Goal: Task Accomplishment & Management: Use online tool/utility

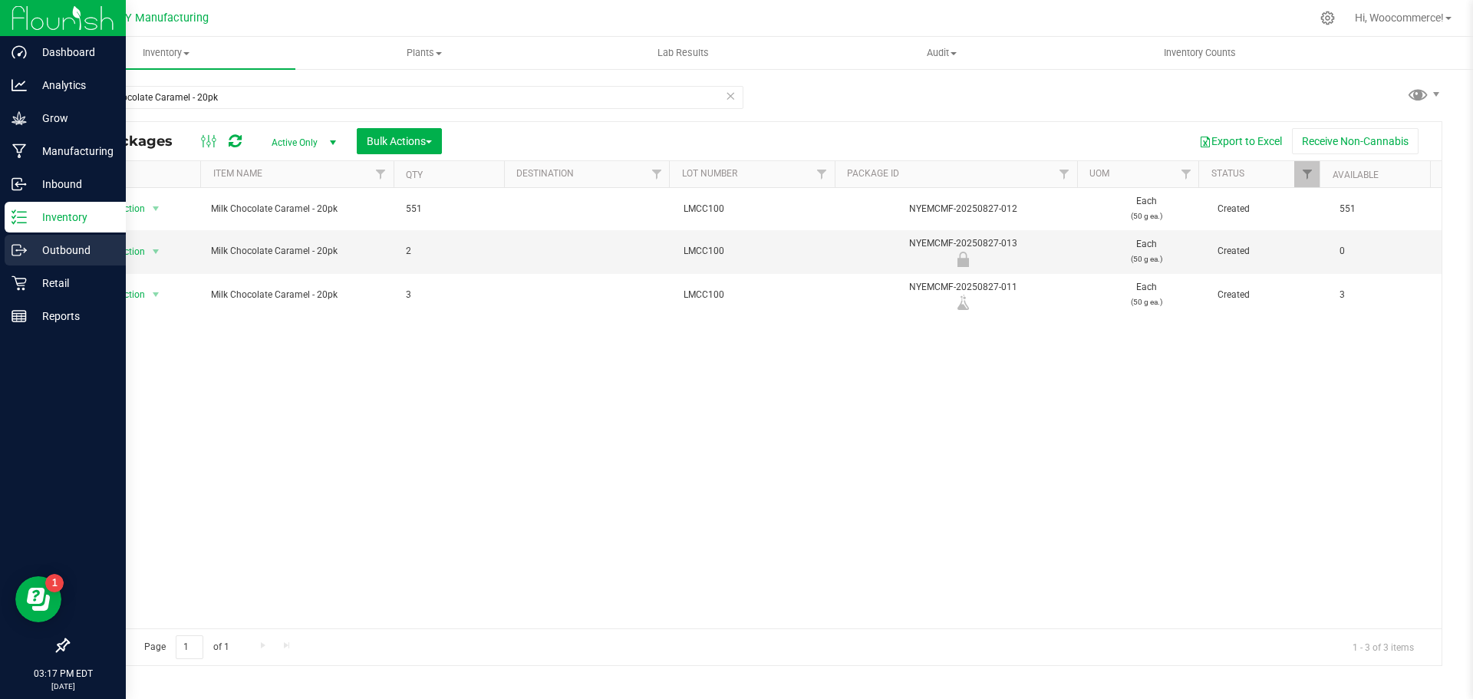
click at [61, 249] on p "Outbound" at bounding box center [73, 250] width 92 height 18
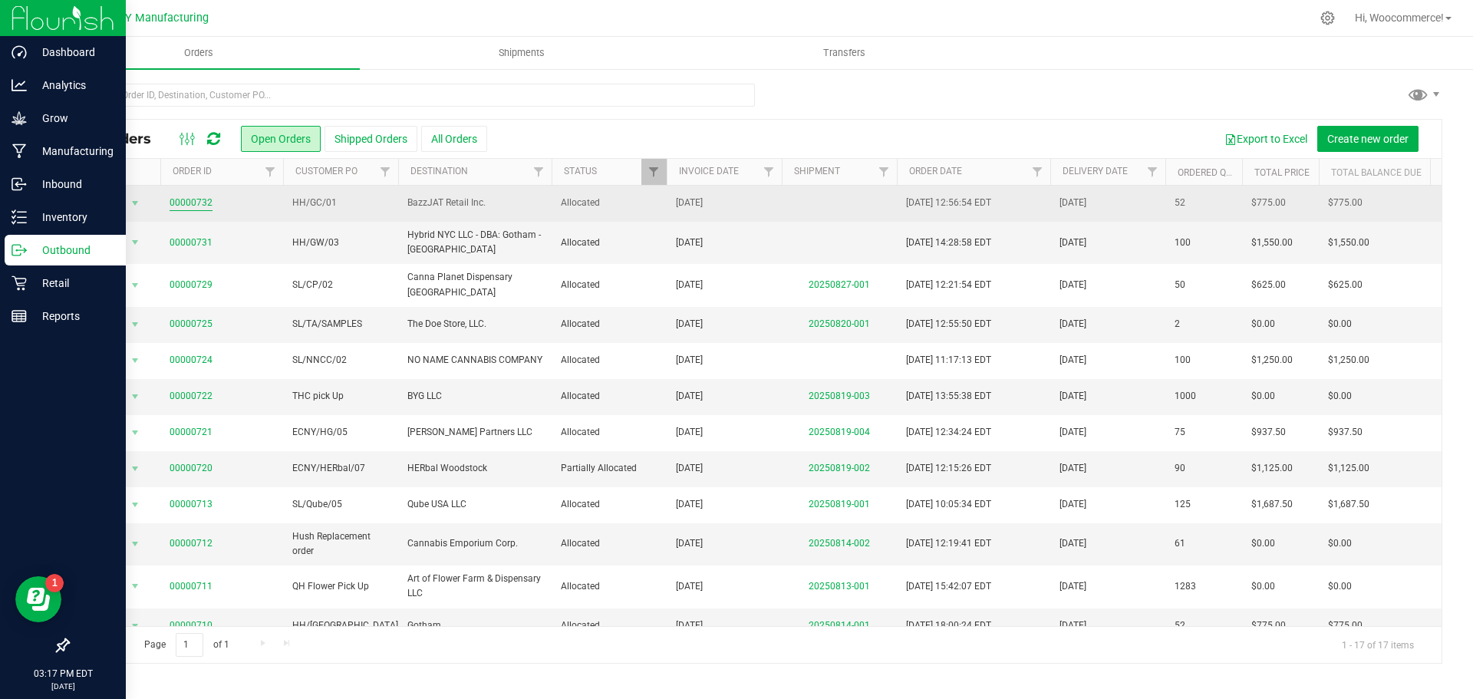
click at [203, 204] on link "00000732" at bounding box center [191, 203] width 43 height 15
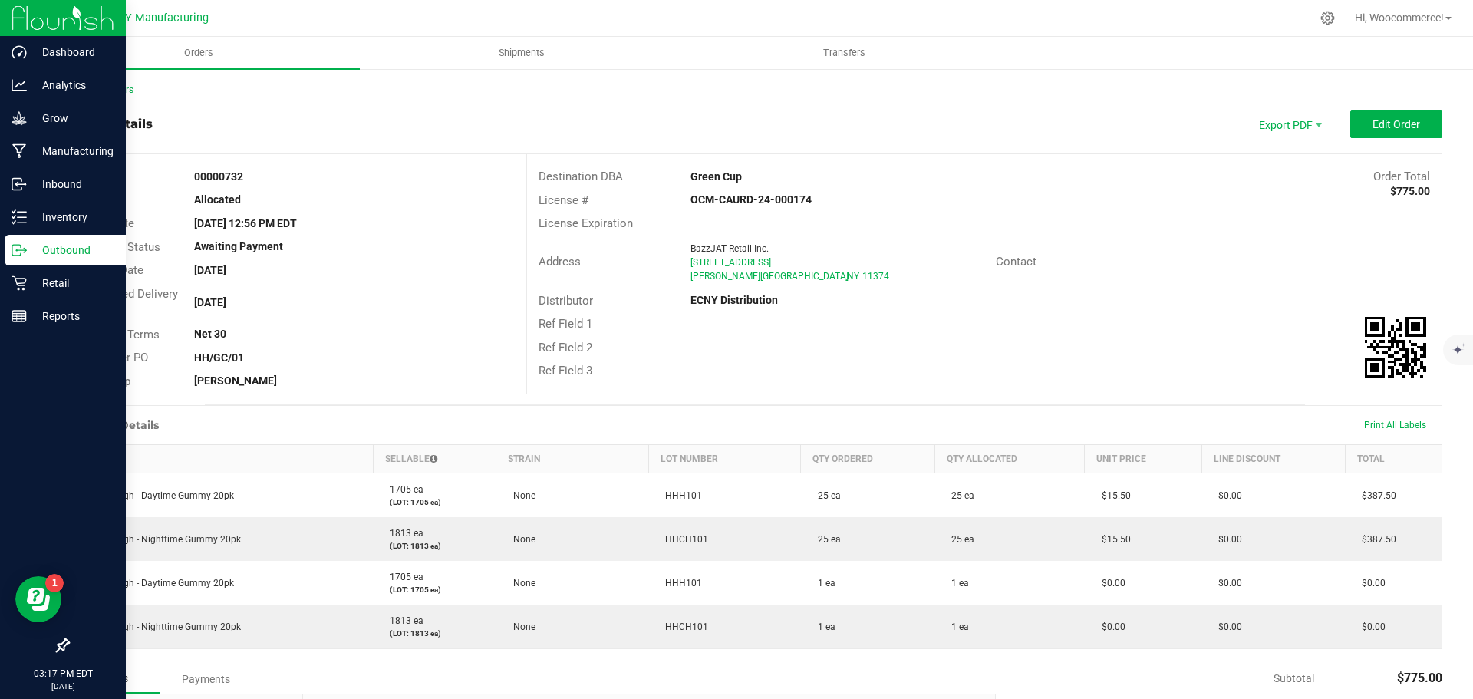
click at [1364, 427] on span "Print All Labels" at bounding box center [1395, 425] width 62 height 11
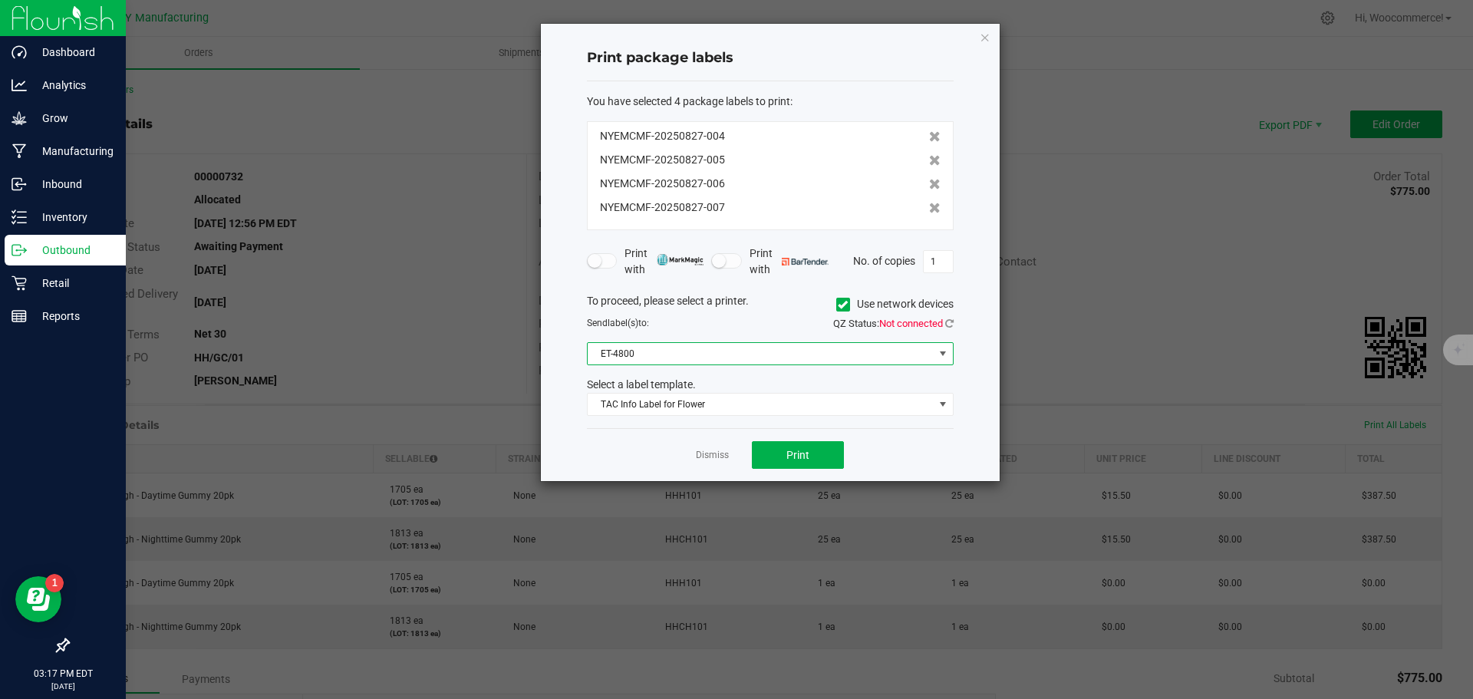
click at [789, 357] on span "ET-4800" at bounding box center [761, 353] width 346 height 21
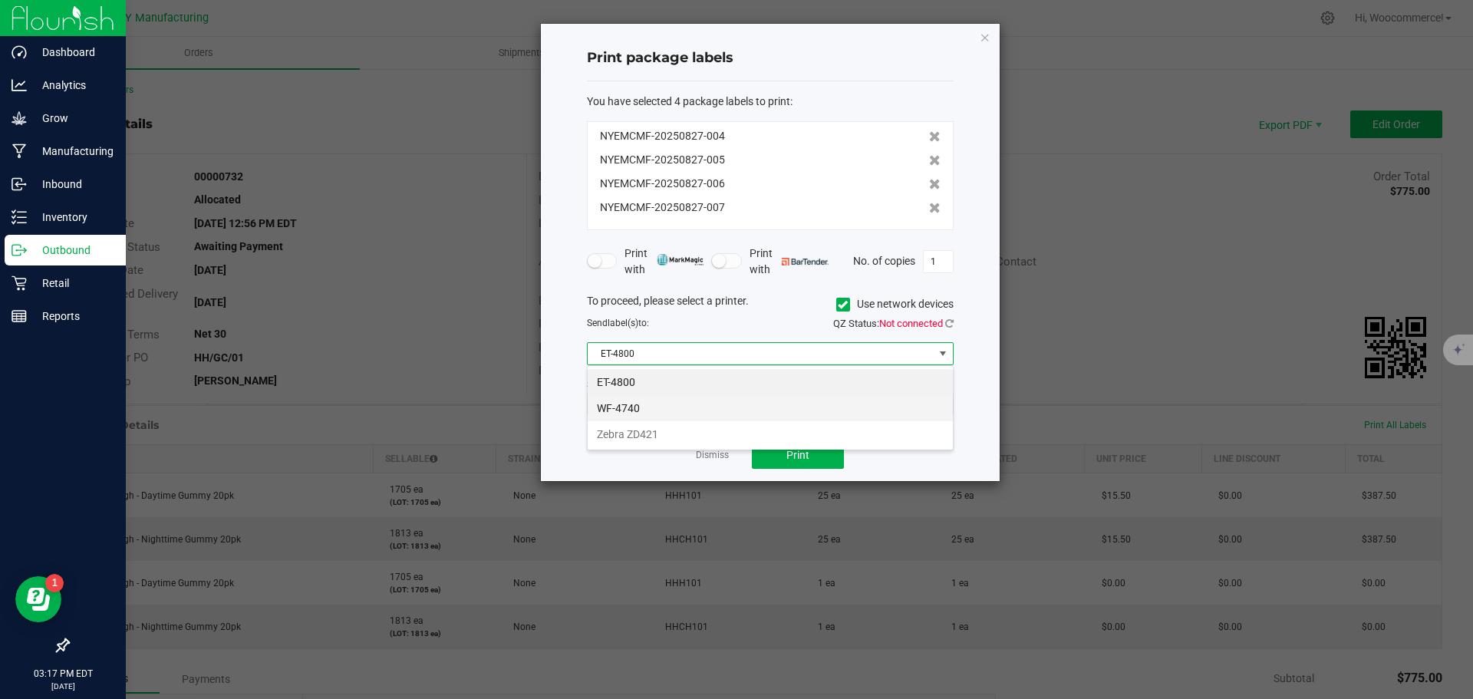
scroll to position [23, 367]
click at [826, 307] on div "To proceed, please select a printer. Use network devices" at bounding box center [770, 304] width 390 height 23
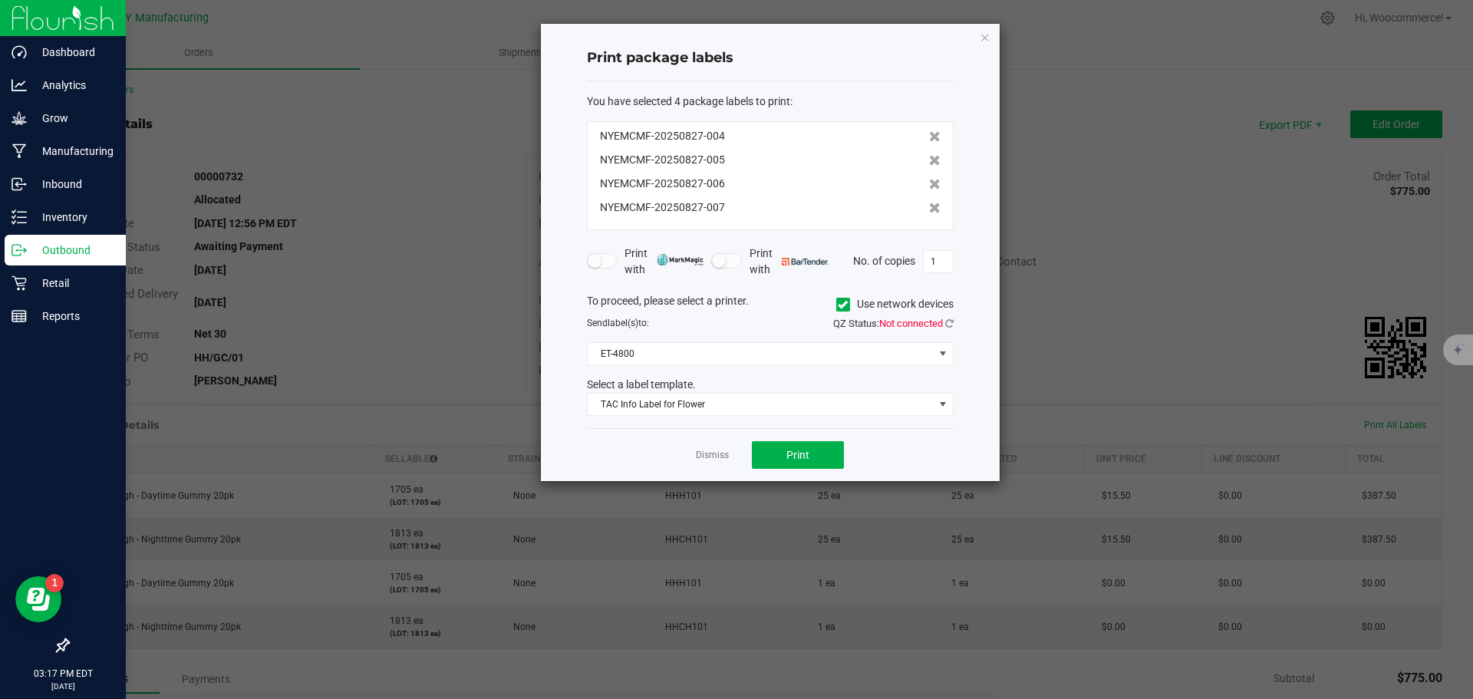
click at [853, 306] on label "Use network devices" at bounding box center [894, 304] width 117 height 16
click at [0, 0] on input "Use network devices" at bounding box center [0, 0] width 0 height 0
click at [824, 341] on div "To proceed, please select a printer. Use network devices Send label(s) to: QZ S…" at bounding box center [770, 354] width 367 height 123
click at [824, 353] on span at bounding box center [761, 353] width 346 height 21
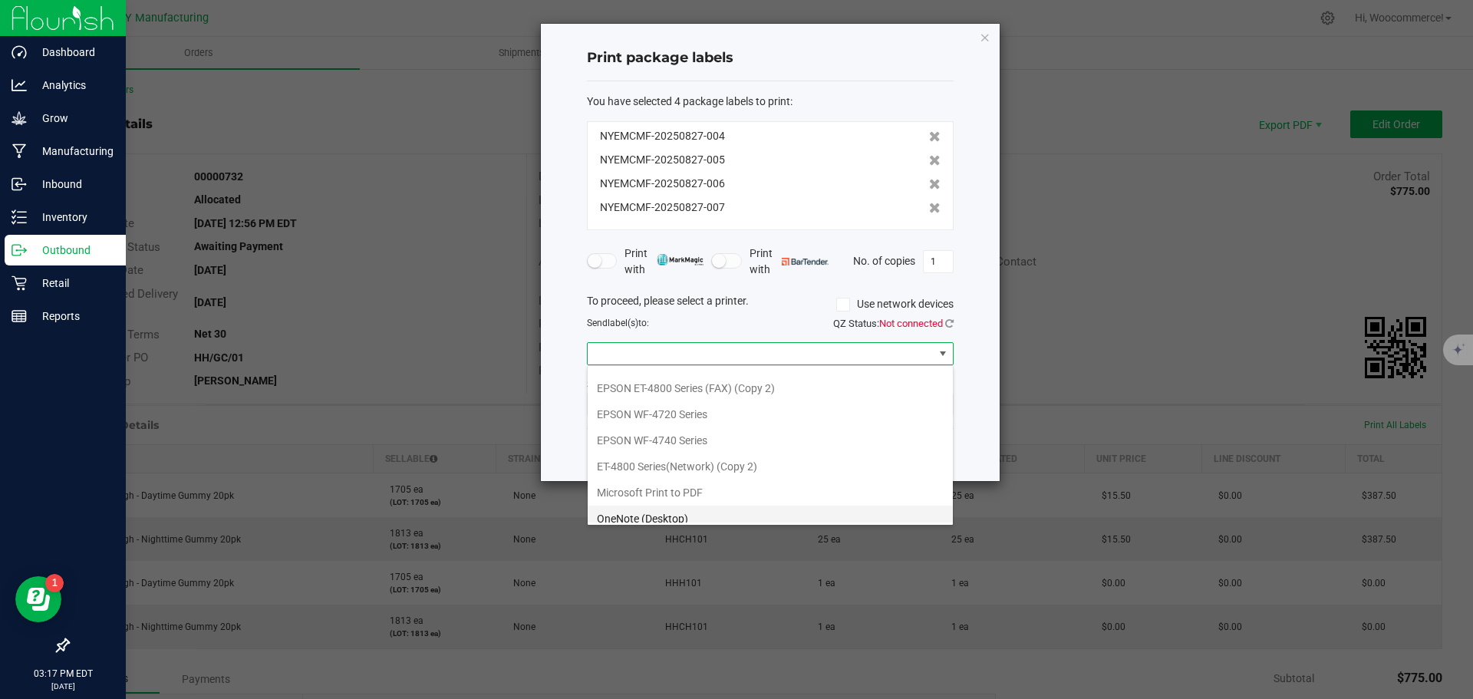
scroll to position [133, 0]
click at [670, 509] on ZPL "ZDesigner ZD421-203dpi ZPL" at bounding box center [770, 509] width 365 height 26
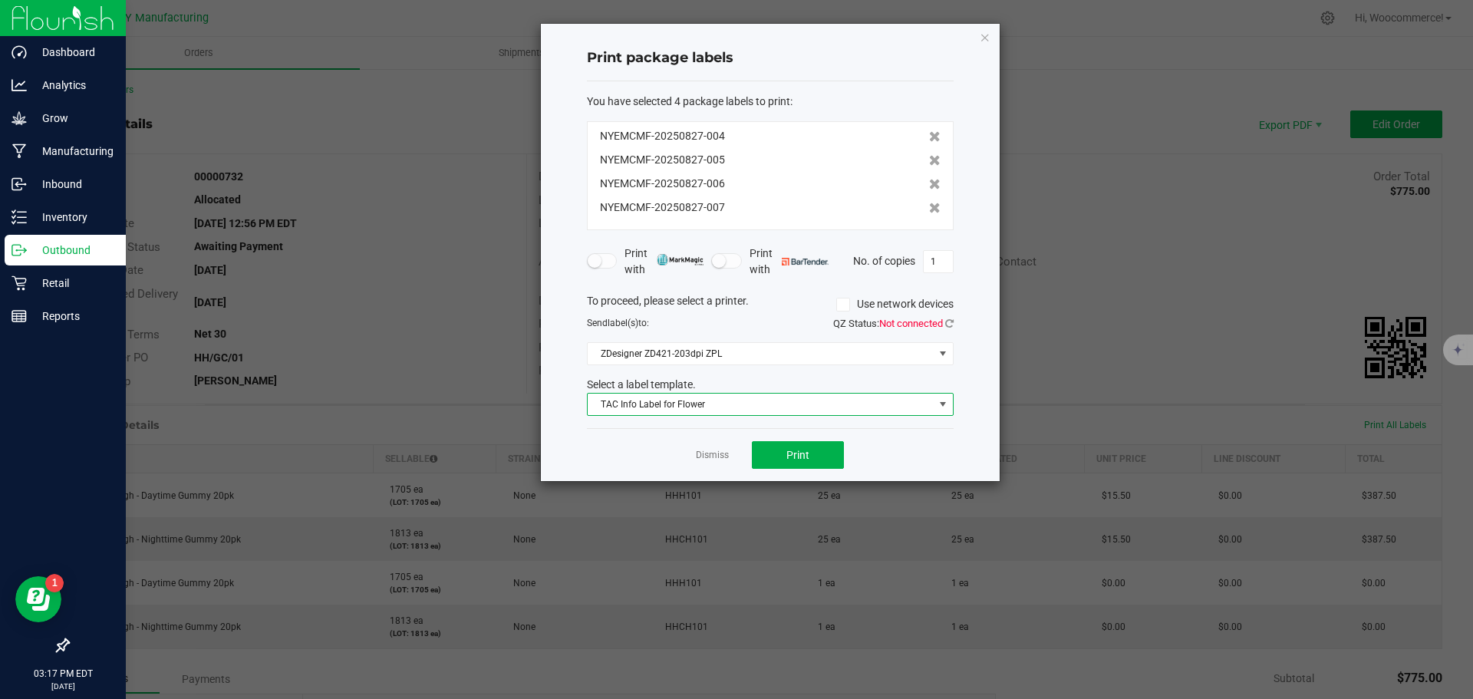
drag, startPoint x: 754, startPoint y: 405, endPoint x: 749, endPoint y: 411, distance: 8.2
click at [753, 405] on span "TAC Info Label for Flower" at bounding box center [761, 404] width 346 height 21
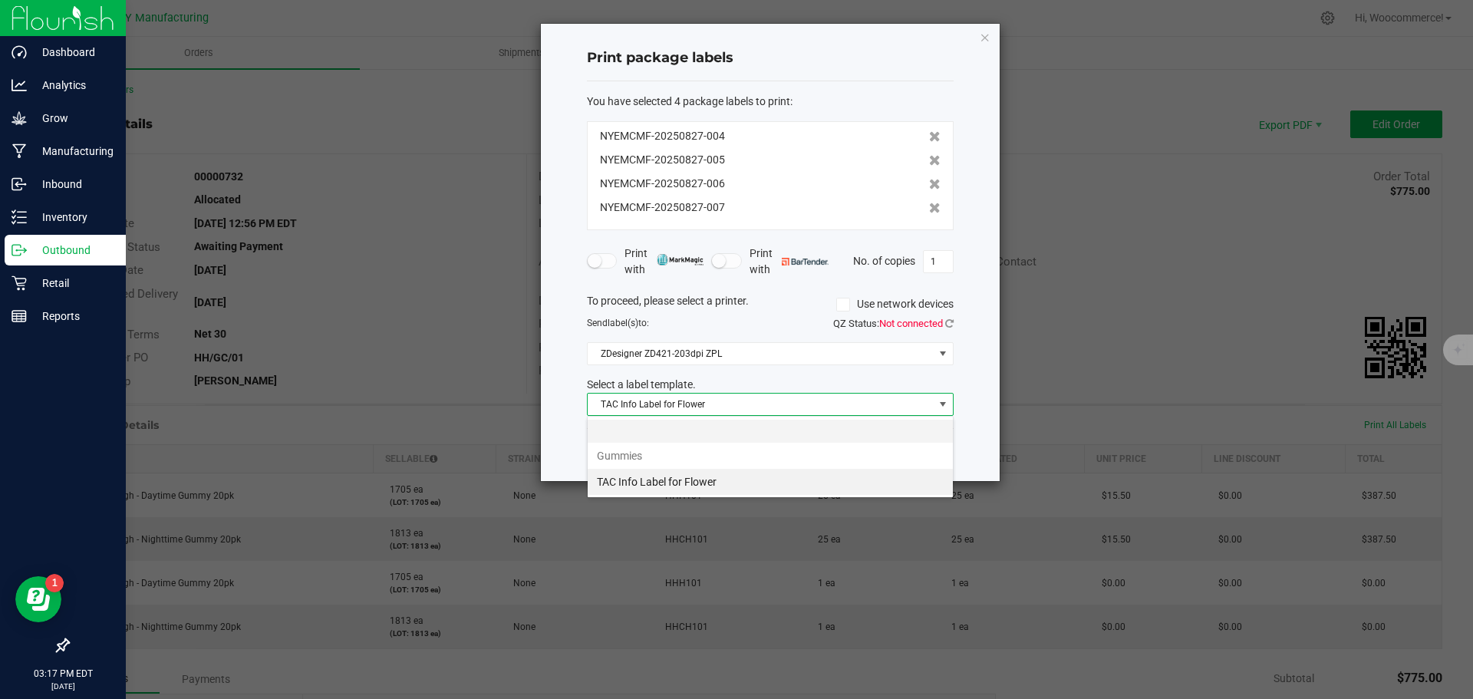
scroll to position [23, 367]
click at [738, 428] on li at bounding box center [770, 431] width 365 height 23
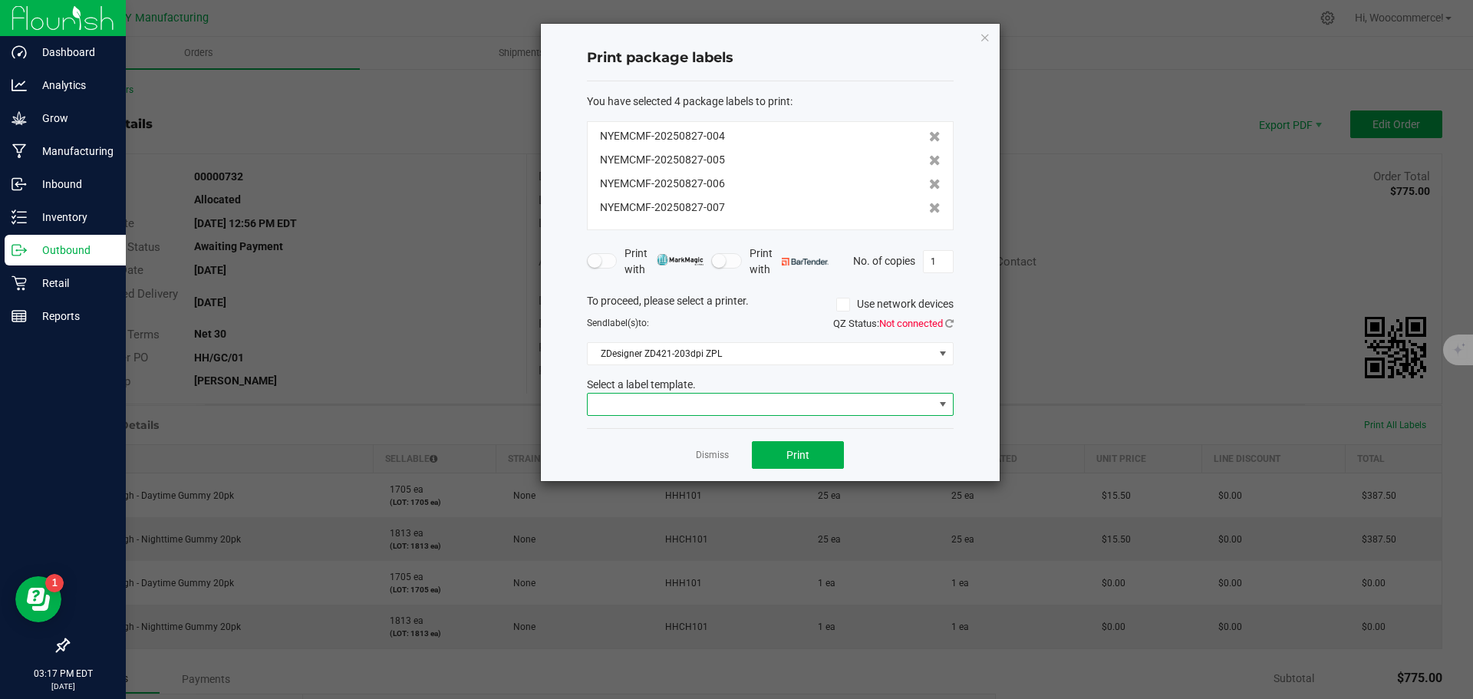
click at [726, 409] on span at bounding box center [761, 404] width 346 height 21
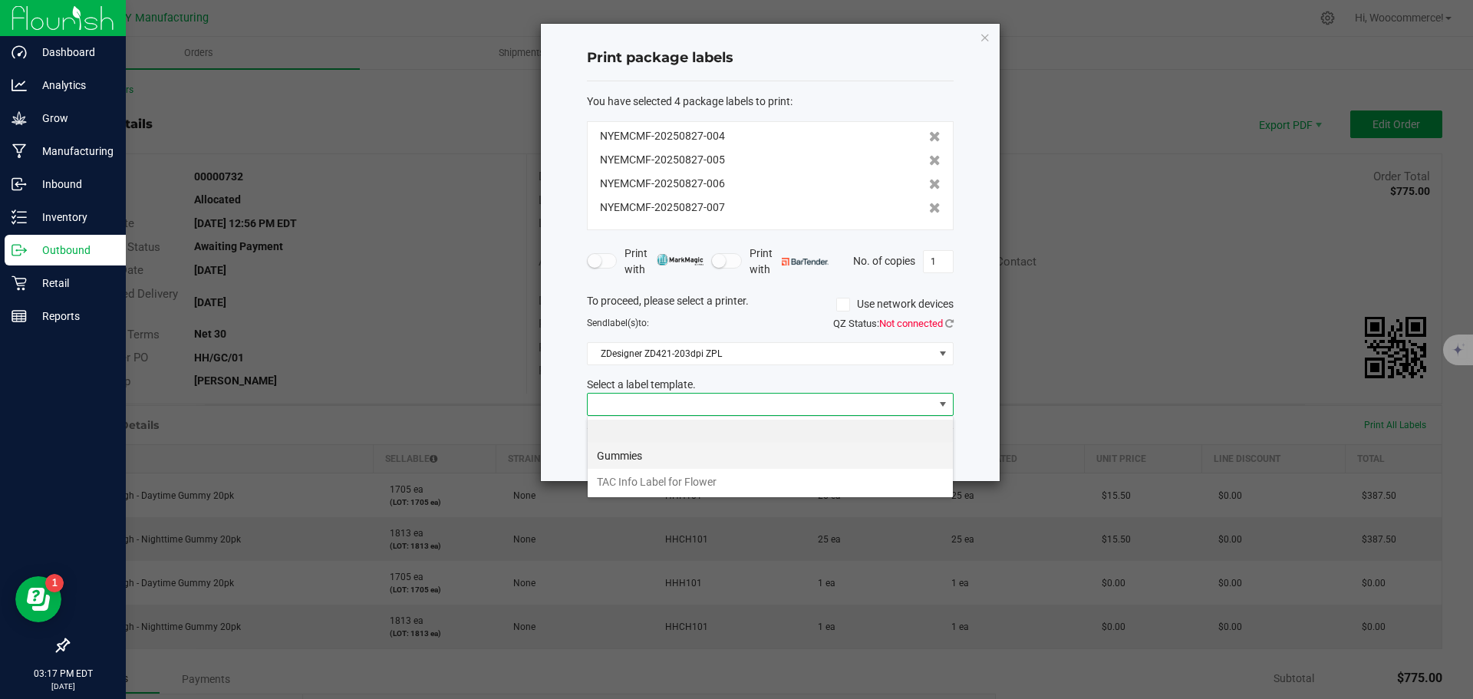
click at [681, 449] on li "Gummies" at bounding box center [770, 456] width 365 height 26
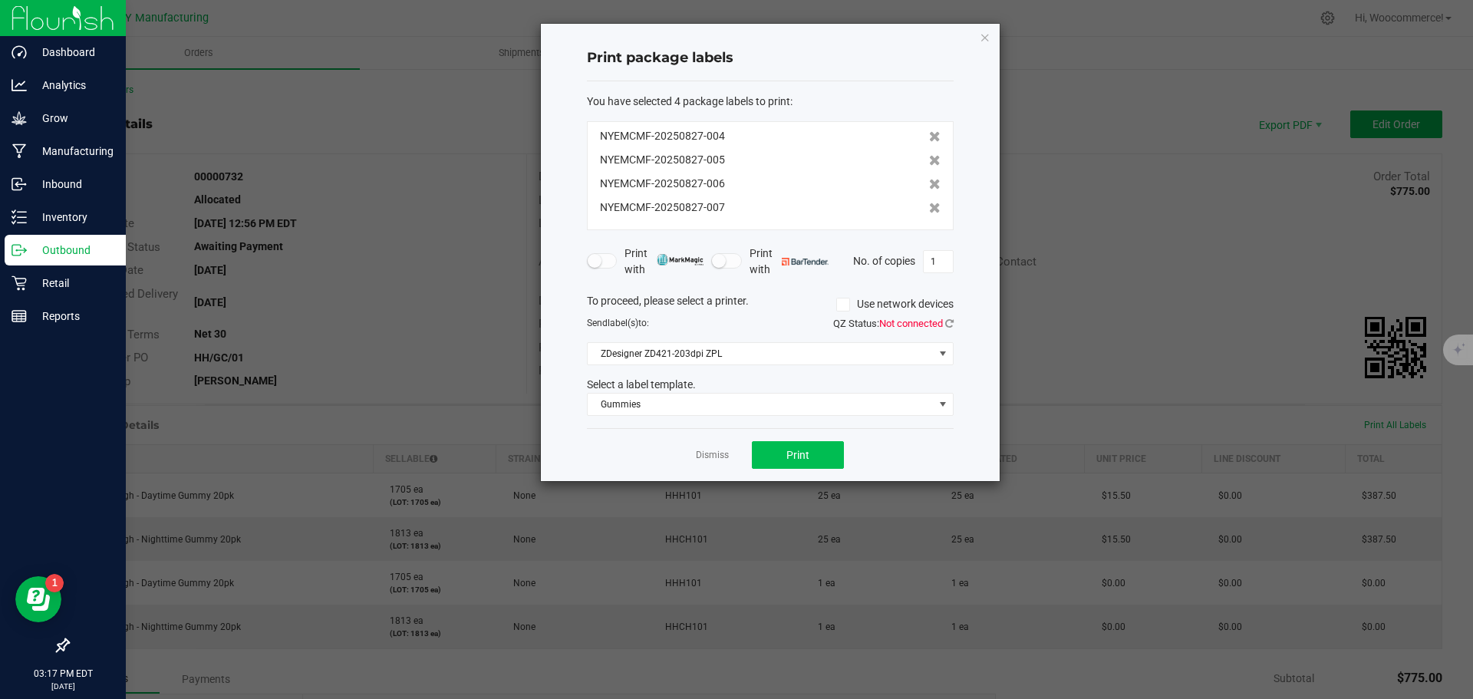
drag, startPoint x: 846, startPoint y: 449, endPoint x: 818, endPoint y: 450, distance: 27.6
click at [841, 450] on div "Dismiss Print" at bounding box center [770, 454] width 367 height 53
click at [812, 449] on button "Print" at bounding box center [798, 455] width 92 height 28
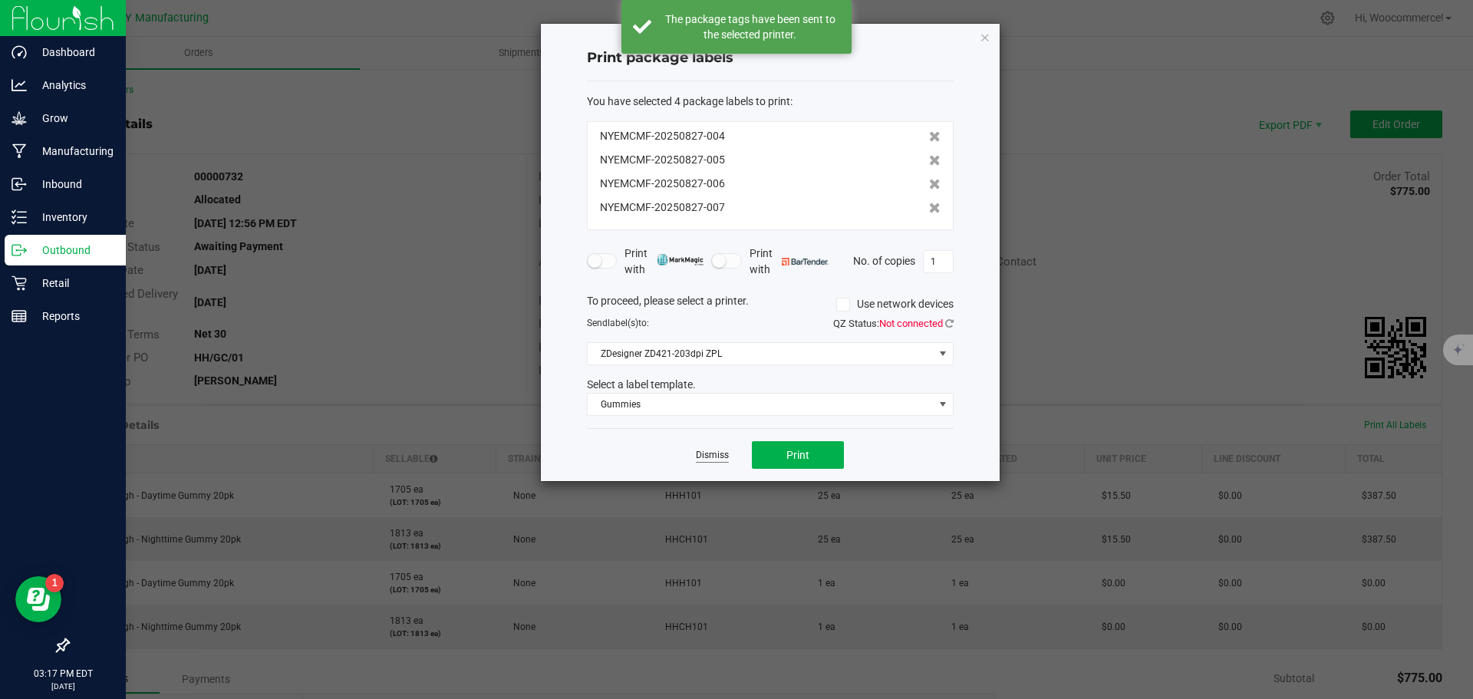
click at [712, 455] on link "Dismiss" at bounding box center [712, 455] width 33 height 13
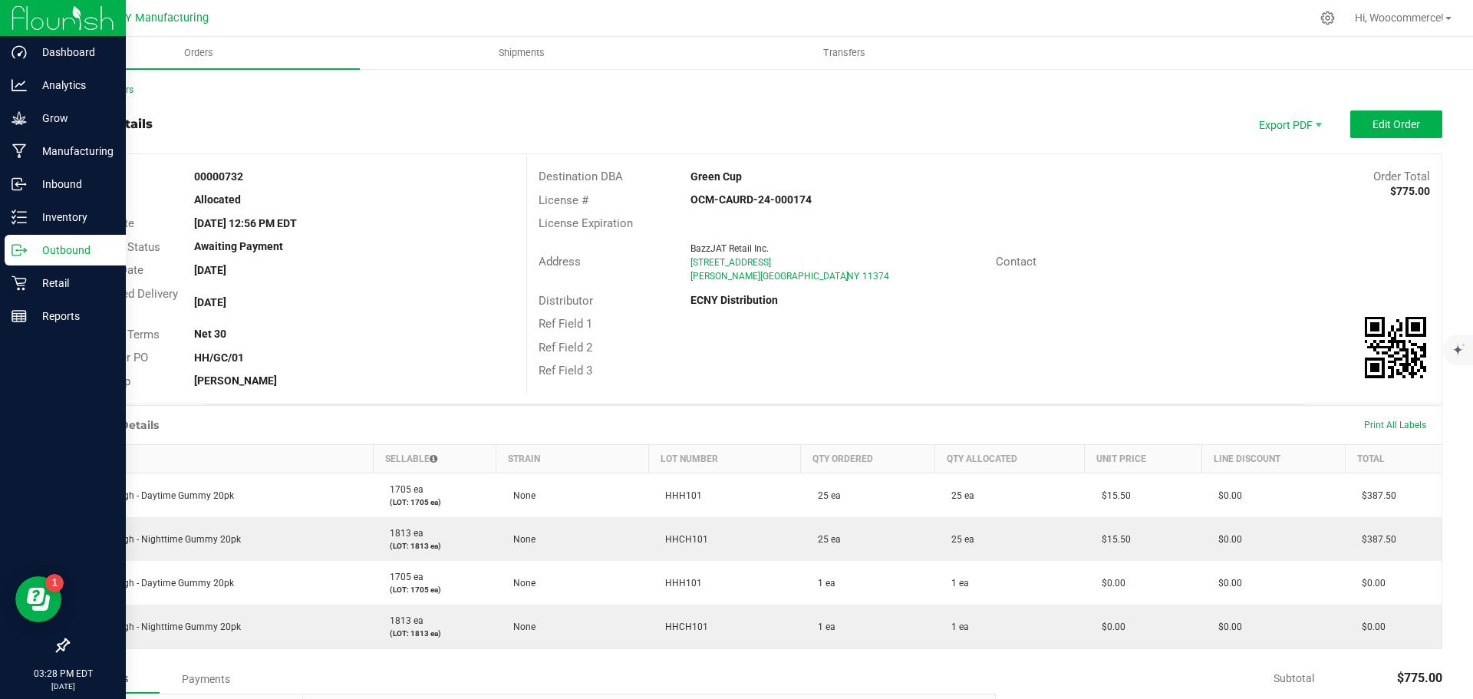
click at [81, 95] on div "Back to Orders" at bounding box center [755, 90] width 1375 height 14
click at [82, 88] on link "Back to Orders" at bounding box center [101, 89] width 66 height 11
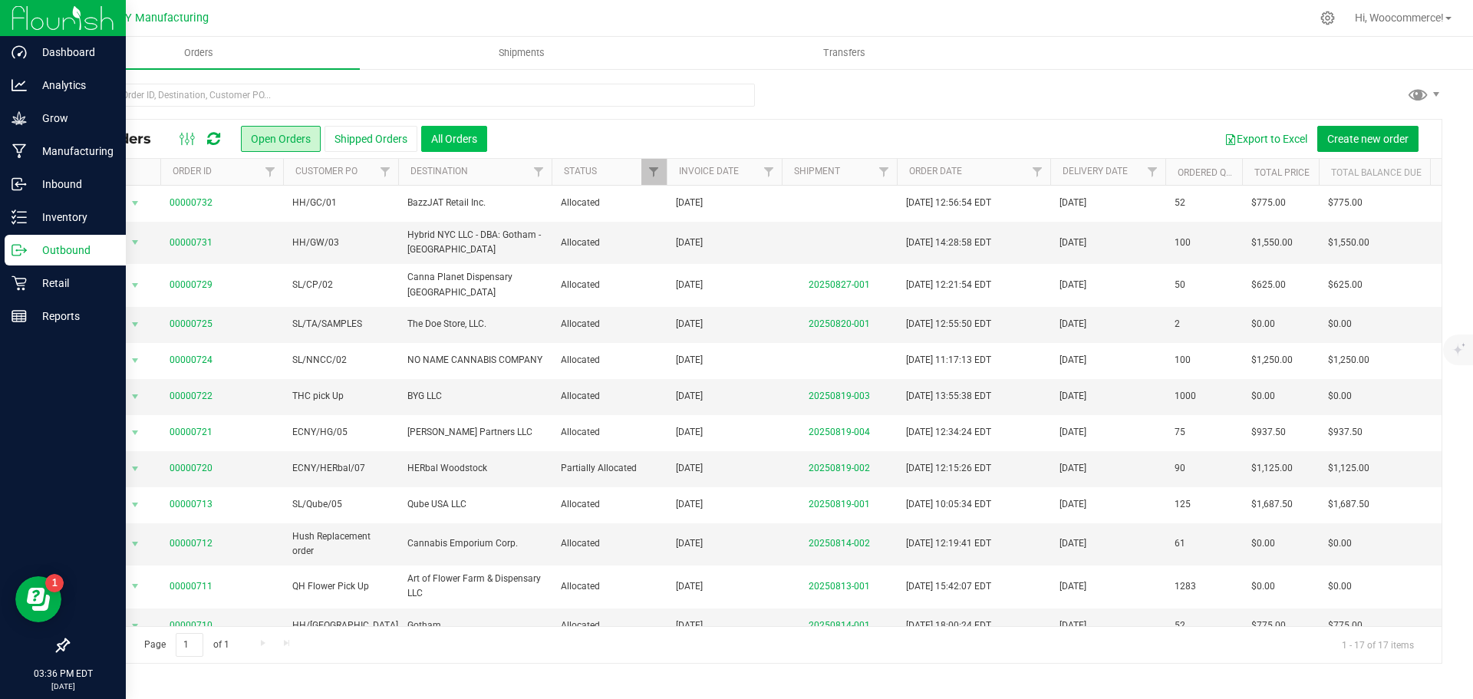
click at [436, 140] on button "All Orders" at bounding box center [454, 139] width 66 height 26
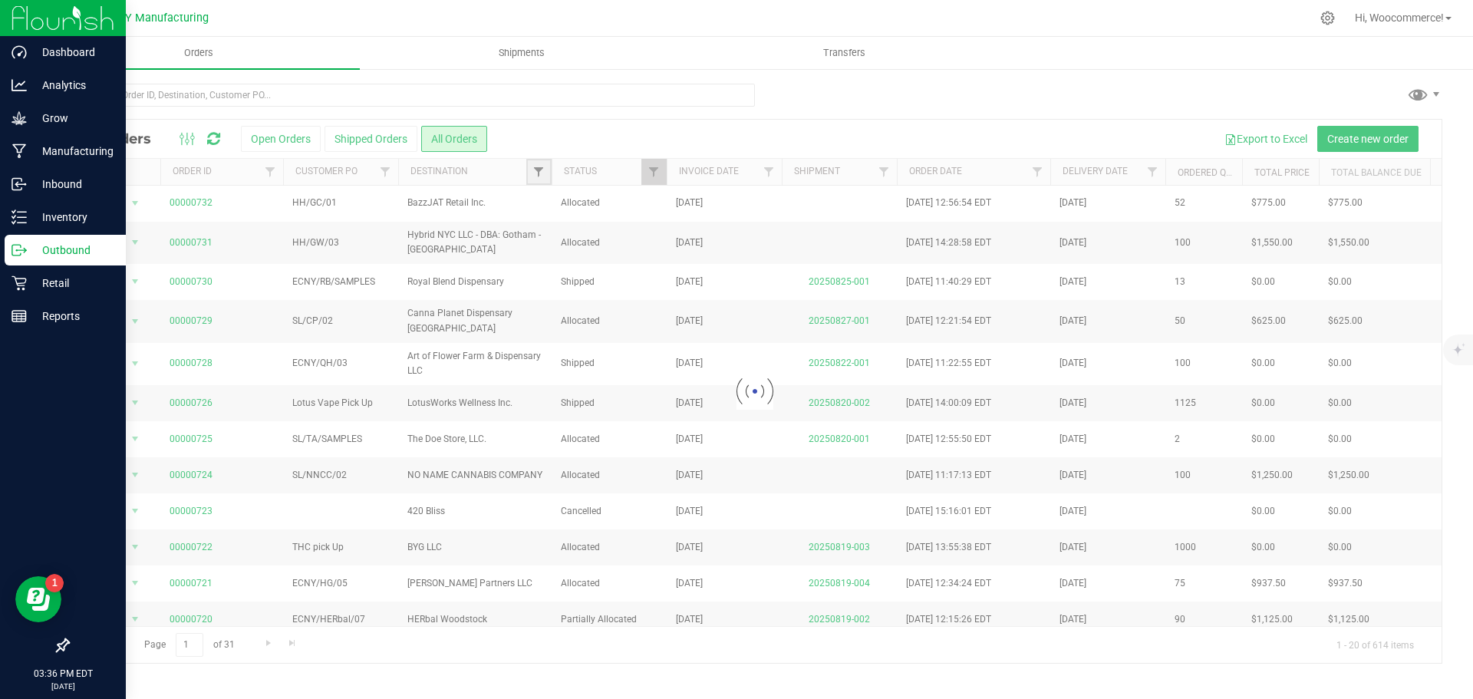
click at [538, 171] on span "Filter" at bounding box center [538, 172] width 12 height 12
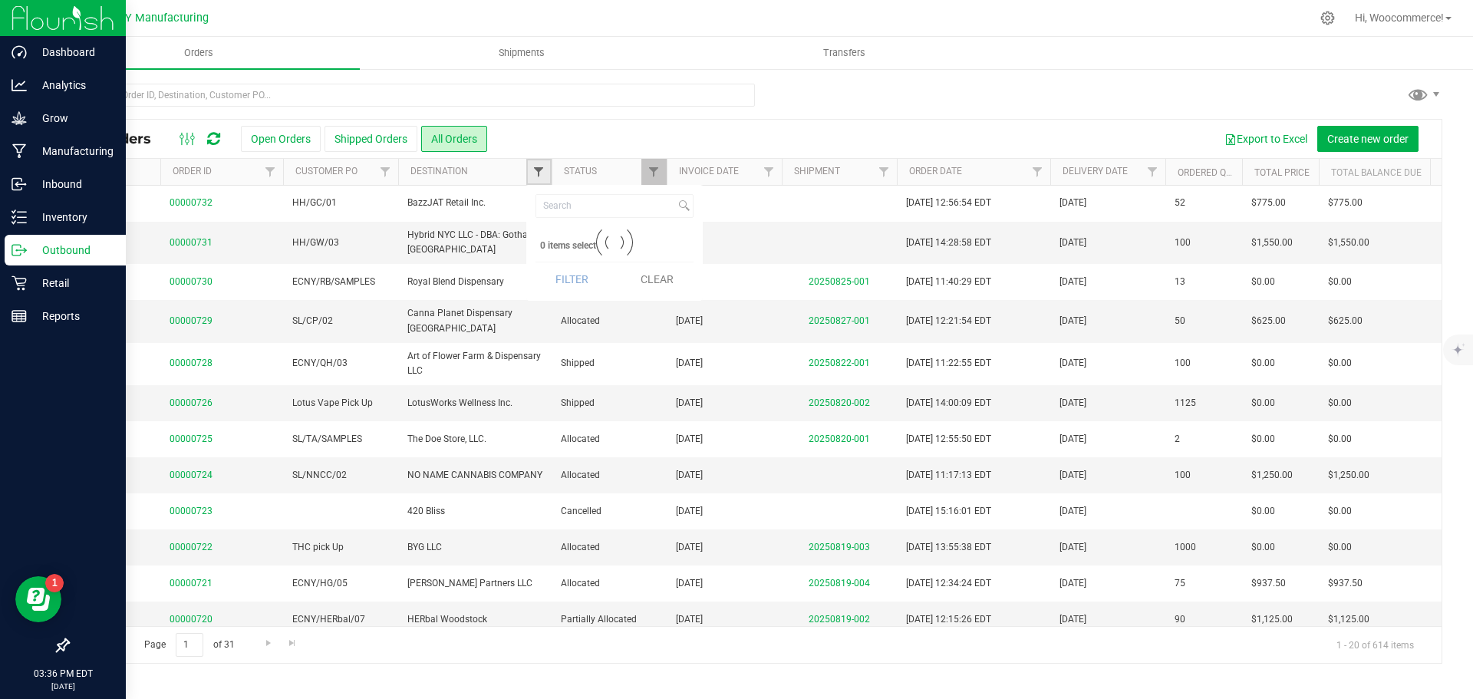
click at [538, 173] on span "Filter" at bounding box center [538, 172] width 12 height 12
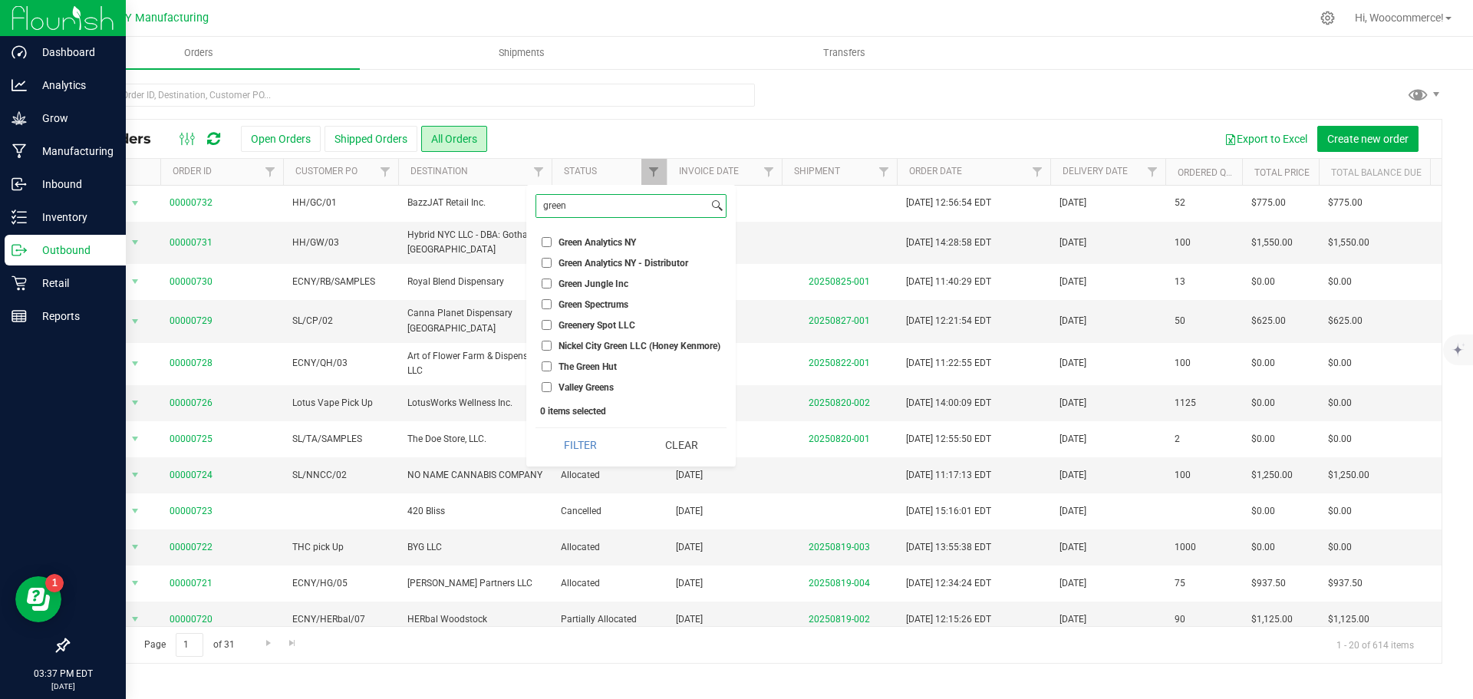
drag, startPoint x: 585, startPoint y: 206, endPoint x: 541, endPoint y: 208, distance: 43.8
click at [541, 208] on input "green" at bounding box center [622, 206] width 172 height 22
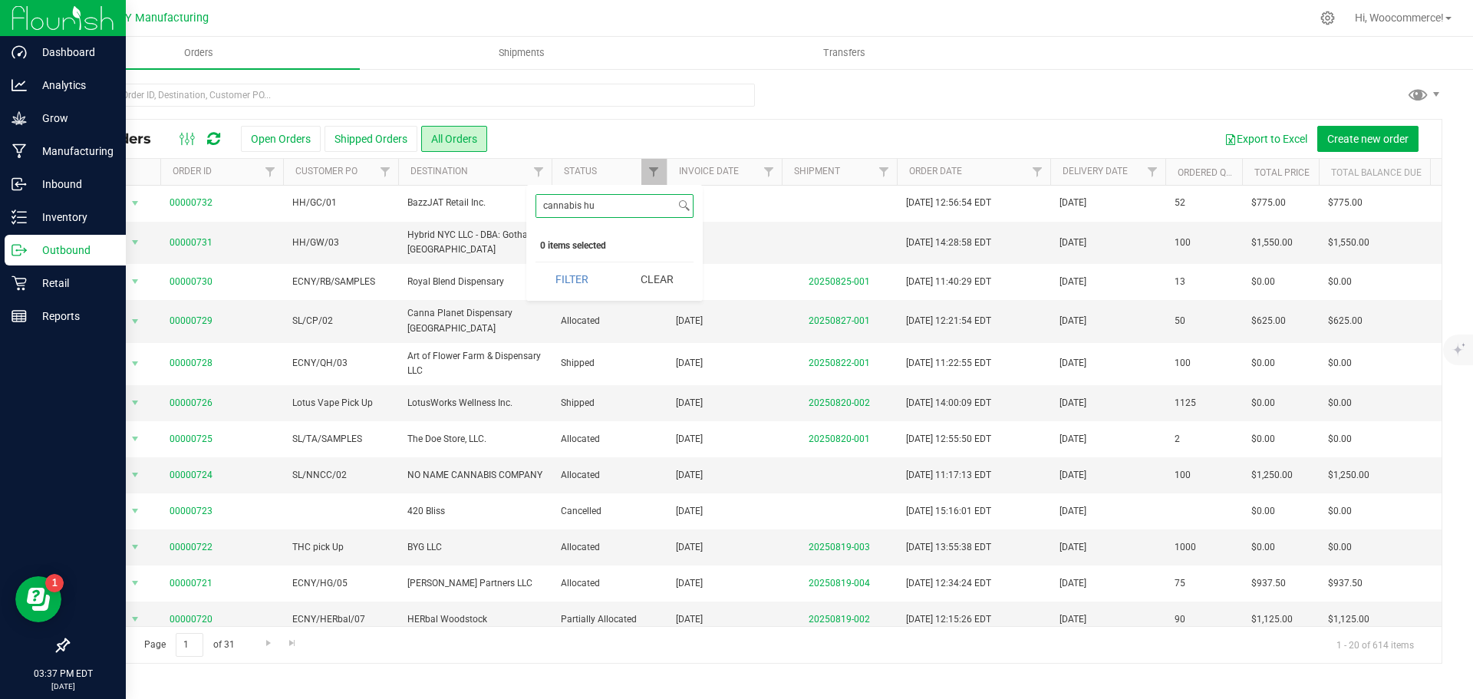
drag, startPoint x: 604, startPoint y: 210, endPoint x: 530, endPoint y: 212, distance: 74.4
click at [530, 212] on div "cannabis hu Select All 2 Forest Park Lane LLC 420 Bliss 463 Station, Inc. 7 Poi…" at bounding box center [614, 243] width 176 height 116
paste input "BHOLECBD INC."
type input "BHOLECBD INC."
click at [586, 246] on span "BHOLECBD INC." at bounding box center [592, 242] width 68 height 9
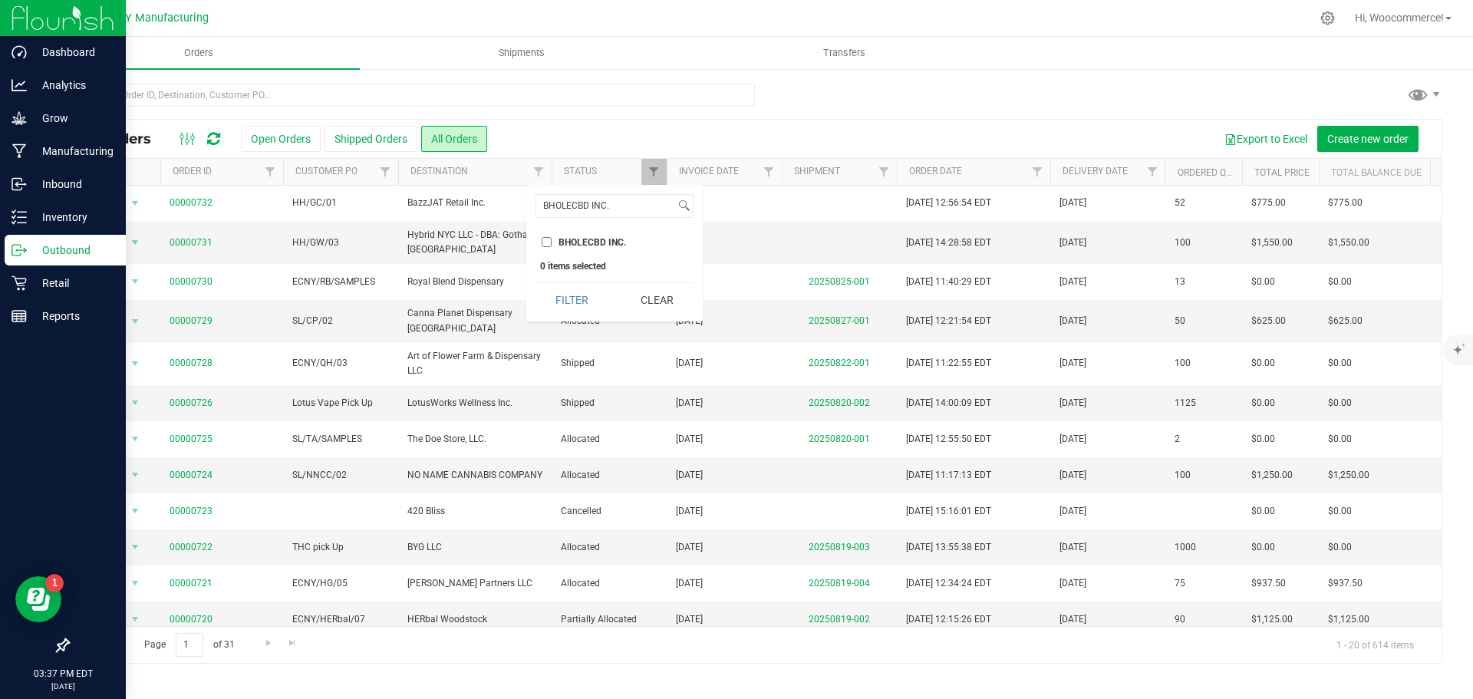
click at [552, 246] on input "BHOLECBD INC." at bounding box center [547, 242] width 10 height 10
checkbox input "true"
click at [585, 293] on button "Filter" at bounding box center [572, 300] width 74 height 34
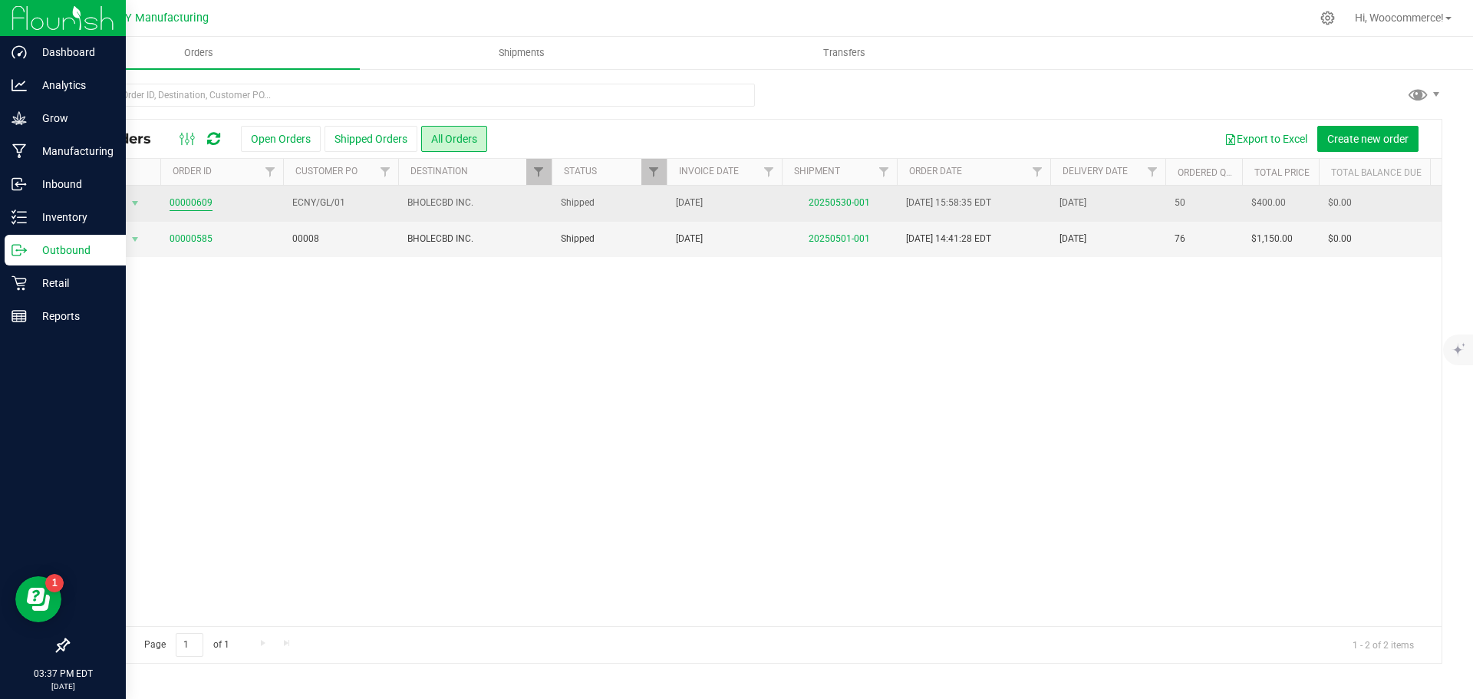
click at [182, 205] on link "00000609" at bounding box center [191, 203] width 43 height 15
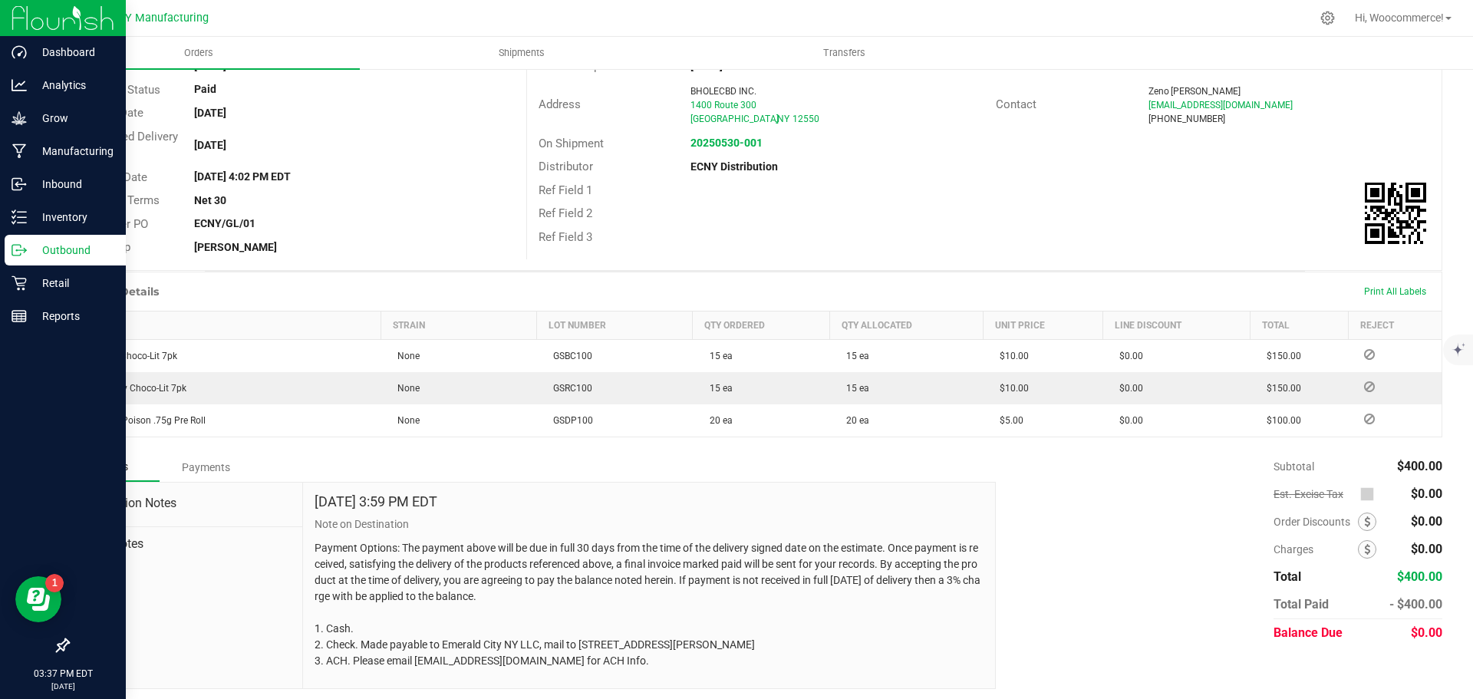
scroll to position [163, 0]
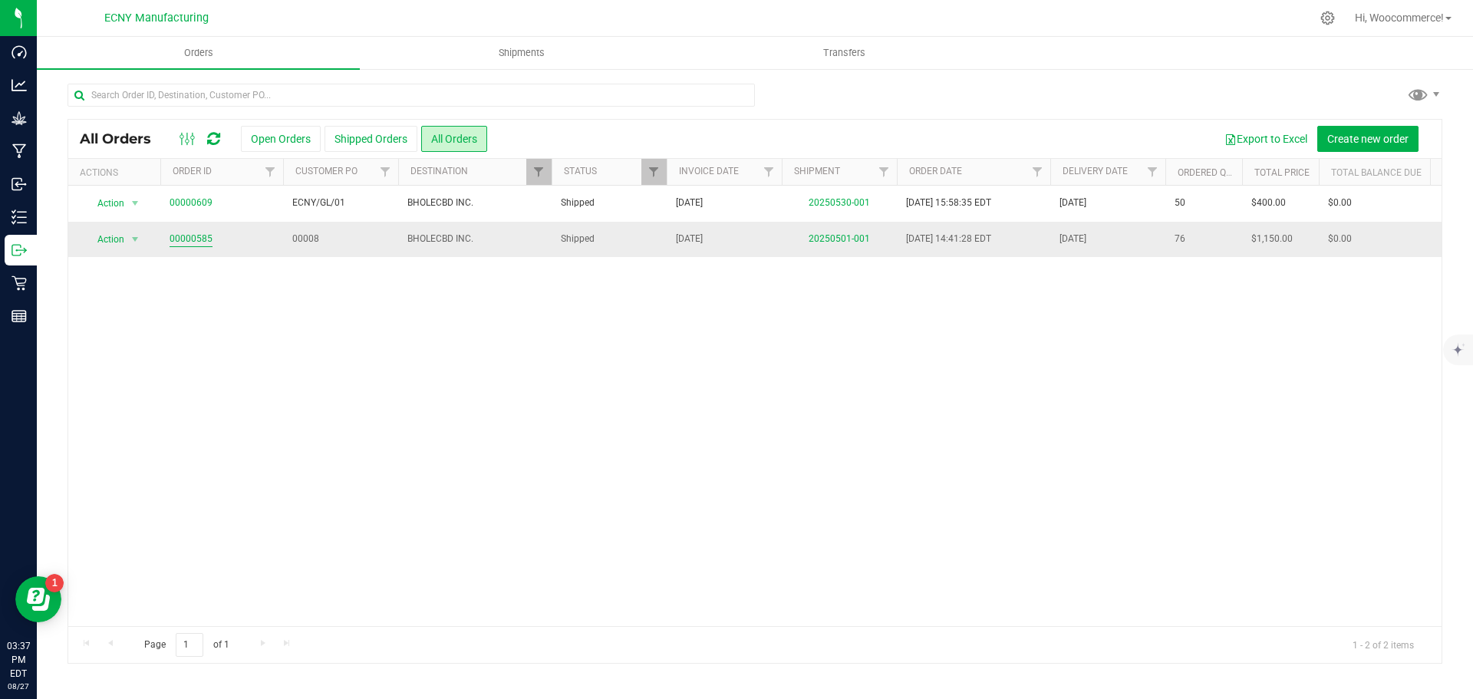
click at [191, 234] on link "00000585" at bounding box center [191, 239] width 43 height 15
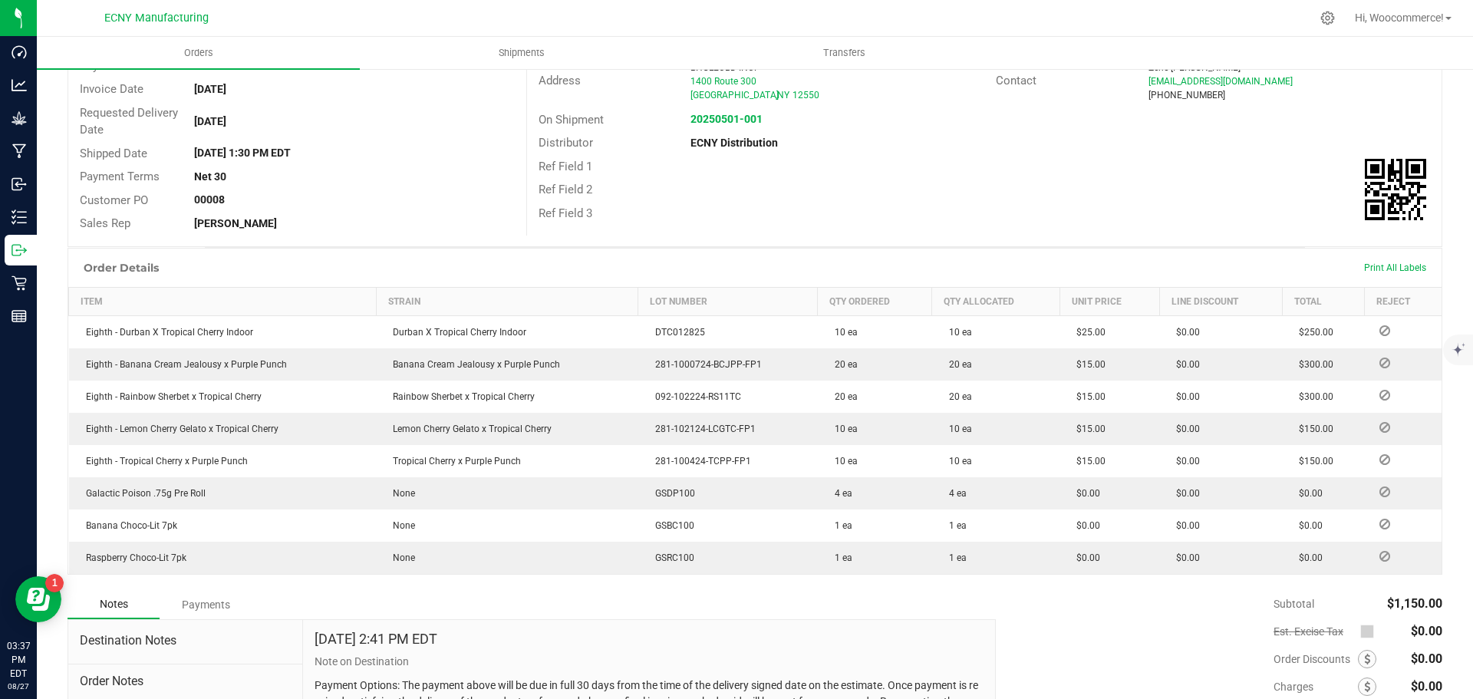
scroll to position [153, 0]
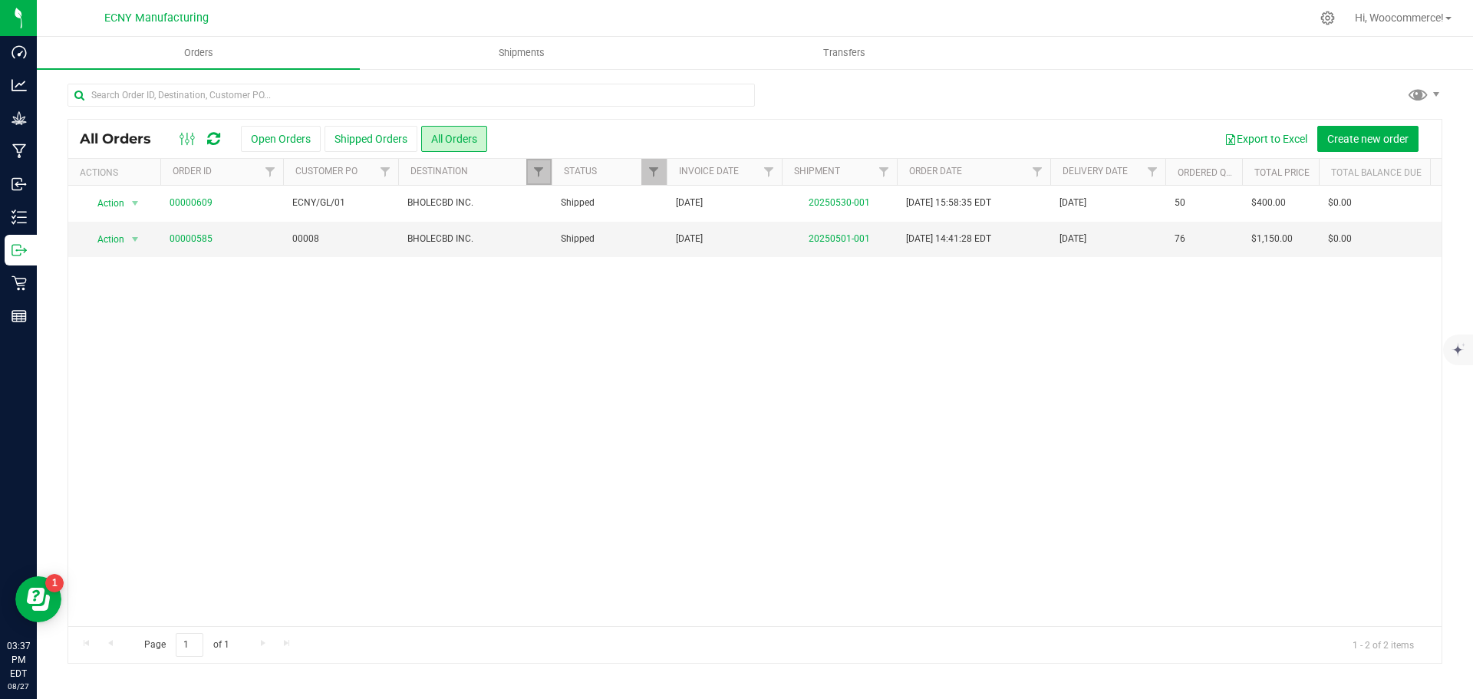
click at [529, 170] on link "Filter" at bounding box center [538, 172] width 25 height 26
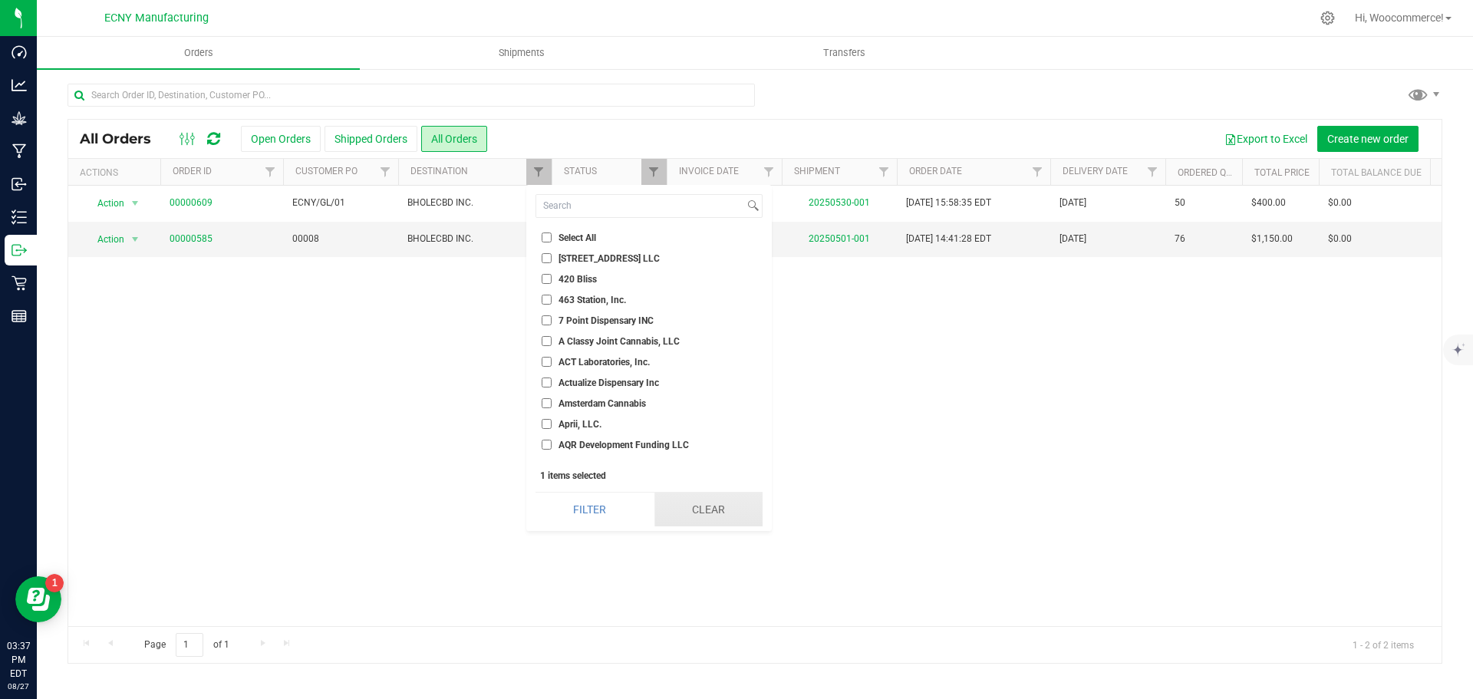
click at [720, 501] on button "Clear" at bounding box center [708, 509] width 108 height 34
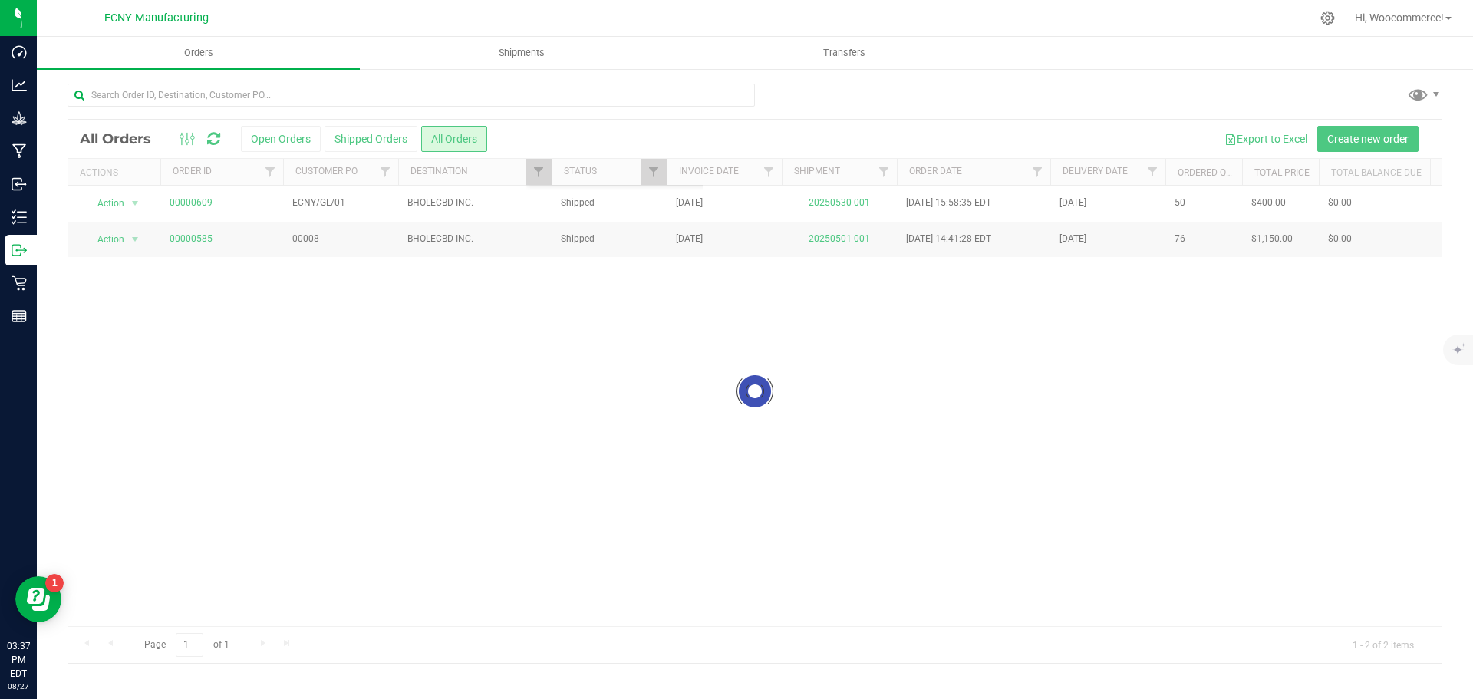
checkbox input "false"
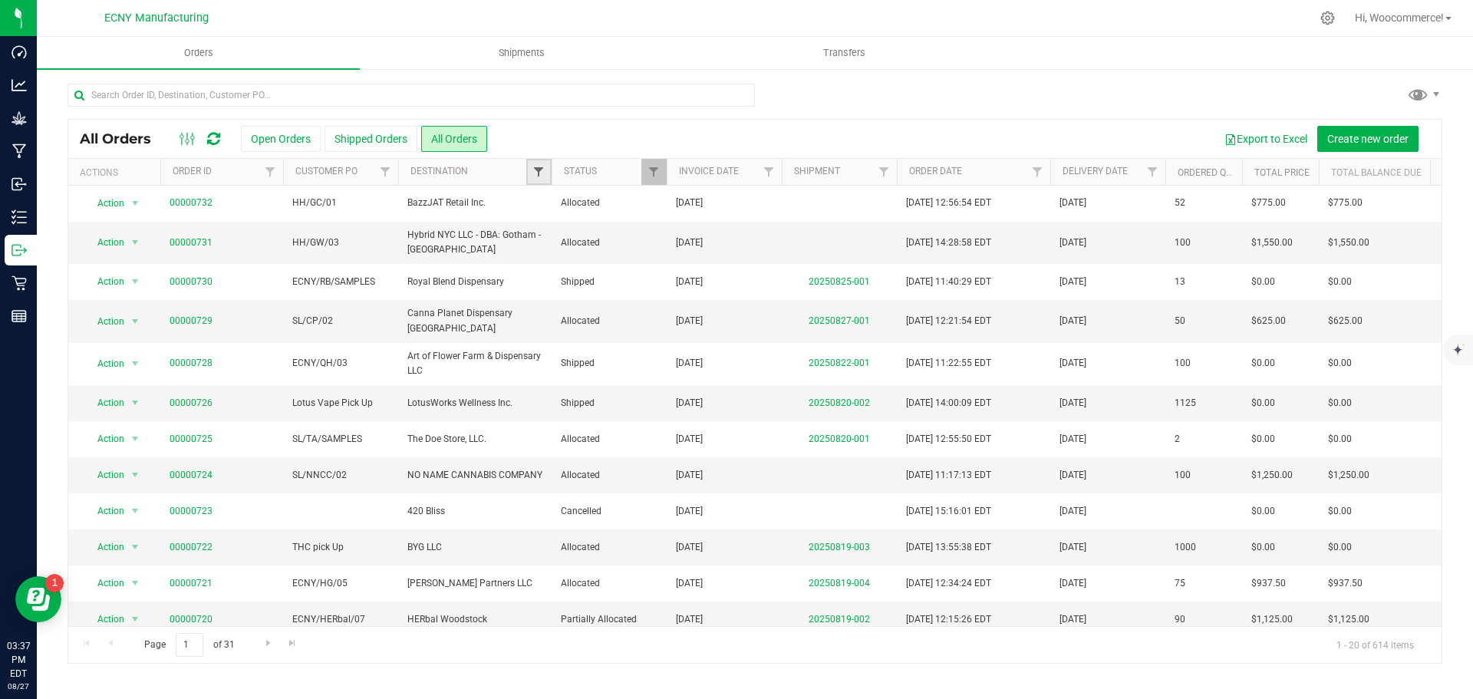
click at [533, 170] on span "Filter" at bounding box center [538, 172] width 12 height 12
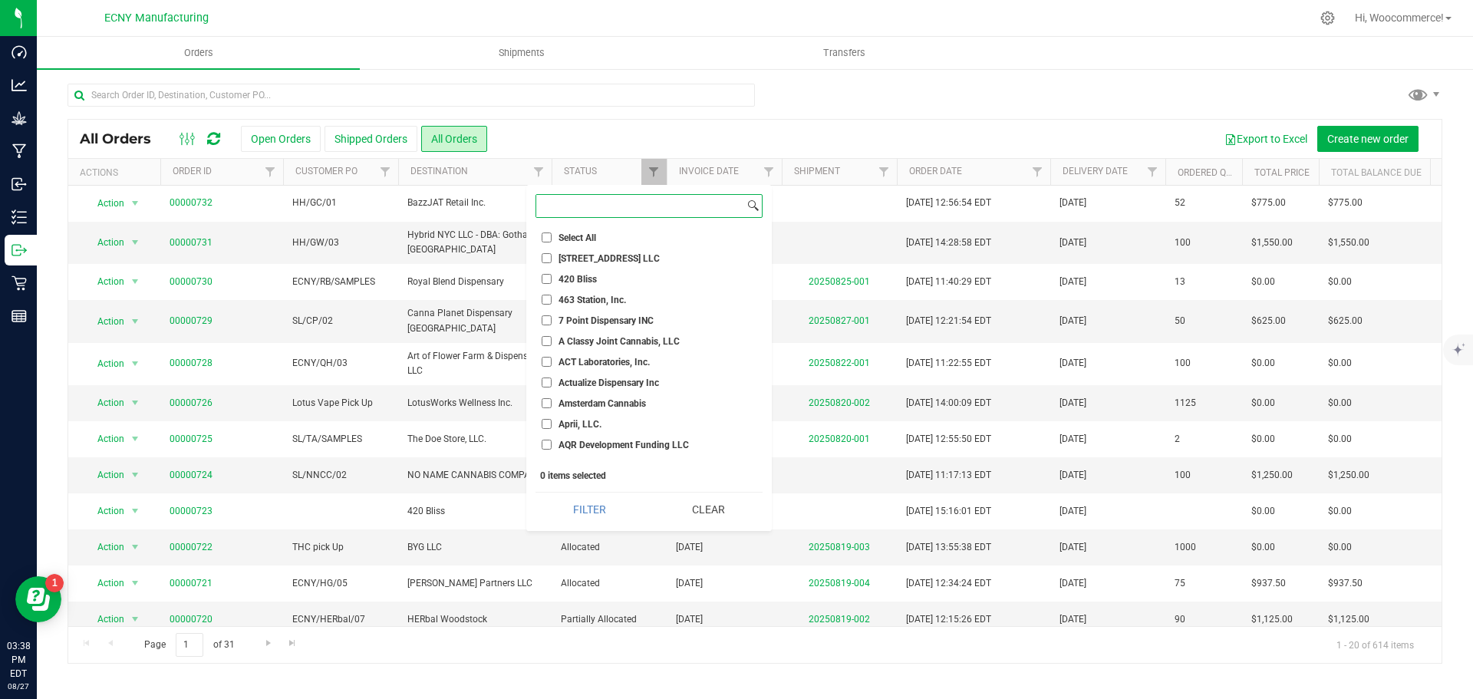
paste input "JJSK Inc"
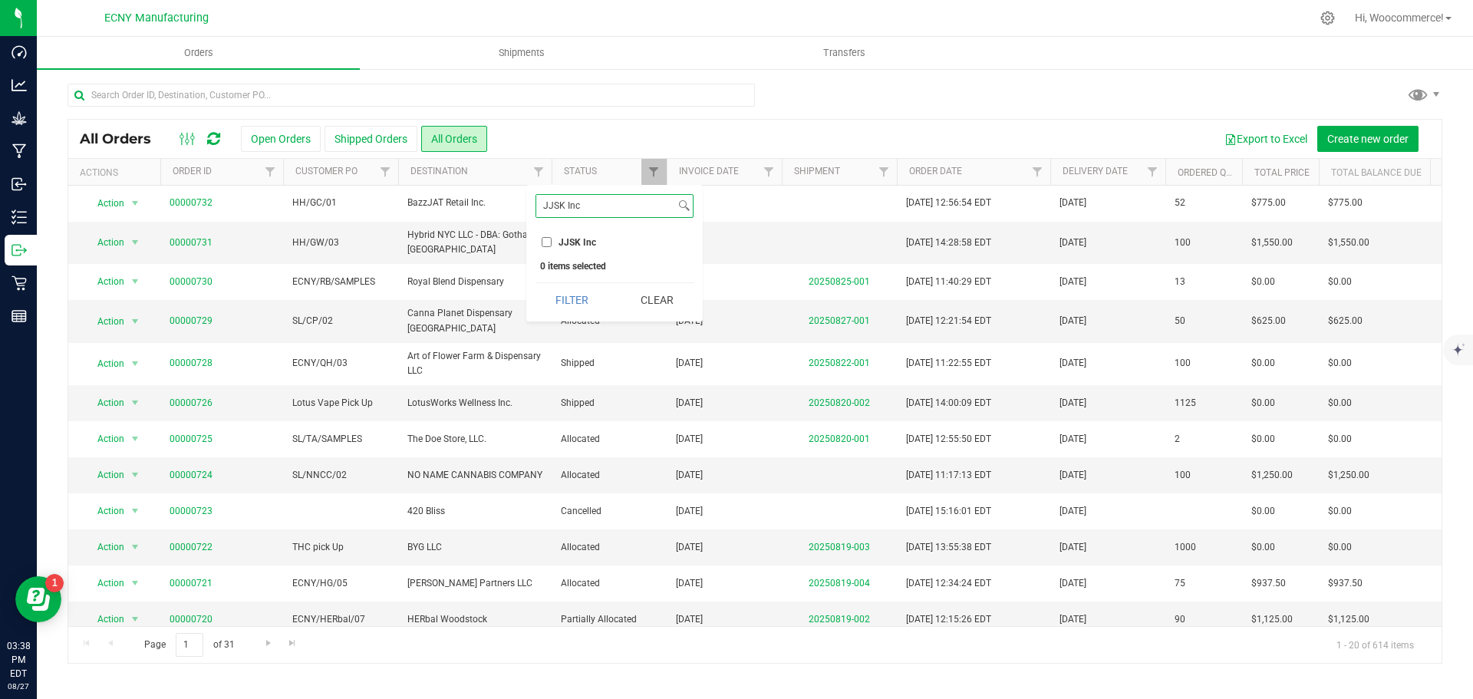
type input "JJSK Inc"
click at [571, 249] on li "JJSK Inc" at bounding box center [614, 242] width 158 height 16
click at [550, 245] on input "JJSK Inc" at bounding box center [547, 242] width 10 height 10
checkbox input "true"
click at [564, 295] on button "Filter" at bounding box center [572, 300] width 74 height 34
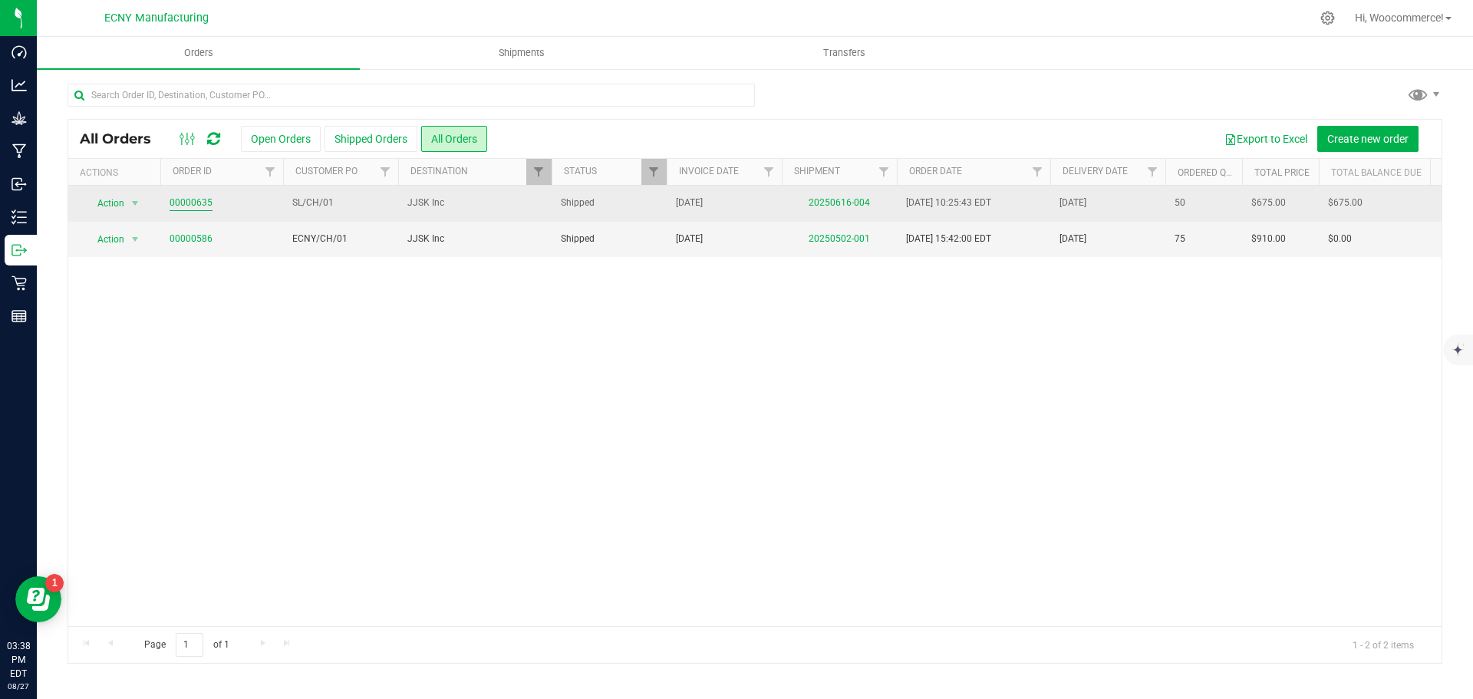
click at [196, 206] on link "00000635" at bounding box center [191, 203] width 43 height 15
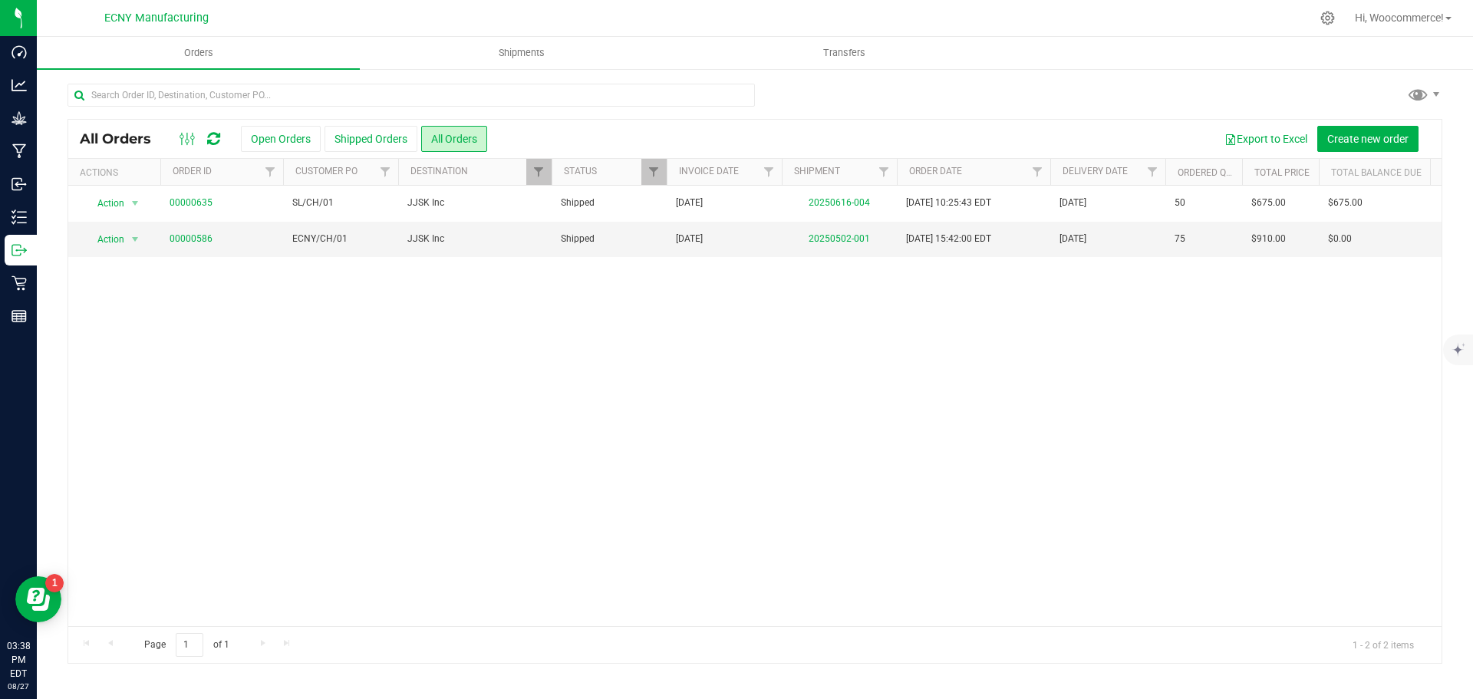
click at [213, 233] on span "00000586" at bounding box center [222, 239] width 104 height 15
click at [210, 235] on link "00000586" at bounding box center [191, 239] width 43 height 15
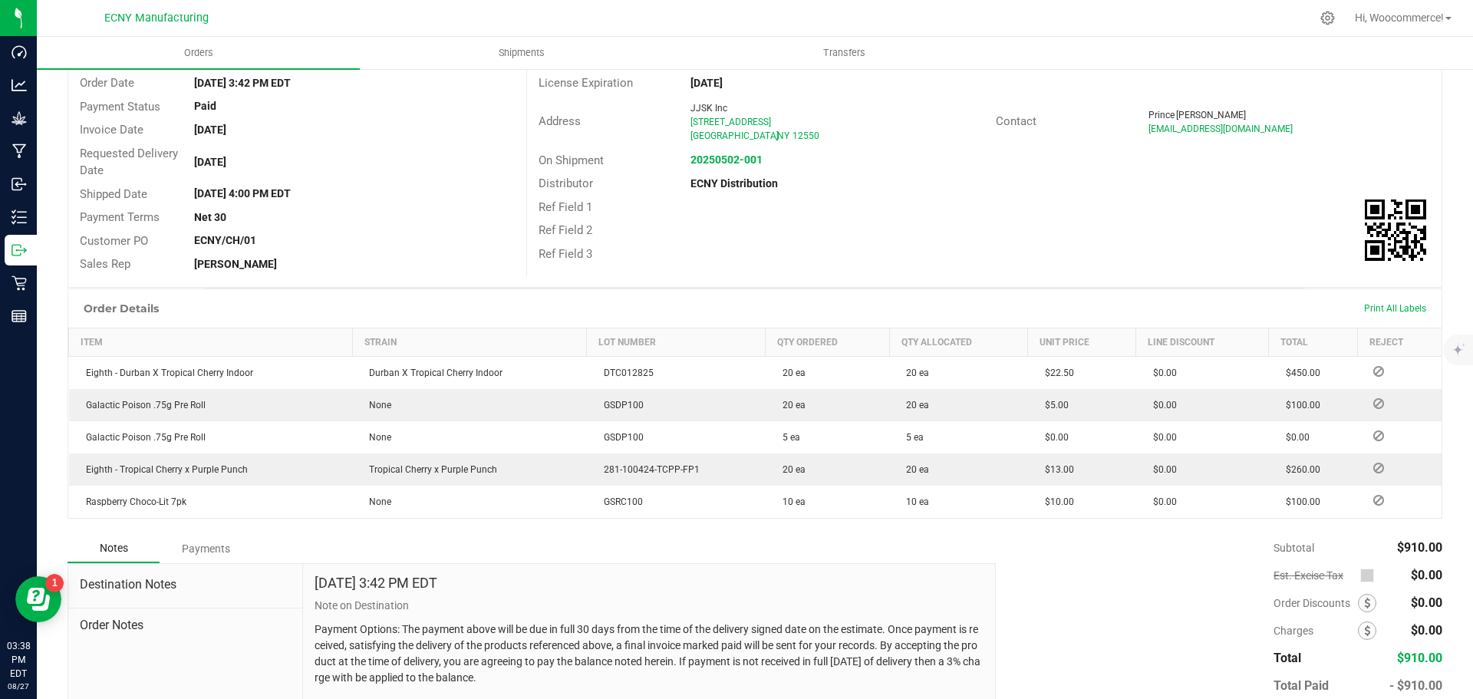
scroll to position [153, 0]
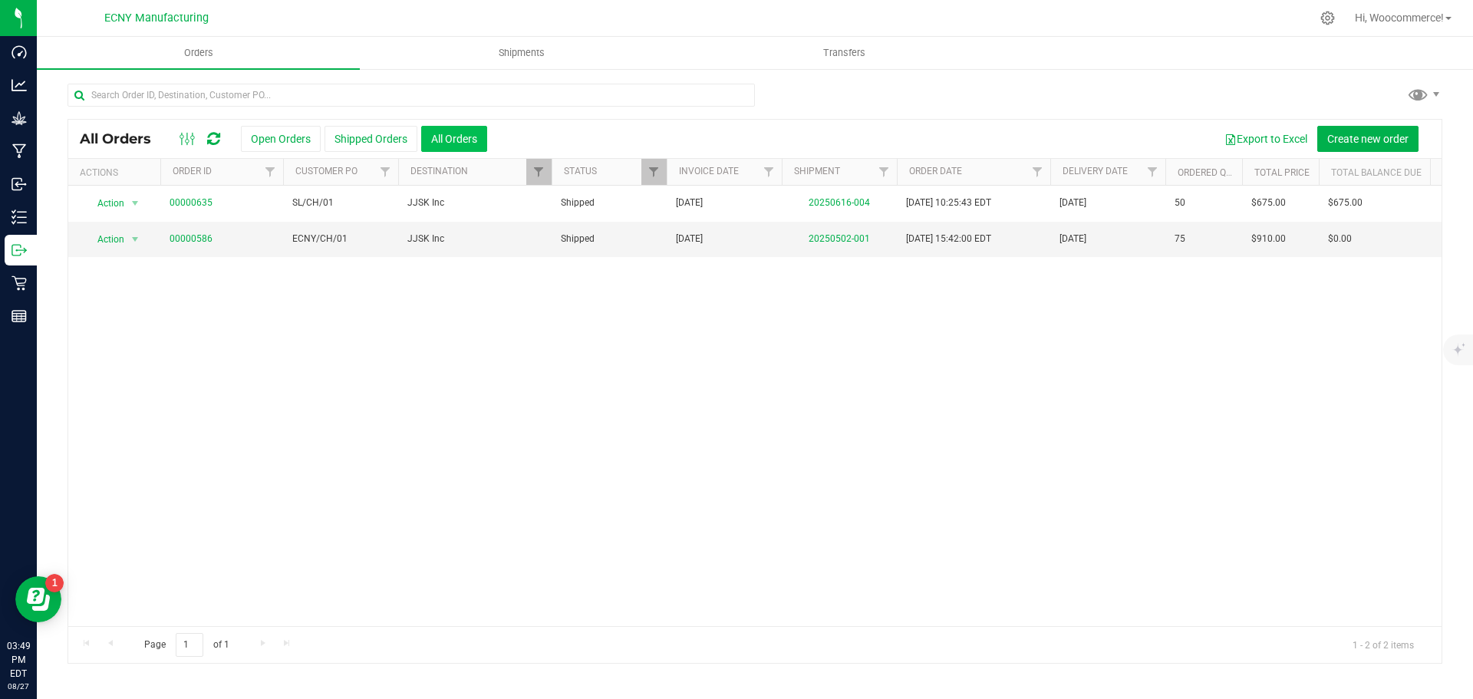
click at [477, 149] on button "All Orders" at bounding box center [454, 139] width 66 height 26
click at [532, 166] on span "Filter" at bounding box center [538, 172] width 12 height 12
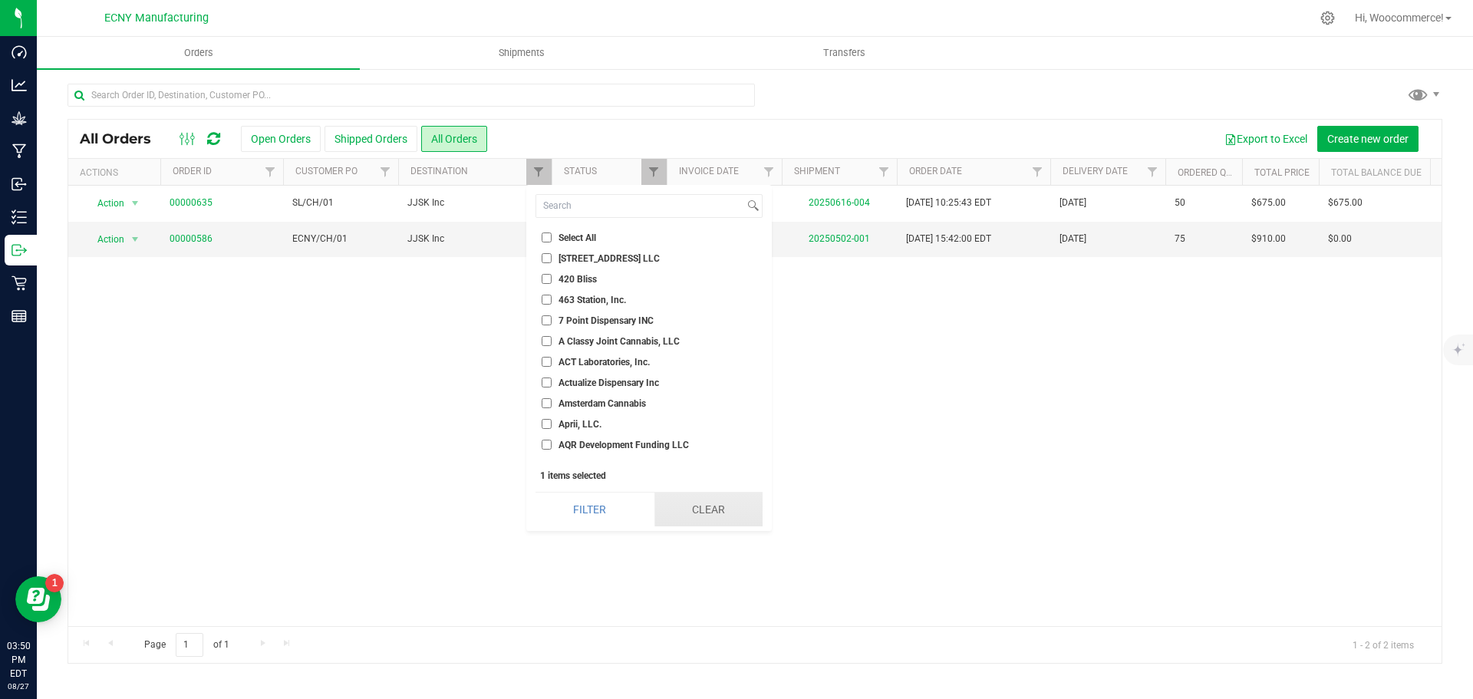
click at [727, 504] on button "Clear" at bounding box center [708, 509] width 108 height 34
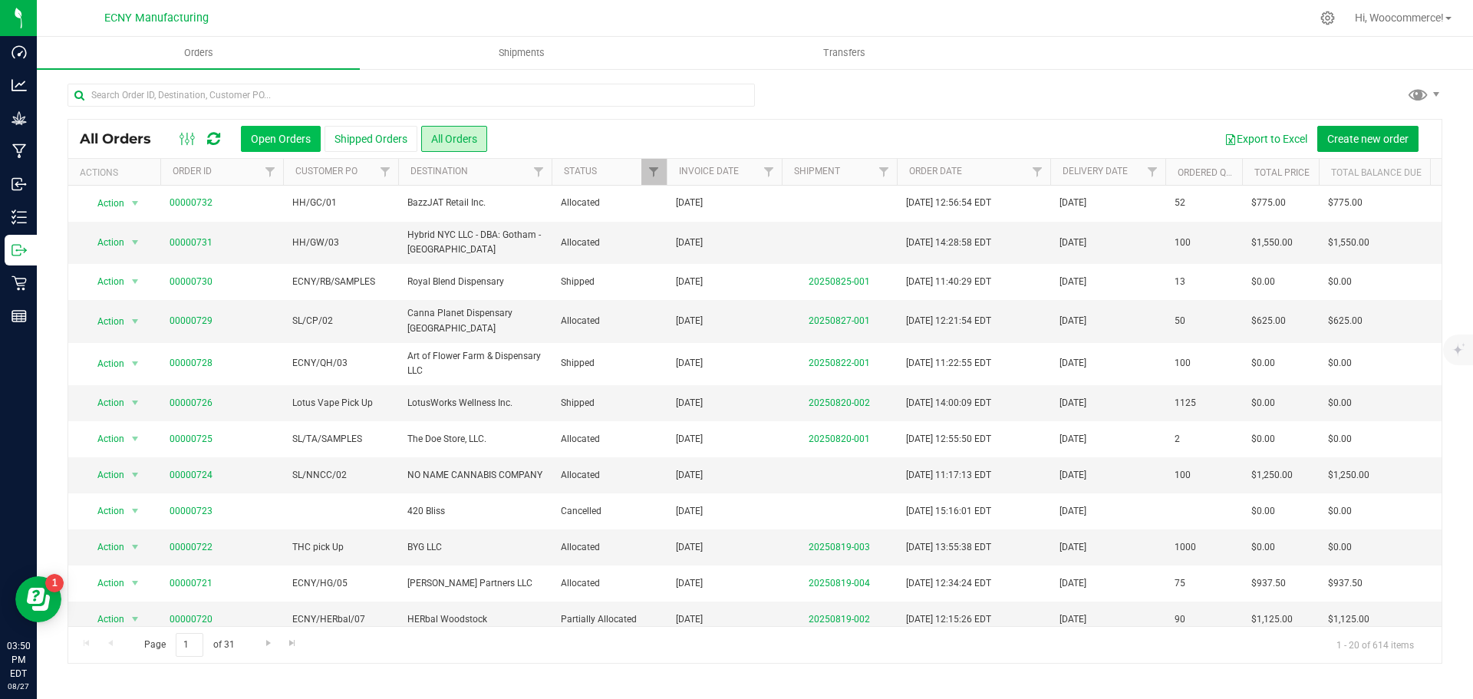
click at [292, 140] on button "Open Orders" at bounding box center [281, 139] width 80 height 26
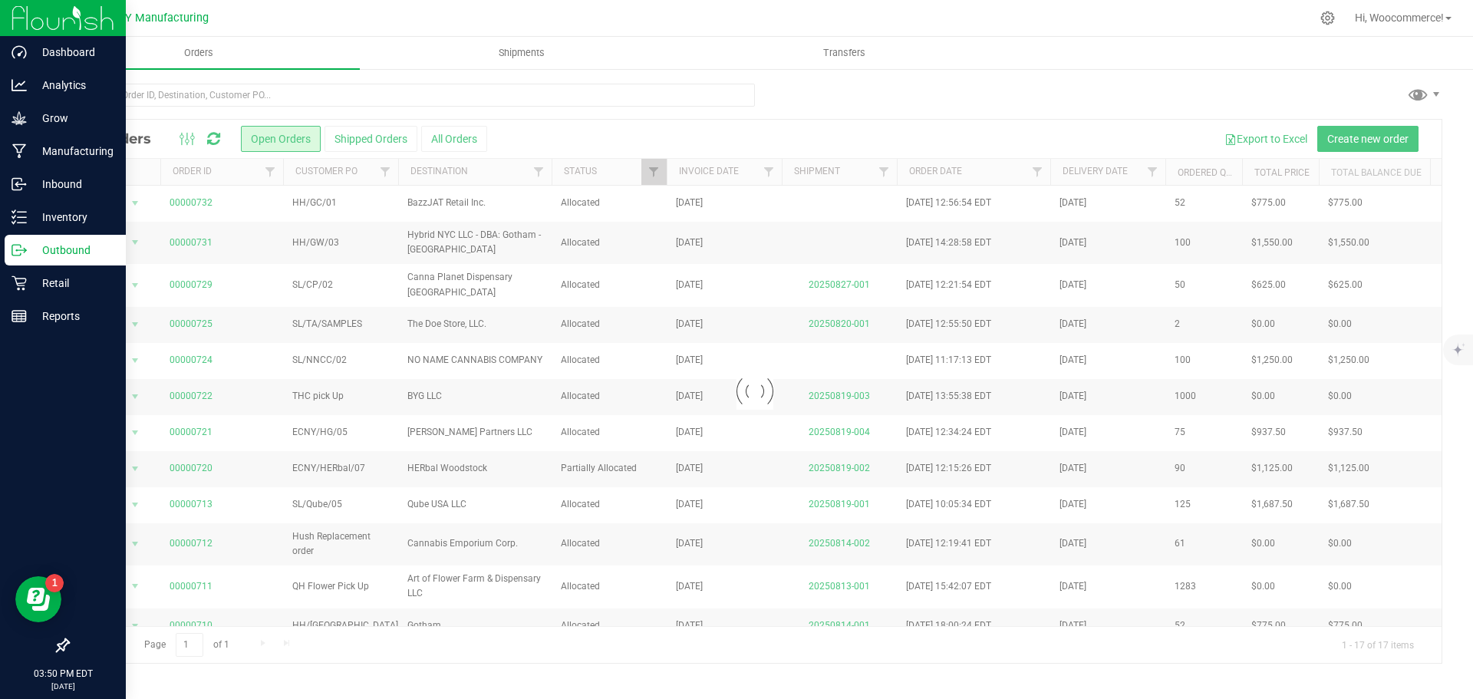
click at [31, 251] on p "Outbound" at bounding box center [73, 250] width 92 height 18
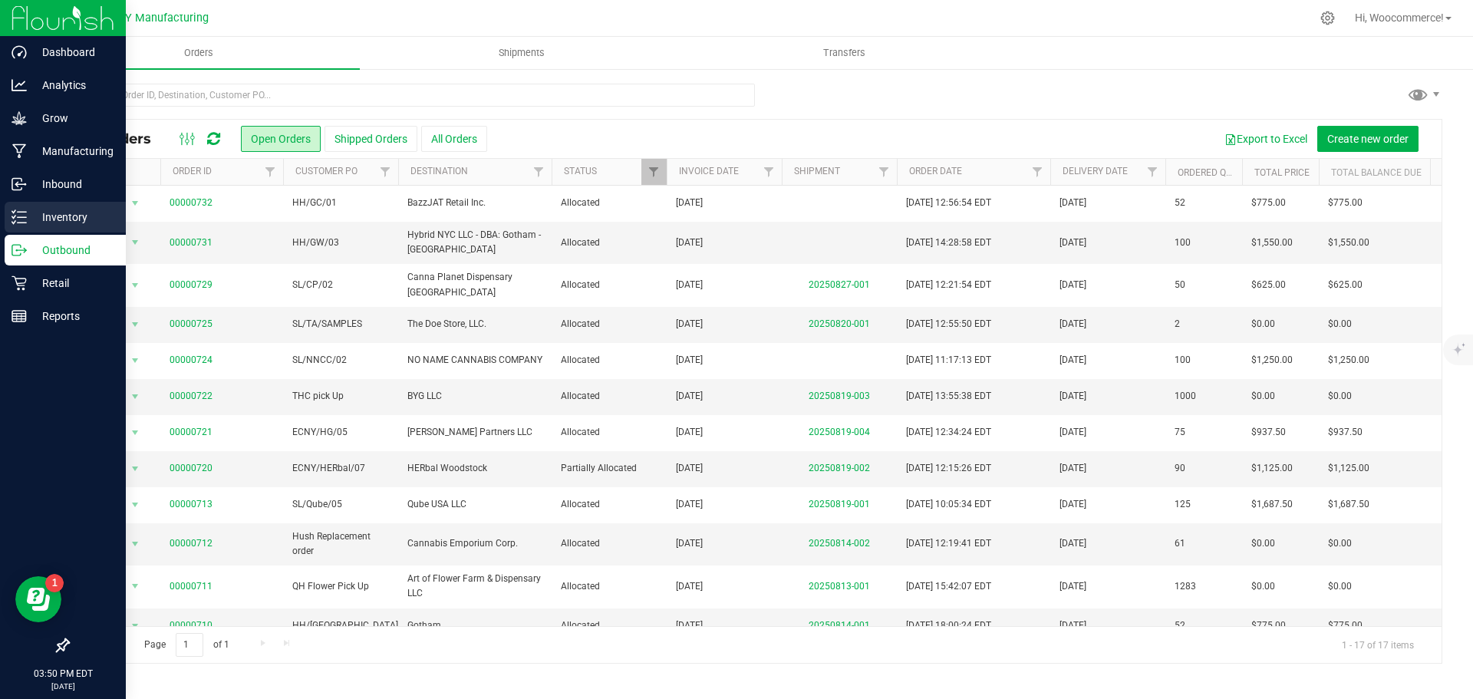
click at [43, 212] on p "Inventory" at bounding box center [73, 217] width 92 height 18
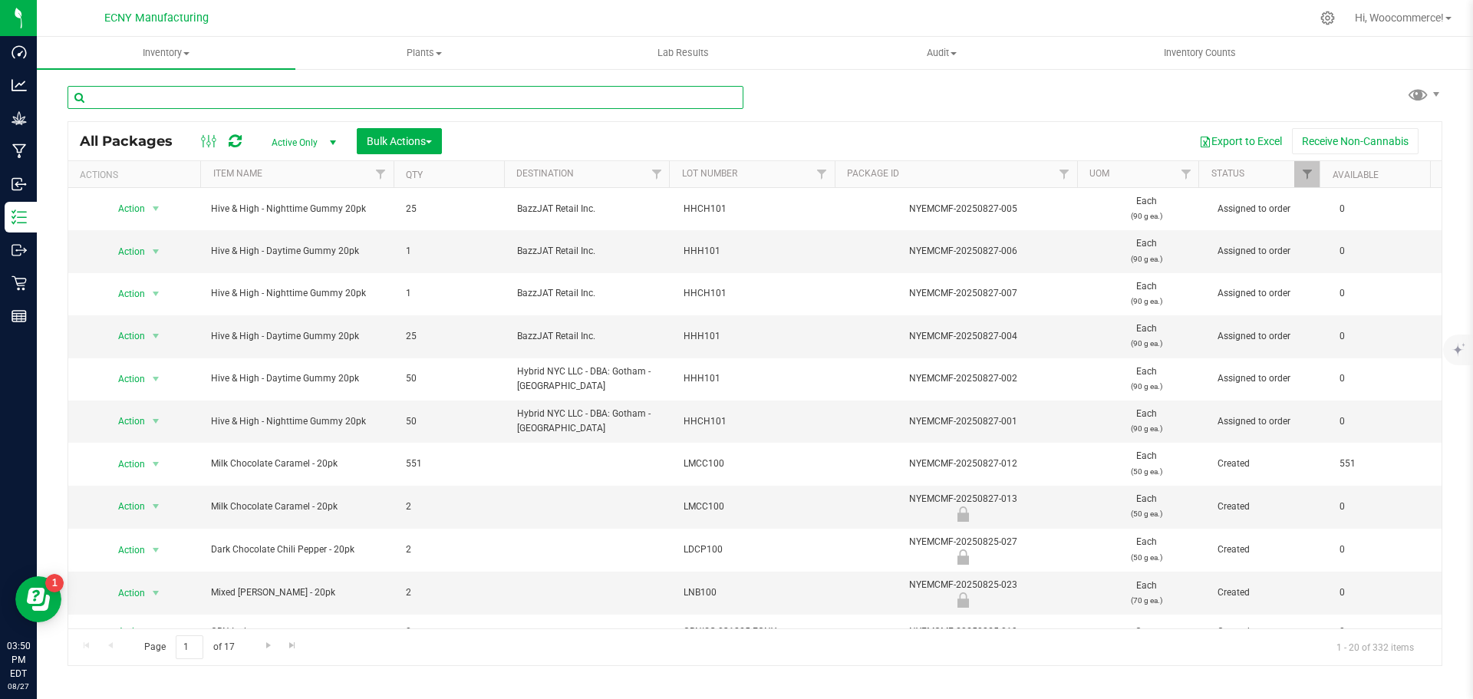
click at [334, 97] on input "text" at bounding box center [406, 97] width 676 height 23
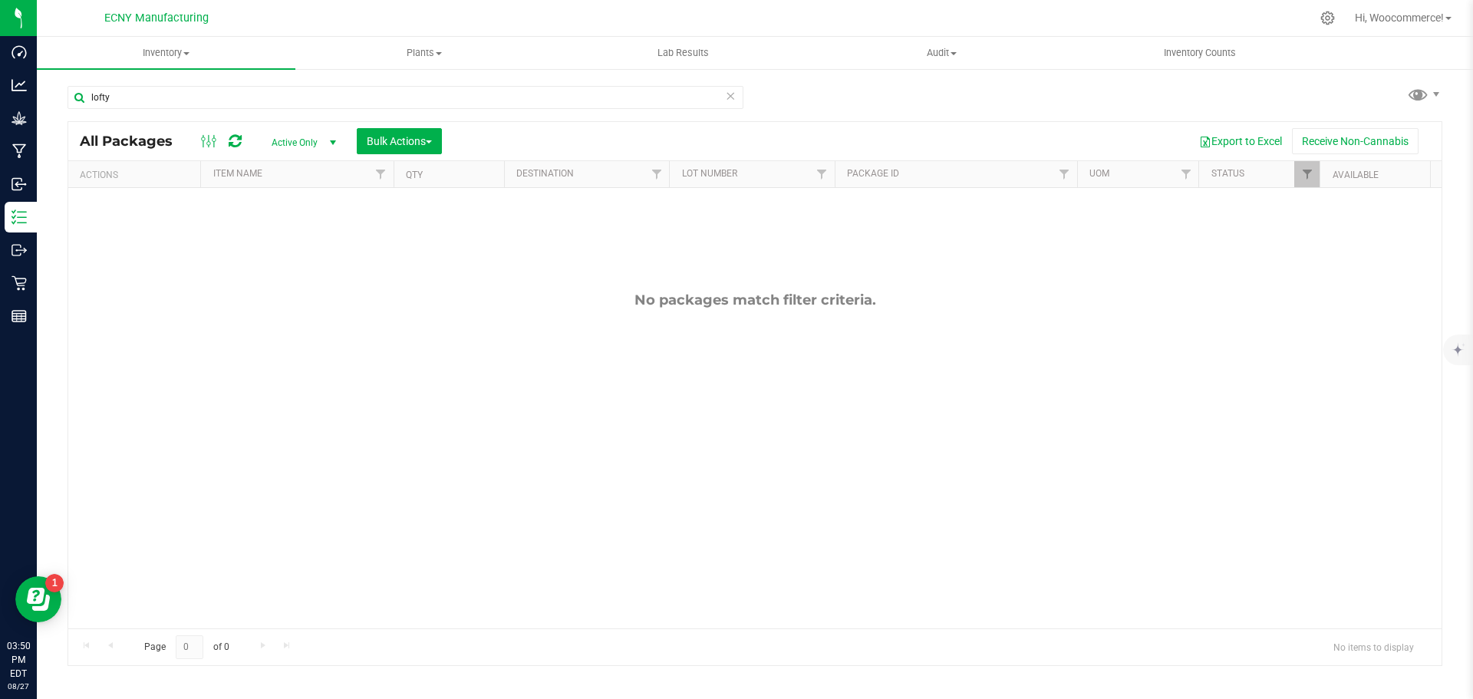
click at [377, 253] on div "No packages match filter criteria." at bounding box center [754, 460] width 1373 height 544
click at [140, 88] on input "lofty" at bounding box center [406, 97] width 676 height 23
drag, startPoint x: 140, startPoint y: 88, endPoint x: 41, endPoint y: 91, distance: 99.7
click at [41, 91] on div "lofty All Packages Active Only Active Only Lab Samples Locked All Bulk Actions …" at bounding box center [755, 302] width 1436 height 468
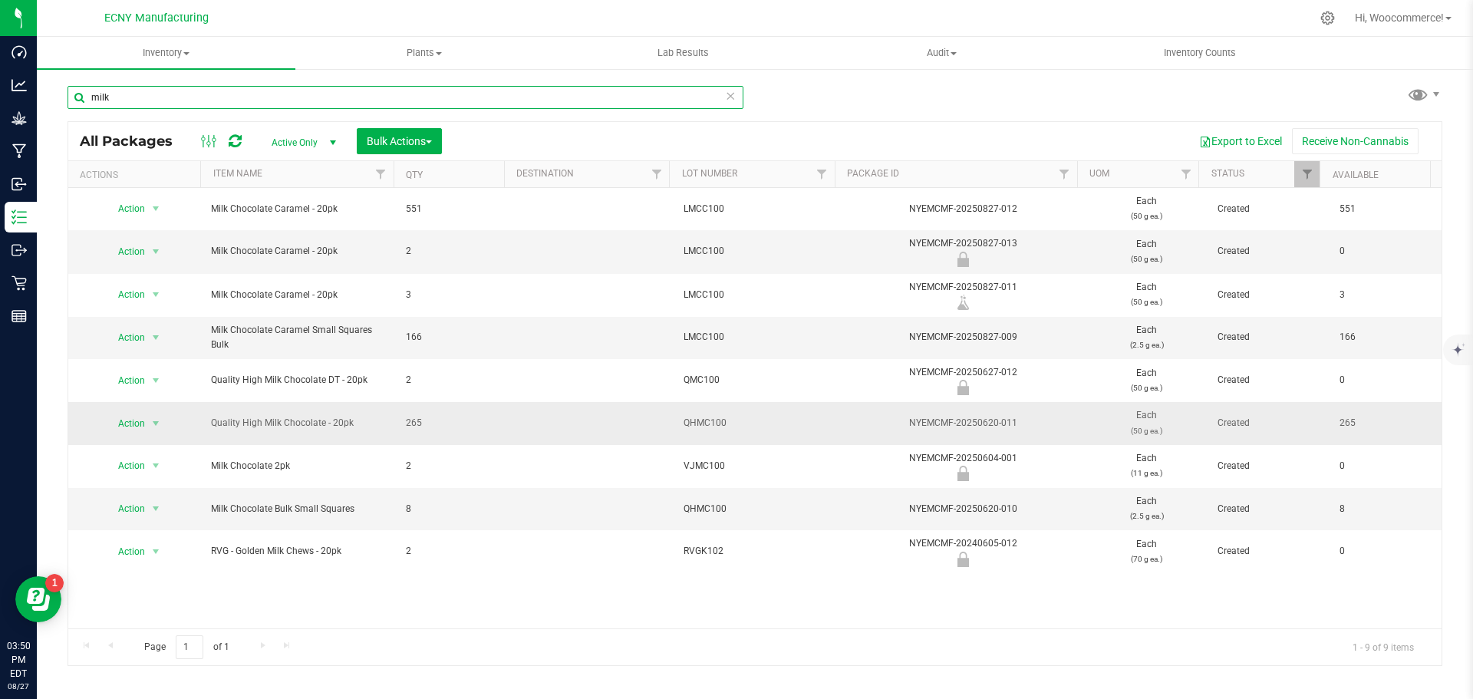
type input "milk"
click at [290, 428] on span "Quality High Milk Chocolate - 20pk" at bounding box center [299, 423] width 176 height 15
click at [142, 500] on span "Action" at bounding box center [124, 508] width 41 height 21
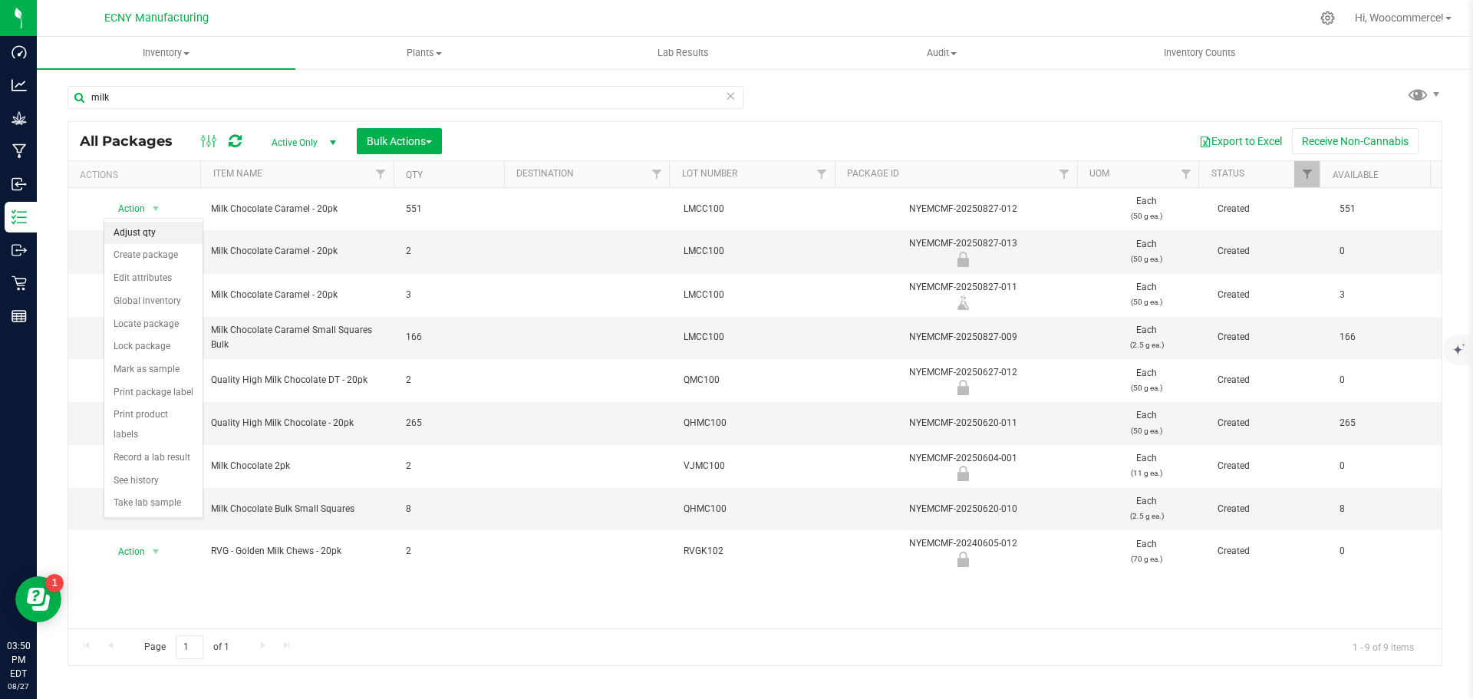
click at [161, 237] on li "Adjust qty" at bounding box center [153, 233] width 98 height 23
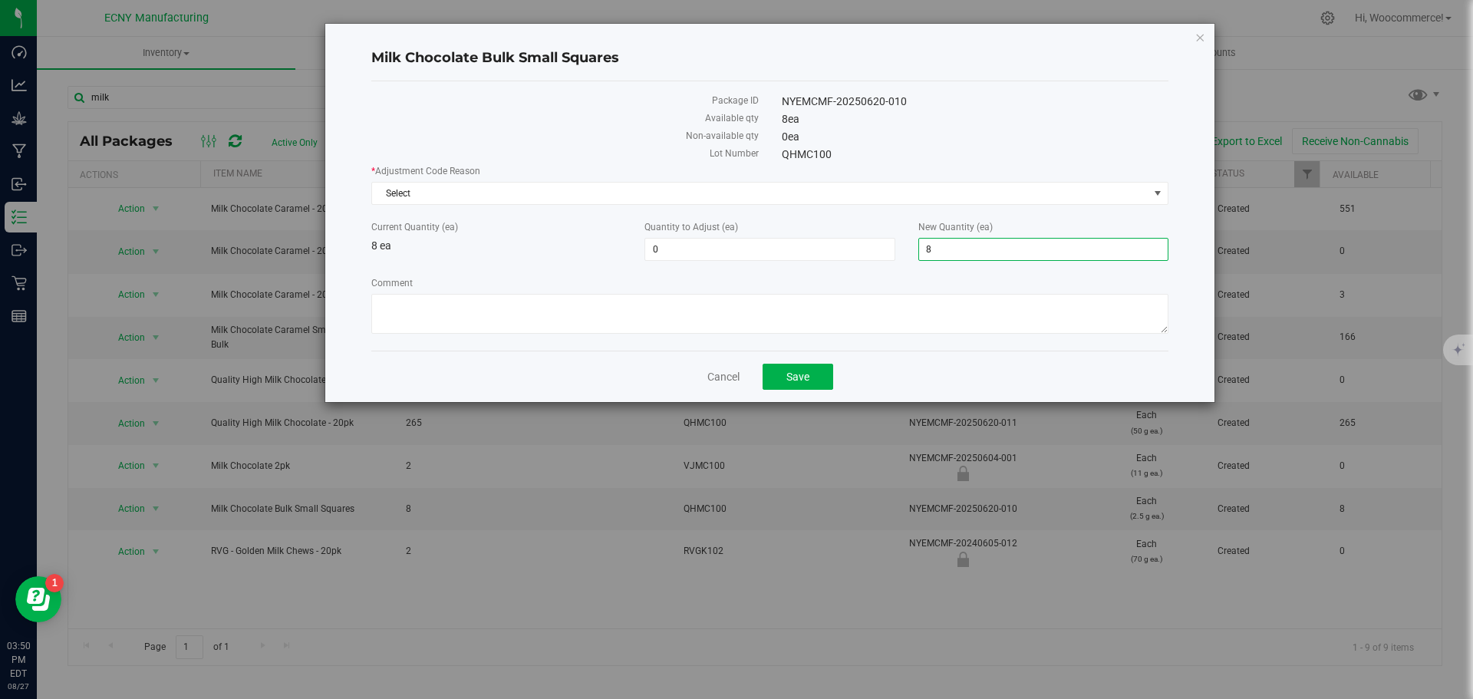
drag, startPoint x: 947, startPoint y: 253, endPoint x: 899, endPoint y: 254, distance: 47.6
click at [899, 254] on div "Current Quantity (ea) 8 ea Quantity to Adjust (ea) 0 0 New Quantity (ea) 8 8" at bounding box center [770, 240] width 820 height 41
type input "0"
type input "-8"
type input "0"
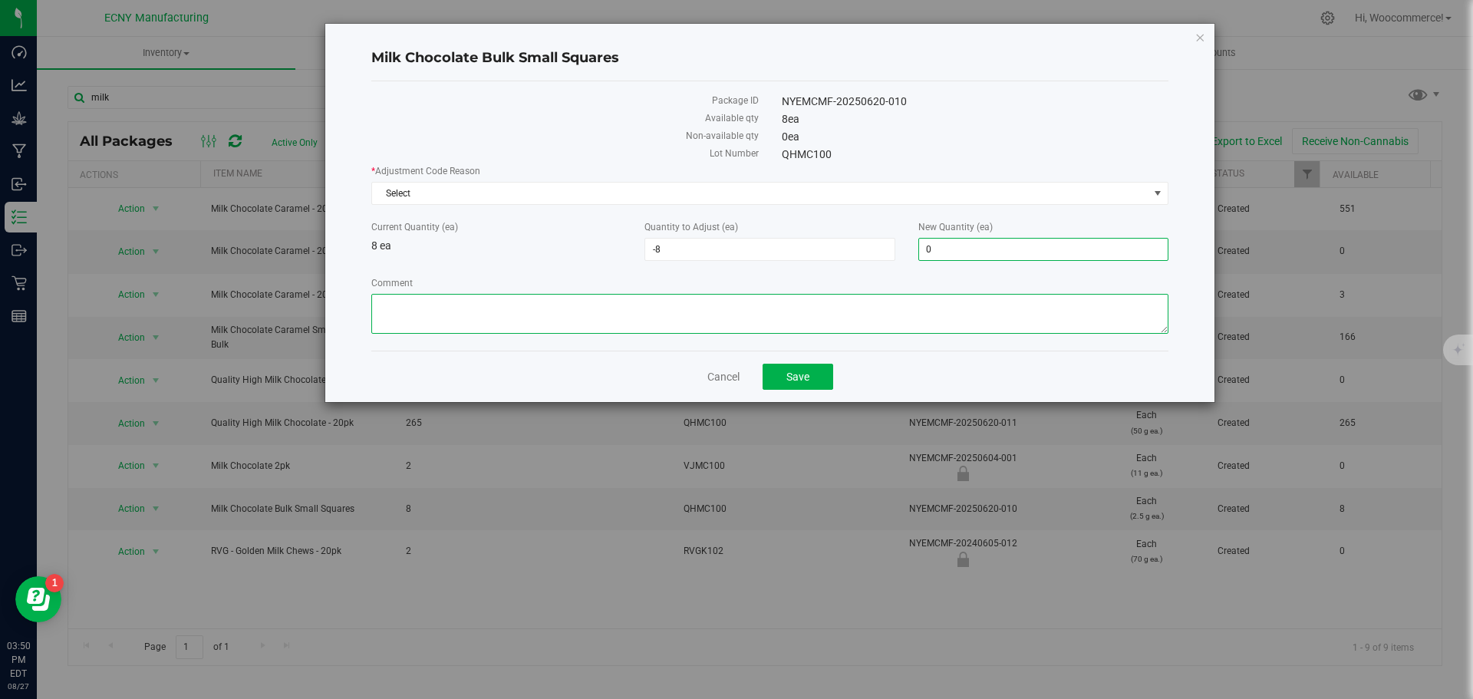
click at [837, 313] on textarea "Comment" at bounding box center [769, 314] width 797 height 40
type textarea "Waste- dropped on floor or too small pieces"
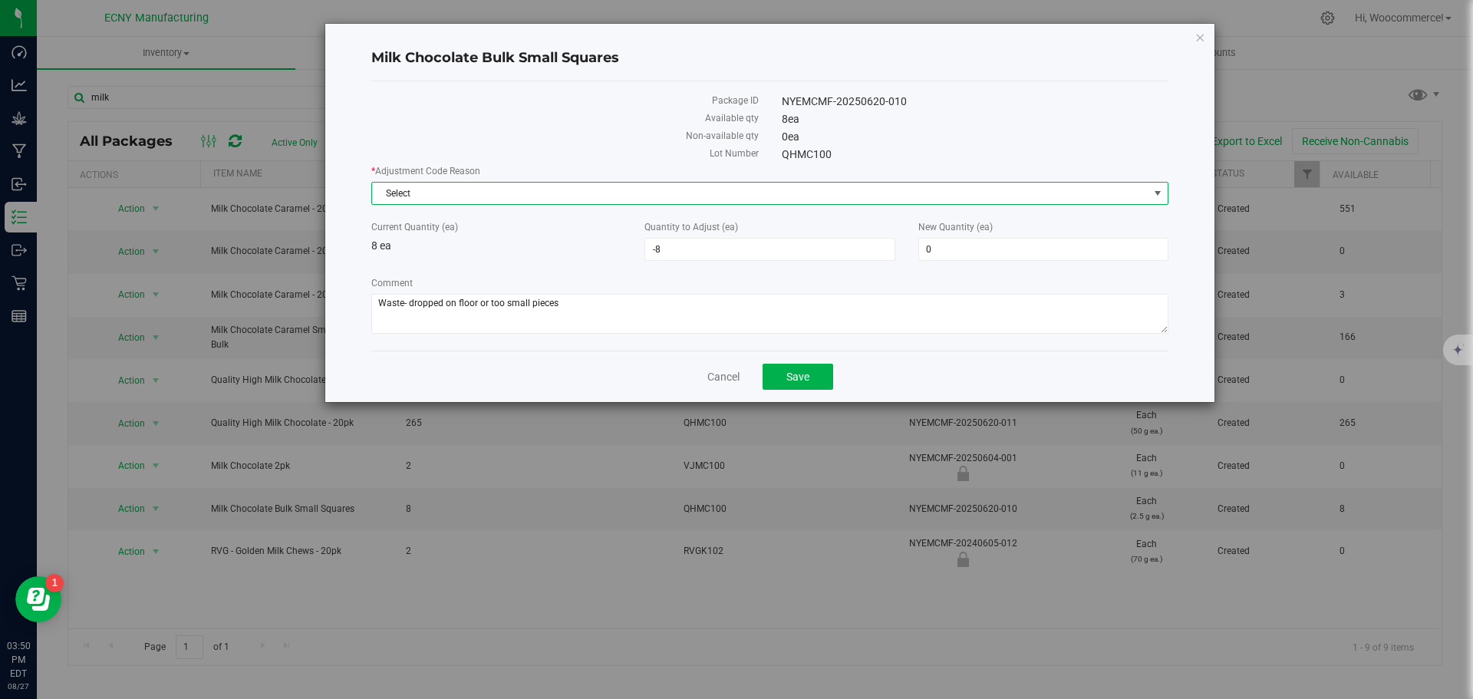
click at [812, 199] on span "Select" at bounding box center [760, 193] width 776 height 21
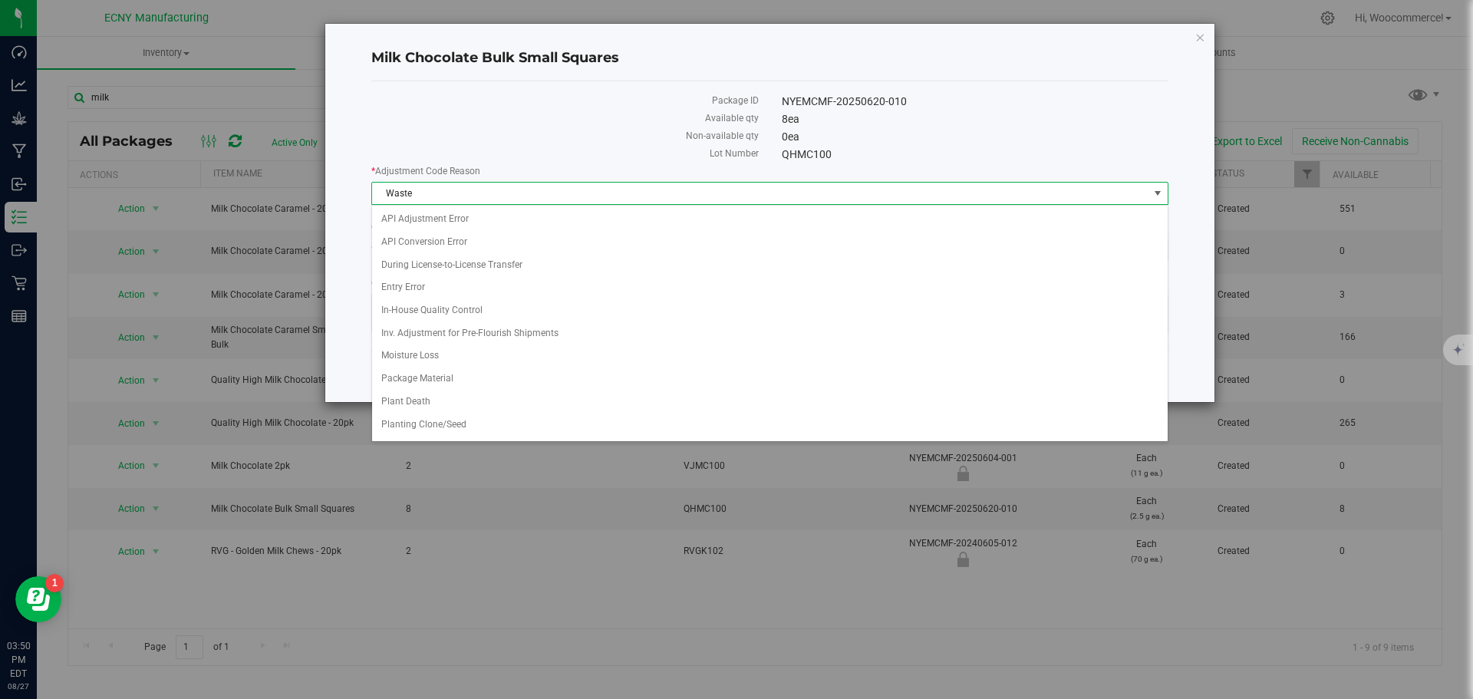
scroll to position [157, 0]
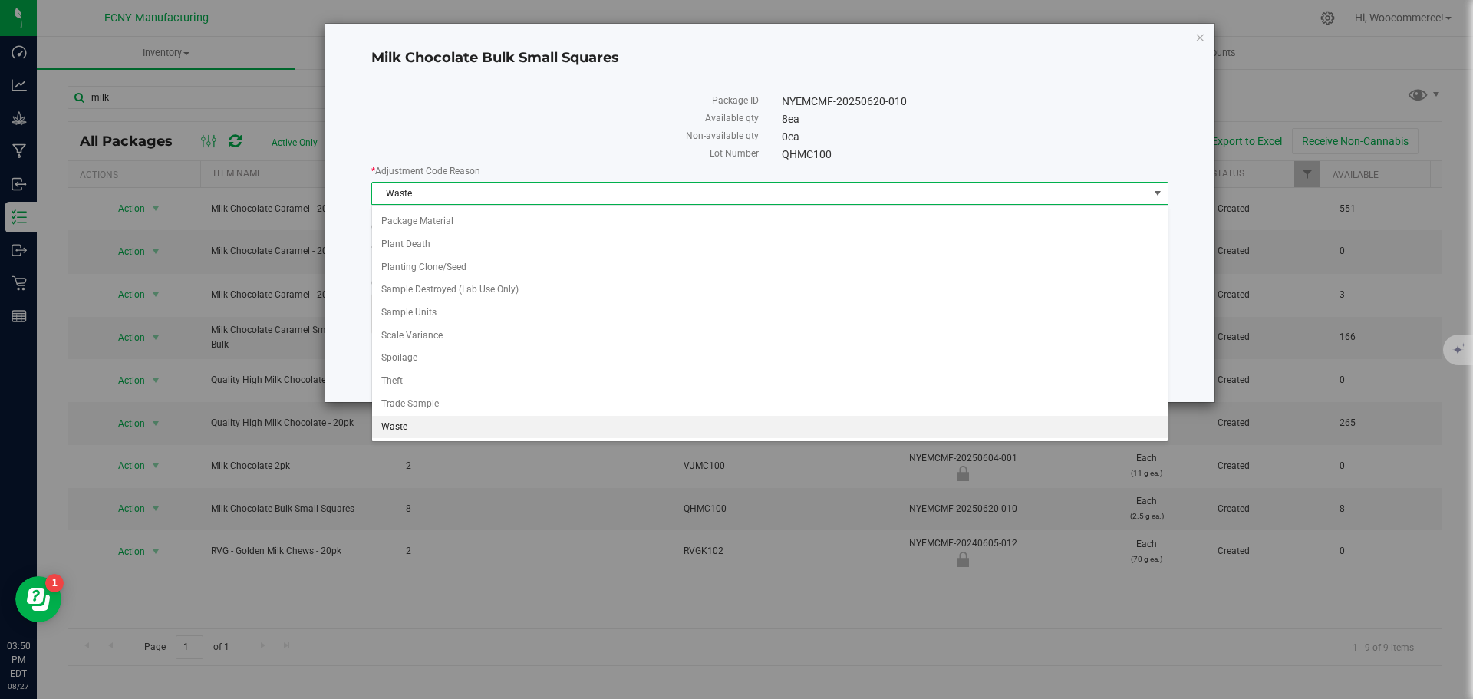
click at [383, 420] on li "Waste" at bounding box center [769, 427] width 795 height 23
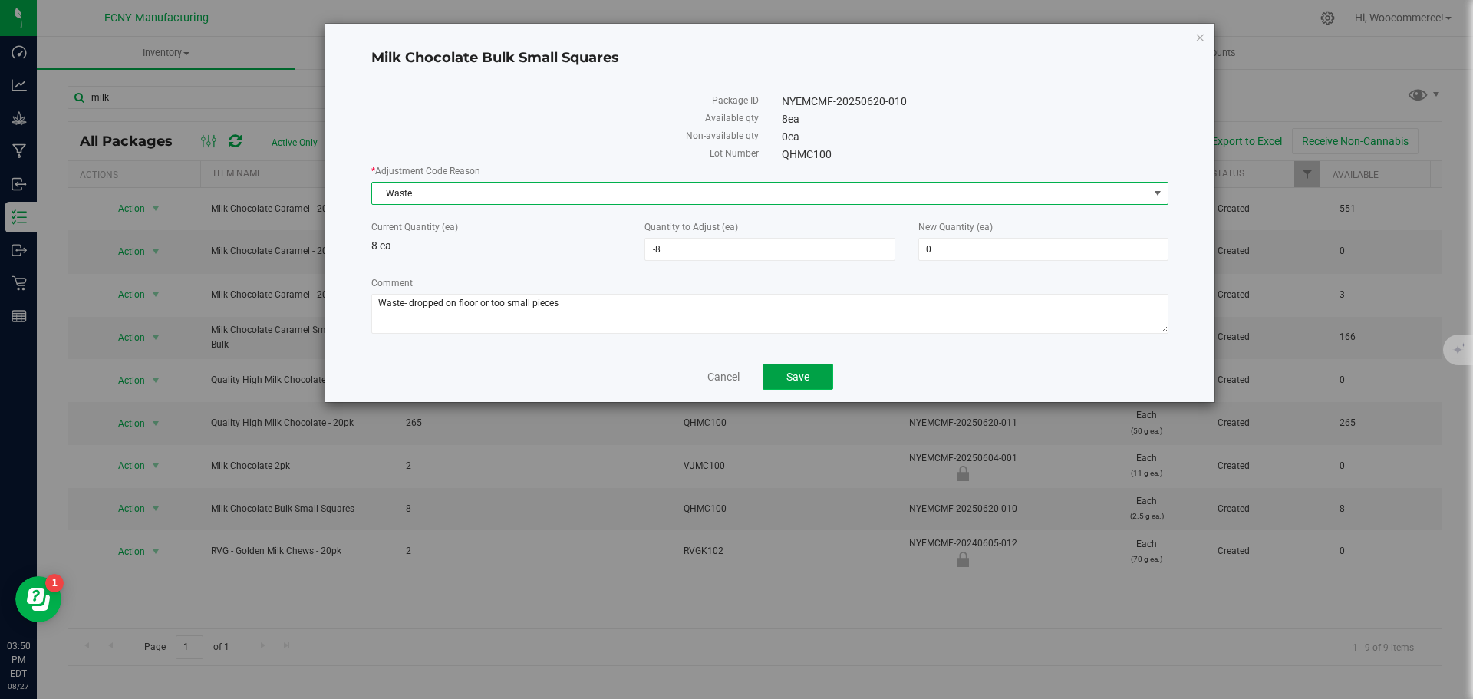
click at [772, 377] on button "Save" at bounding box center [797, 377] width 71 height 26
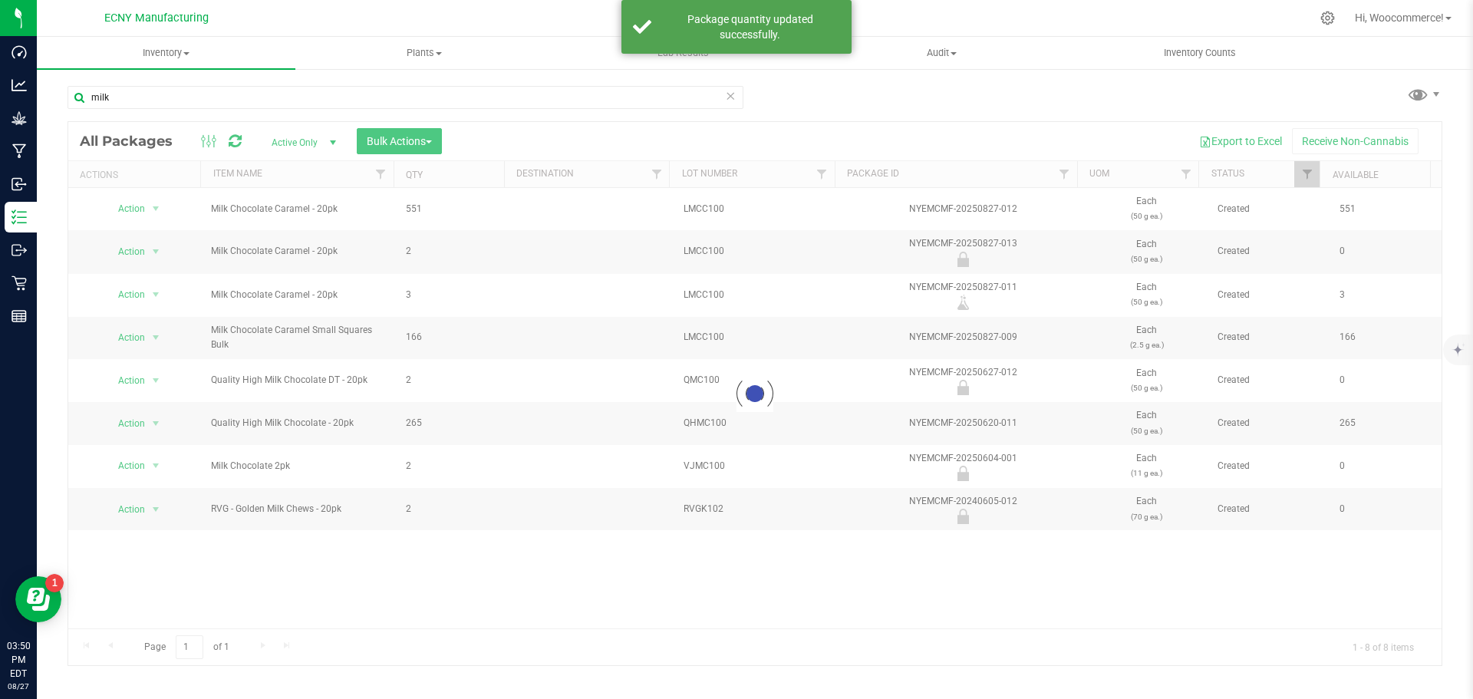
click at [151, 113] on div "milk" at bounding box center [406, 103] width 676 height 35
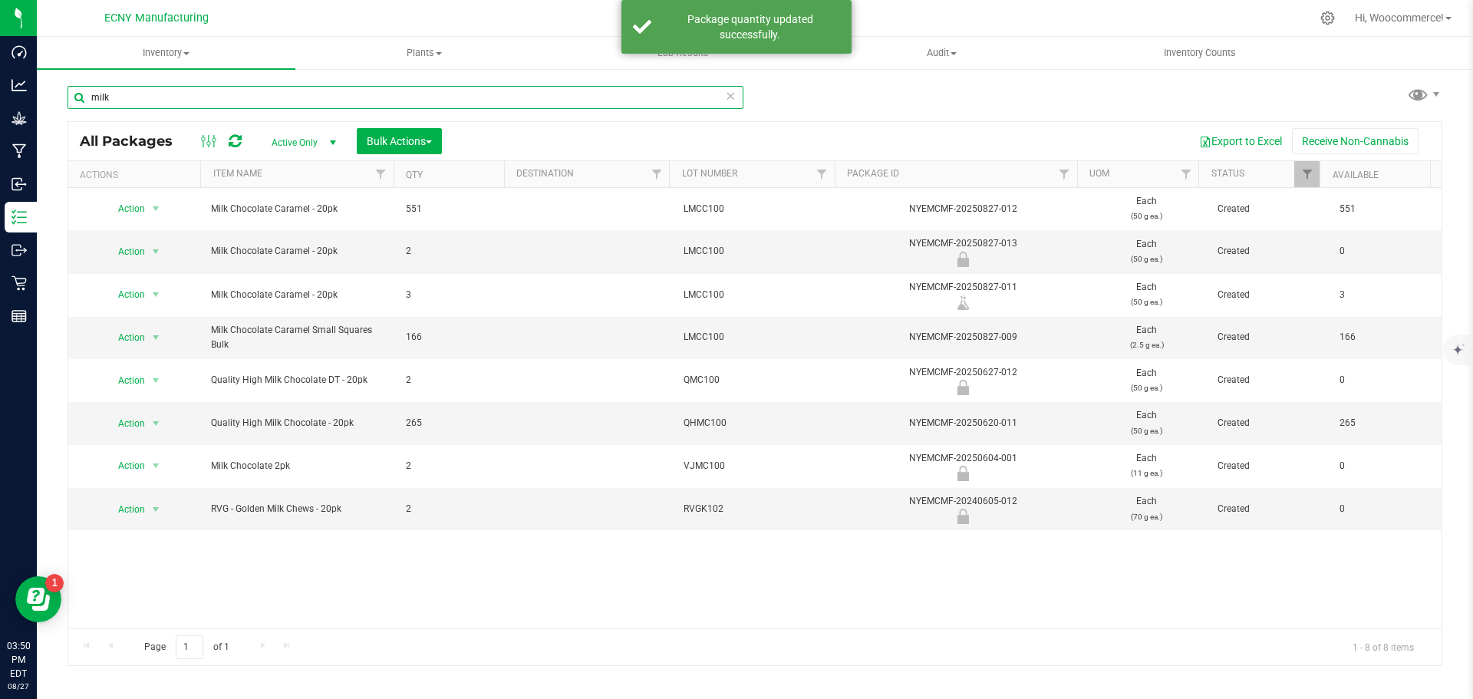
click at [141, 103] on input "milk" at bounding box center [406, 97] width 676 height 23
type input "m"
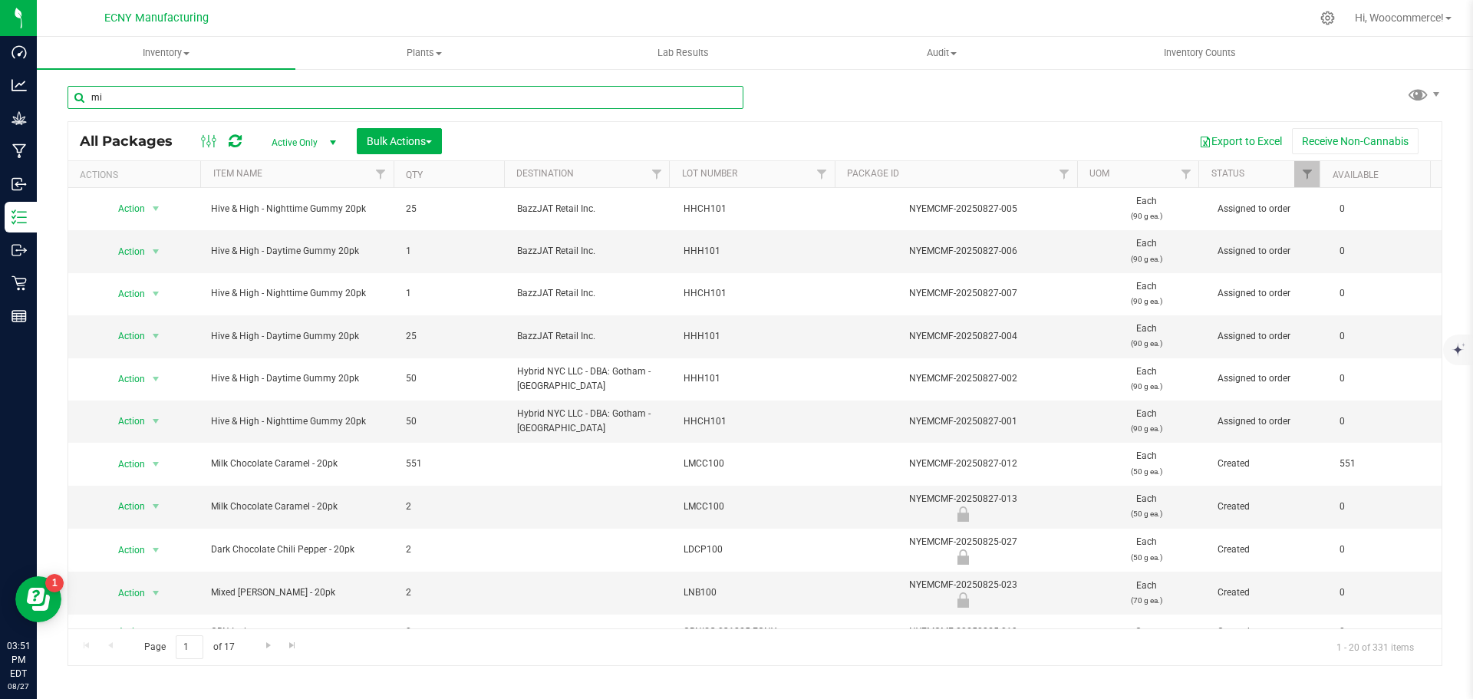
type input "m"
type input "dark chocolate"
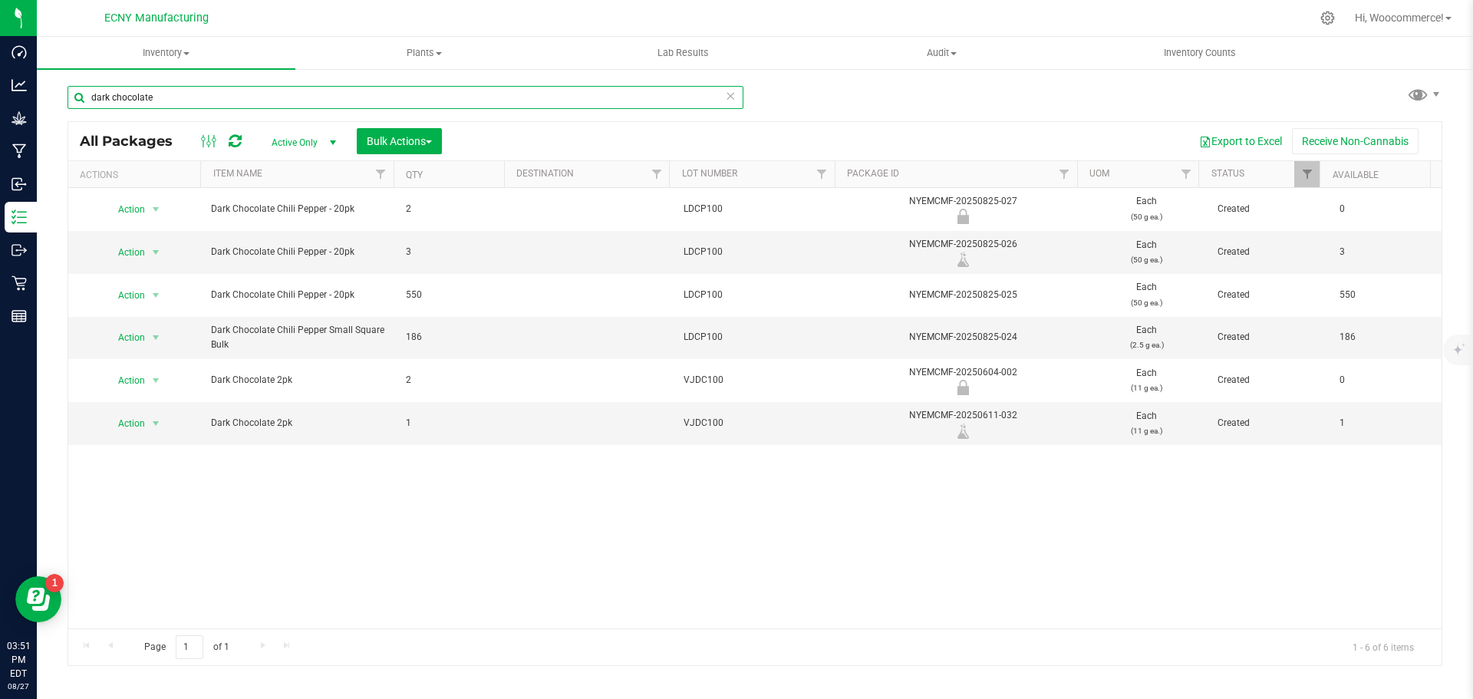
drag, startPoint x: 170, startPoint y: 89, endPoint x: 59, endPoint y: 104, distance: 111.5
click at [59, 104] on div "dark chocolate All Packages Active Only Active Only Lab Samples Locked All Bulk…" at bounding box center [755, 302] width 1436 height 468
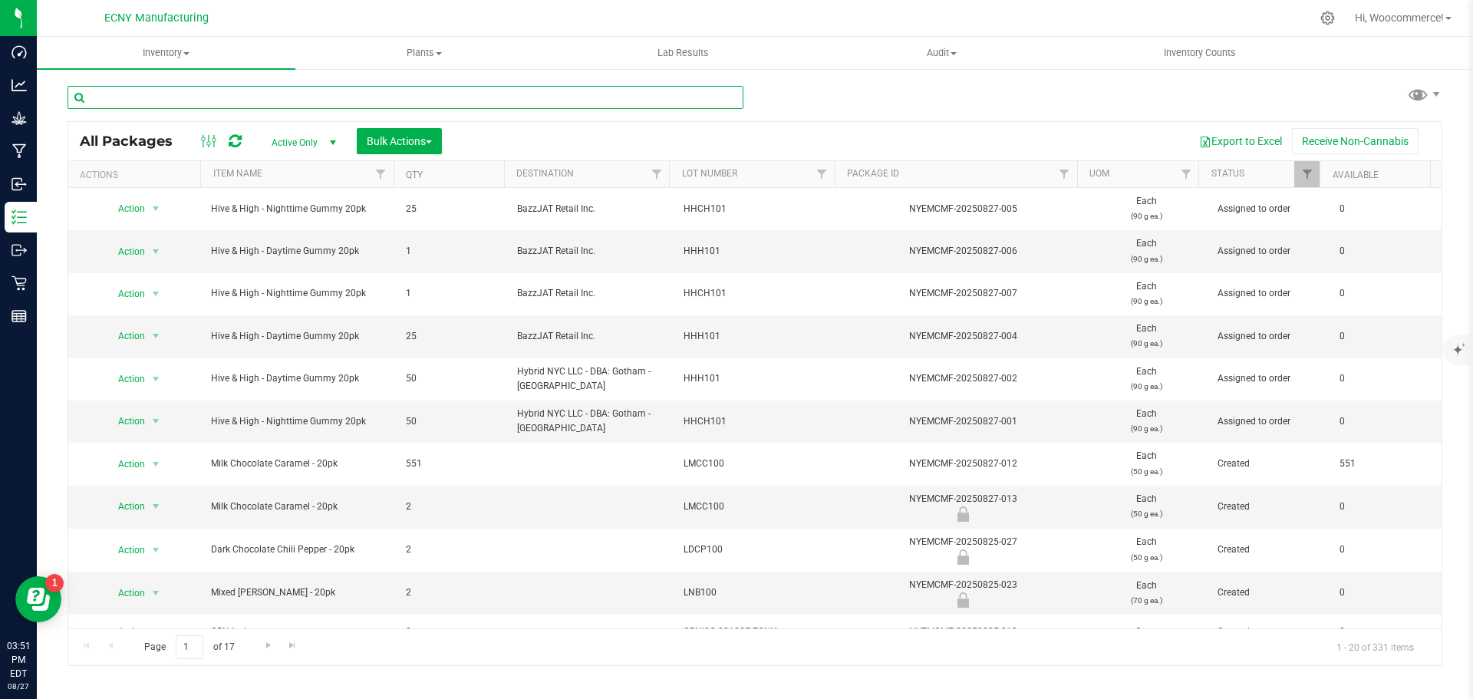
type input "v"
type input "mixed berry"
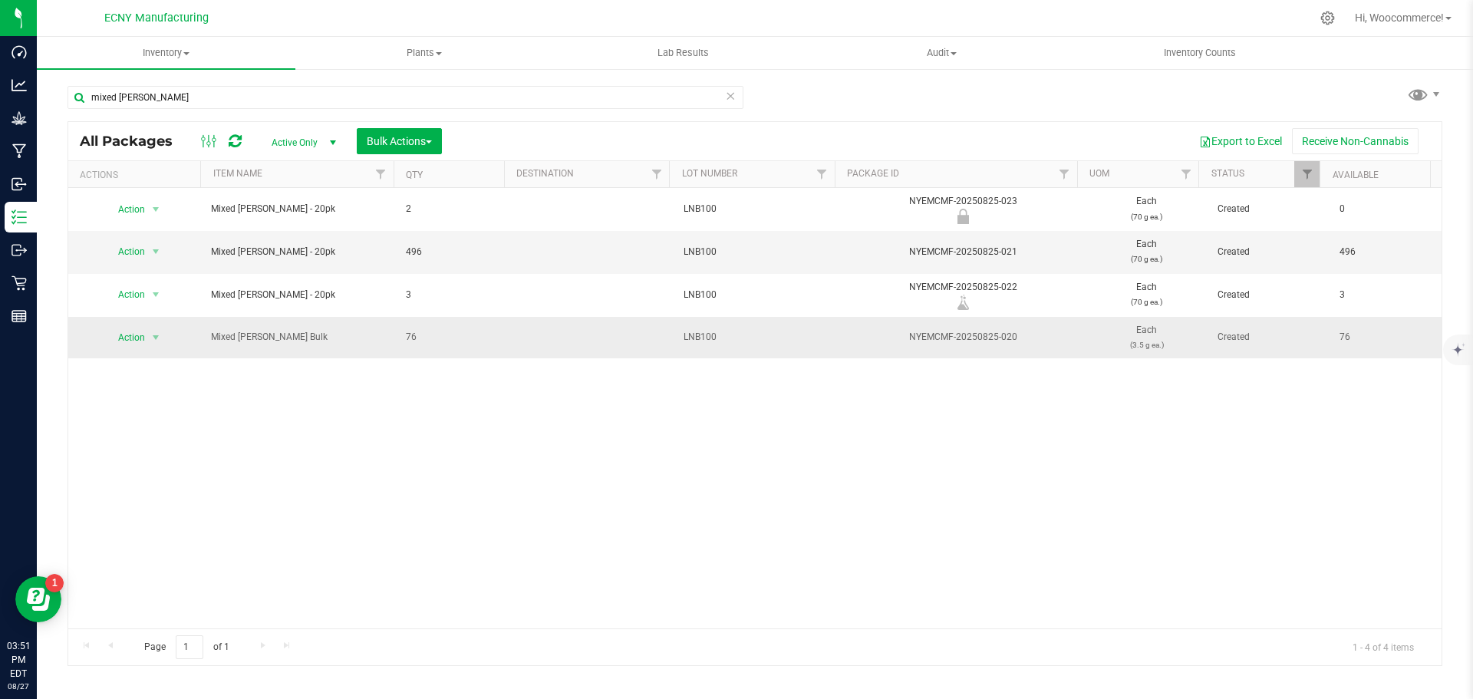
click at [153, 347] on span "select" at bounding box center [156, 337] width 19 height 21
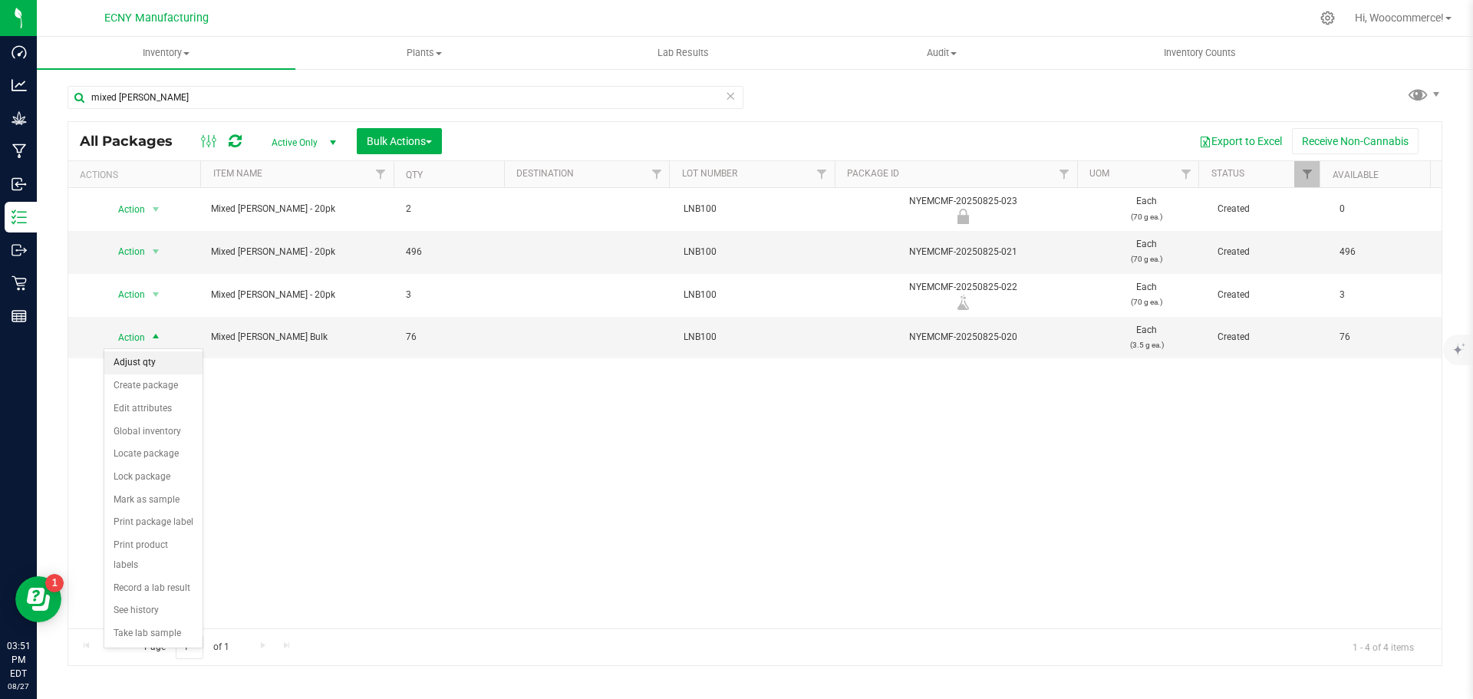
click at [140, 363] on li "Adjust qty" at bounding box center [153, 362] width 98 height 23
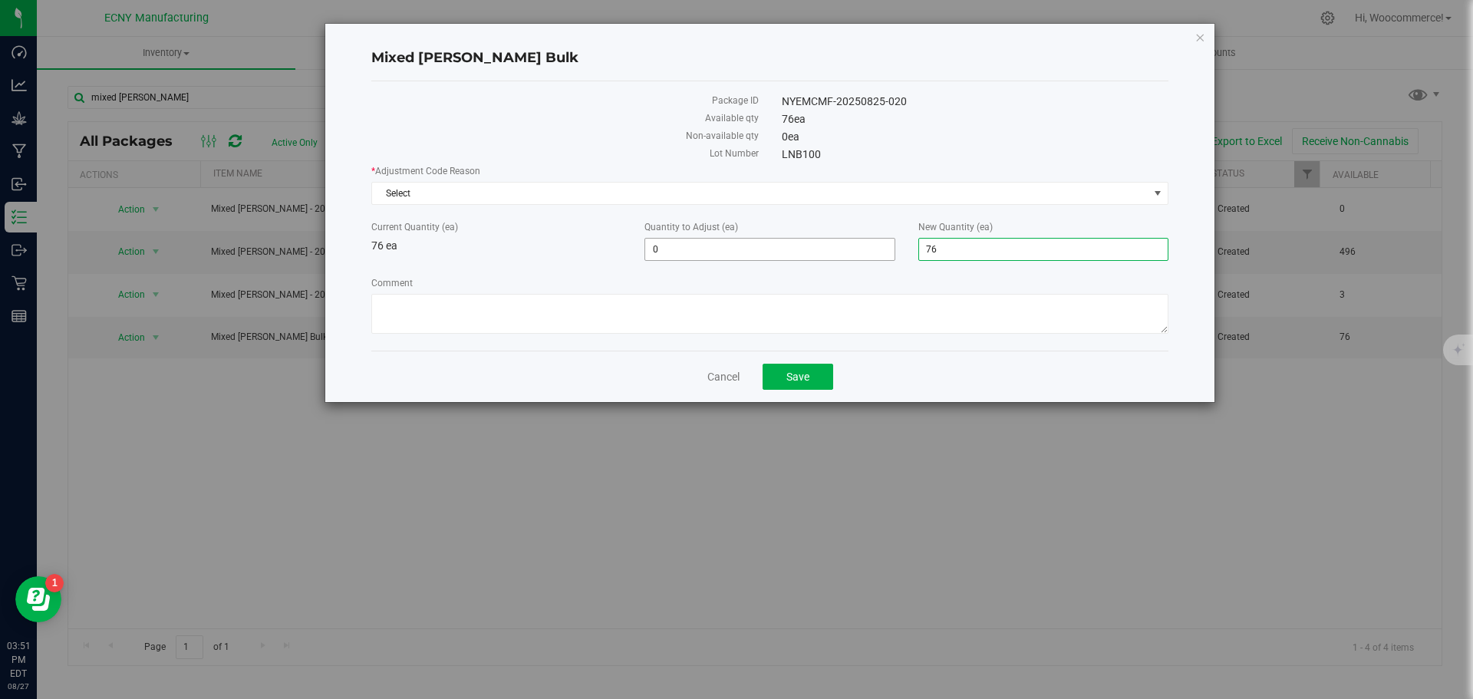
drag, startPoint x: 1018, startPoint y: 249, endPoint x: 875, endPoint y: 239, distance: 143.0
click at [875, 239] on div "Current Quantity (ea) 76 ea Quantity to Adjust (ea) 0 0 New Quantity (ea) 76 76" at bounding box center [770, 240] width 820 height 41
type input "0"
type input "-76"
type input "0"
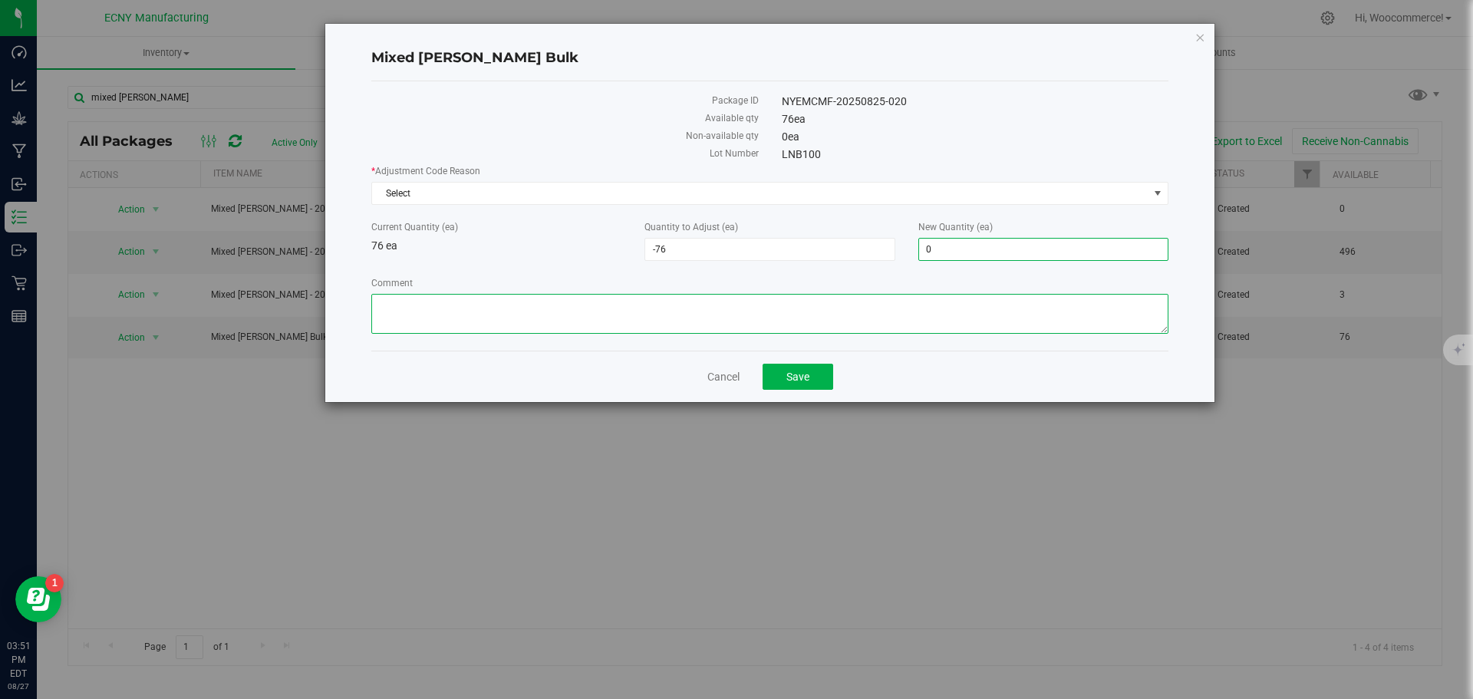
click at [765, 317] on textarea "Comment" at bounding box center [769, 314] width 797 height 40
type textarea "cooking waste & Mishappen gummies that did not meet required standards."
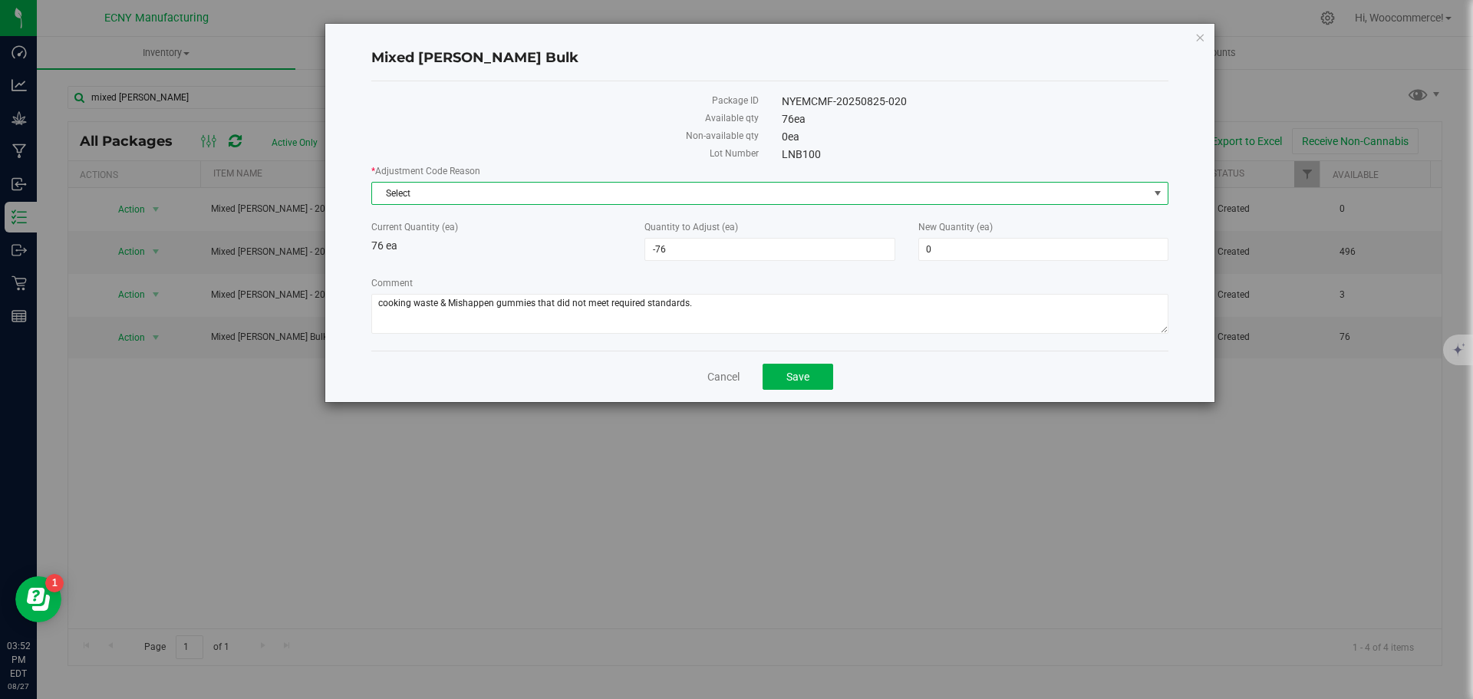
click at [749, 194] on span "Select" at bounding box center [760, 193] width 776 height 21
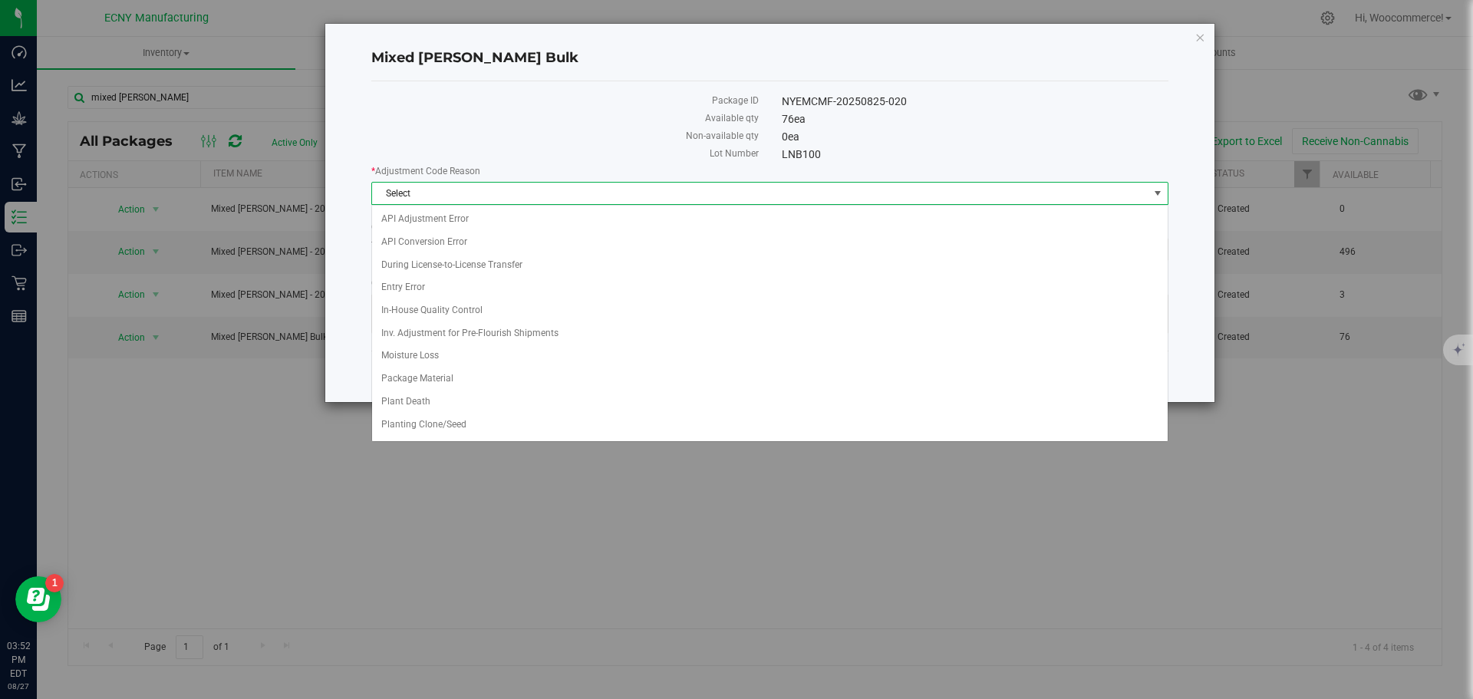
scroll to position [157, 0]
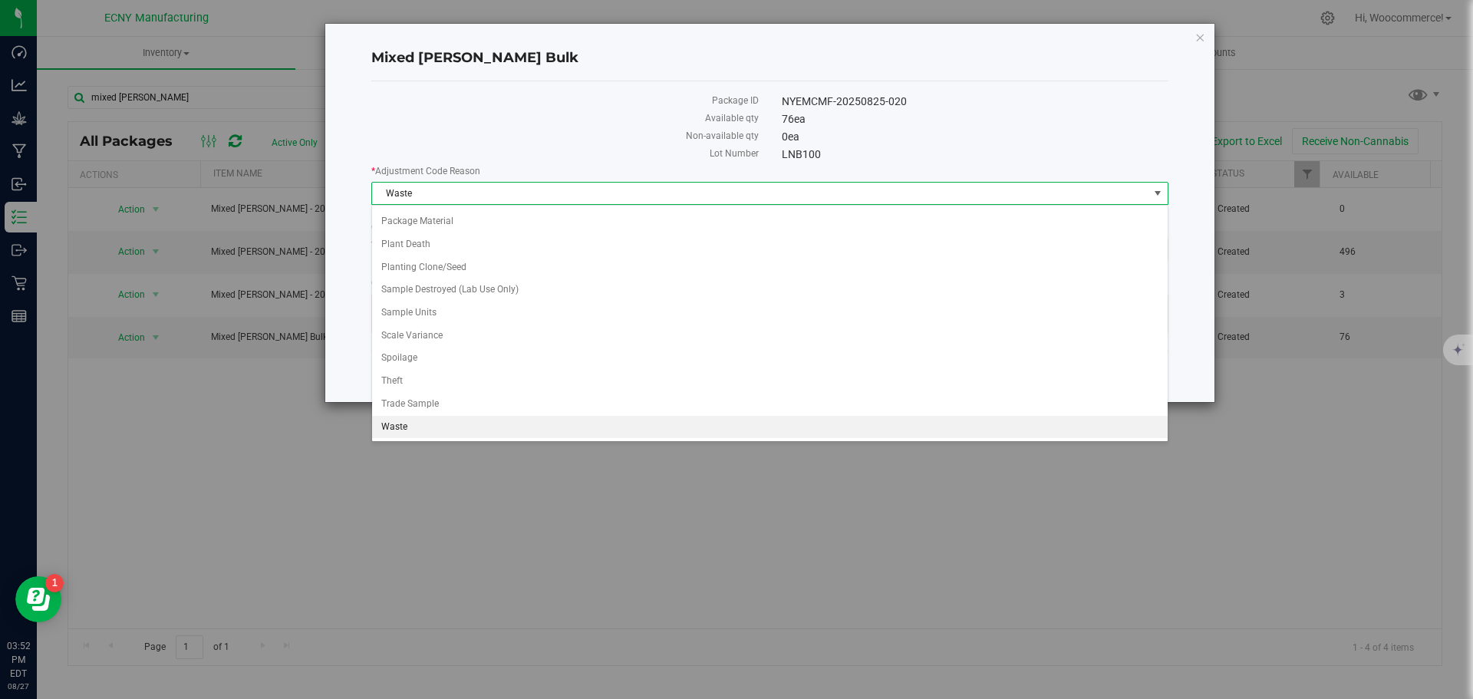
click at [414, 432] on li "Waste" at bounding box center [769, 427] width 795 height 23
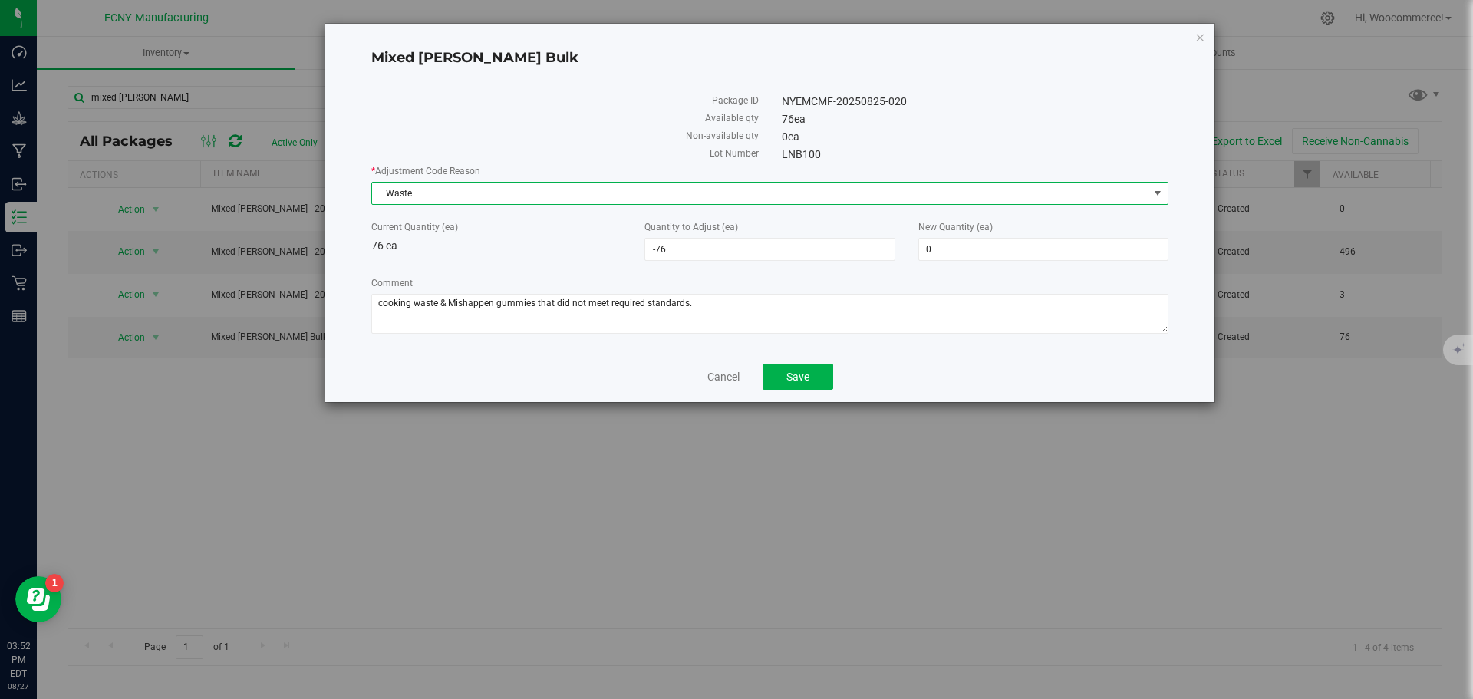
click at [785, 361] on div "Cancel Save" at bounding box center [769, 376] width 797 height 51
click at [780, 378] on button "Save" at bounding box center [797, 377] width 71 height 26
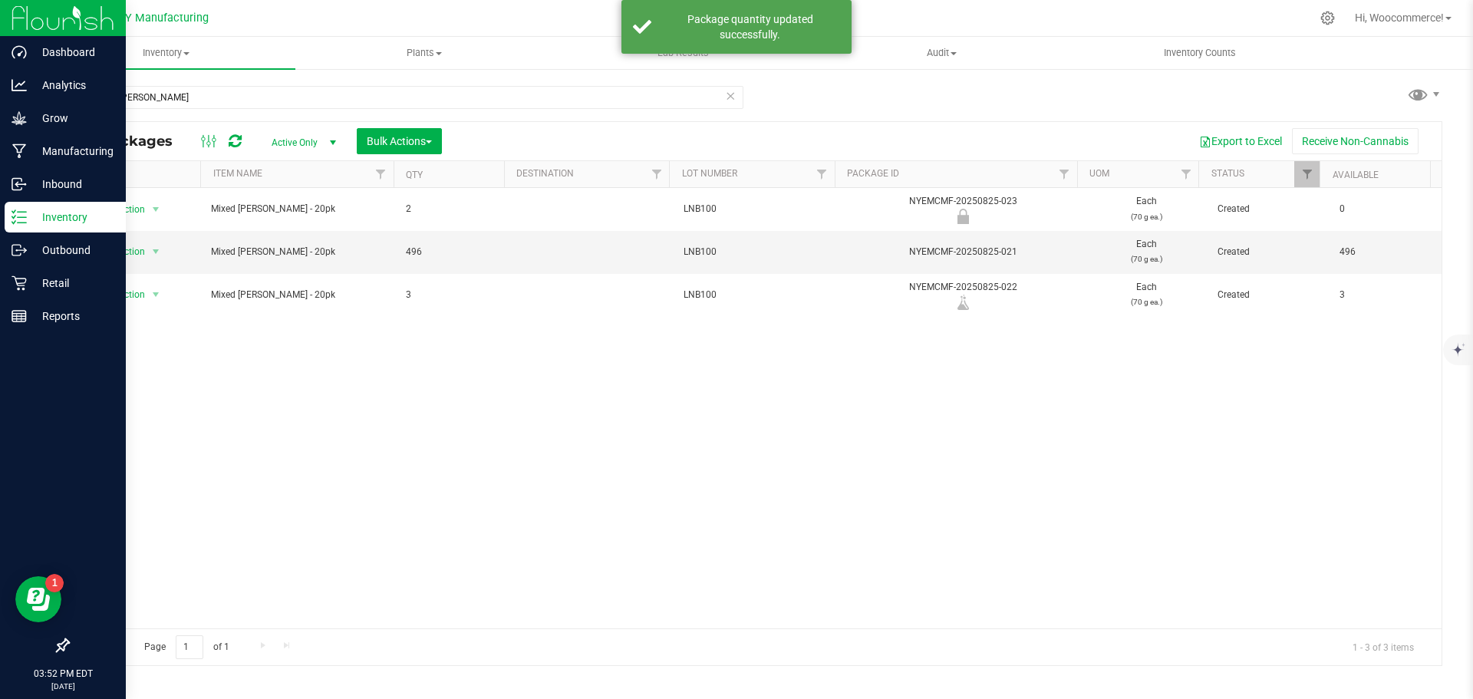
click at [29, 219] on p "Inventory" at bounding box center [73, 217] width 92 height 18
click at [41, 219] on p "Inventory" at bounding box center [73, 217] width 92 height 18
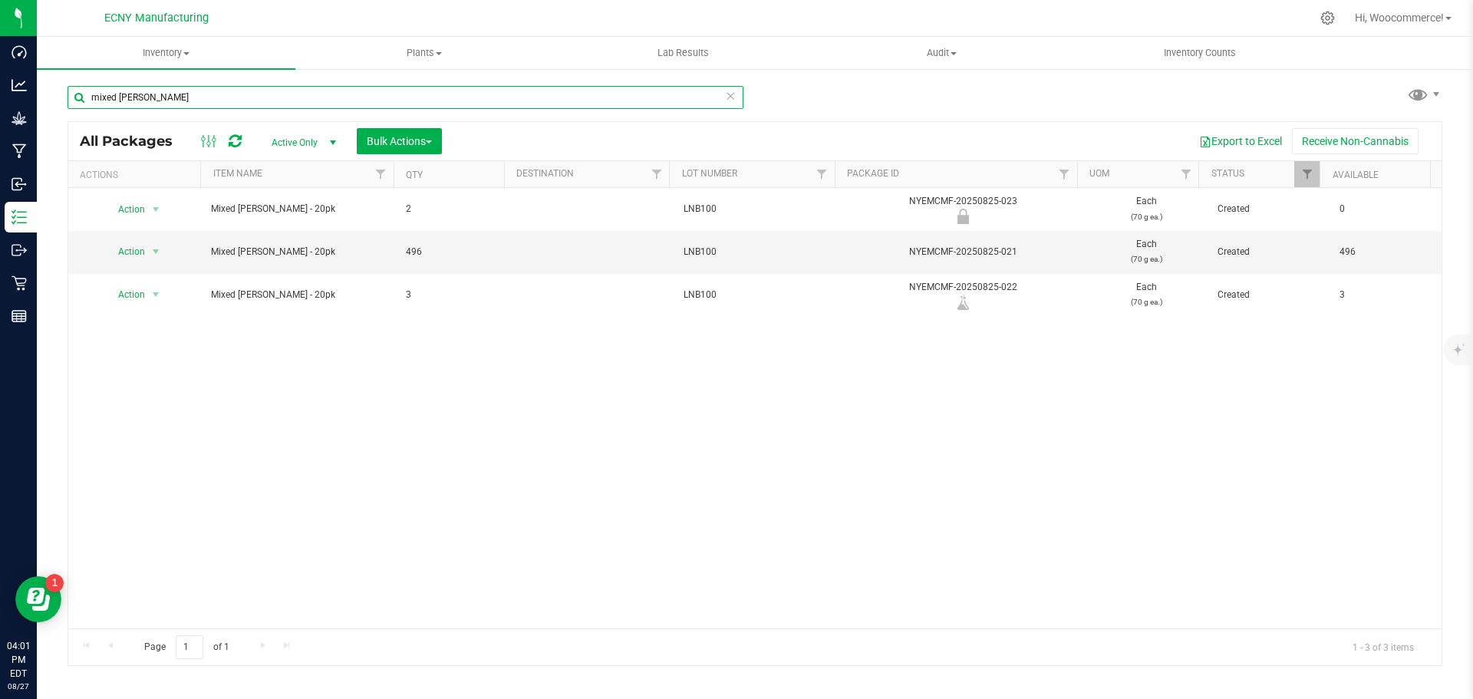
click at [183, 98] on input "mixed berry" at bounding box center [406, 97] width 676 height 23
drag, startPoint x: 183, startPoint y: 98, endPoint x: 51, endPoint y: 118, distance: 133.4
click at [51, 118] on div "mixed berry All Packages Active Only Active Only Lab Samples Locked All Bulk Ac…" at bounding box center [755, 302] width 1436 height 468
type input "d"
type input "fire"
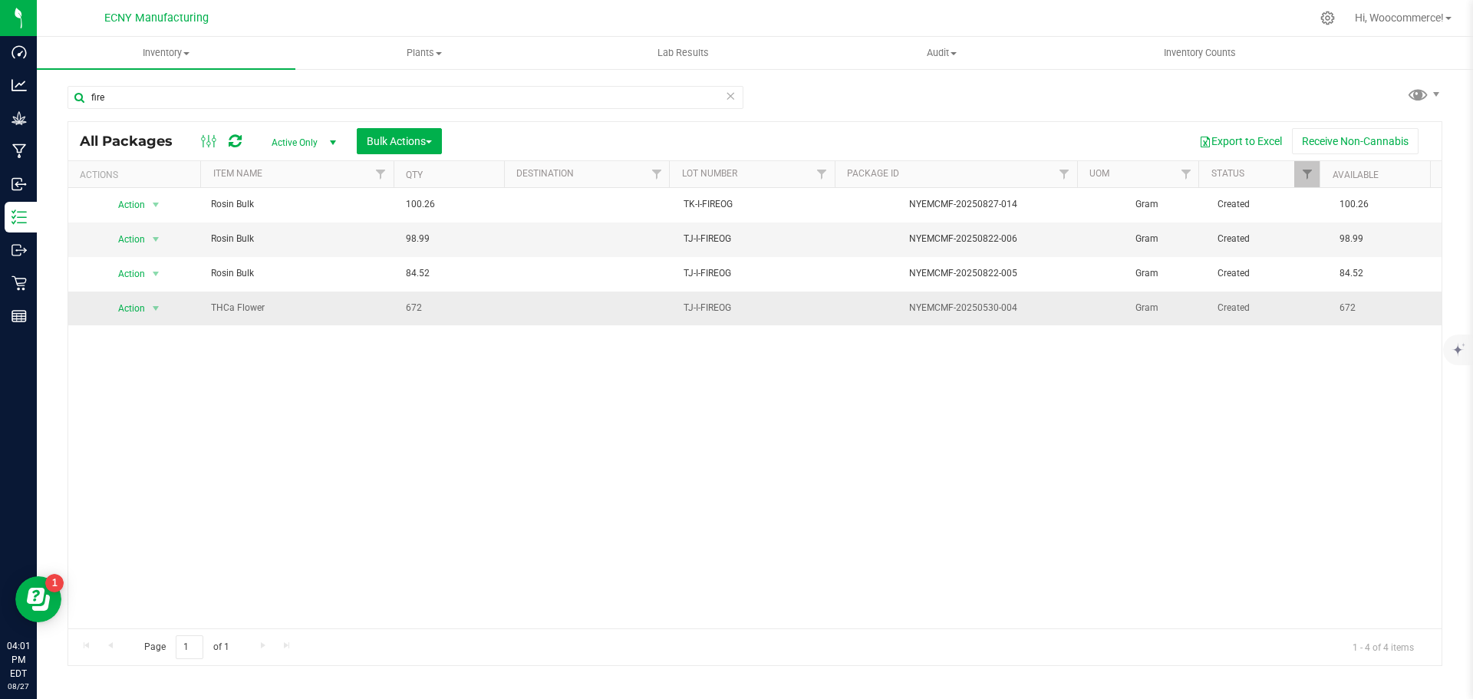
click at [700, 306] on span "TJ-I-FIREOG" at bounding box center [757, 308] width 148 height 15
click at [686, 308] on input "TJ-I-FIREOG" at bounding box center [753, 308] width 161 height 24
type input "TK-I-FIREOG"
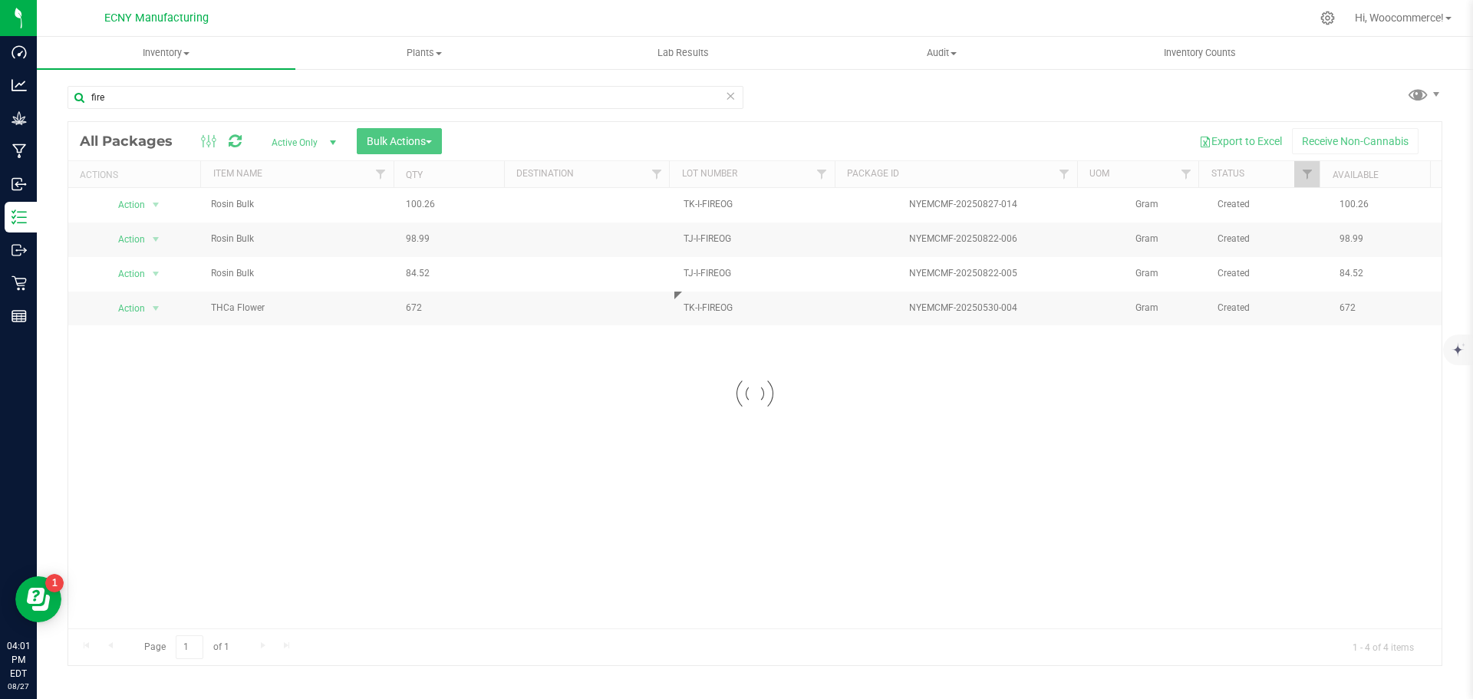
click at [712, 367] on div "Loading... All Packages Active Only Active Only Lab Samples Locked All Bulk Act…" at bounding box center [755, 393] width 1375 height 545
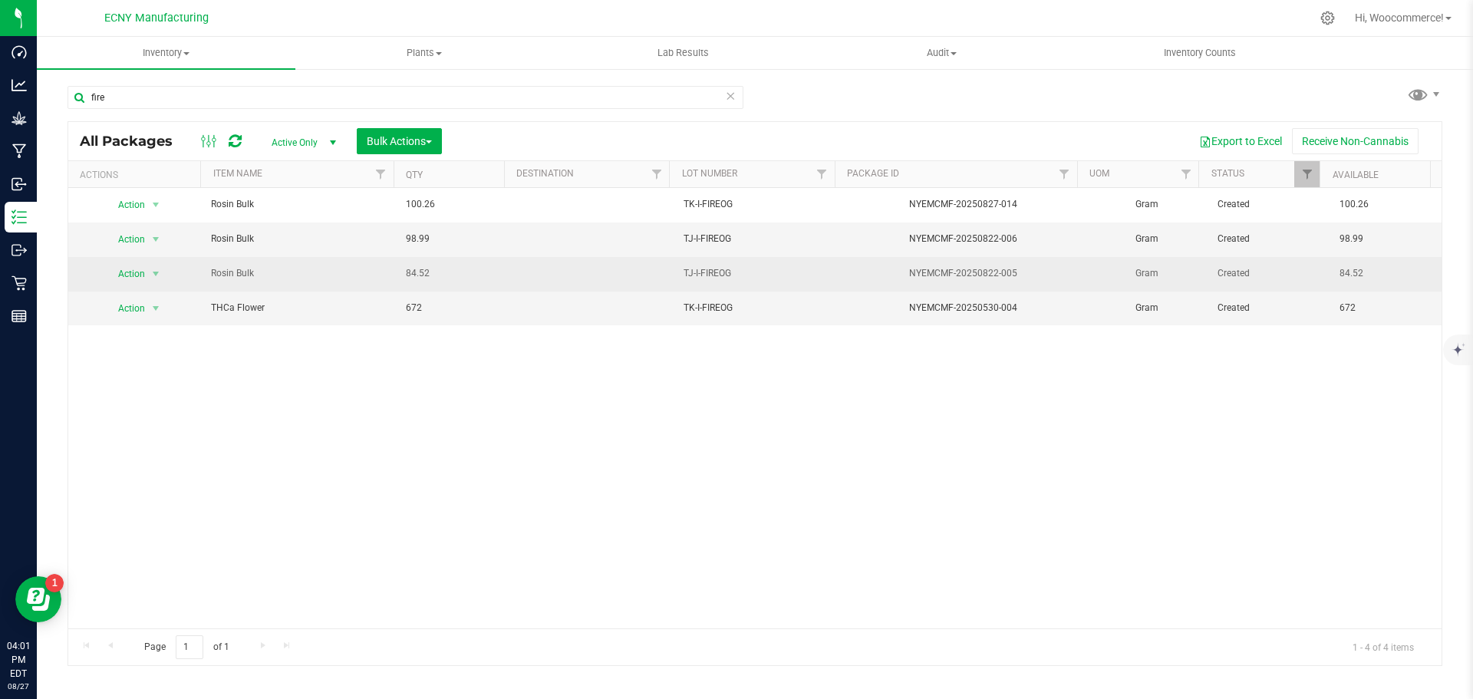
click at [685, 274] on span "TJ-I-FIREOG" at bounding box center [757, 273] width 148 height 15
click at [686, 274] on input "TJ-I-FIREOG" at bounding box center [753, 274] width 161 height 24
type input "TK-I-FIREOG"
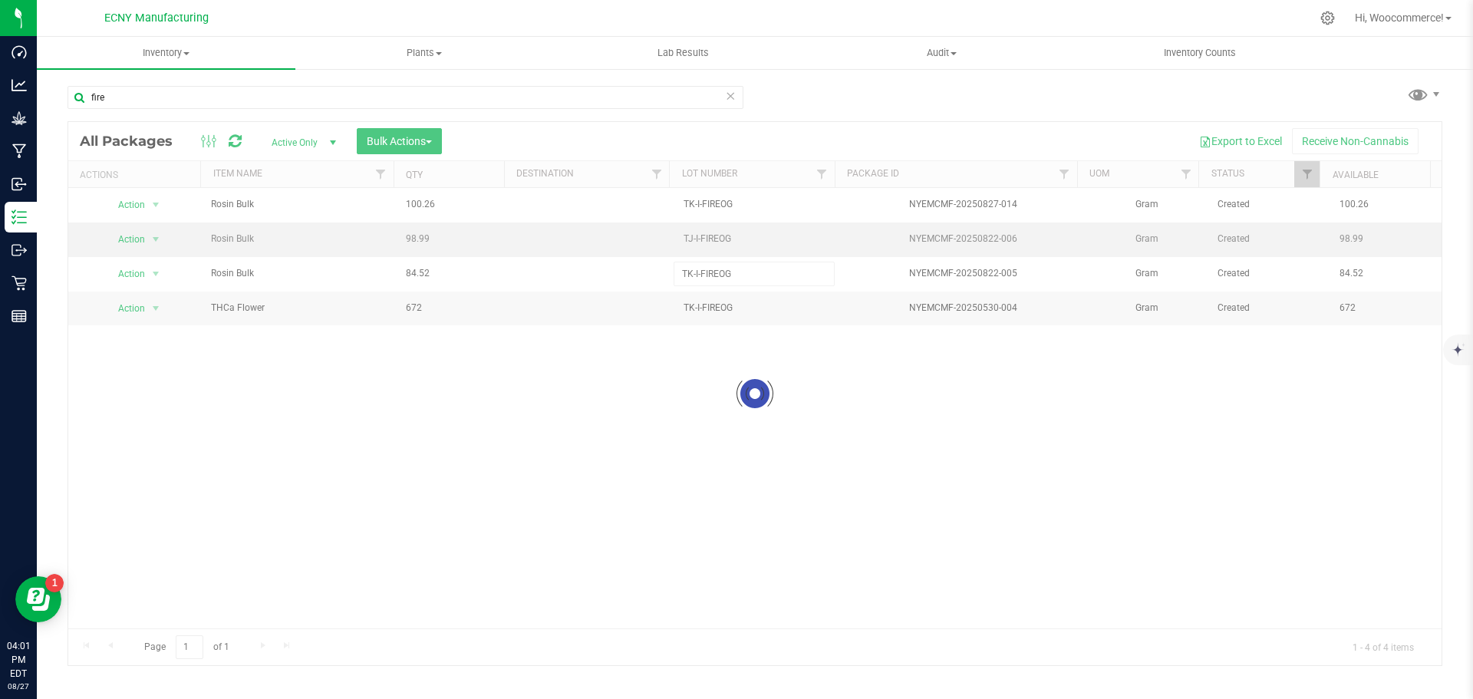
click at [687, 240] on div "Loading... All Packages Active Only Active Only Lab Samples Locked All Bulk Act…" at bounding box center [755, 393] width 1375 height 545
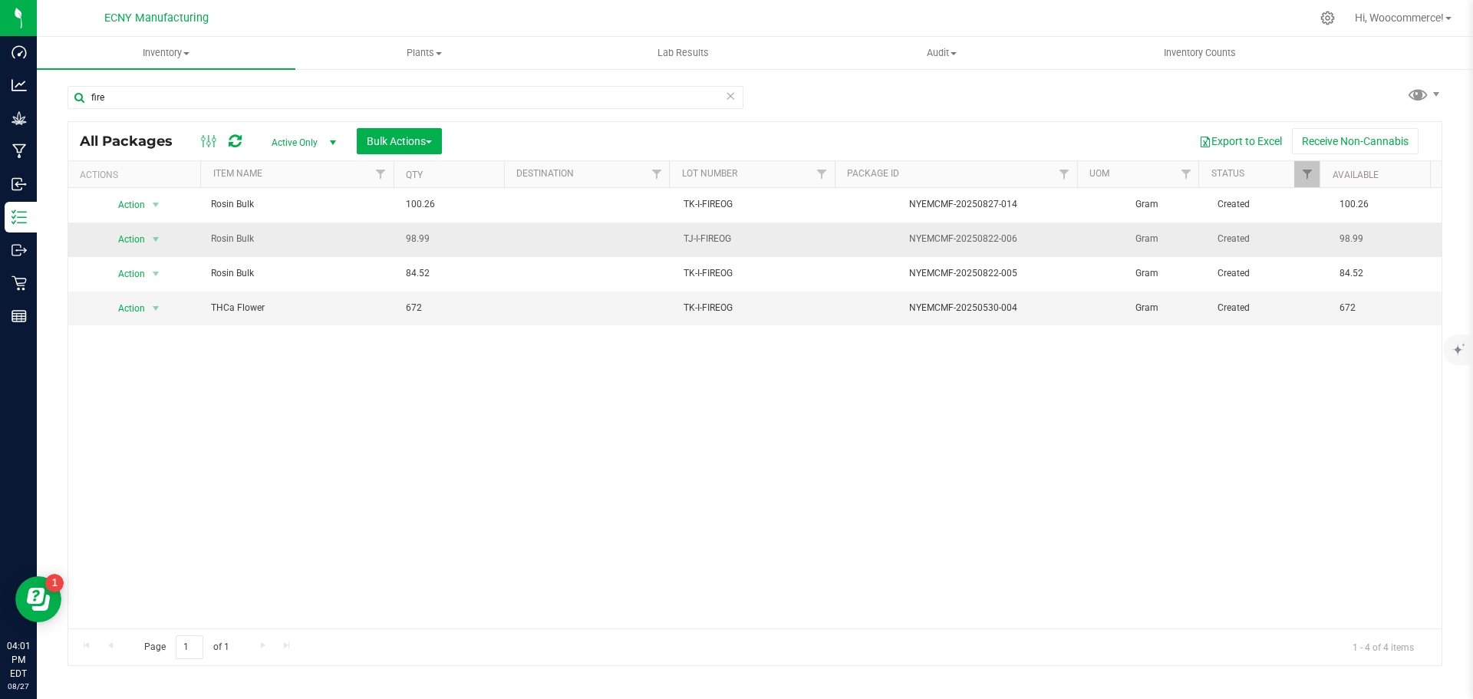
click at [687, 238] on span "TJ-I-FIREOG" at bounding box center [757, 239] width 148 height 15
click at [687, 239] on input "TJ-I-FIREOG" at bounding box center [753, 239] width 161 height 24
type input "TK-I-FIREOG"
click at [911, 533] on div "All Packages Active Only Active Only Lab Samples Locked All Bulk Actions Add to…" at bounding box center [755, 393] width 1375 height 545
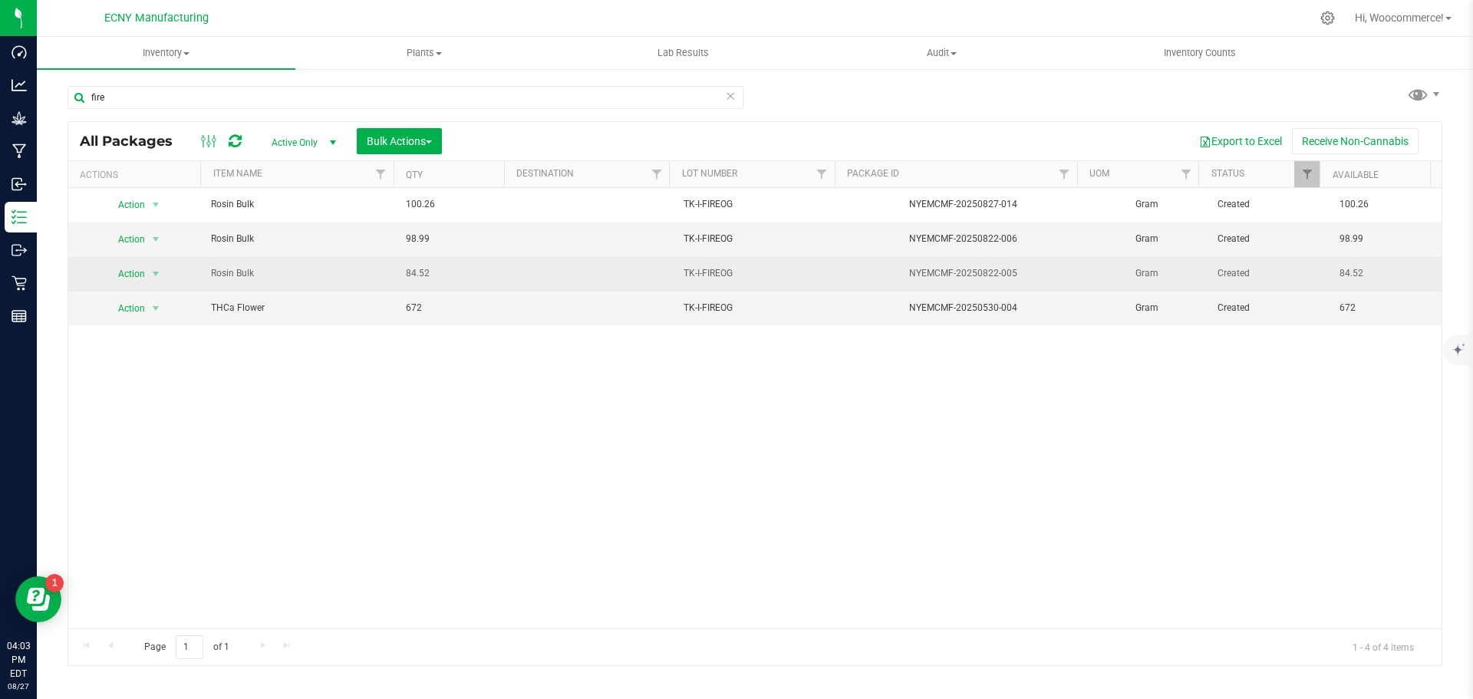
drag, startPoint x: 242, startPoint y: 371, endPoint x: 205, endPoint y: 266, distance: 111.6
click at [242, 368] on div "Action Action Adjust qty Create package Edit attributes Global inventory Locate…" at bounding box center [754, 408] width 1373 height 440
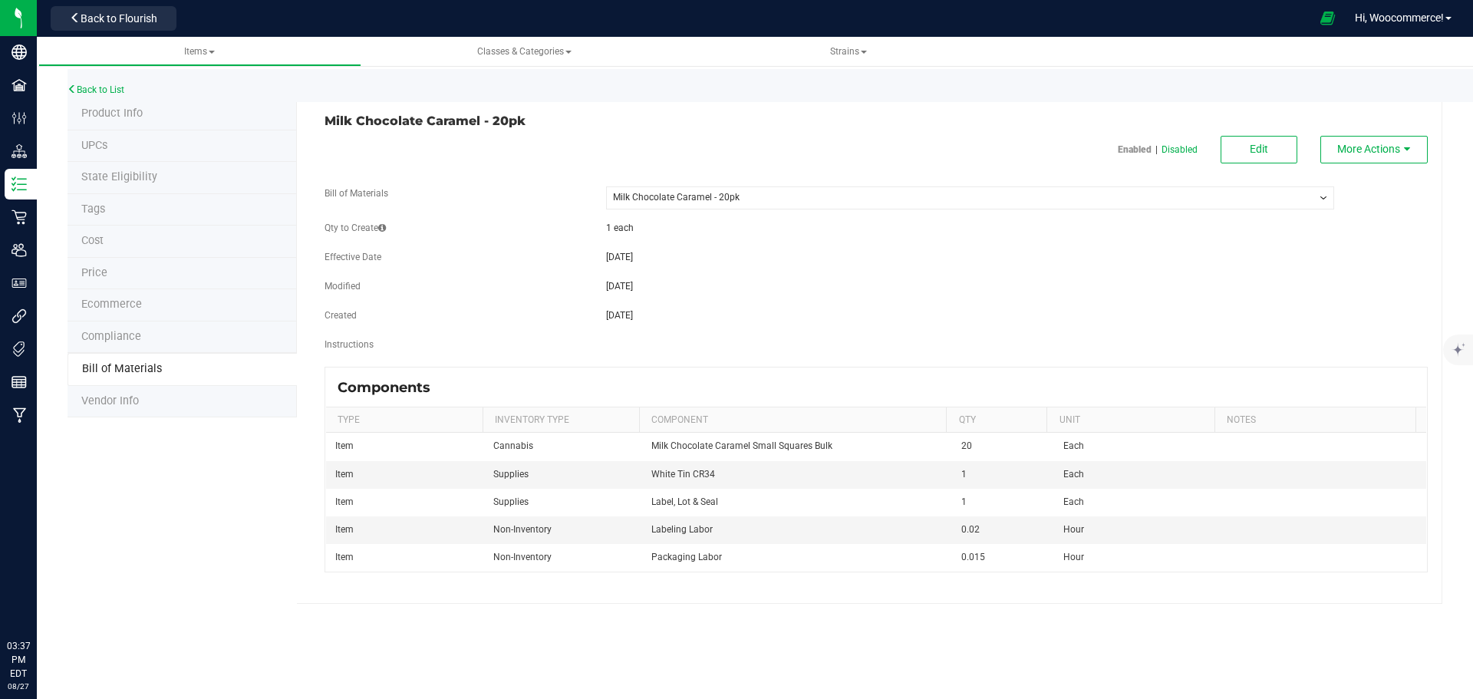
select select "238"
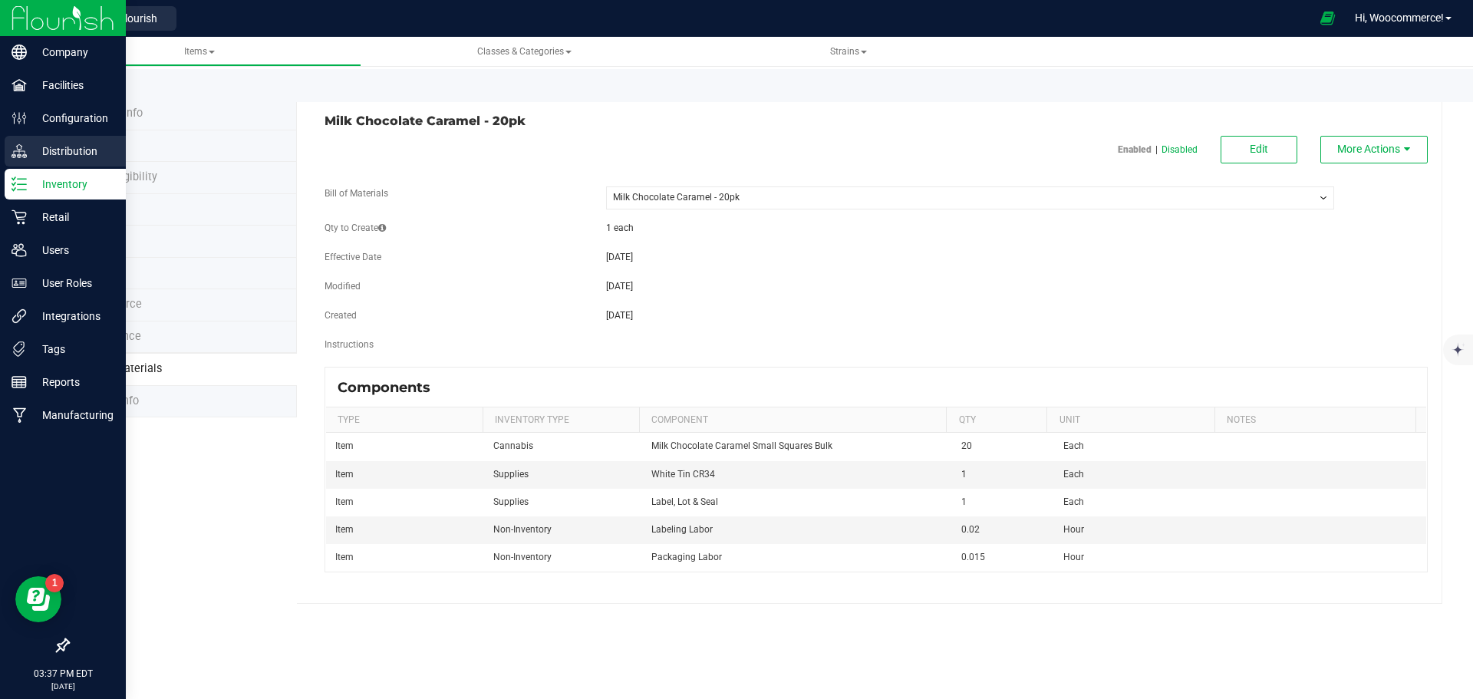
click at [59, 143] on p "Distribution" at bounding box center [73, 151] width 92 height 18
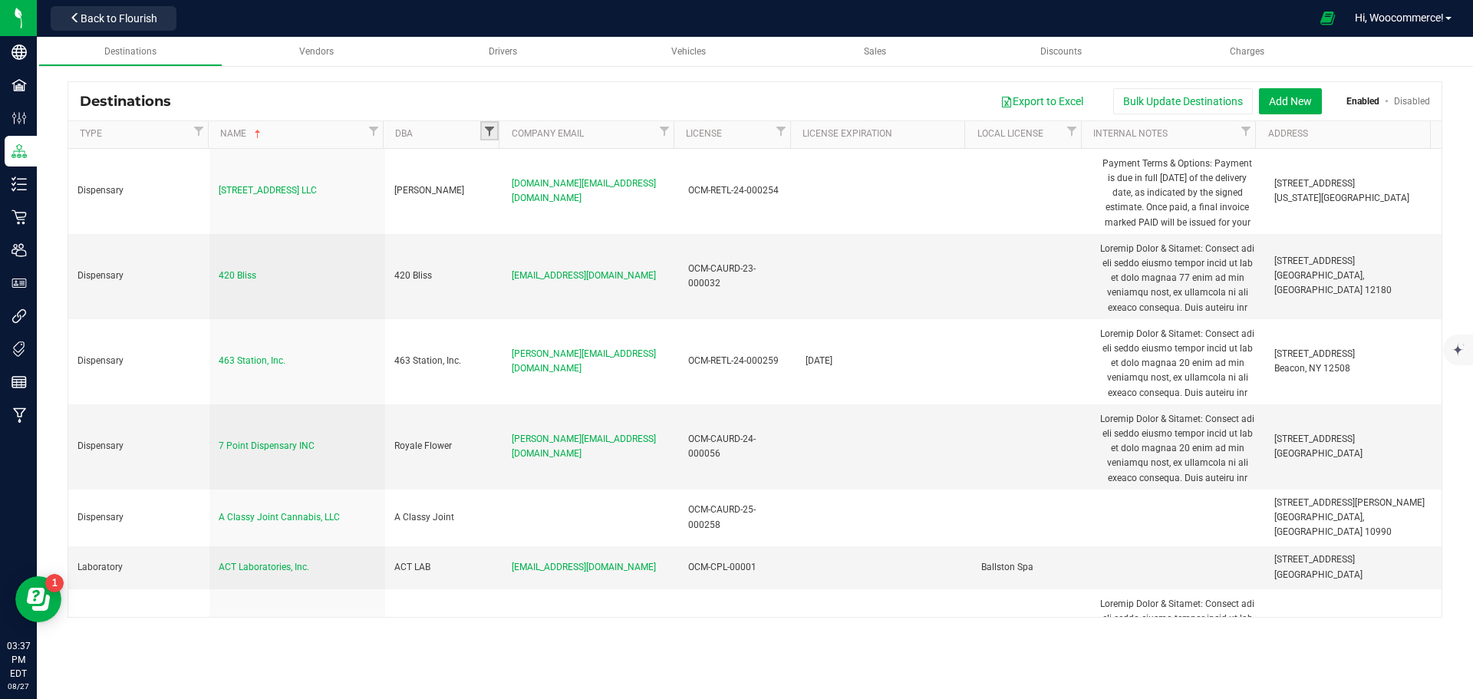
click at [493, 132] on span "Filter" at bounding box center [489, 131] width 12 height 12
type input "green l"
click at [508, 196] on label "Green Leaf" at bounding box center [526, 198] width 61 height 10
click at [505, 196] on input "Green Leaf" at bounding box center [501, 198] width 10 height 10
checkbox input "true"
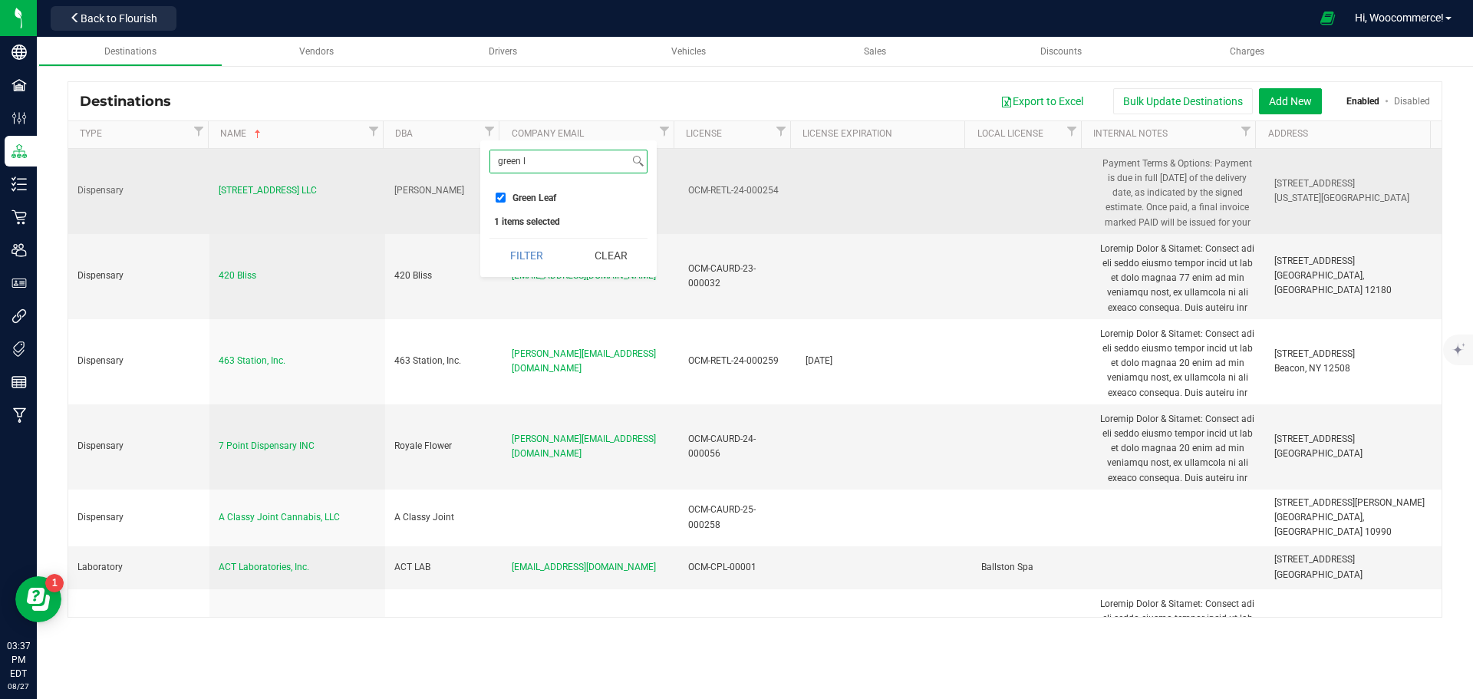
drag, startPoint x: 534, startPoint y: 161, endPoint x: 454, endPoint y: 170, distance: 80.3
click at [454, 170] on body "Company Facilities Configuration Distribution Inventory Retail Users User Roles…" at bounding box center [736, 349] width 1473 height 699
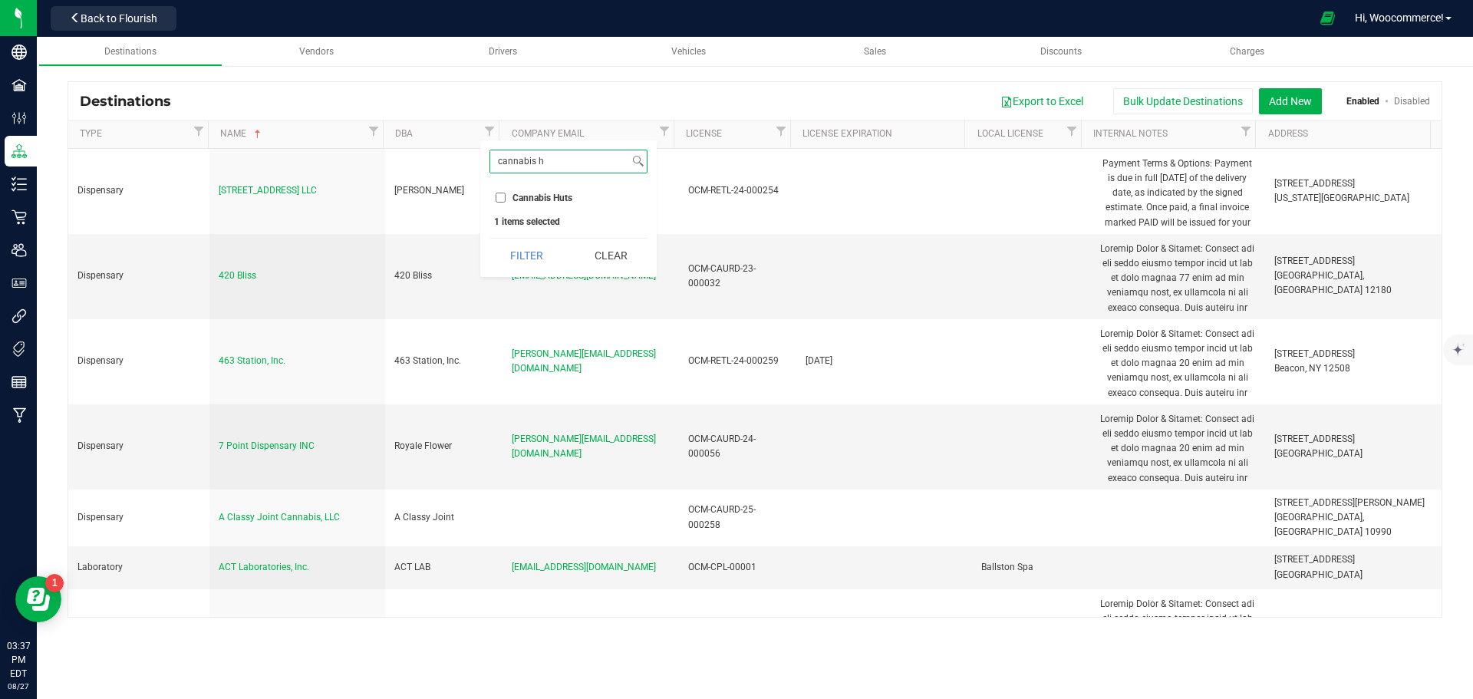
type input "cannabis h"
click at [493, 196] on li "Cannabis Huts" at bounding box center [568, 197] width 158 height 16
click at [496, 196] on input "Cannabis Huts" at bounding box center [501, 198] width 10 height 10
click at [512, 248] on button "Filter" at bounding box center [526, 256] width 74 height 34
checkbox input "true"
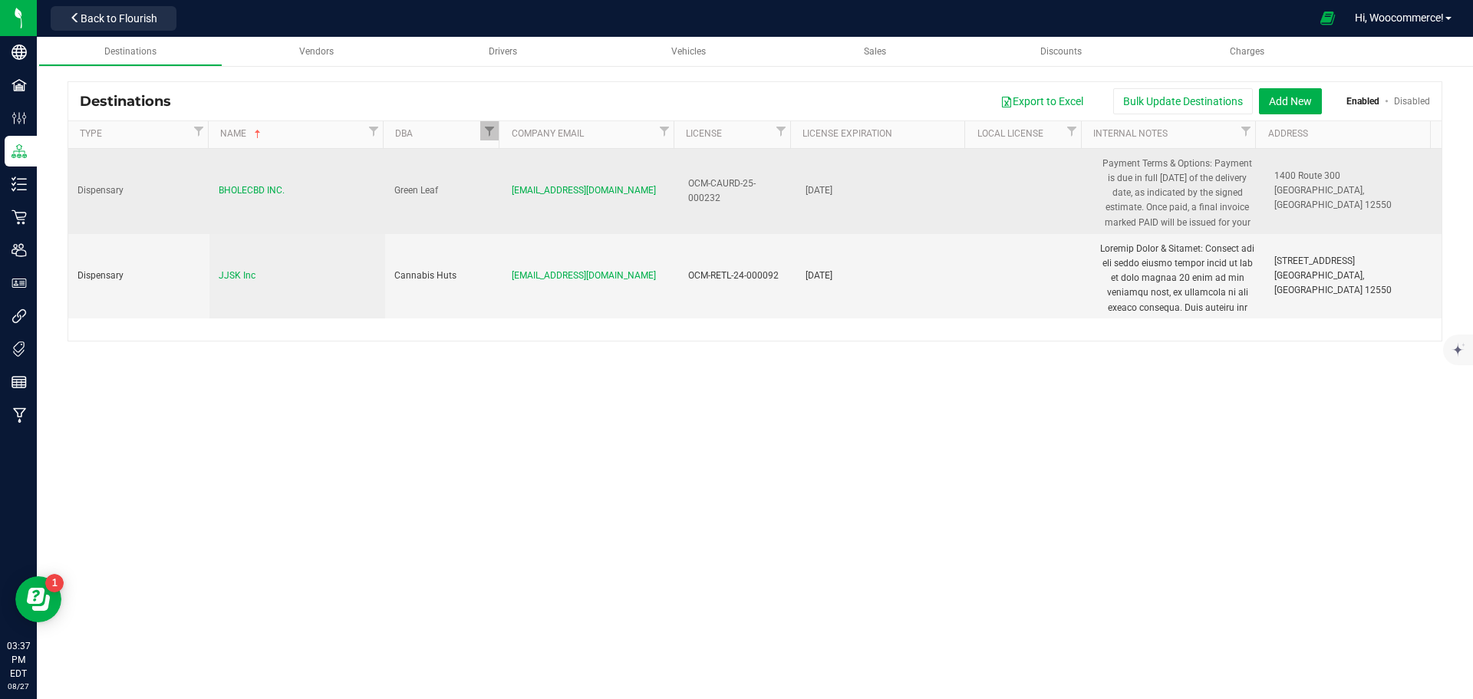
drag, startPoint x: 316, startPoint y: 199, endPoint x: 215, endPoint y: 191, distance: 101.6
click at [215, 191] on td "BHOLECBD INC." at bounding box center [297, 191] width 176 height 85
copy span "BHOLECBD INC."
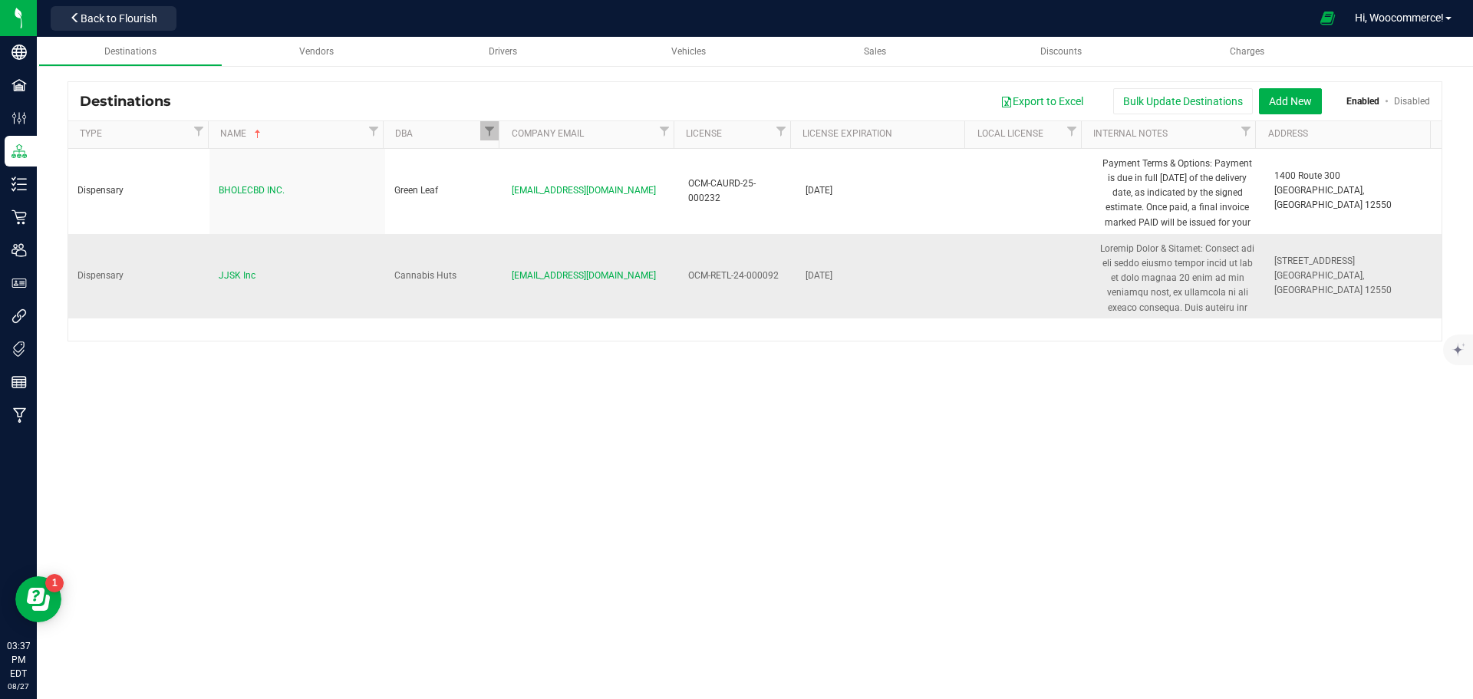
drag, startPoint x: 273, startPoint y: 278, endPoint x: 209, endPoint y: 284, distance: 64.0
click at [209, 284] on td "JJSK Inc" at bounding box center [297, 276] width 176 height 84
copy span "JJSK Inc"
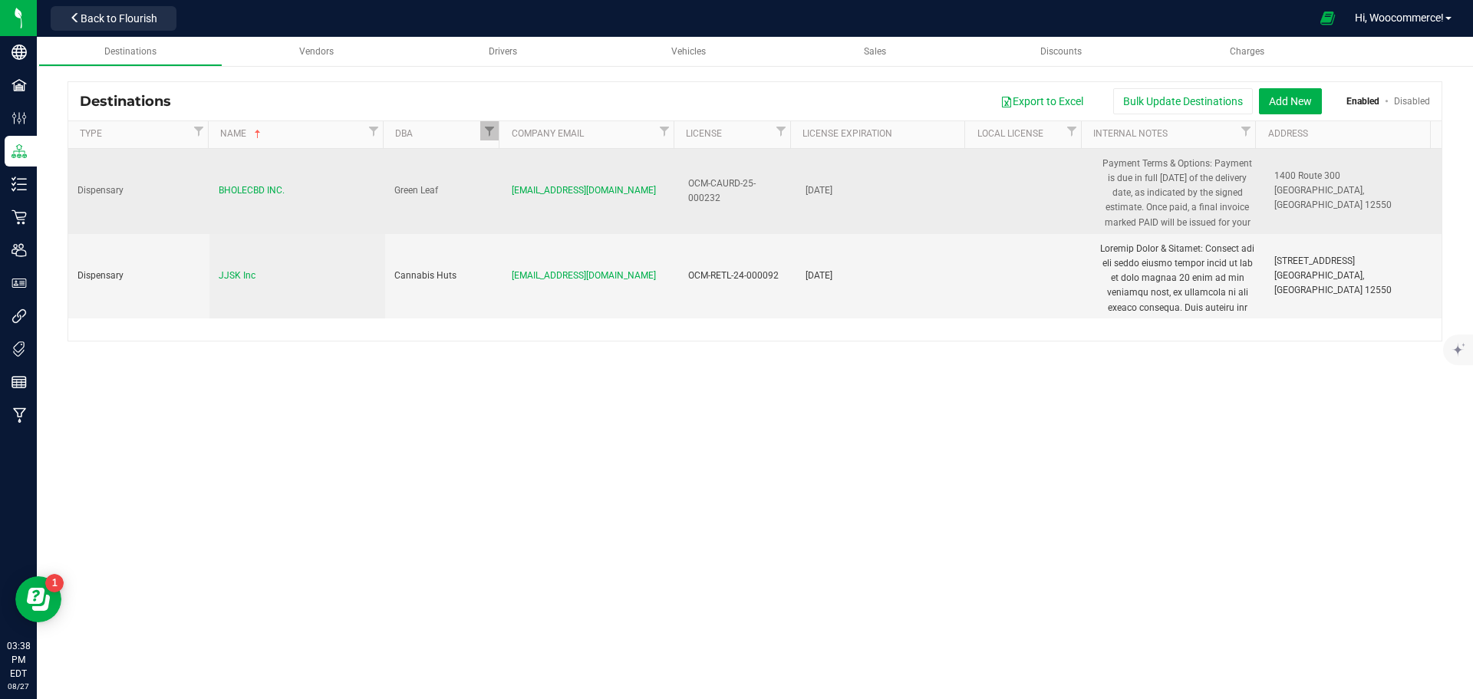
click at [324, 184] on div "BHOLECBD INC." at bounding box center [297, 190] width 157 height 15
click at [268, 190] on span "BHOLECBD INC." at bounding box center [252, 190] width 66 height 11
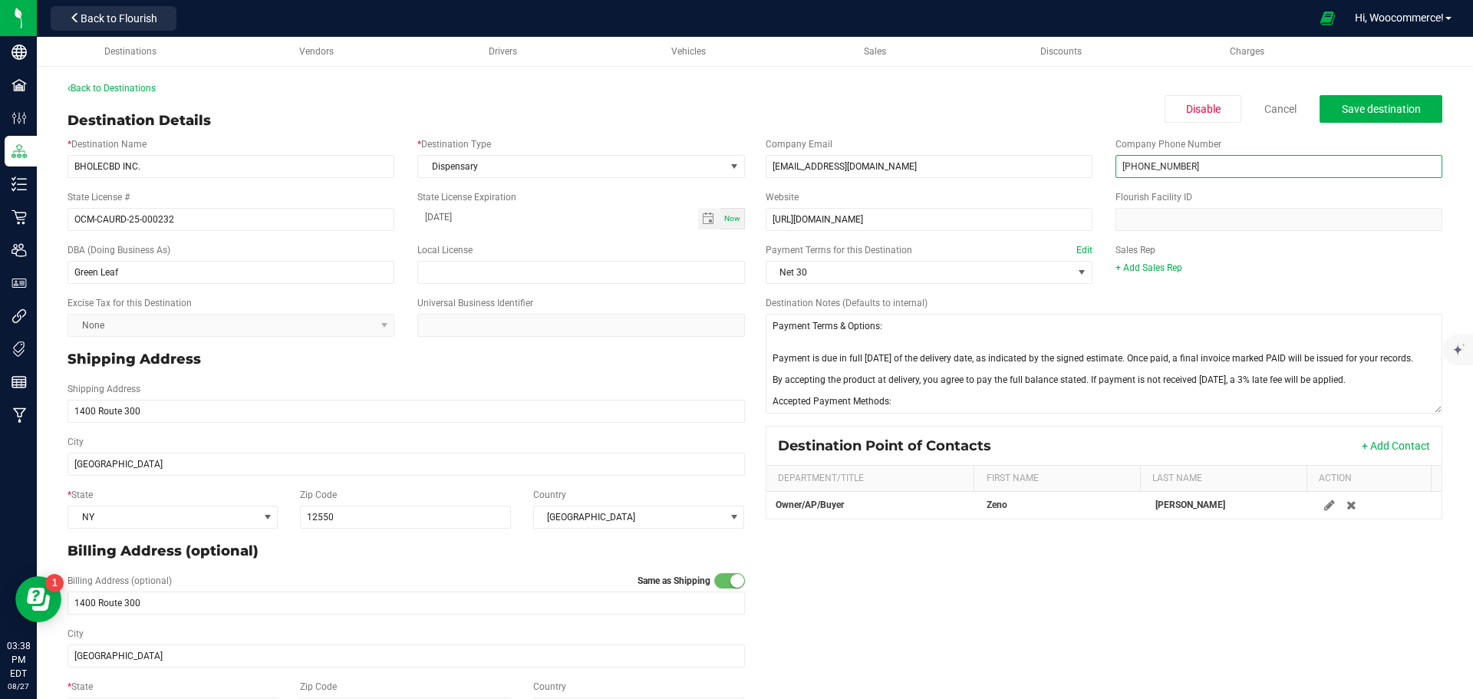
drag, startPoint x: 1226, startPoint y: 160, endPoint x: 1100, endPoint y: 181, distance: 127.5
click at [1100, 181] on div "Company Email [EMAIL_ADDRESS][DOMAIN_NAME] Company Phone Number [PHONE_NUMBER]" at bounding box center [1104, 157] width 700 height 53
click at [817, 104] on div "Back to Destinations Destination Details Disable Cancel Save destination * Dest…" at bounding box center [755, 403] width 1375 height 645
click at [97, 87] on link "Back to Destinations" at bounding box center [112, 88] width 88 height 11
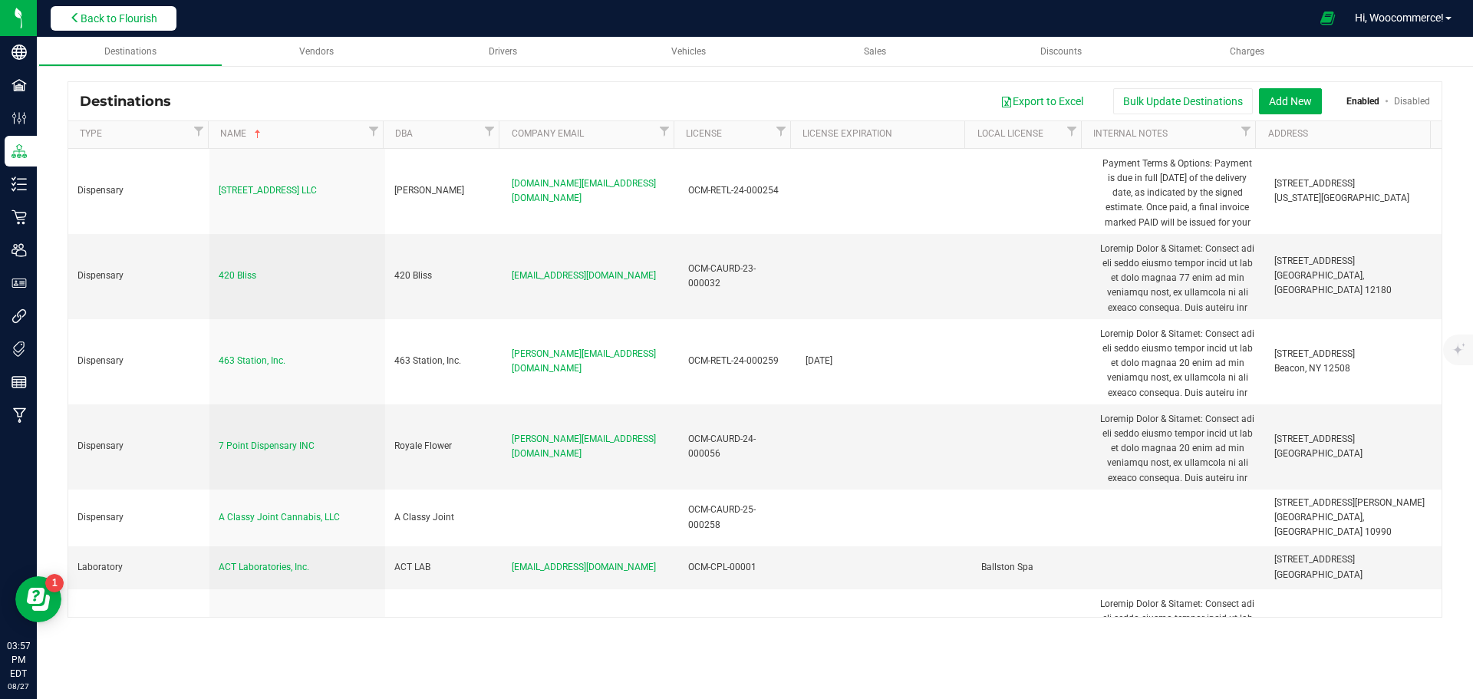
click at [148, 17] on span "Back to Flourish" at bounding box center [119, 18] width 77 height 12
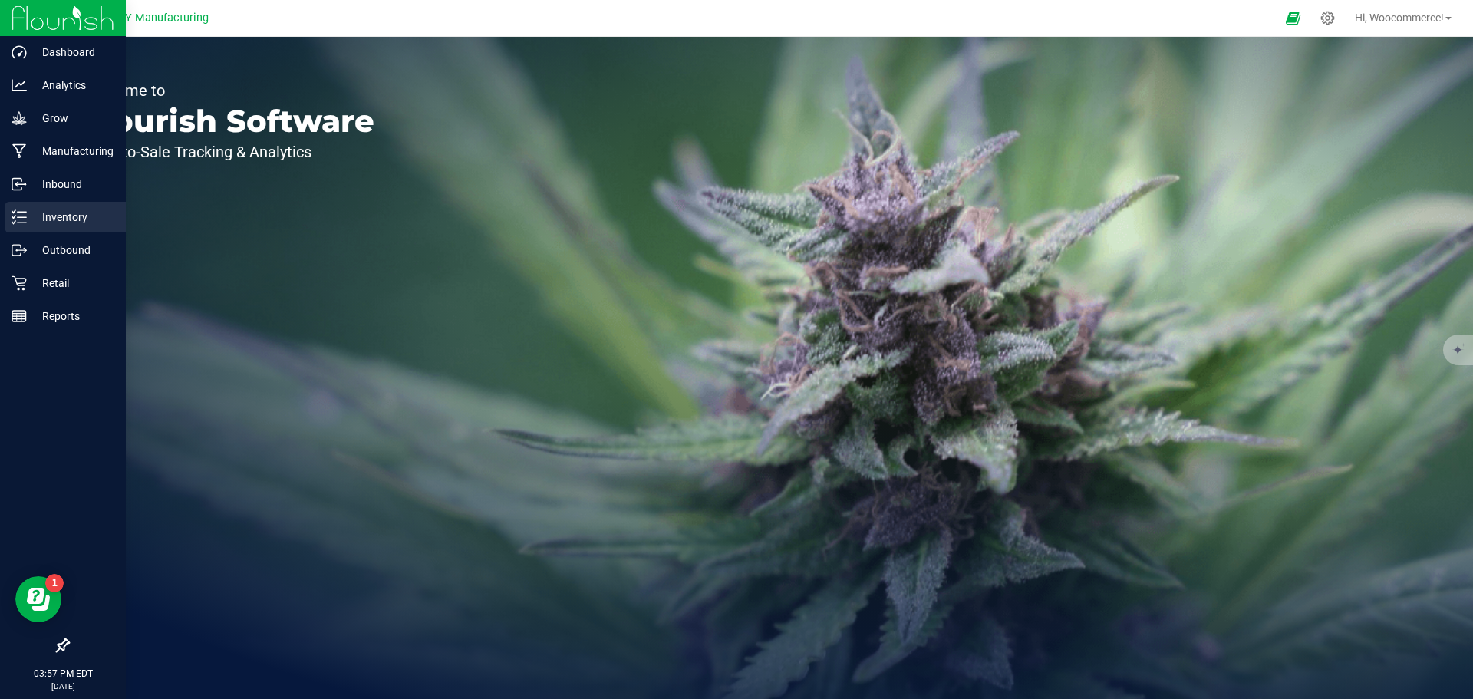
click at [78, 212] on p "Inventory" at bounding box center [73, 217] width 92 height 18
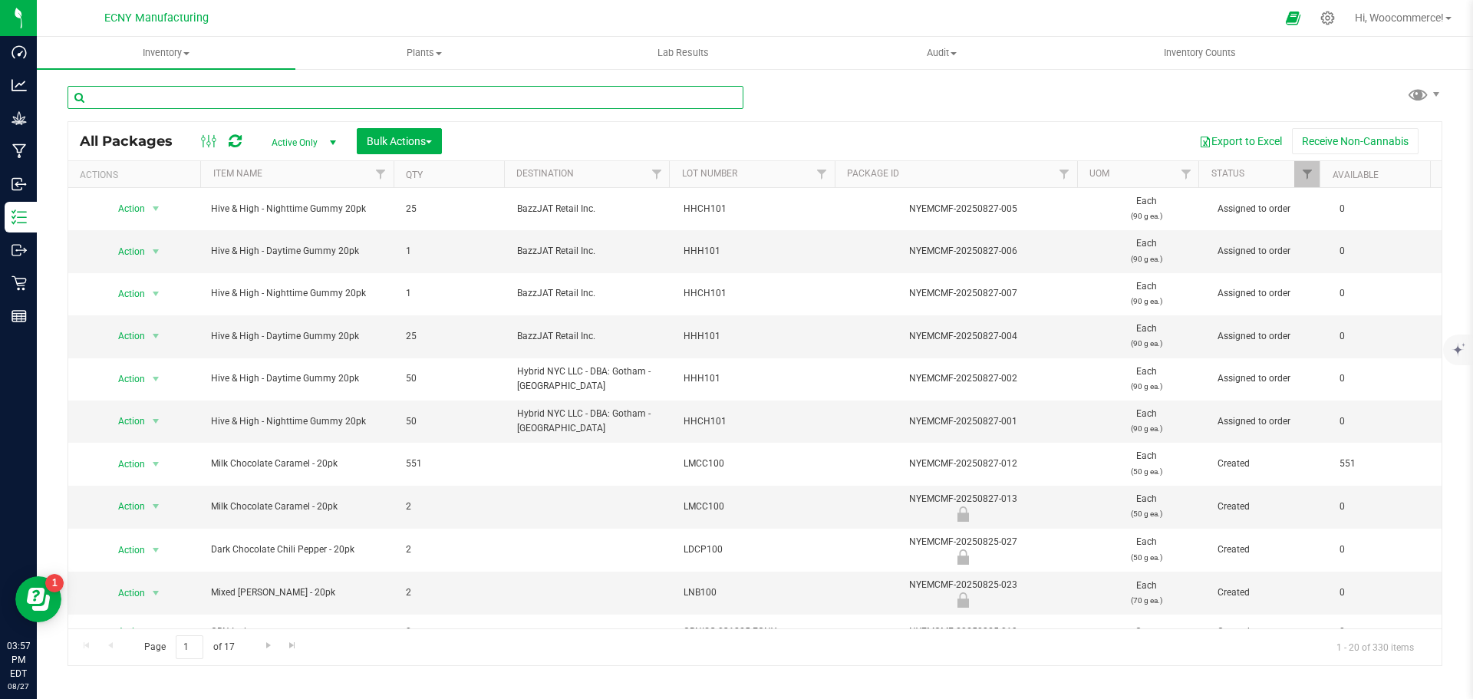
click at [185, 98] on input "text" at bounding box center [406, 97] width 676 height 23
click at [104, 99] on div "Inventory All packages All inventory Waste log Create inventory Plants All plan…" at bounding box center [755, 368] width 1436 height 662
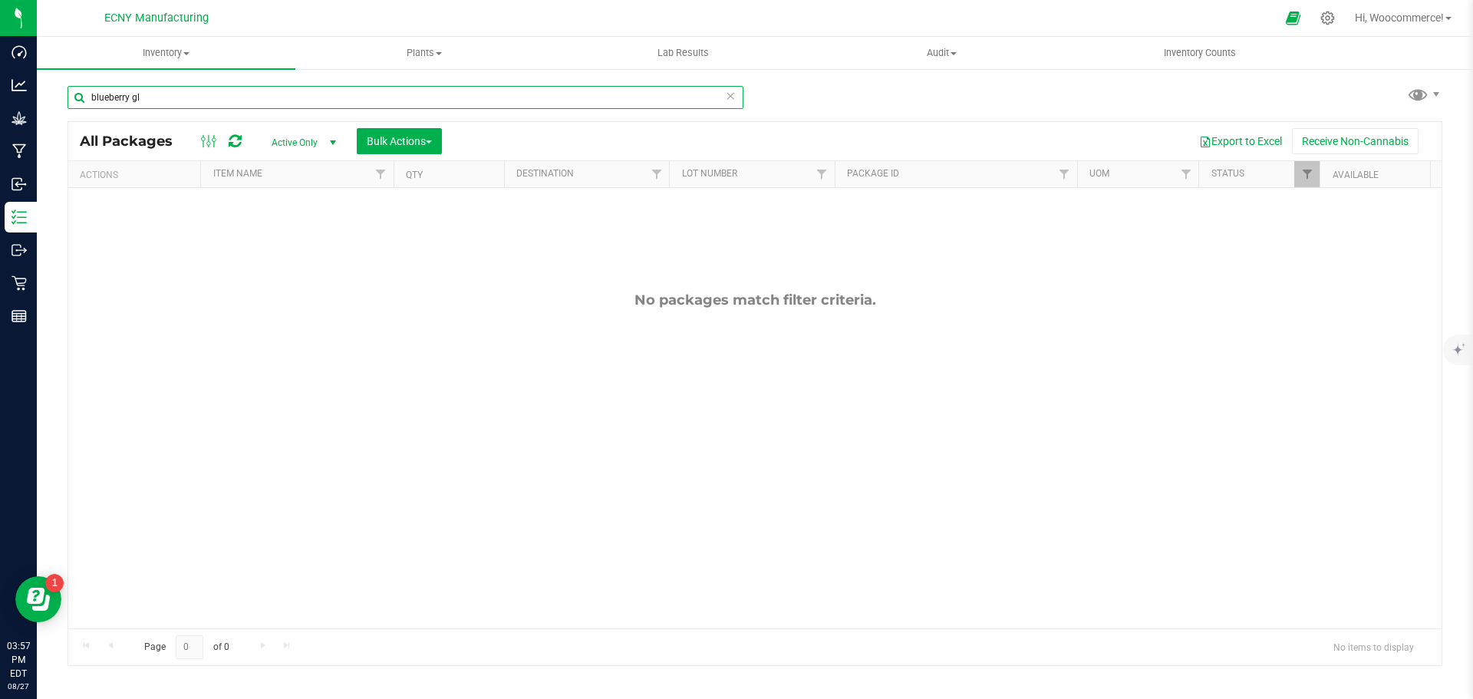
click at [183, 102] on input "blueberry gl" at bounding box center [406, 97] width 676 height 23
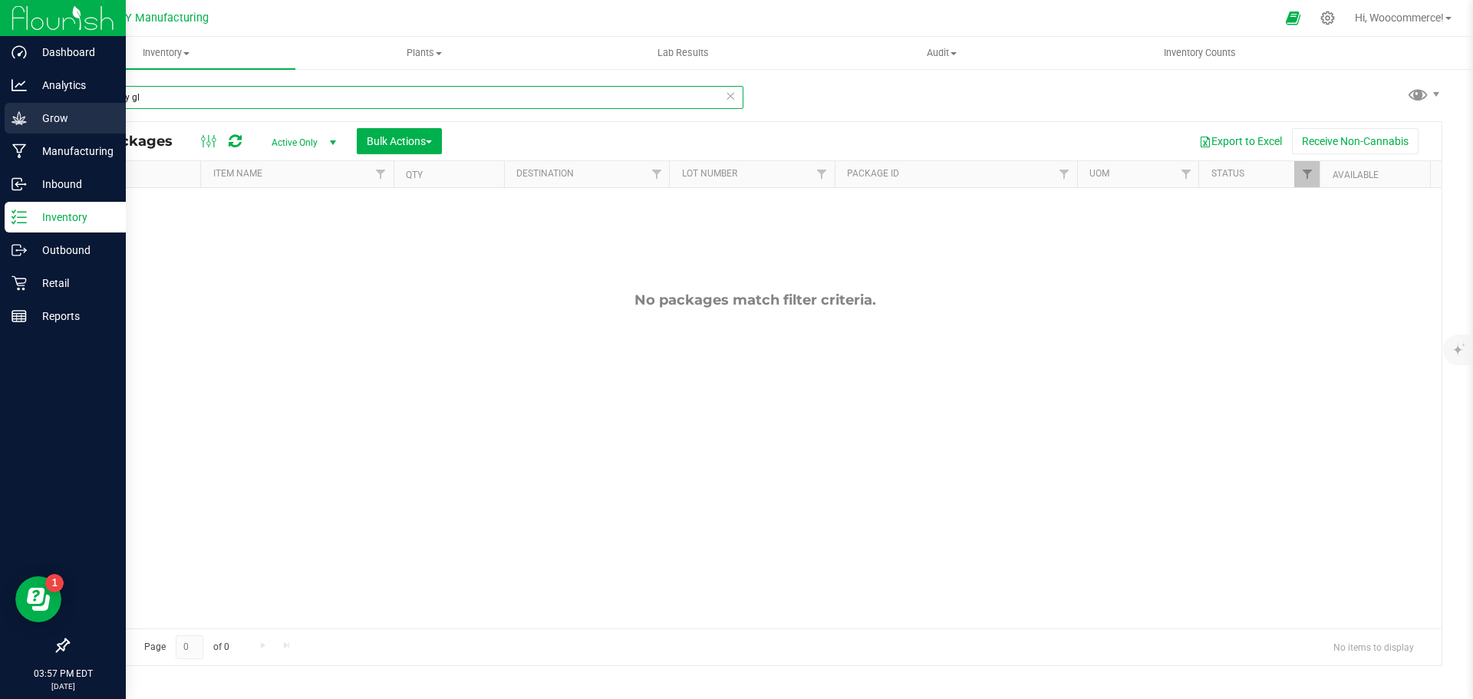
drag, startPoint x: 186, startPoint y: 97, endPoint x: 15, endPoint y: 114, distance: 172.6
click at [15, 114] on div "Dashboard Analytics Grow Manufacturing Inbound Inventory Outbound Retail Report…" at bounding box center [736, 349] width 1473 height 699
type input "B"
type input "Rosin"
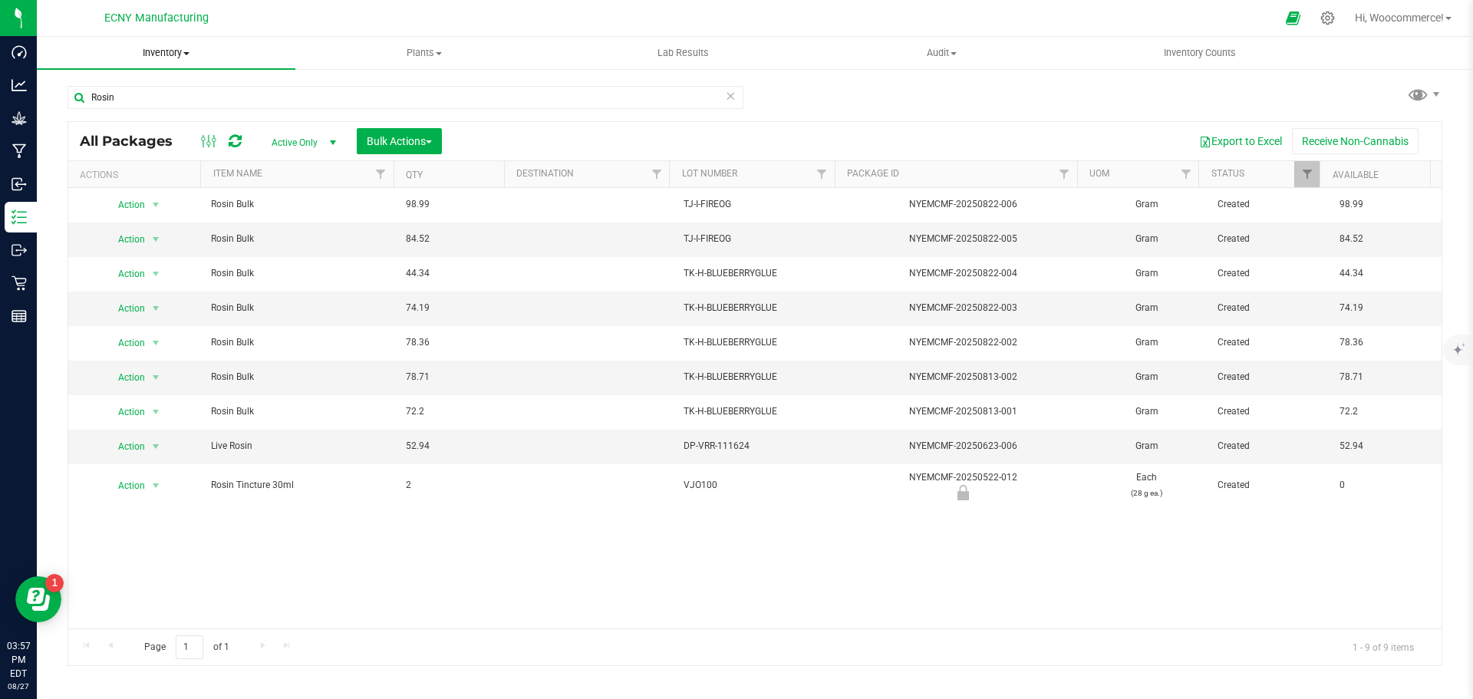
click at [158, 51] on span "Inventory" at bounding box center [166, 53] width 259 height 14
click at [130, 183] on span "From bill of materials" at bounding box center [106, 184] width 139 height 13
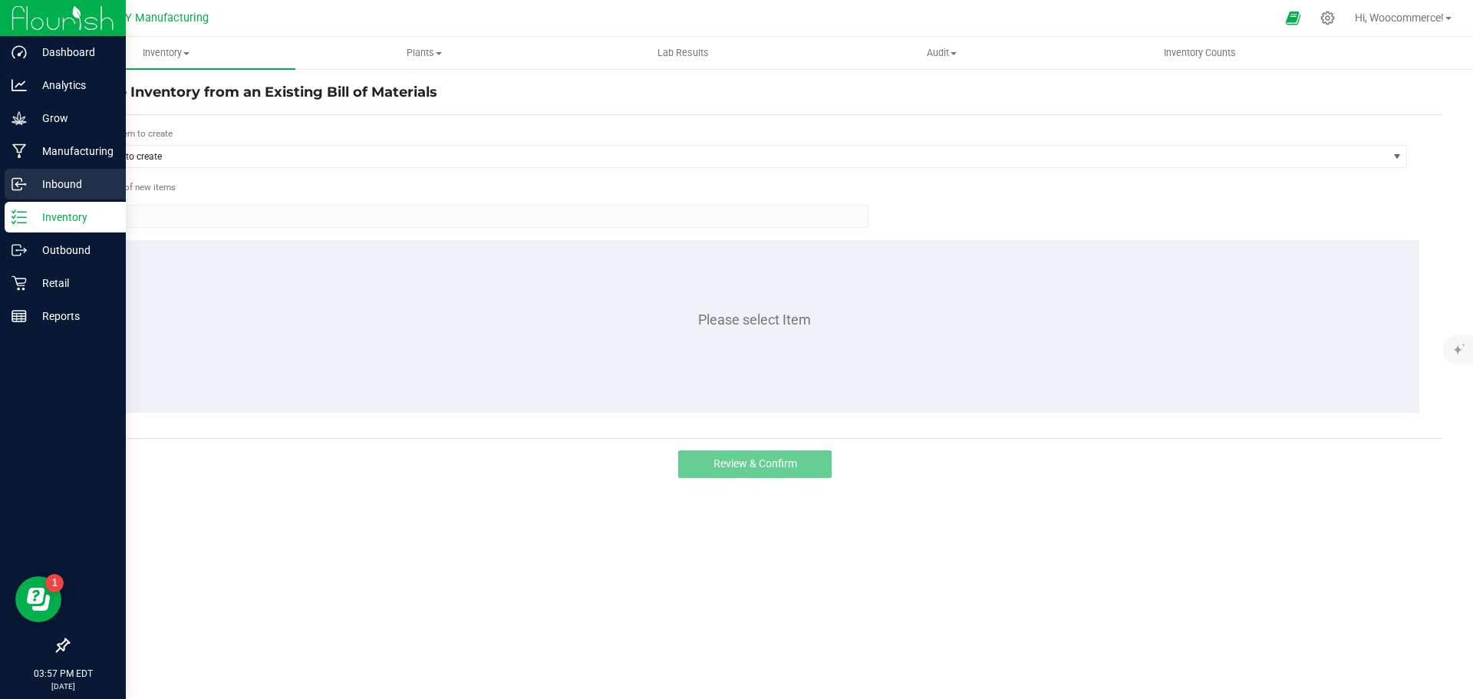
click at [17, 179] on icon at bounding box center [19, 183] width 15 height 15
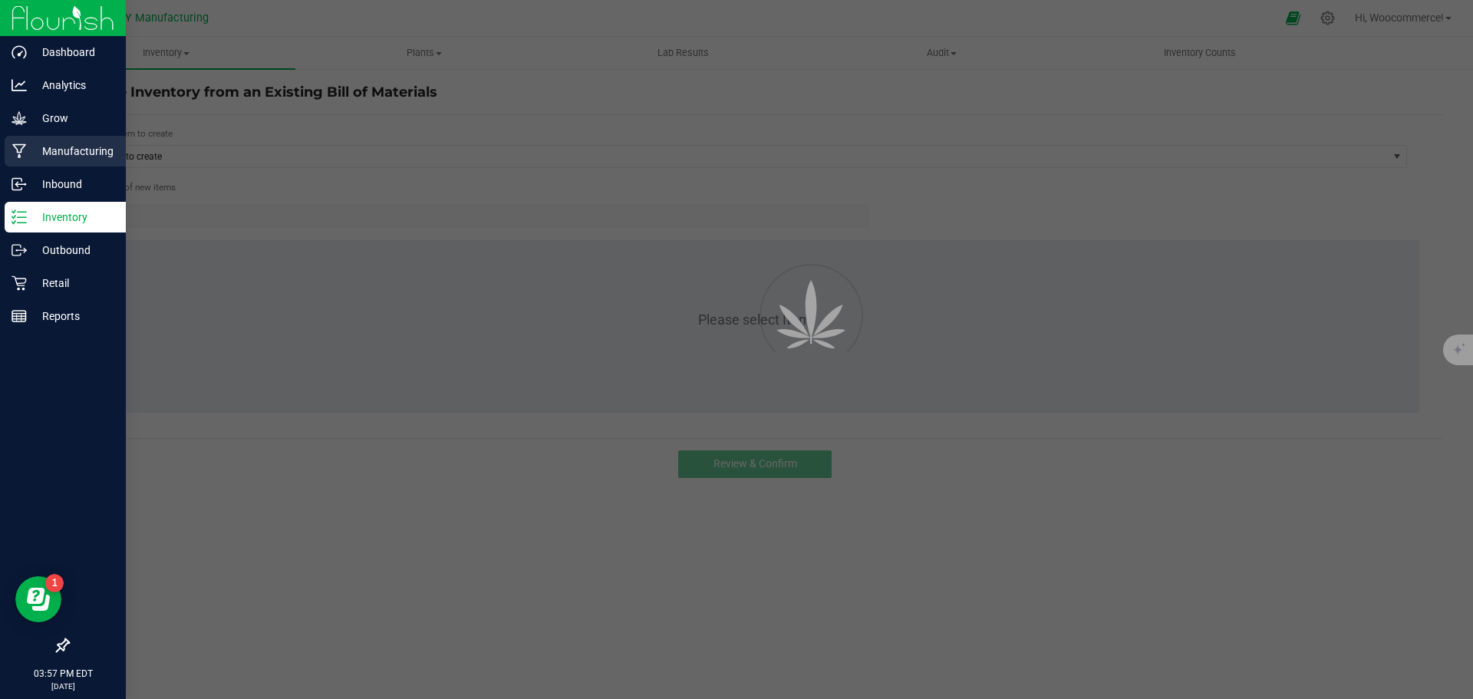
click at [20, 147] on icon at bounding box center [19, 150] width 15 height 15
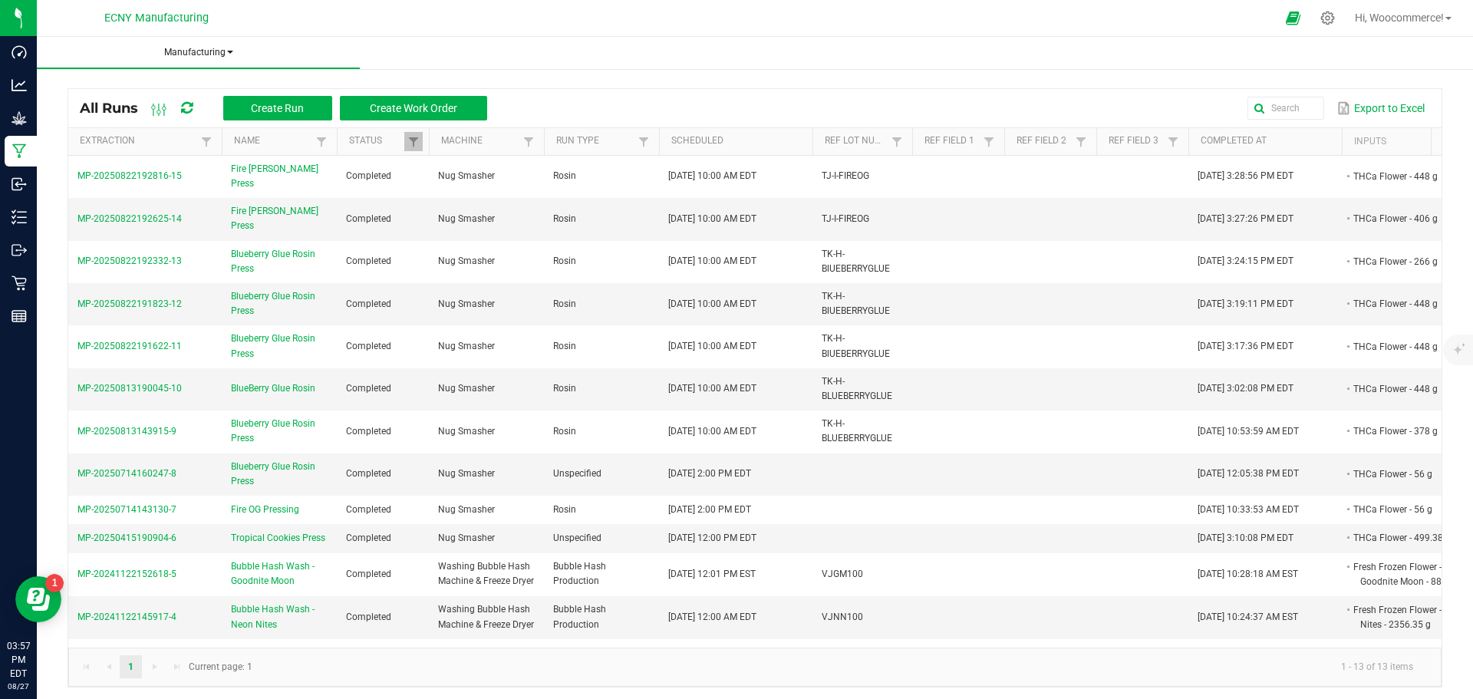
click at [208, 54] on span "Manufacturing" at bounding box center [198, 52] width 323 height 13
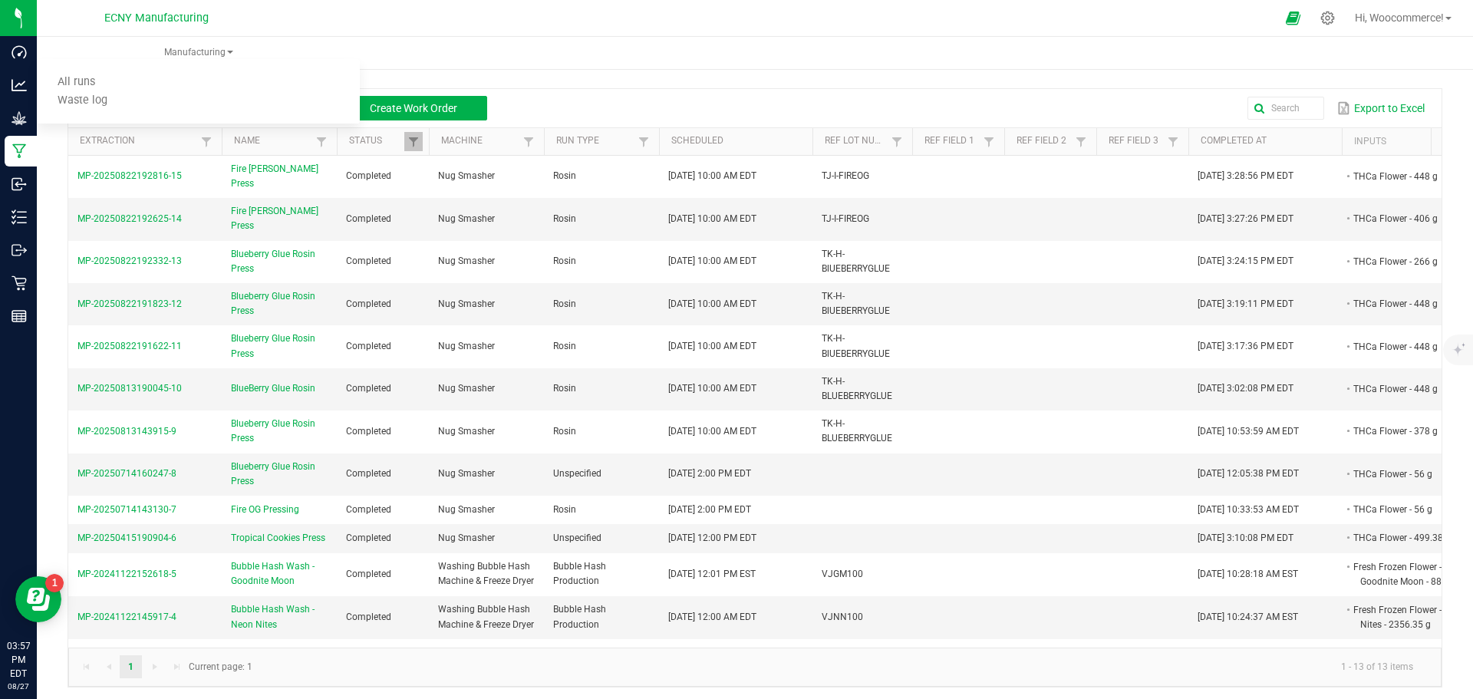
click at [399, 36] on nav "ECNY Manufacturing Hi, Woocommerce!" at bounding box center [755, 18] width 1436 height 37
click at [286, 107] on span "Create Run" at bounding box center [277, 108] width 53 height 12
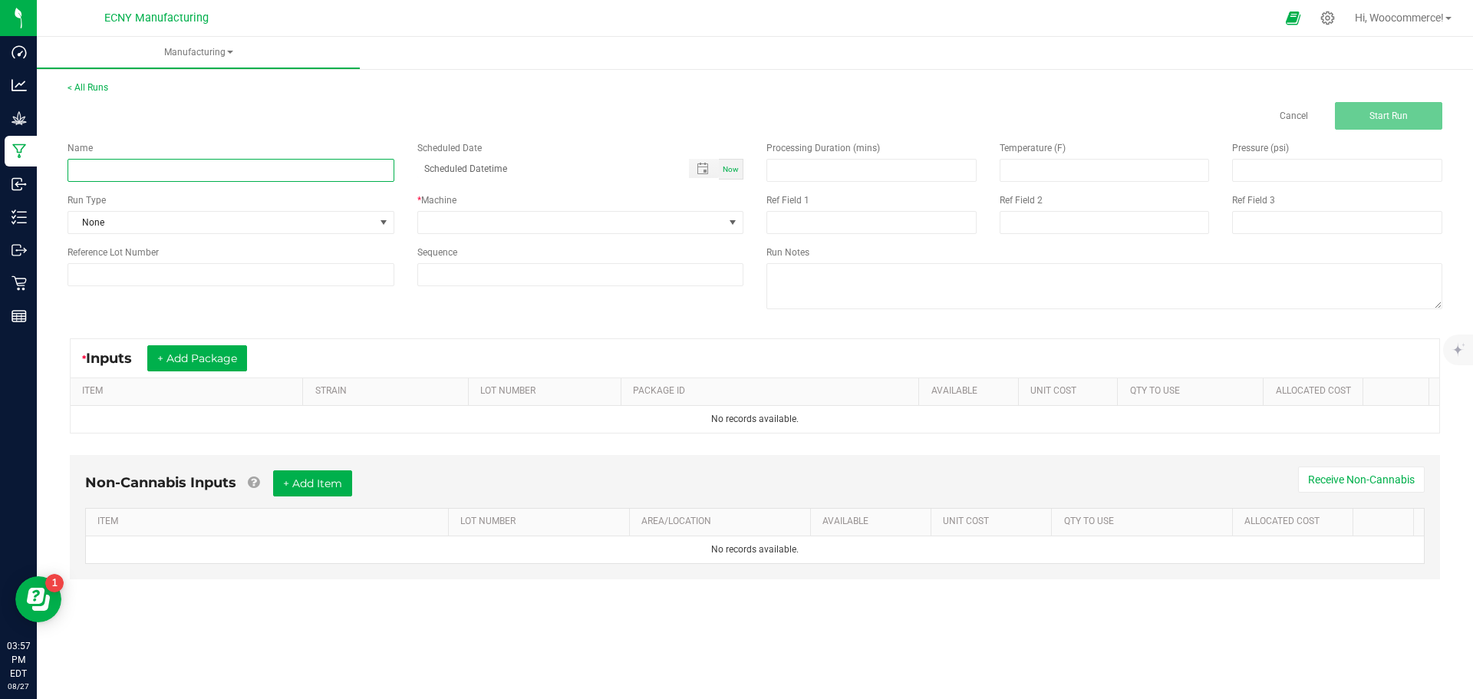
click at [324, 171] on input at bounding box center [231, 170] width 327 height 23
type input "Fire [PERSON_NAME] Press"
click at [89, 84] on link "< All Runs" at bounding box center [88, 87] width 41 height 11
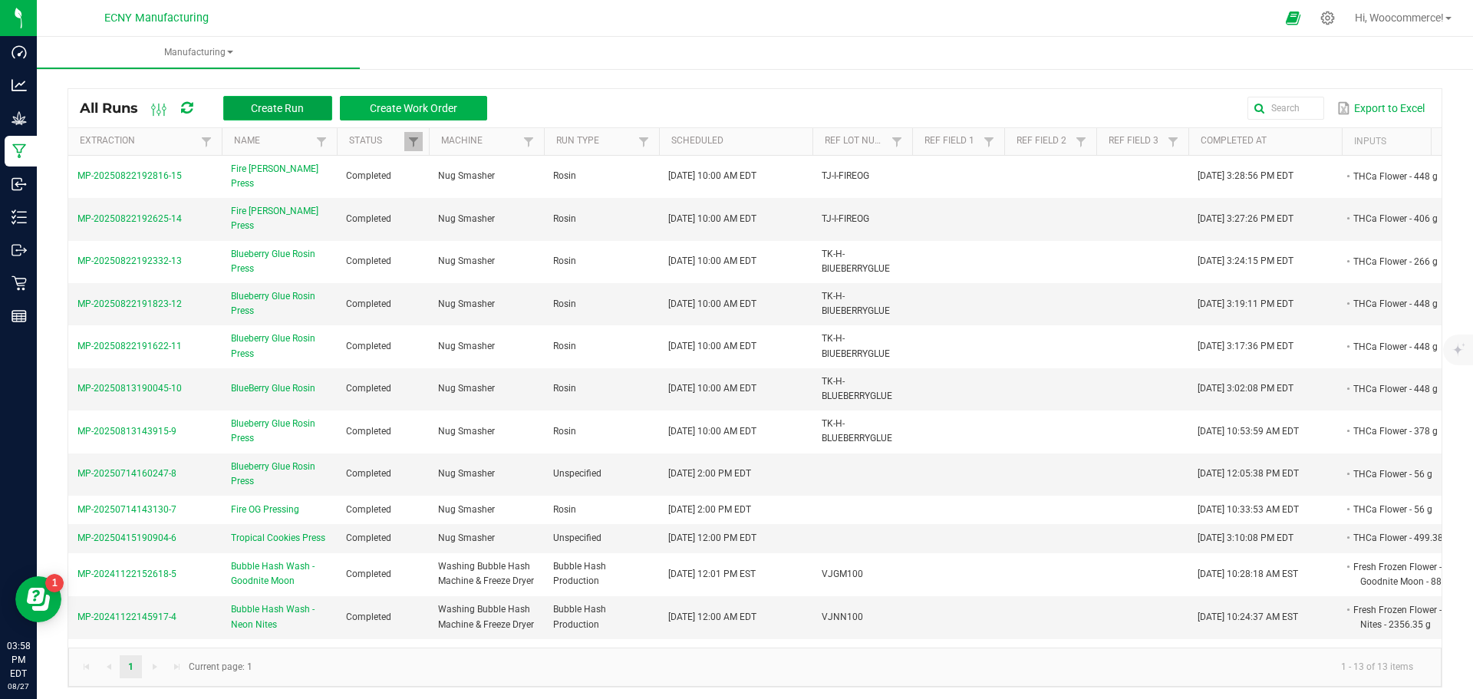
click at [285, 112] on span "Create Run" at bounding box center [277, 108] width 53 height 12
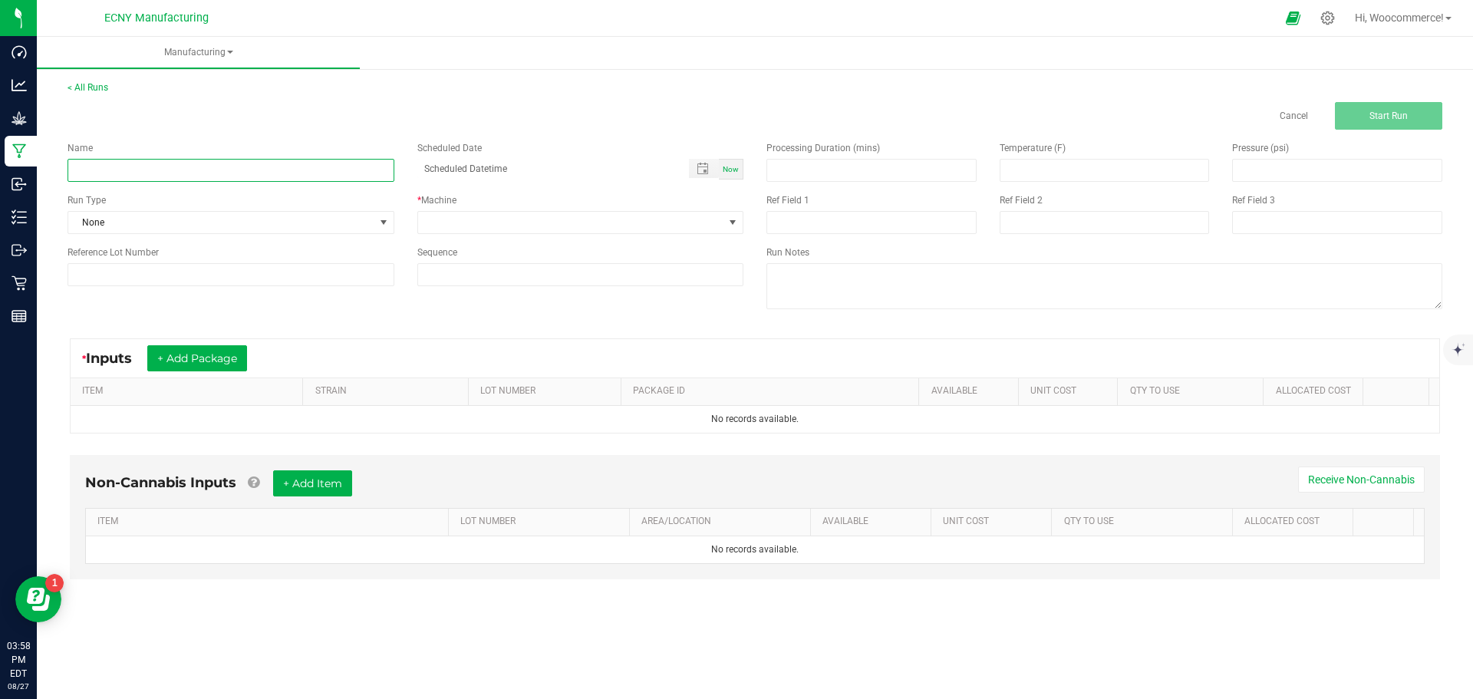
click at [209, 164] on input at bounding box center [231, 170] width 327 height 23
click at [705, 174] on span "Toggle popup" at bounding box center [702, 169] width 12 height 12
type input "Fire OG"
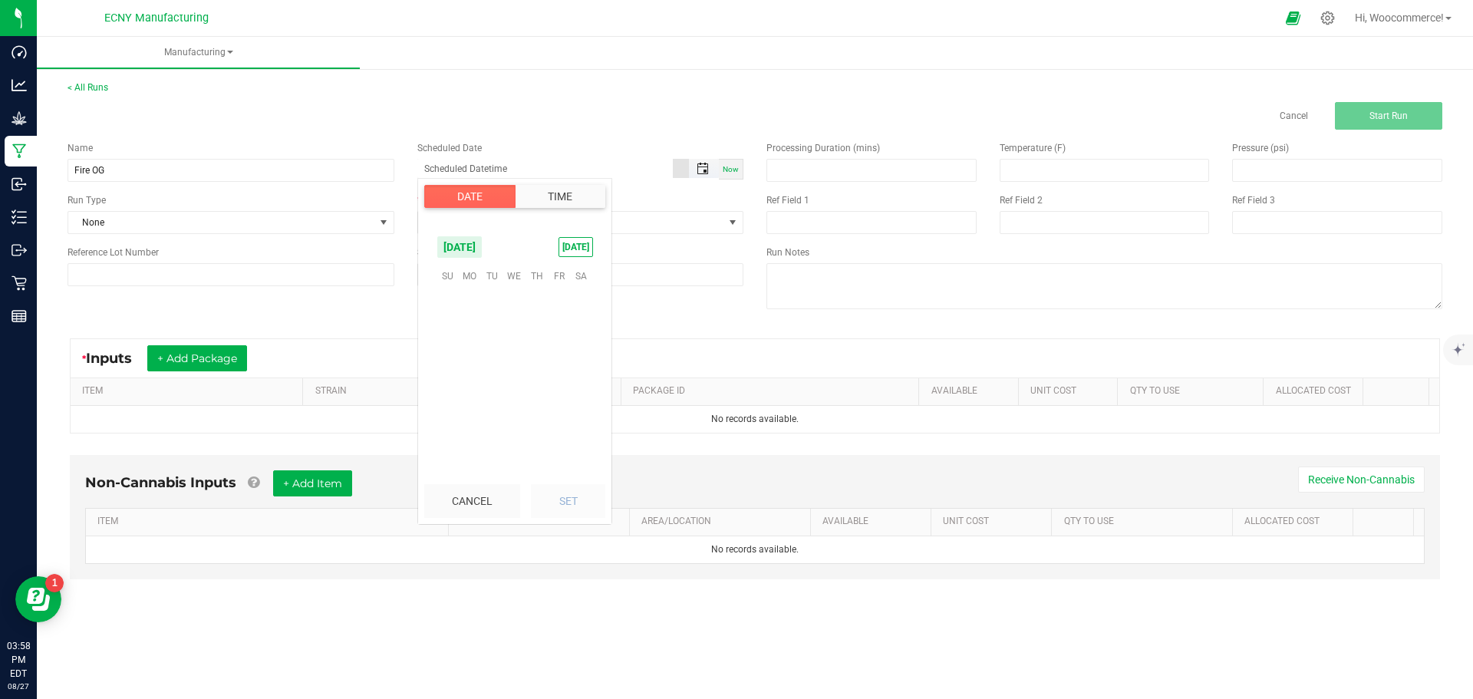
scroll to position [248606, 0]
click at [552, 373] on span "22" at bounding box center [559, 371] width 22 height 24
click at [446, 435] on li "3" at bounding box center [456, 436] width 37 height 21
click at [447, 433] on li "6" at bounding box center [456, 436] width 37 height 21
click at [448, 435] on li "9" at bounding box center [456, 436] width 37 height 21
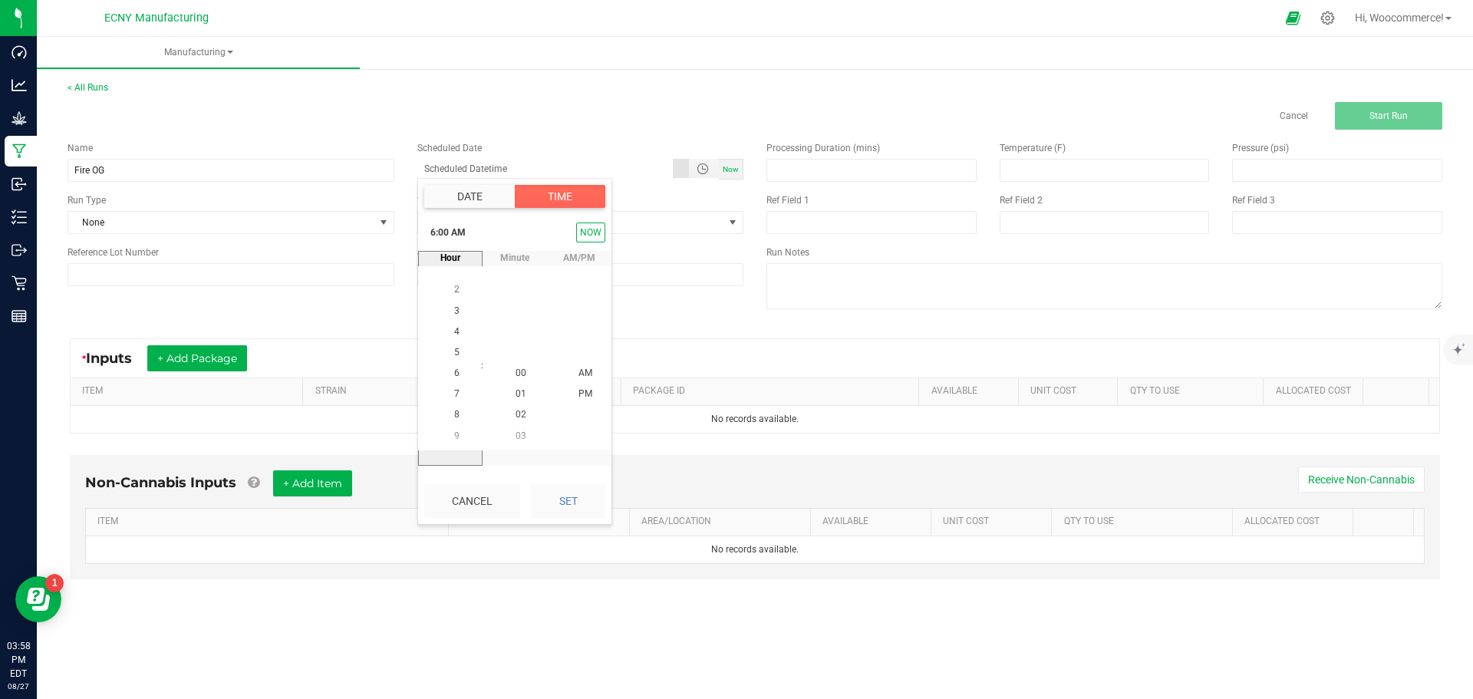
scroll to position [187, 0]
click at [454, 397] on span "10" at bounding box center [456, 394] width 11 height 11
click at [578, 378] on span "AM" at bounding box center [585, 373] width 14 height 11
click at [579, 496] on button "Set" at bounding box center [568, 501] width 74 height 34
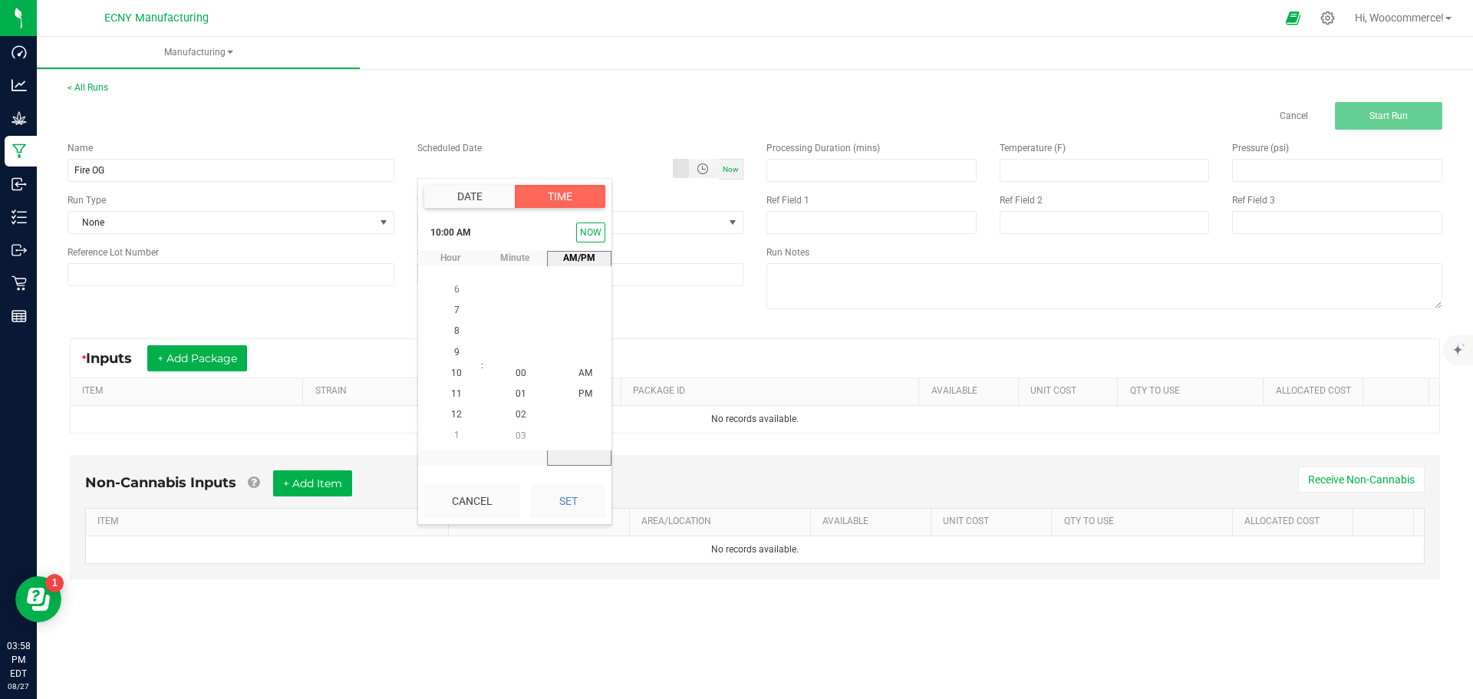
type input "[DATE] 10:00 AM"
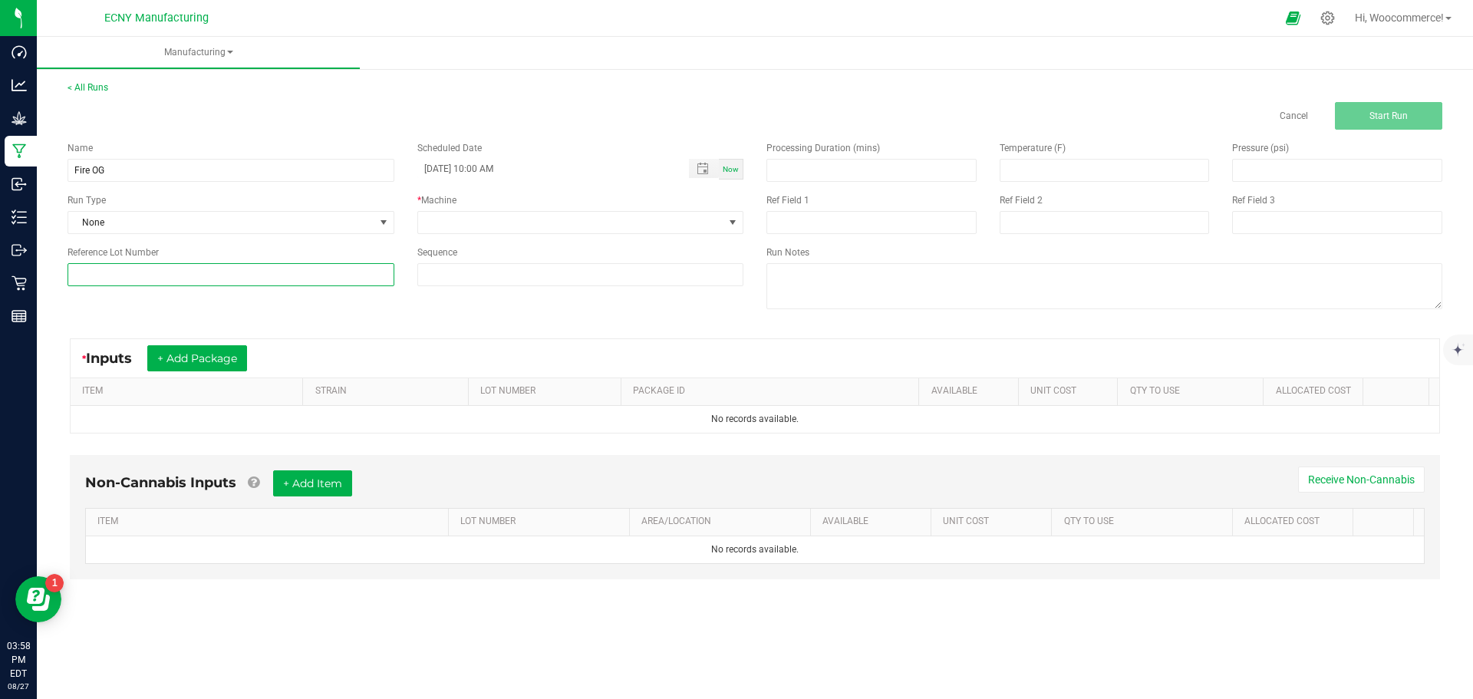
click at [216, 278] on input at bounding box center [231, 274] width 327 height 23
type input "TK-I-FIREOG"
click at [226, 212] on span "None" at bounding box center [221, 222] width 306 height 21
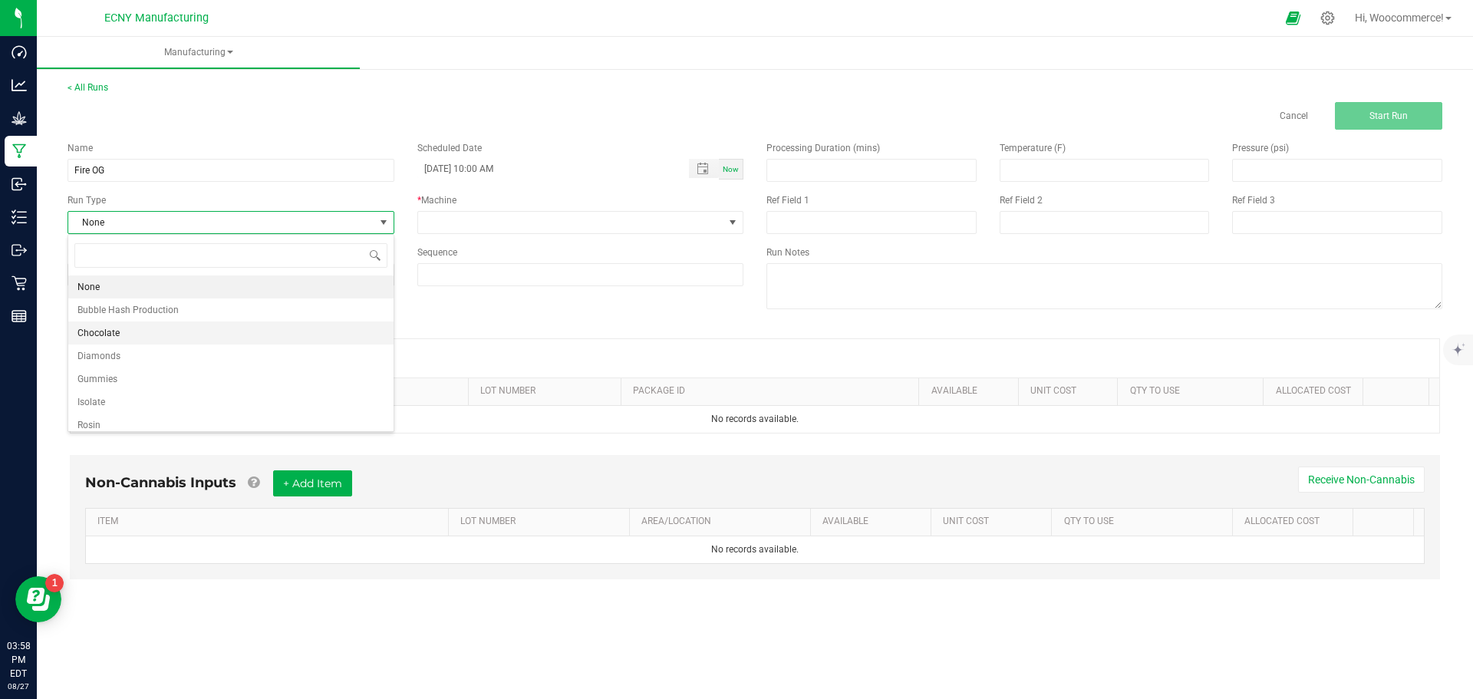
scroll to position [23, 326]
click at [133, 421] on li "Rosin" at bounding box center [230, 424] width 325 height 23
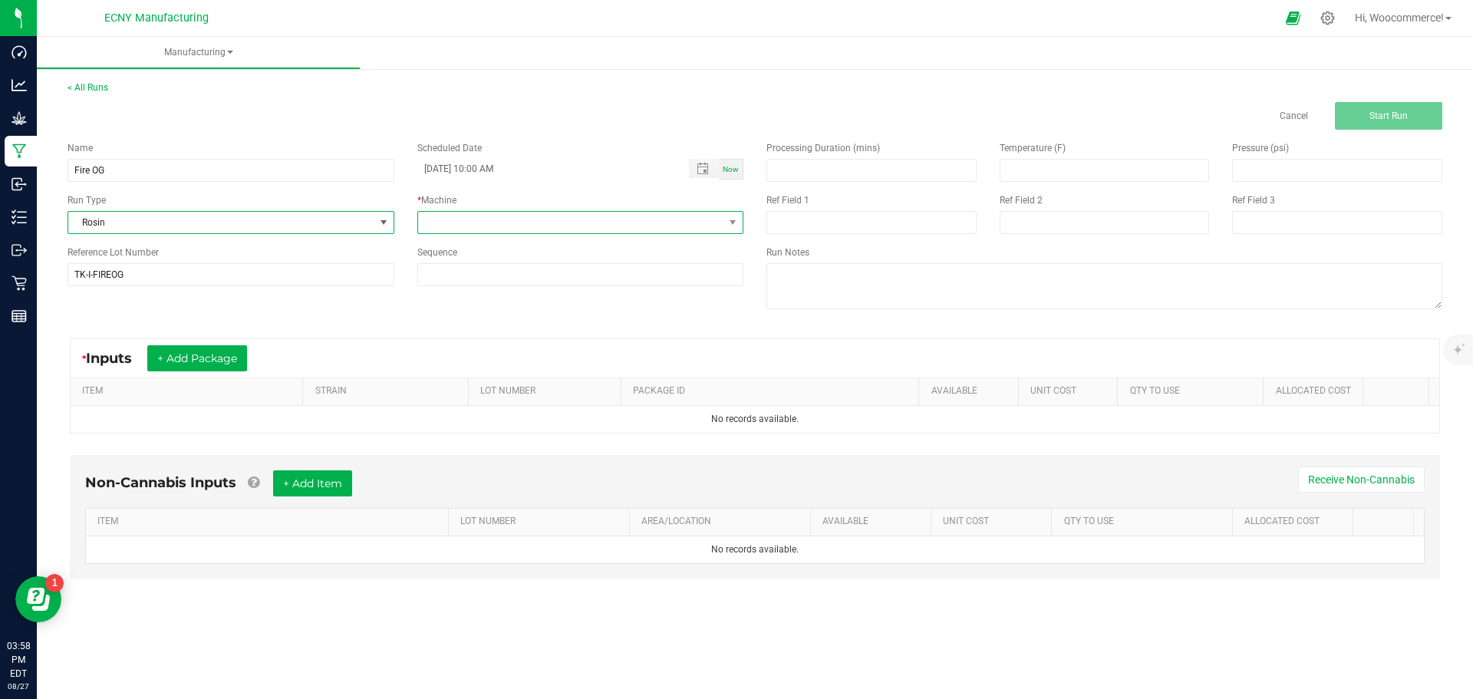
click at [463, 222] on span at bounding box center [571, 222] width 306 height 21
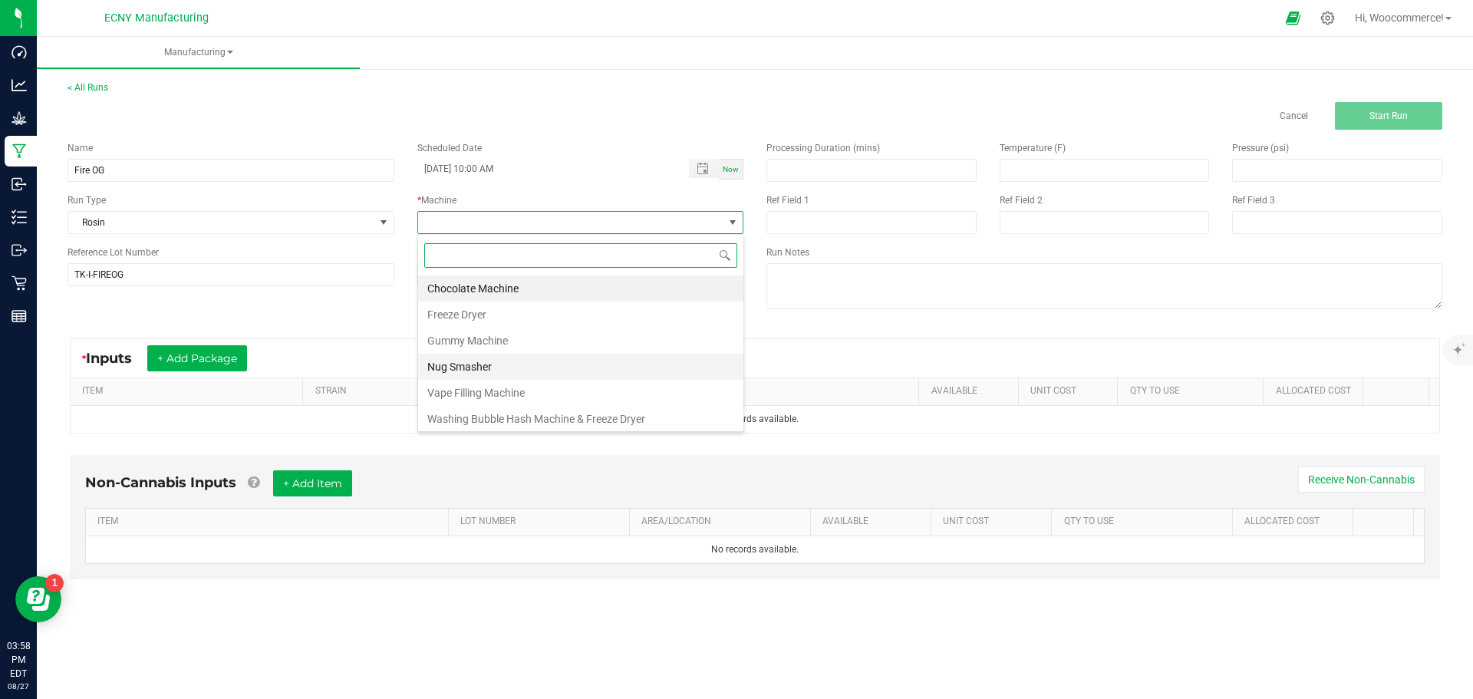
drag, startPoint x: 486, startPoint y: 351, endPoint x: 486, endPoint y: 364, distance: 13.0
click at [486, 364] on ul "Chocolate Machine Freeze Dryer Gummy Machine Nug Smasher Vape Filling Machine W…" at bounding box center [580, 366] width 325 height 183
click at [486, 364] on li "Nug Smasher" at bounding box center [580, 367] width 325 height 26
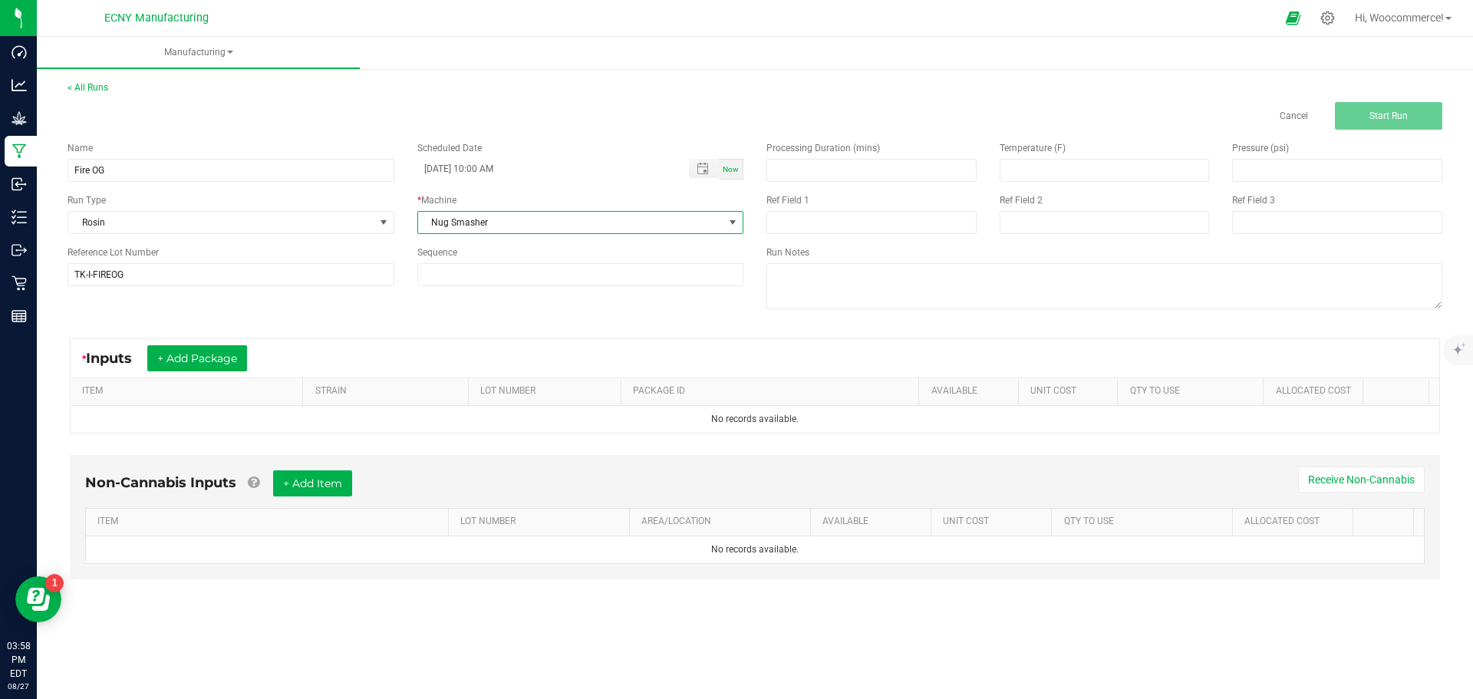
click at [824, 154] on div "Processing Duration (mins)" at bounding box center [871, 148] width 210 height 14
click at [833, 170] on input at bounding box center [871, 170] width 209 height 21
type input "3.00"
type input "210.00"
type input "1,200.00"
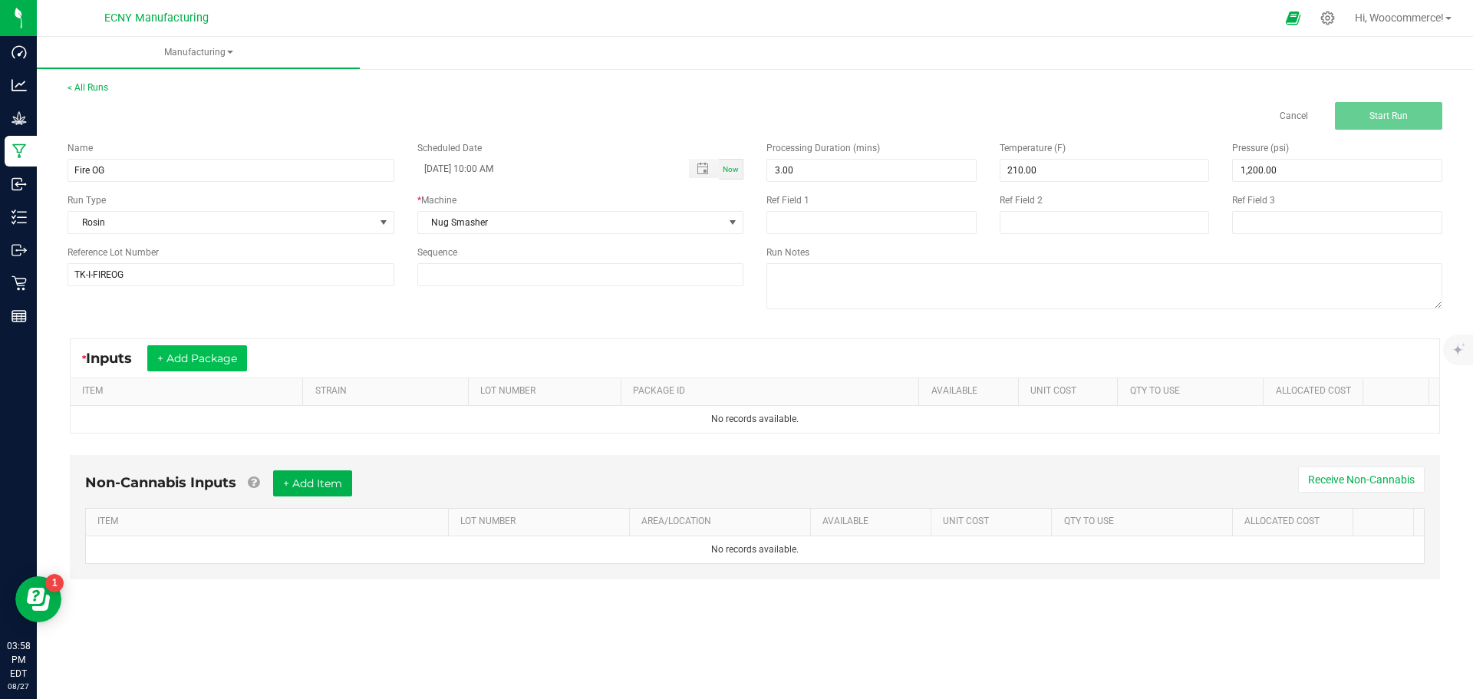
drag, startPoint x: 207, startPoint y: 374, endPoint x: 203, endPoint y: 357, distance: 16.6
click at [207, 374] on div "* Inputs + Add Package" at bounding box center [755, 358] width 1368 height 38
click at [199, 354] on button "+ Add Package" at bounding box center [197, 358] width 100 height 26
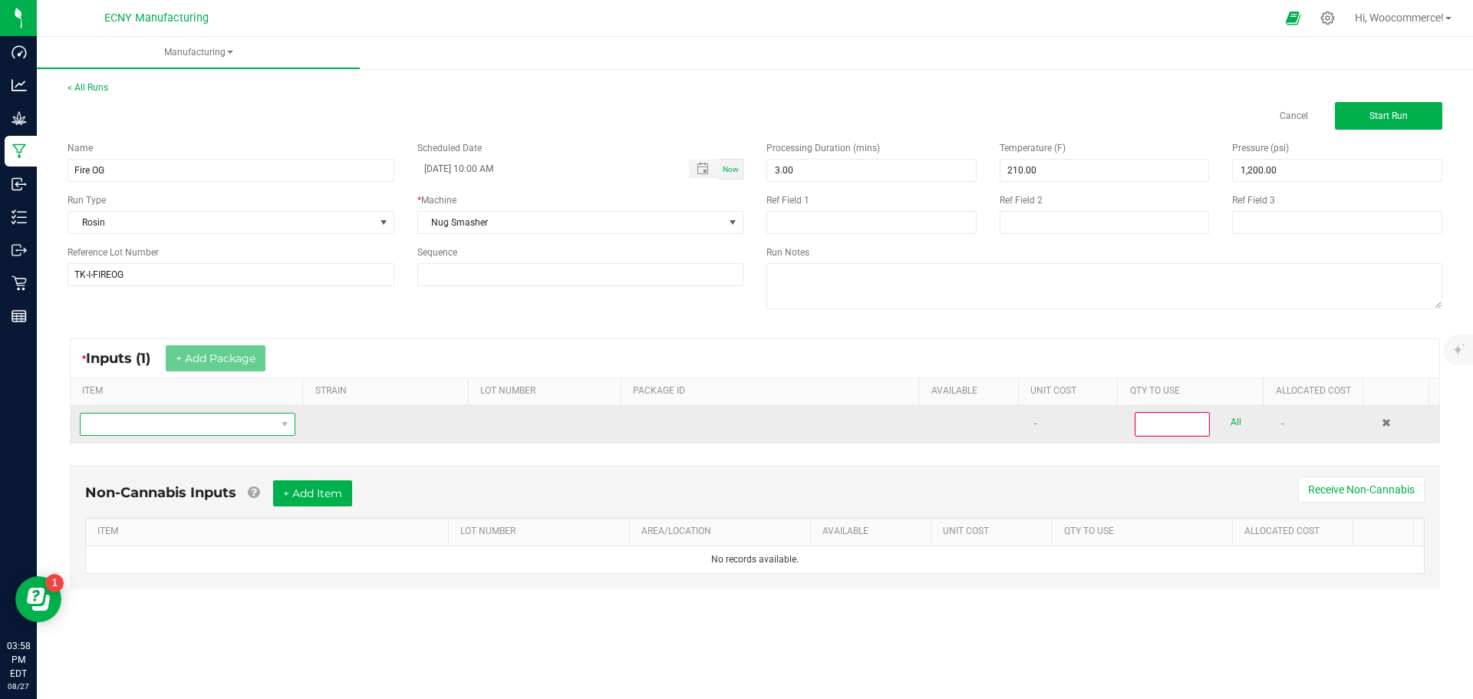
click at [279, 431] on span "NO DATA FOUND" at bounding box center [284, 423] width 19 height 21
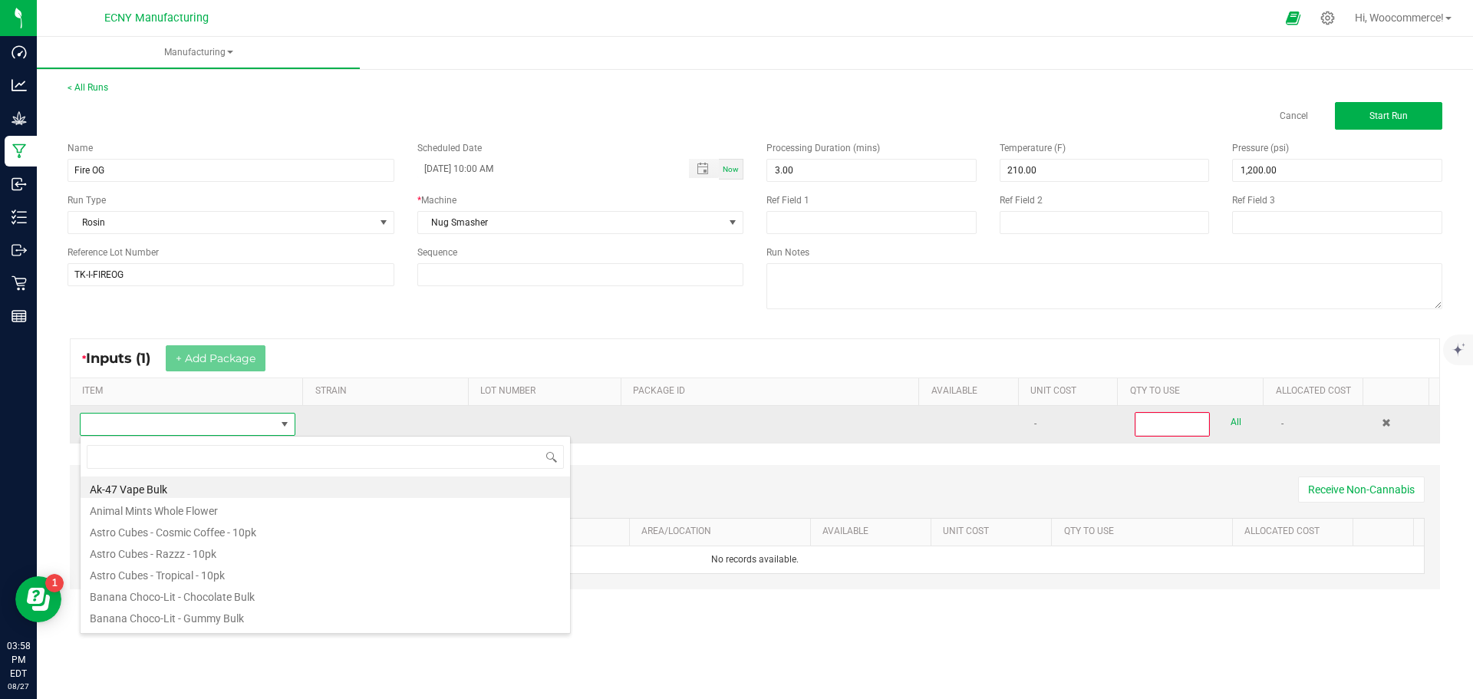
scroll to position [23, 212]
type input "thca"
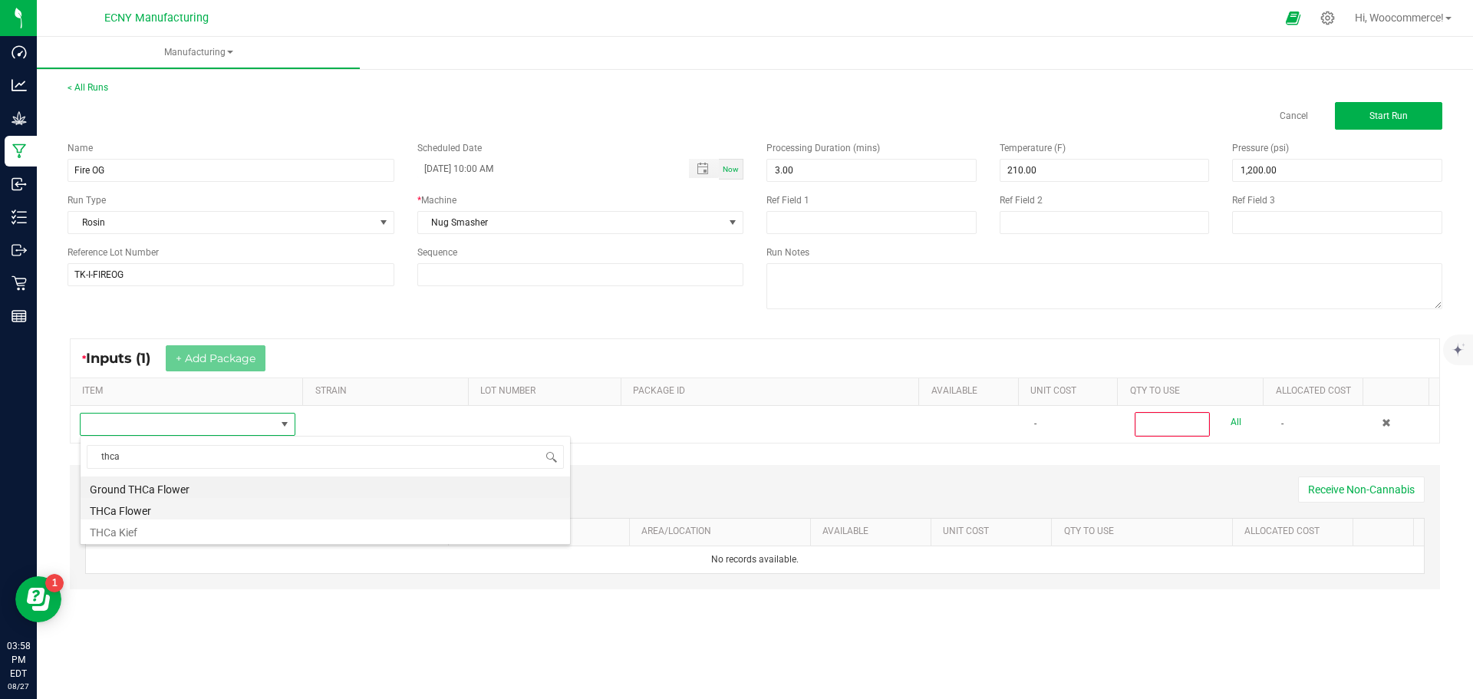
click at [151, 511] on li "THCa Flower" at bounding box center [325, 508] width 489 height 21
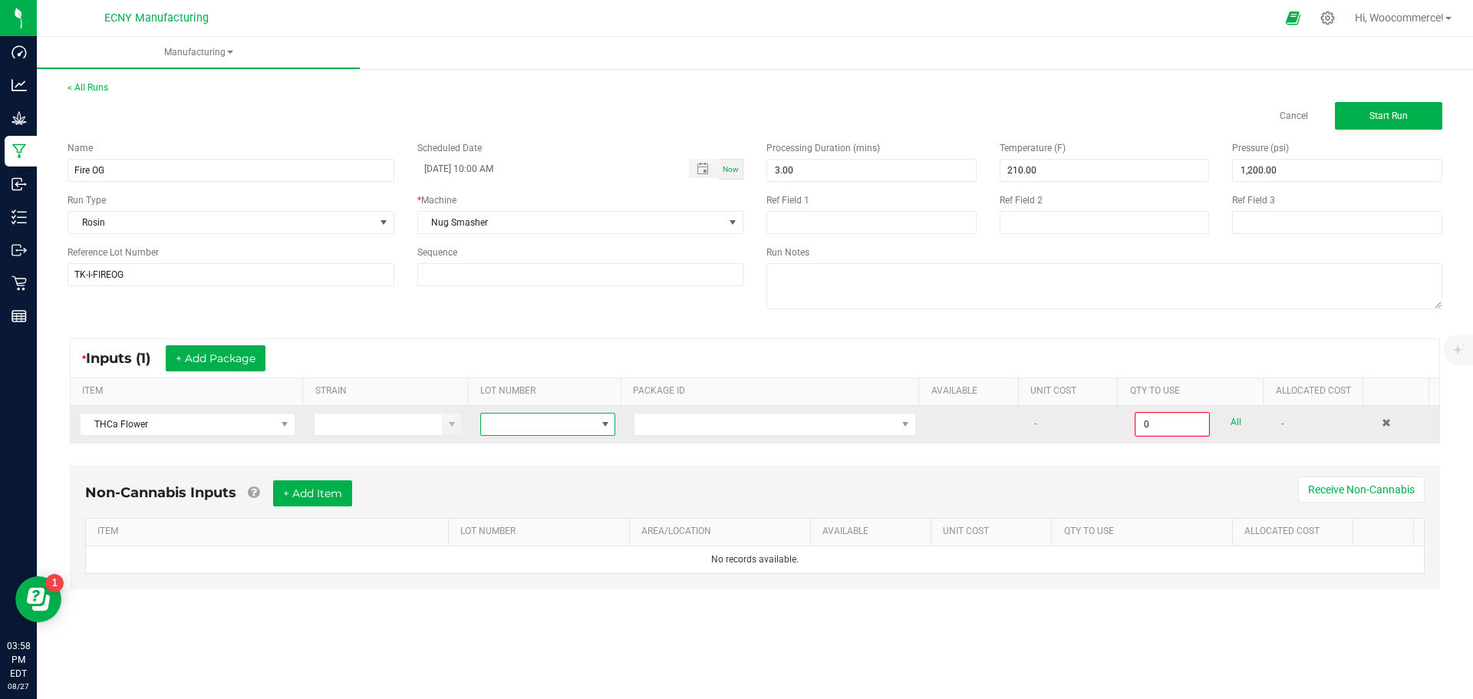
click at [566, 426] on span at bounding box center [538, 423] width 114 height 21
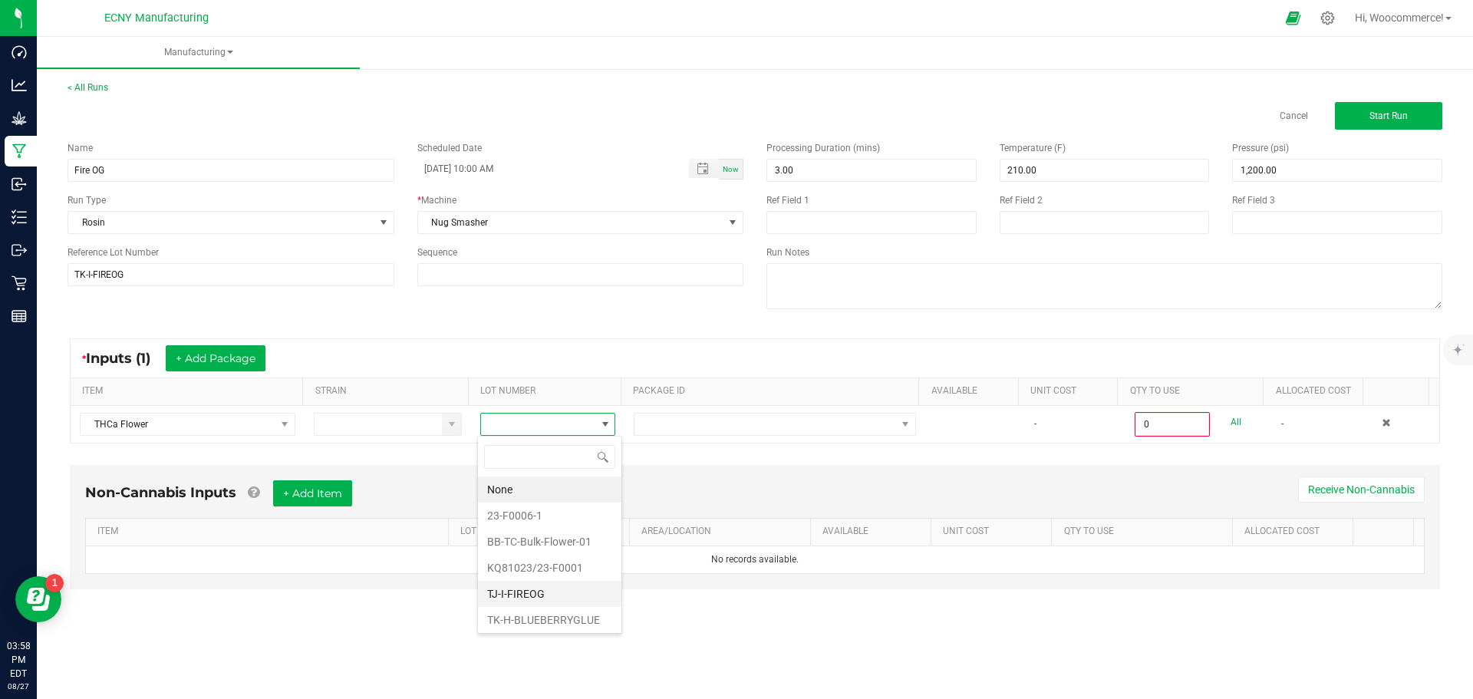
click at [520, 593] on li "TJ-I-FIREOG" at bounding box center [549, 594] width 143 height 26
click at [563, 354] on div "* Inputs (1) + Add Package" at bounding box center [755, 358] width 1368 height 38
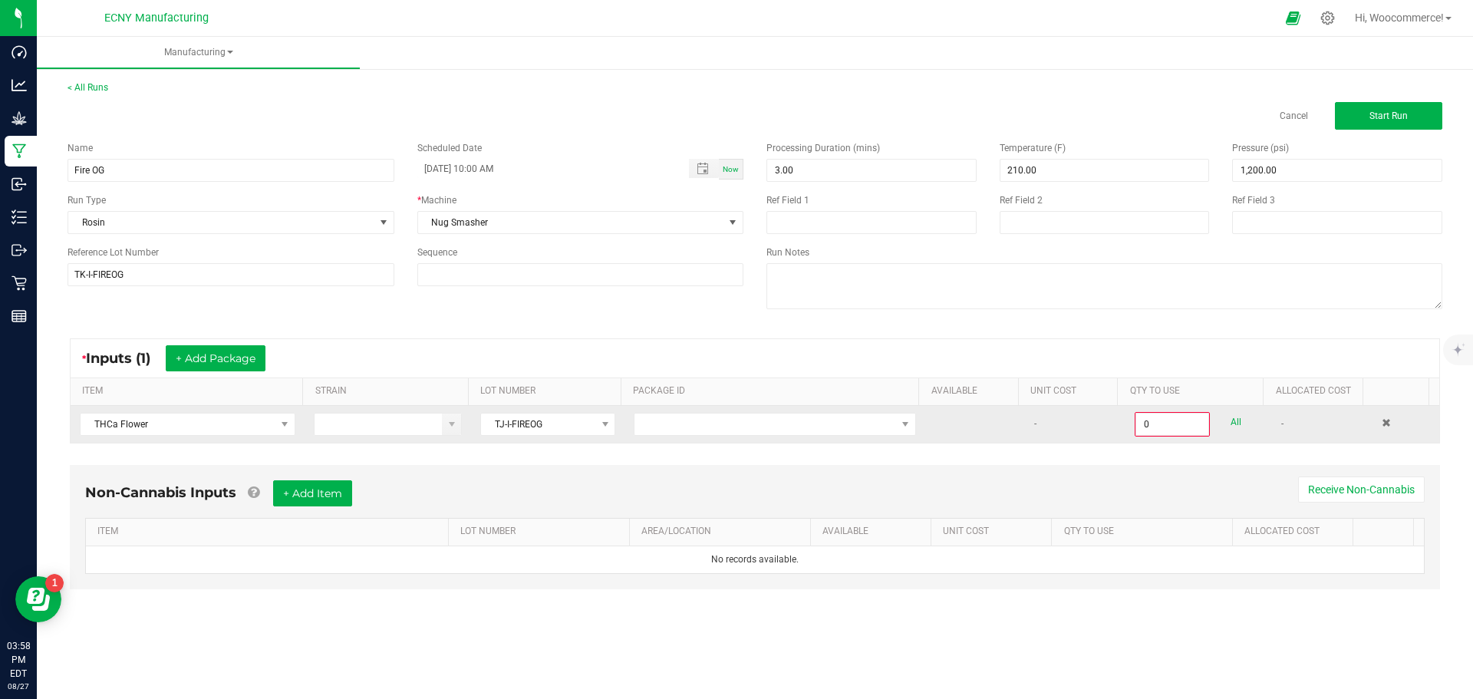
click at [641, 437] on td at bounding box center [774, 424] width 301 height 37
click at [650, 424] on span at bounding box center [765, 423] width 262 height 21
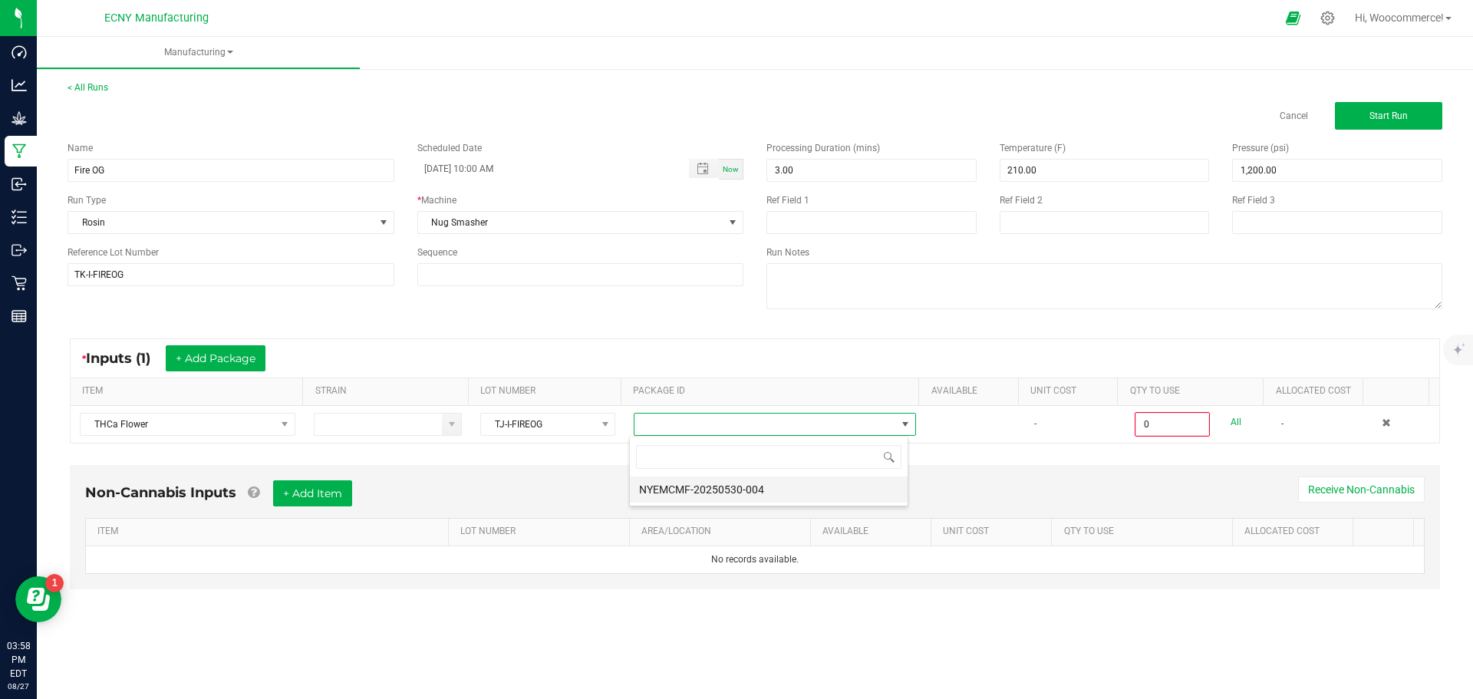
click at [706, 489] on li "NYEMCMF-20250530-004" at bounding box center [769, 489] width 278 height 26
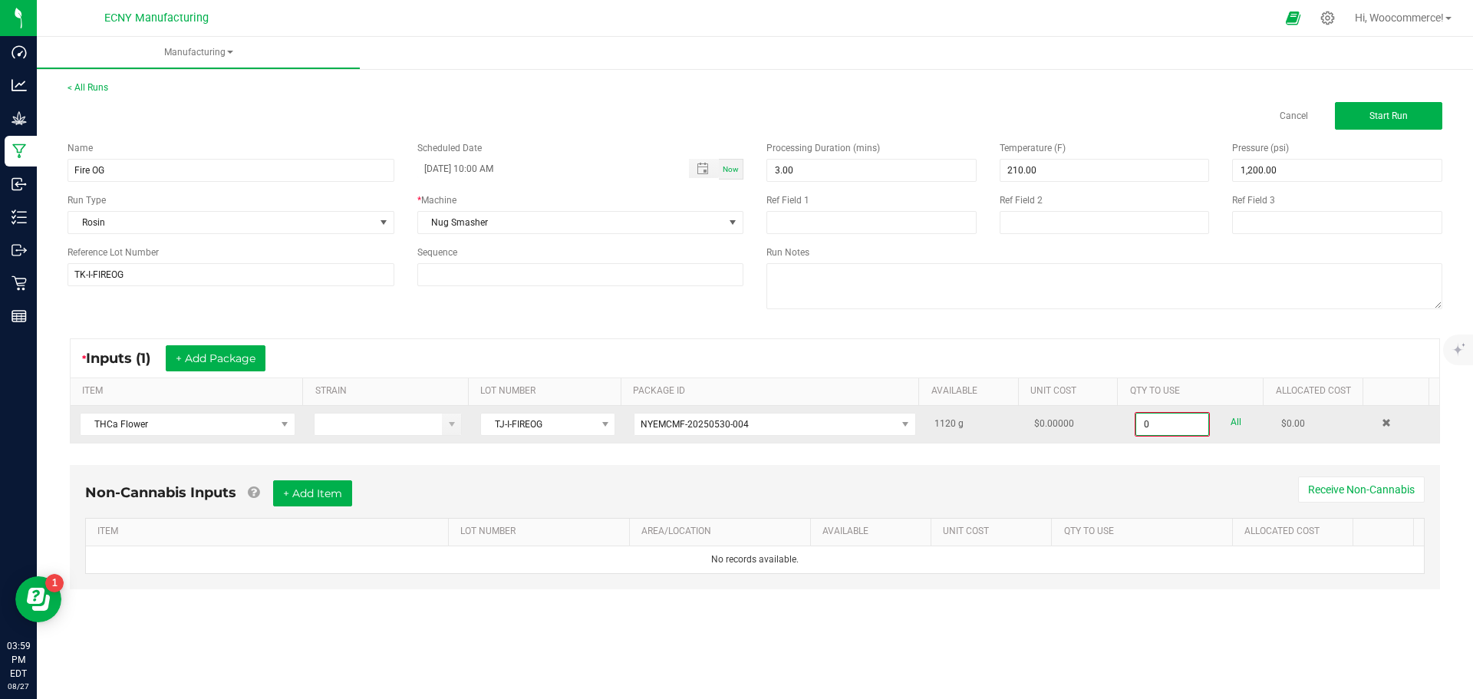
click at [1136, 428] on input "0" at bounding box center [1172, 423] width 72 height 21
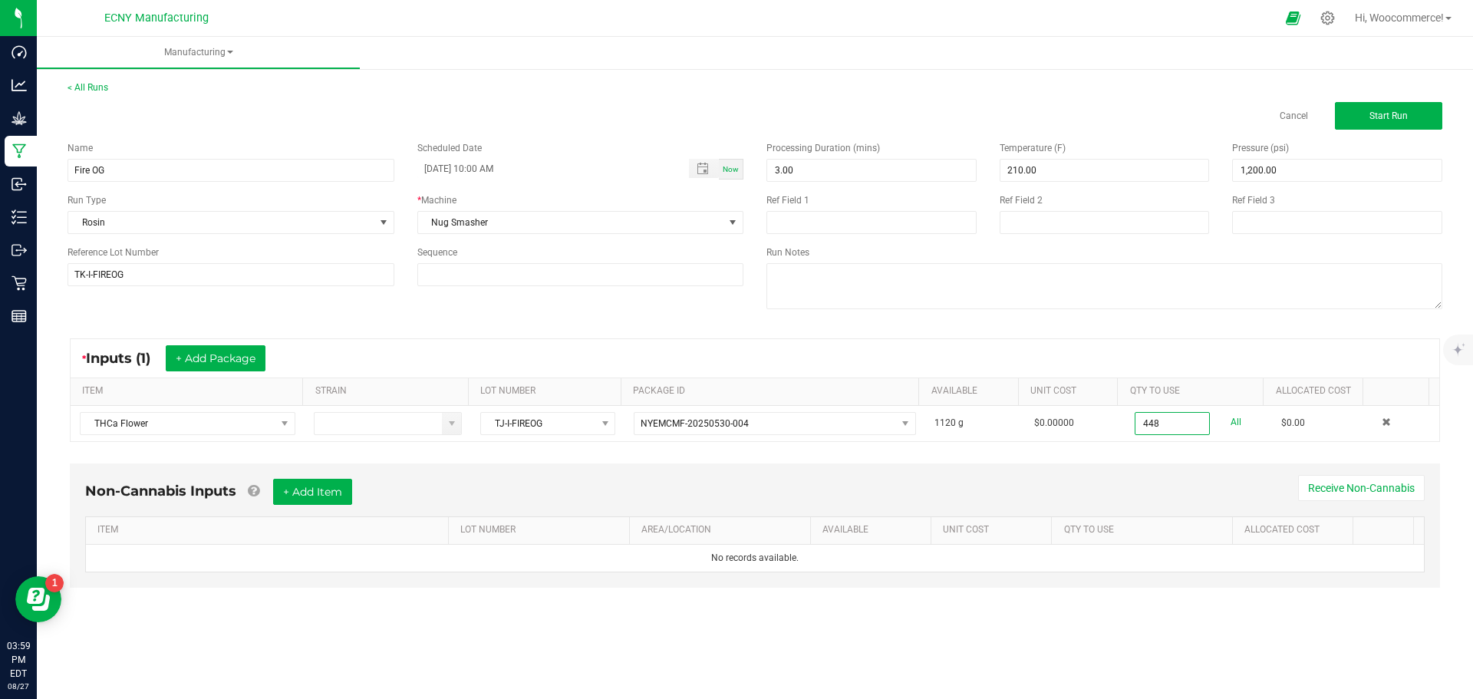
type input "448.0000 g"
click at [1099, 608] on div "Non-Cannabis Inputs + Add Item Receive Non-Cannabis ITEM LOT NUMBER AREA/LOCATI…" at bounding box center [755, 536] width 1398 height 161
click at [1397, 113] on span "Start Run" at bounding box center [1388, 115] width 38 height 11
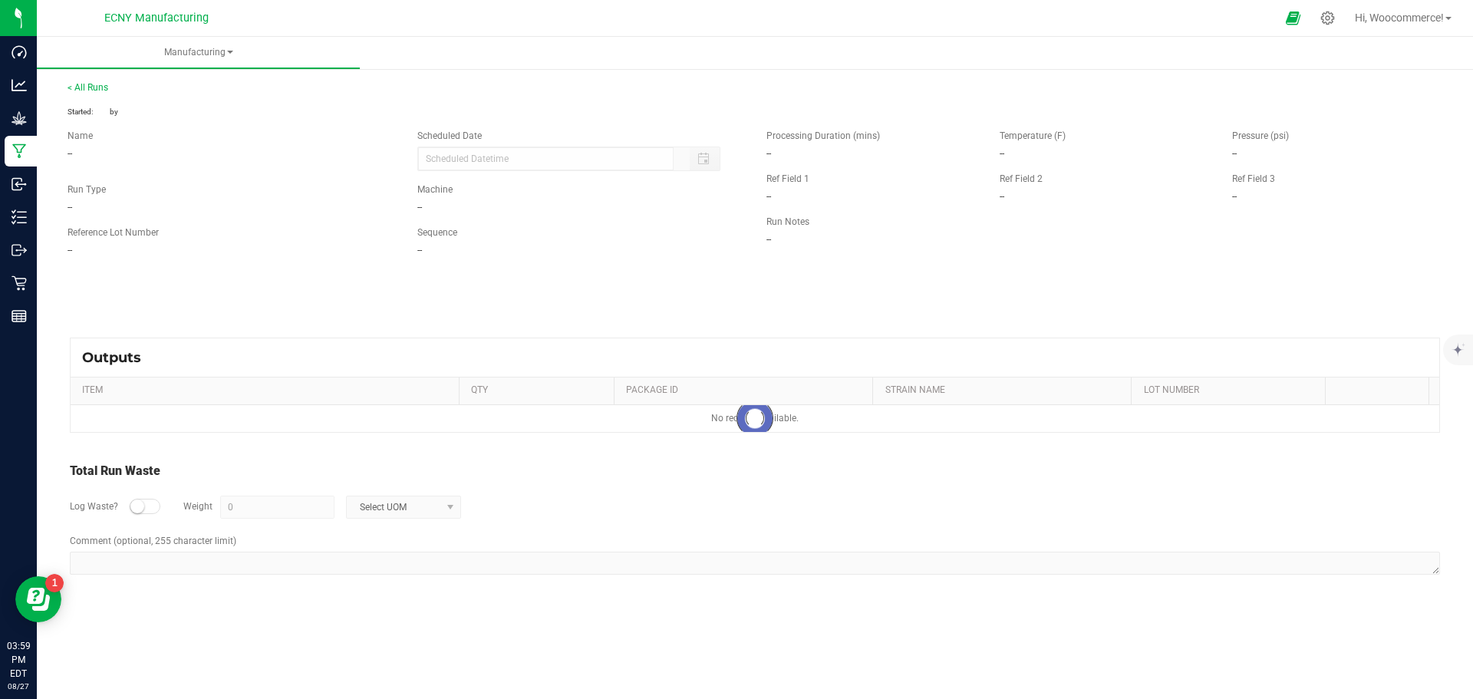
type input "[DATE] 10:00 AM"
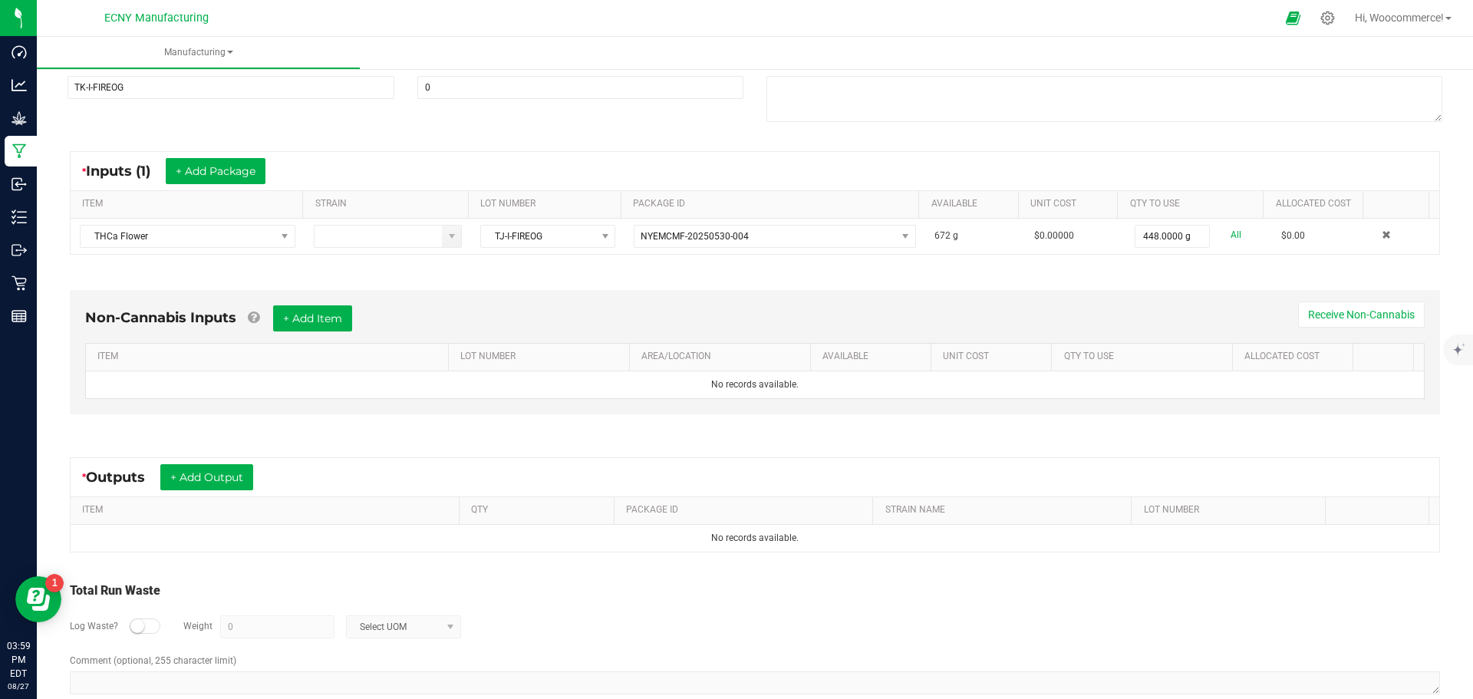
scroll to position [235, 0]
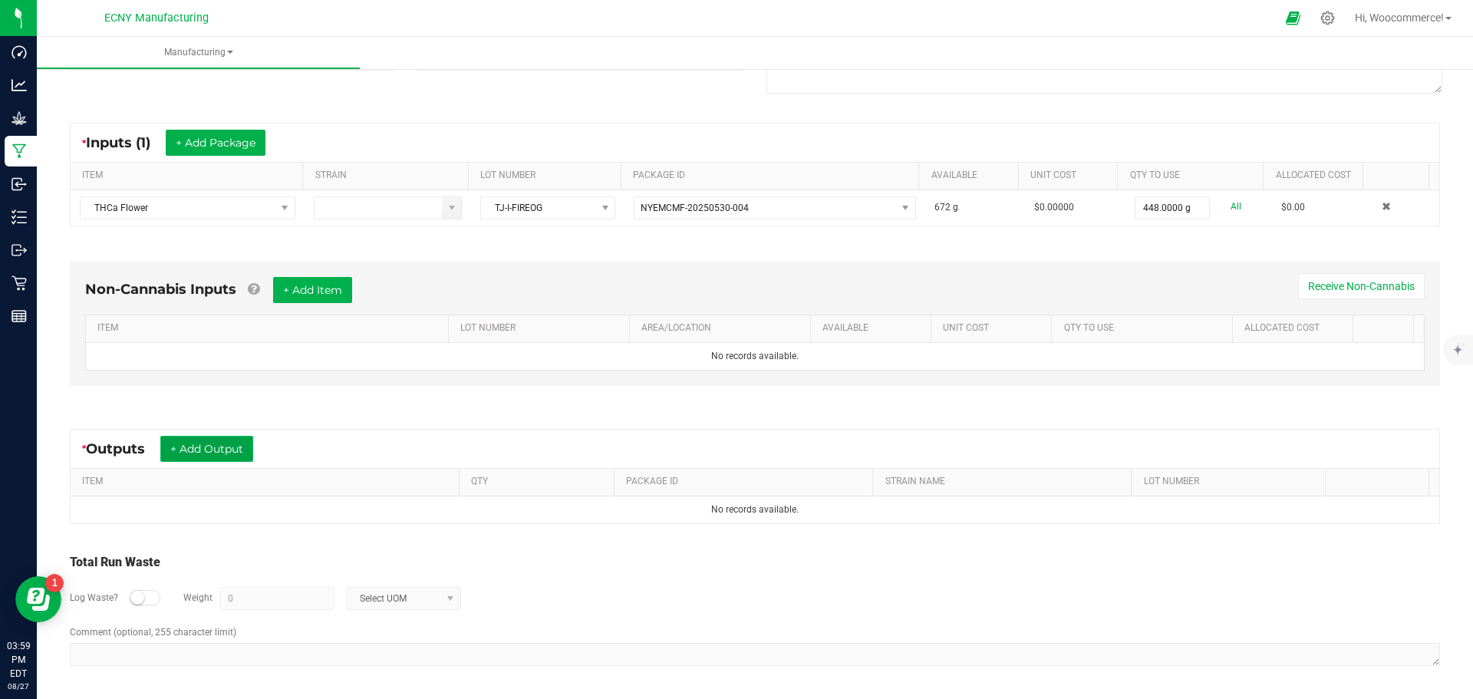
click at [209, 446] on button "+ Add Output" at bounding box center [206, 449] width 93 height 26
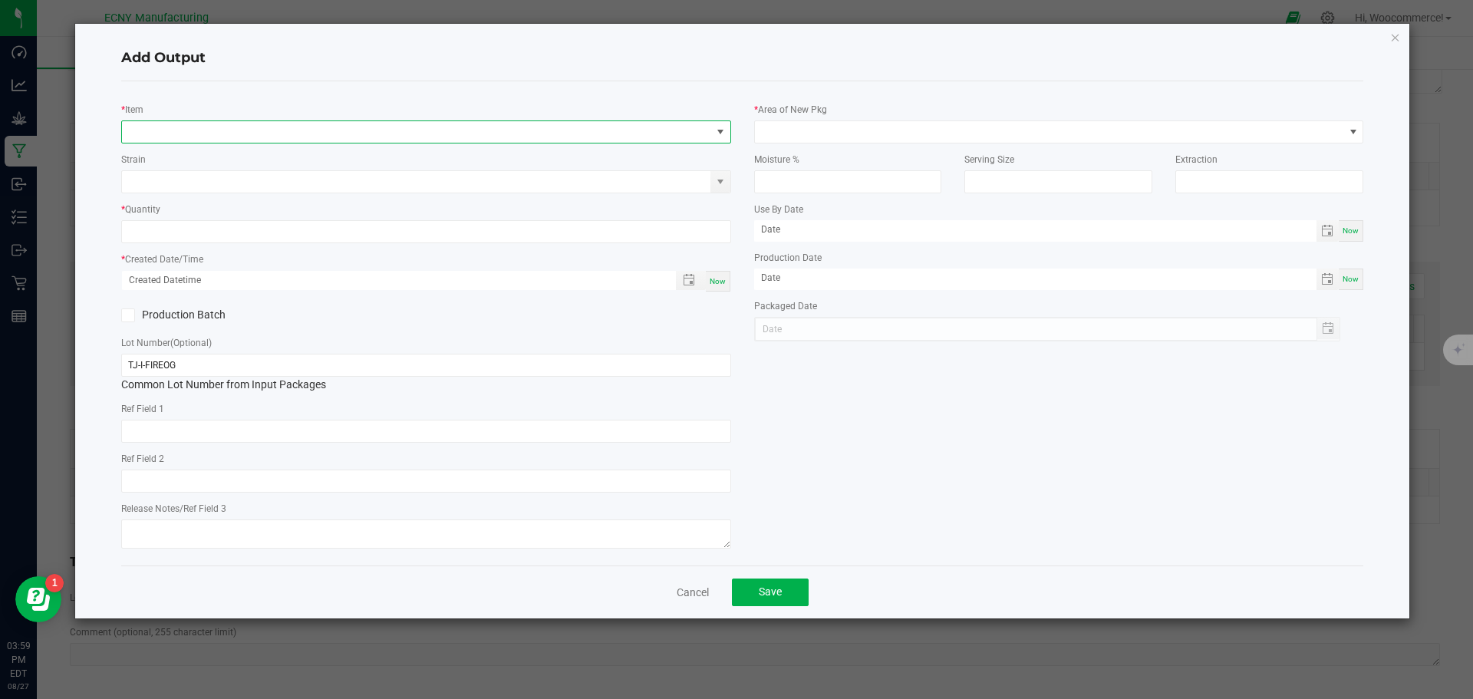
click at [457, 141] on span "NO DATA FOUND" at bounding box center [416, 131] width 589 height 21
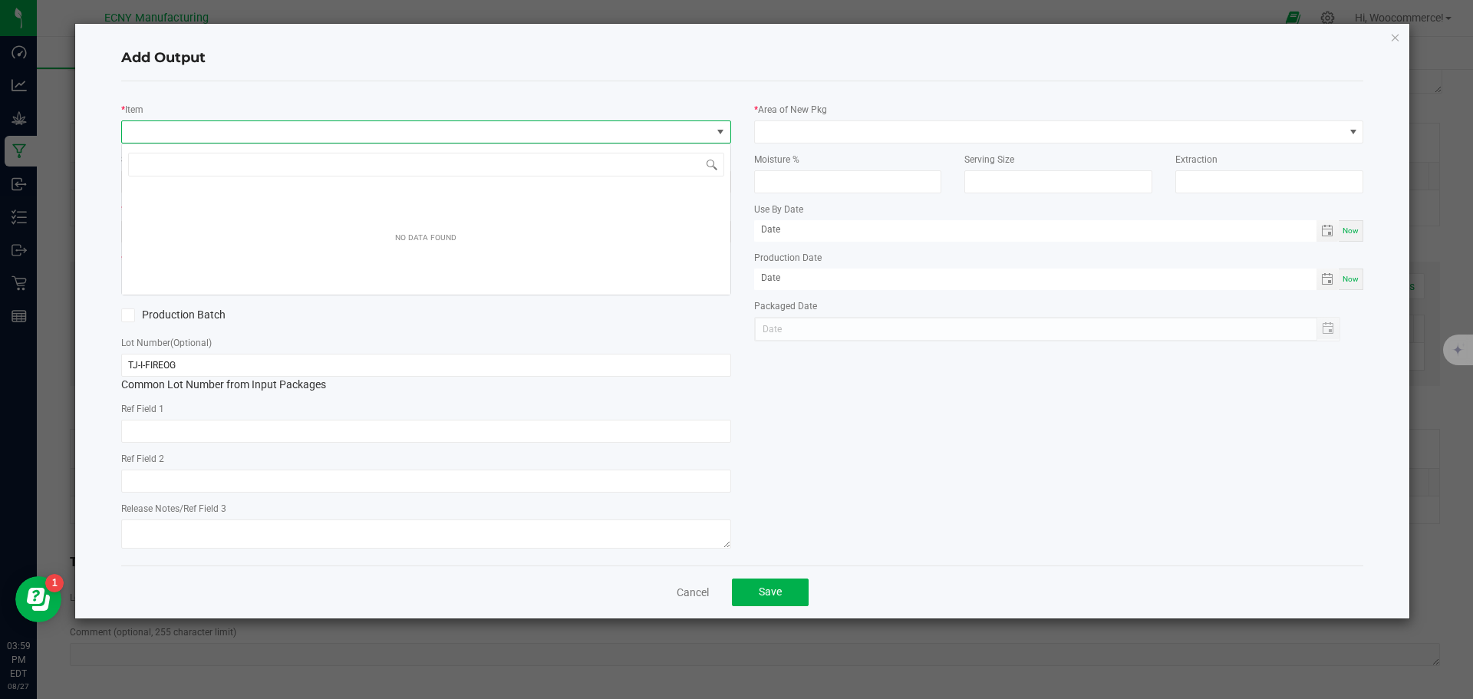
scroll to position [23, 610]
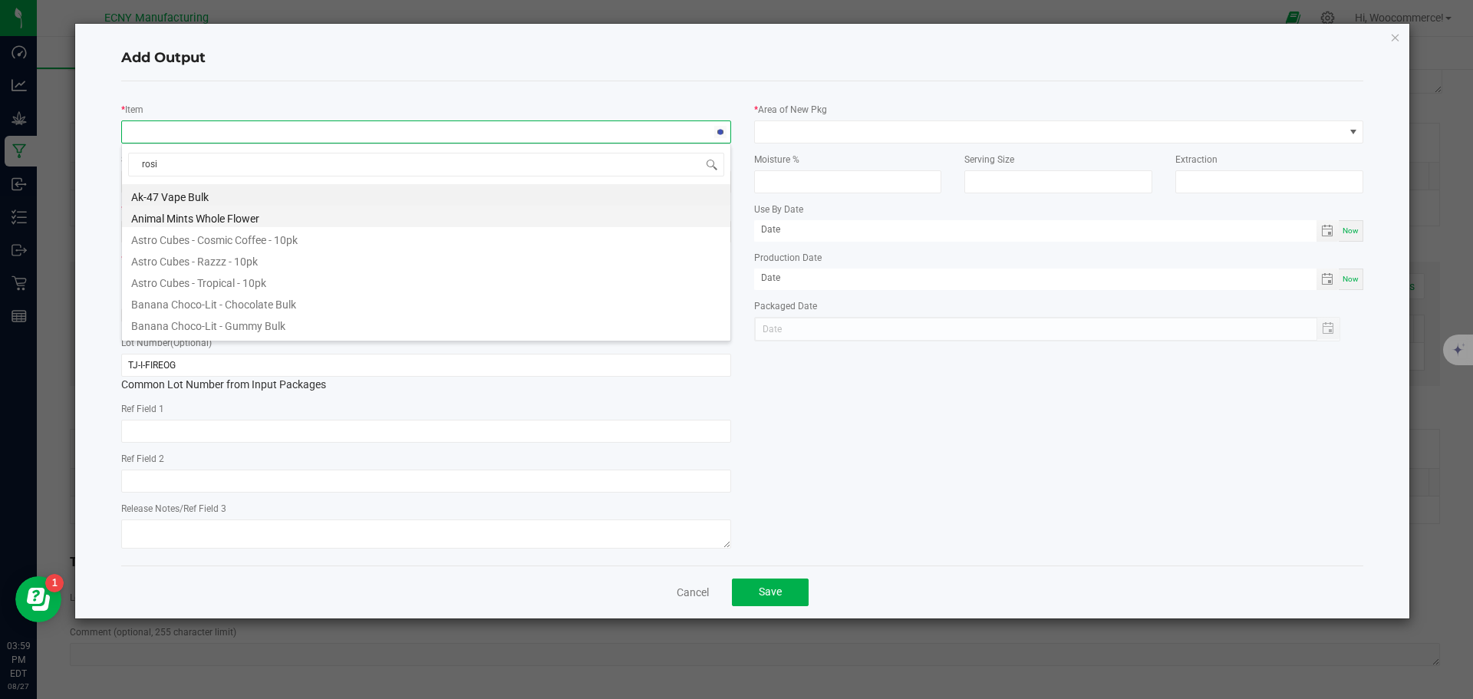
type input "rosin"
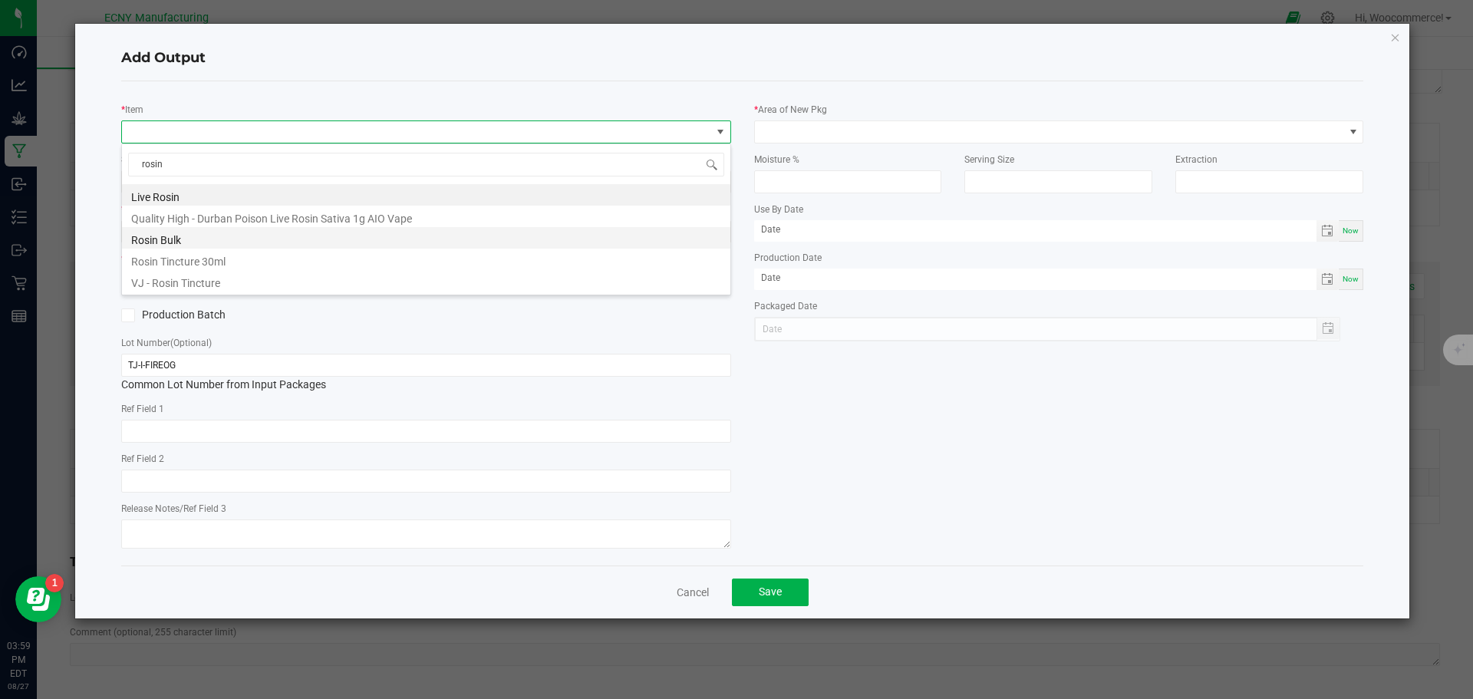
click at [193, 233] on li "Rosin Bulk" at bounding box center [426, 237] width 608 height 21
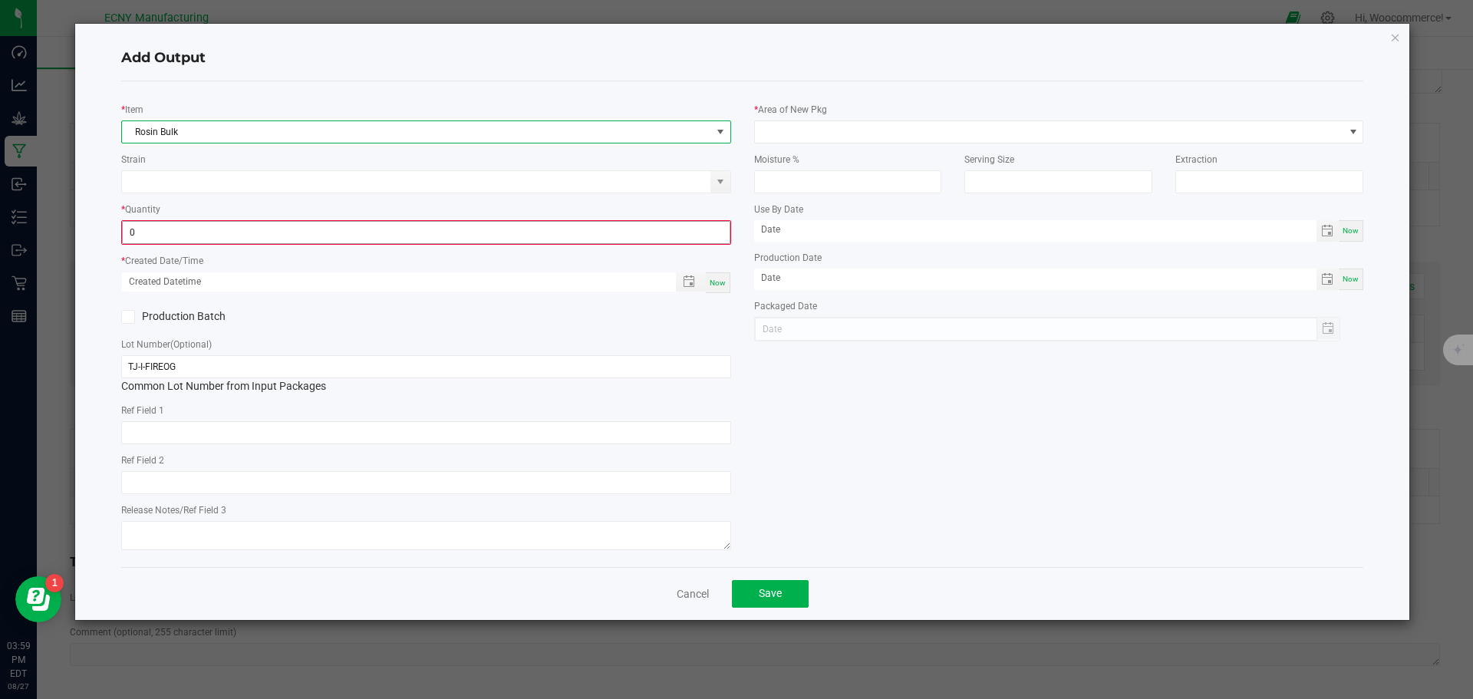
click at [209, 232] on input "0" at bounding box center [426, 232] width 607 height 21
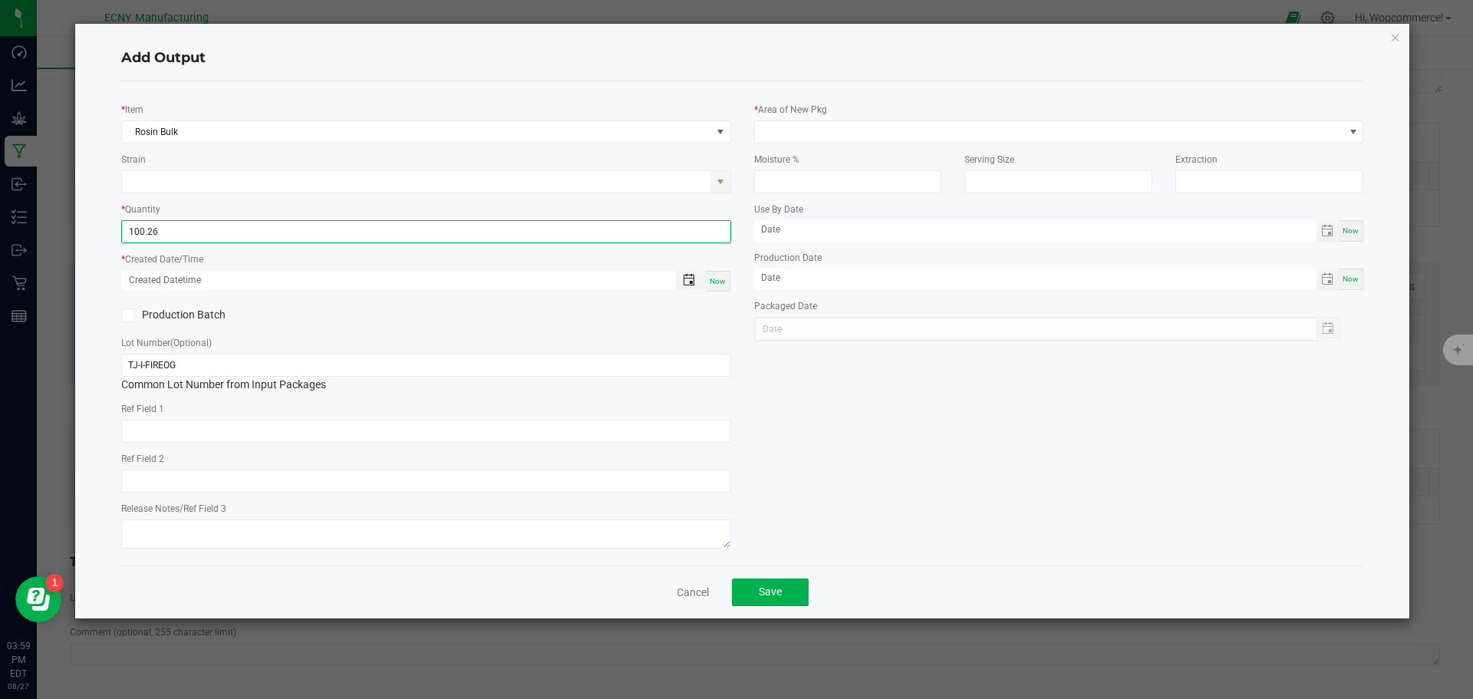
click at [687, 281] on span "Toggle popup" at bounding box center [689, 280] width 12 height 12
type input "100.2600 g"
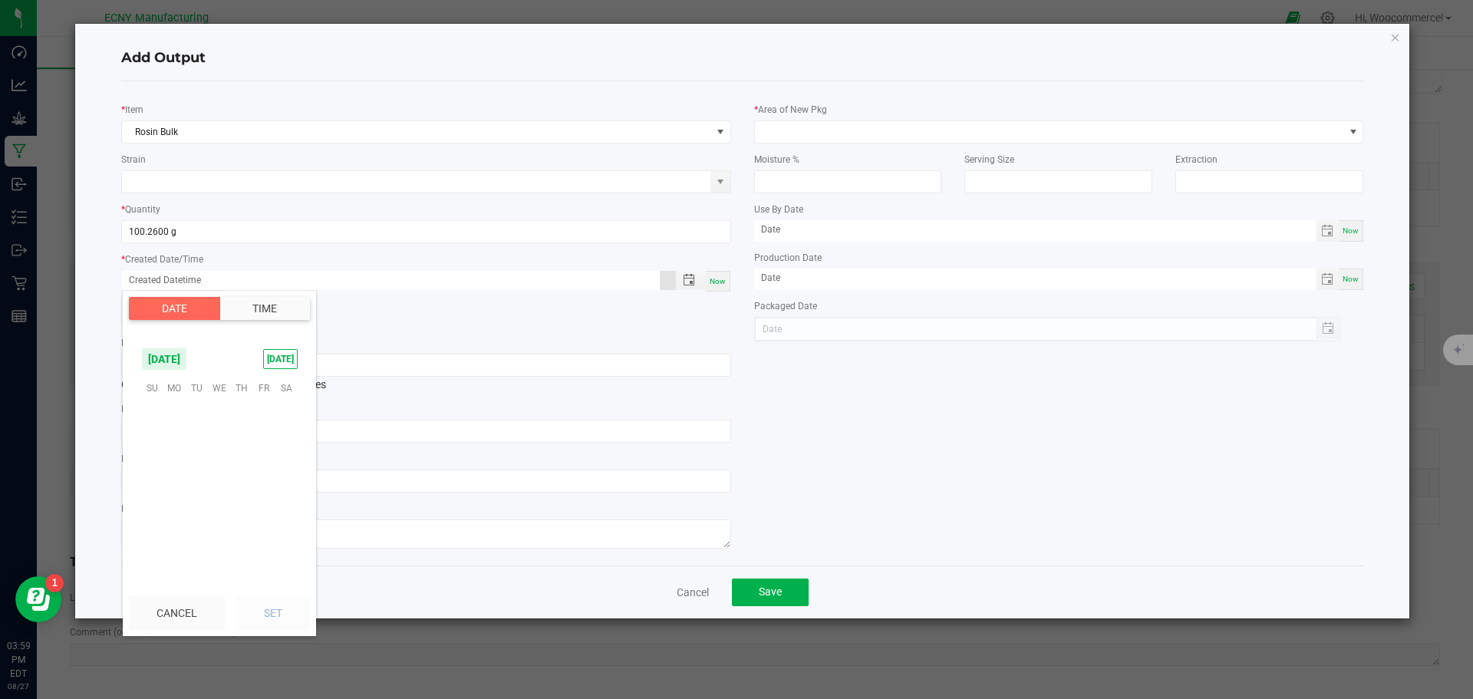
scroll to position [248606, 0]
click at [274, 485] on span "22" at bounding box center [263, 482] width 22 height 24
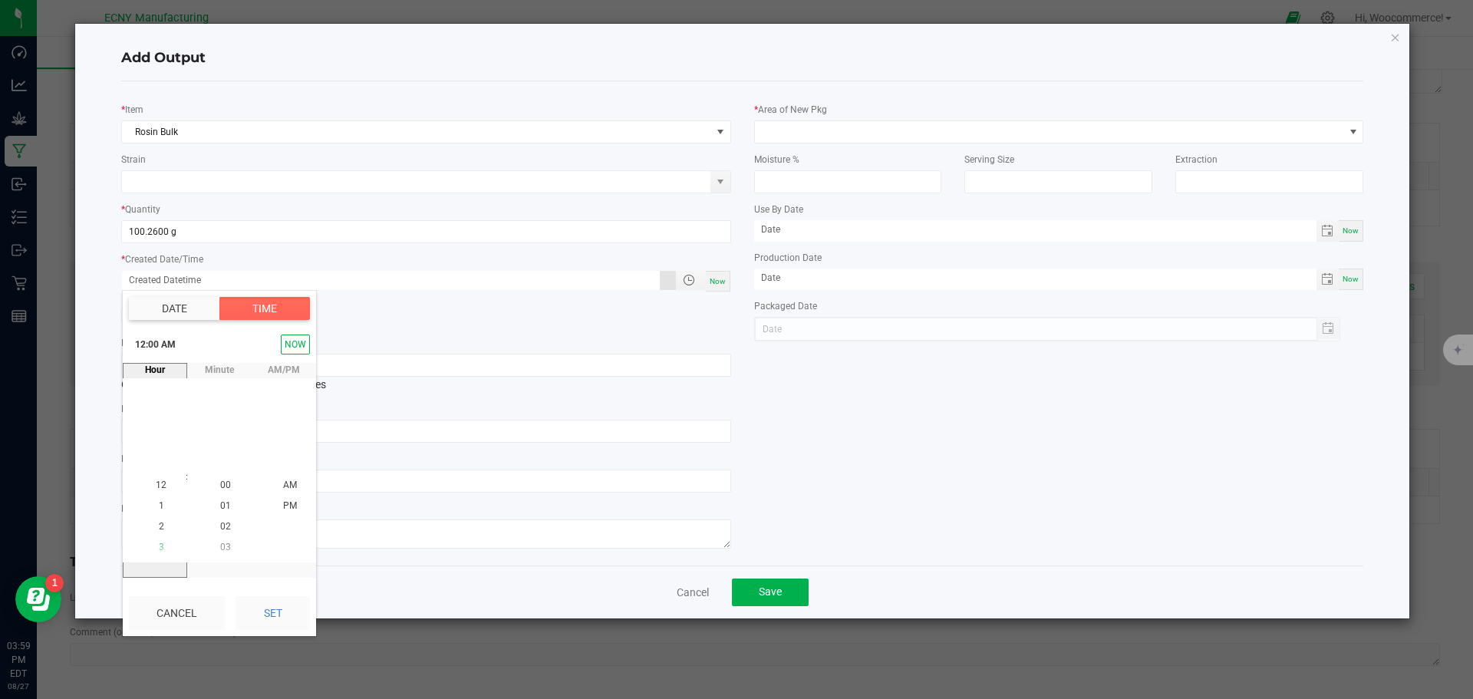
click at [160, 540] on li "3" at bounding box center [161, 548] width 37 height 21
click at [159, 540] on li "6" at bounding box center [161, 548] width 37 height 21
click at [160, 522] on li "5" at bounding box center [161, 527] width 37 height 21
click at [285, 502] on span "PM" at bounding box center [290, 505] width 14 height 11
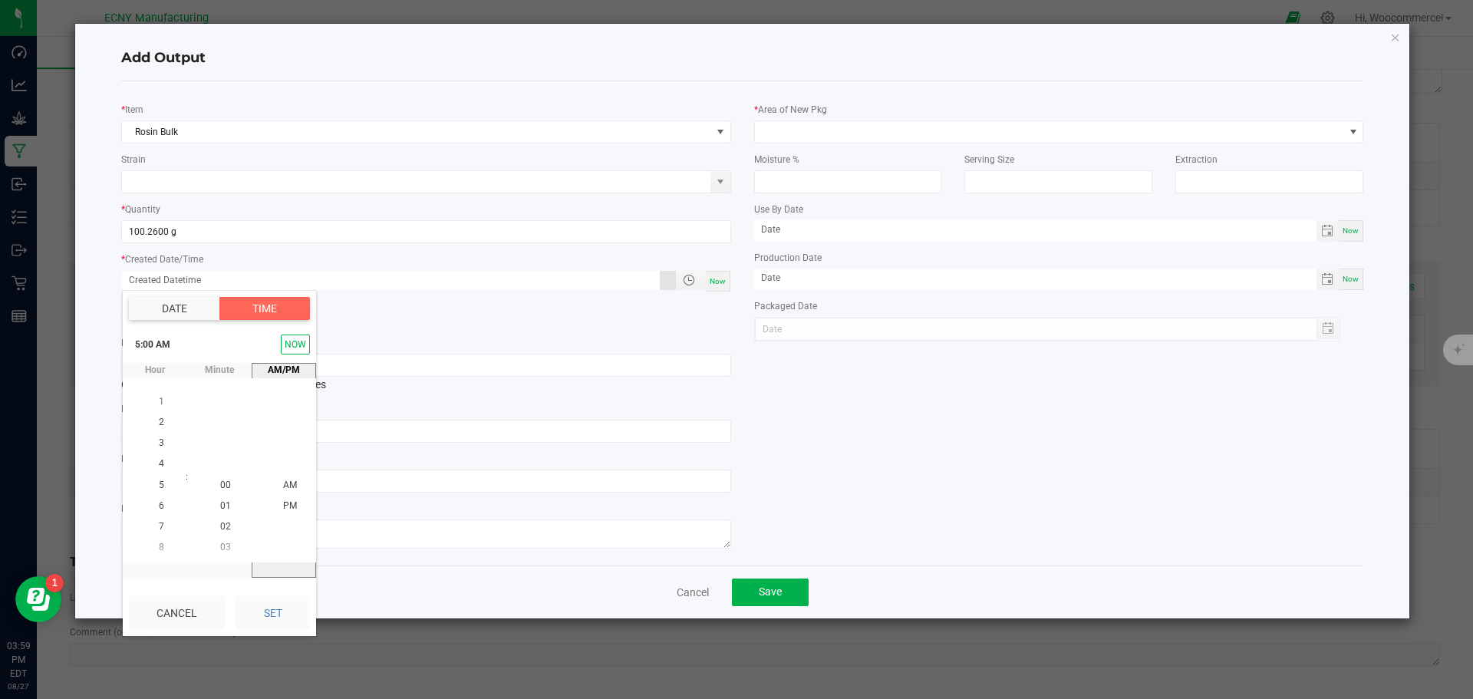
scroll to position [21, 0]
click at [282, 606] on button "Set" at bounding box center [272, 613] width 74 height 34
type input "[DATE] 5:00 PM"
type input "[DATE]"
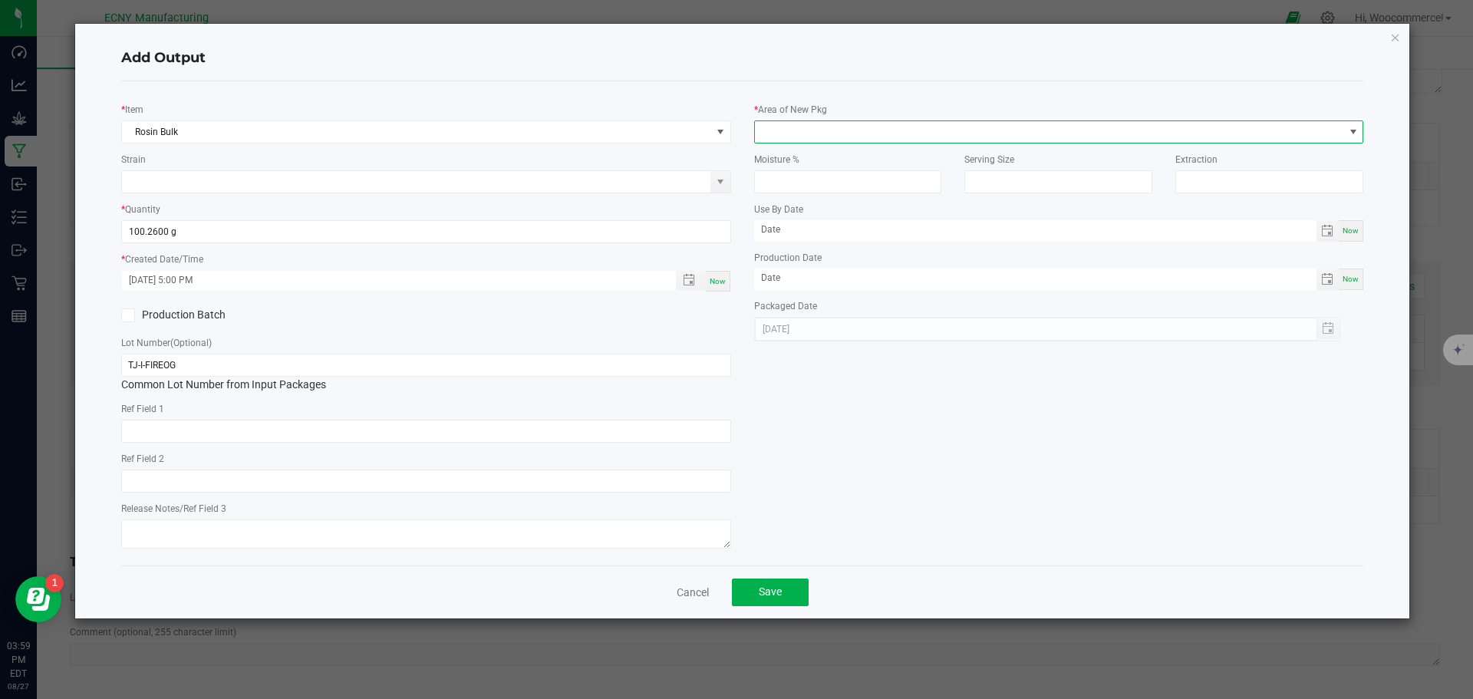
click at [792, 133] on span at bounding box center [1049, 131] width 589 height 21
click at [795, 198] on li "Storage Room 1" at bounding box center [1059, 197] width 608 height 26
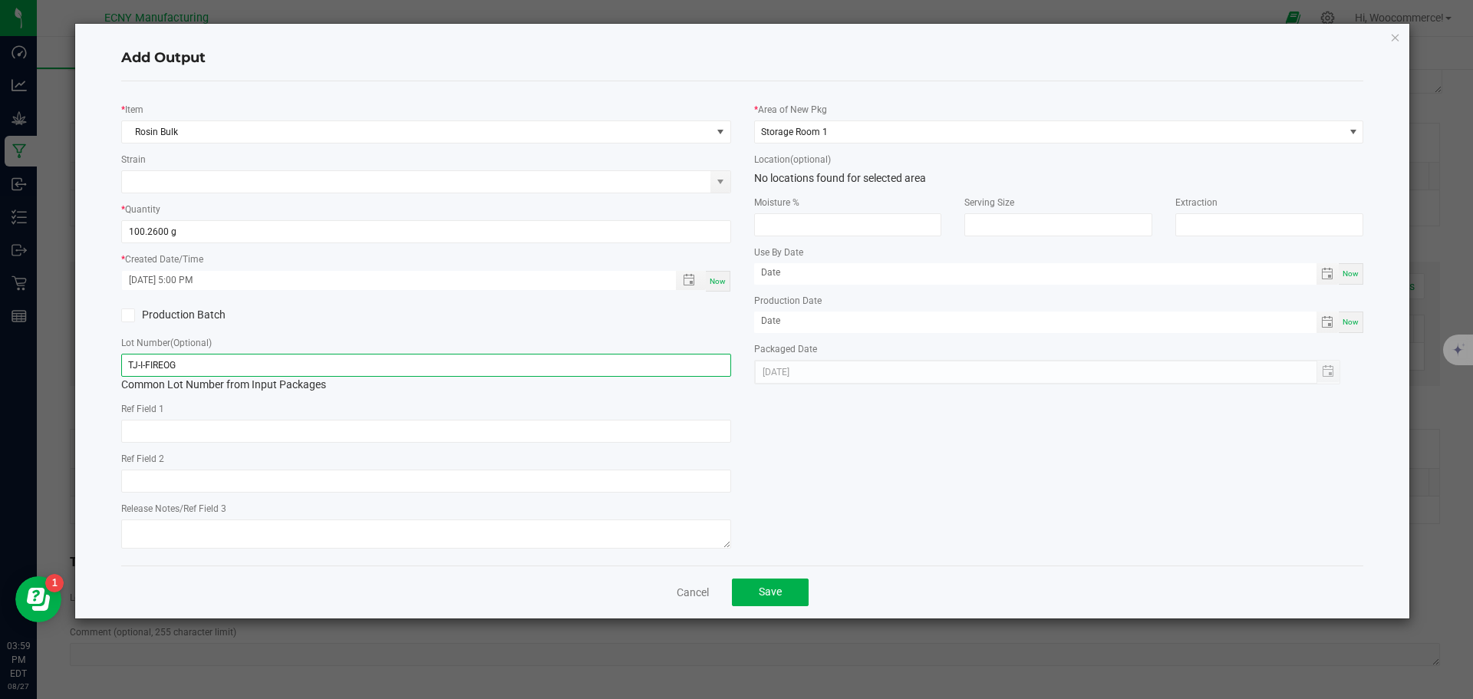
click at [138, 367] on input "TJ-I-FIREOG" at bounding box center [426, 365] width 610 height 23
type input "TK-I-FIREOG"
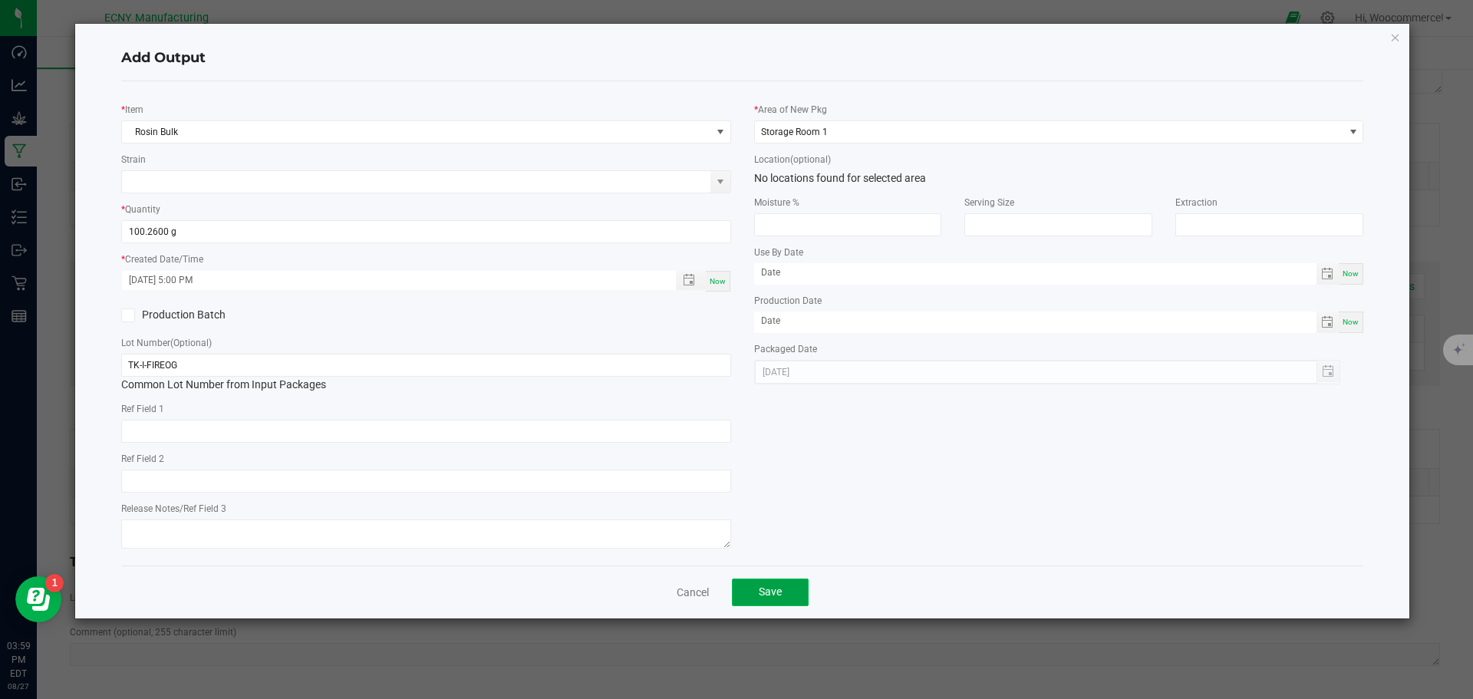
click at [769, 594] on span "Save" at bounding box center [770, 591] width 23 height 12
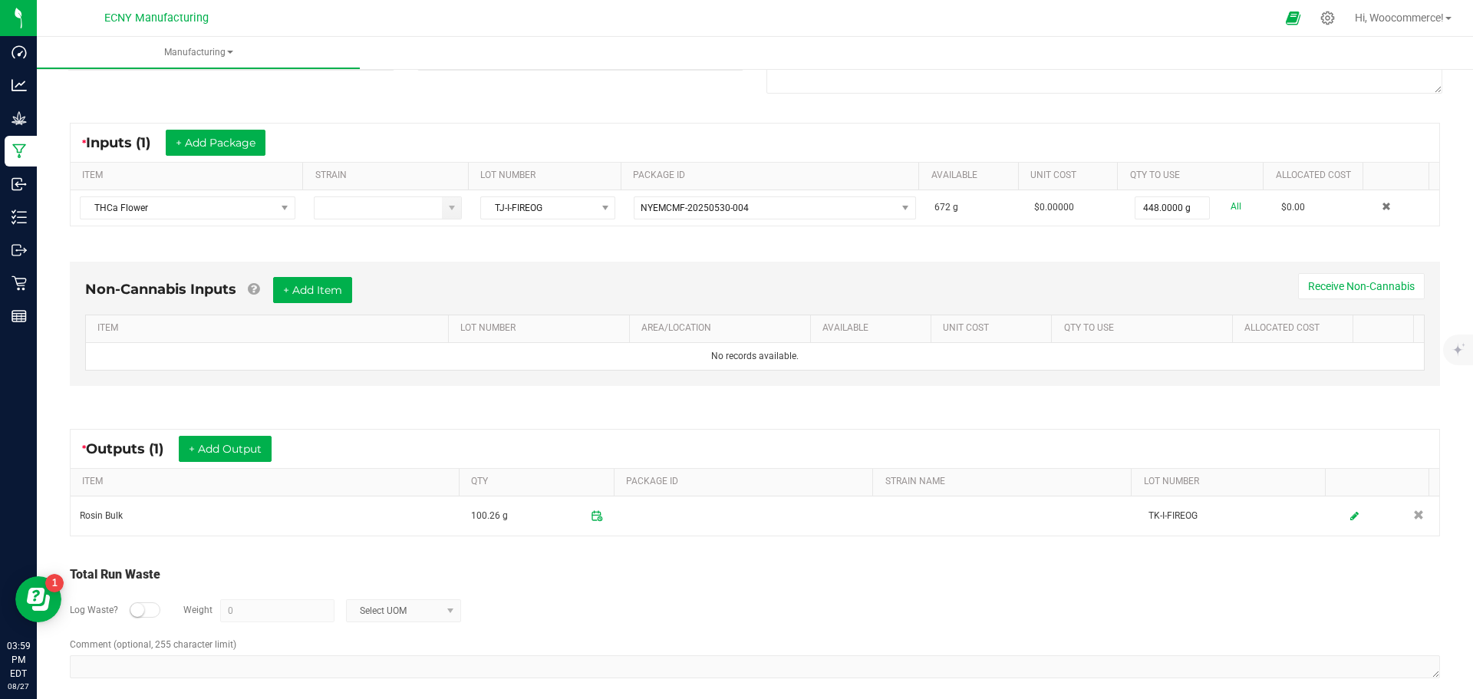
click at [147, 608] on div at bounding box center [145, 609] width 31 height 15
click at [232, 612] on input "0" at bounding box center [277, 610] width 113 height 21
drag, startPoint x: 345, startPoint y: 610, endPoint x: 358, endPoint y: 614, distance: 13.8
click at [349, 611] on span "Select UOM" at bounding box center [403, 610] width 115 height 23
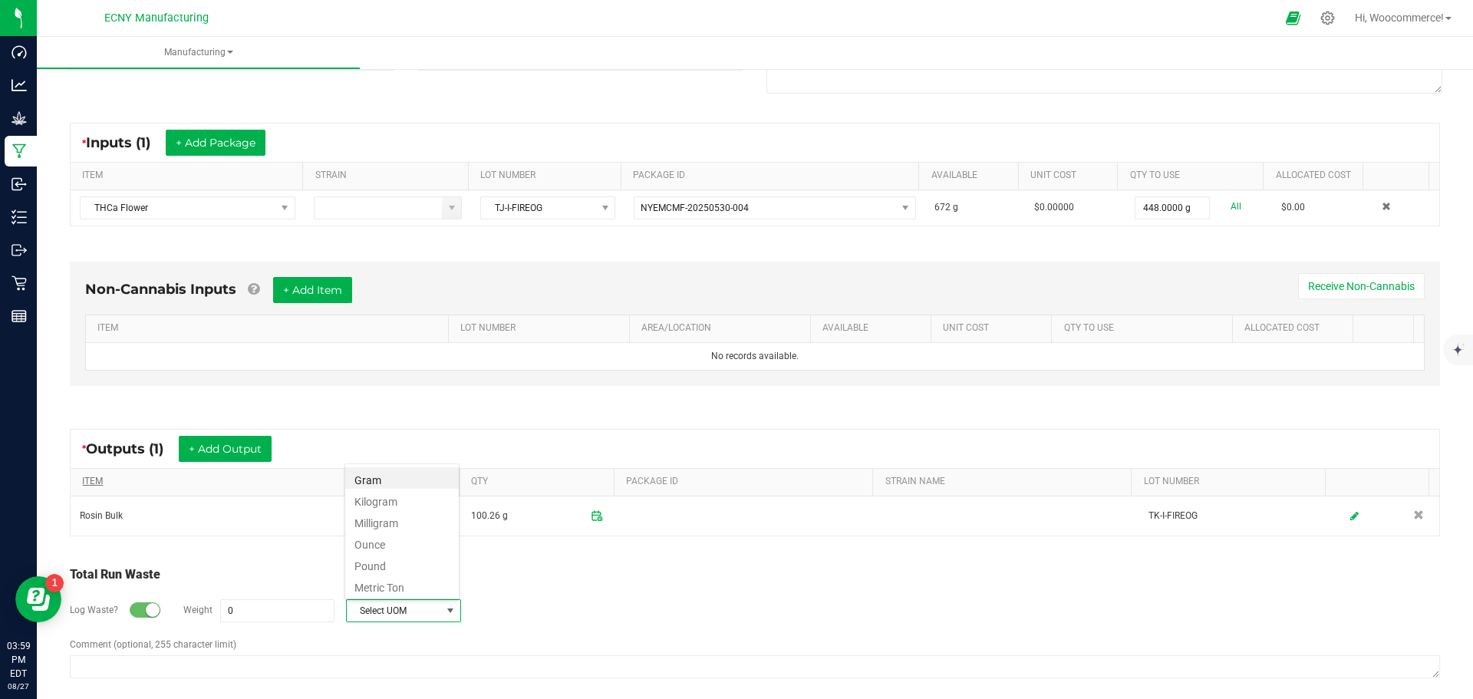
click at [364, 479] on li "Gram" at bounding box center [402, 477] width 114 height 21
click at [282, 614] on input "0" at bounding box center [277, 610] width 113 height 21
type input "548.26 g"
click at [743, 608] on div "Log Waste? Weight 548.26 g Gram" at bounding box center [755, 611] width 1370 height 54
click at [588, 665] on textarea "Comment (optional, 255 character limit)" at bounding box center [755, 666] width 1370 height 23
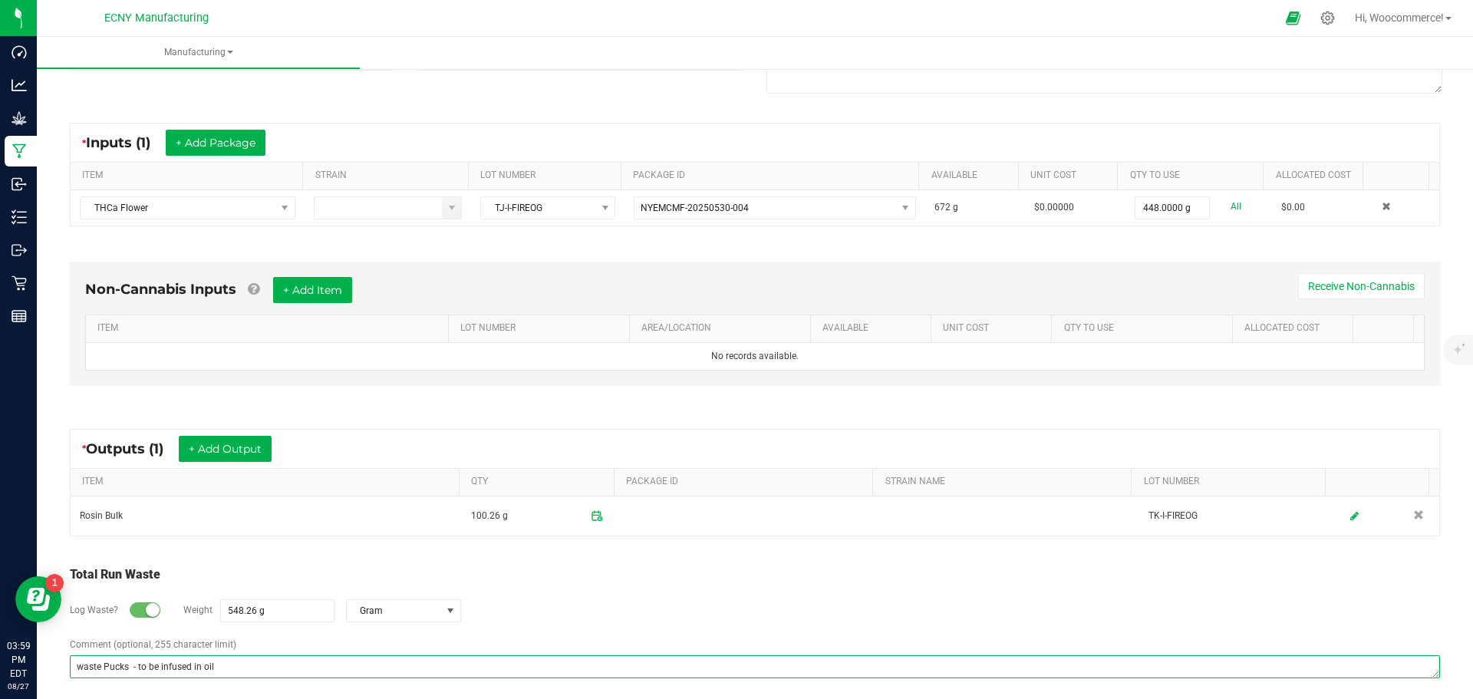
type textarea "waste Pucks - to be infused in oil"
click at [545, 624] on div "Log Waste? Weight 548.26 g Gram" at bounding box center [755, 611] width 1370 height 54
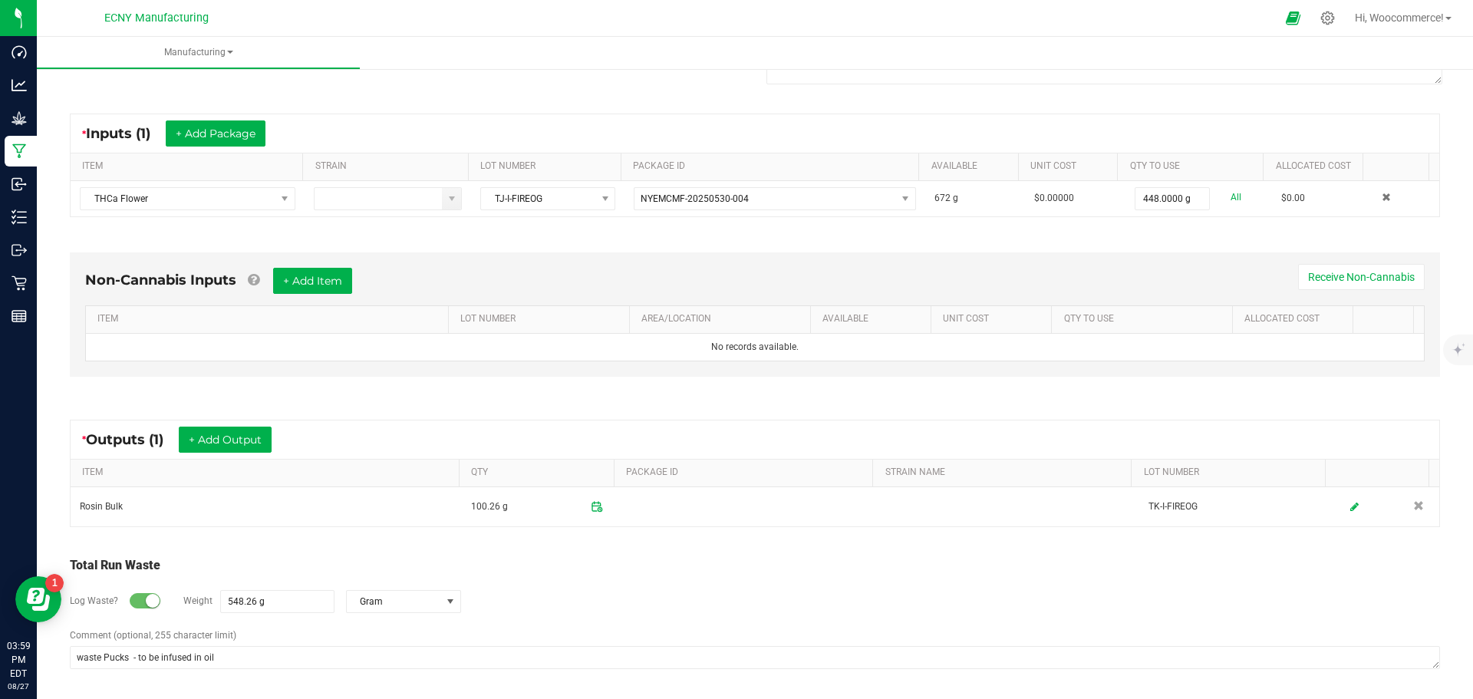
scroll to position [248, 0]
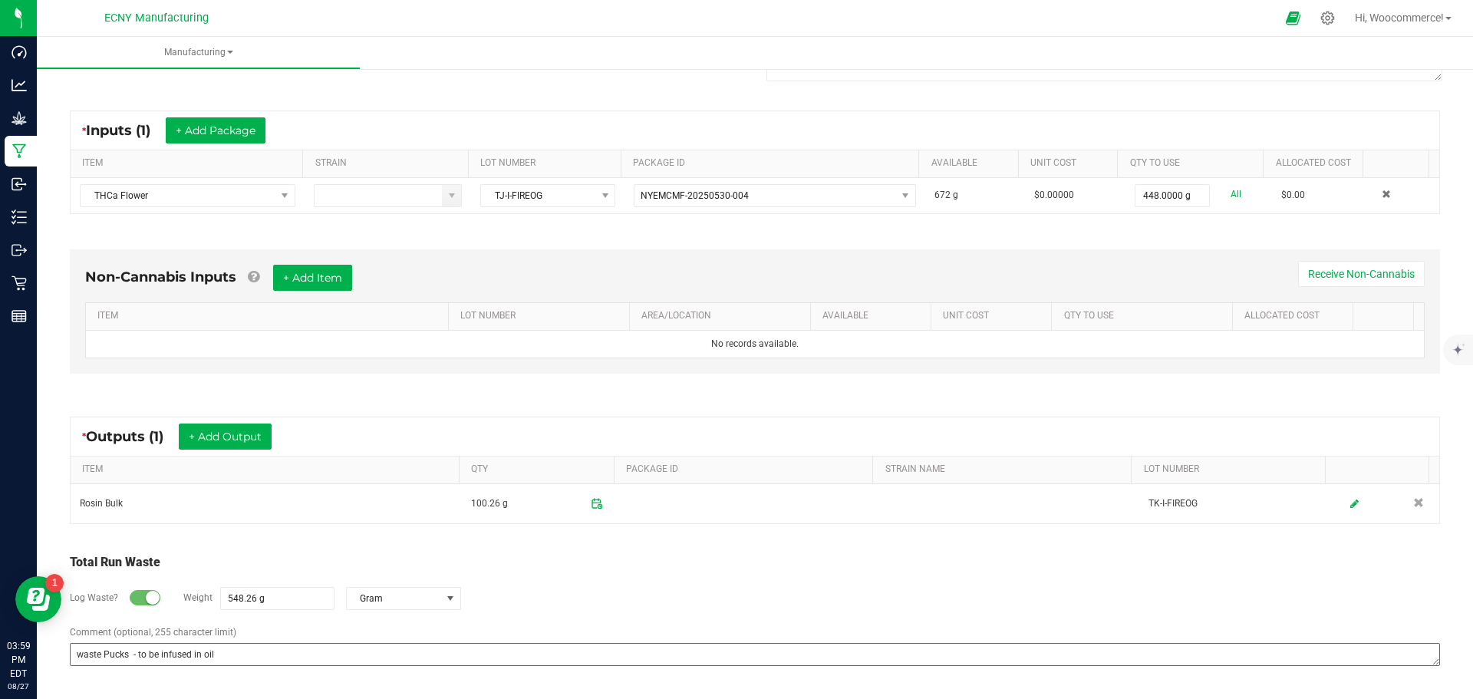
drag, startPoint x: 229, startPoint y: 638, endPoint x: 127, endPoint y: 663, distance: 104.9
click at [127, 663] on div "Comment (optional, 255 character limit) waste Pucks - to be infused in oil" at bounding box center [755, 647] width 1370 height 44
drag, startPoint x: 205, startPoint y: 667, endPoint x: 231, endPoint y: 653, distance: 29.5
click at [210, 665] on div "Comment (optional, 255 character limit) waste Pucks - to be infused in oil" at bounding box center [755, 647] width 1370 height 44
drag, startPoint x: 232, startPoint y: 652, endPoint x: 55, endPoint y: 654, distance: 176.4
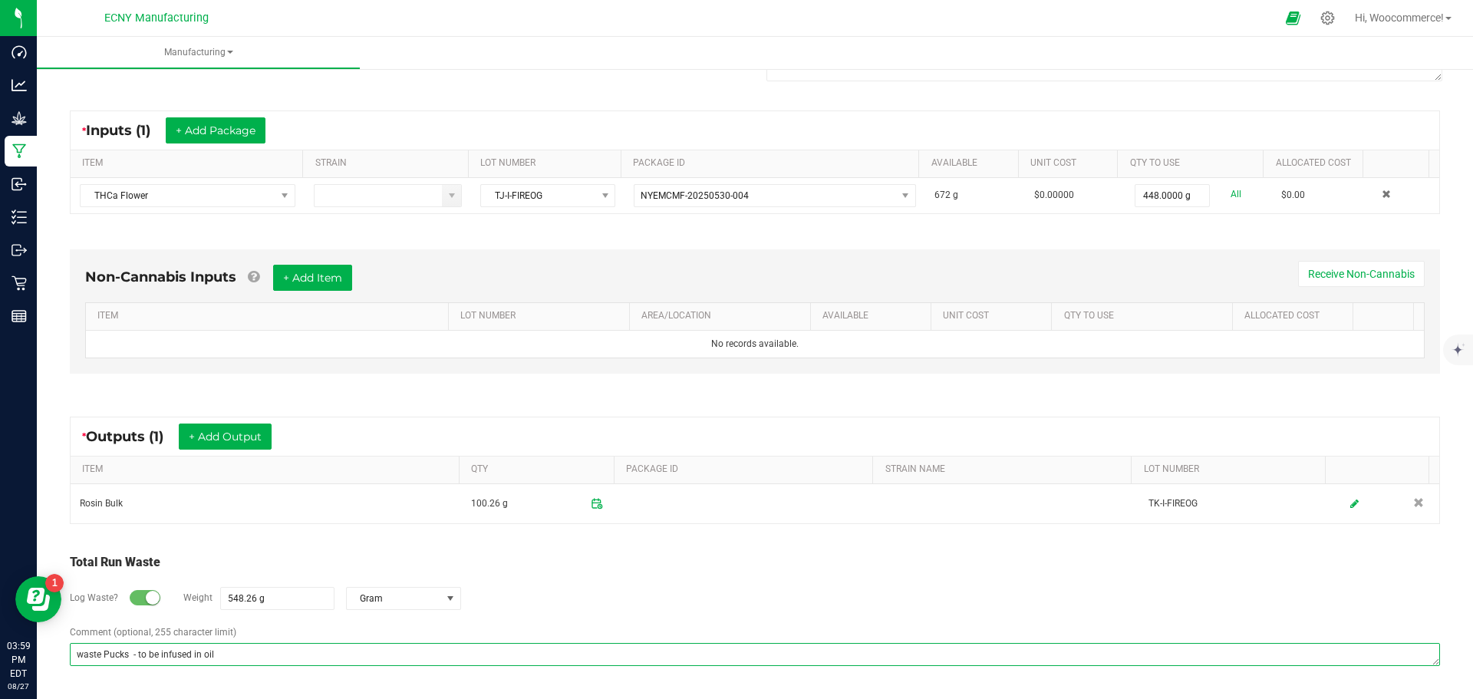
click at [55, 654] on div "< All Runs In Progress Started: [DATE] 3:59 PM EDT by [EMAIL_ADDRESS][DOMAIN_NA…" at bounding box center [755, 257] width 1436 height 881
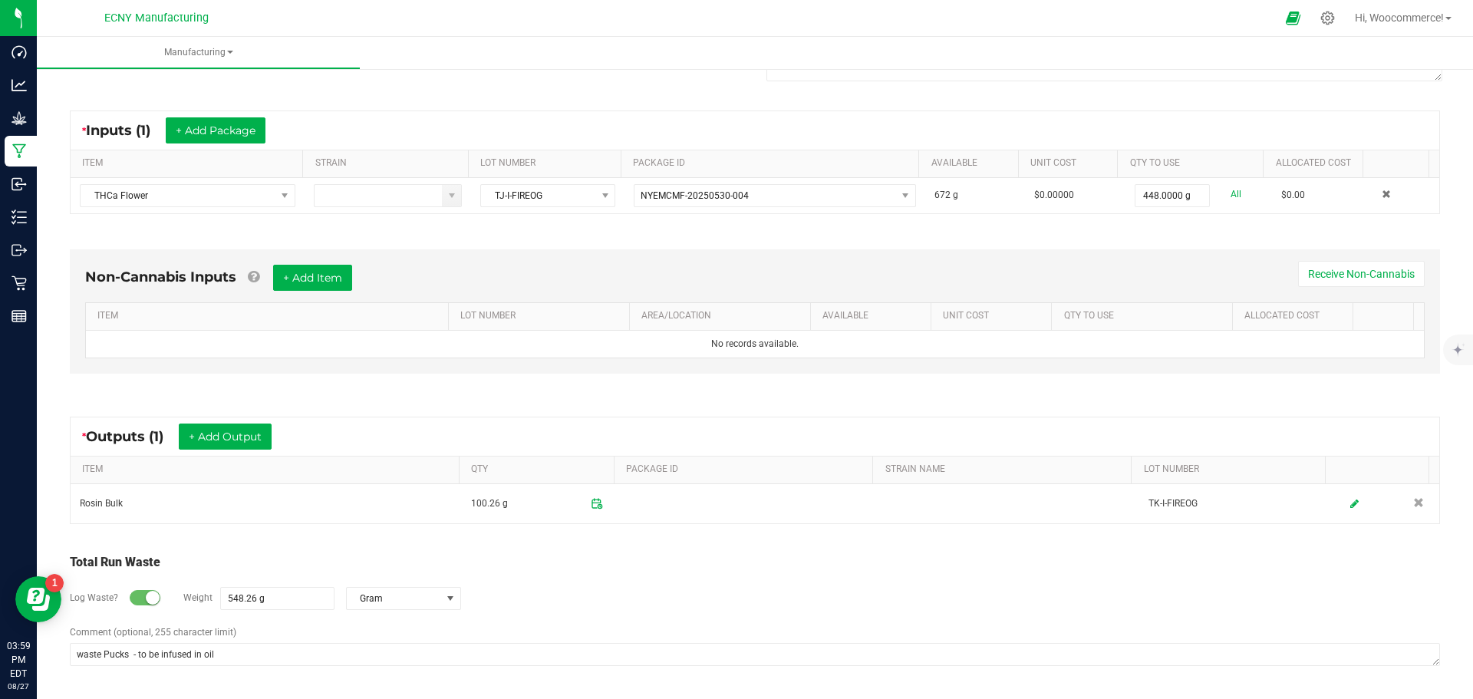
click at [574, 575] on div "Log Waste? Weight 548.26 g Gram" at bounding box center [755, 598] width 1370 height 54
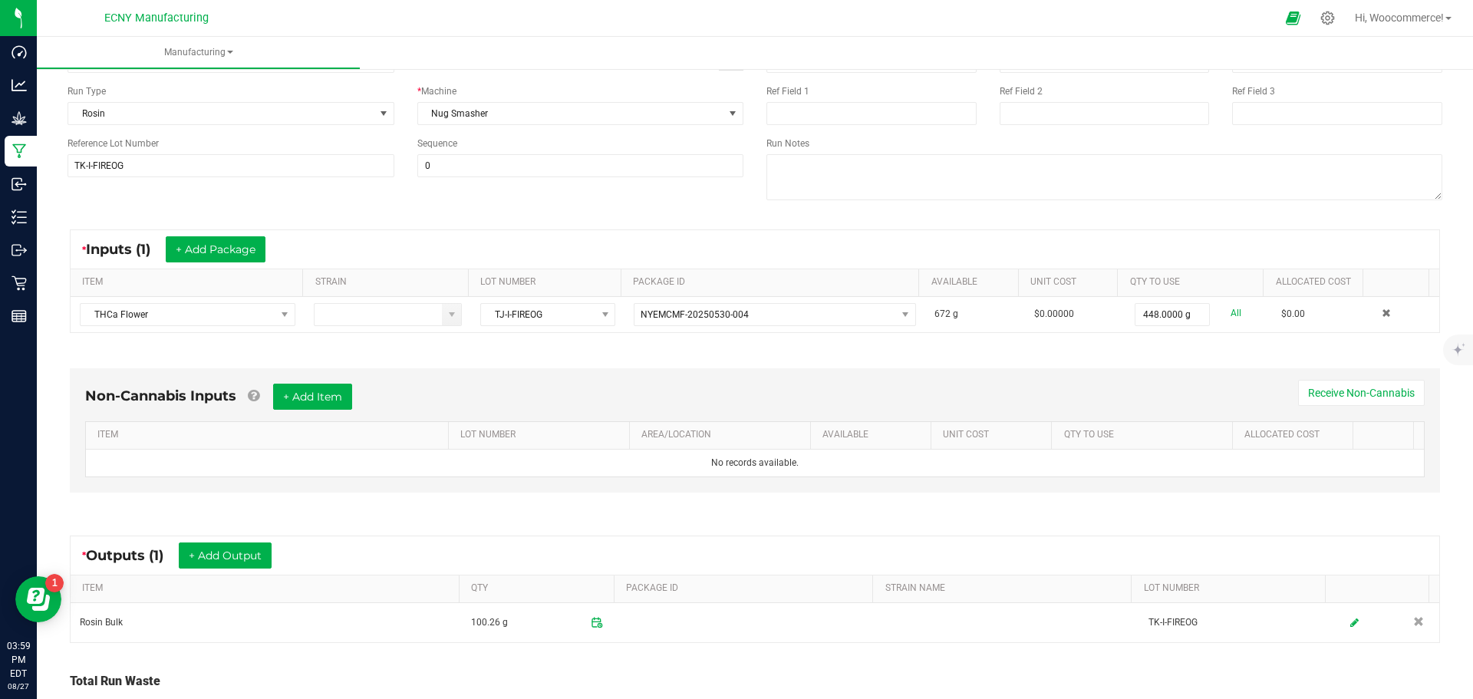
scroll to position [0, 0]
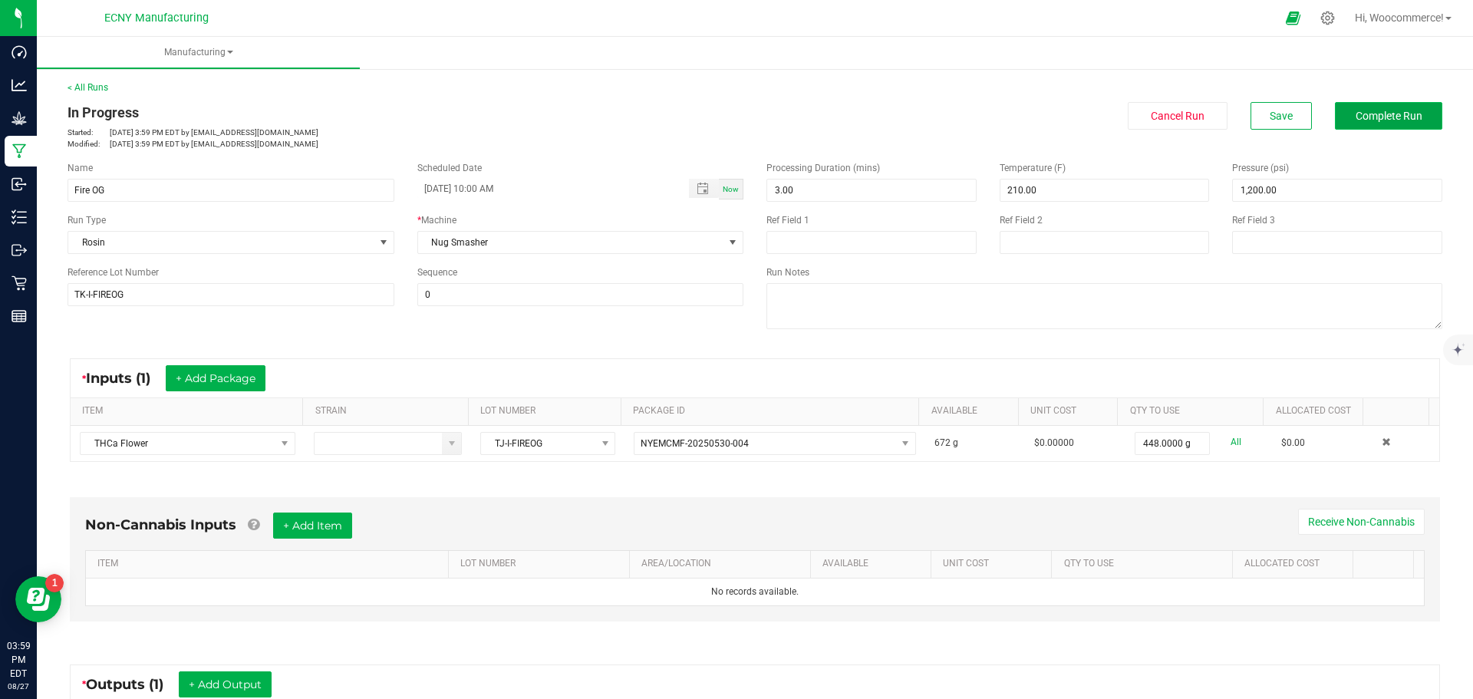
click at [1398, 110] on span "Complete Run" at bounding box center [1388, 116] width 67 height 12
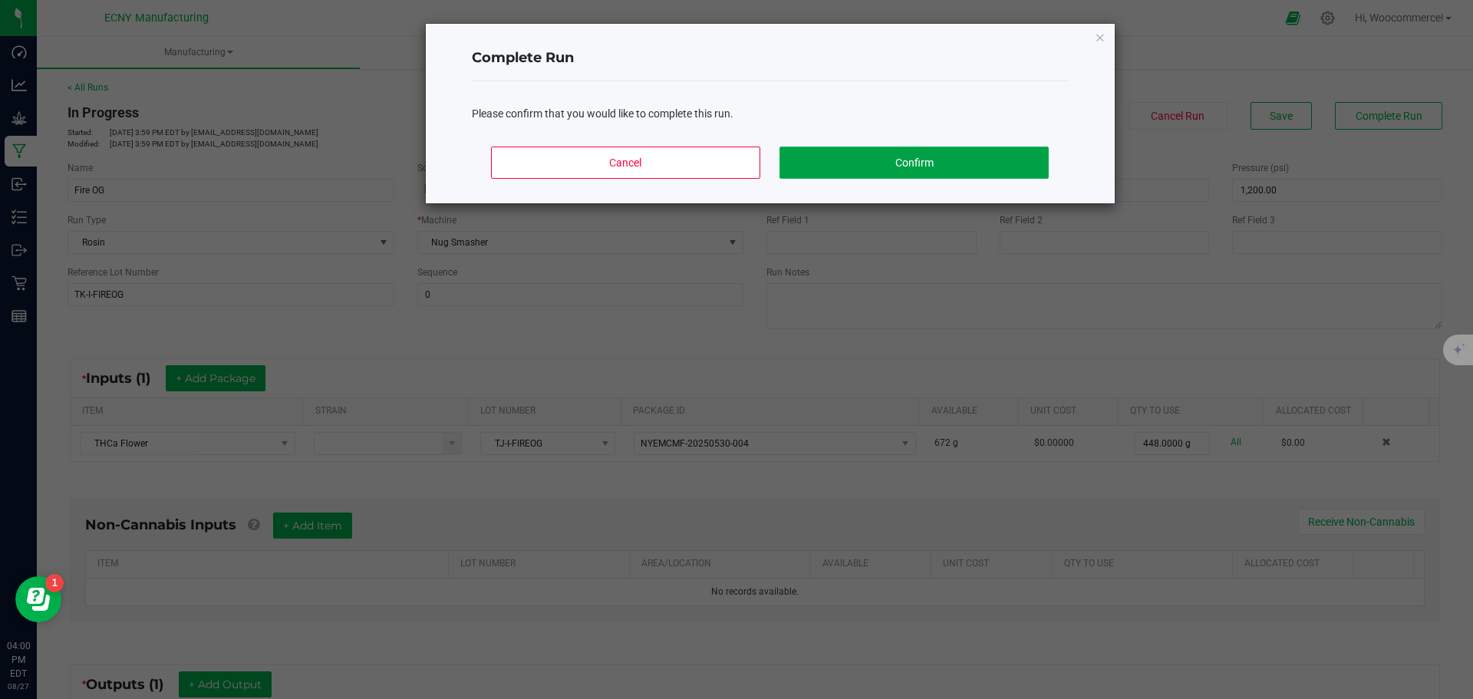
click at [839, 160] on button "Confirm" at bounding box center [913, 163] width 268 height 32
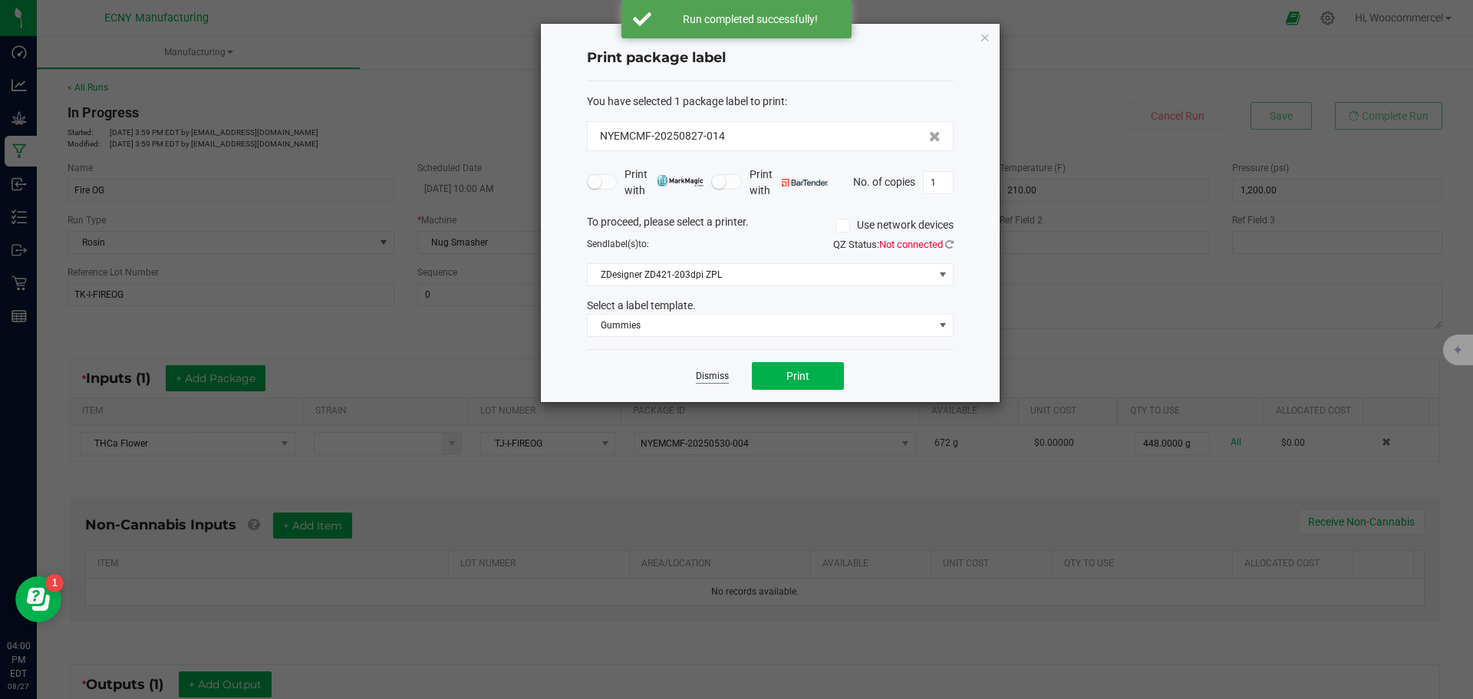
click at [712, 371] on link "Dismiss" at bounding box center [712, 376] width 33 height 13
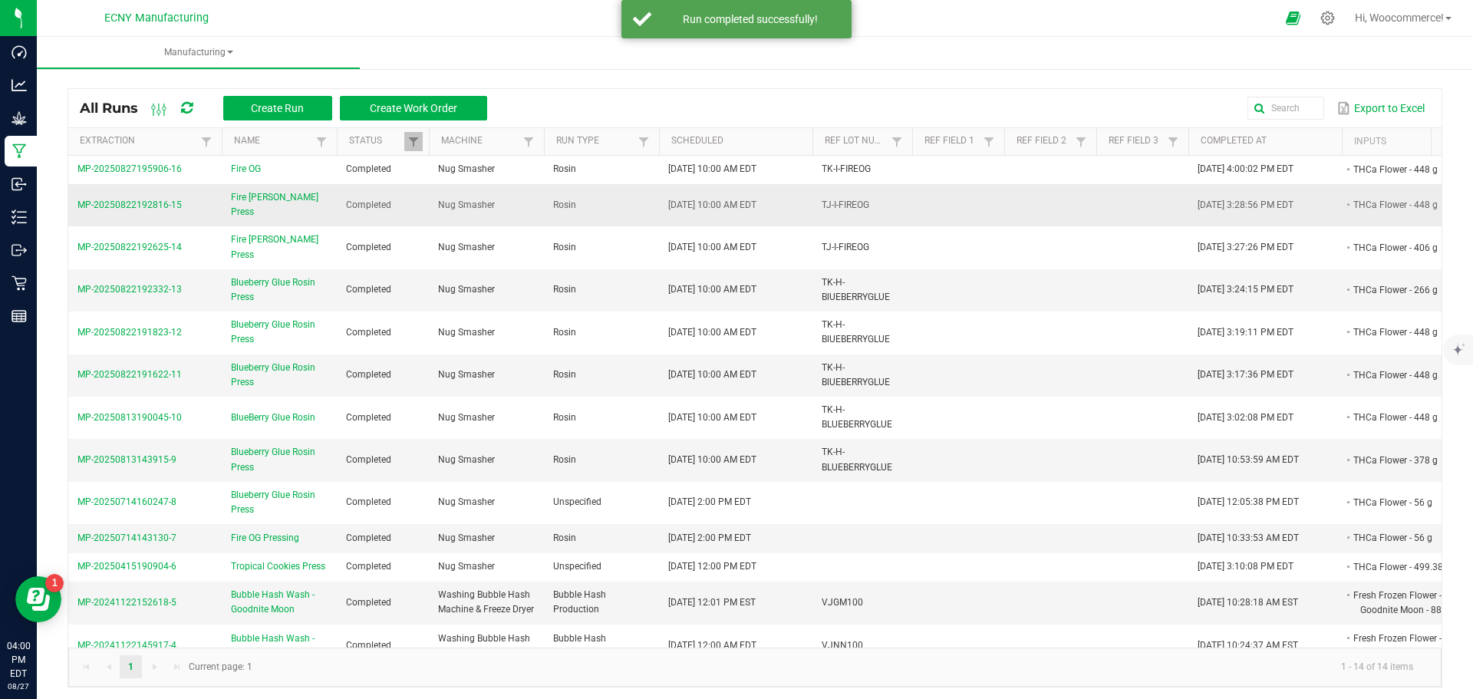
click at [849, 199] on span "TJ-I-FIREOG" at bounding box center [846, 204] width 48 height 11
click at [833, 202] on span "TJ-I-FIREOG" at bounding box center [846, 204] width 48 height 11
click at [838, 199] on span "TJ-I-FIREOG" at bounding box center [846, 204] width 48 height 11
click at [825, 200] on span "TJ-I-FIREOG" at bounding box center [846, 204] width 48 height 11
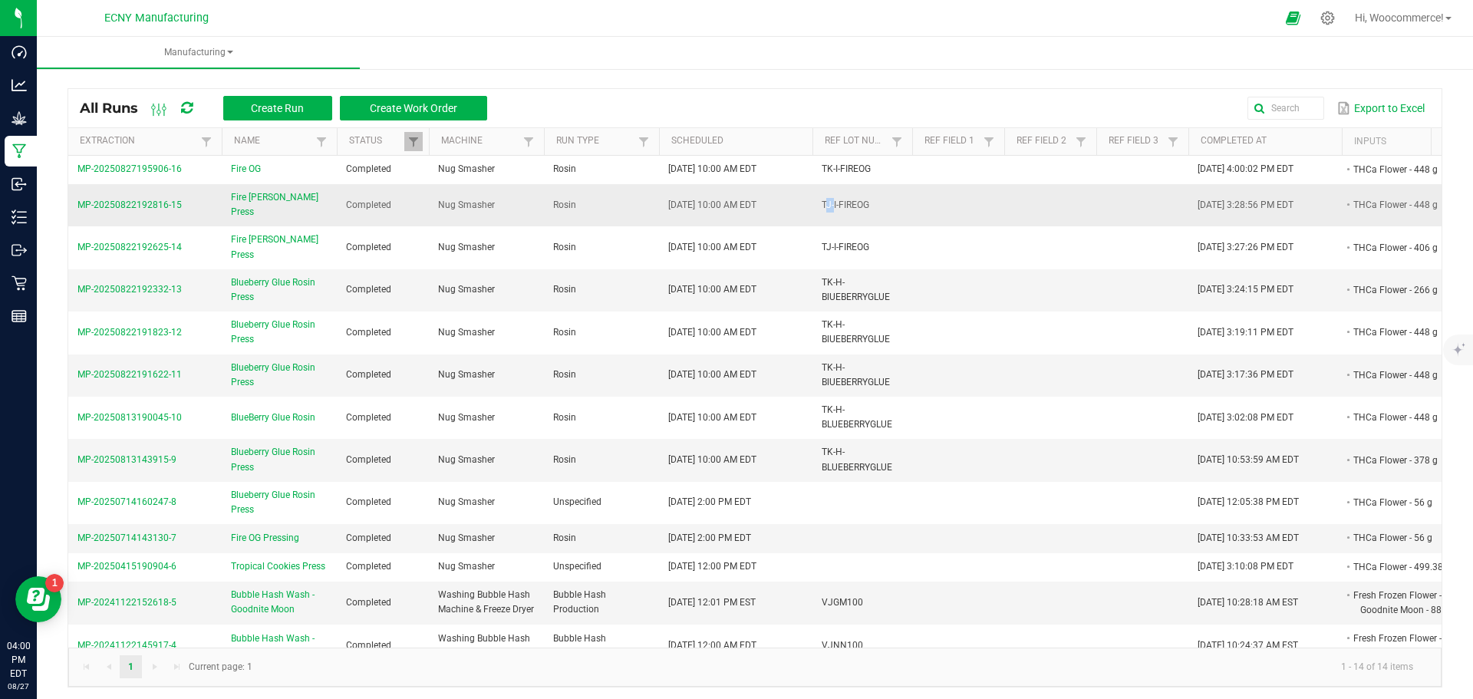
click at [828, 199] on span "TJ-I-FIREOG" at bounding box center [846, 204] width 48 height 11
click at [105, 199] on span "MP-20250822192816-15" at bounding box center [129, 204] width 104 height 11
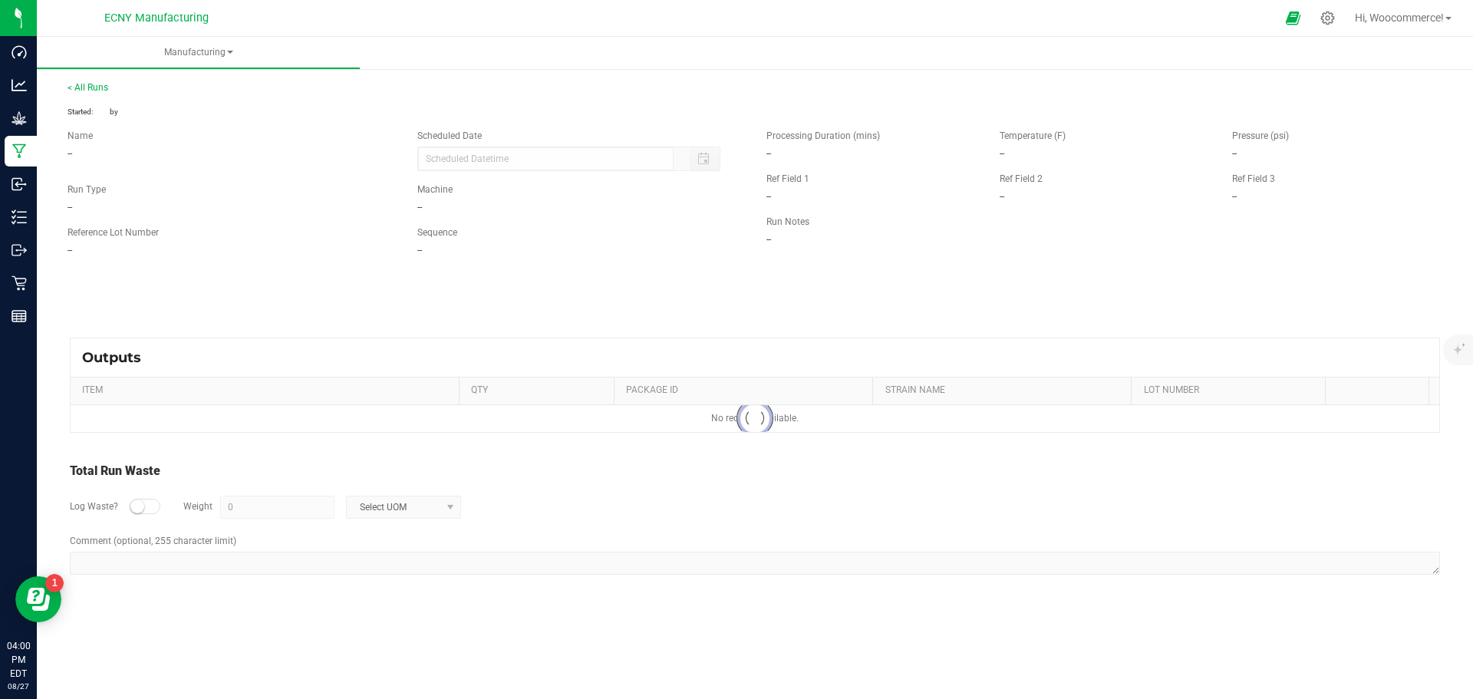
type input "[DATE] 10:00 AM"
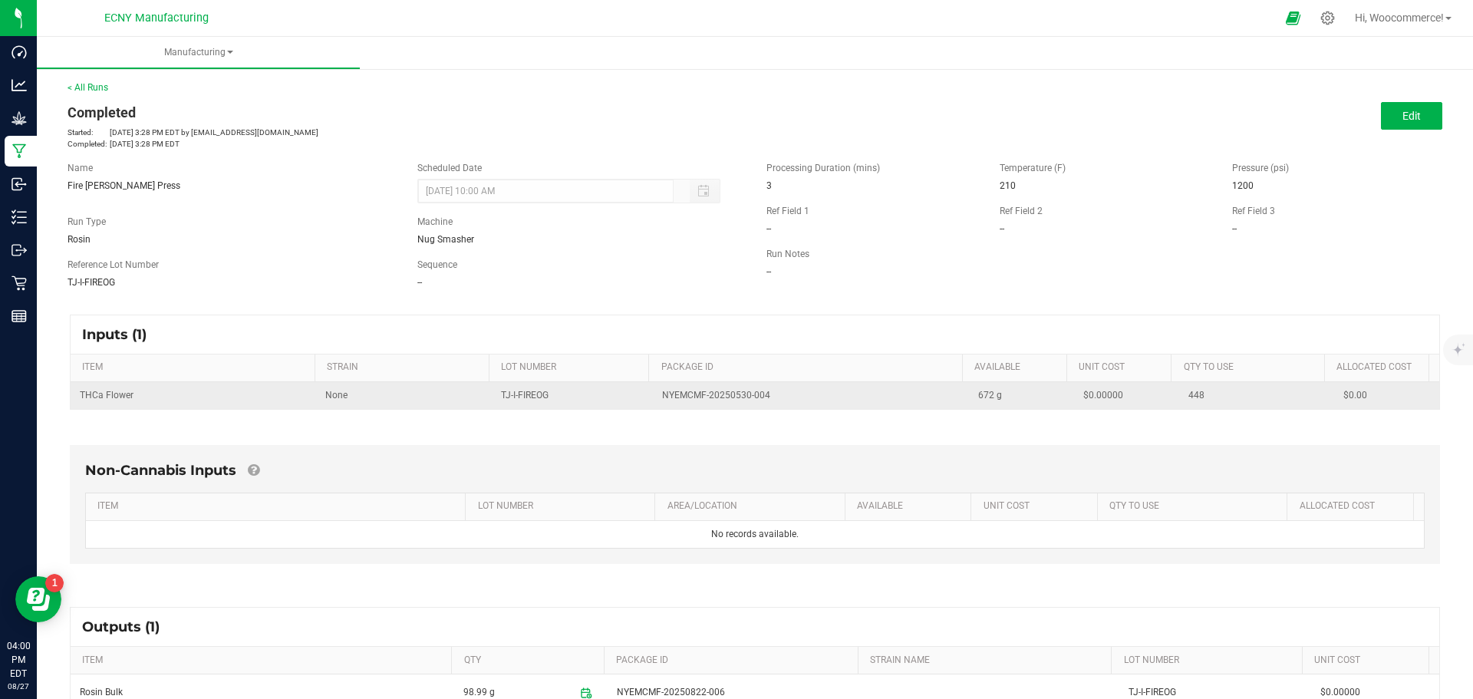
click at [502, 394] on span "TJ-I-FIREOG" at bounding box center [525, 395] width 48 height 11
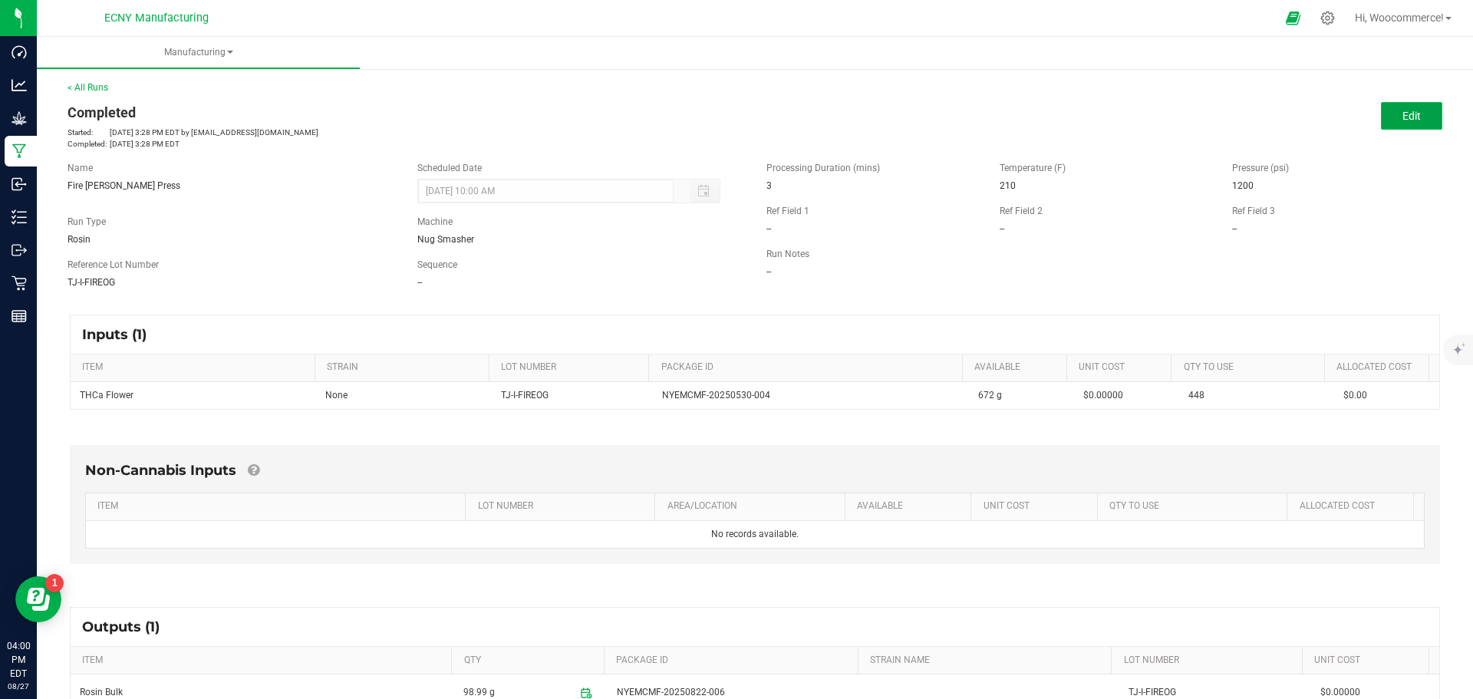
click at [1385, 117] on button "Edit" at bounding box center [1411, 116] width 61 height 28
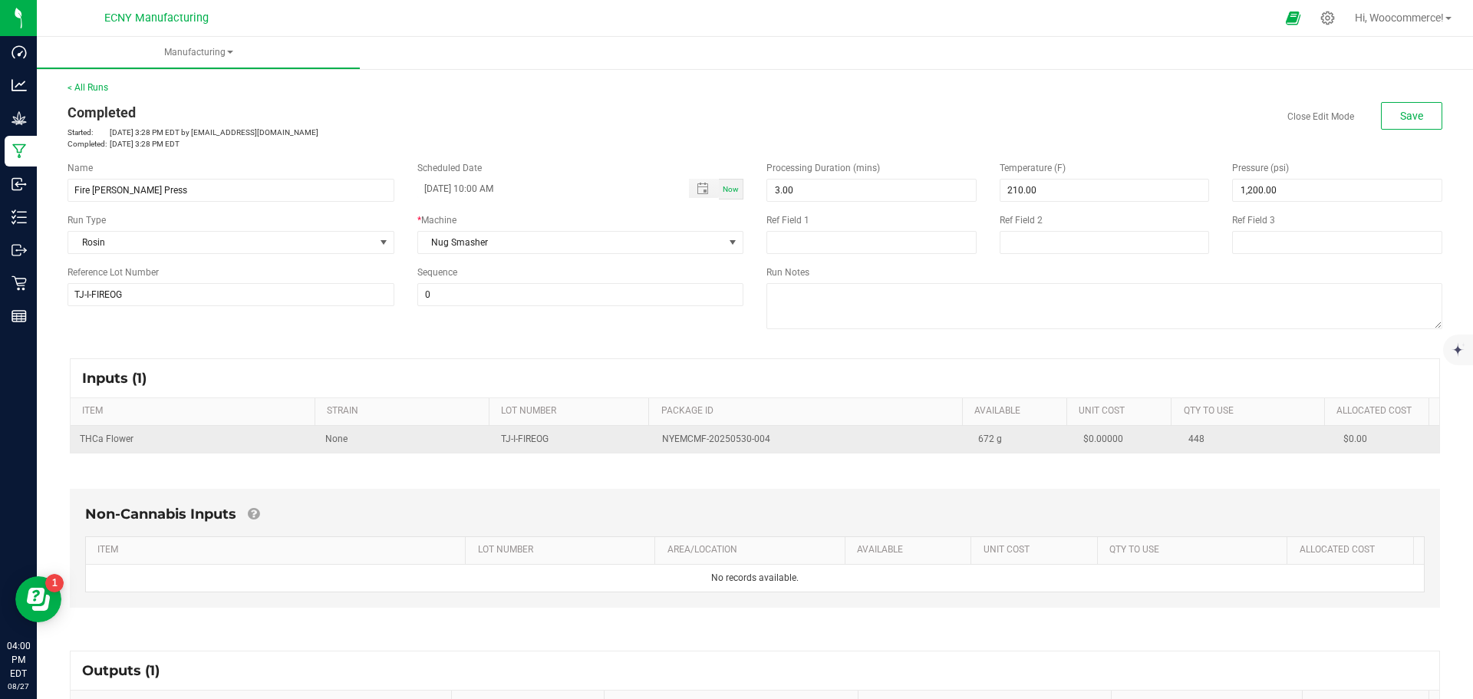
click at [503, 437] on span "TJ-I-FIREOG" at bounding box center [525, 438] width 48 height 11
click at [501, 437] on span "TJ-I-FIREOG" at bounding box center [525, 438] width 48 height 11
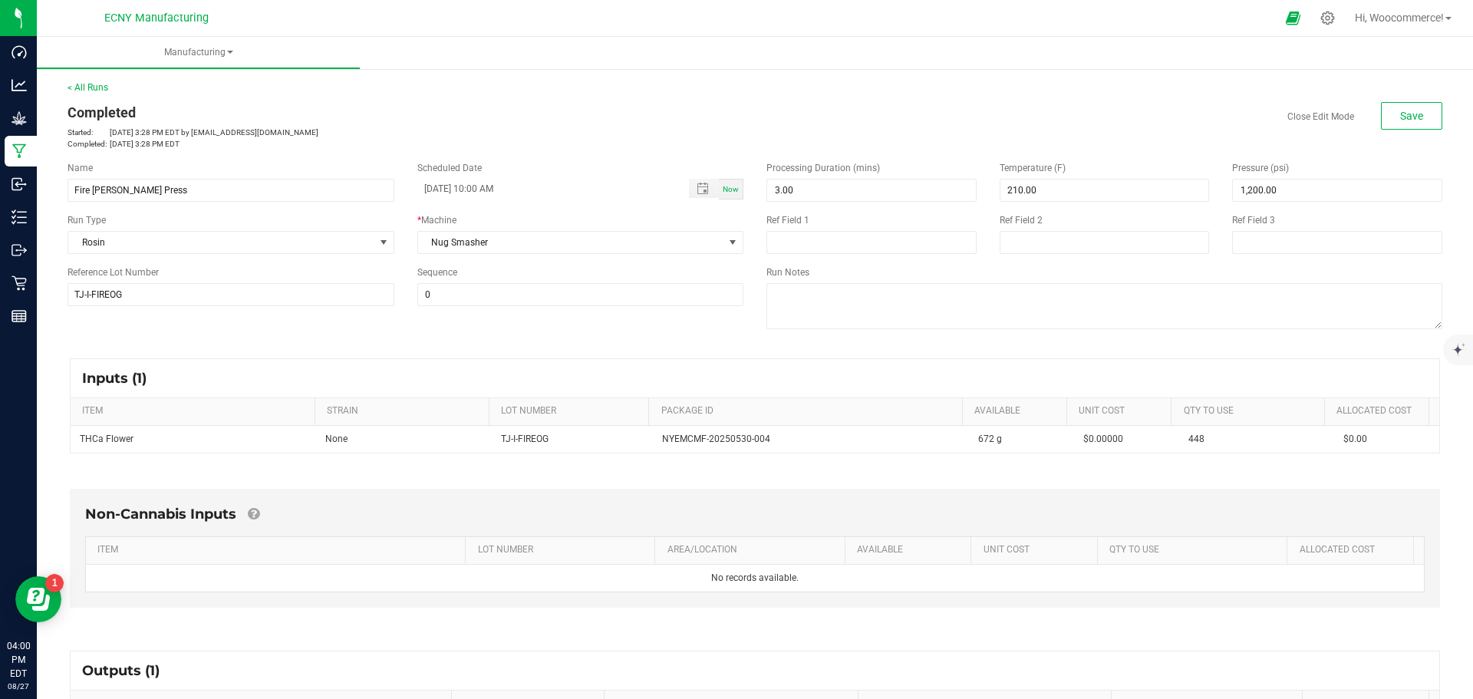
click at [600, 489] on div "Non-Cannabis Inputs ITEM LOT NUMBER AREA/LOCATION AVAILABLE Unit Cost QTY TO US…" at bounding box center [755, 548] width 1370 height 119
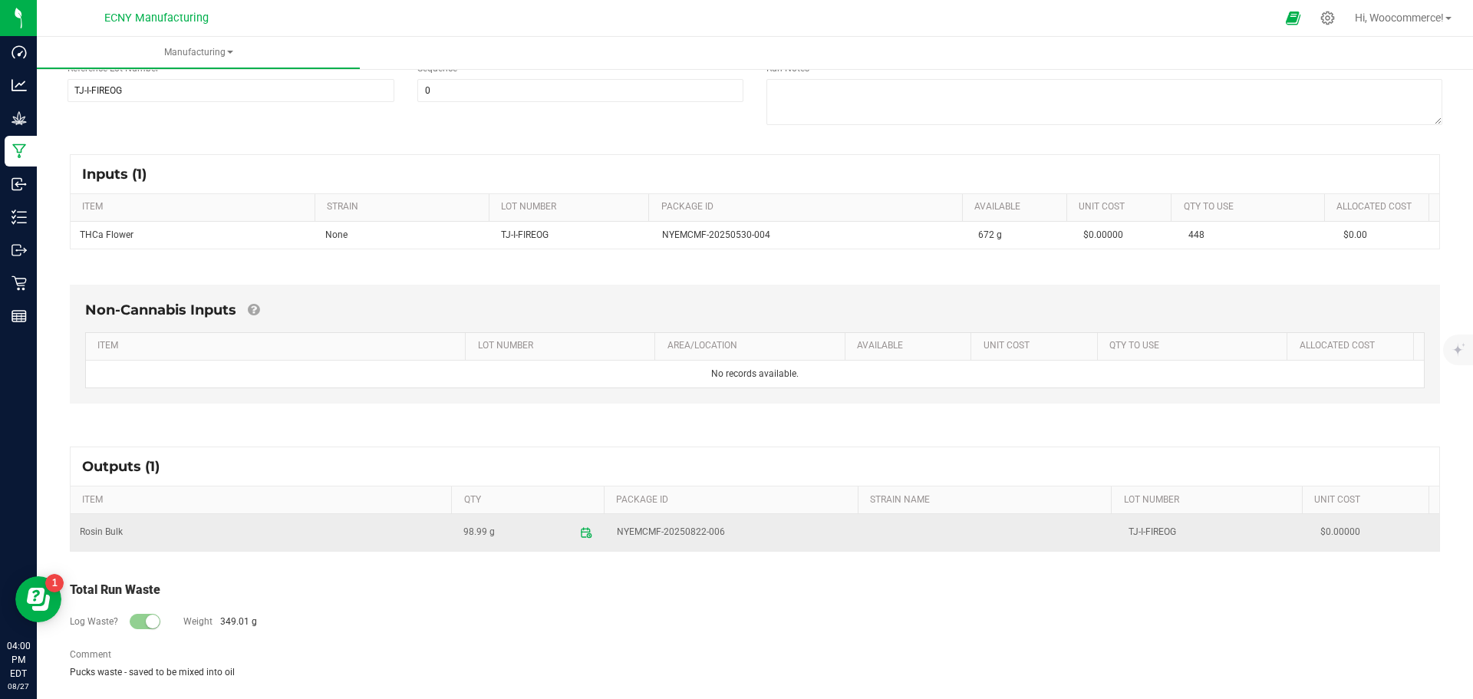
scroll to position [213, 0]
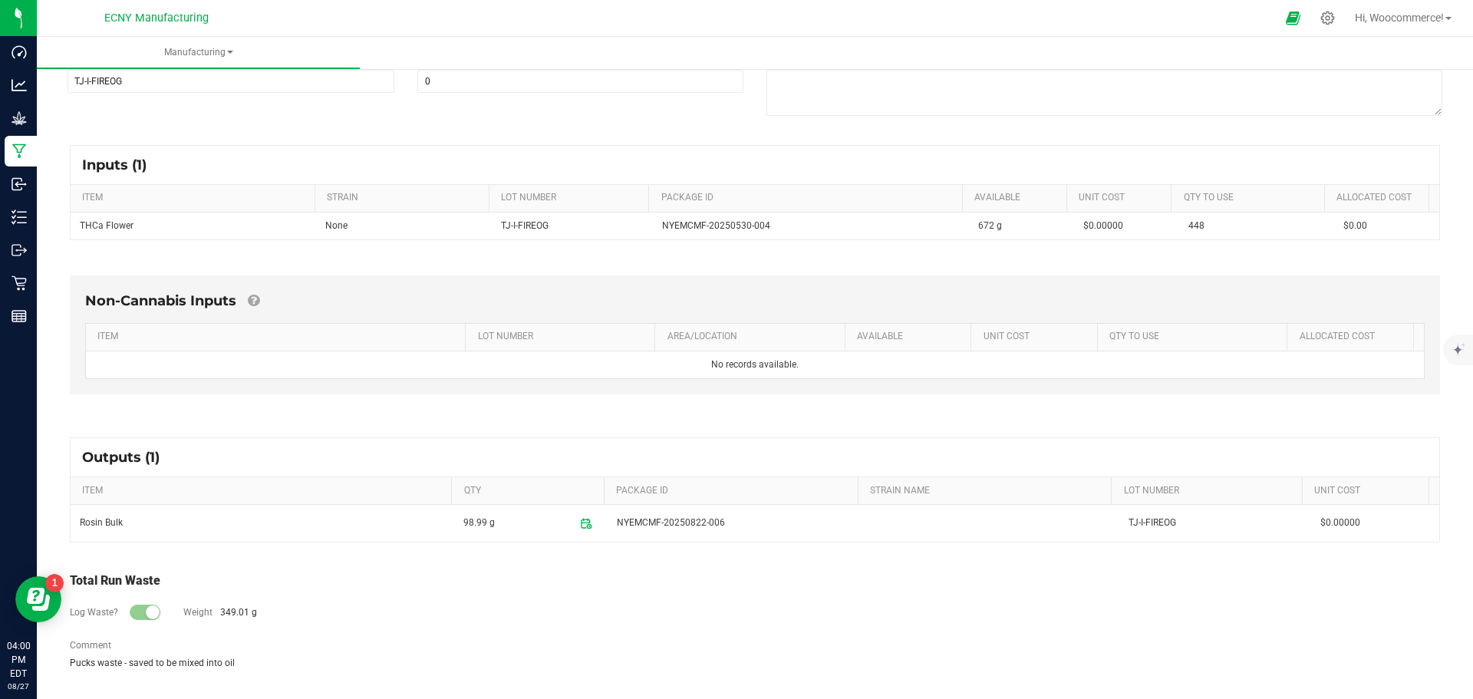
click at [520, 617] on div "Log Waste? Weight 349.01 g" at bounding box center [755, 614] width 1370 height 48
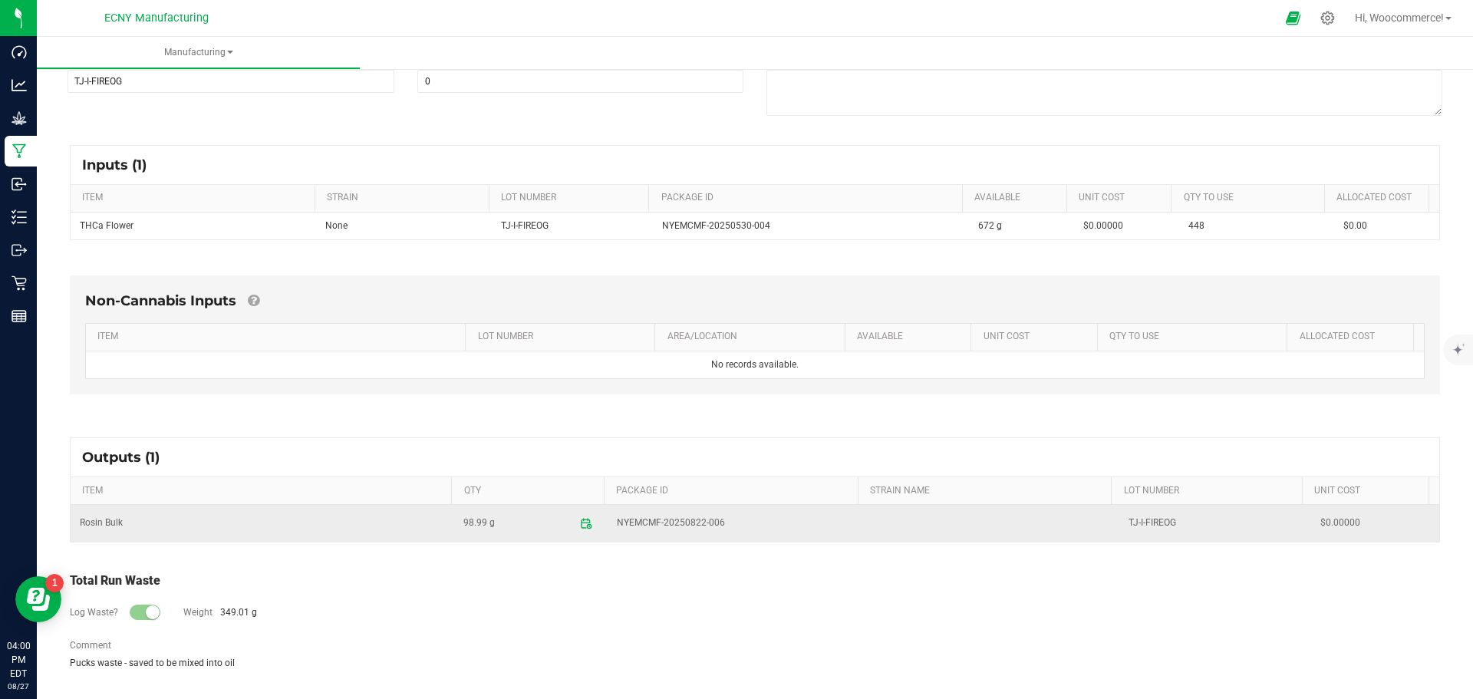
click at [1140, 522] on td "TJ-I-FIREOG" at bounding box center [1215, 523] width 192 height 37
click at [573, 526] on span at bounding box center [586, 522] width 27 height 27
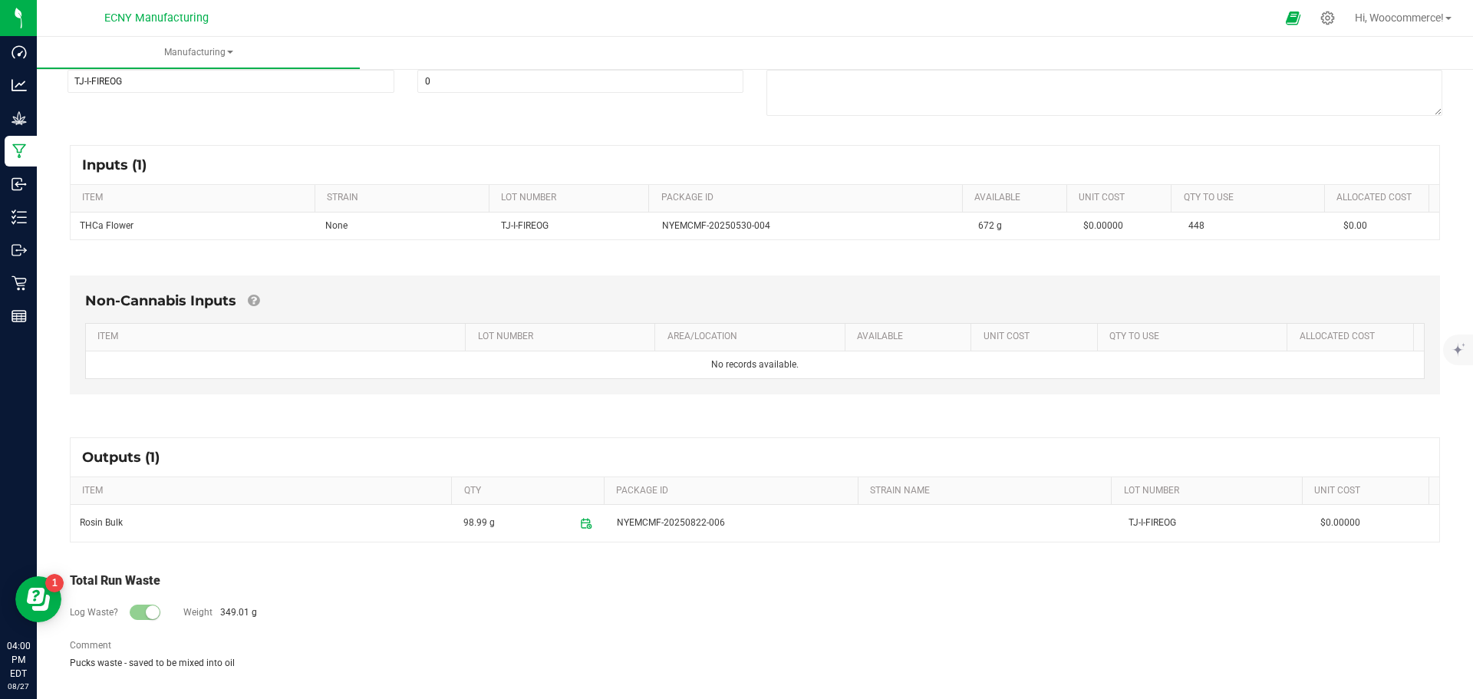
scroll to position [0, 0]
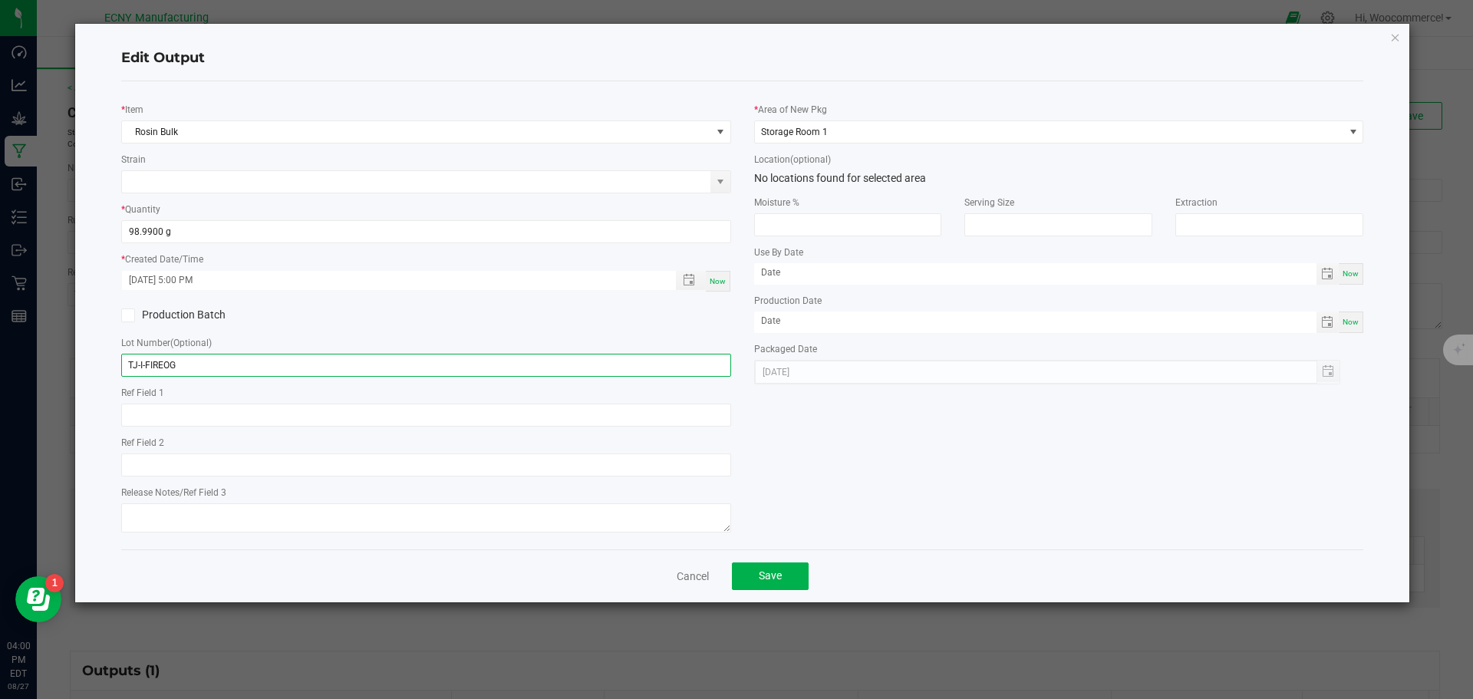
click at [137, 367] on input "TJ-I-FIREOG" at bounding box center [426, 365] width 610 height 23
type input "TK-I-FIREOG"
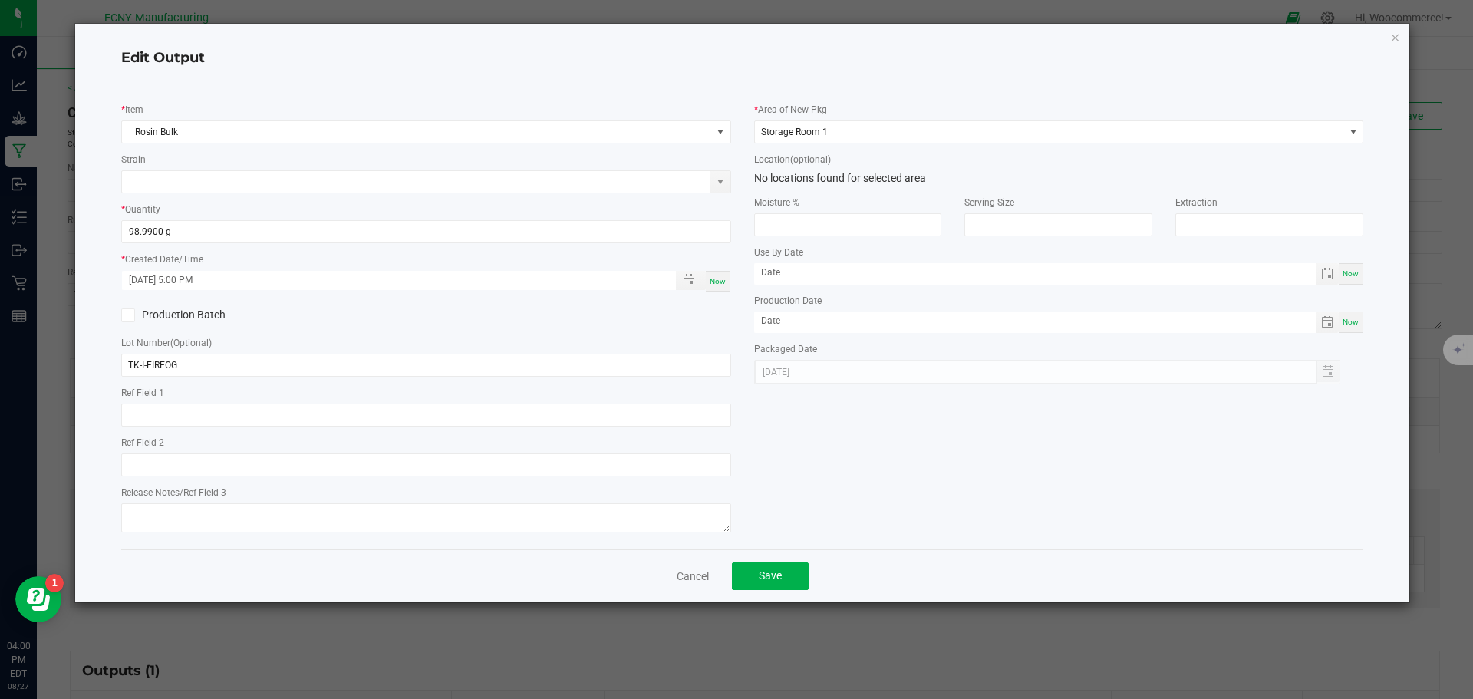
click at [792, 591] on div "Cancel Save" at bounding box center [742, 575] width 1243 height 53
click at [792, 589] on button "Save" at bounding box center [770, 576] width 77 height 28
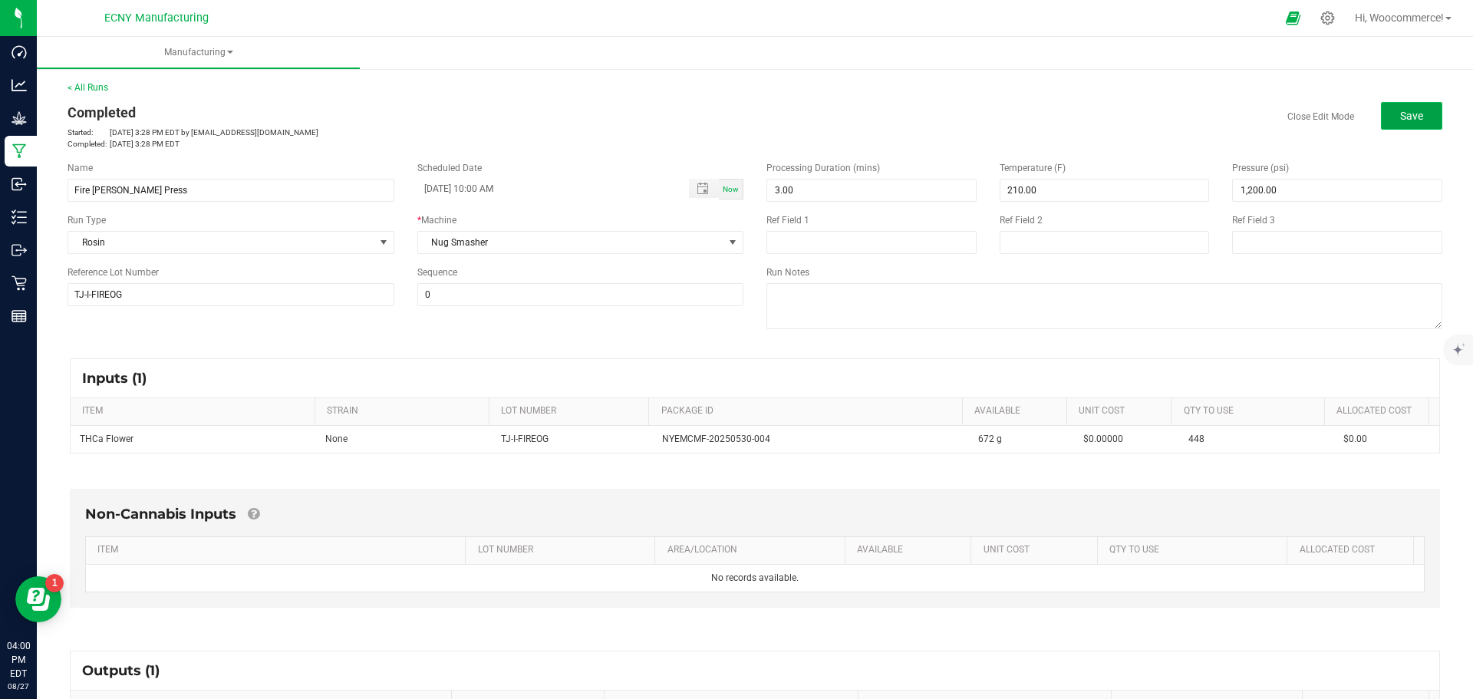
click at [1400, 116] on span "Save" at bounding box center [1411, 116] width 23 height 12
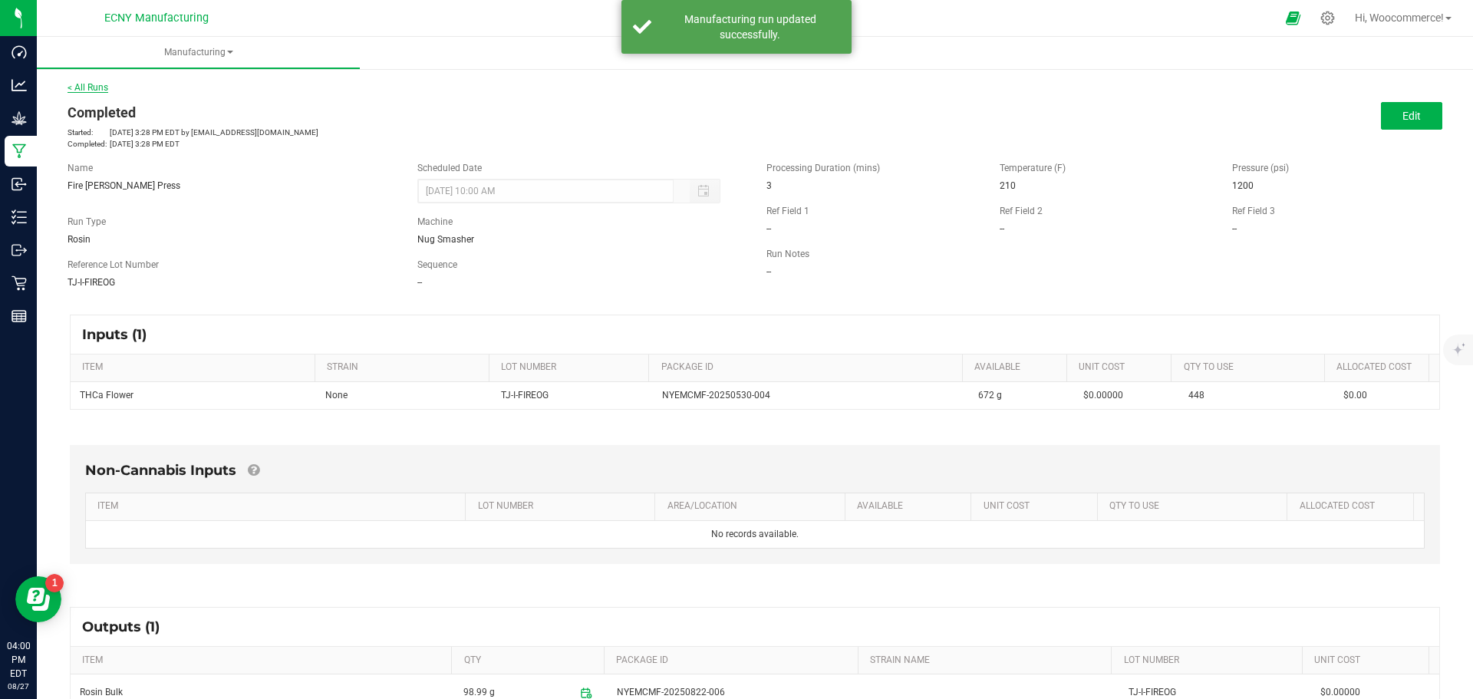
click at [94, 84] on link "< All Runs" at bounding box center [88, 87] width 41 height 11
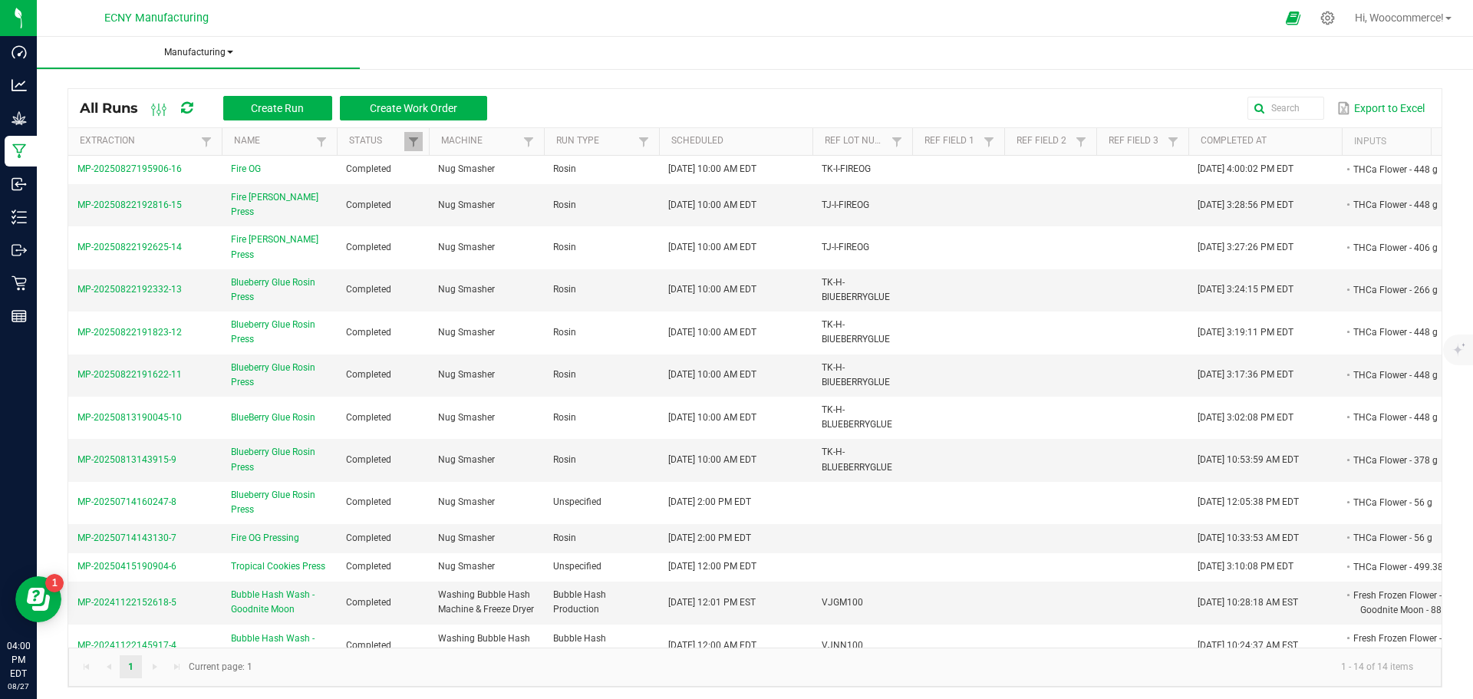
click at [199, 51] on span "Manufacturing" at bounding box center [198, 52] width 323 height 13
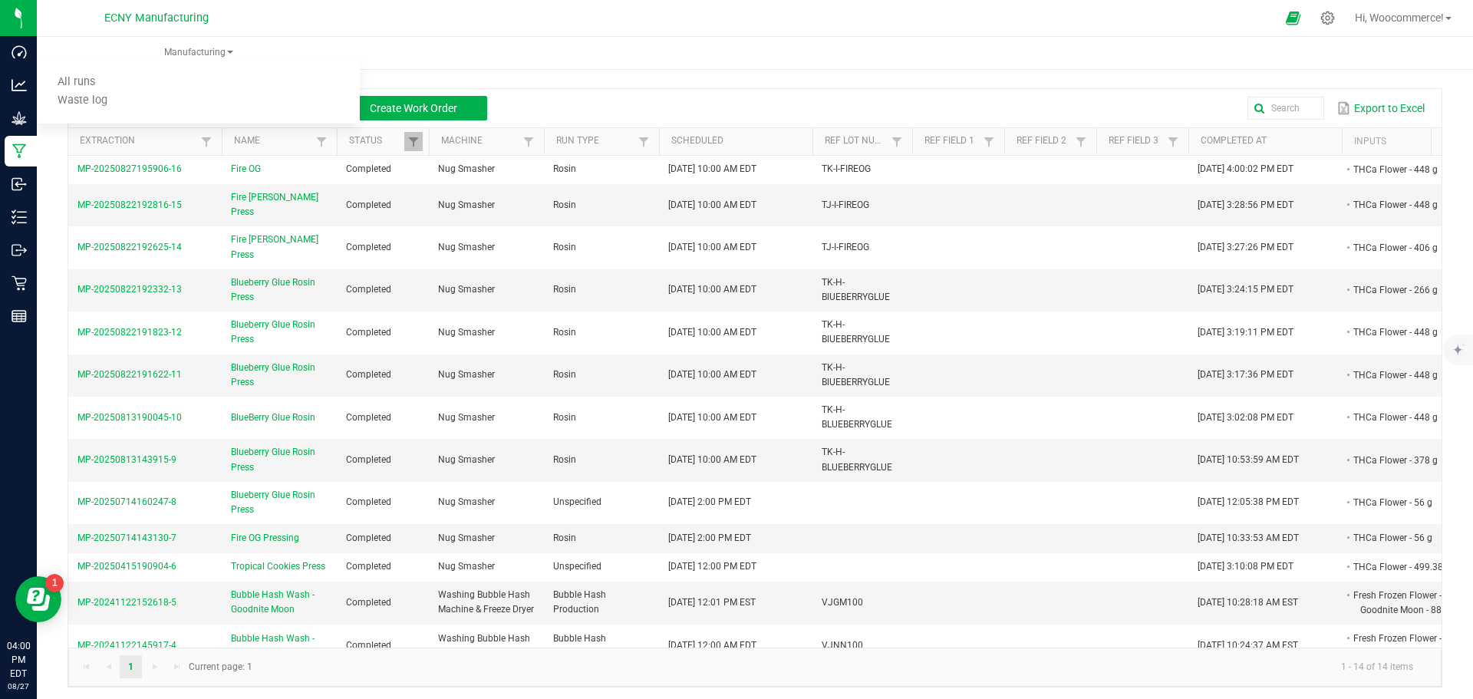
click at [540, 55] on ul "Manufacturing All runs Waste log" at bounding box center [773, 53] width 1473 height 33
click at [286, 105] on span "Create Run" at bounding box center [277, 108] width 53 height 12
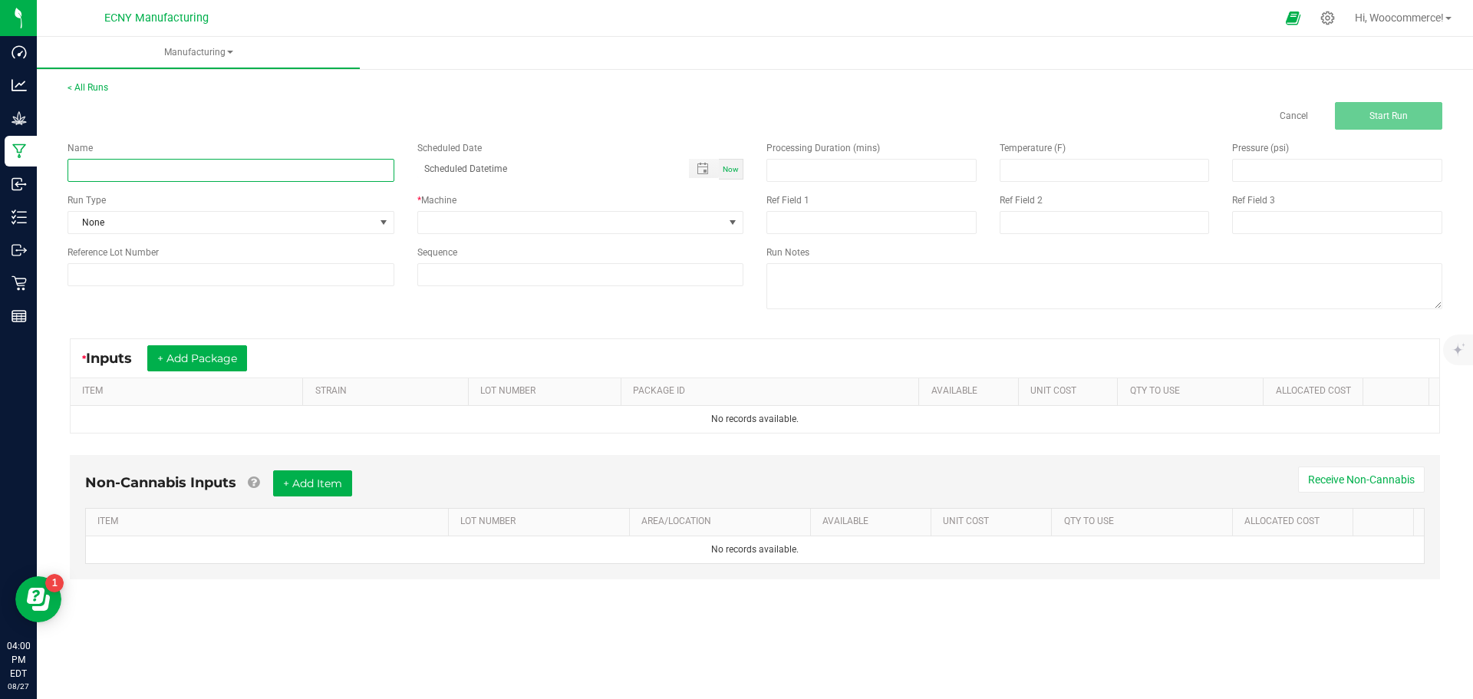
click at [163, 174] on input at bounding box center [231, 170] width 327 height 23
type input "f"
click at [700, 170] on span "Toggle popup" at bounding box center [702, 169] width 12 height 12
type input "Fire [PERSON_NAME] Press"
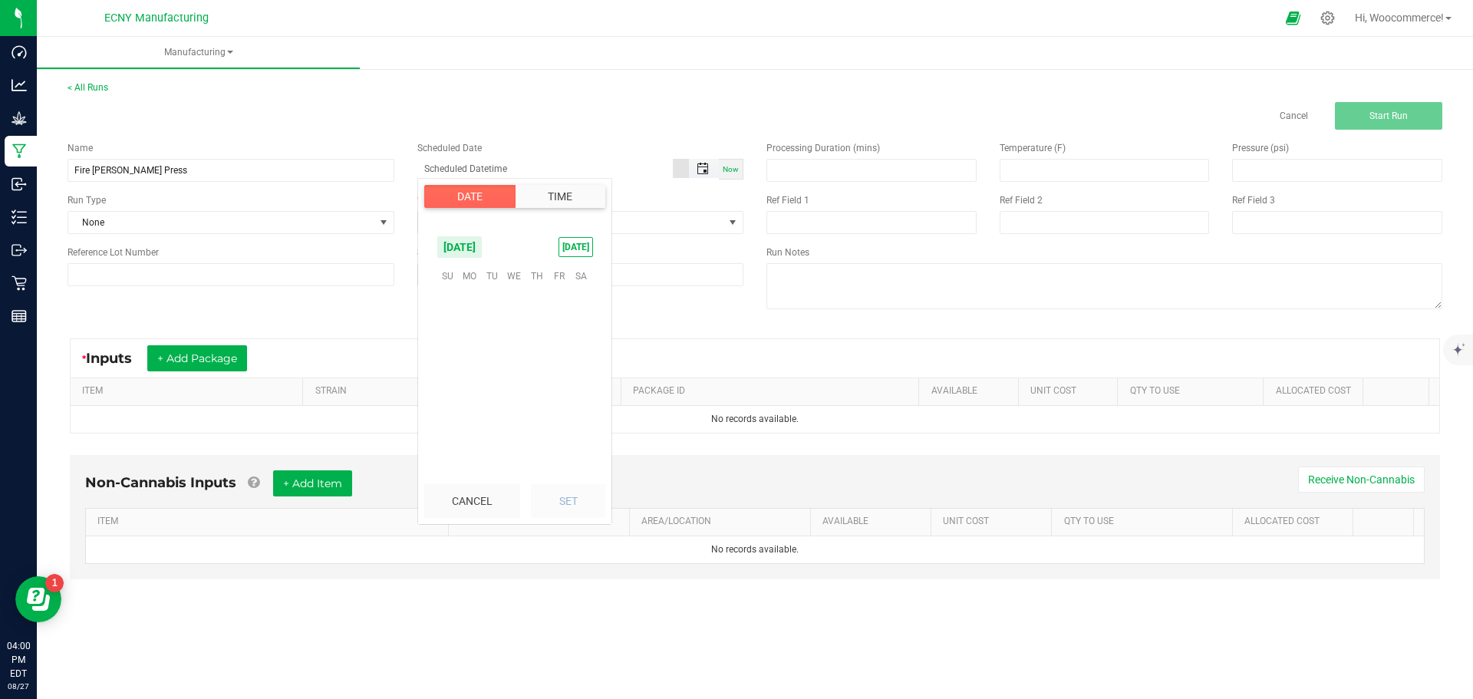
scroll to position [248606, 0]
click at [466, 398] on span "25" at bounding box center [470, 395] width 22 height 24
click at [448, 420] on li "2" at bounding box center [456, 415] width 37 height 21
click at [454, 419] on span "4" at bounding box center [456, 415] width 5 height 11
click at [454, 419] on span "6" at bounding box center [456, 415] width 5 height 11
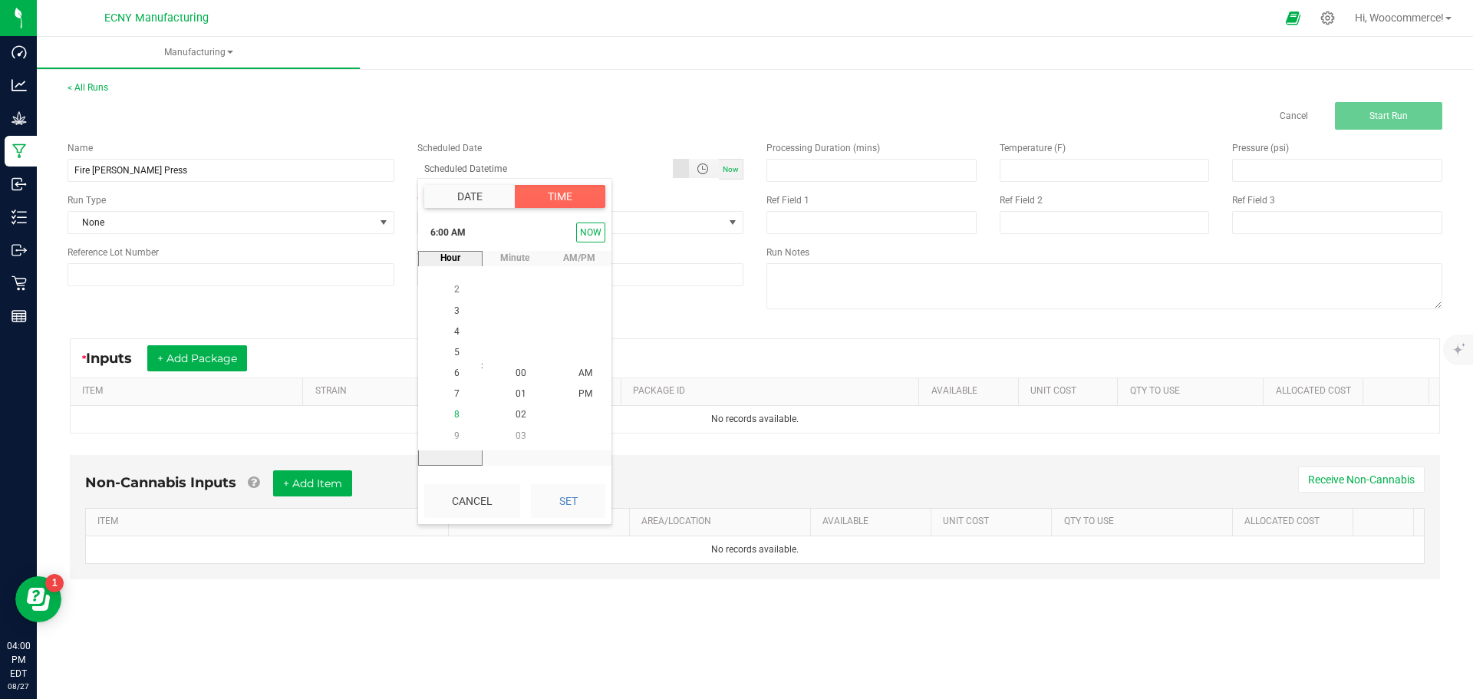
click at [454, 420] on span "8" at bounding box center [456, 415] width 5 height 11
drag, startPoint x: 448, startPoint y: 420, endPoint x: 459, endPoint y: 414, distance: 12.7
click at [451, 420] on span "10" at bounding box center [456, 415] width 11 height 11
click at [585, 500] on button "Set" at bounding box center [568, 501] width 74 height 34
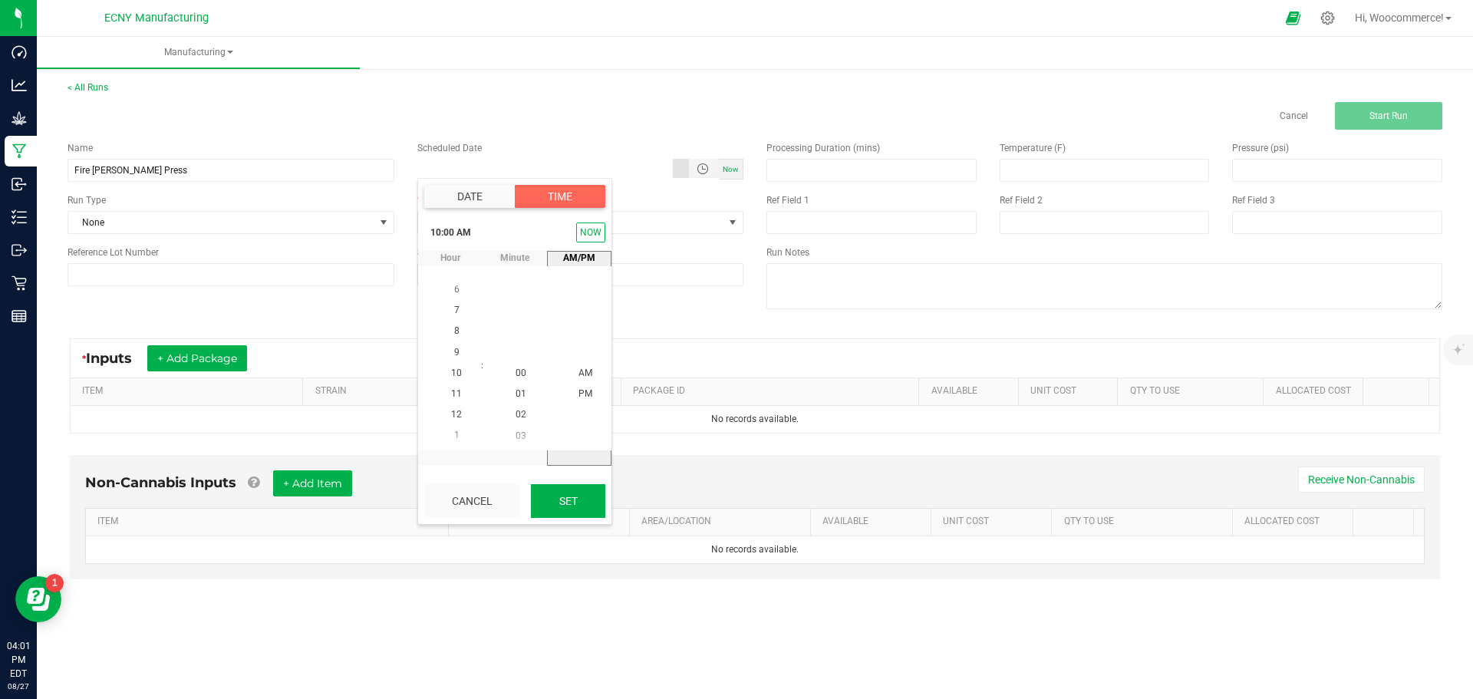
type input "[DATE] 10:00 AM"
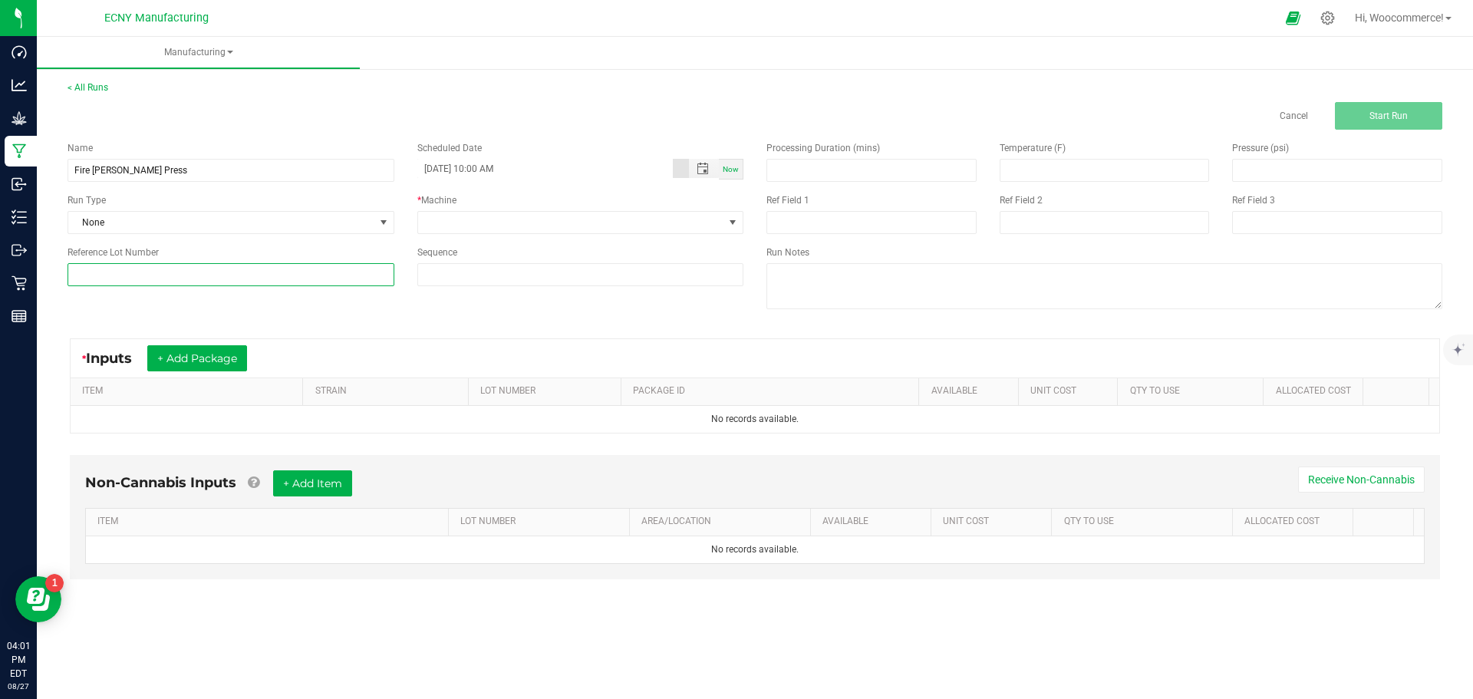
click at [209, 272] on input at bounding box center [231, 274] width 327 height 23
type input "TK-I-FIREOG"
click at [206, 206] on div "Run Type" at bounding box center [231, 200] width 327 height 14
click at [203, 223] on span "None" at bounding box center [221, 222] width 306 height 21
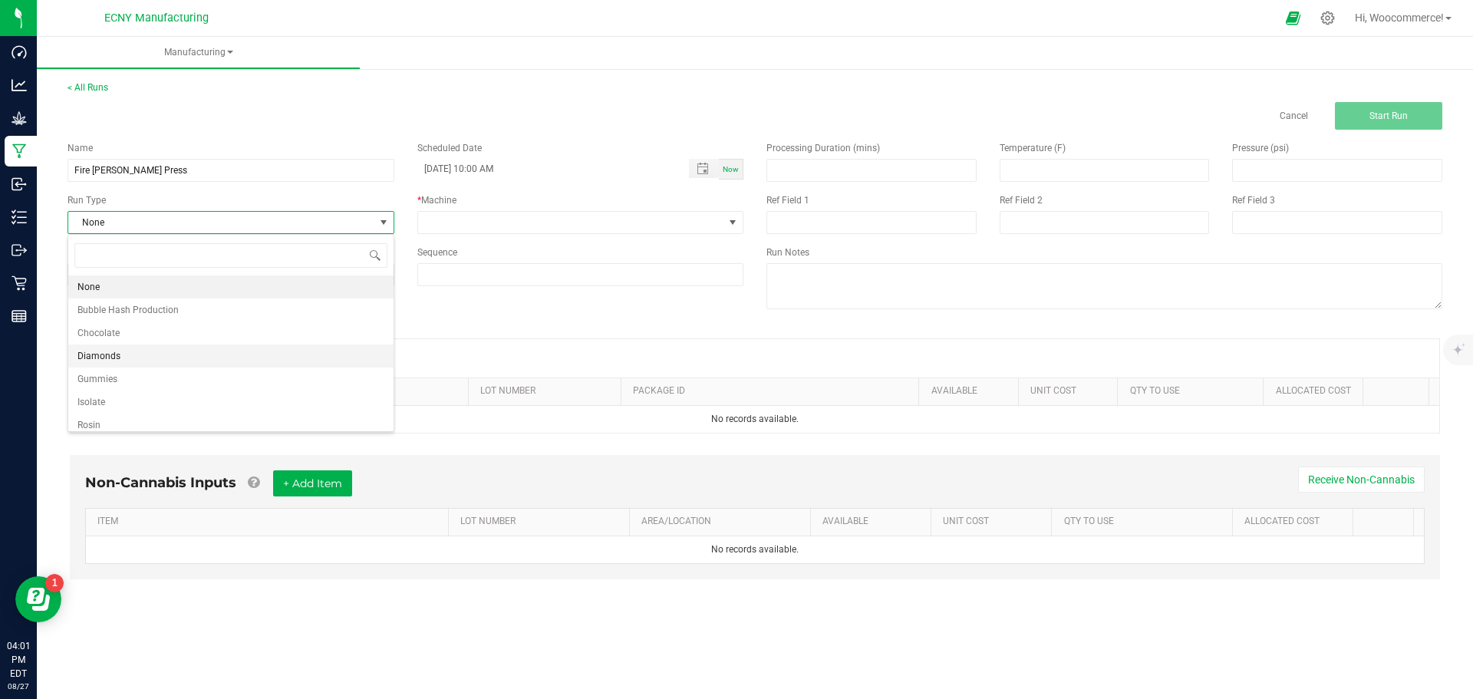
scroll to position [23, 326]
click at [107, 415] on li "Rosin" at bounding box center [230, 424] width 325 height 23
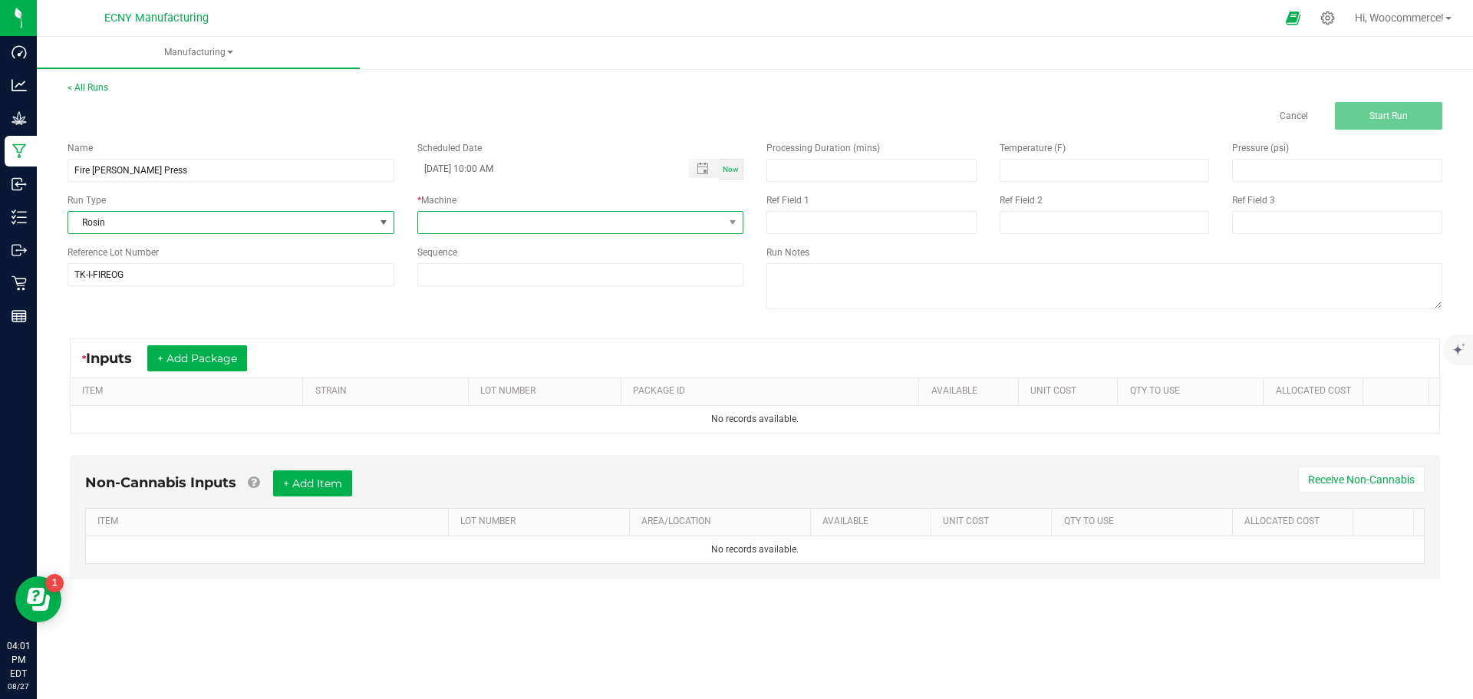
click at [517, 216] on span at bounding box center [571, 222] width 306 height 21
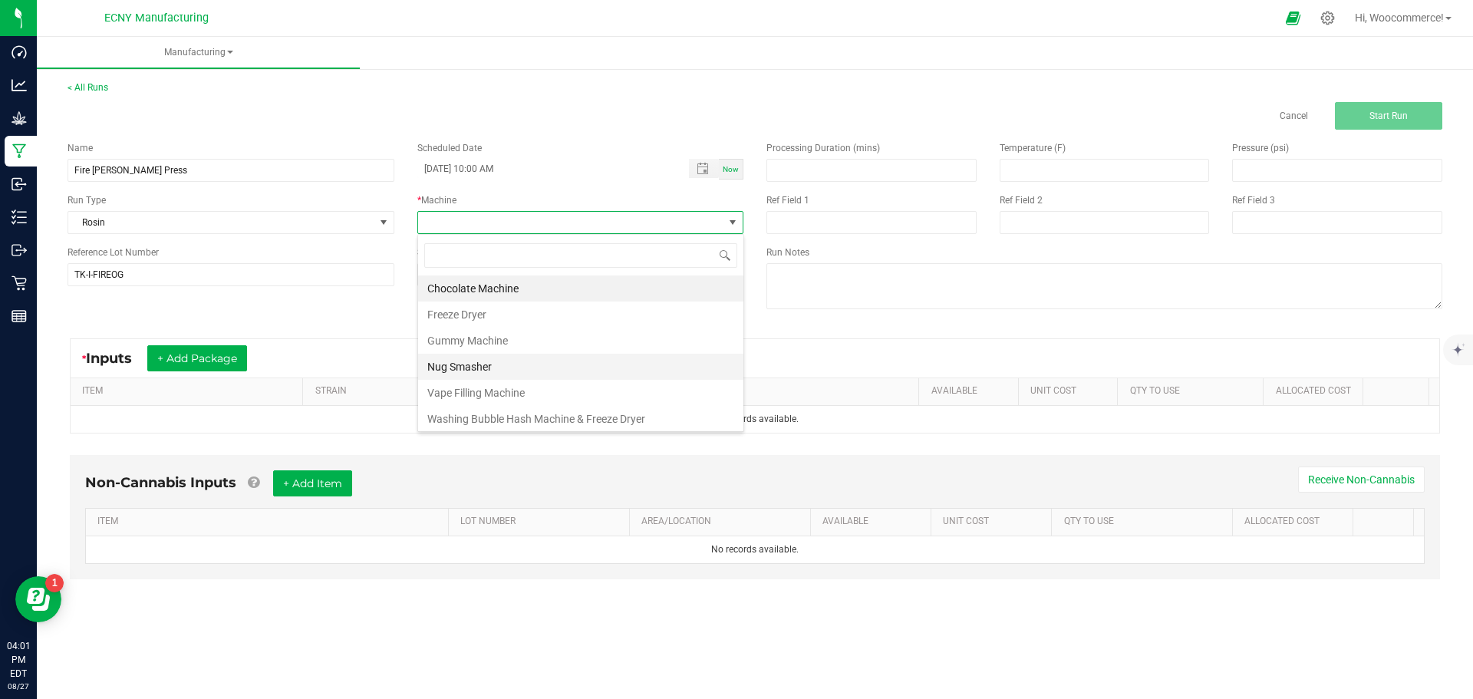
click at [492, 365] on li "Nug Smasher" at bounding box center [580, 367] width 325 height 26
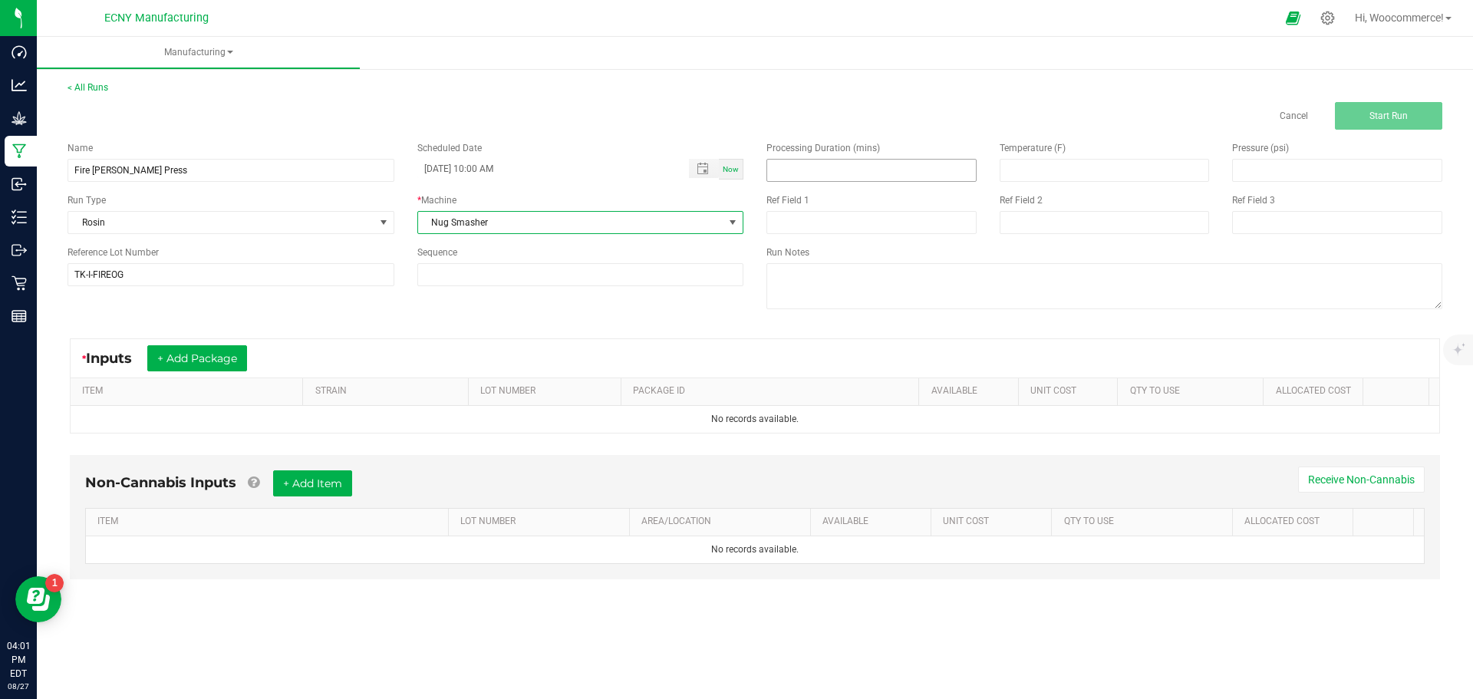
click at [785, 166] on input at bounding box center [871, 170] width 209 height 21
type input "3.00"
type input "210.00"
type input "1,200.00"
click at [248, 344] on div "* Inputs + Add Package" at bounding box center [755, 358] width 1368 height 38
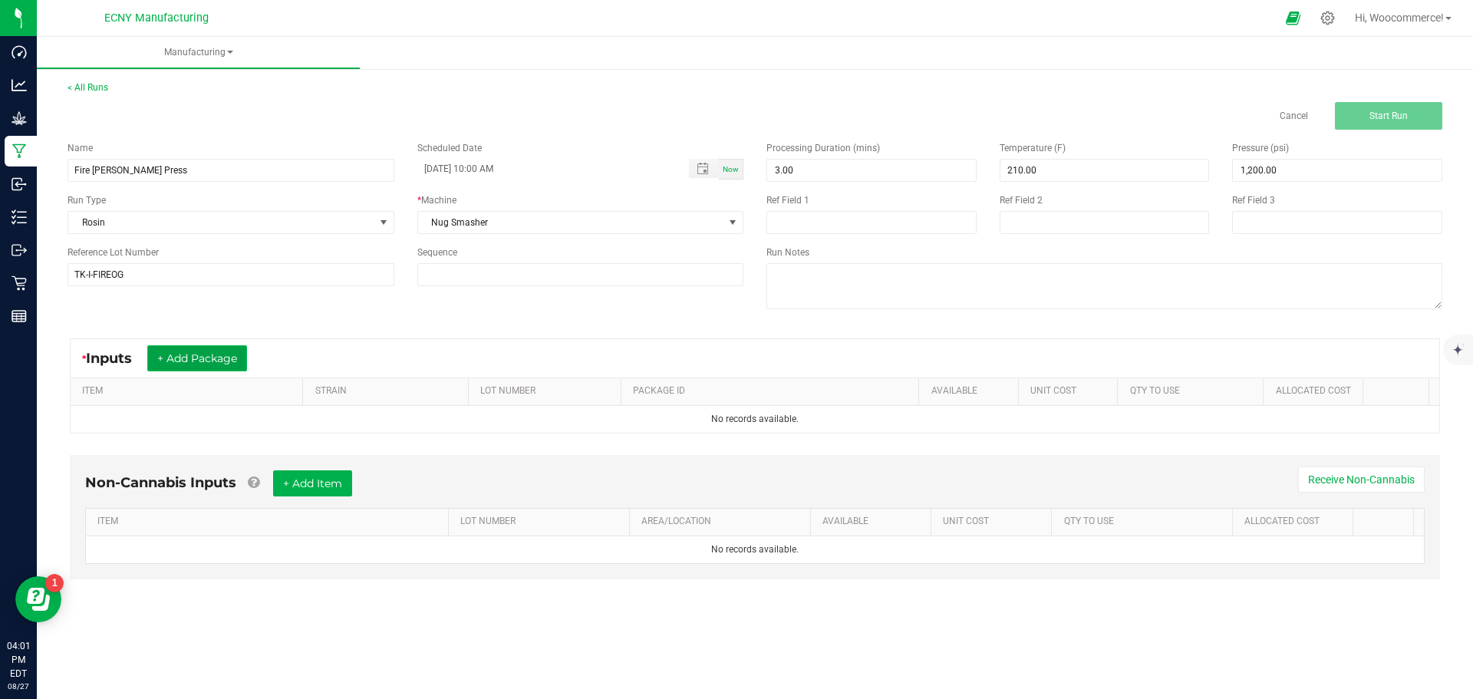
click at [215, 361] on button "+ Add Package" at bounding box center [197, 358] width 100 height 26
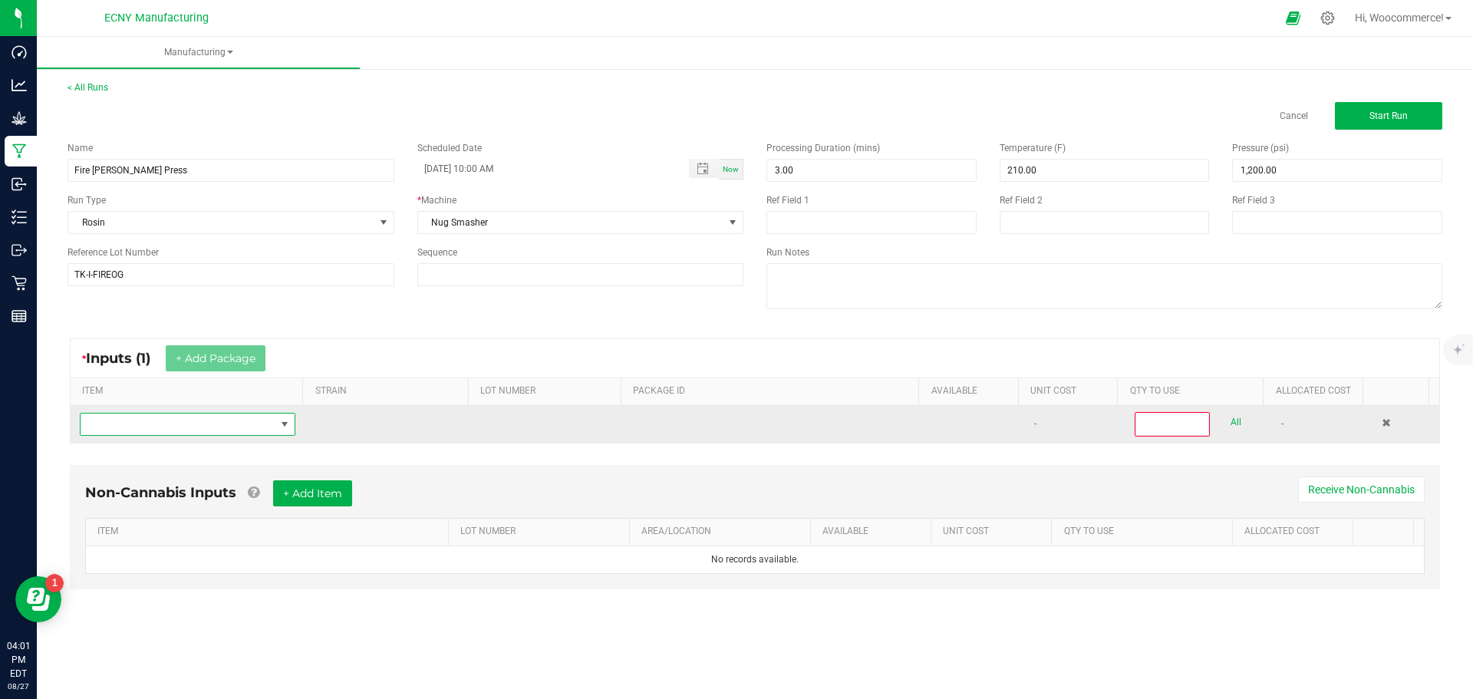
click at [269, 430] on span "NO DATA FOUND" at bounding box center [178, 423] width 195 height 21
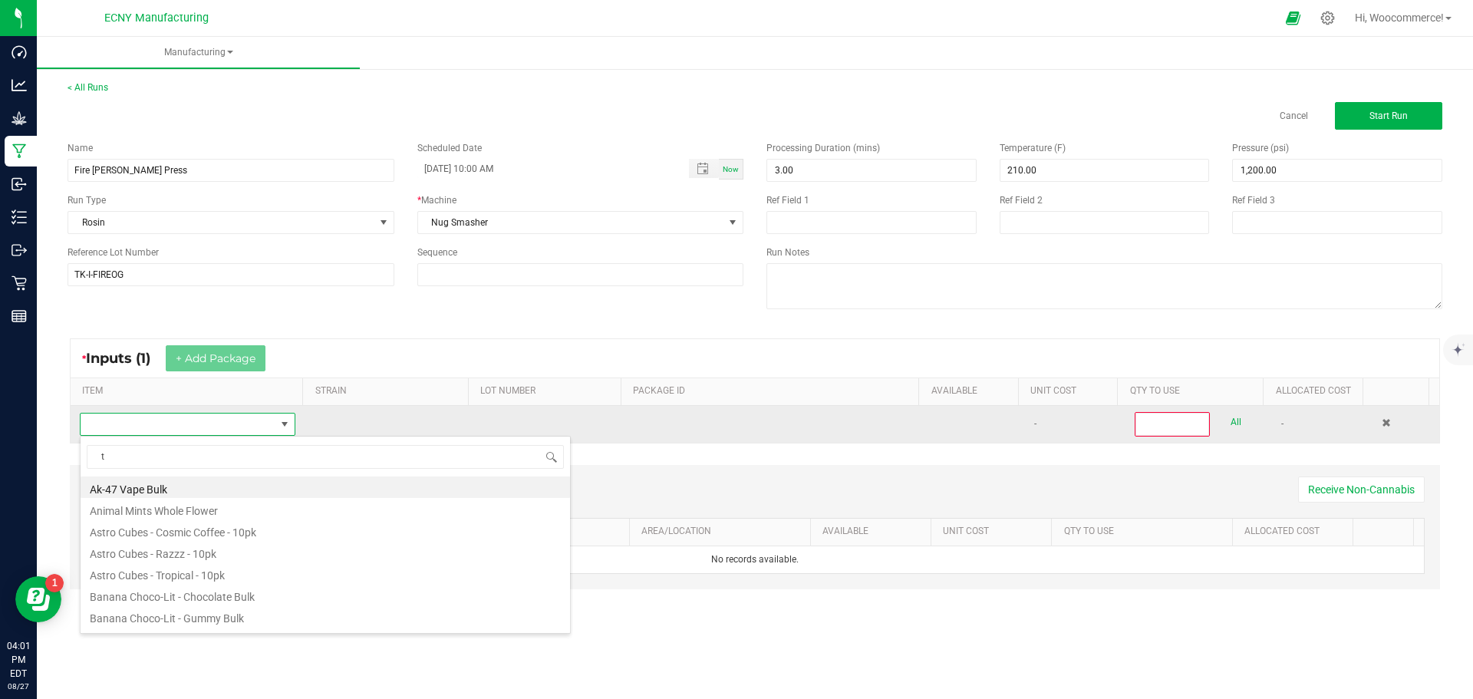
scroll to position [23, 212]
type input "thca"
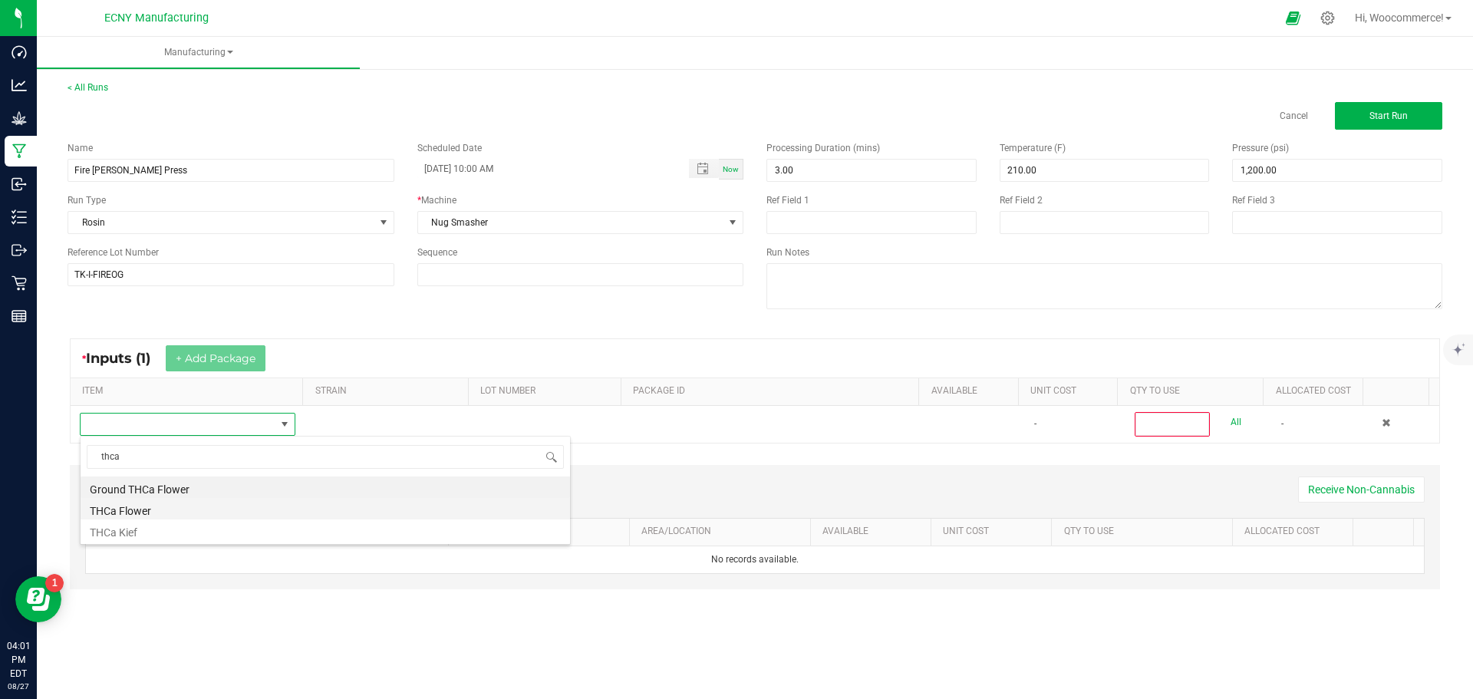
click at [117, 512] on li "THCa Flower" at bounding box center [325, 508] width 489 height 21
type input "0"
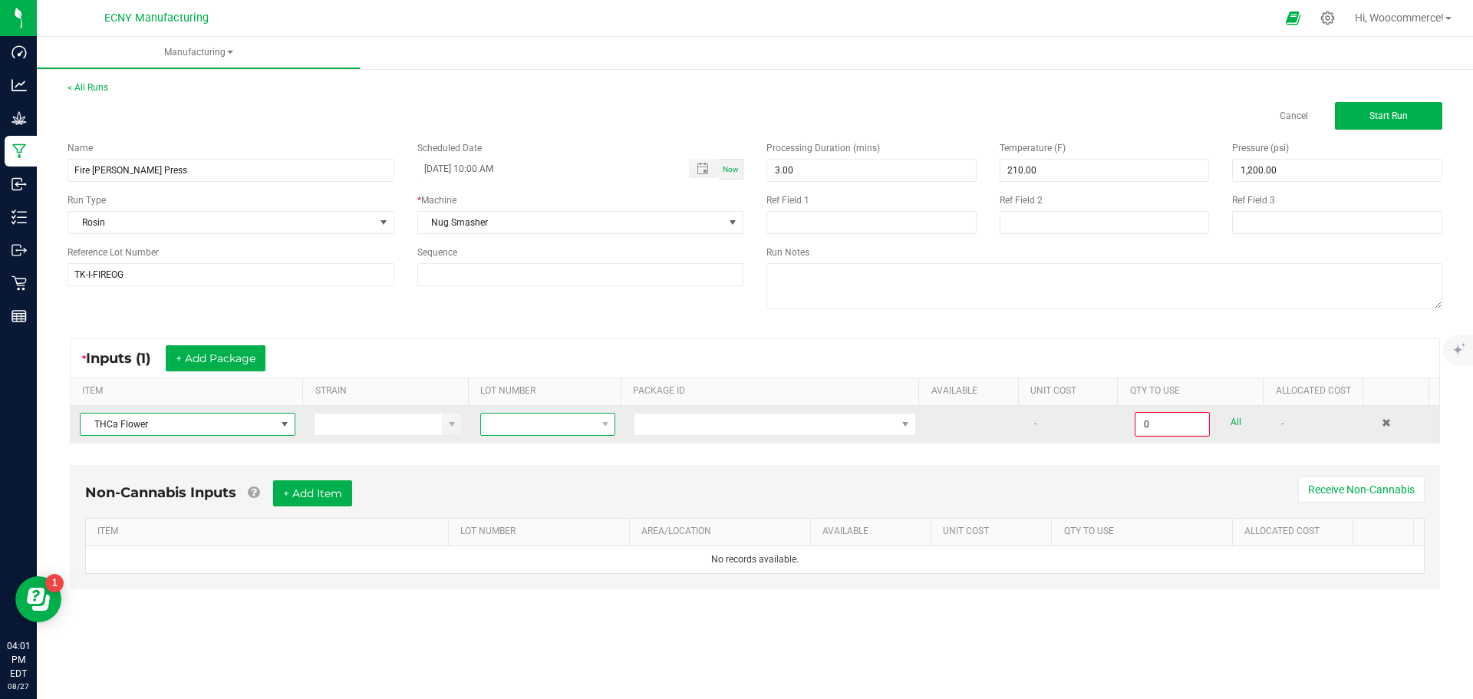
click at [487, 424] on span at bounding box center [538, 423] width 114 height 21
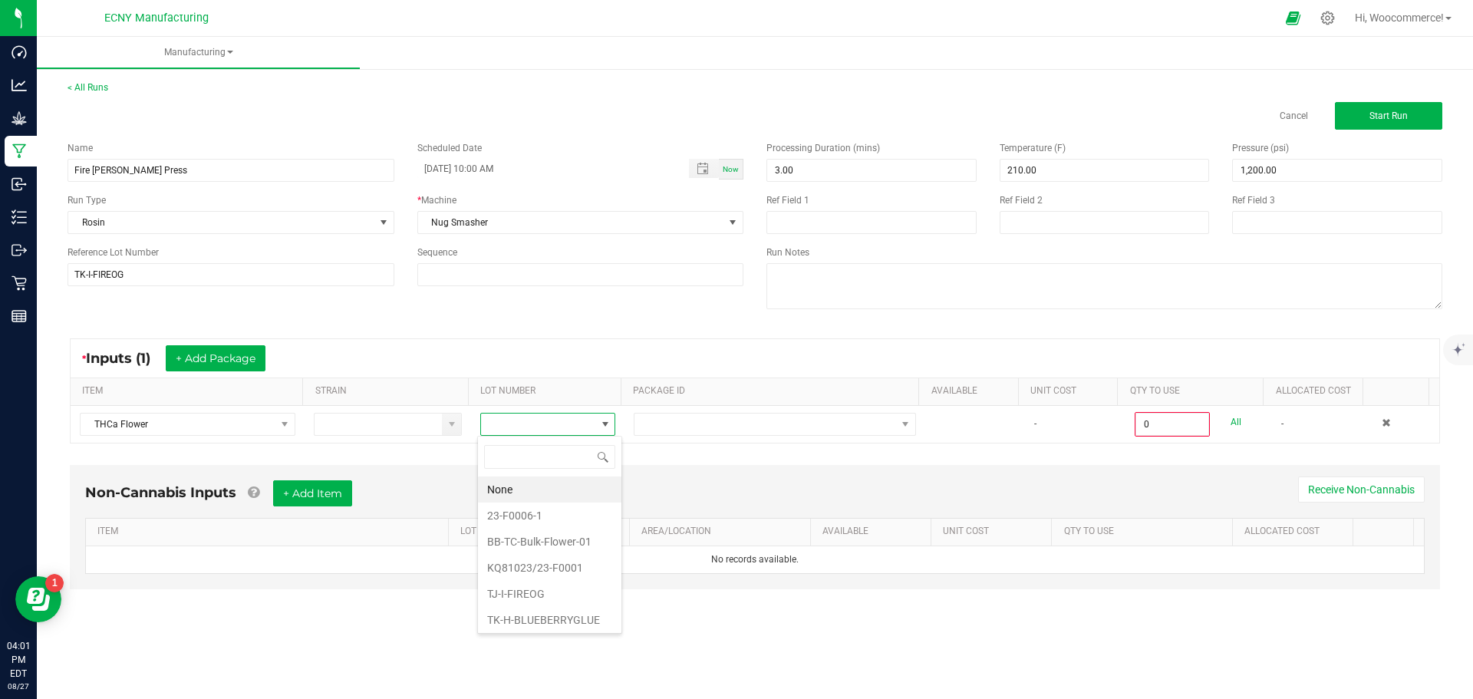
drag, startPoint x: 548, startPoint y: 331, endPoint x: 553, endPoint y: 322, distance: 10.3
click at [550, 328] on div "* Inputs (1) + Add Package ITEM STRAIN LOT NUMBER PACKAGE ID AVAILABLE Unit Cos…" at bounding box center [755, 390] width 1398 height 133
drag, startPoint x: 505, startPoint y: 339, endPoint x: 463, endPoint y: 301, distance: 56.5
click at [498, 330] on div "* Inputs (1) + Add Package ITEM STRAIN LOT NUMBER PACKAGE ID AVAILABLE Unit Cos…" at bounding box center [755, 390] width 1398 height 133
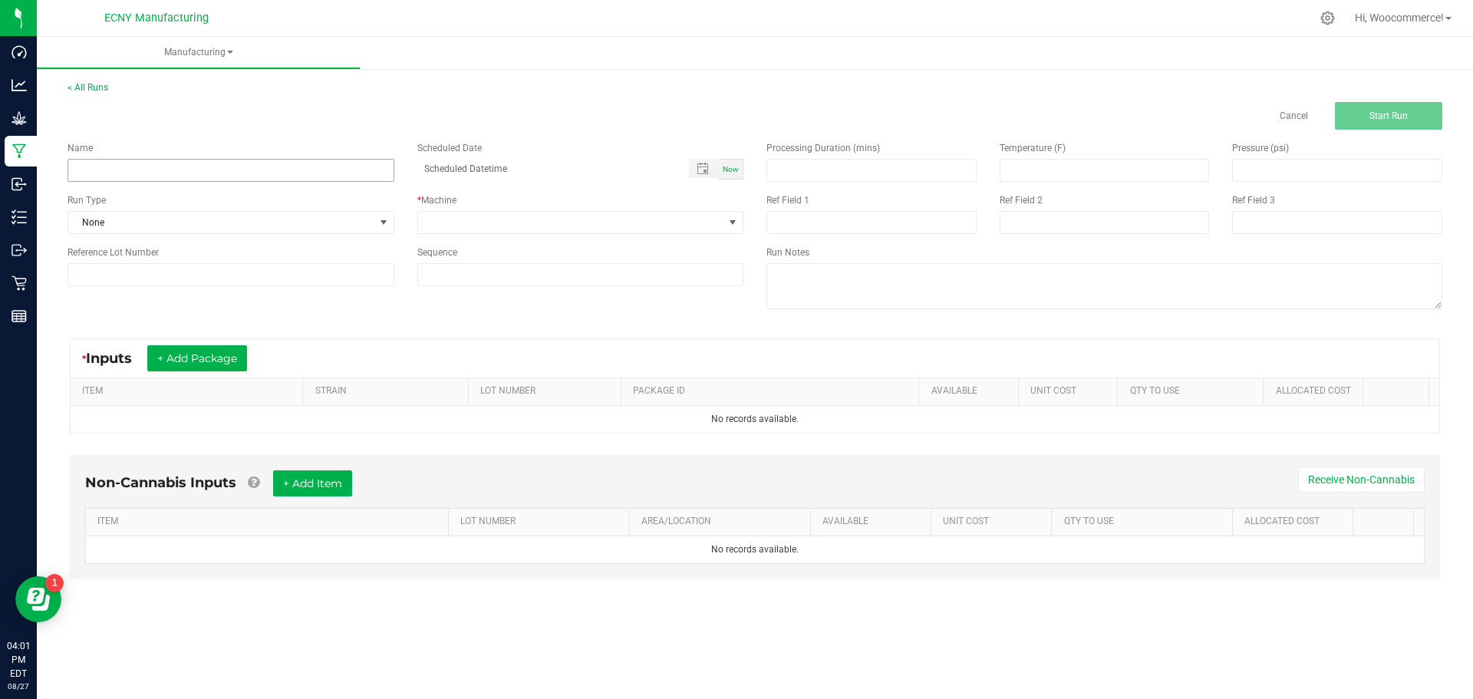
drag, startPoint x: 209, startPoint y: 186, endPoint x: 206, endPoint y: 173, distance: 13.2
click at [208, 186] on div "Name Scheduled Date Now Run Type None * Machine Reference Lot Number Sequence" at bounding box center [405, 214] width 699 height 168
click at [206, 170] on input at bounding box center [231, 170] width 327 height 23
type input "Fire [PERSON_NAME] Press"
click at [261, 227] on span "None" at bounding box center [221, 222] width 306 height 21
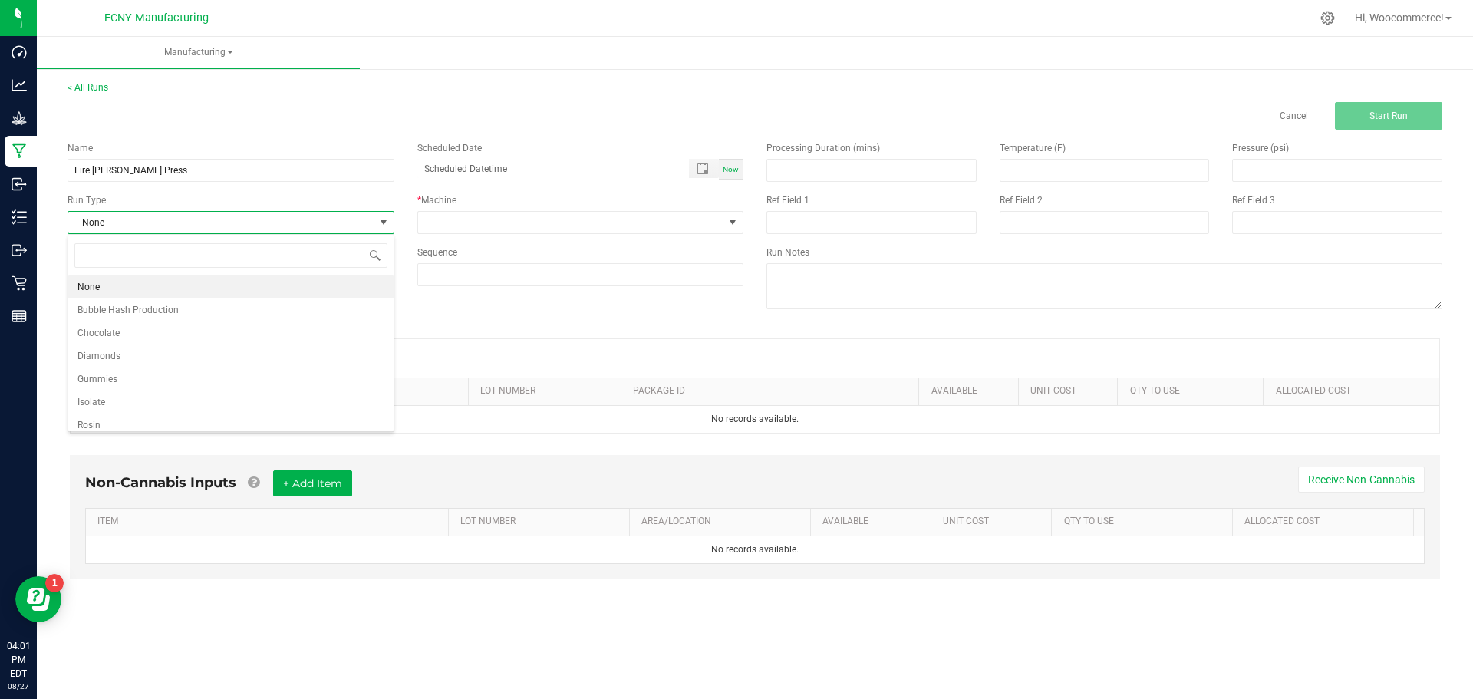
scroll to position [23, 326]
click at [127, 426] on li "Rosin" at bounding box center [230, 424] width 325 height 23
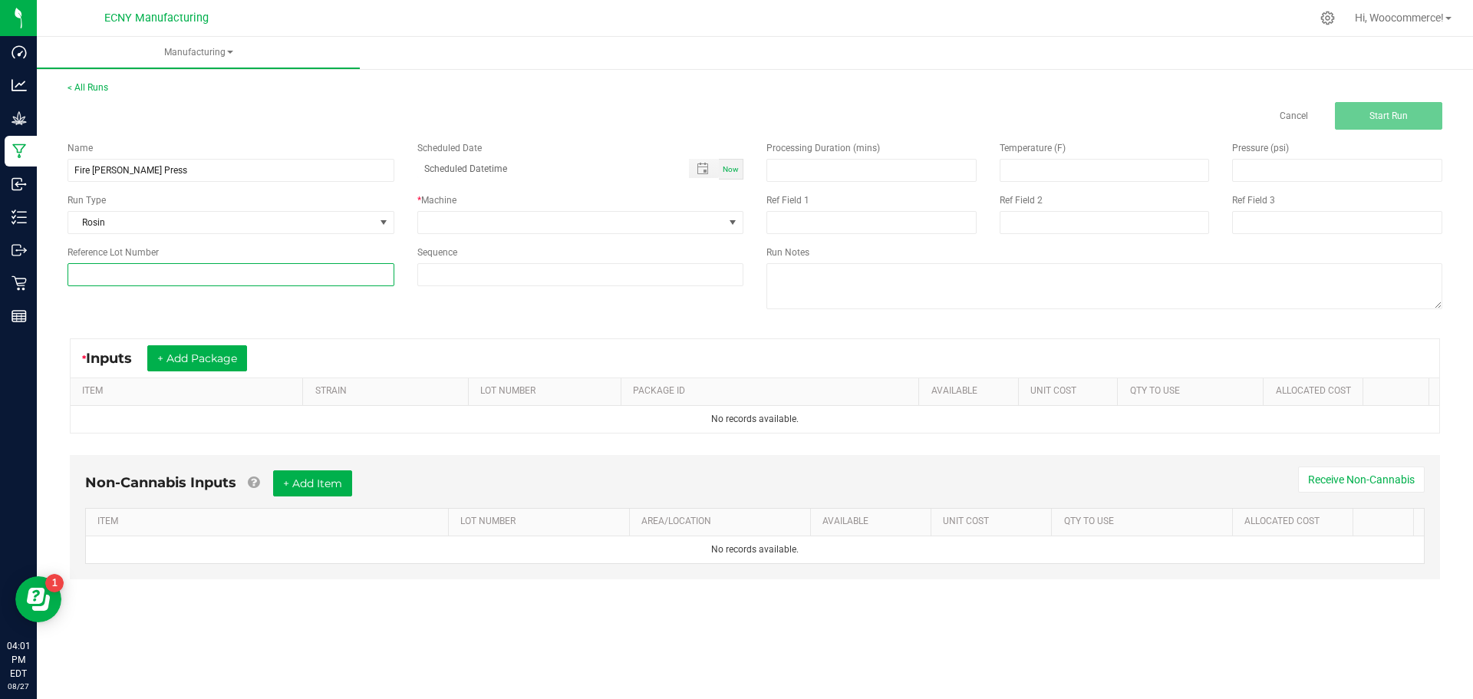
click at [136, 267] on input at bounding box center [231, 274] width 327 height 23
click at [708, 165] on span "Toggle popup" at bounding box center [702, 169] width 12 height 12
type input "TK-I-FIREOG"
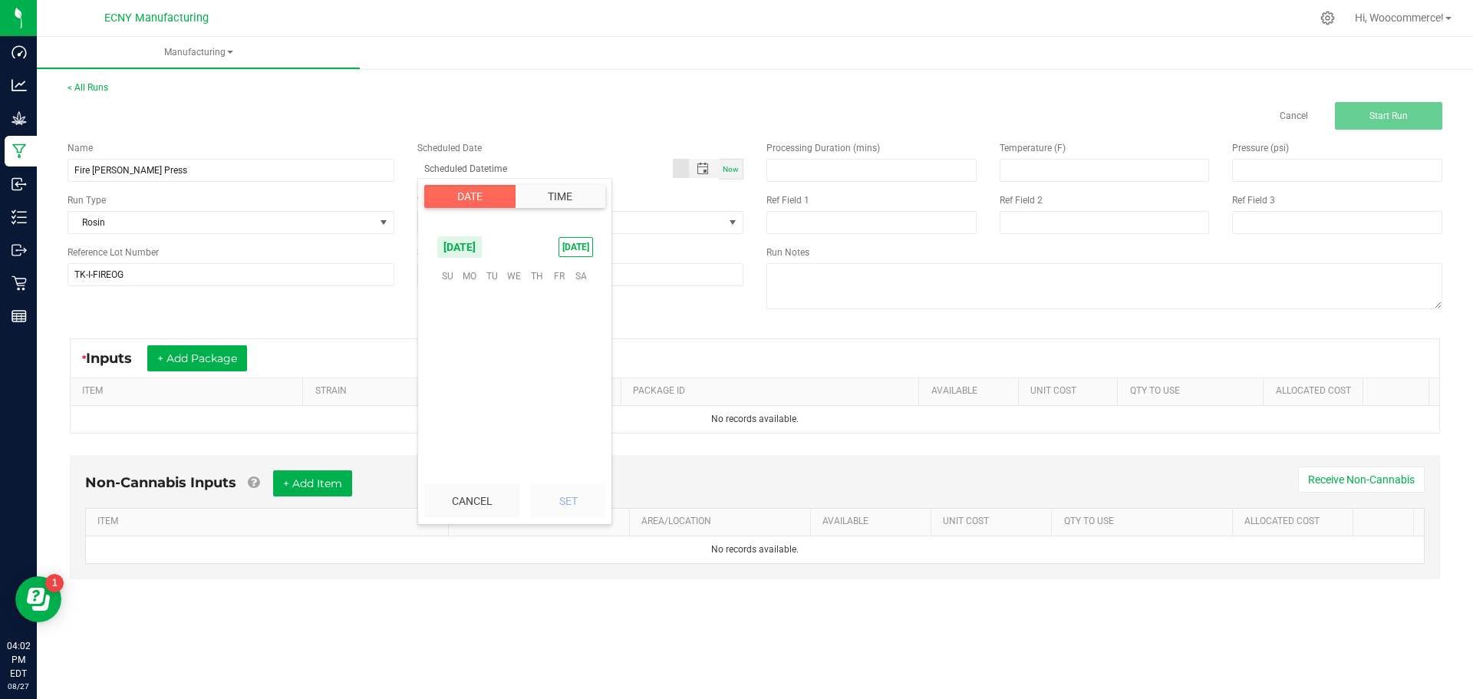
scroll to position [248606, 0]
click at [474, 394] on span "25" at bounding box center [470, 395] width 22 height 24
click at [446, 431] on li "3" at bounding box center [456, 436] width 37 height 21
click at [446, 431] on li "6" at bounding box center [456, 436] width 37 height 21
click at [446, 431] on ul "12 1 2 3 4 5 6 7 8 9 10 11 12 1 2 3 4 5 6 7 8 9 10 11" at bounding box center [456, 489] width 37 height 500
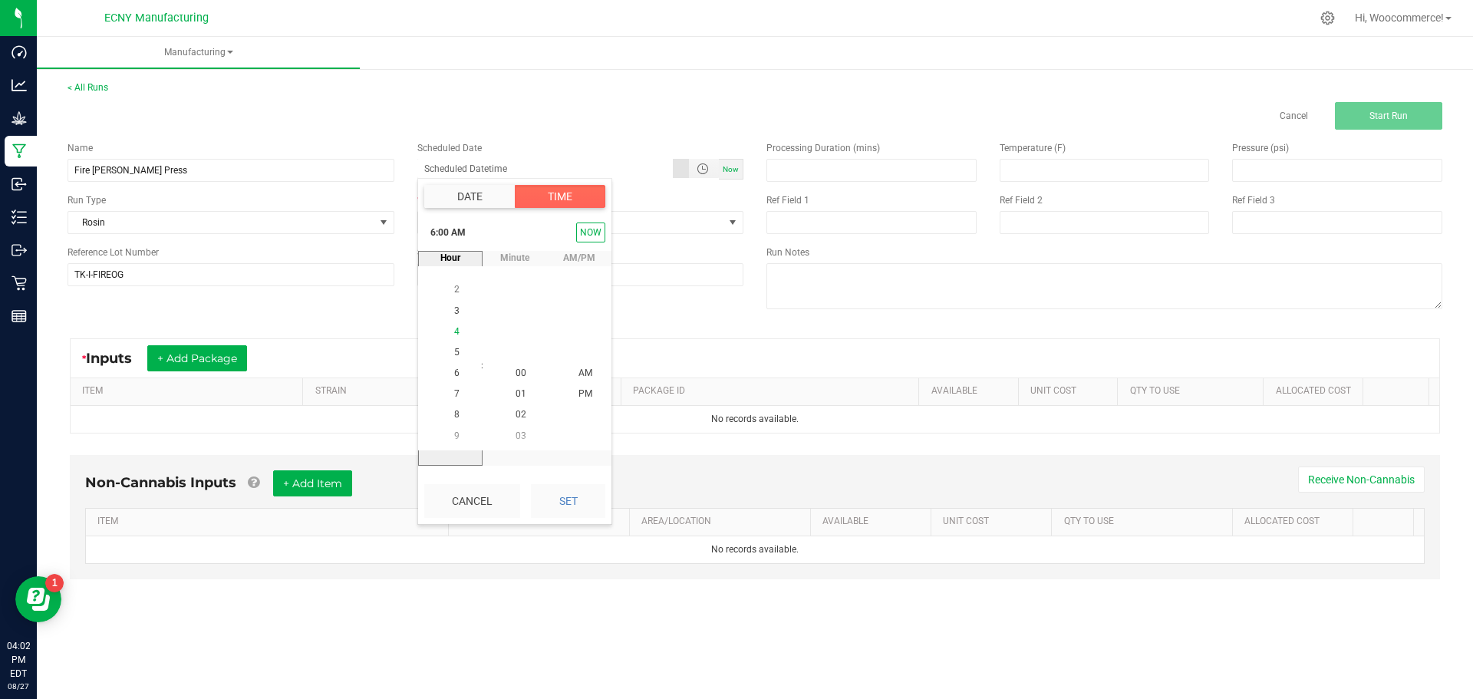
click at [446, 431] on li "9" at bounding box center [456, 436] width 37 height 21
click at [451, 386] on li "10" at bounding box center [456, 394] width 37 height 21
click at [564, 502] on button "Set" at bounding box center [568, 501] width 74 height 34
type input "[DATE] 10:00 AM"
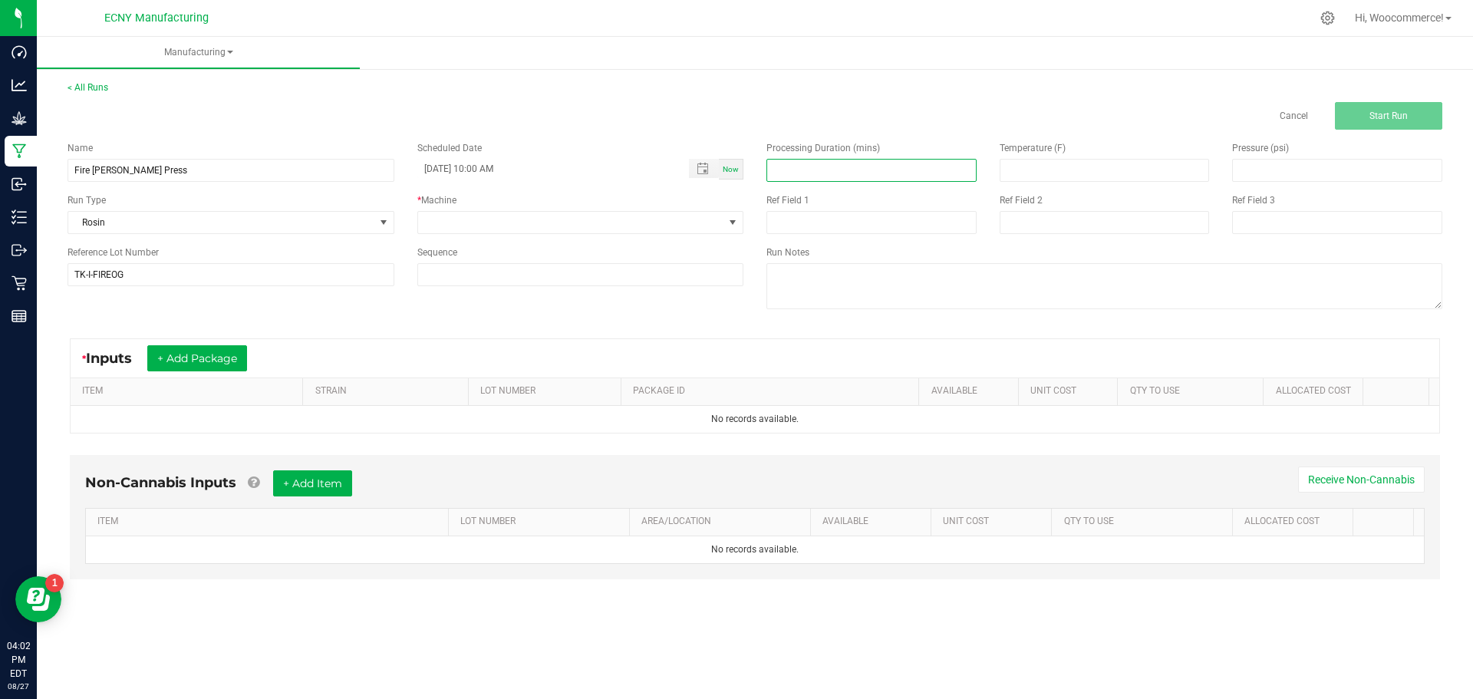
click at [912, 170] on input at bounding box center [871, 170] width 209 height 21
type input "3.00"
type input "210.00"
type input "1,200.00"
click at [215, 361] on button "+ Add Package" at bounding box center [197, 358] width 100 height 26
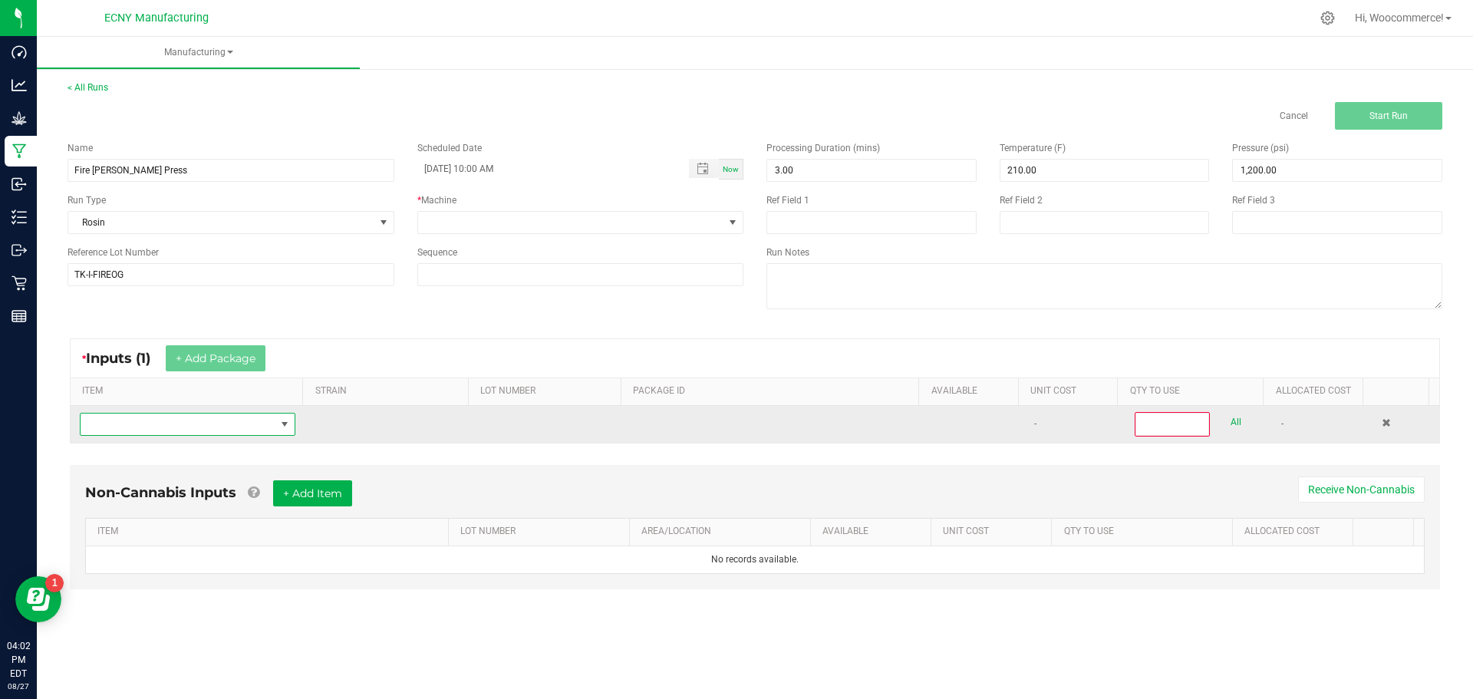
click at [280, 429] on span "NO DATA FOUND" at bounding box center [284, 424] width 12 height 12
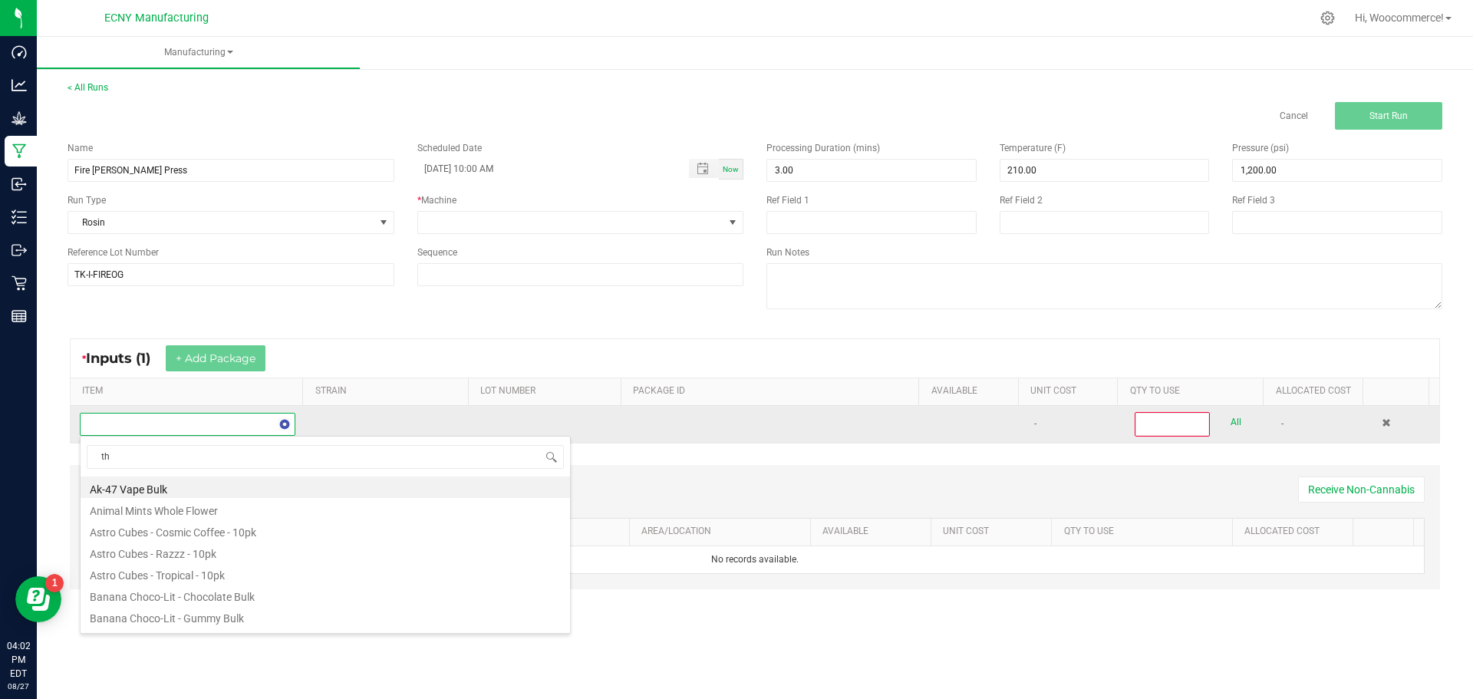
scroll to position [23, 212]
type input "thca"
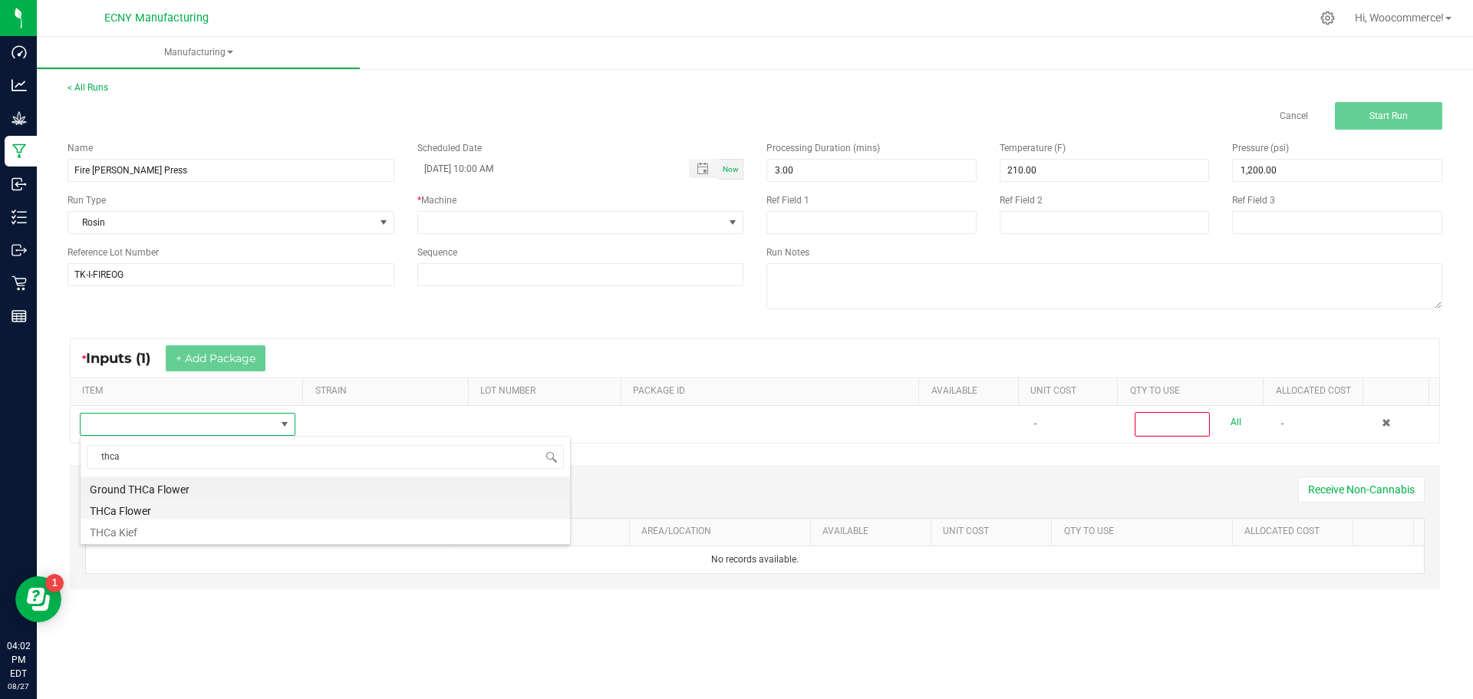
click at [127, 515] on li "THCa Flower" at bounding box center [325, 508] width 489 height 21
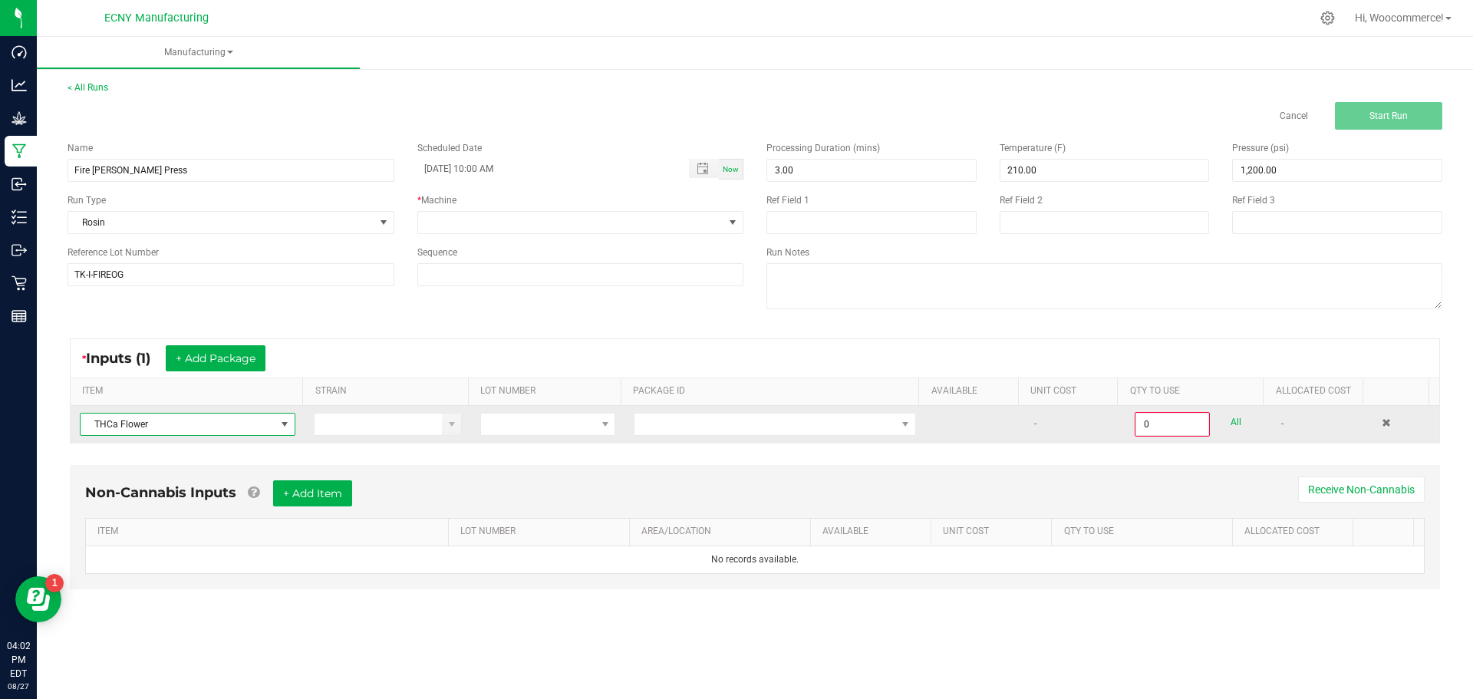
click at [486, 437] on td at bounding box center [547, 424] width 153 height 37
click at [499, 429] on span at bounding box center [538, 423] width 114 height 21
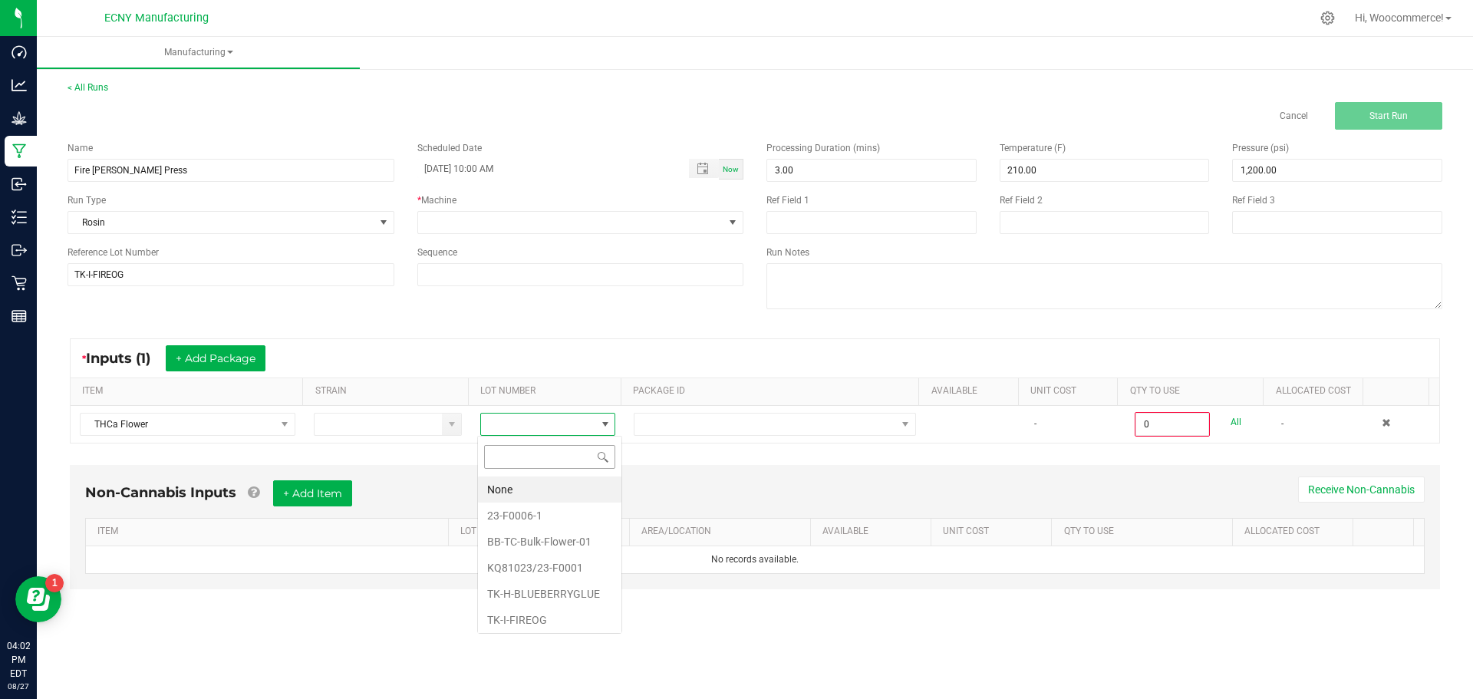
scroll to position [23, 134]
click at [534, 617] on li "TK-I-FIREOG" at bounding box center [549, 620] width 143 height 26
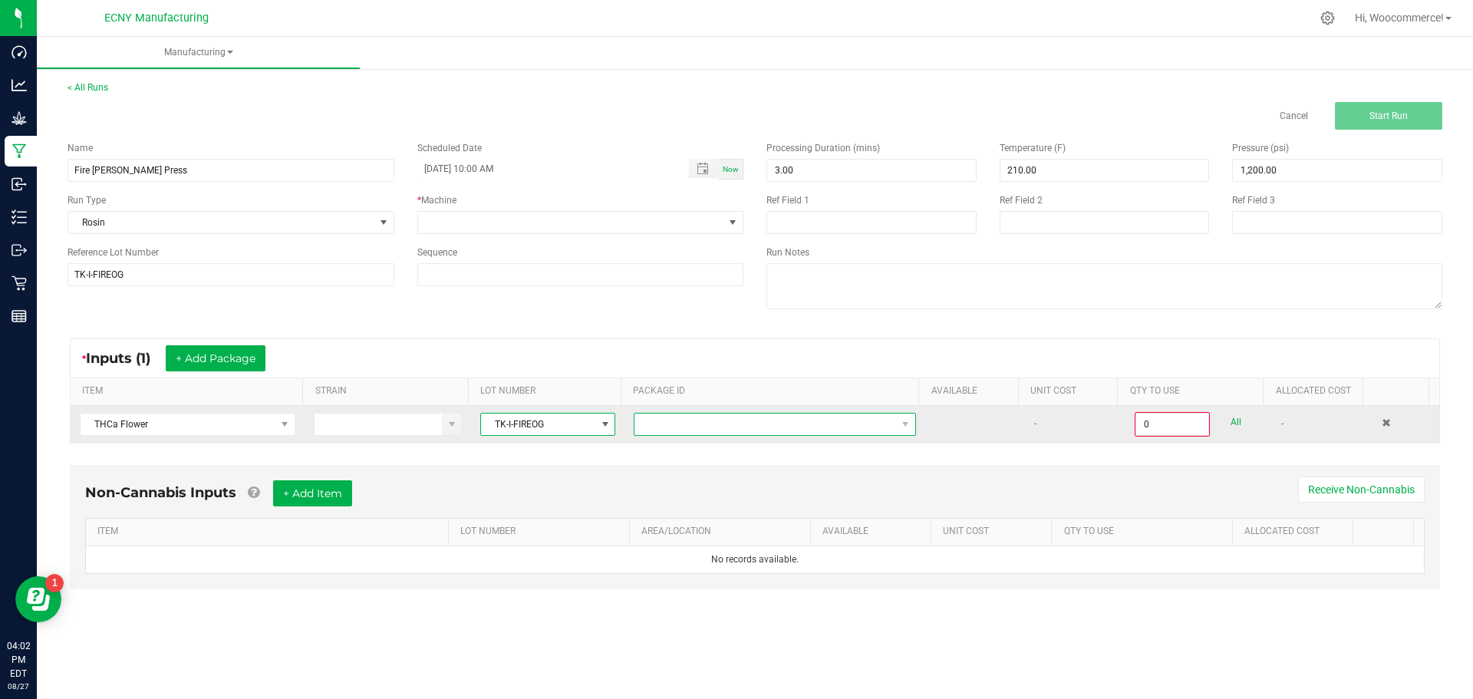
click at [653, 424] on span at bounding box center [765, 423] width 262 height 21
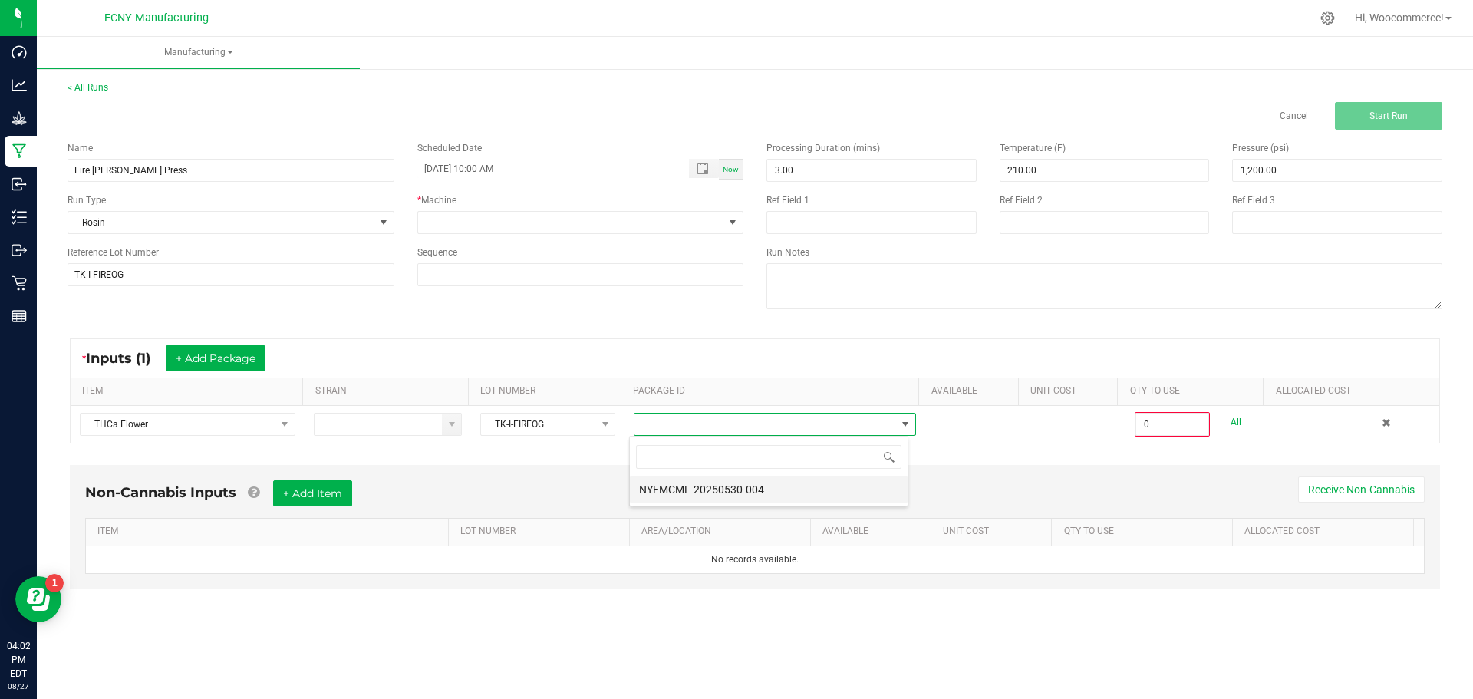
click at [687, 495] on li "NYEMCMF-20250530-004" at bounding box center [769, 489] width 278 height 26
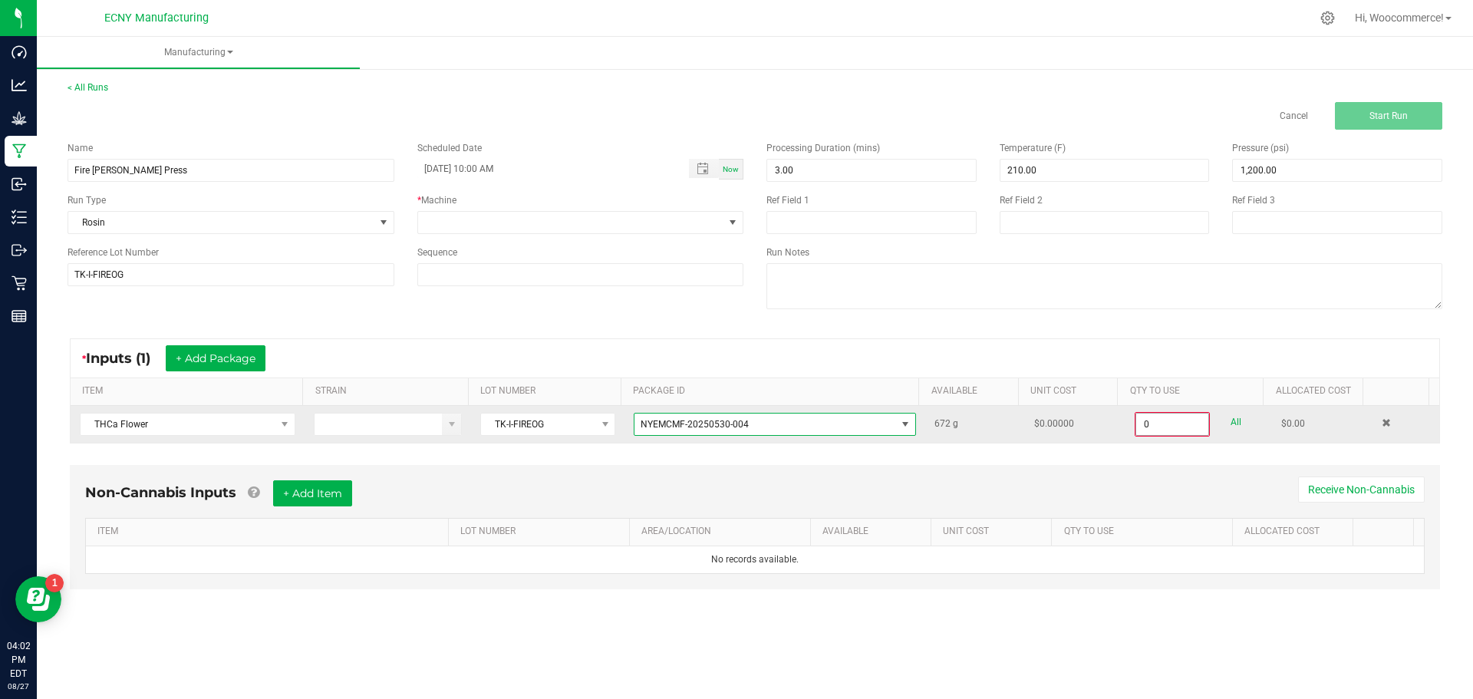
click at [1178, 427] on input "0" at bounding box center [1172, 423] width 72 height 21
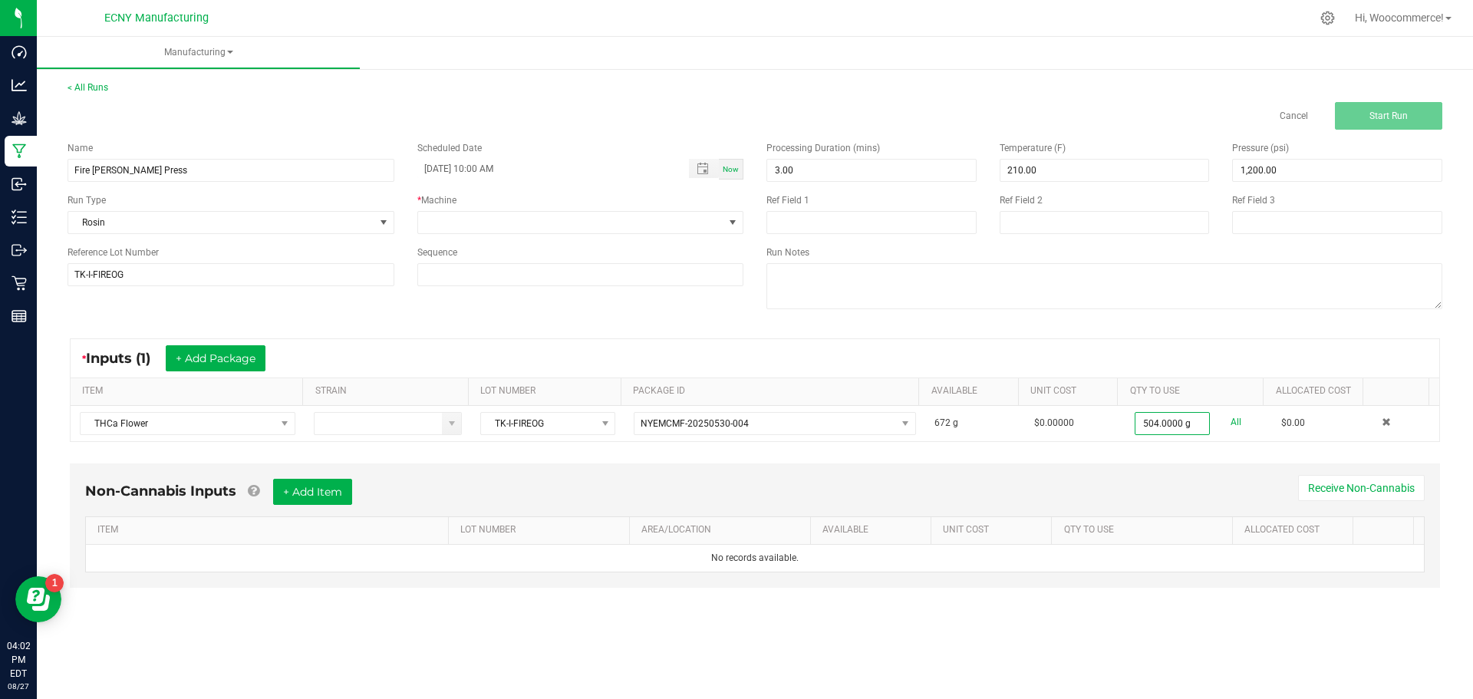
click at [1164, 466] on div "Non-Cannabis Inputs + Add Item Receive Non-Cannabis ITEM LOT NUMBER AREA/LOCATI…" at bounding box center [755, 525] width 1370 height 124
click at [1181, 474] on div "Non-Cannabis Inputs + Add Item Receive Non-Cannabis ITEM LOT NUMBER AREA/LOCATI…" at bounding box center [755, 525] width 1370 height 124
click at [1327, 289] on textarea at bounding box center [1104, 286] width 676 height 46
click at [966, 471] on div "Non-Cannabis Inputs + Add Item Receive Non-Cannabis ITEM LOT NUMBER AREA/LOCATI…" at bounding box center [755, 525] width 1370 height 124
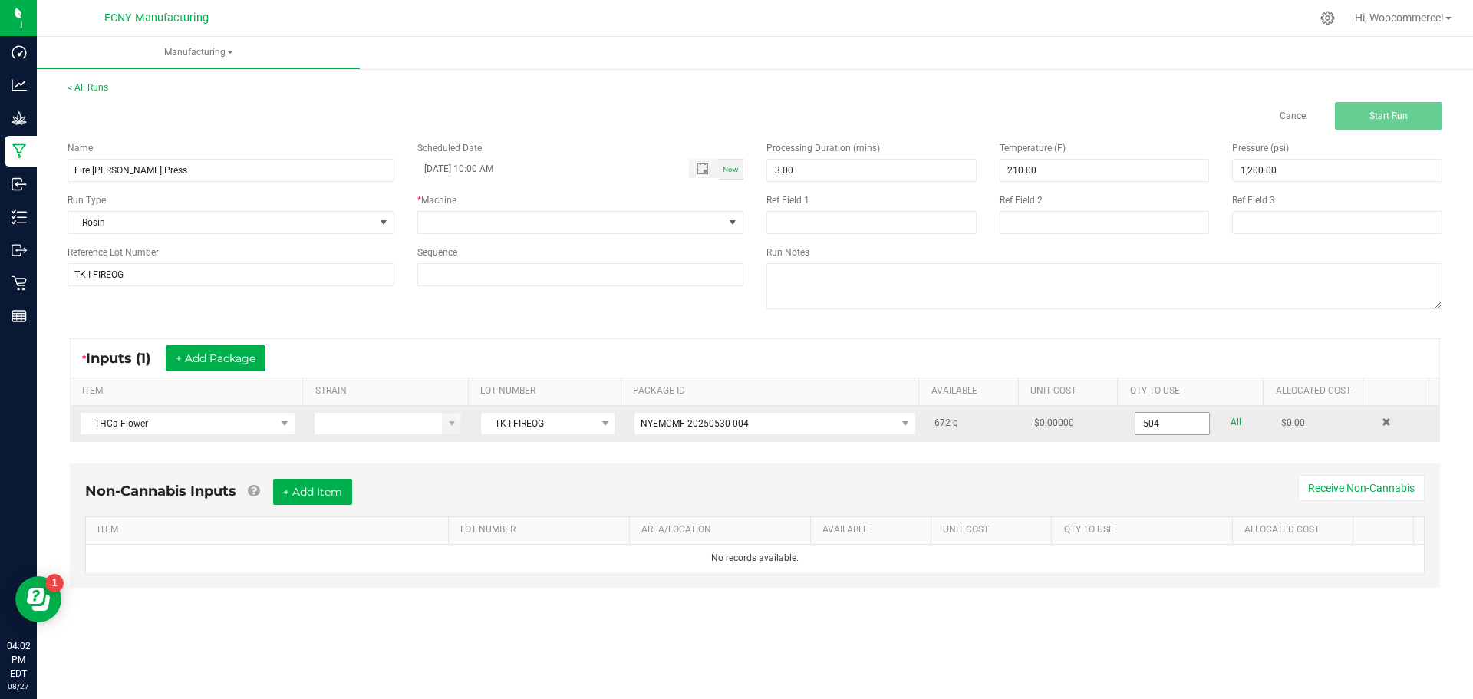
click at [1160, 423] on input "504" at bounding box center [1172, 423] width 74 height 21
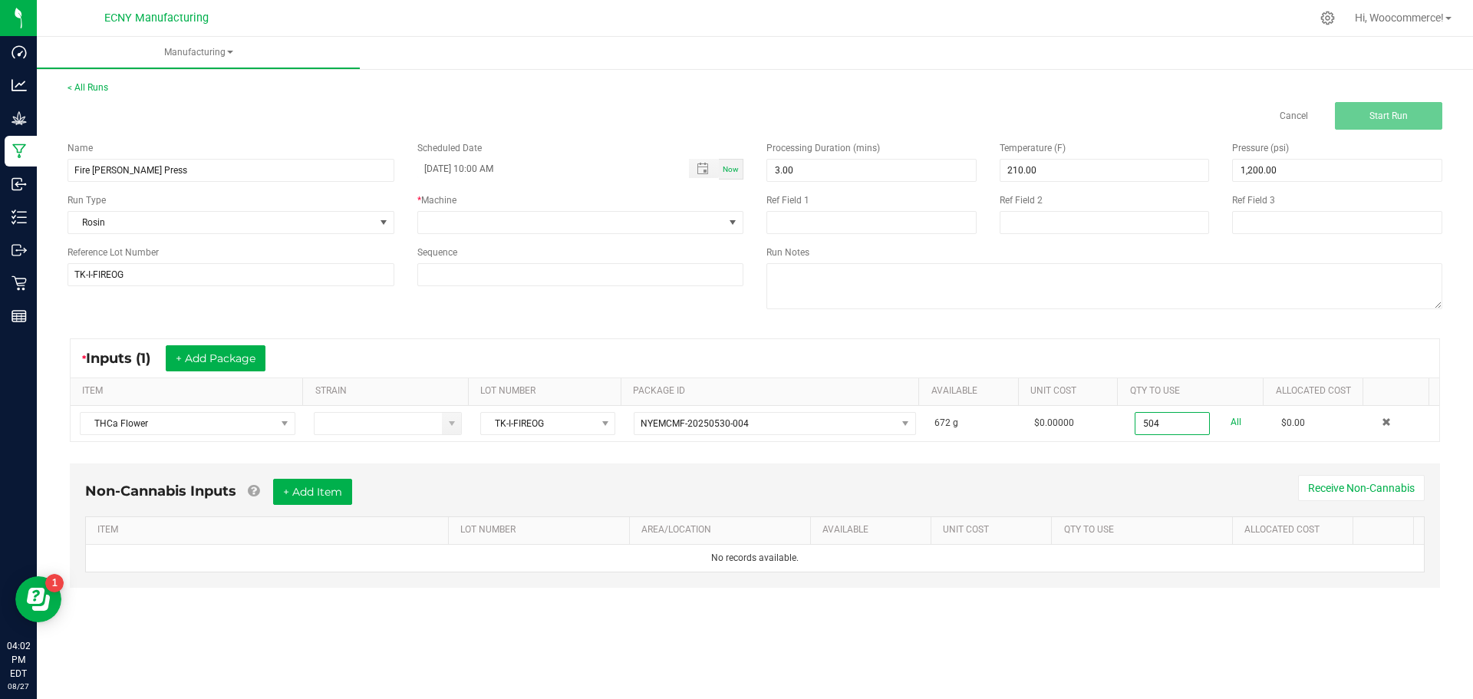
type input "504.0000 g"
click at [1164, 475] on div "Non-Cannabis Inputs + Add Item Receive Non-Cannabis ITEM LOT NUMBER AREA/LOCATI…" at bounding box center [755, 525] width 1370 height 124
click at [522, 235] on div "Name Fire OG Rosin Press Scheduled Date 08/25/2025 10:00 AM Now Run Type Rosin …" at bounding box center [405, 214] width 699 height 168
click at [522, 219] on span at bounding box center [571, 222] width 306 height 21
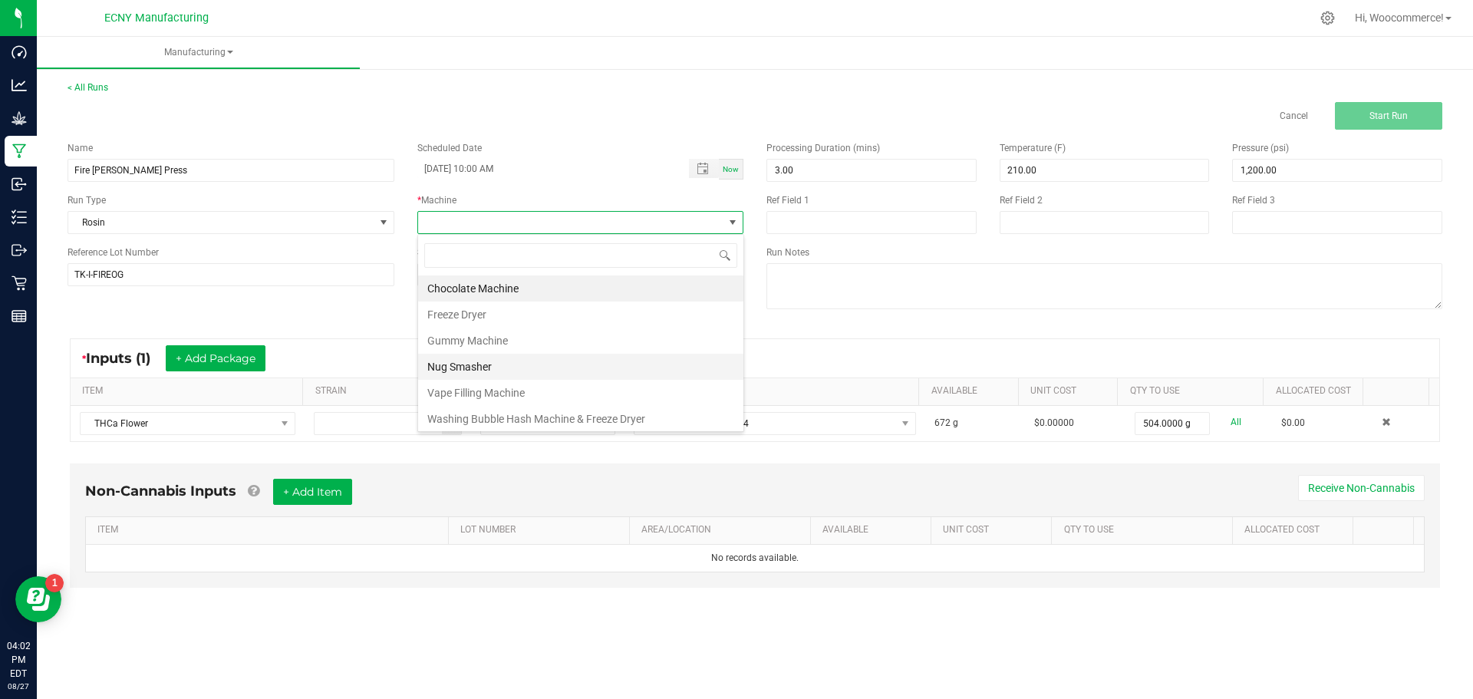
scroll to position [23, 326]
click at [482, 374] on li "Nug Smasher" at bounding box center [580, 367] width 325 height 26
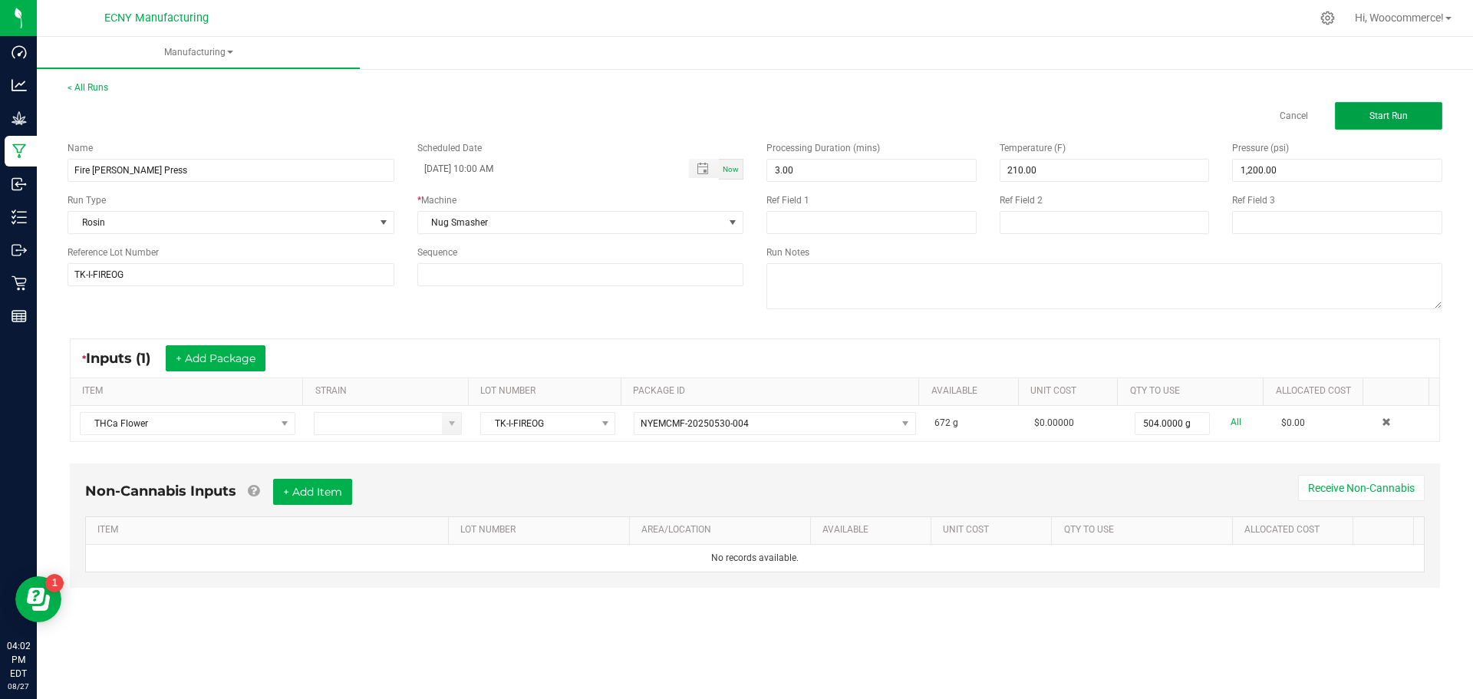
click at [1379, 120] on span "Start Run" at bounding box center [1388, 115] width 38 height 11
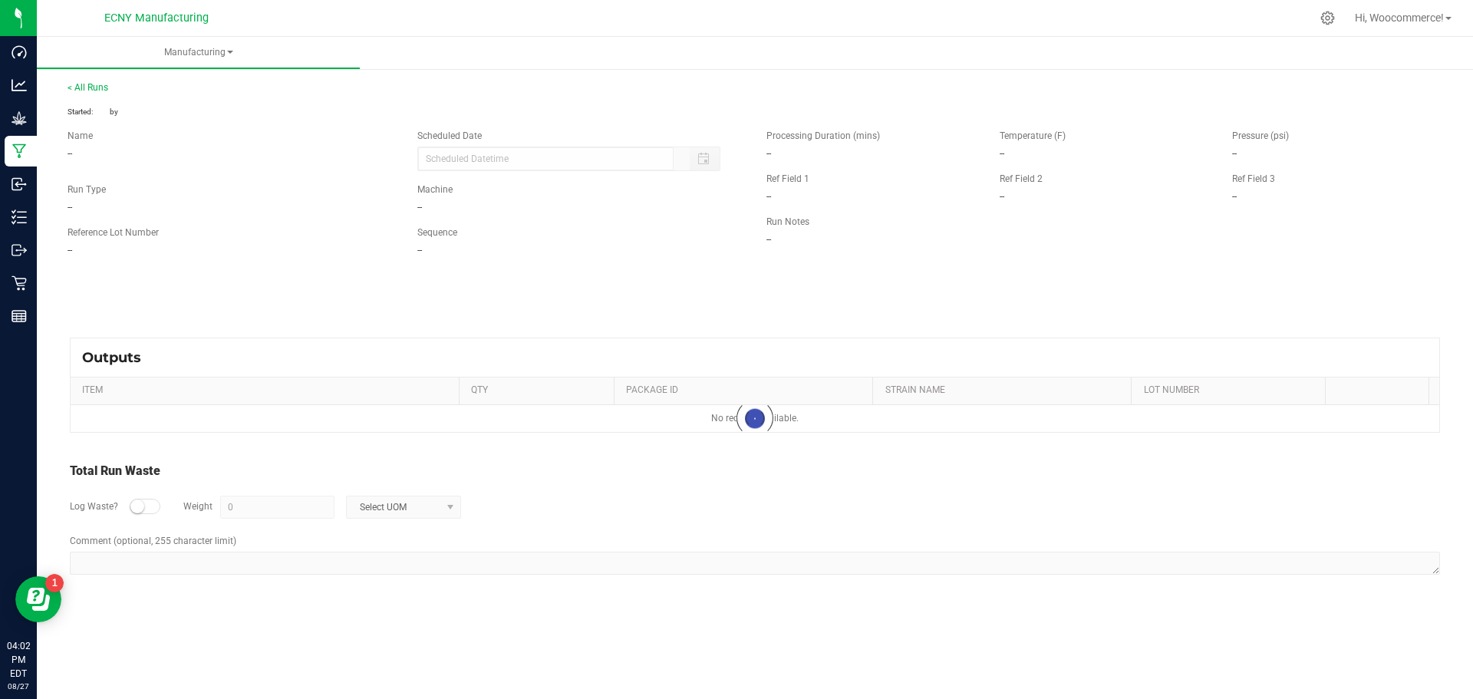
type input "[DATE] 10:00 AM"
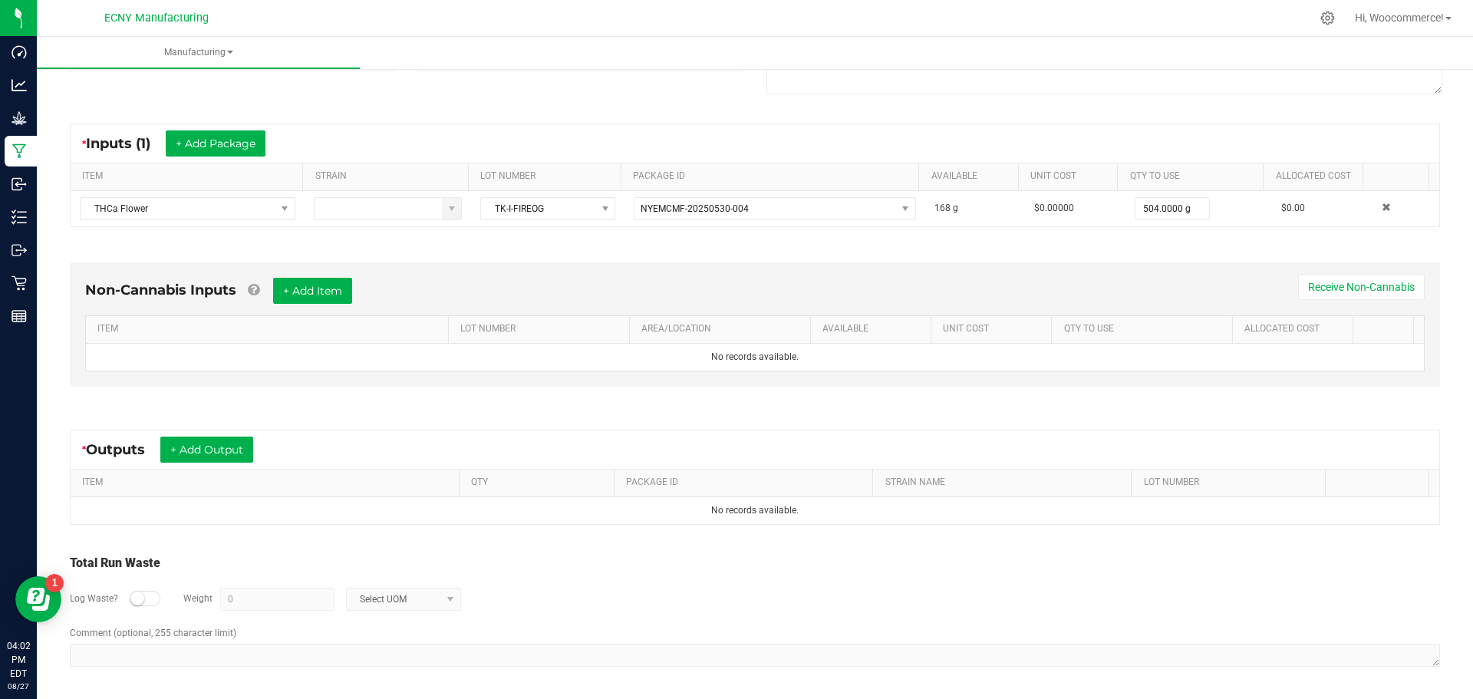
scroll to position [235, 0]
click at [199, 439] on button "+ Add Output" at bounding box center [206, 449] width 93 height 26
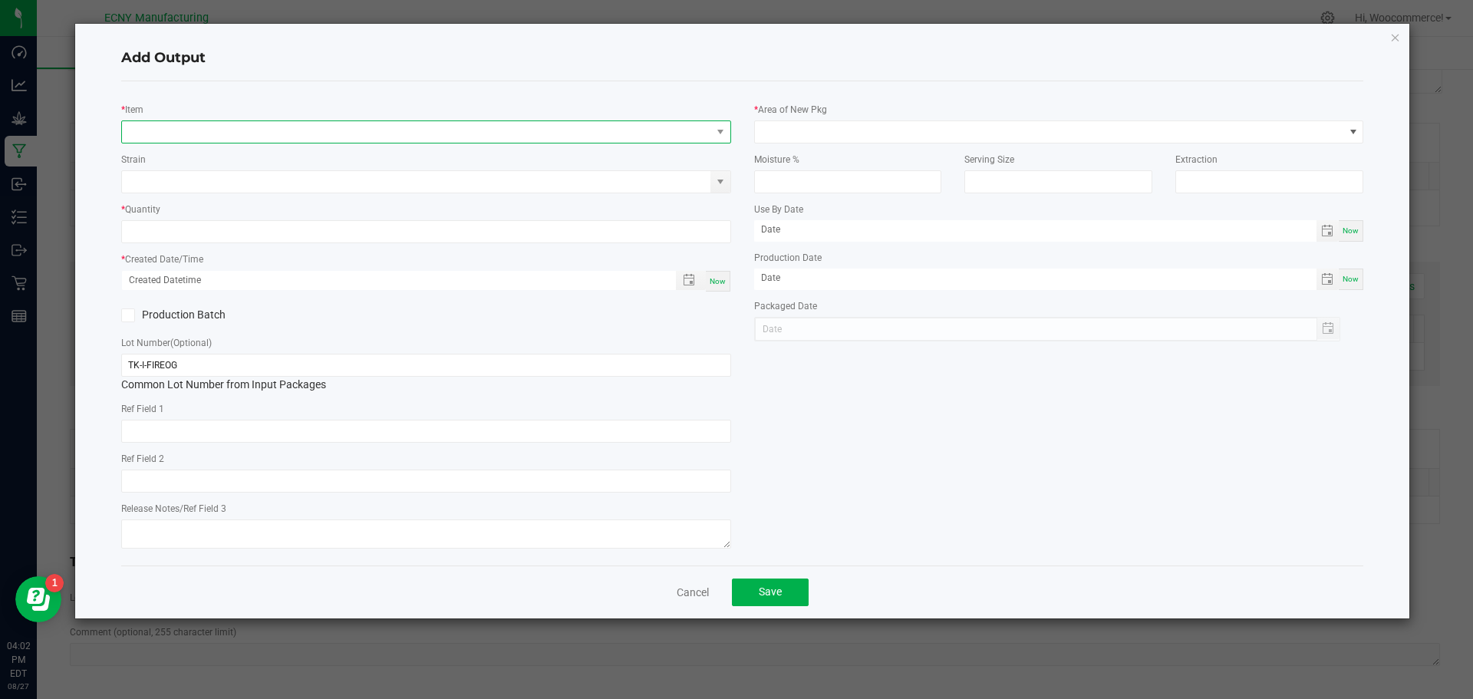
click at [235, 124] on span "NO DATA FOUND" at bounding box center [416, 131] width 589 height 21
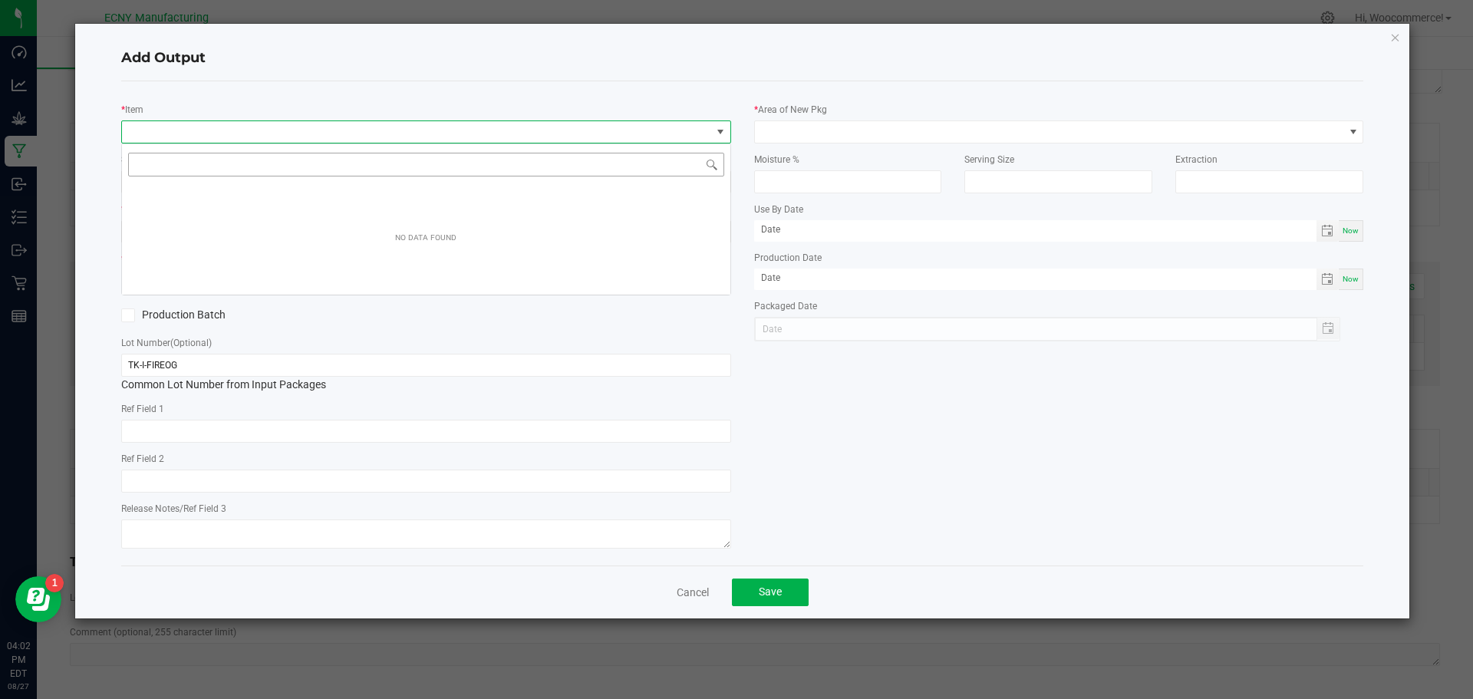
scroll to position [23, 610]
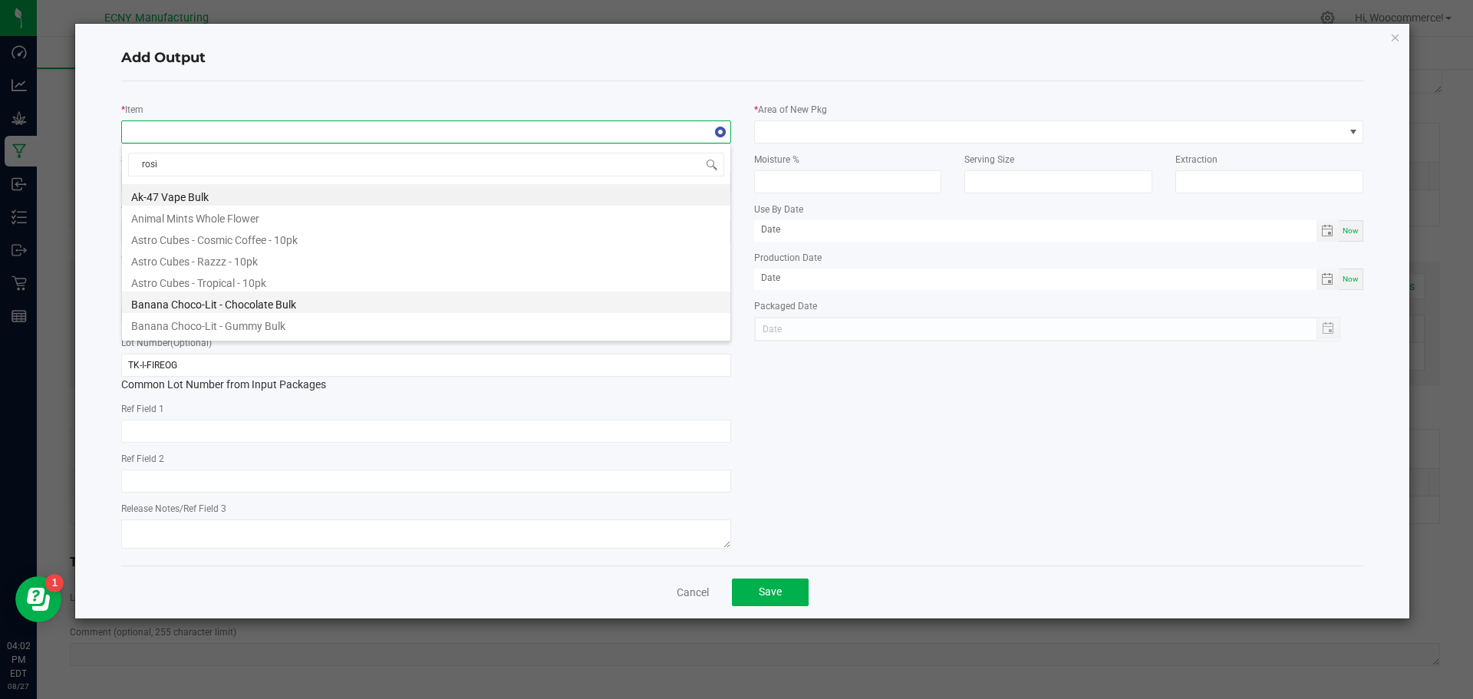
type input "rosin"
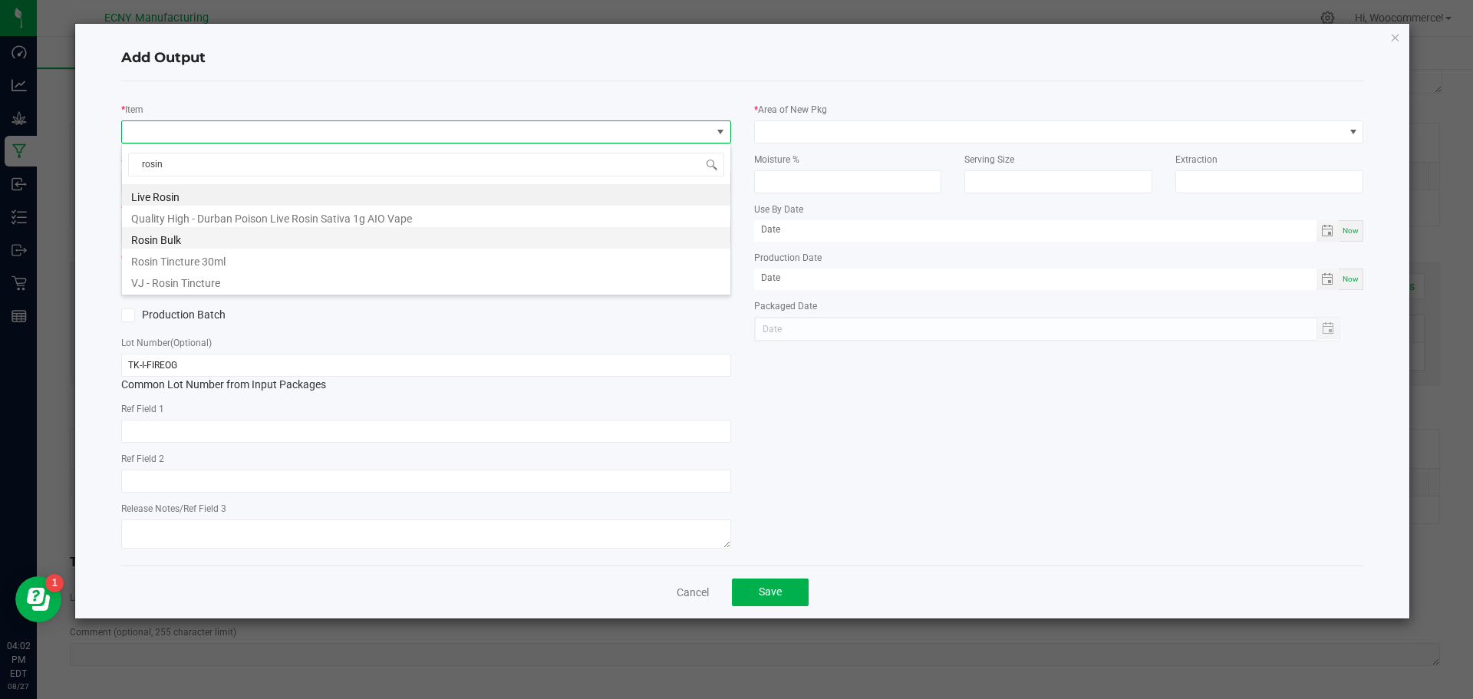
click at [177, 243] on li "Rosin Bulk" at bounding box center [426, 237] width 608 height 21
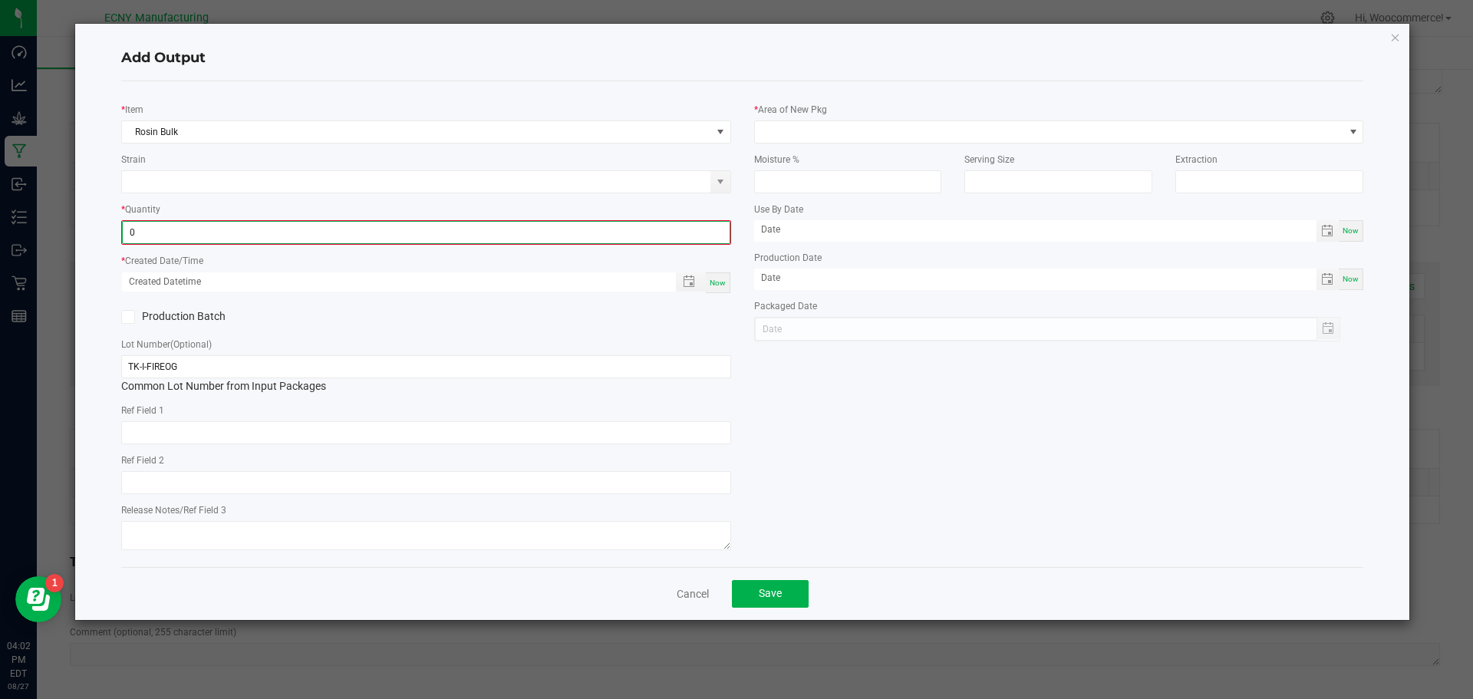
click at [193, 232] on input "0" at bounding box center [426, 232] width 607 height 21
type input "4"
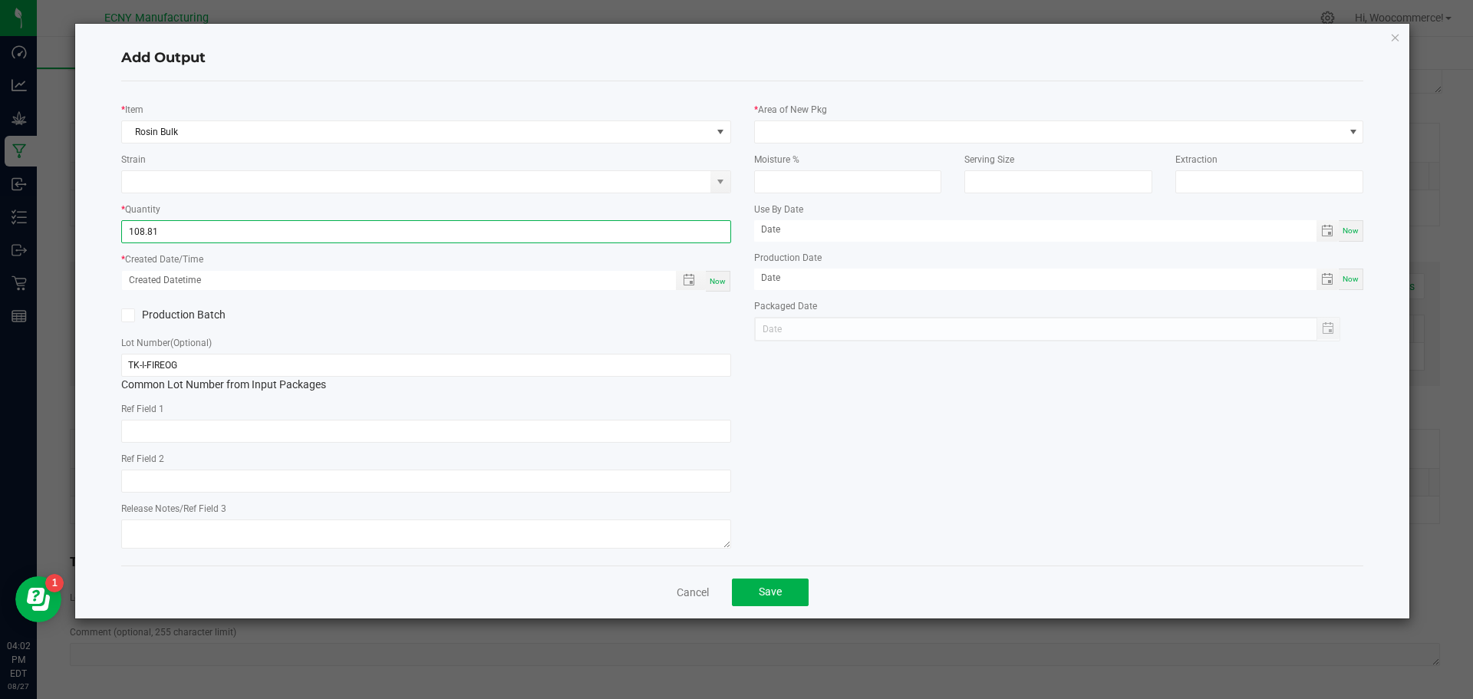
type input "108.8100 g"
click at [874, 108] on div "* Area of New Pkg" at bounding box center [1059, 122] width 610 height 42
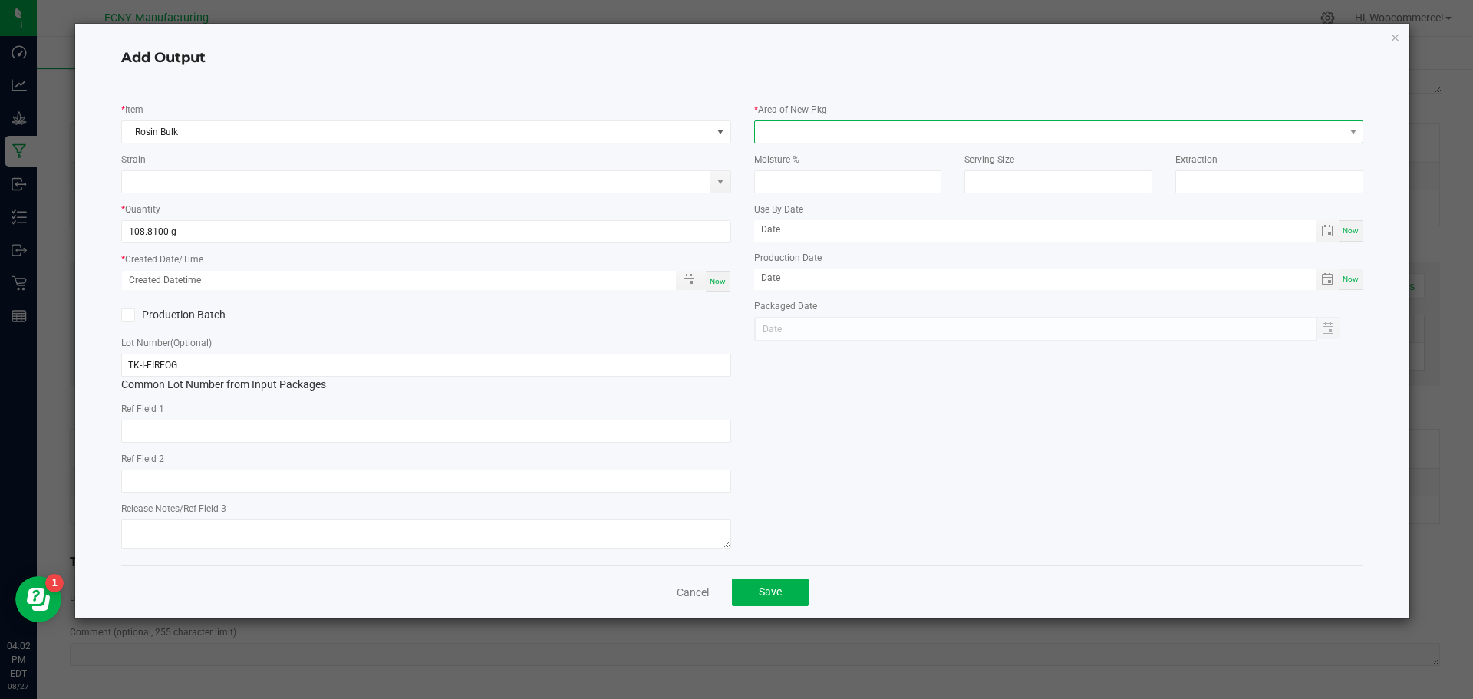
click at [862, 139] on span at bounding box center [1049, 131] width 589 height 21
click at [847, 195] on li "Storage Room 1" at bounding box center [1059, 197] width 608 height 26
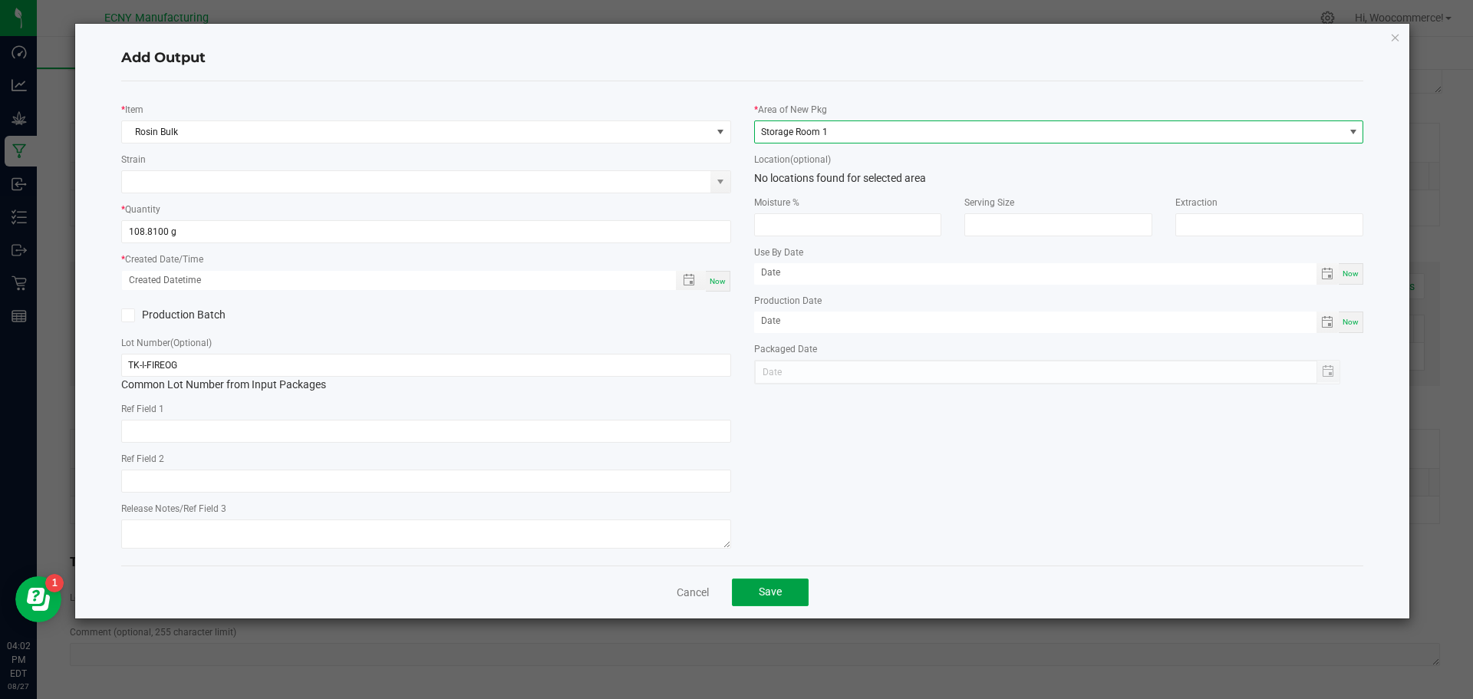
click at [759, 601] on button "Save" at bounding box center [770, 592] width 77 height 28
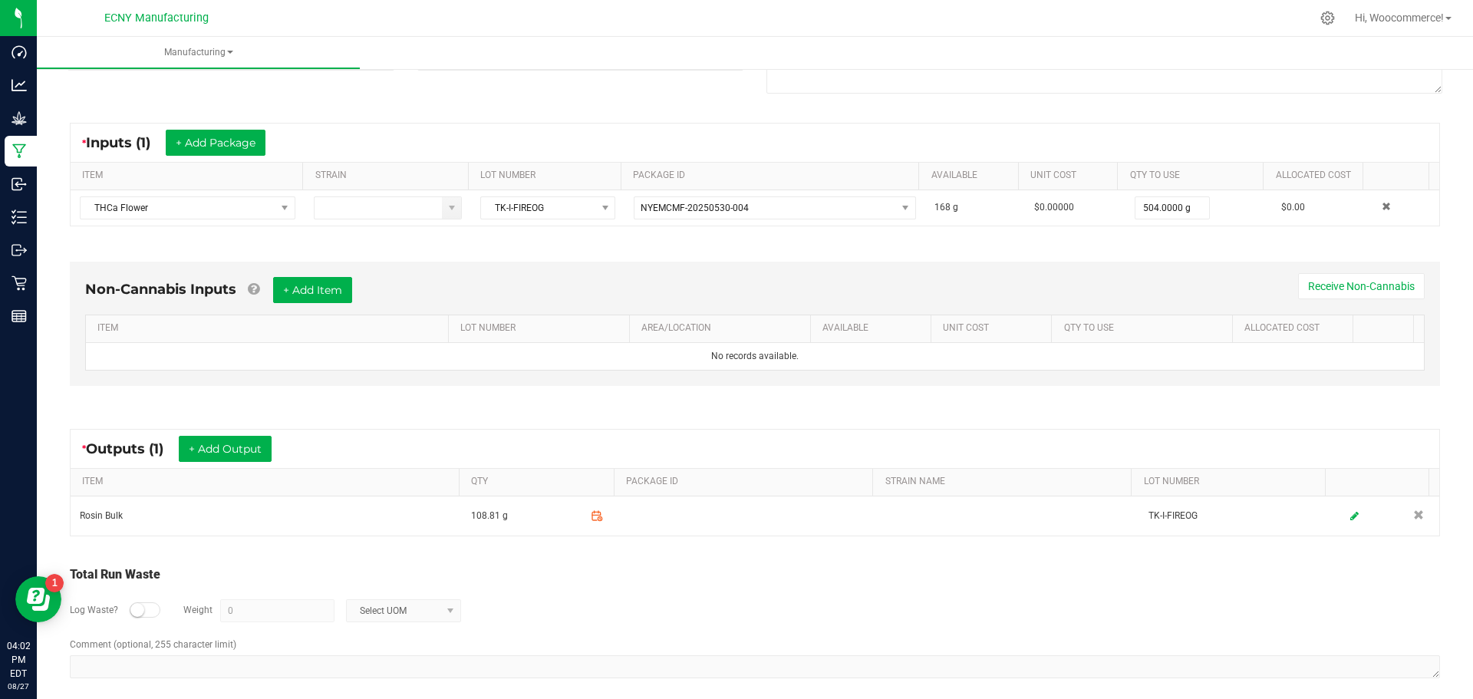
click at [140, 608] on small at bounding box center [137, 610] width 14 height 14
click at [237, 610] on input "0" at bounding box center [277, 610] width 113 height 21
type input "395.19"
click at [264, 683] on div "Total Run Waste Log Waste? Weight 395.19 Select UOM Comment (optional, 255 char…" at bounding box center [755, 623] width 1398 height 146
click at [268, 666] on textarea "Comment (optional, 255 character limit)" at bounding box center [755, 666] width 1370 height 23
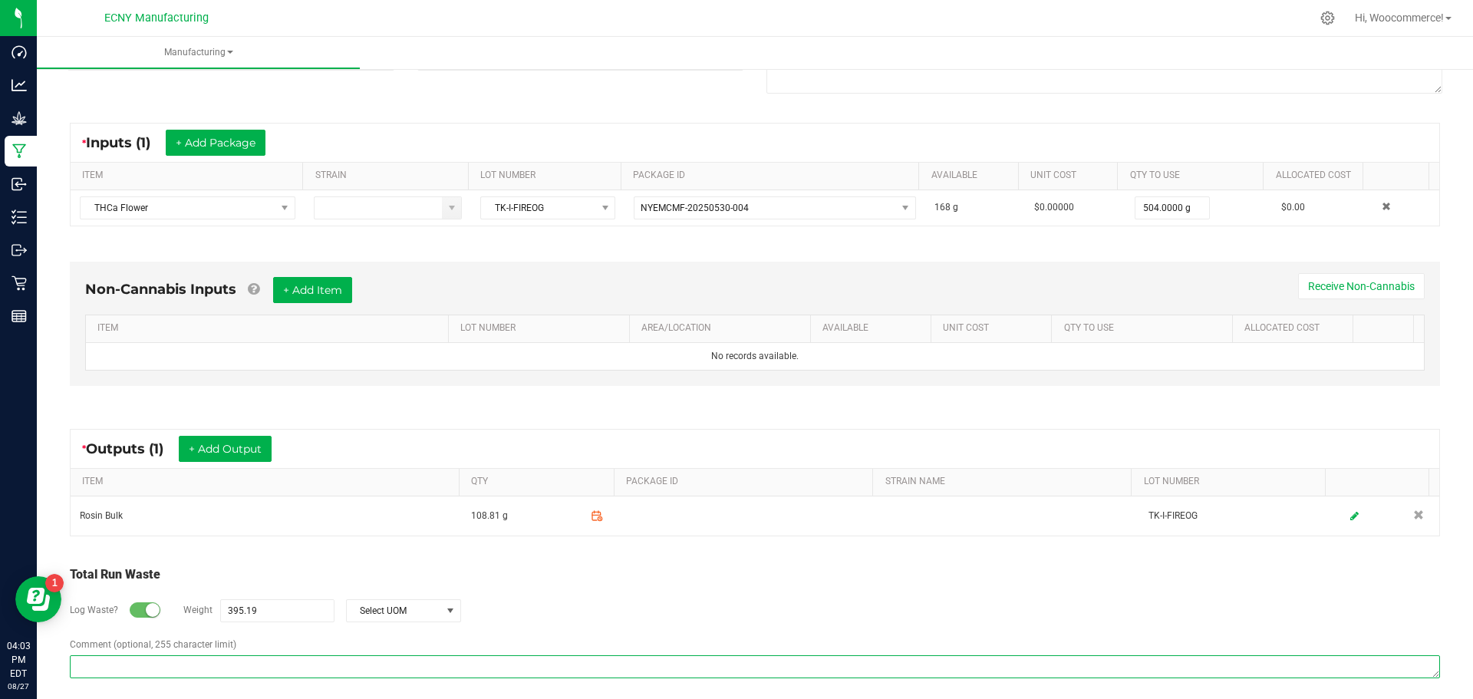
type textarea "V"
paste textarea "waste Pucks - to be infused in oil"
type textarea "waste Pucks - to be infused in oil"
click at [567, 630] on div "Log Waste? Weight 395.19 Select UOM" at bounding box center [755, 611] width 1370 height 54
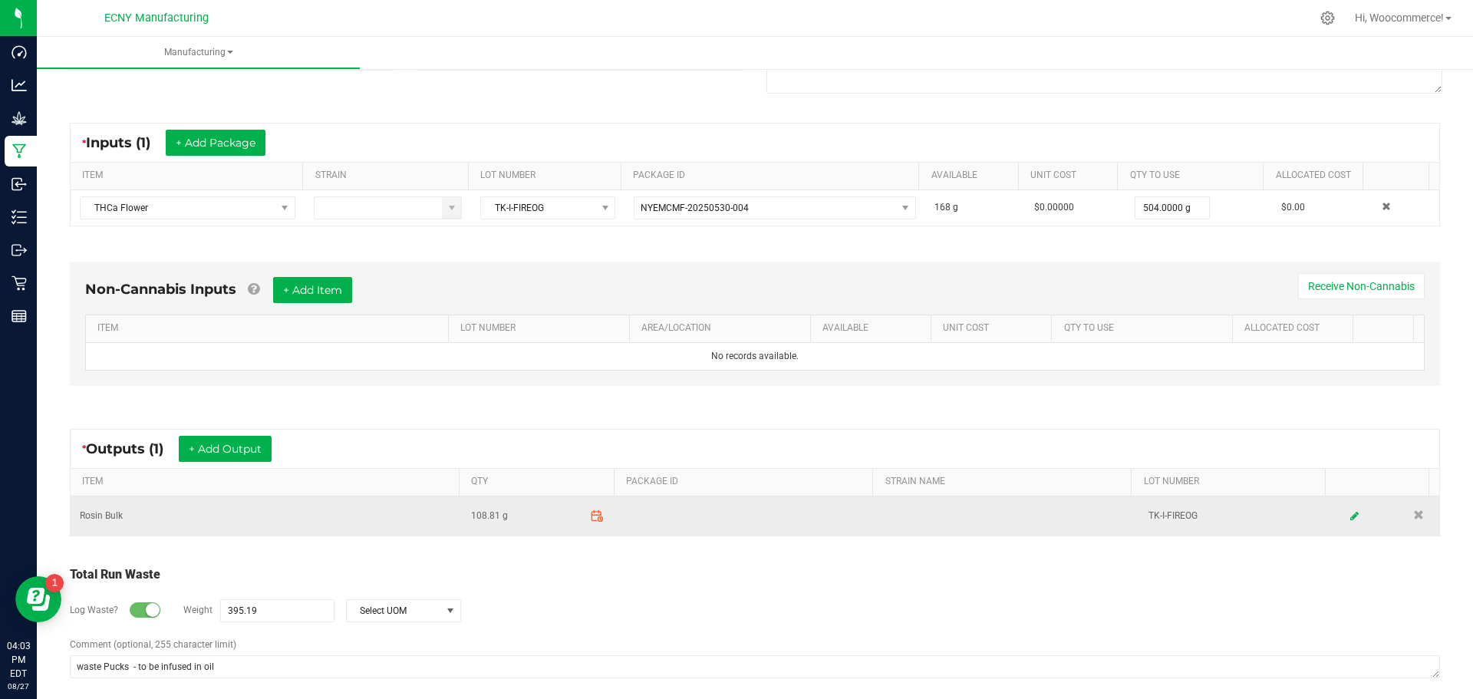
click at [590, 519] on icon at bounding box center [597, 516] width 14 height 14
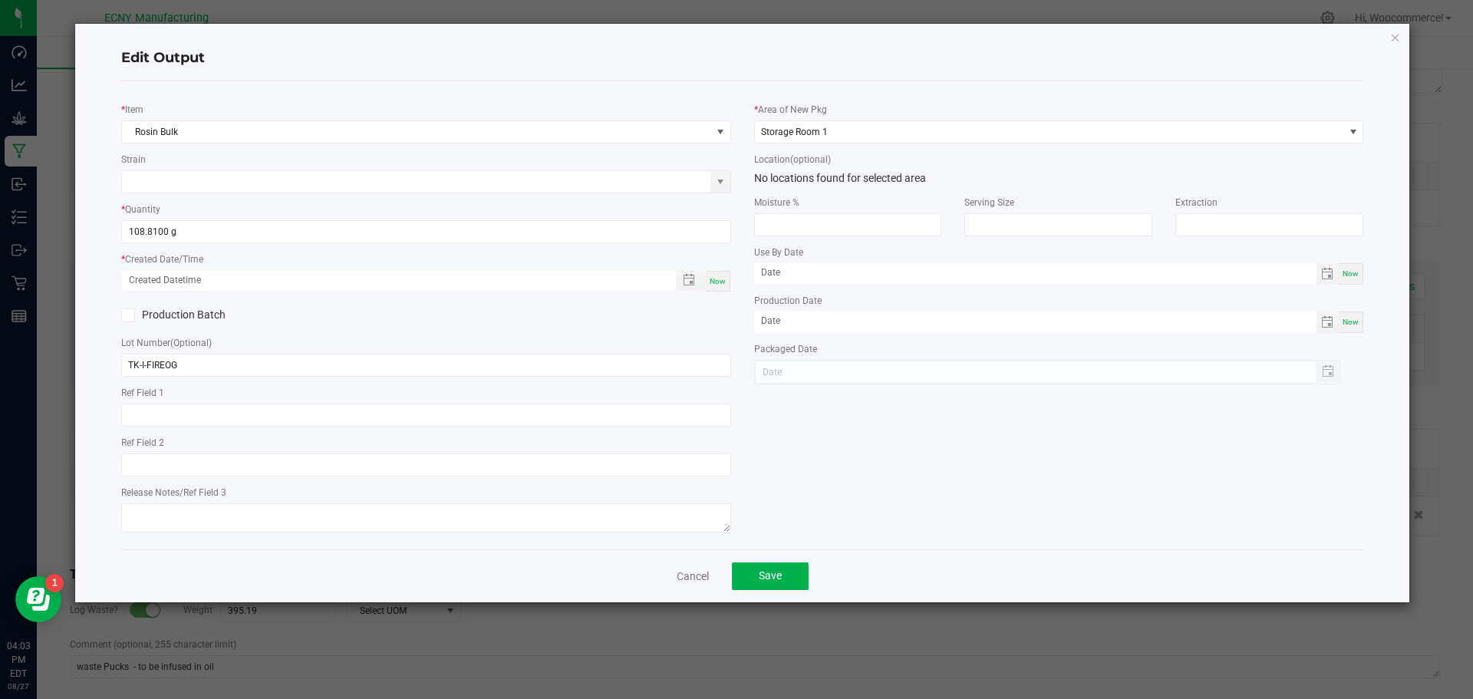
click at [707, 278] on div "Now" at bounding box center [718, 281] width 25 height 21
type input "08/27/2025 4:03 PM"
type input "[DATE]"
click at [694, 278] on span "Toggle popup" at bounding box center [689, 280] width 12 height 12
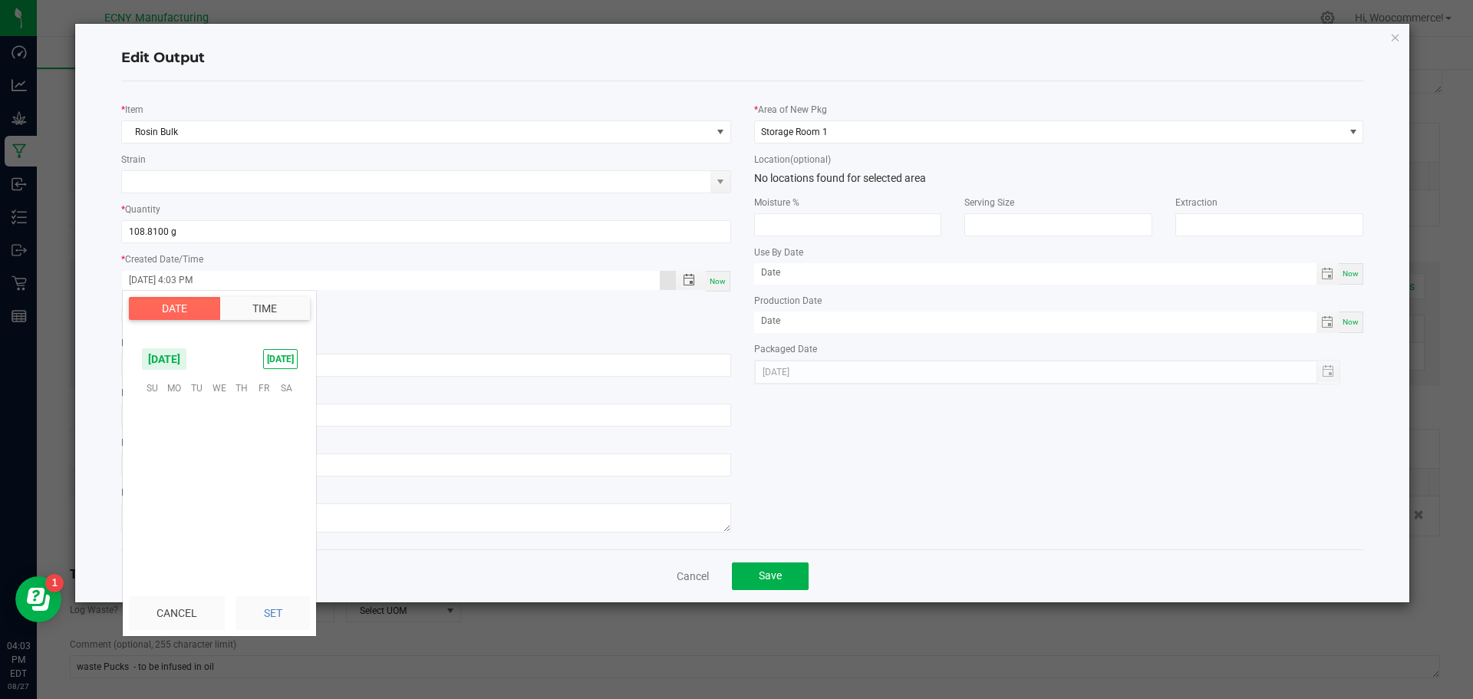
scroll to position [21, 0]
click at [181, 501] on span "25" at bounding box center [174, 506] width 22 height 24
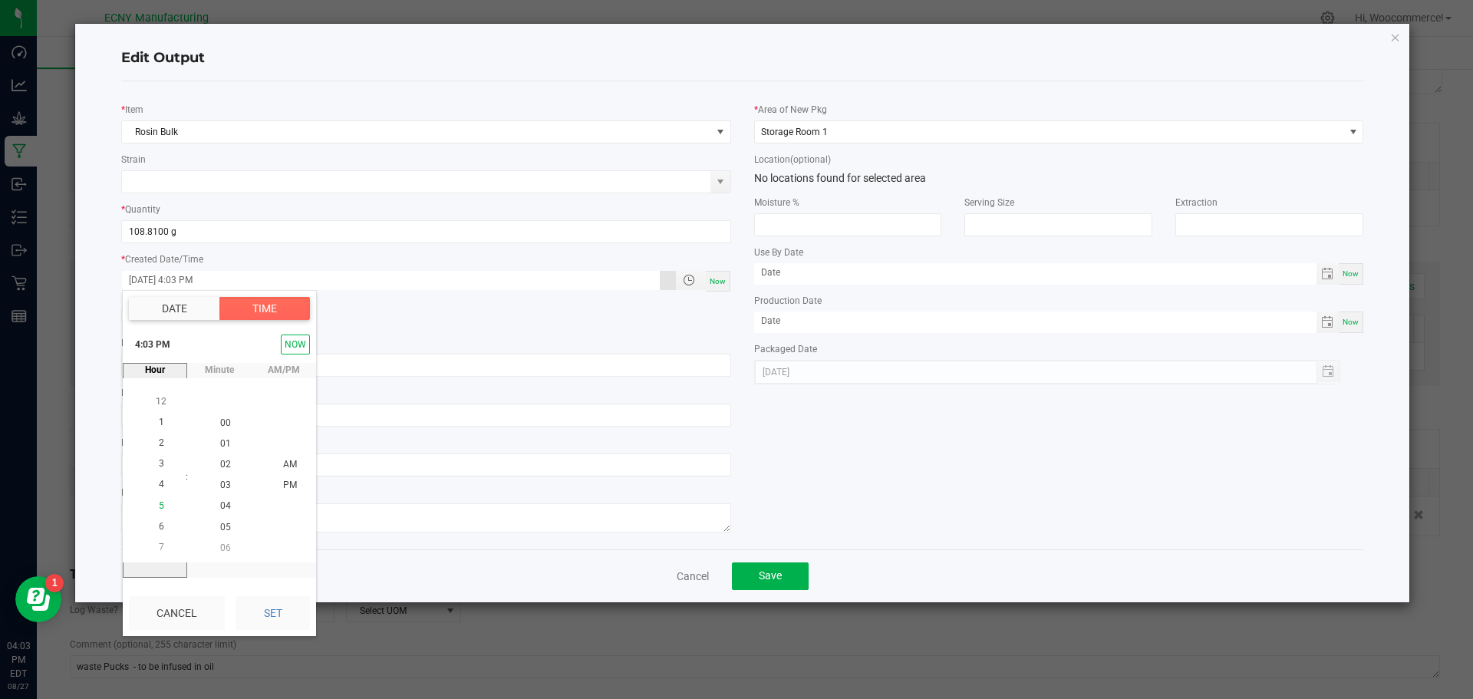
click at [160, 509] on li "5" at bounding box center [161, 506] width 37 height 21
click at [292, 481] on li "PM" at bounding box center [290, 485] width 37 height 21
click at [296, 483] on li "PM" at bounding box center [290, 485] width 37 height 21
click at [285, 484] on span "PM" at bounding box center [290, 484] width 14 height 11
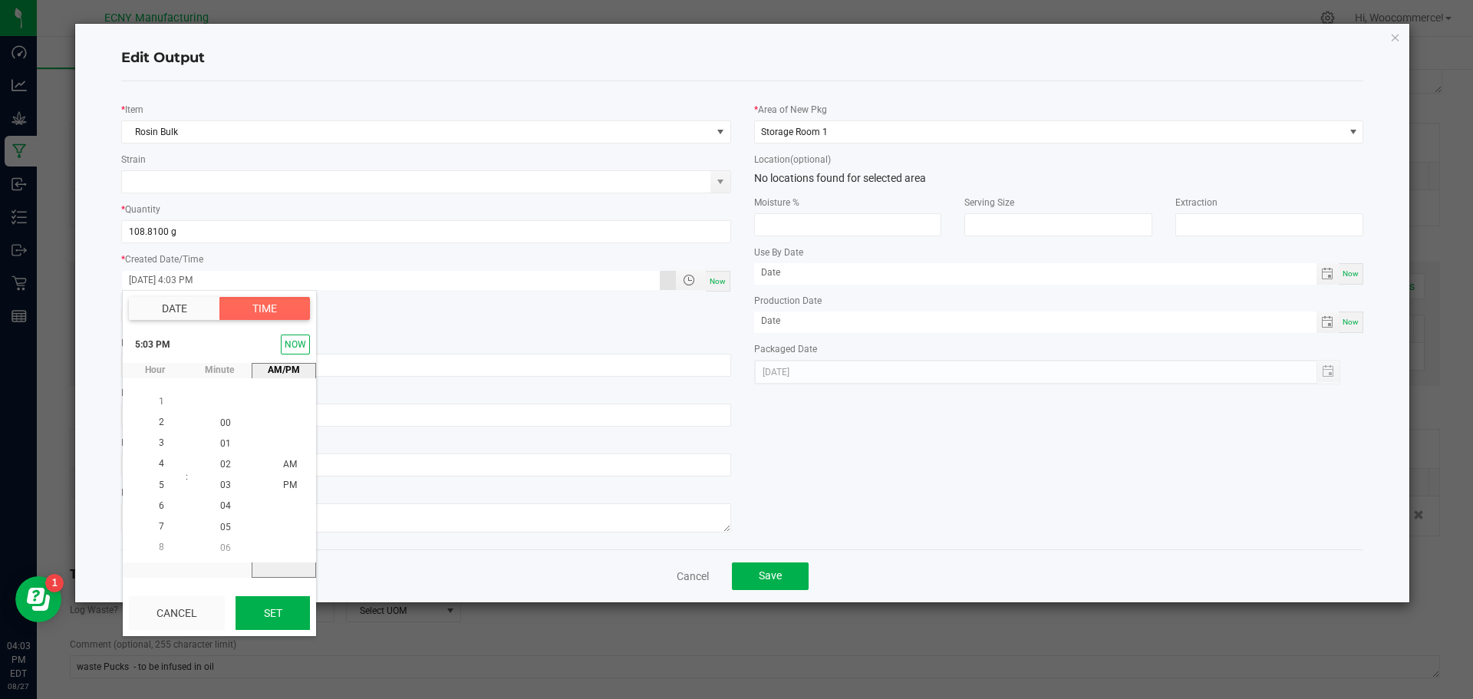
click at [270, 615] on button "Set" at bounding box center [272, 613] width 74 height 34
type input "08/25/2025 5:03 PM"
type input "08/25/2025"
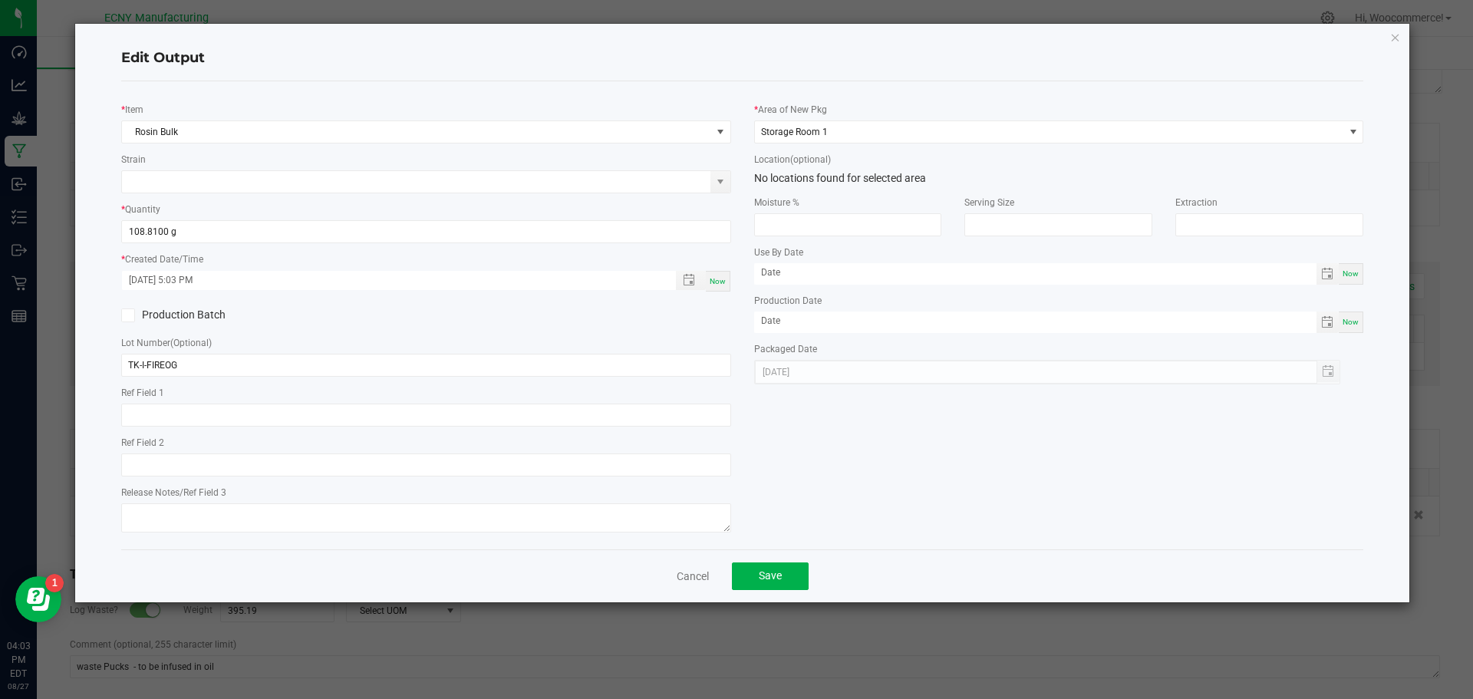
click at [776, 559] on div "Cancel Save" at bounding box center [742, 575] width 1243 height 53
click at [774, 571] on span "Save" at bounding box center [770, 575] width 23 height 12
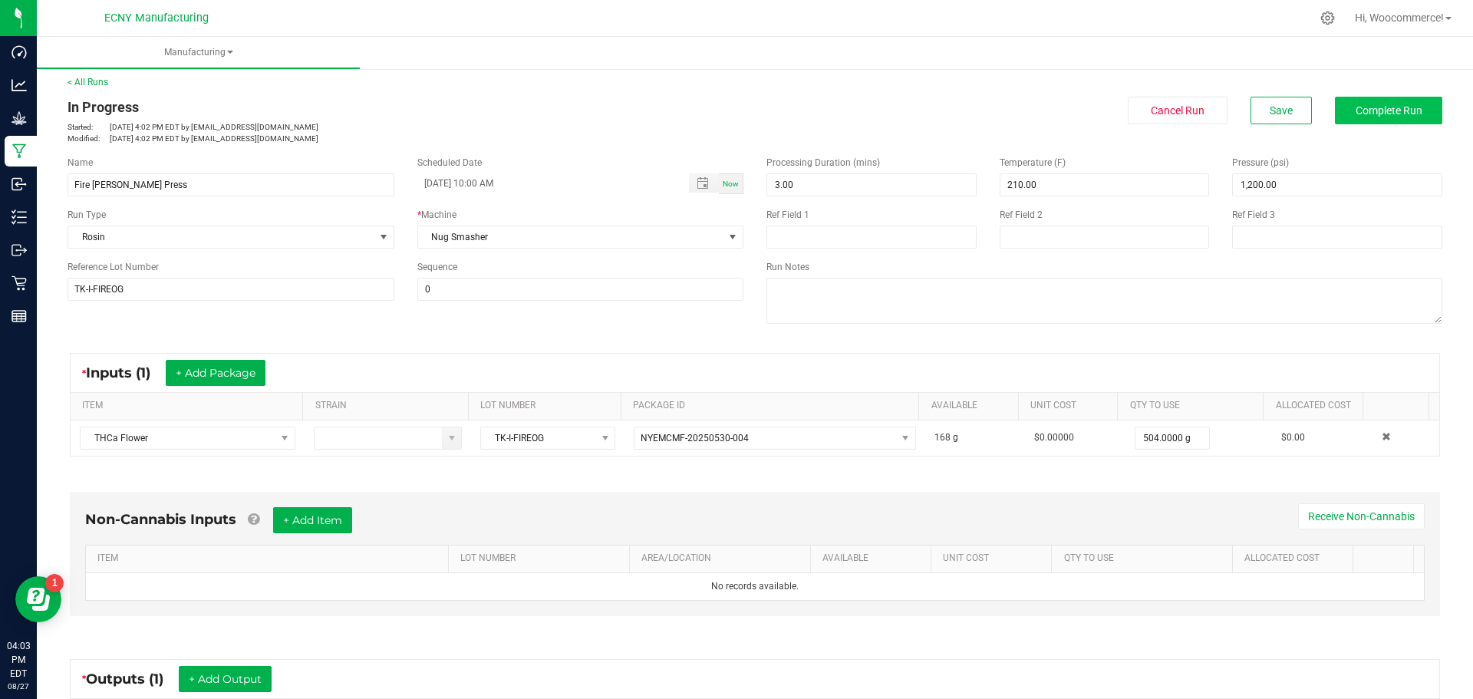
scroll to position [0, 0]
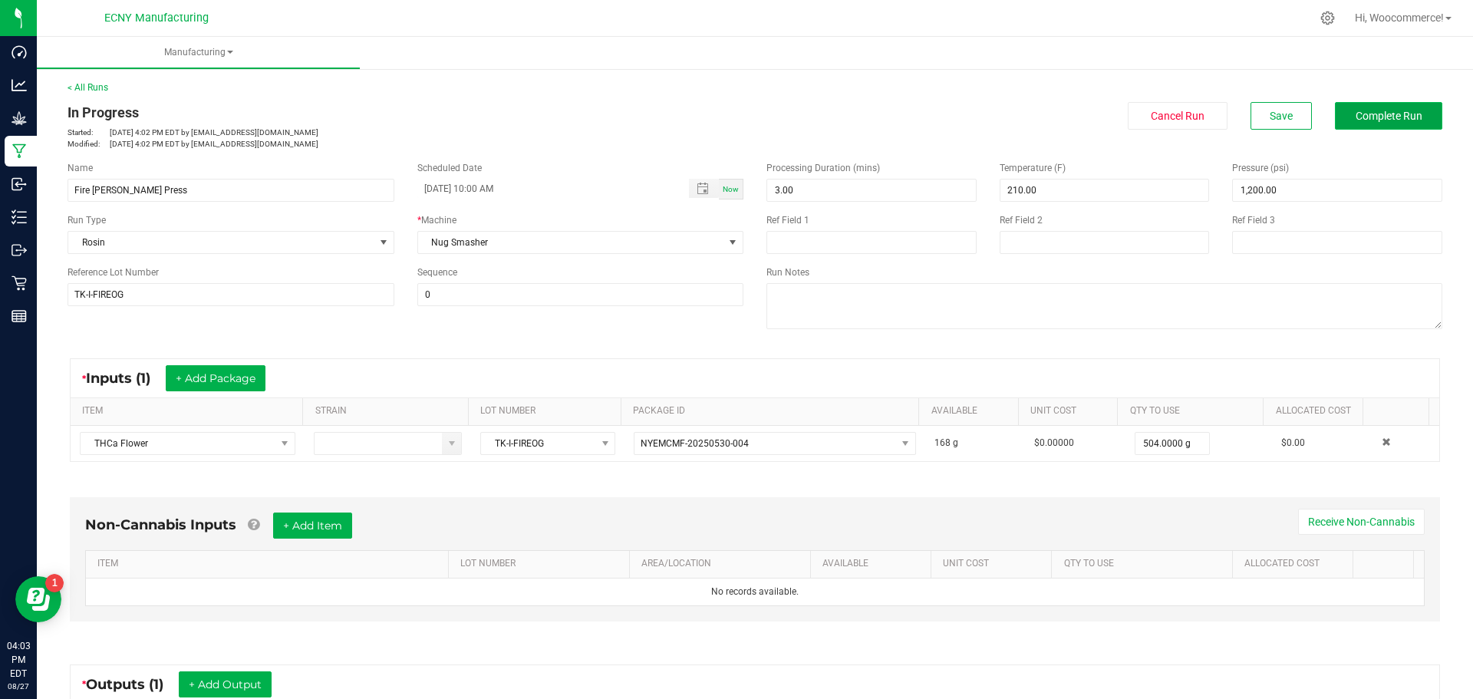
click at [1375, 107] on button "Complete Run" at bounding box center [1388, 116] width 107 height 28
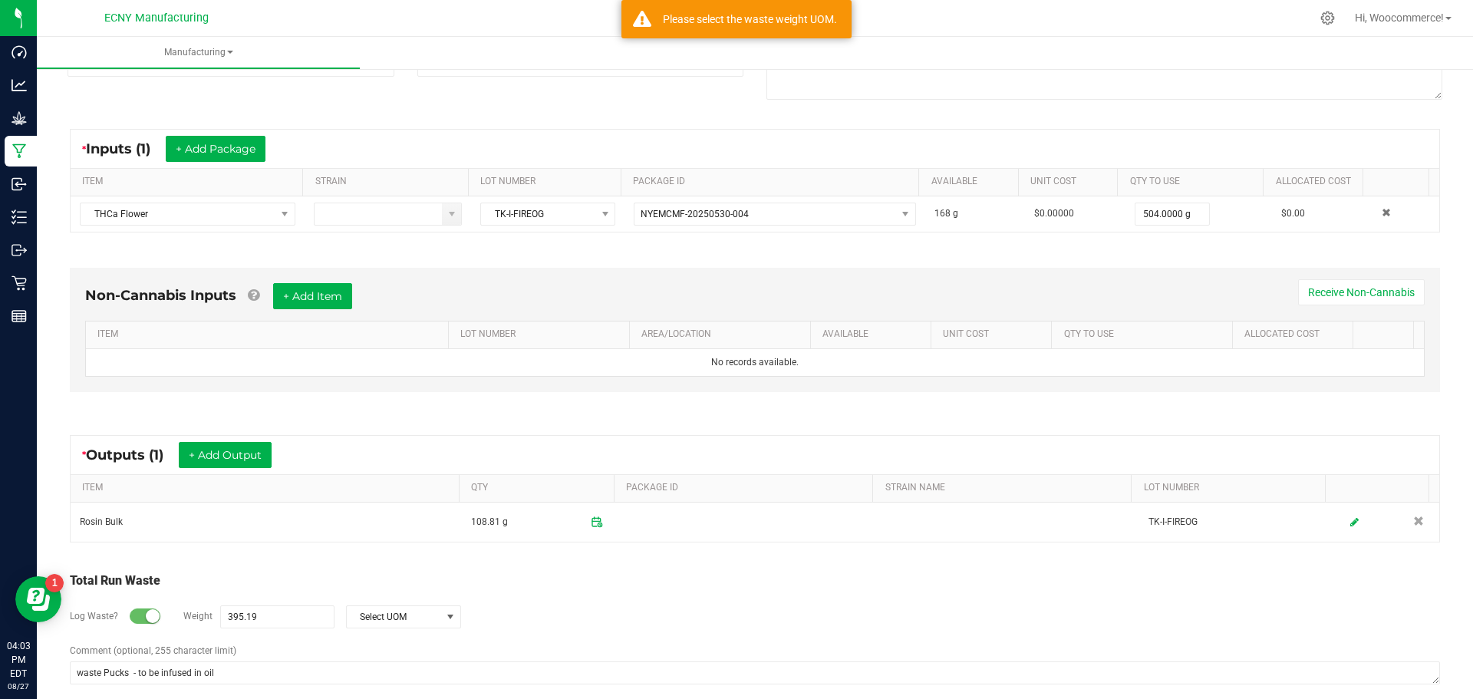
scroll to position [248, 0]
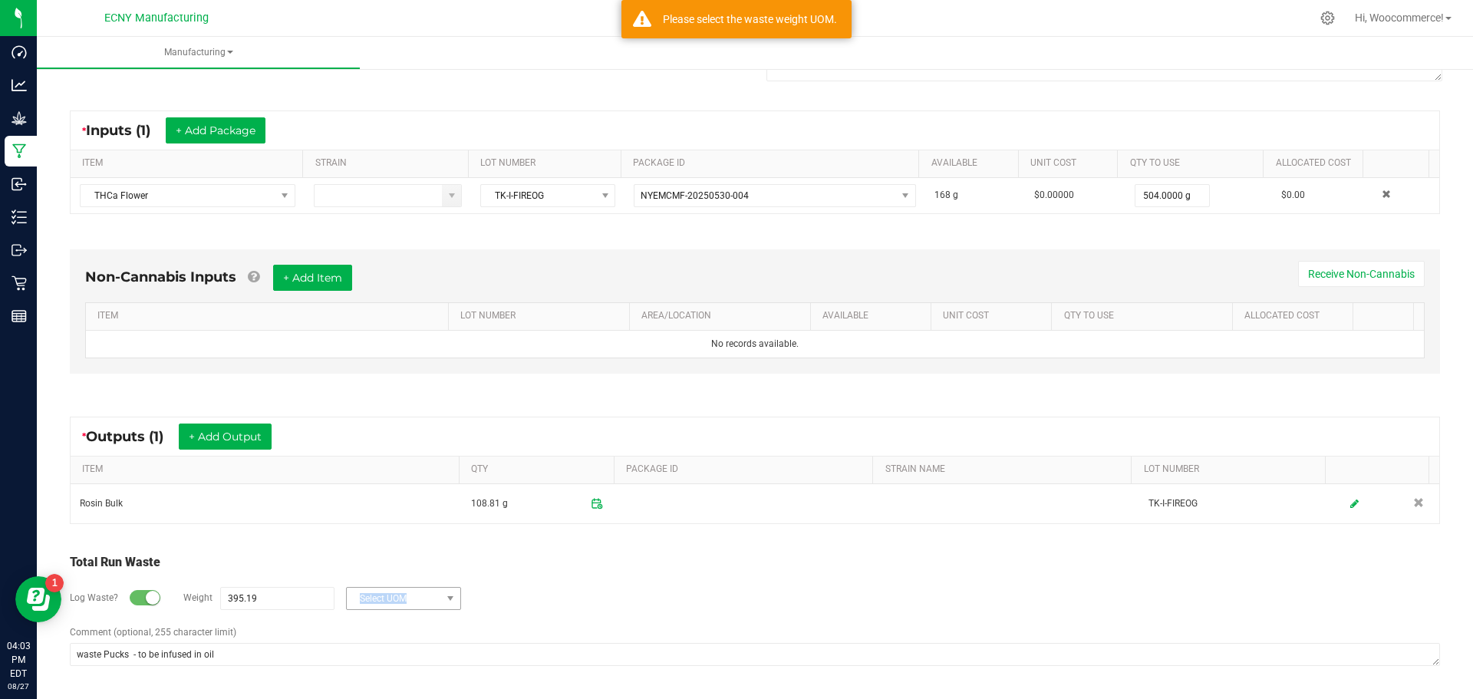
drag, startPoint x: 420, startPoint y: 586, endPoint x: 419, endPoint y: 595, distance: 9.3
click at [420, 592] on div "Log Waste? Weight 395.19 Select UOM" at bounding box center [755, 598] width 1370 height 54
click at [419, 595] on span "Select UOM" at bounding box center [394, 598] width 94 height 21
click at [410, 467] on li "Gram" at bounding box center [402, 465] width 114 height 21
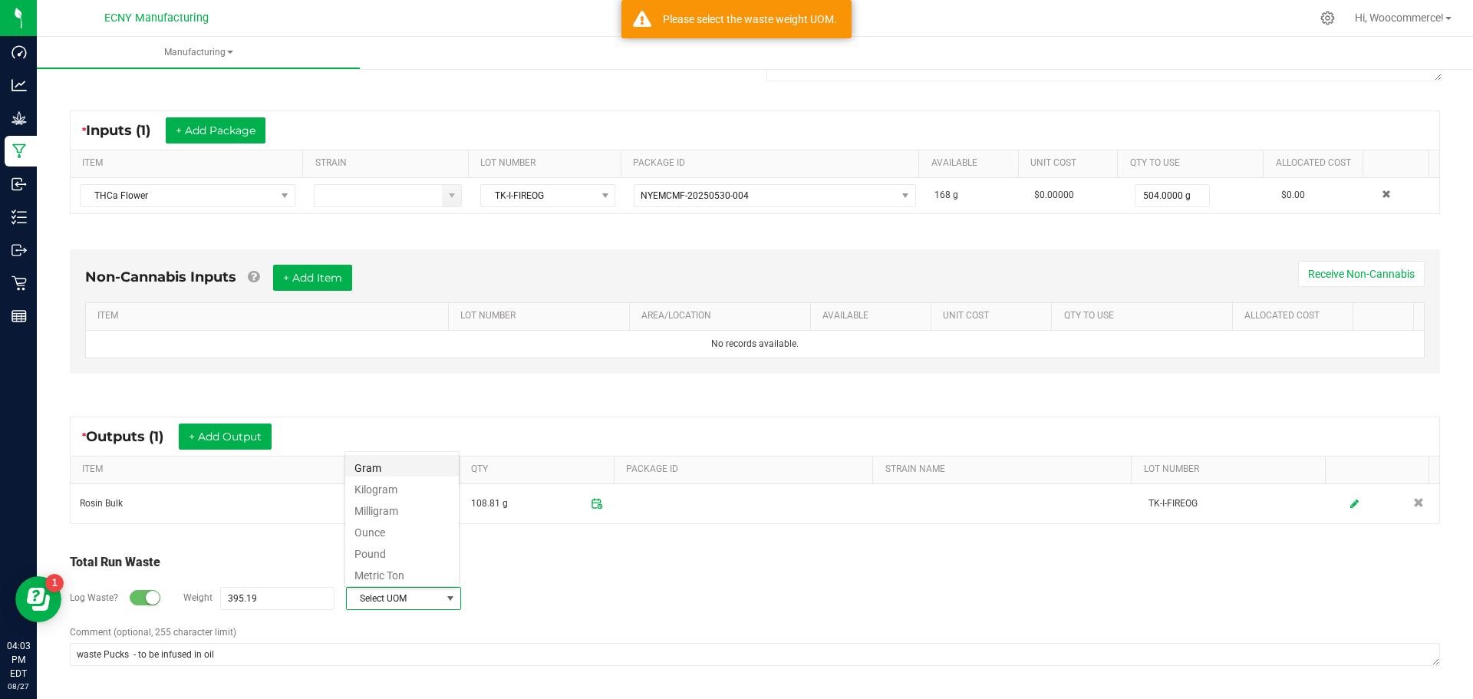
type input "395.19 g"
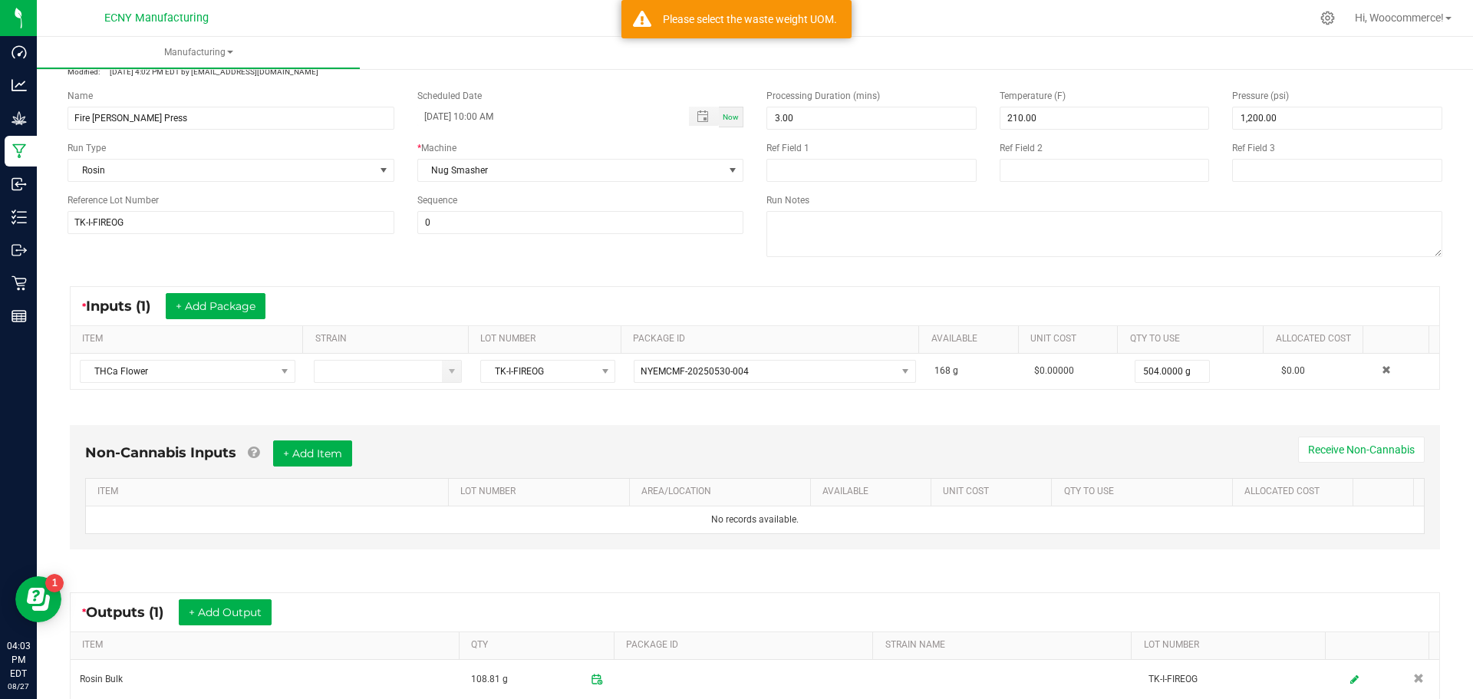
scroll to position [0, 0]
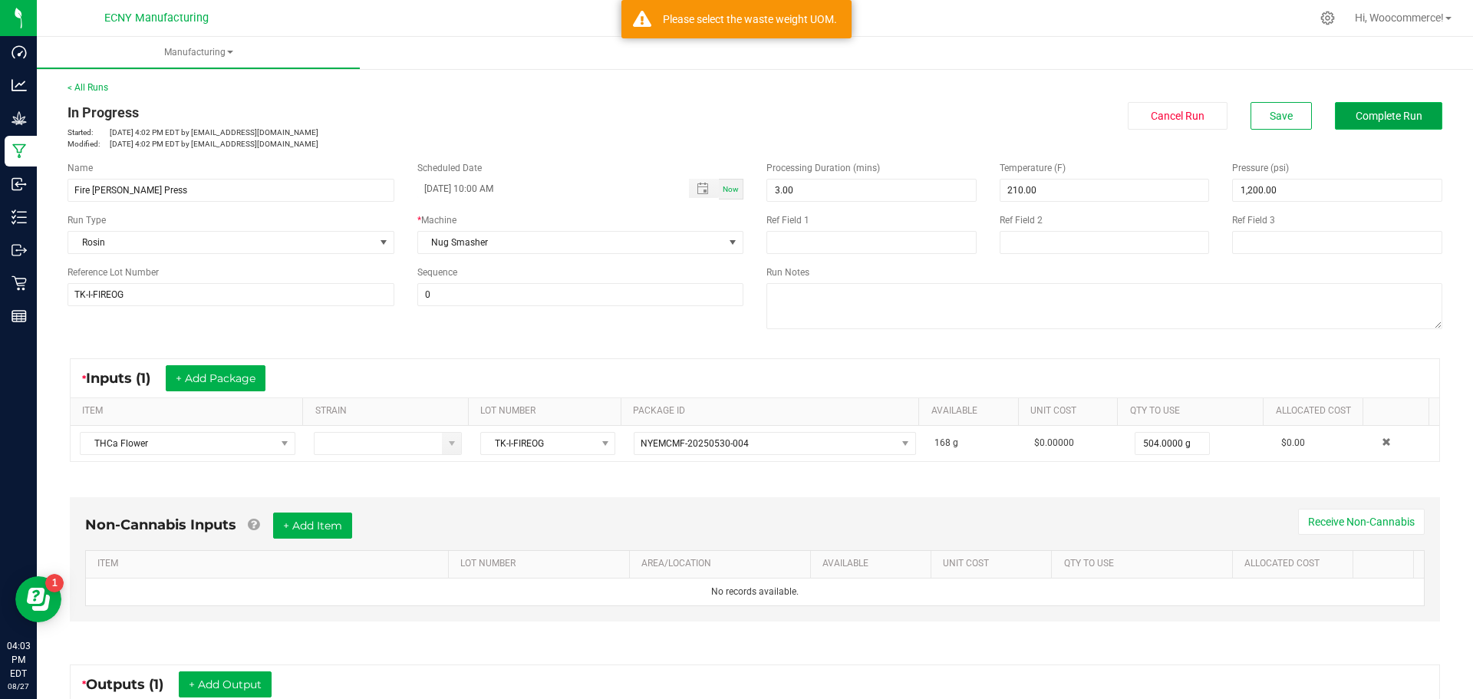
click at [1404, 107] on button "Complete Run" at bounding box center [1388, 116] width 107 height 28
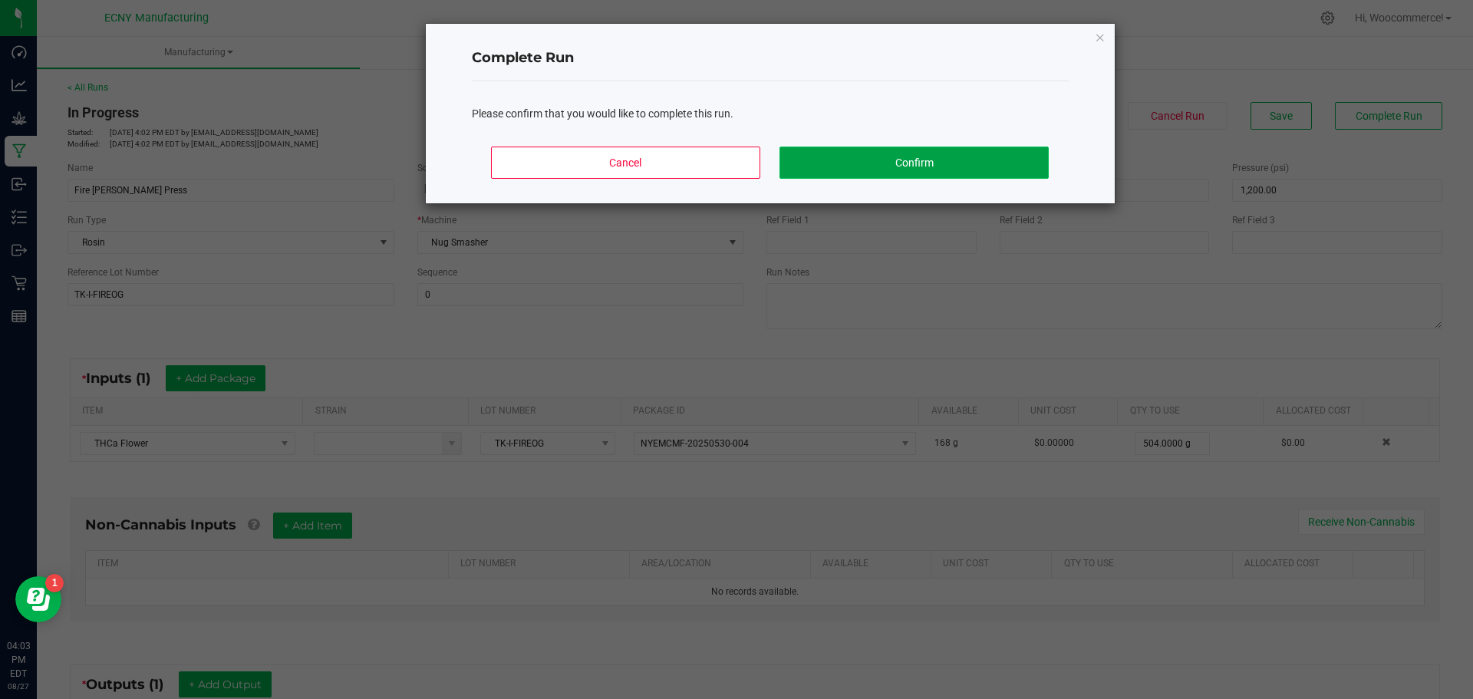
click at [843, 162] on button "Confirm" at bounding box center [913, 163] width 268 height 32
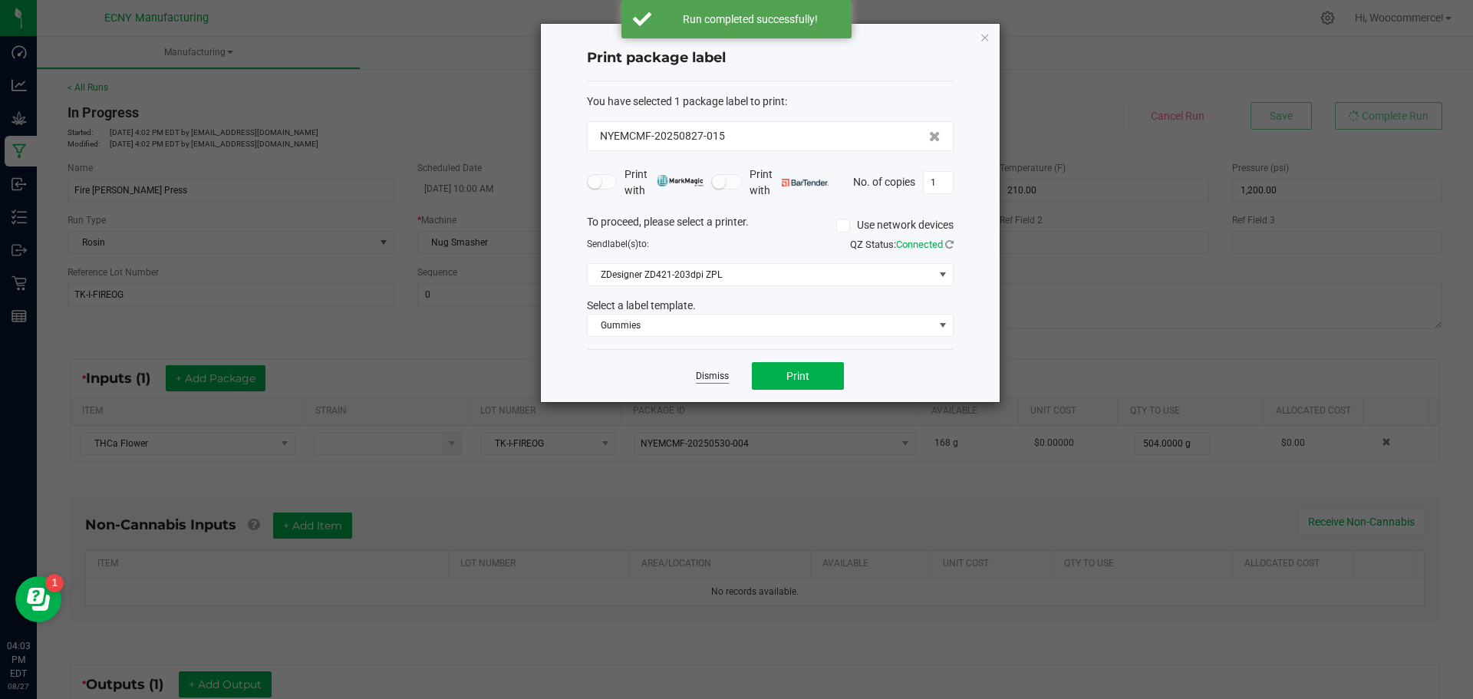
click at [703, 376] on link "Dismiss" at bounding box center [712, 376] width 33 height 13
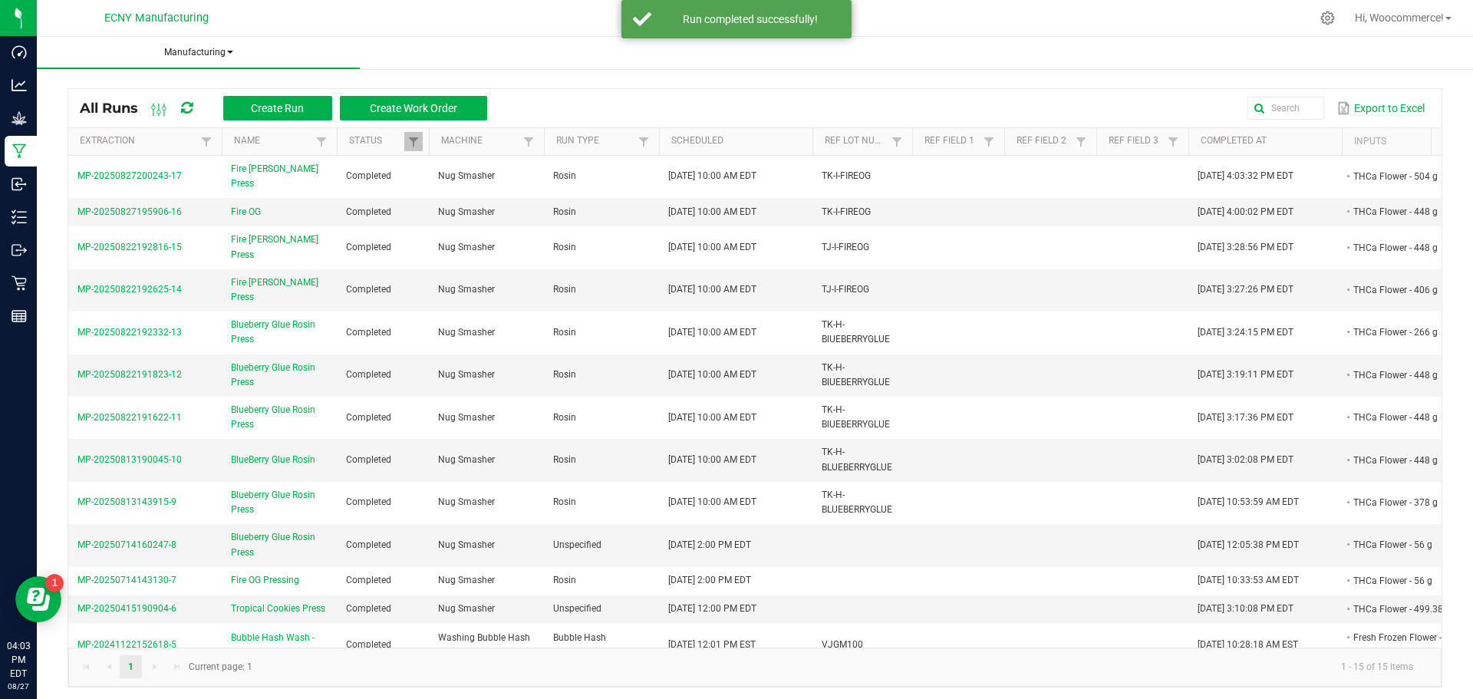
click at [176, 48] on span "Manufacturing" at bounding box center [198, 52] width 323 height 13
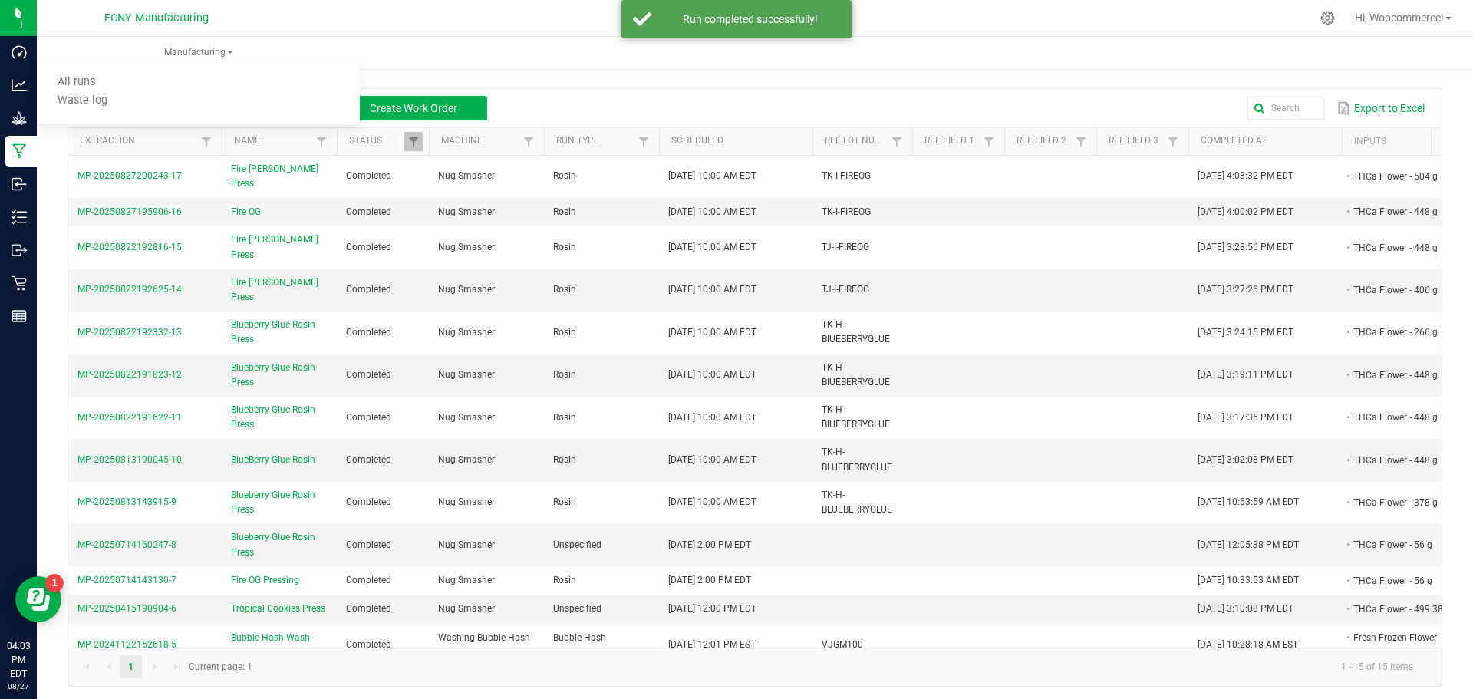
click at [513, 64] on ul "Manufacturing All runs Waste log" at bounding box center [773, 53] width 1473 height 33
click at [308, 106] on button "Create Run" at bounding box center [277, 108] width 109 height 25
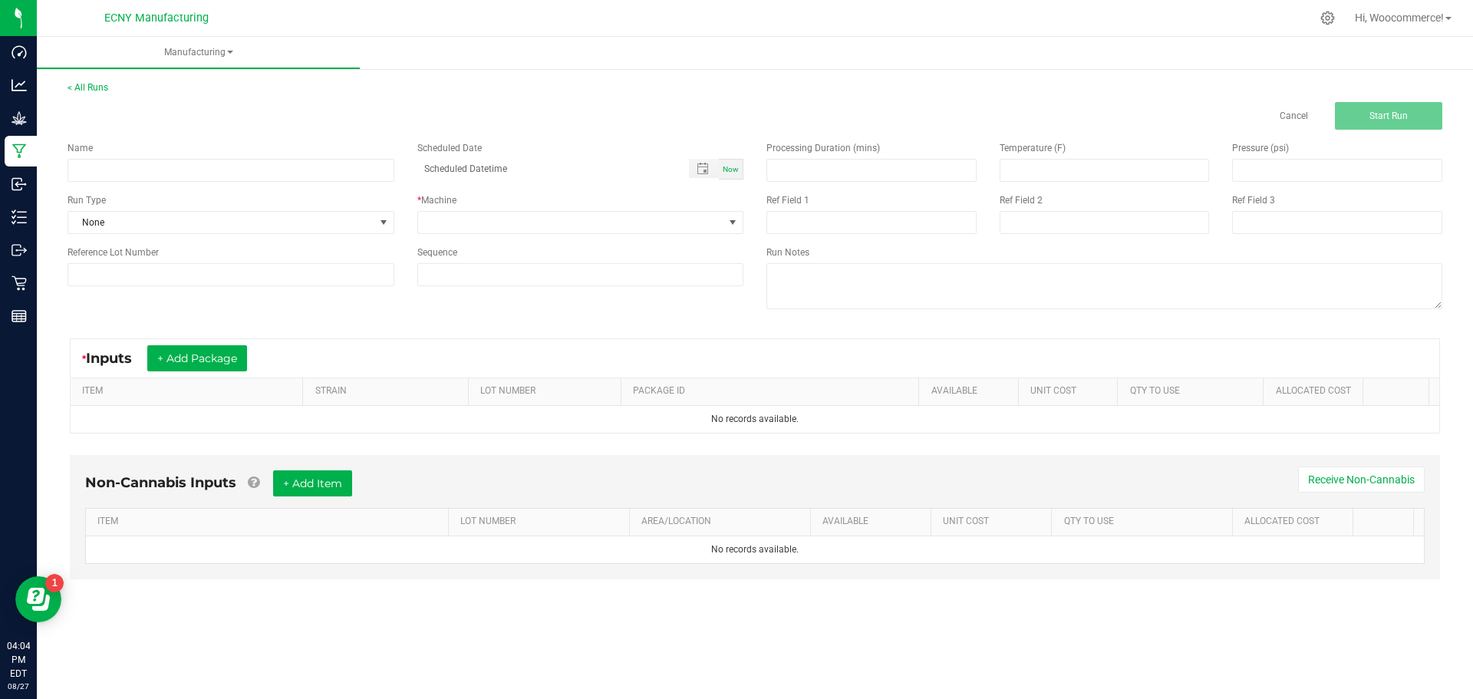
click at [297, 153] on div "Name" at bounding box center [231, 148] width 327 height 14
click at [317, 164] on input at bounding box center [231, 170] width 327 height 23
click at [706, 167] on span "Toggle popup" at bounding box center [702, 169] width 12 height 12
type input "Fire OG Rodin Press"
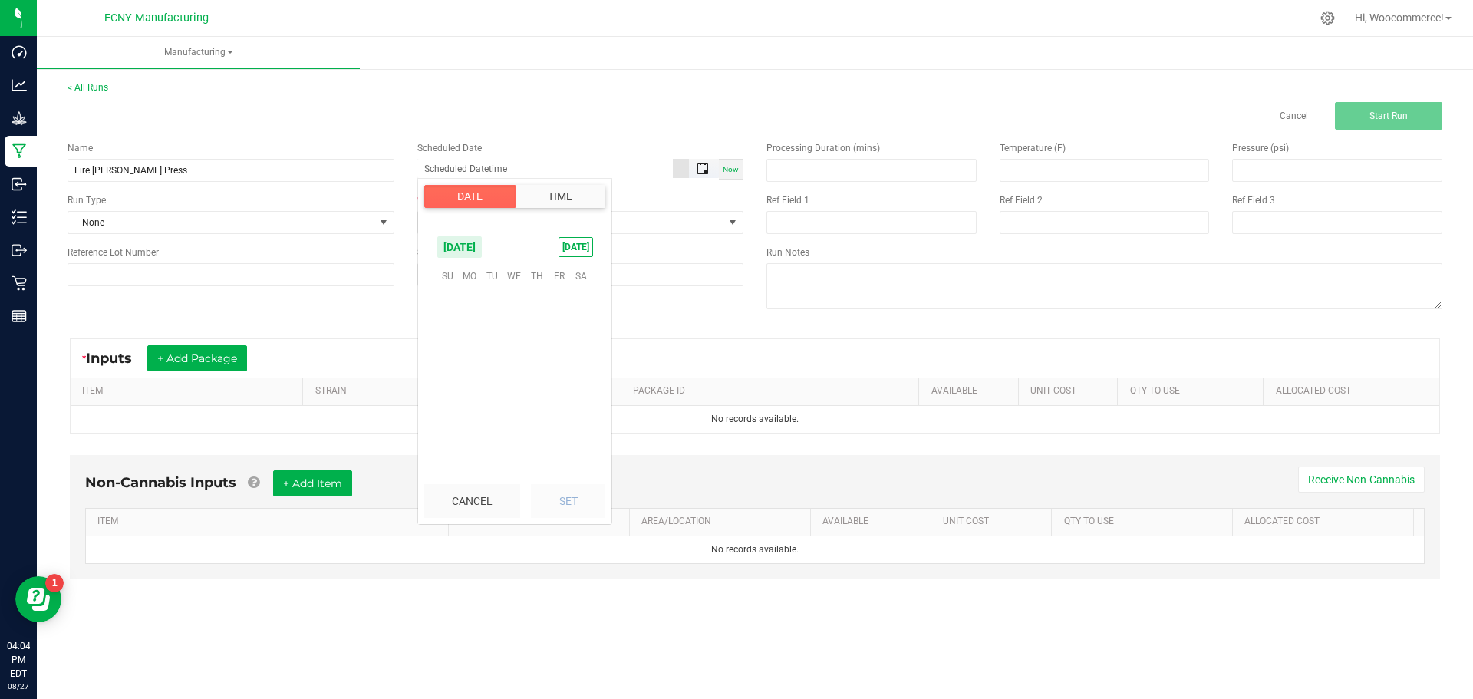
scroll to position [248606, 0]
click at [489, 396] on span "26" at bounding box center [492, 395] width 22 height 24
click at [445, 413] on li "2" at bounding box center [456, 415] width 37 height 21
click at [446, 413] on li "4" at bounding box center [456, 415] width 37 height 21
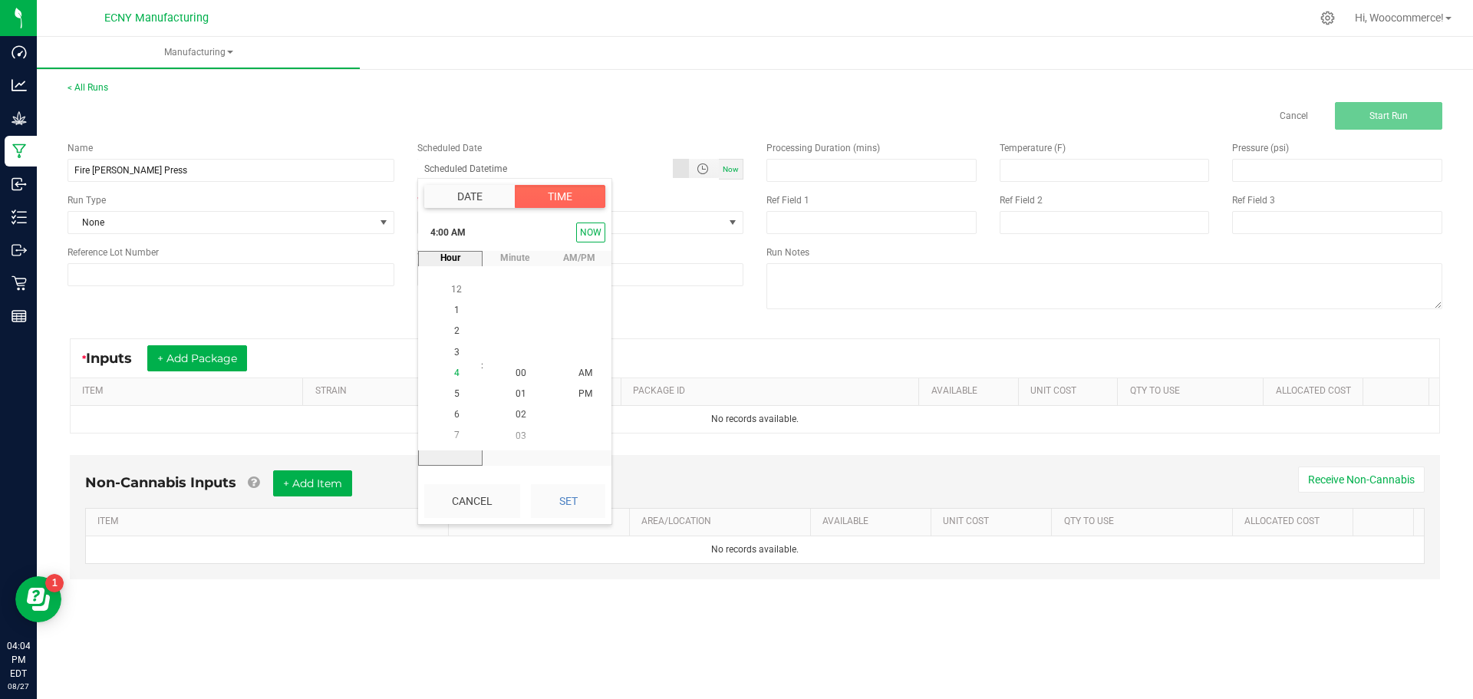
click at [446, 413] on li "6" at bounding box center [456, 415] width 37 height 21
click at [454, 394] on span "5" at bounding box center [456, 393] width 5 height 11
click at [456, 375] on li "5" at bounding box center [456, 373] width 37 height 21
click at [452, 423] on li "7" at bounding box center [456, 415] width 37 height 21
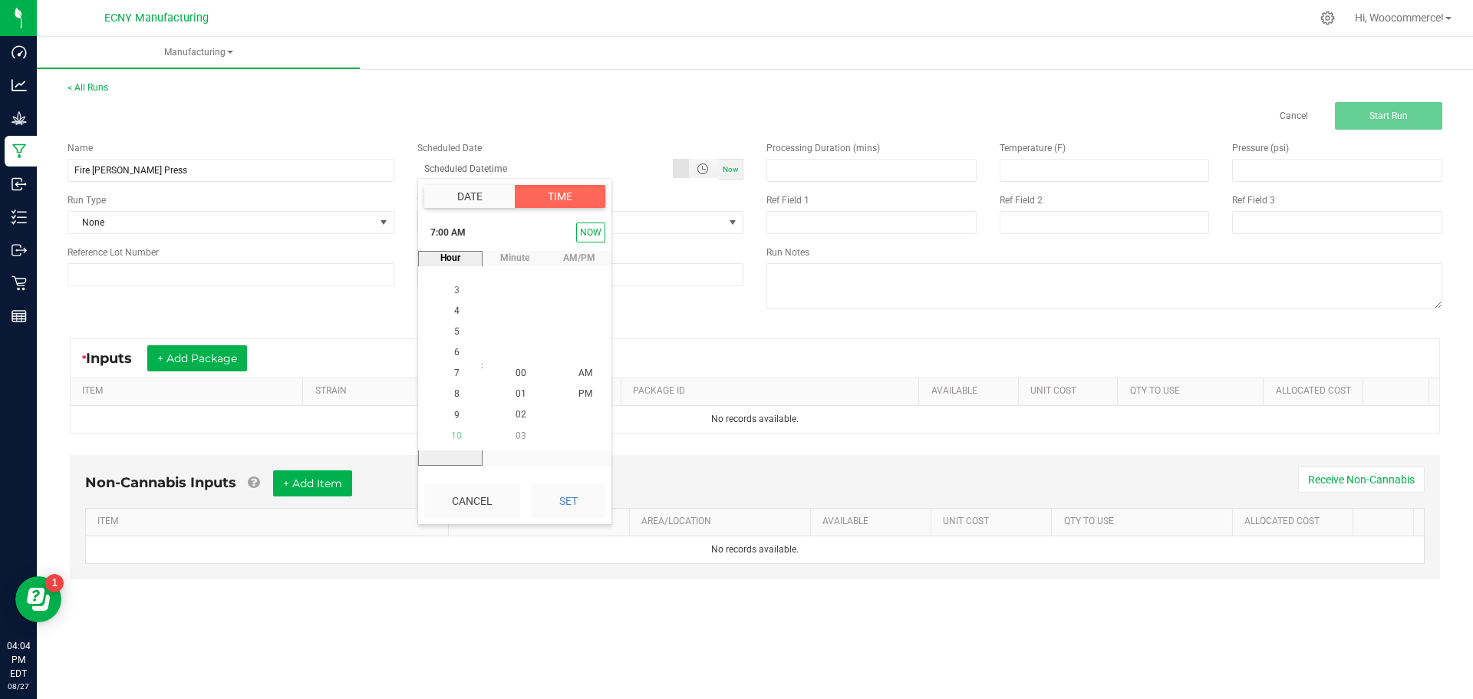
click at [453, 435] on span "10" at bounding box center [456, 435] width 11 height 11
click at [580, 487] on button "Set" at bounding box center [568, 501] width 74 height 34
type input "08/26/2025 10:00 AM"
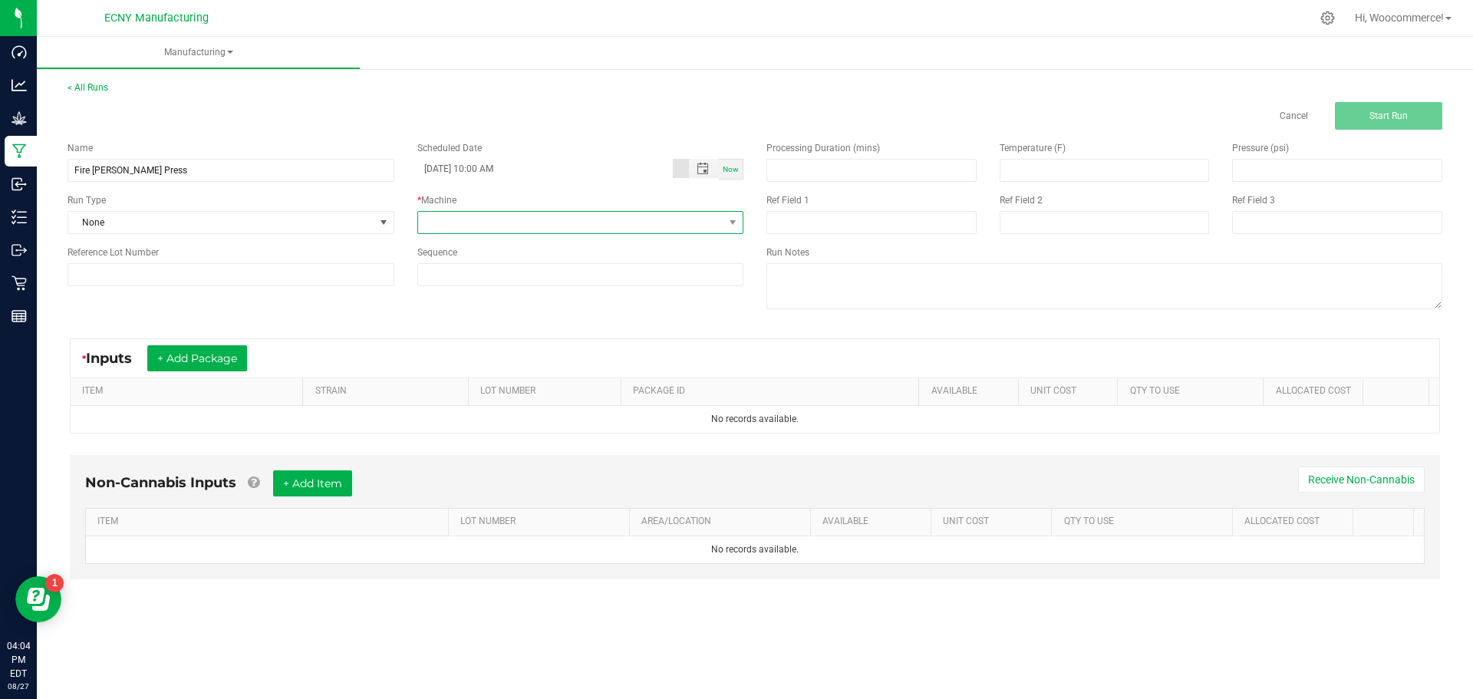
click at [439, 220] on span at bounding box center [571, 222] width 306 height 21
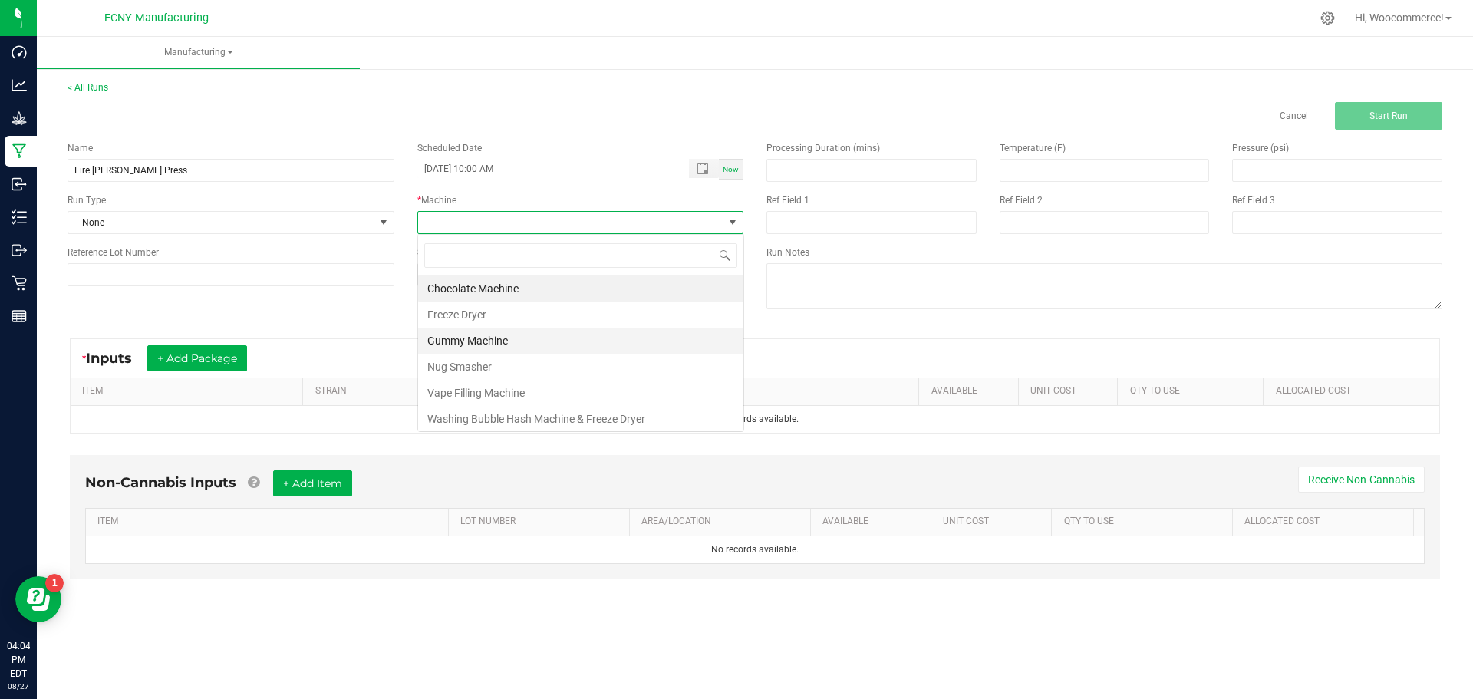
scroll to position [23, 326]
click at [469, 367] on li "Nug Smasher" at bounding box center [580, 367] width 325 height 26
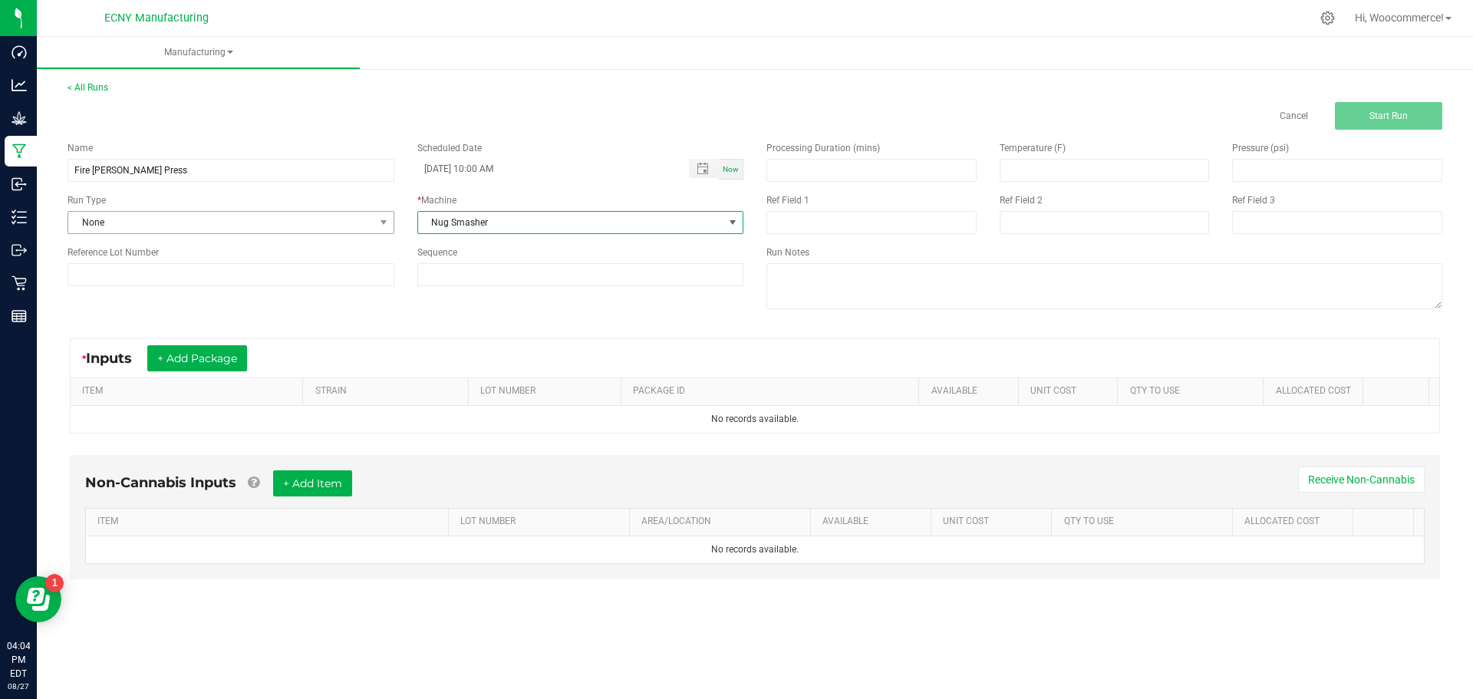
click at [339, 233] on div "Name Fire OG Rodin Press Scheduled Date 08/26/2025 10:00 AM Now Run Type None *…" at bounding box center [405, 214] width 699 height 168
click at [242, 231] on span "None" at bounding box center [221, 222] width 306 height 21
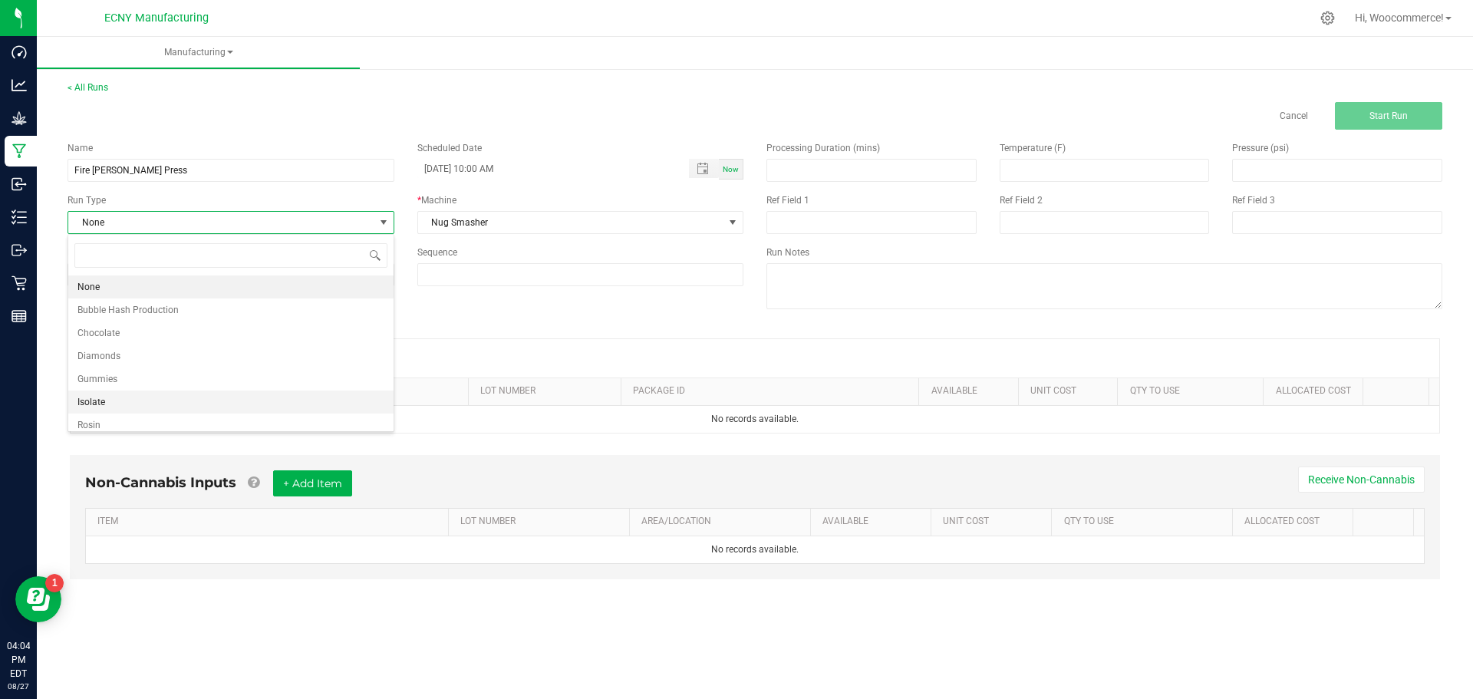
scroll to position [31, 0]
click at [124, 397] on li "Rosin" at bounding box center [230, 394] width 325 height 23
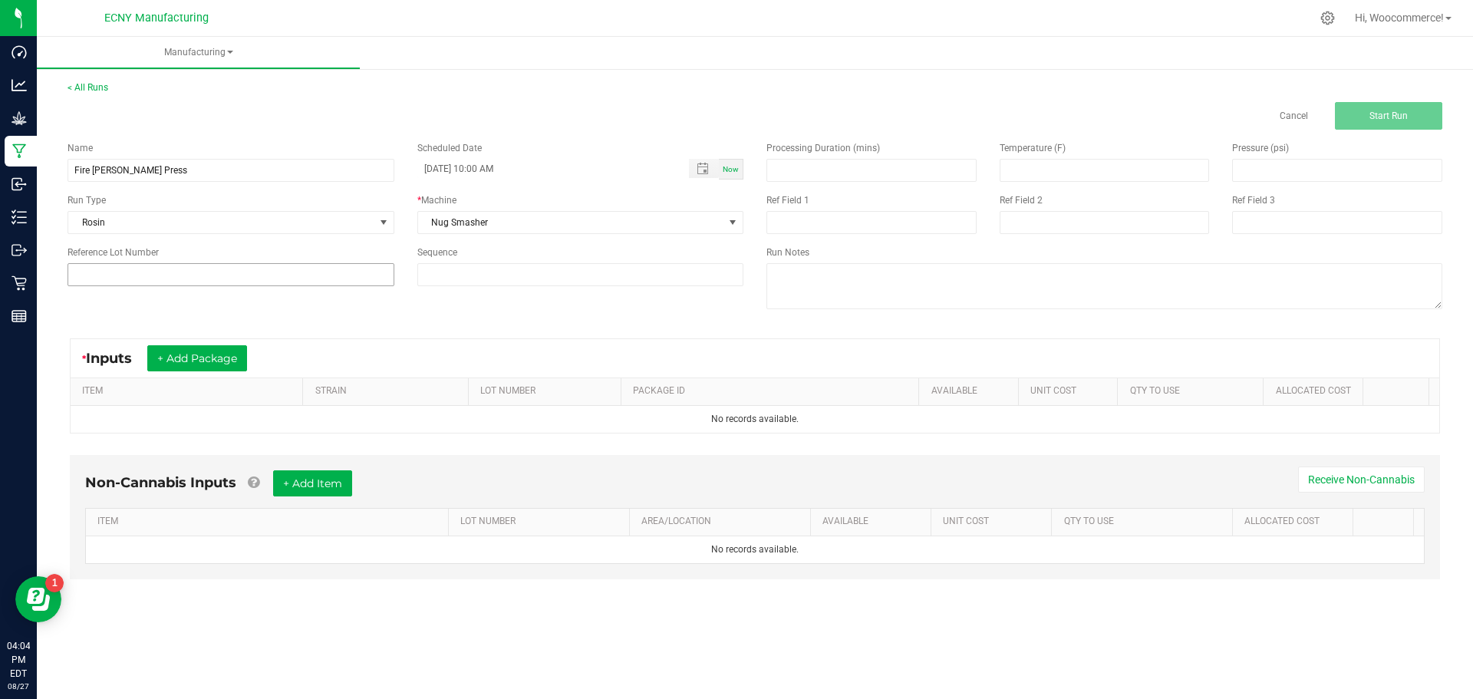
drag, startPoint x: 140, startPoint y: 302, endPoint x: 140, endPoint y: 282, distance: 19.9
click at [140, 301] on div "Name Fire OG Rodin Press Scheduled Date 08/26/2025 10:00 AM Now Run Type Rosin …" at bounding box center [755, 227] width 1398 height 195
click at [140, 263] on input at bounding box center [231, 274] width 327 height 23
type input "TK-I-FIREOG"
click at [476, 334] on div "* Inputs + Add Package ITEM STRAIN LOT NUMBER PACKAGE ID AVAILABLE Unit Cost QT…" at bounding box center [755, 385] width 1398 height 123
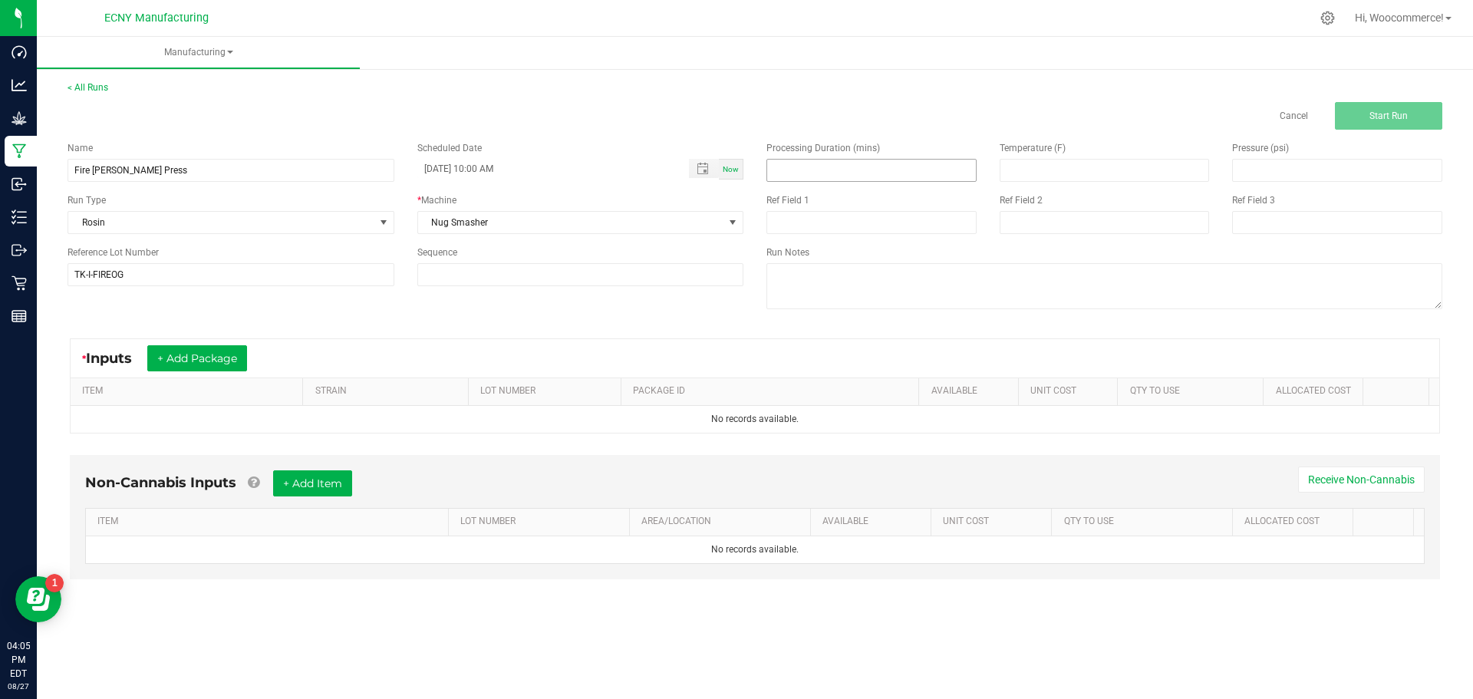
click at [865, 177] on input at bounding box center [871, 170] width 209 height 21
type input "3.00"
type input "210.00"
type input "1,200.00"
drag, startPoint x: 205, startPoint y: 370, endPoint x: 203, endPoint y: 362, distance: 7.8
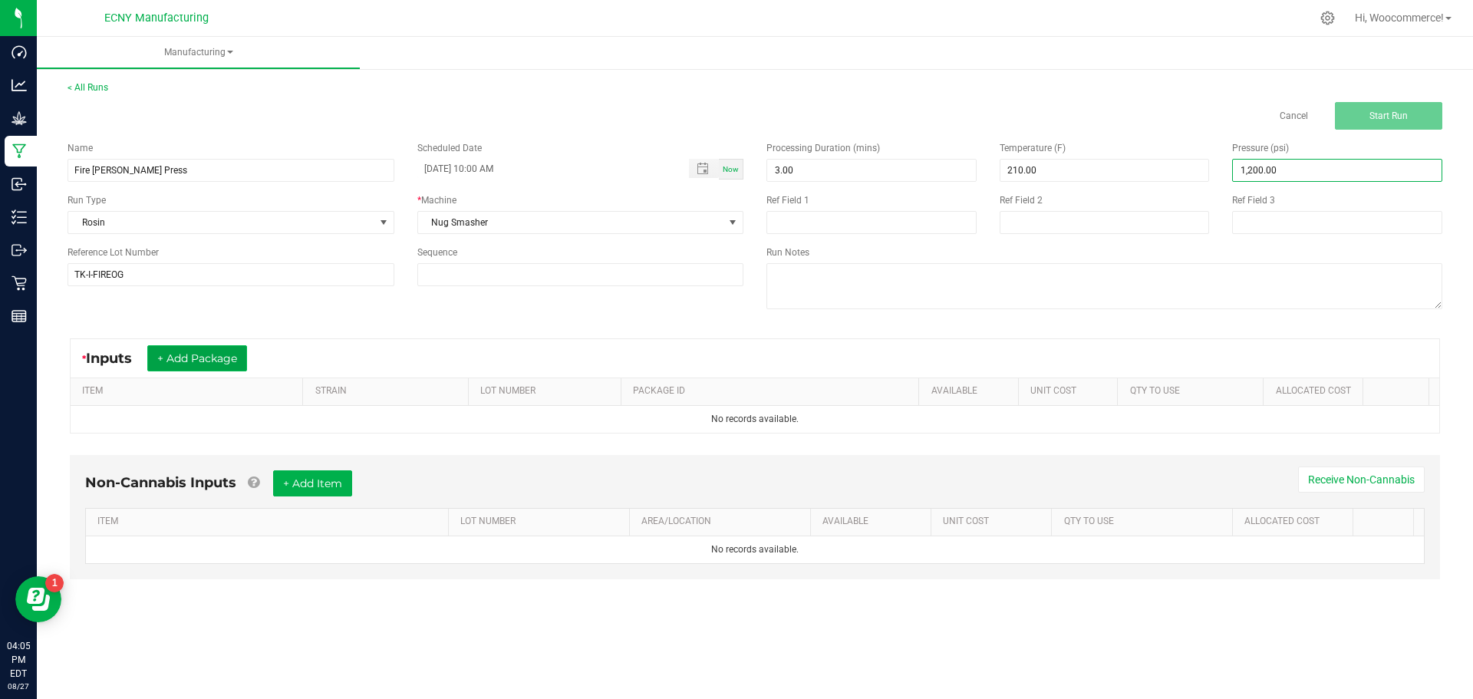
click at [205, 369] on button "+ Add Package" at bounding box center [197, 358] width 100 height 26
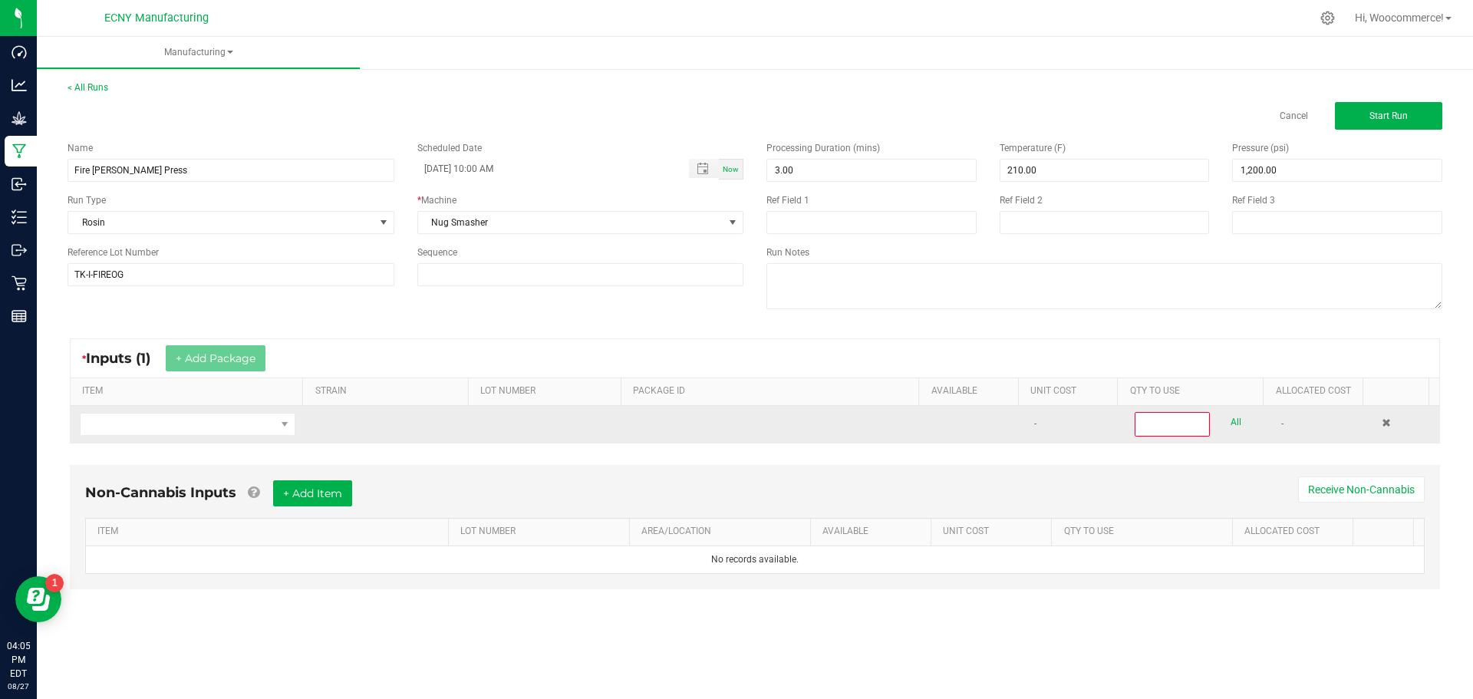
click at [295, 417] on td at bounding box center [188, 424] width 234 height 37
click at [275, 430] on span "NO DATA FOUND" at bounding box center [284, 423] width 19 height 21
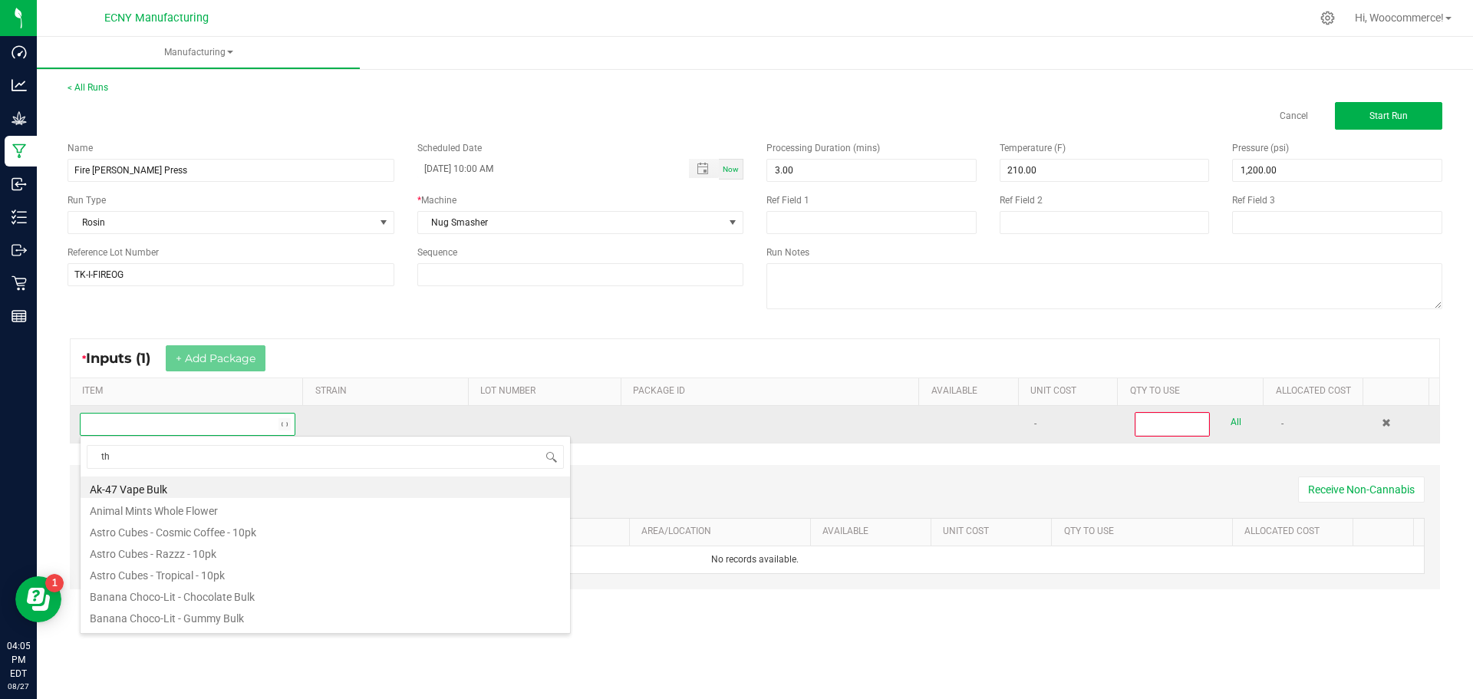
scroll to position [23, 212]
type input "thca"
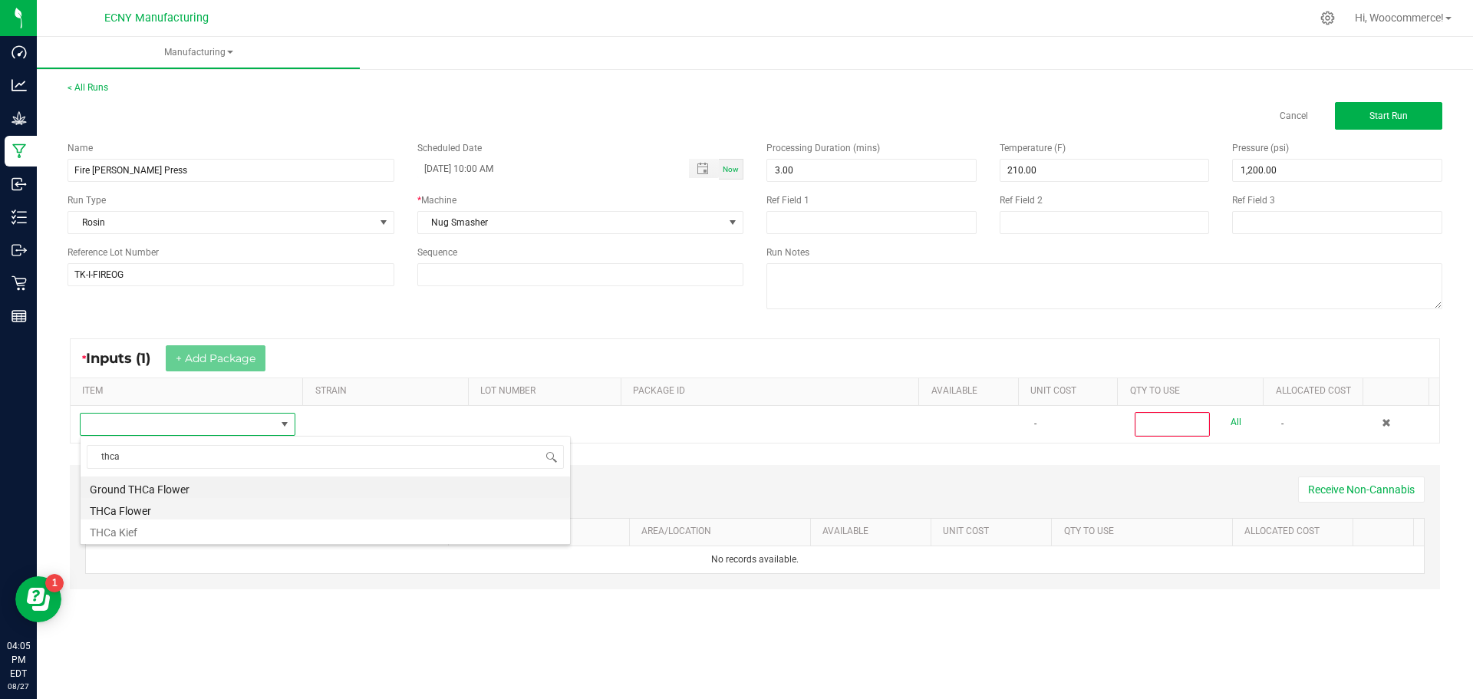
click at [150, 509] on li "THCa Flower" at bounding box center [325, 508] width 489 height 21
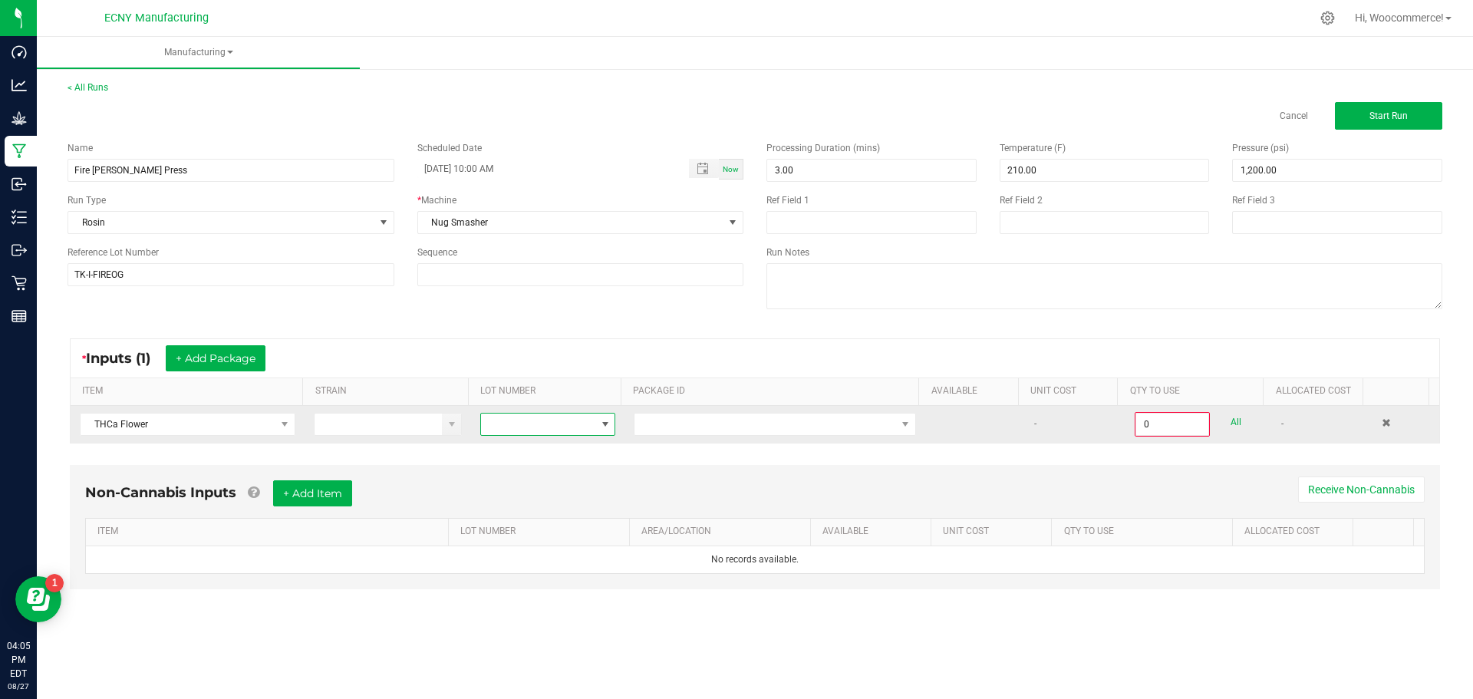
click at [599, 426] on span at bounding box center [605, 424] width 12 height 12
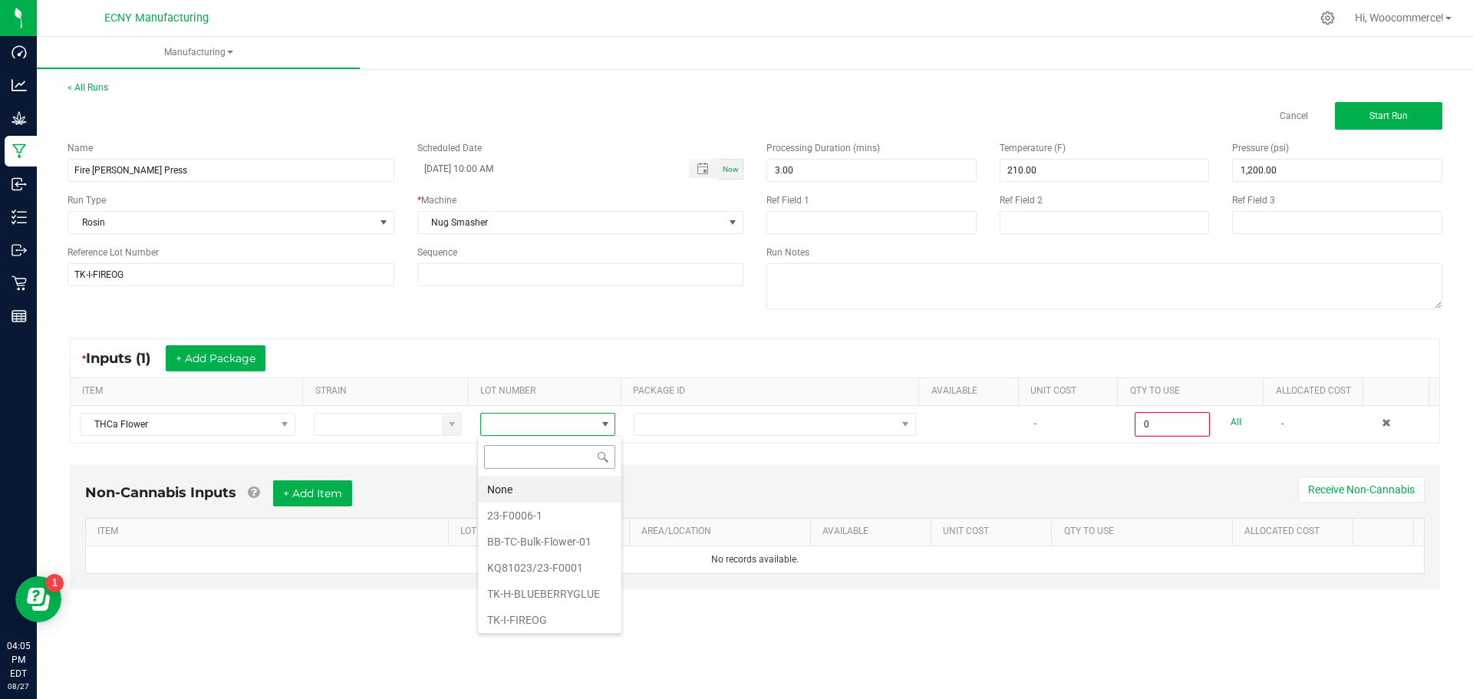
scroll to position [23, 134]
click at [547, 617] on li "TK-I-FIREOG" at bounding box center [549, 620] width 143 height 26
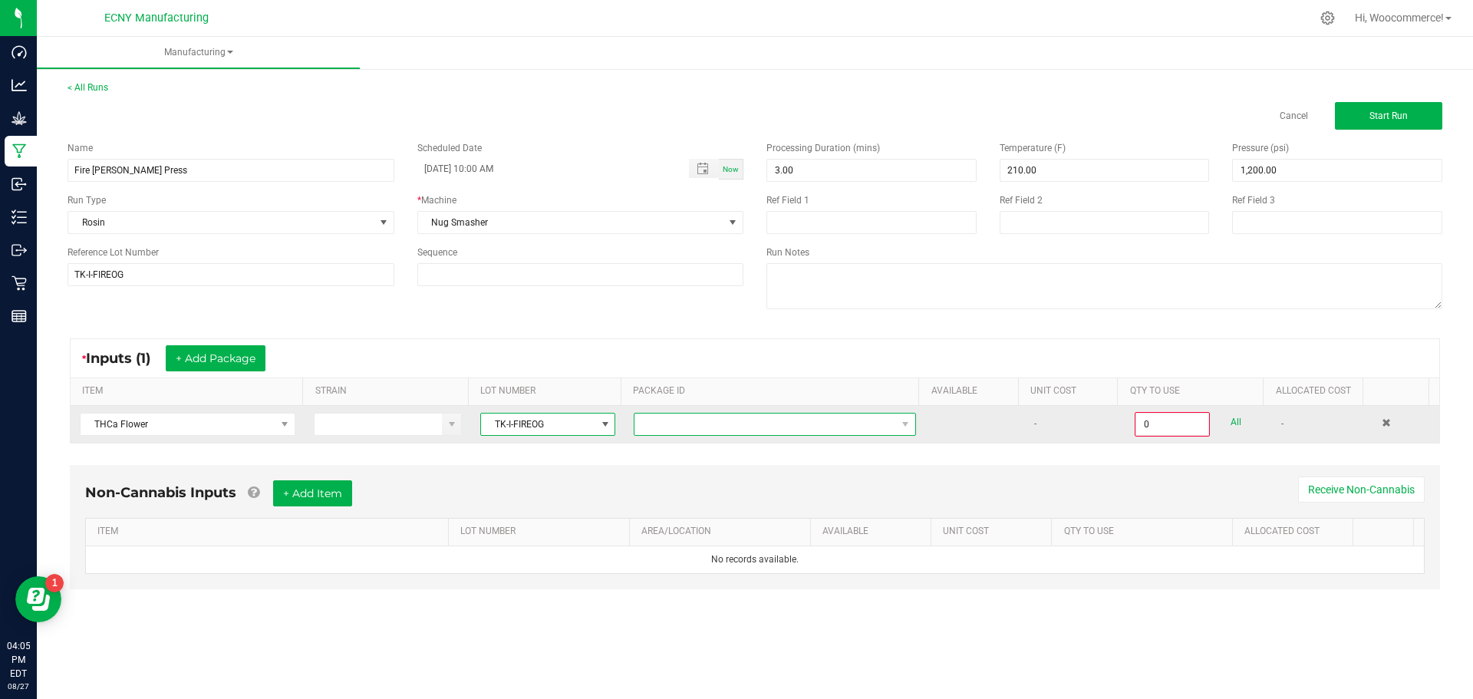
click at [688, 424] on span at bounding box center [765, 423] width 262 height 21
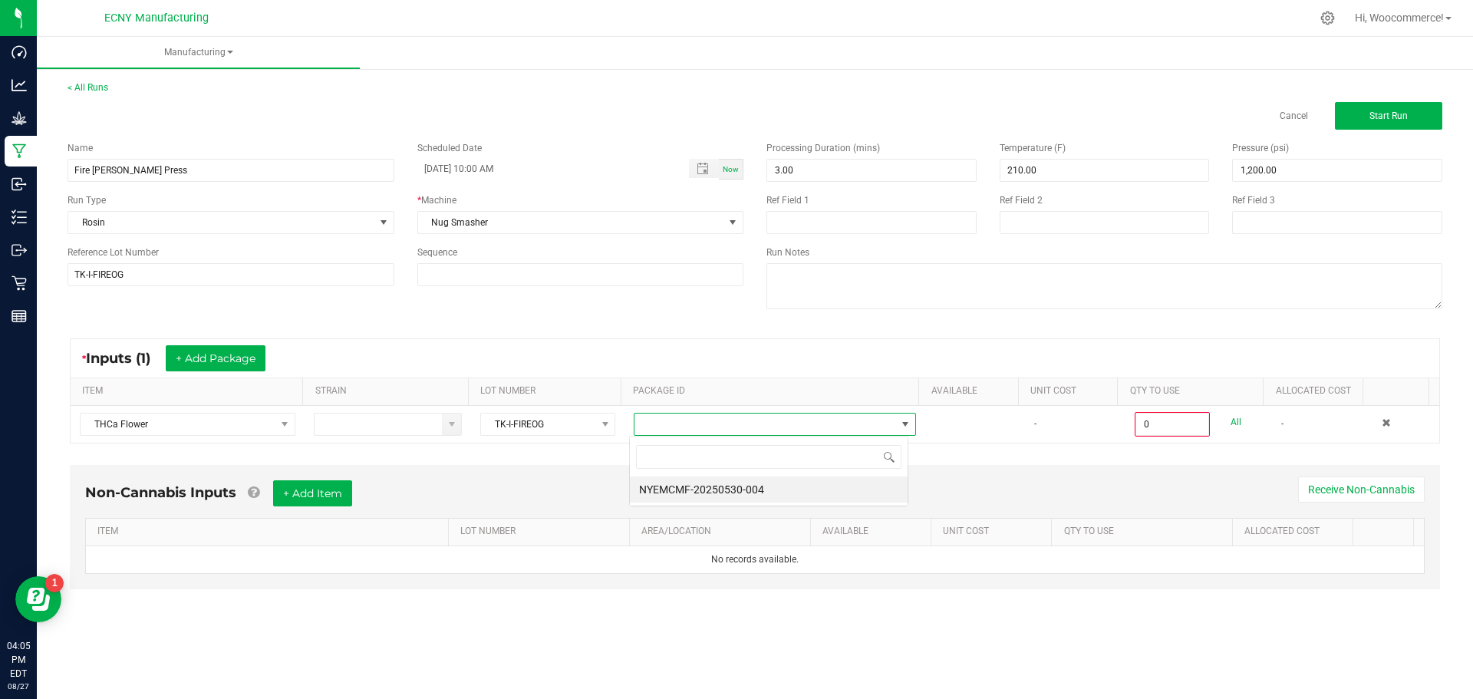
scroll to position [23, 280]
click at [718, 482] on li "NYEMCMF-20250530-004" at bounding box center [769, 489] width 278 height 26
click at [1032, 474] on div "Non-Cannabis Inputs + Add Item Receive Non-Cannabis ITEM LOT NUMBER AREA/LOCATI…" at bounding box center [755, 527] width 1370 height 124
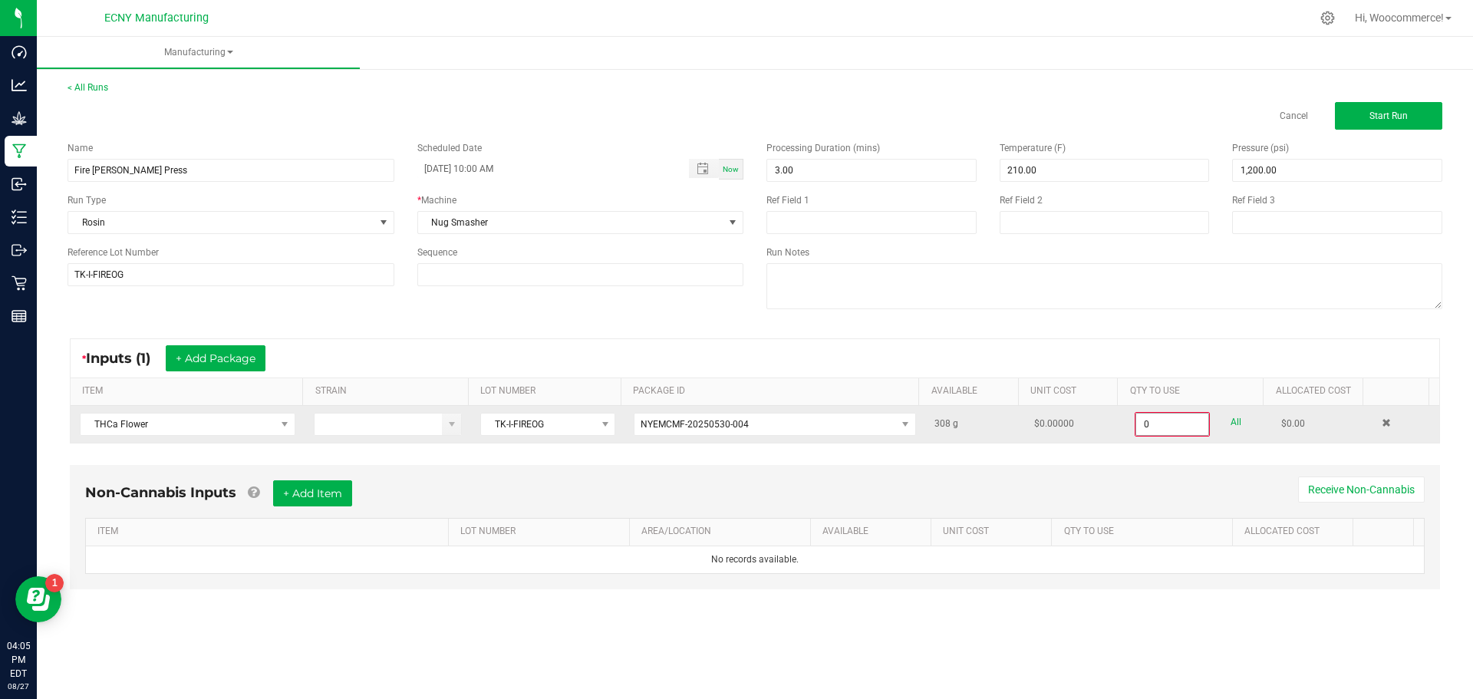
click at [1157, 422] on input "0" at bounding box center [1172, 423] width 72 height 21
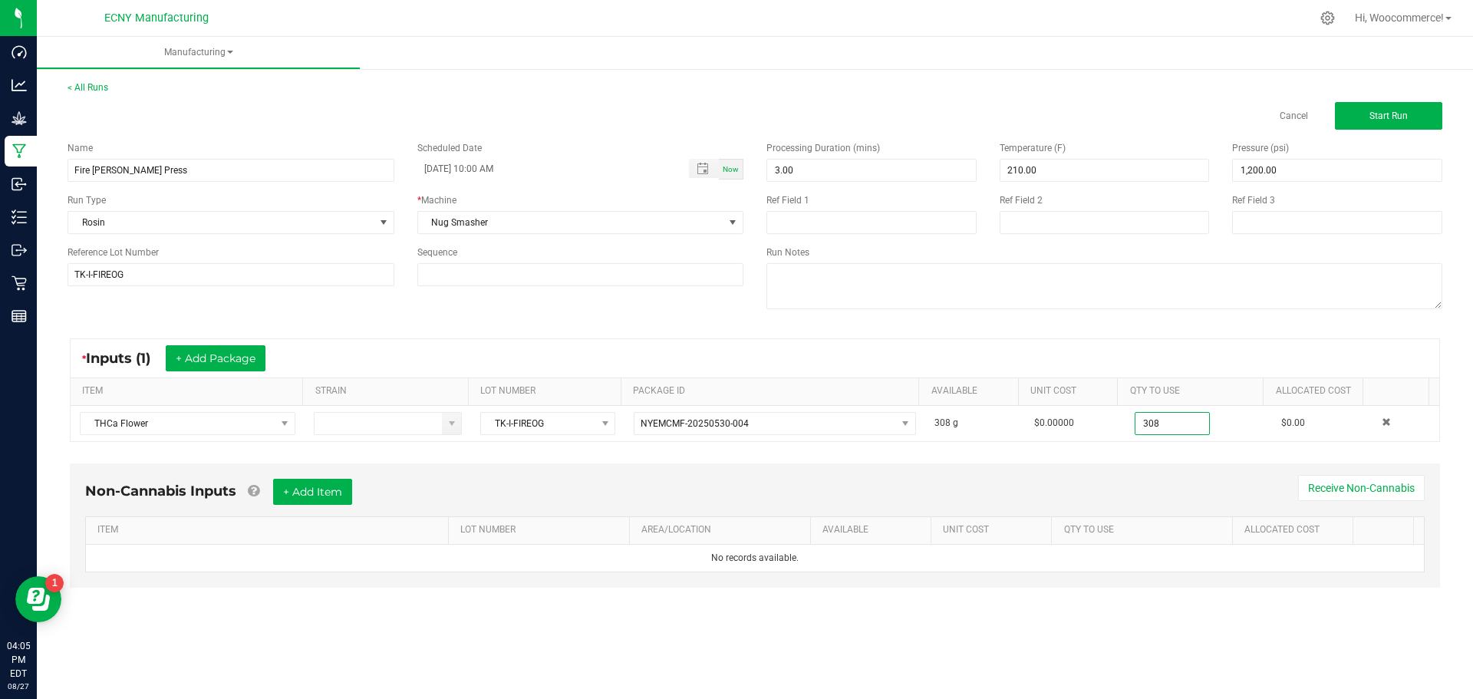
type input "308.0000 g"
drag, startPoint x: 1129, startPoint y: 478, endPoint x: 476, endPoint y: 498, distance: 653.1
click at [1128, 479] on div "Non-Cannabis Inputs + Add Item Receive Non-Cannabis" at bounding box center [754, 498] width 1339 height 38
click at [327, 489] on button "+ Add Item" at bounding box center [312, 492] width 79 height 26
click at [920, 479] on div "Non-Cannabis Inputs (1) + Add Item Receive Non-Cannabis" at bounding box center [754, 498] width 1339 height 38
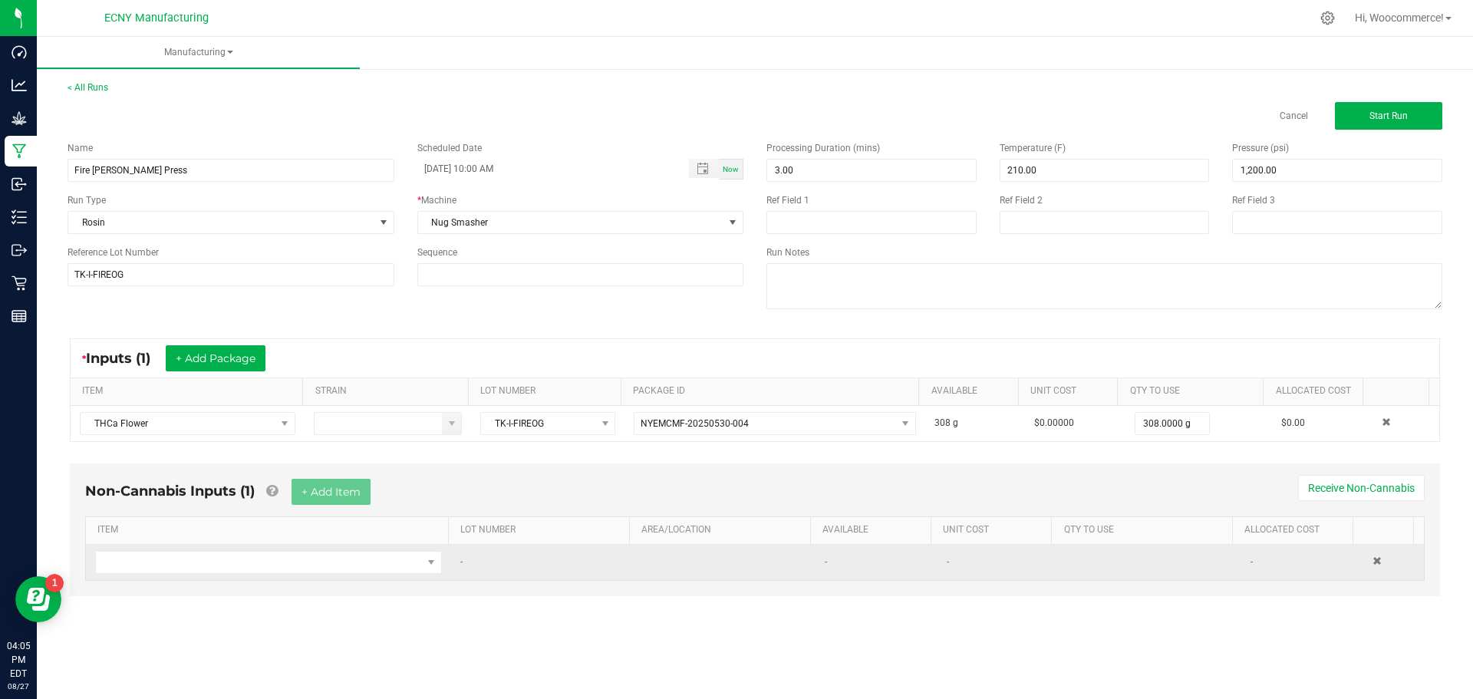
click at [1363, 565] on td at bounding box center [1393, 562] width 61 height 35
click at [1372, 561] on span at bounding box center [1376, 560] width 9 height 9
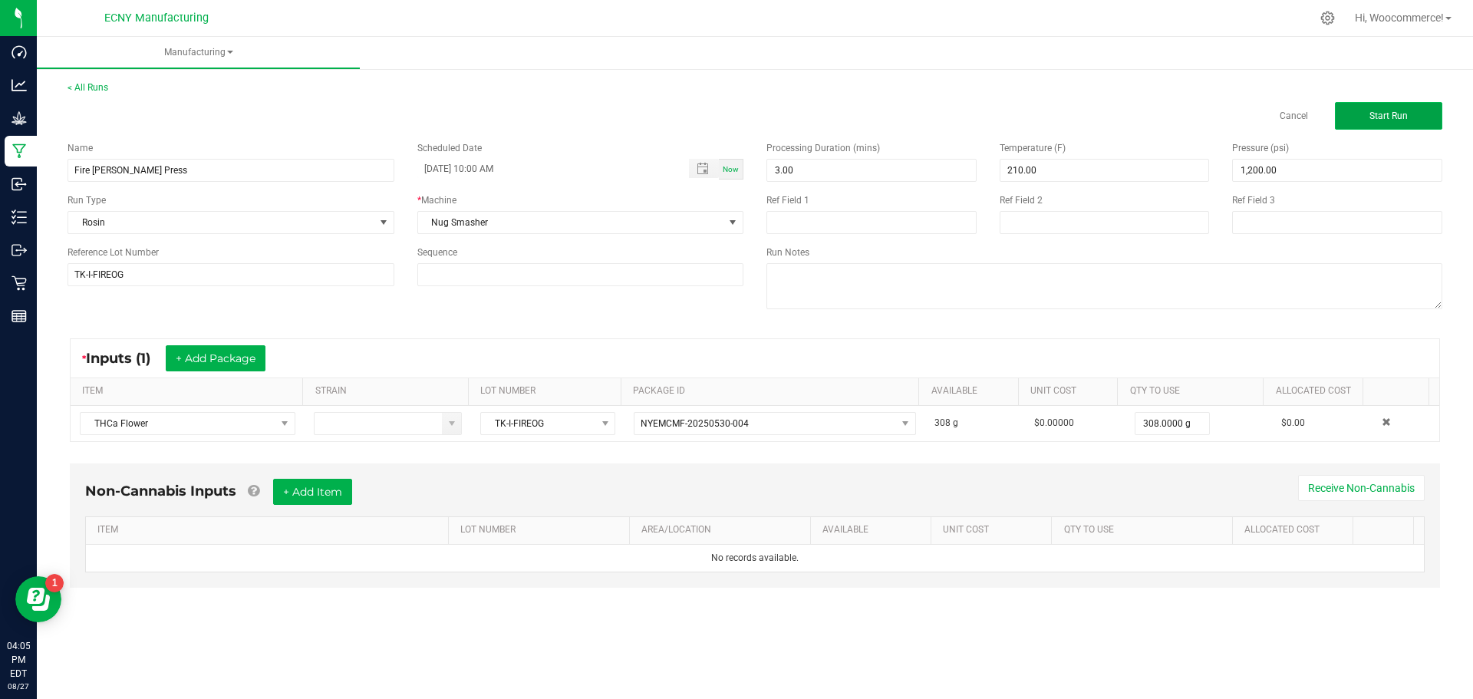
click at [1384, 119] on span "Start Run" at bounding box center [1388, 115] width 38 height 11
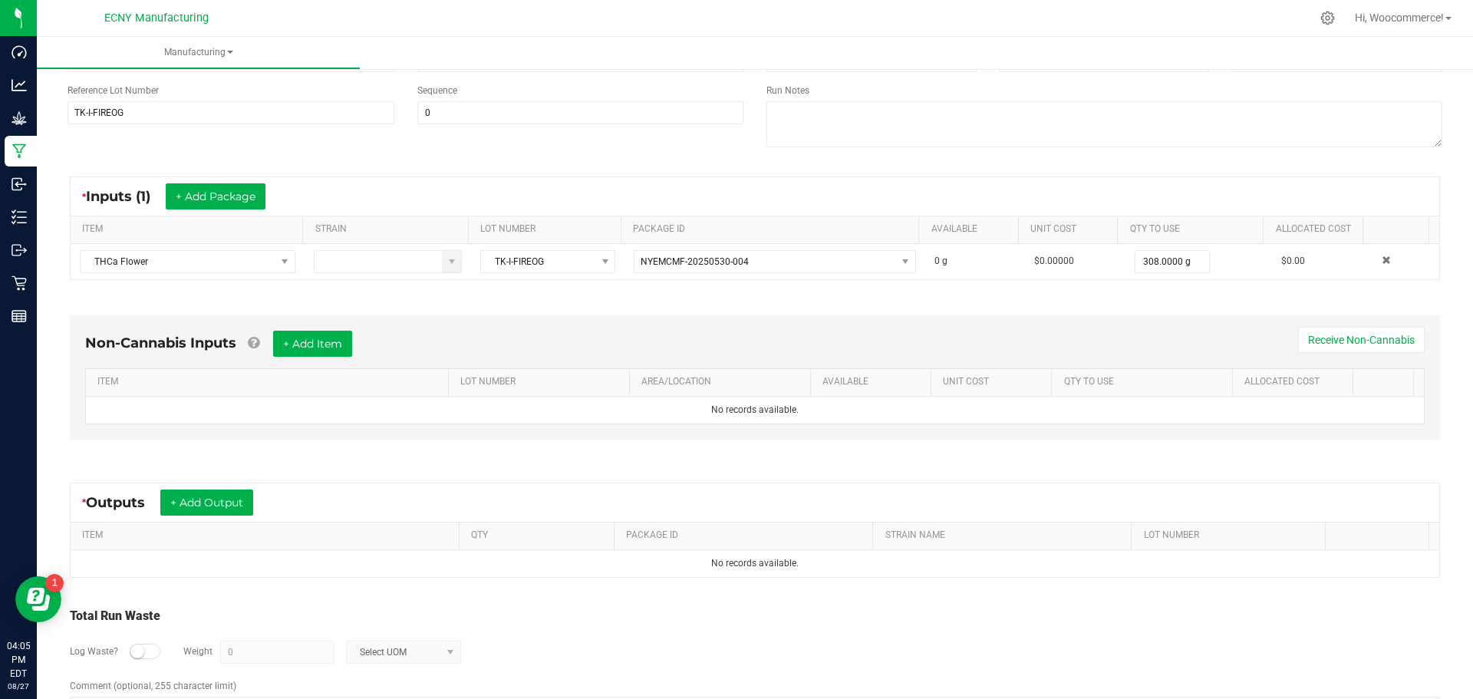
scroll to position [235, 0]
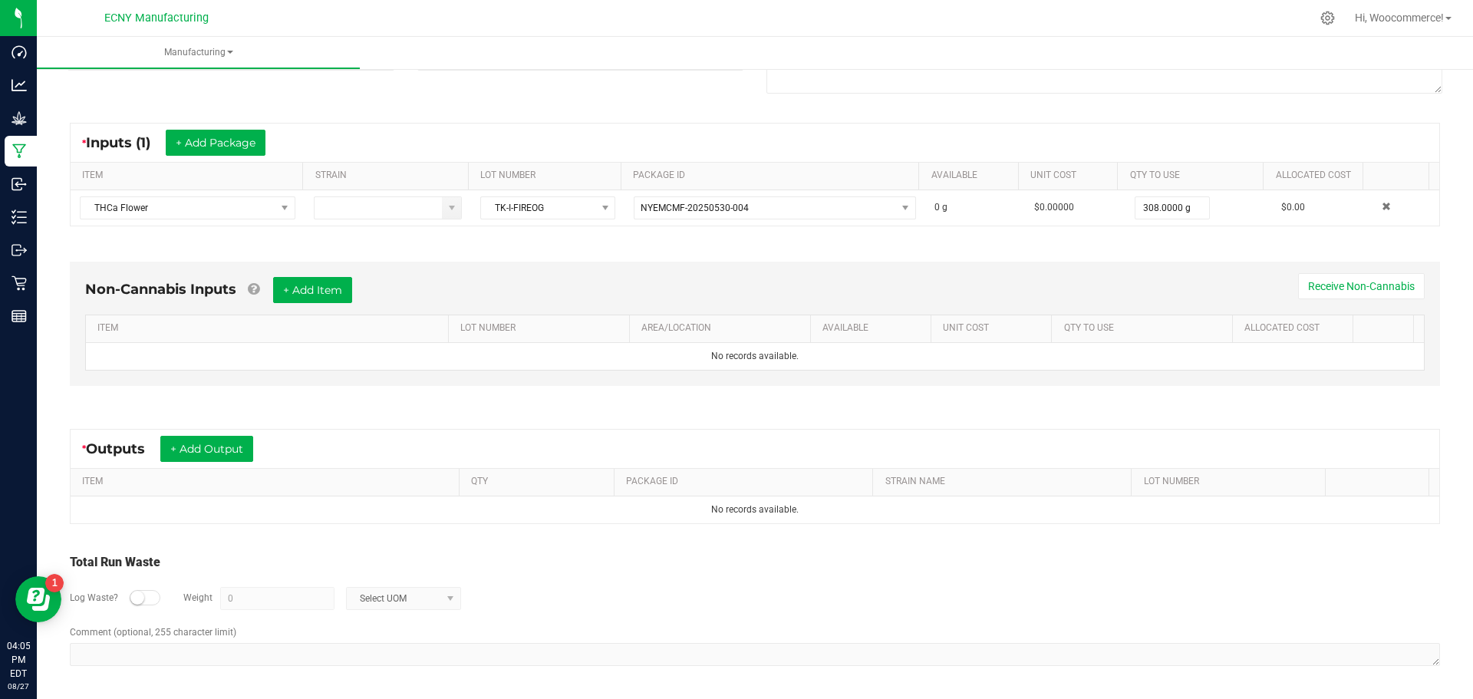
drag, startPoint x: 227, startPoint y: 416, endPoint x: 226, endPoint y: 430, distance: 14.6
click at [227, 419] on div "* Outputs + Add Output ITEM QTY PACKAGE ID STRAIN NAME LOT NUMBER No records av…" at bounding box center [755, 476] width 1398 height 123
click at [222, 446] on button "+ Add Output" at bounding box center [206, 449] width 93 height 26
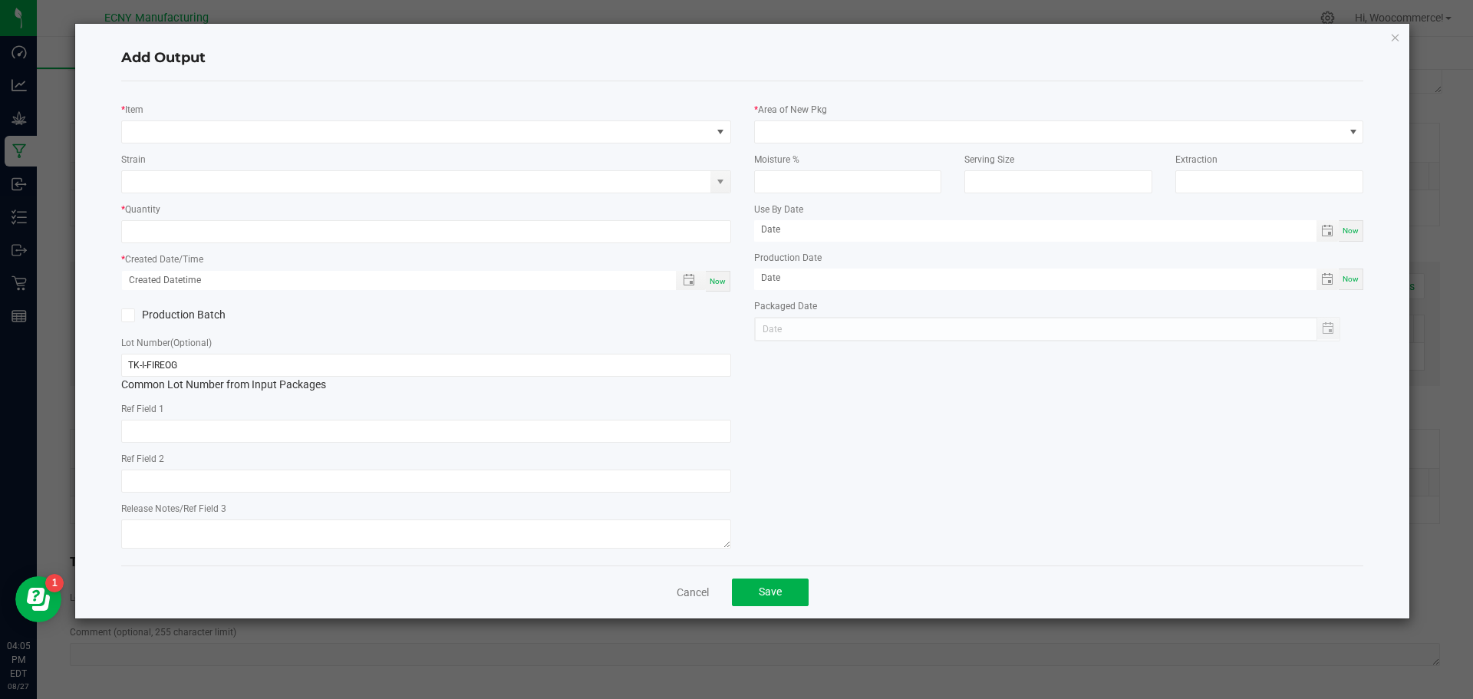
click at [373, 118] on div "* Item" at bounding box center [426, 122] width 610 height 42
click at [383, 130] on span "NO DATA FOUND" at bounding box center [416, 131] width 589 height 21
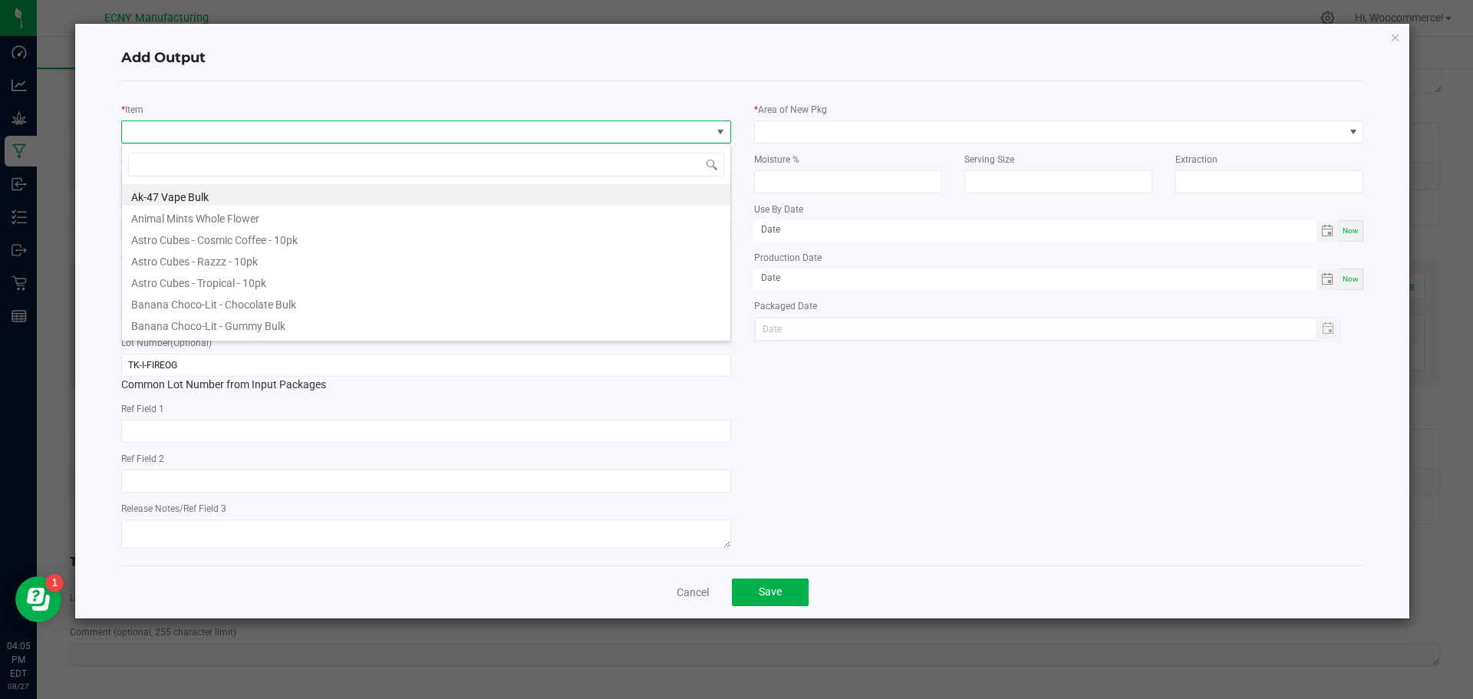
scroll to position [23, 610]
type input "rosi"
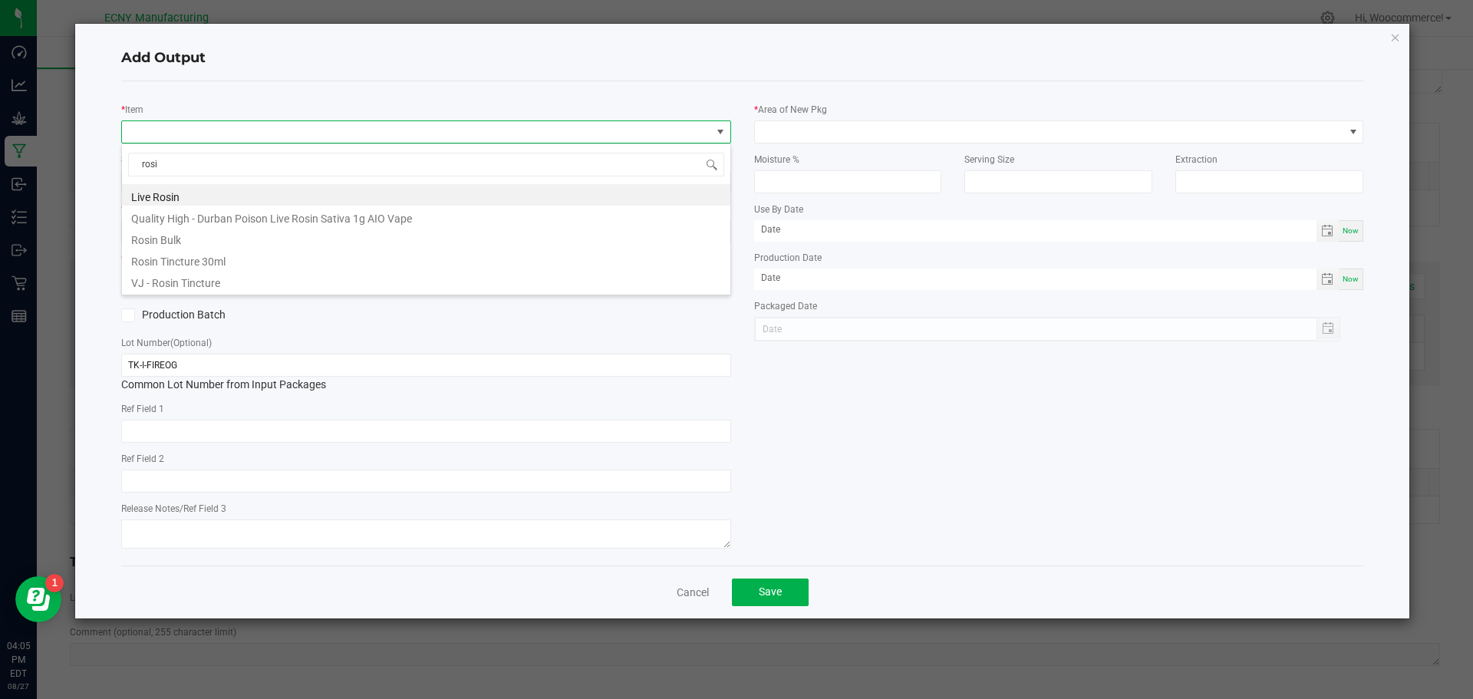
click at [166, 246] on li "Rosin Bulk" at bounding box center [426, 237] width 608 height 21
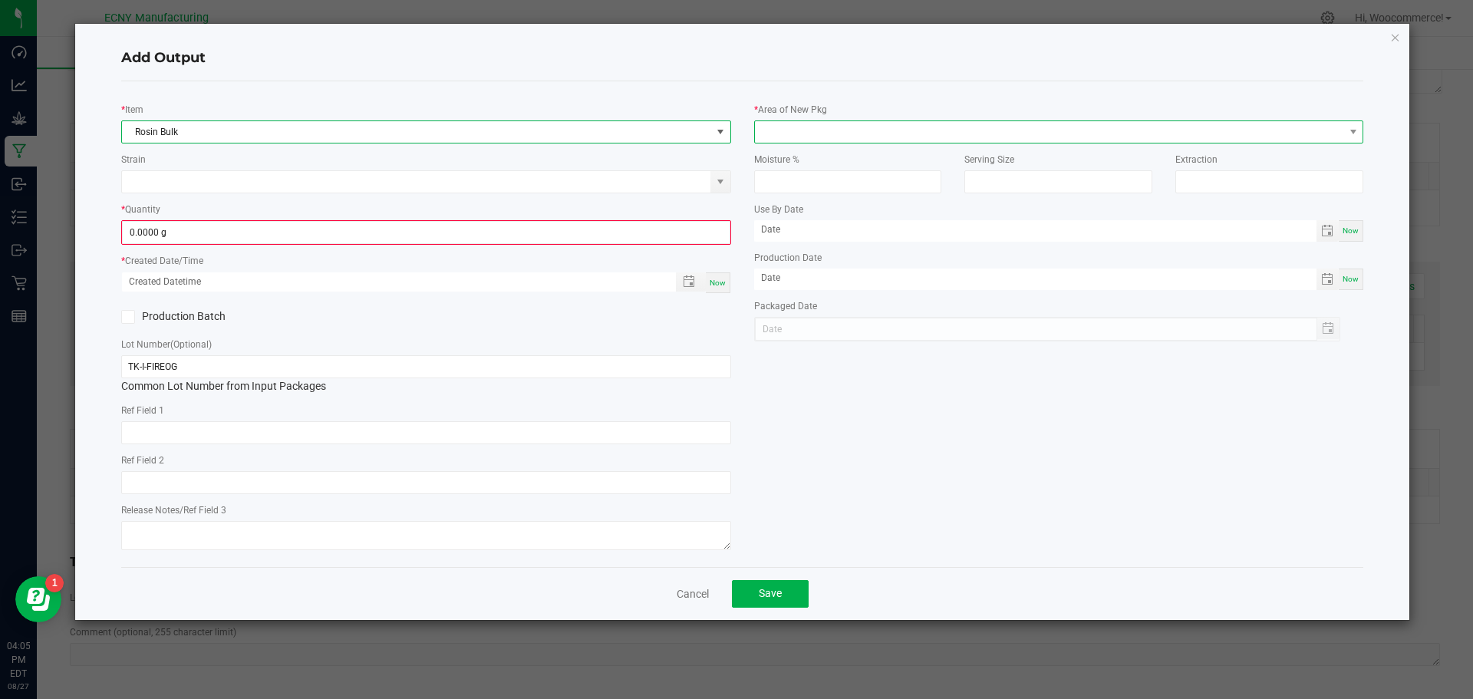
click at [957, 129] on span at bounding box center [1049, 131] width 589 height 21
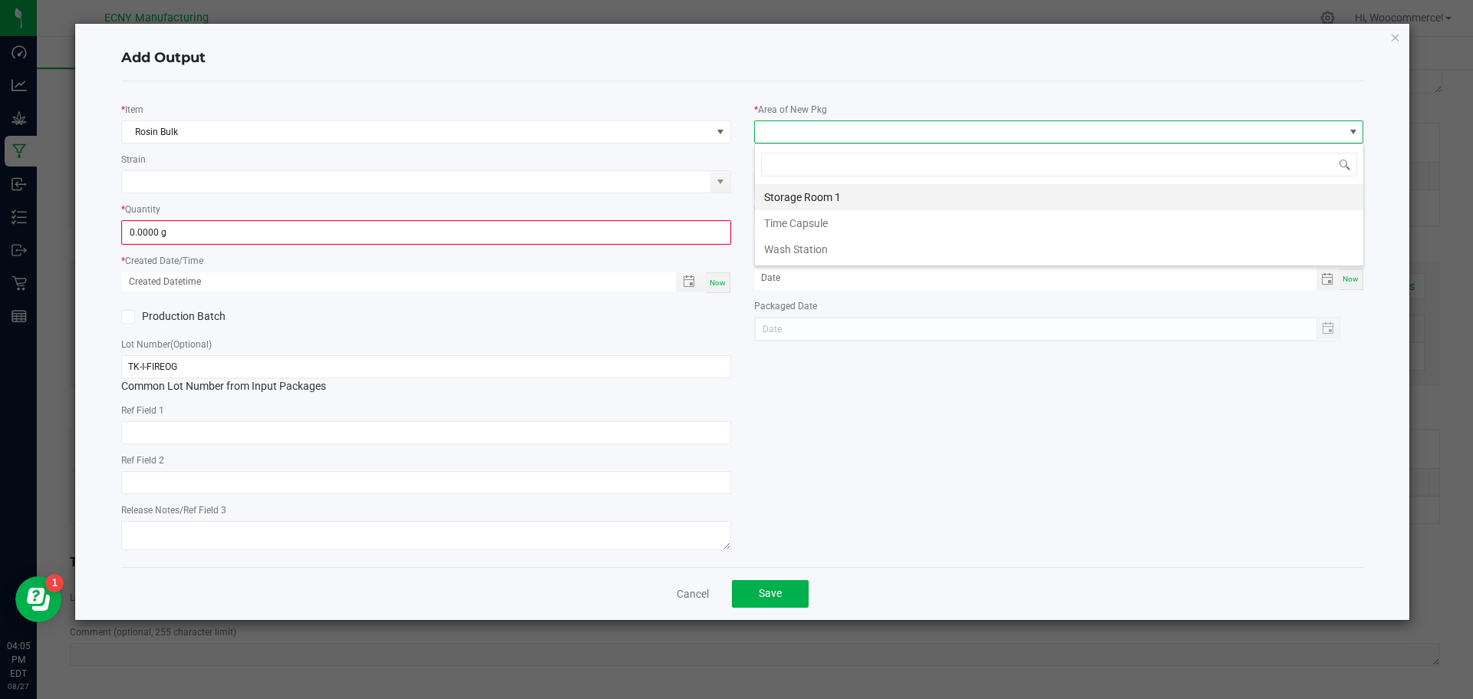
click at [871, 188] on li "Storage Room 1" at bounding box center [1059, 197] width 608 height 26
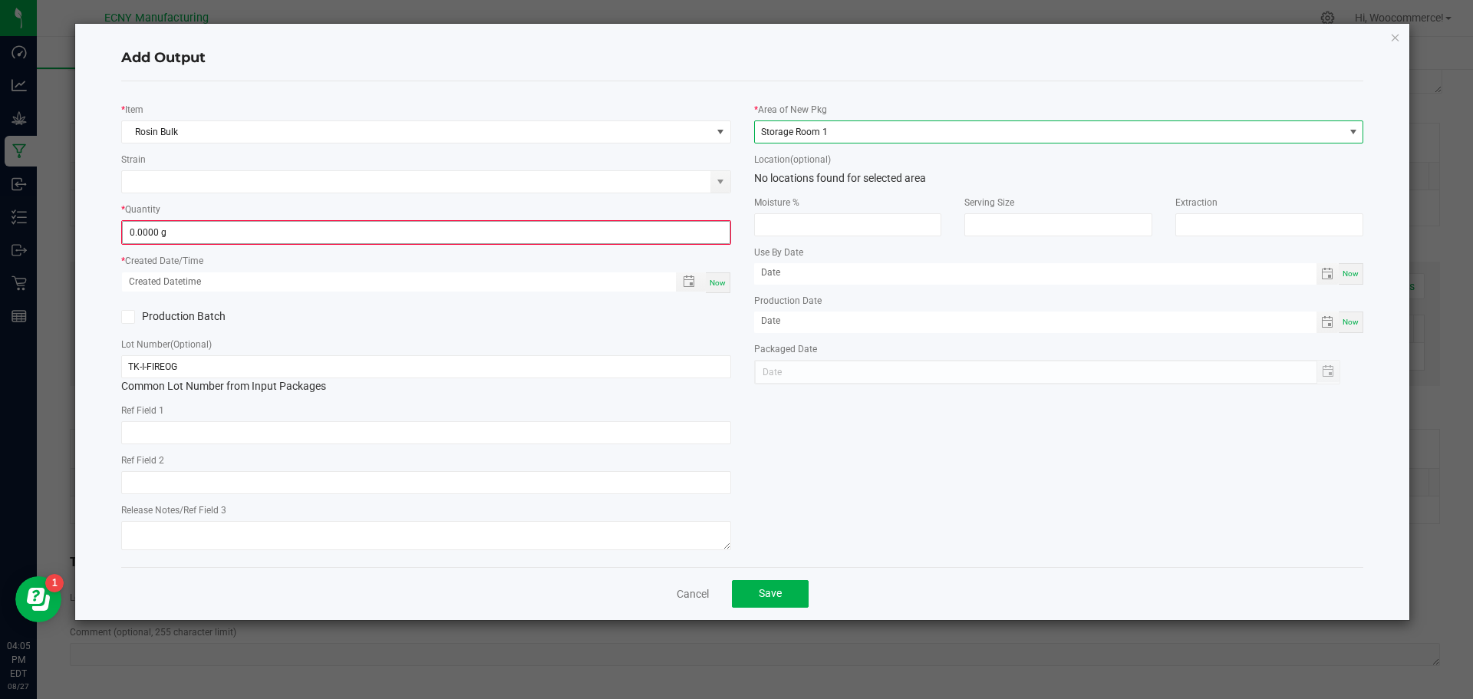
click at [594, 221] on span "0.0000 g" at bounding box center [426, 232] width 608 height 23
click at [594, 229] on input "0" at bounding box center [426, 232] width 607 height 21
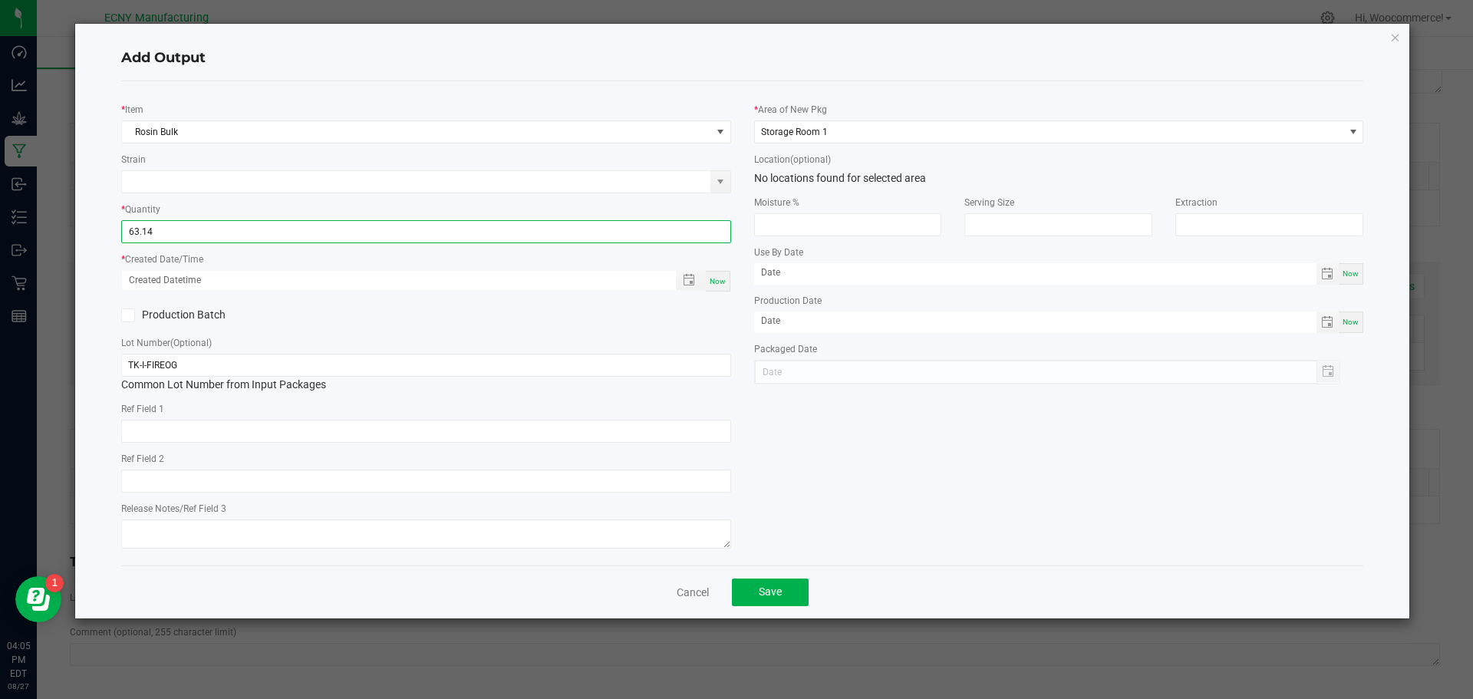
type input "63.1400 g"
click at [446, 333] on div "* Item Rosin Bulk Strain * Quantity 63.1400 g * Created Date/Time Now Productio…" at bounding box center [426, 323] width 633 height 459
type input "month/day/year hour:minute AM"
click at [354, 284] on input "month/day/year hour:minute AM" at bounding box center [391, 280] width 538 height 19
click at [695, 284] on span "Toggle popup" at bounding box center [689, 280] width 12 height 12
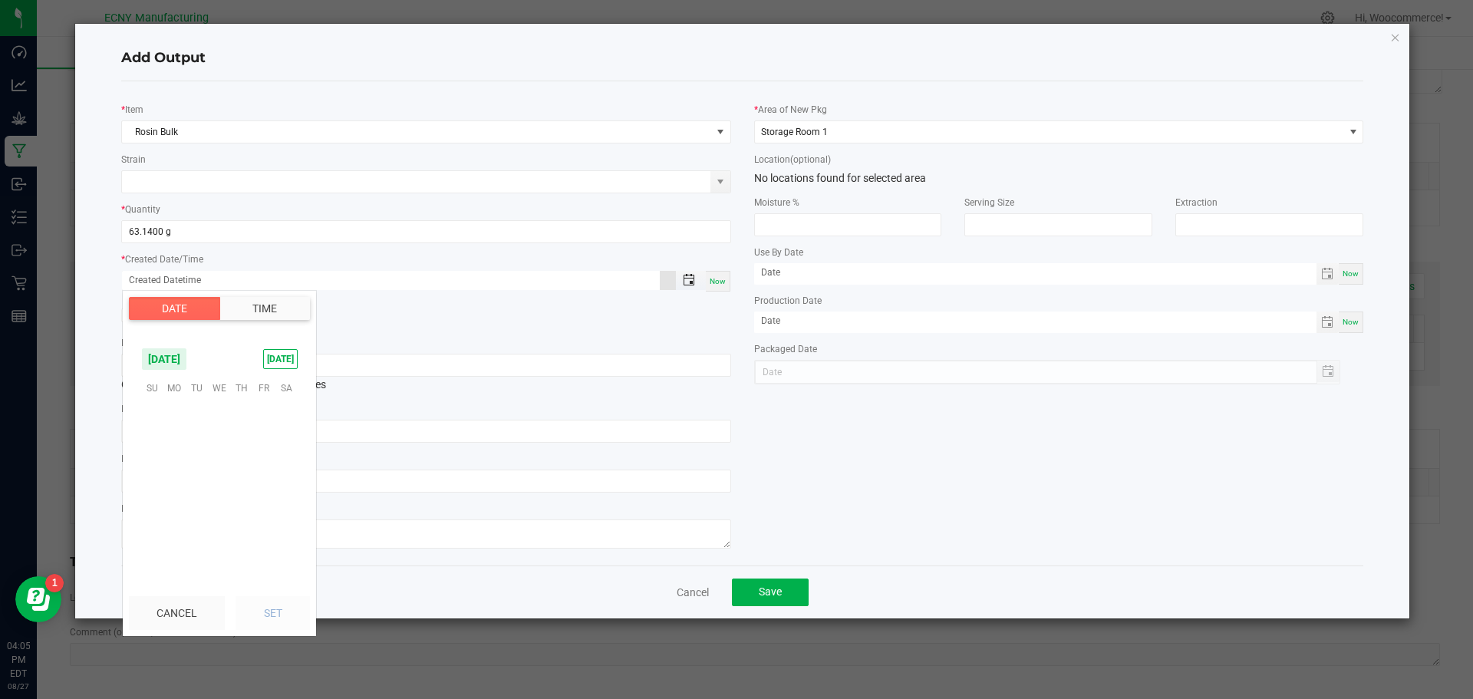
scroll to position [248606, 0]
click at [186, 511] on span "26" at bounding box center [197, 506] width 22 height 24
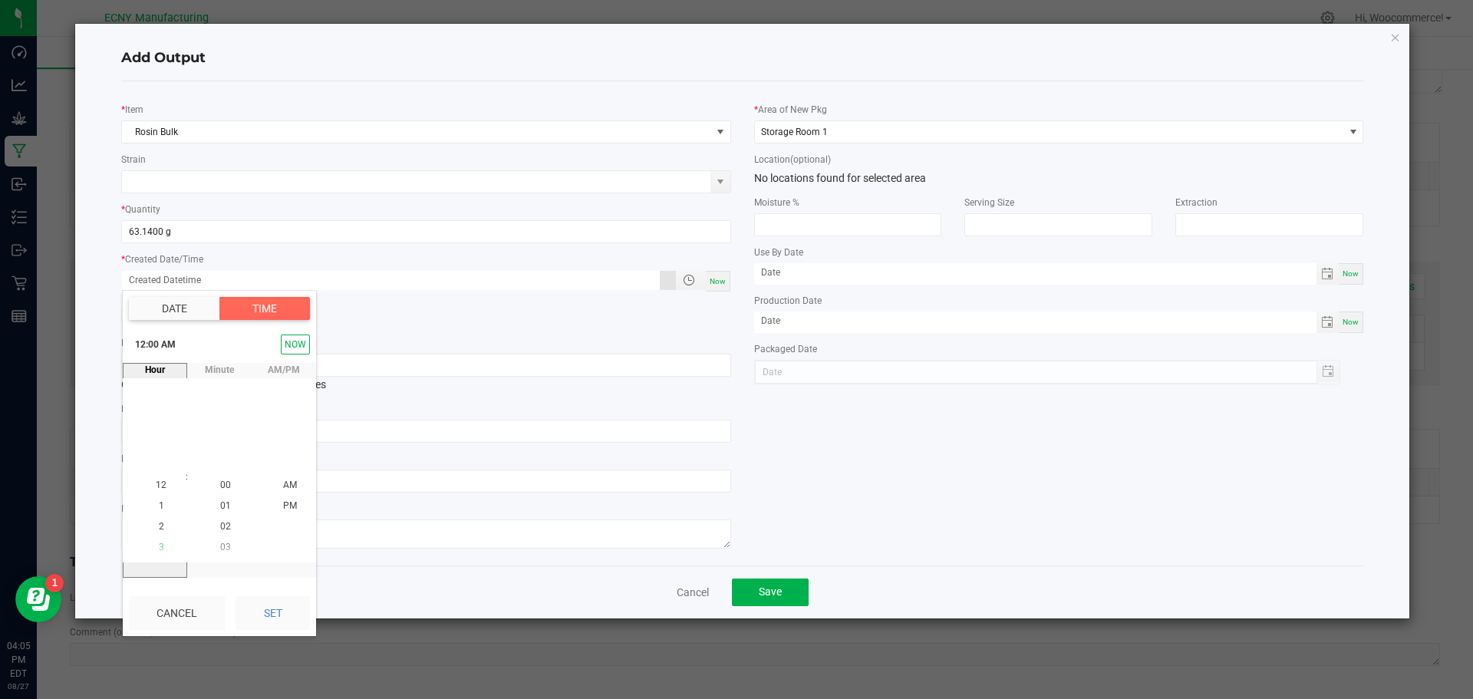
click at [159, 542] on span "3" at bounding box center [161, 547] width 5 height 11
click at [288, 500] on li "PM" at bounding box center [290, 506] width 37 height 21
click at [269, 618] on button "Set" at bounding box center [272, 613] width 74 height 34
type input "08/26/2025 3:00 PM"
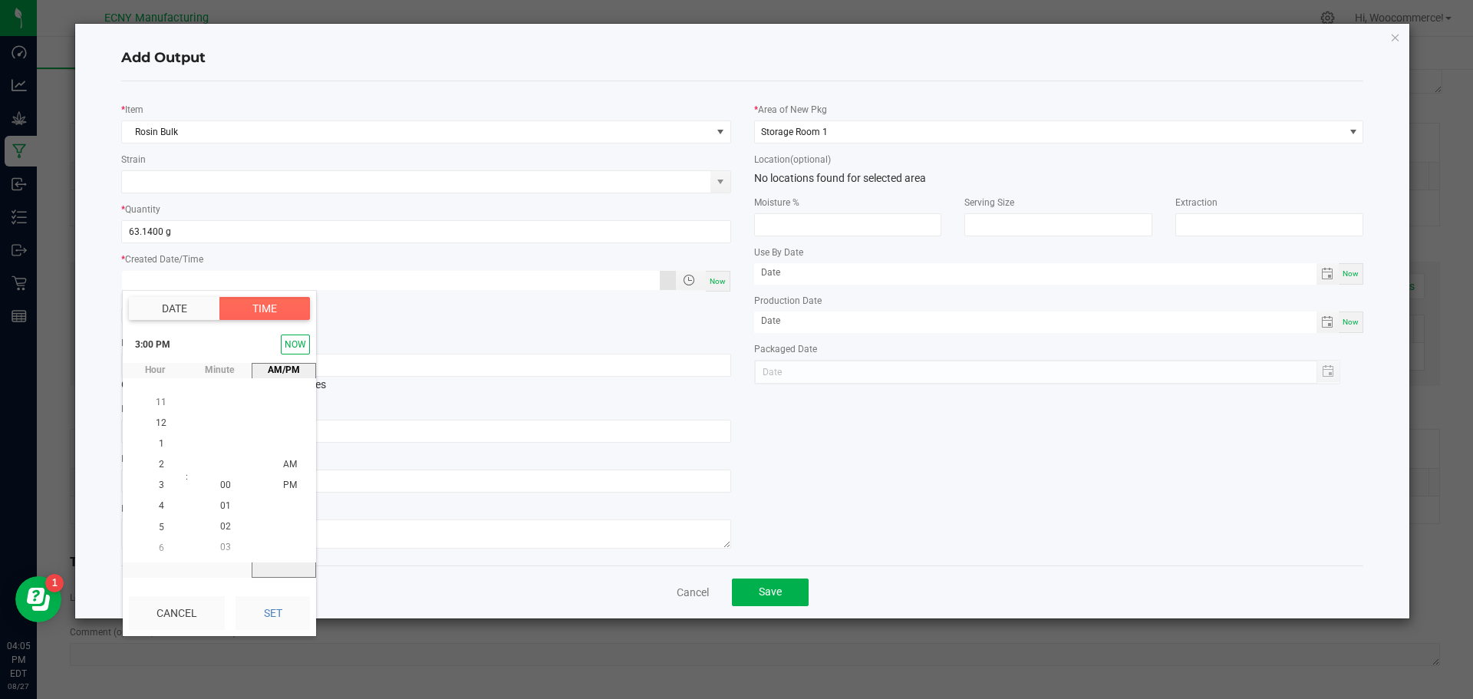
type input "08/26/2025"
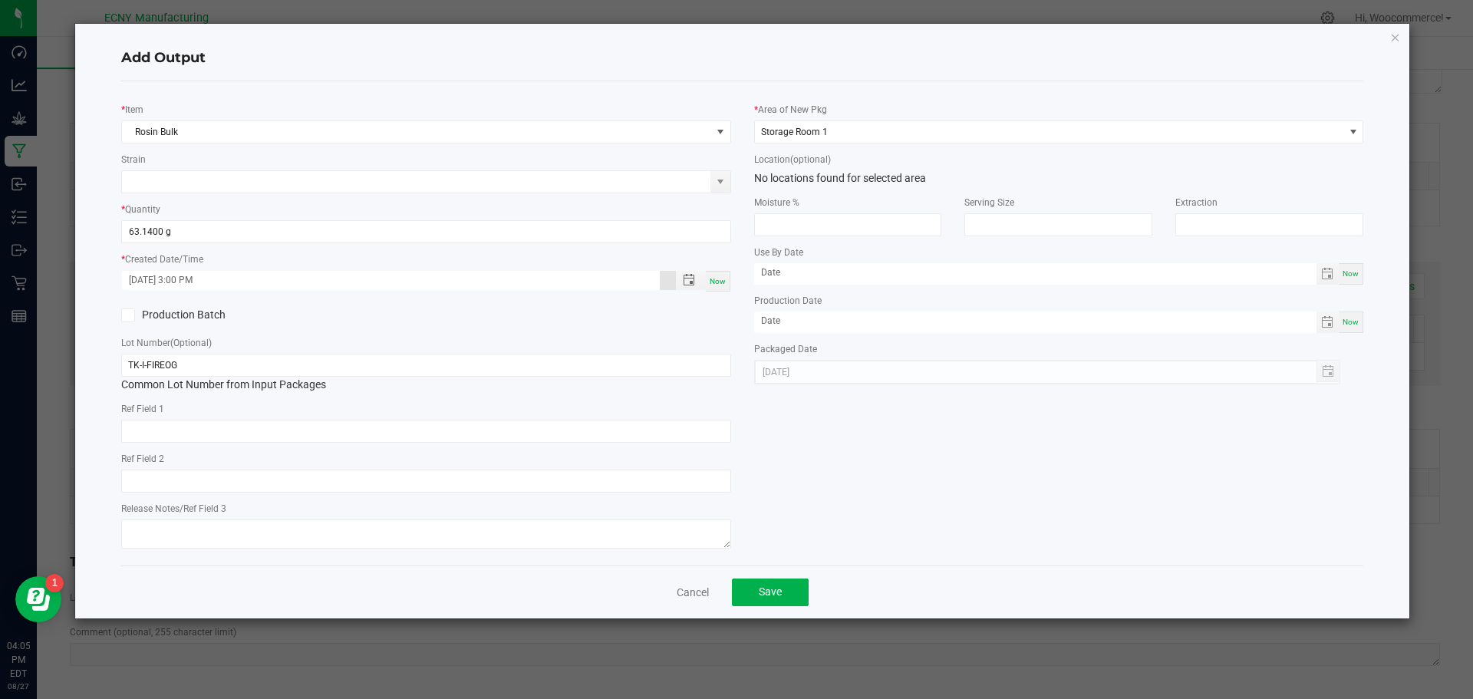
click at [268, 608] on div "Cancel Save" at bounding box center [742, 591] width 1243 height 53
drag, startPoint x: 767, startPoint y: 627, endPoint x: 756, endPoint y: 596, distance: 32.5
click at [767, 626] on ngb-modal-window "Add Output * Item Rosin Bulk Strain * Quantity 63.1400 g * Created Date/Time 08…" at bounding box center [742, 349] width 1484 height 699
click at [756, 598] on button "Save" at bounding box center [770, 592] width 77 height 28
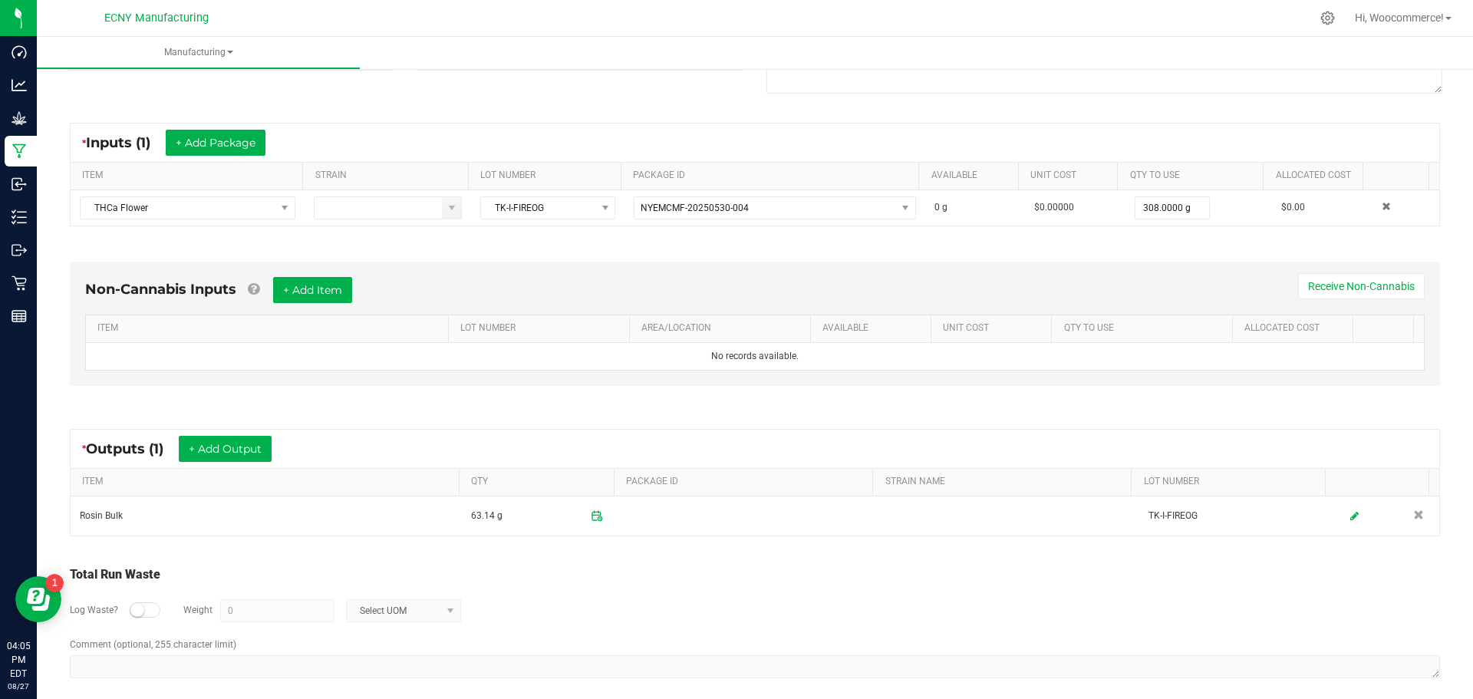
drag, startPoint x: 147, startPoint y: 604, endPoint x: 163, endPoint y: 607, distance: 17.0
click at [147, 607] on div at bounding box center [145, 609] width 31 height 15
click at [238, 609] on input "0" at bounding box center [277, 610] width 113 height 21
click at [364, 611] on span "Select UOM" at bounding box center [394, 610] width 94 height 21
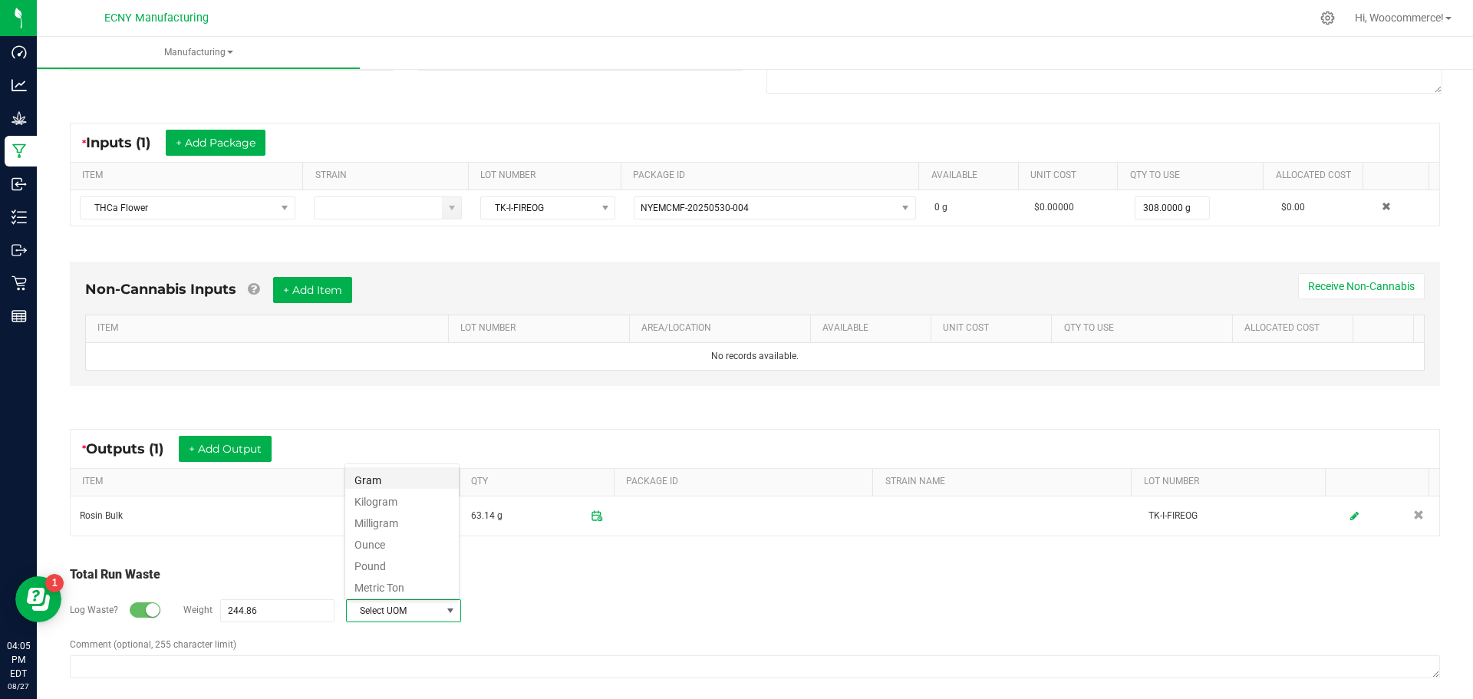
click at [367, 477] on li "Gram" at bounding box center [402, 477] width 114 height 21
type input "244.86 g"
click at [341, 665] on textarea "Comment (optional, 255 character limit)" at bounding box center [755, 666] width 1370 height 23
paste textarea "waste Pucks - to be infused in oil"
type textarea "waste Pucks - to be infused in oil"
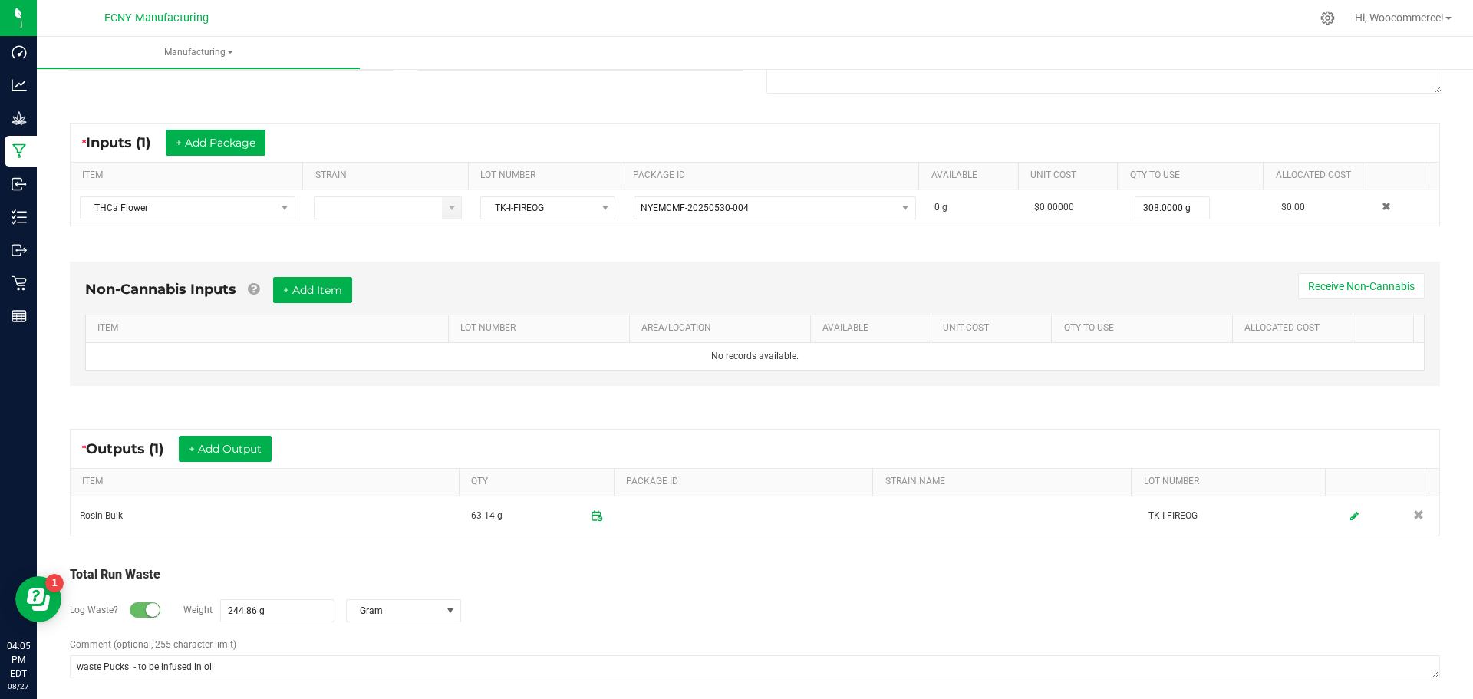
drag, startPoint x: 628, startPoint y: 637, endPoint x: 645, endPoint y: 630, distance: 18.2
click at [634, 634] on div "Total Run Waste Log Waste? Weight 244.86 g Gram Comment (optional, 255 characte…" at bounding box center [755, 623] width 1370 height 117
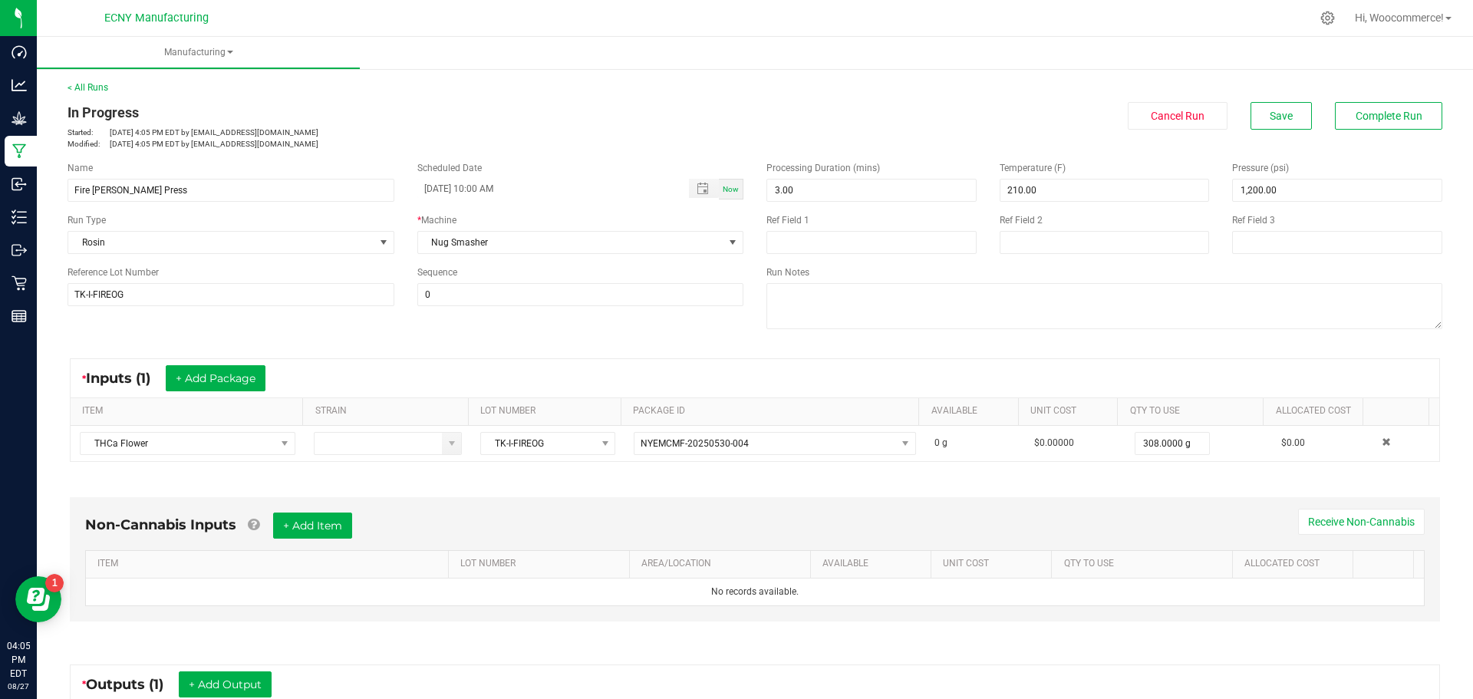
click at [1391, 101] on div "< All Runs In Progress Started: Aug 27, 2025 4:05 PM EDT by ecny.gmp@gmail.com …" at bounding box center [755, 115] width 1375 height 69
click at [1399, 126] on button "Complete Run" at bounding box center [1388, 116] width 107 height 28
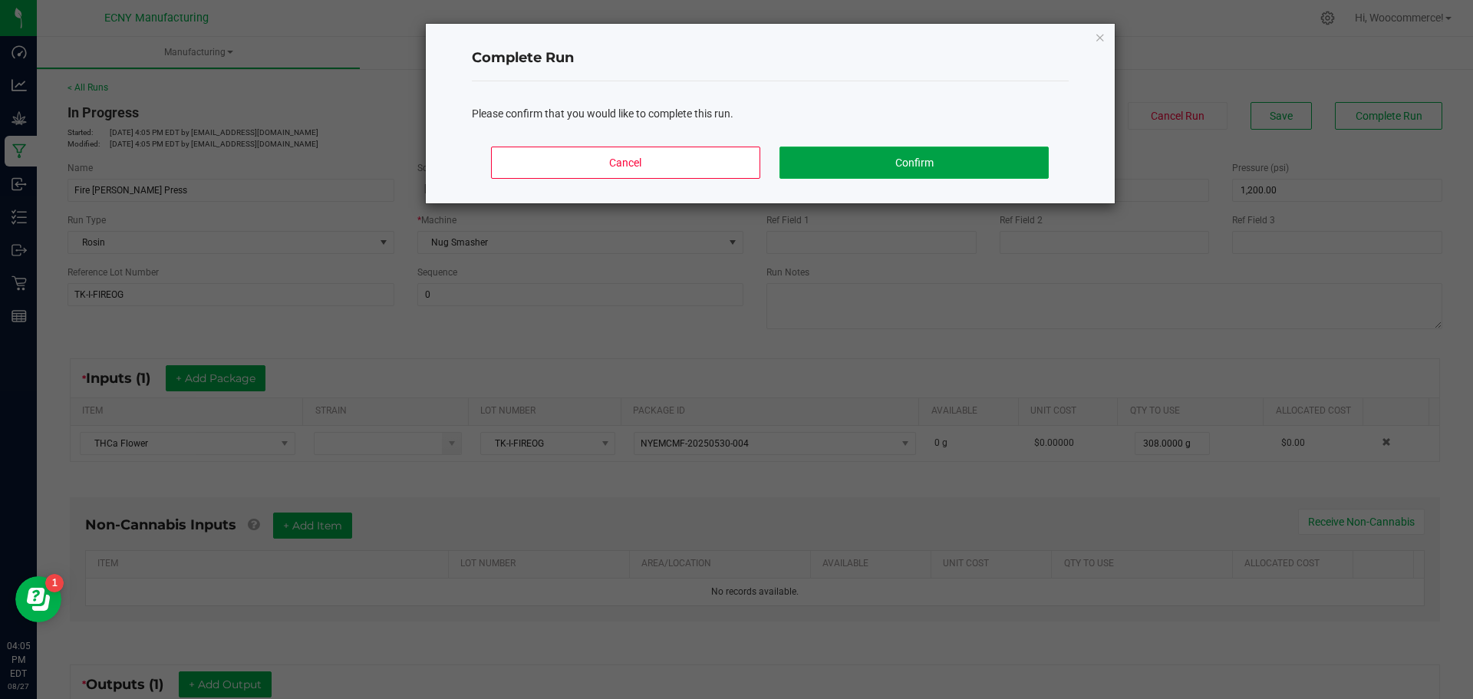
click at [832, 159] on button "Confirm" at bounding box center [913, 163] width 268 height 32
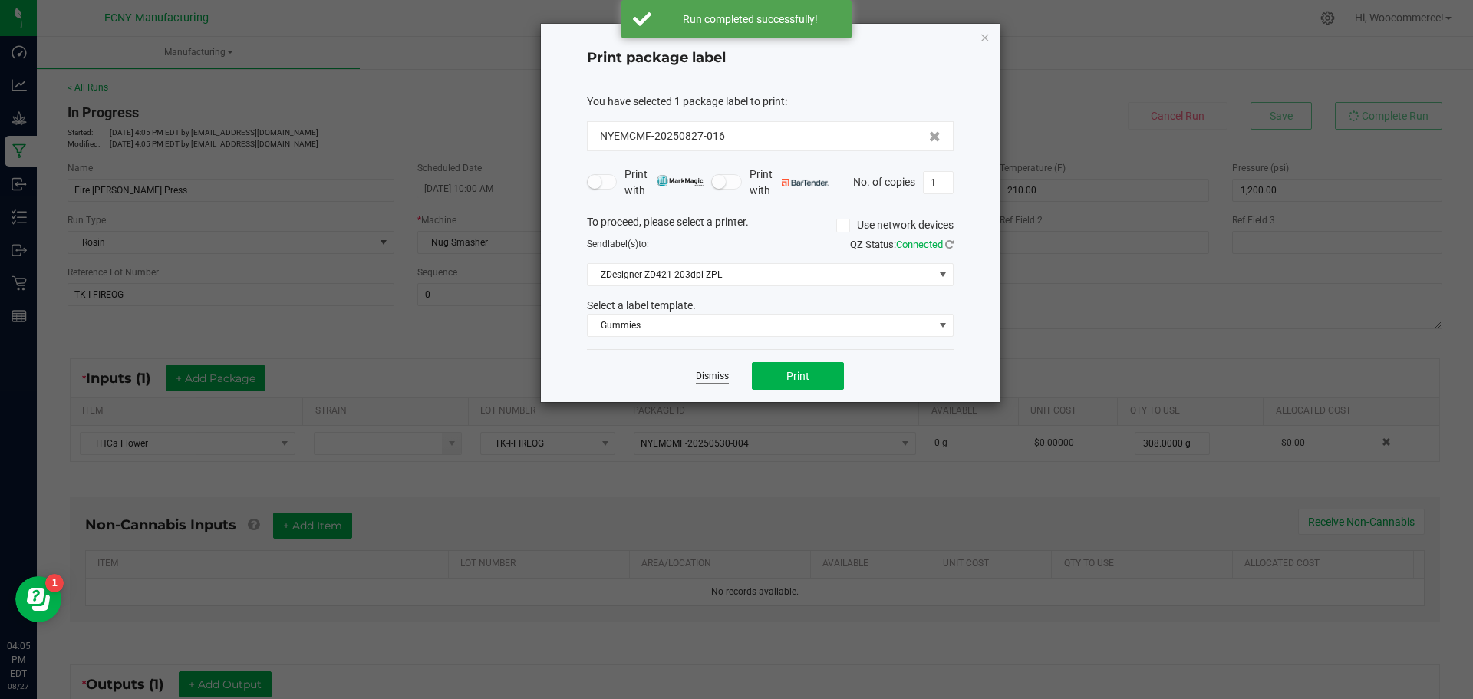
click at [706, 374] on link "Dismiss" at bounding box center [712, 376] width 33 height 13
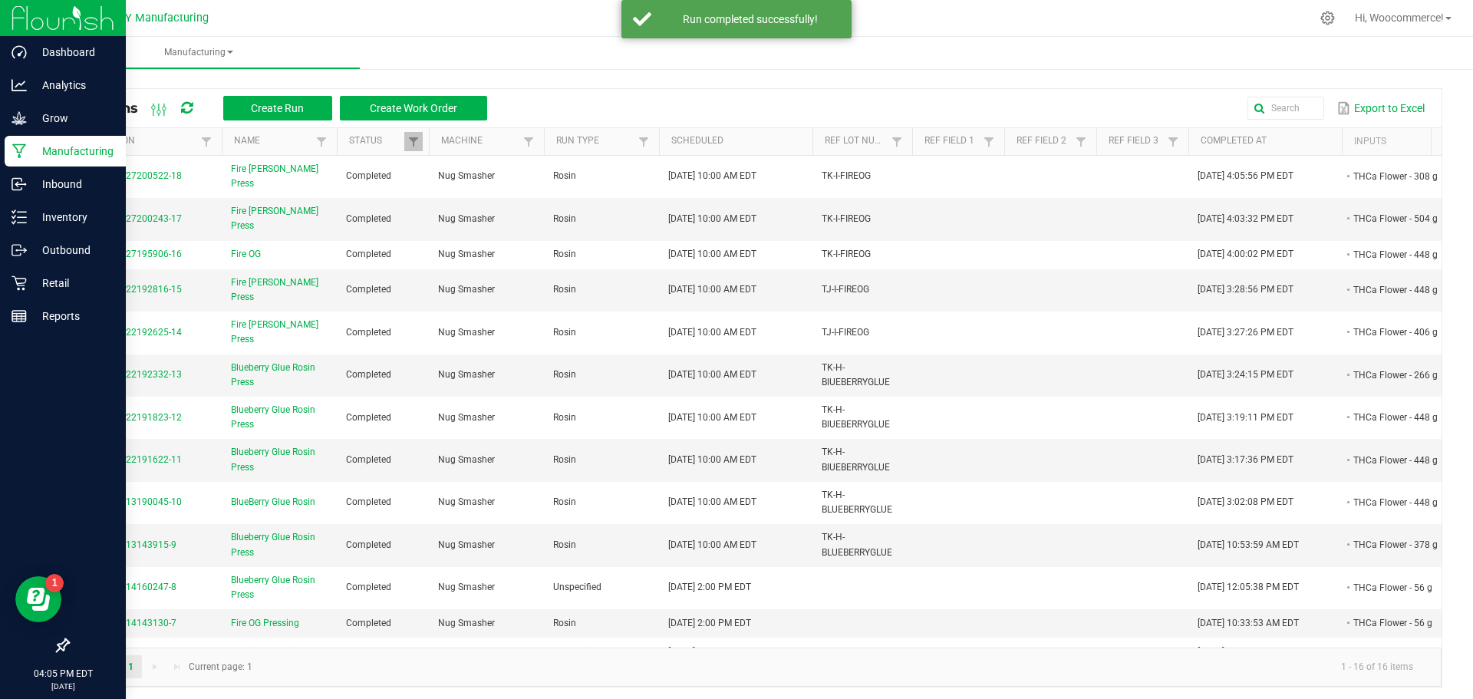
click at [40, 147] on p "Manufacturing" at bounding box center [73, 151] width 92 height 18
click at [35, 222] on p "Inventory" at bounding box center [73, 217] width 92 height 18
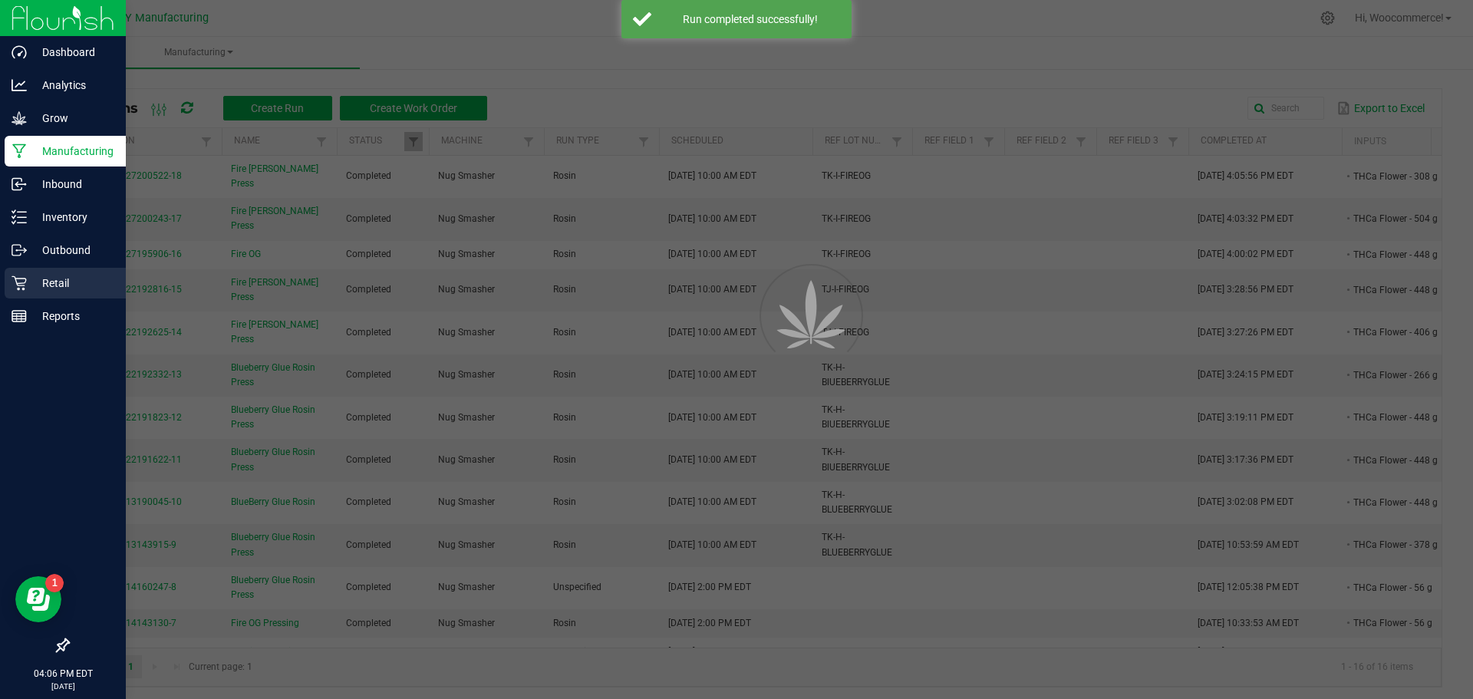
click at [87, 269] on div "Retail" at bounding box center [65, 283] width 121 height 31
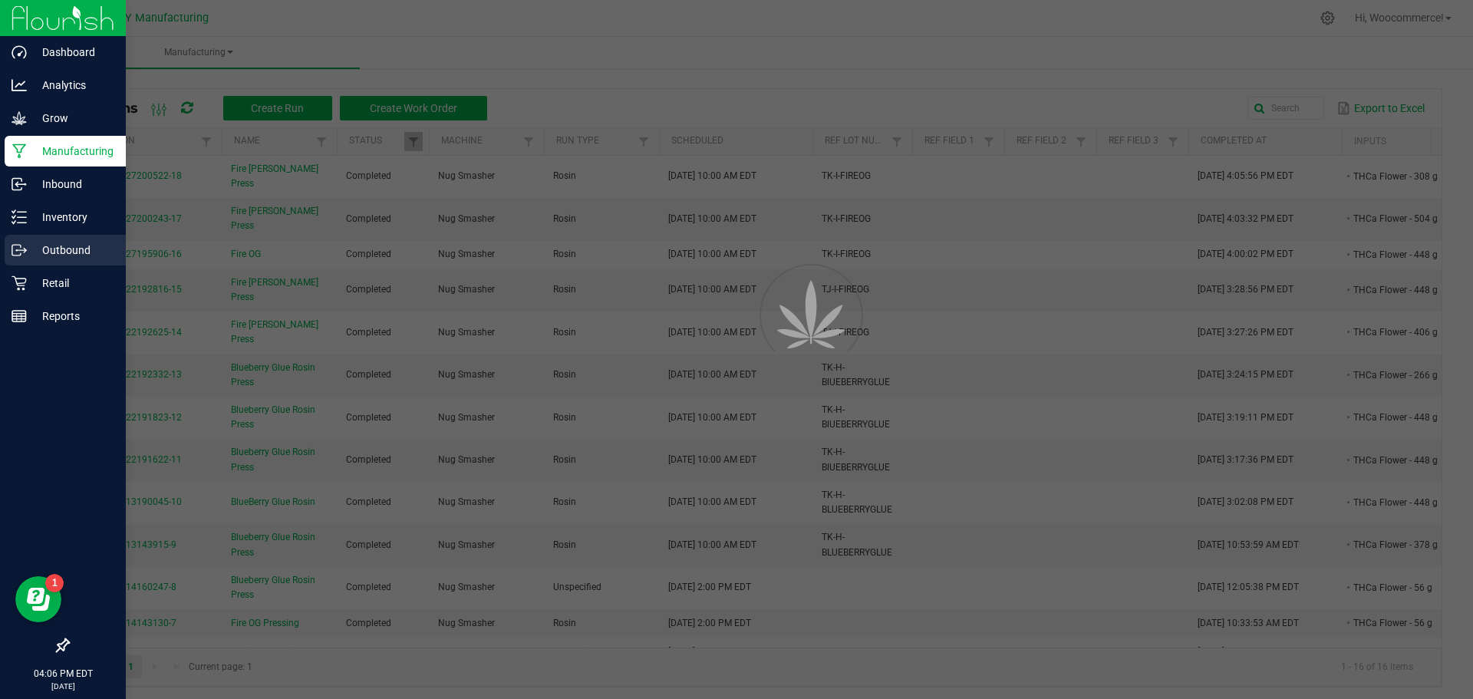
click at [82, 252] on p "Outbound" at bounding box center [73, 250] width 92 height 18
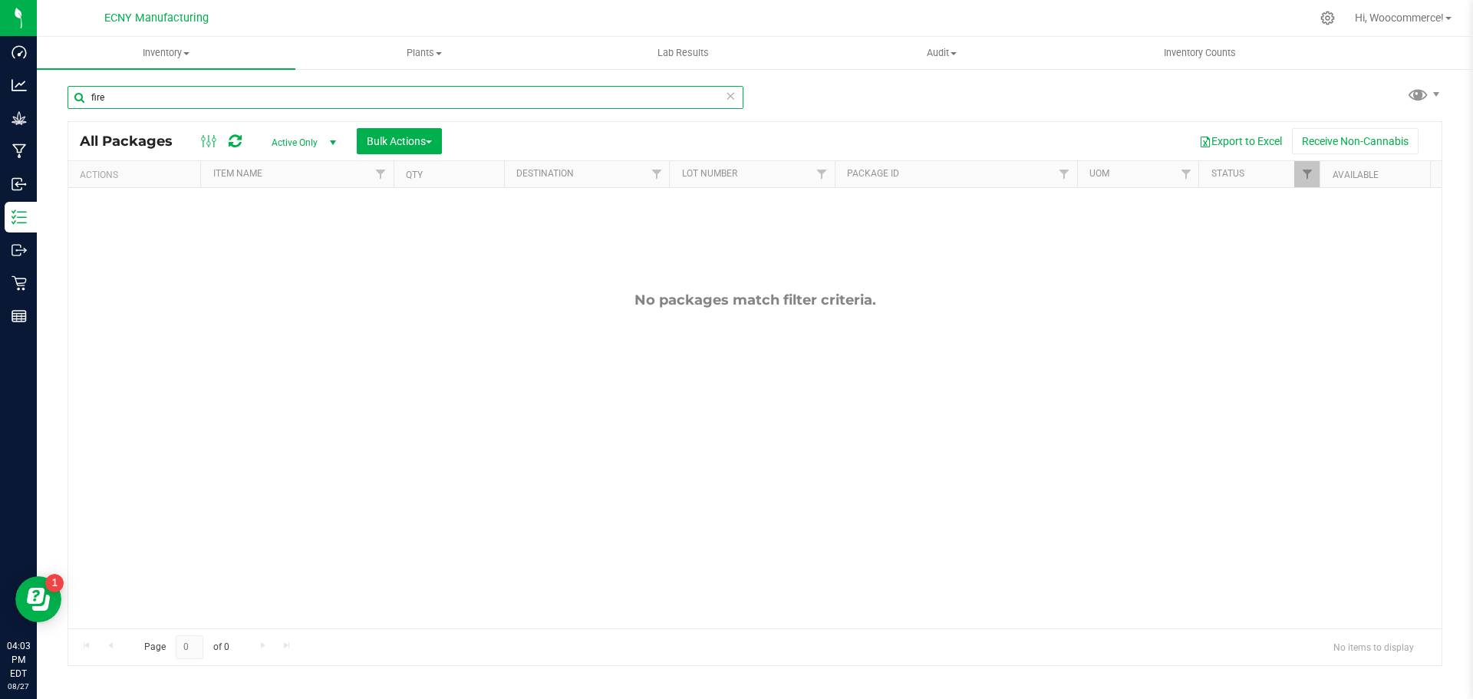
click at [184, 97] on input "fire" at bounding box center [406, 97] width 676 height 23
type input "f"
type input "fire"
click at [183, 314] on div "No packages match filter criteria." at bounding box center [754, 460] width 1373 height 544
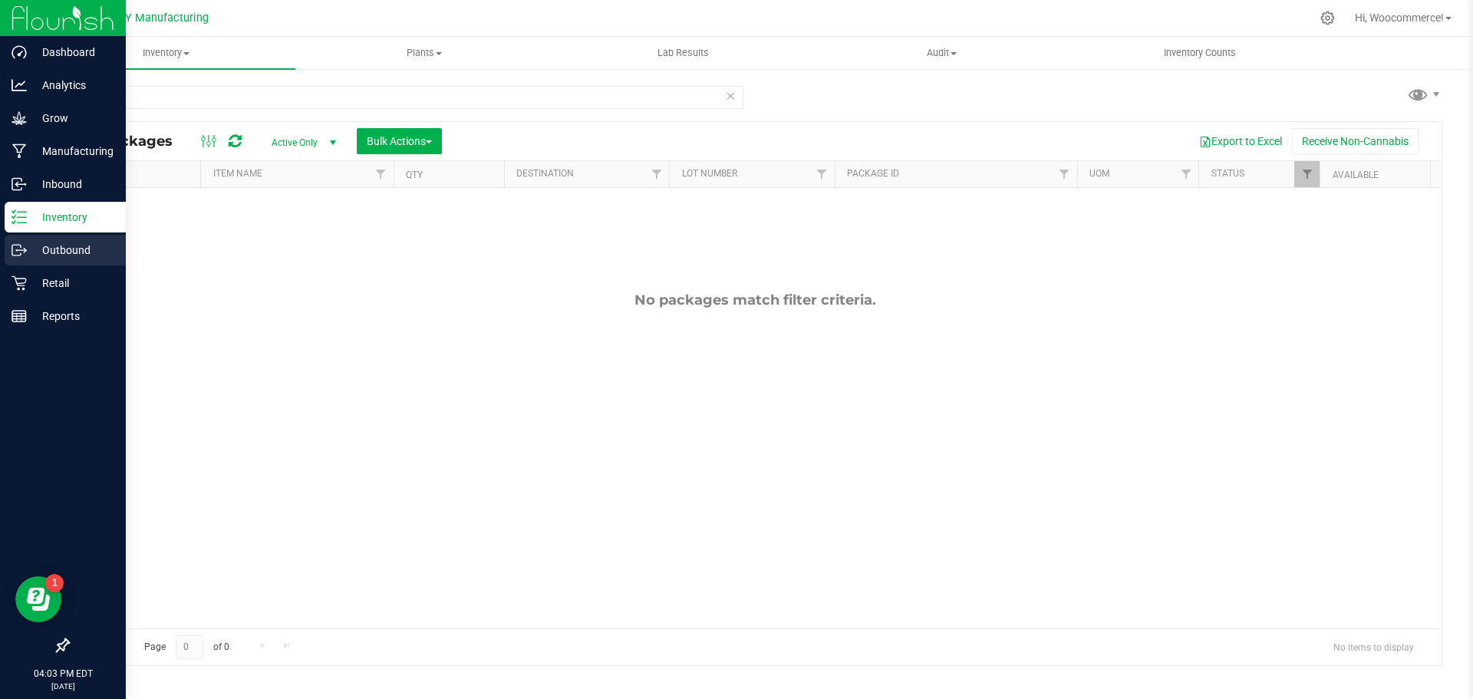
click at [27, 249] on p "Outbound" at bounding box center [73, 250] width 92 height 18
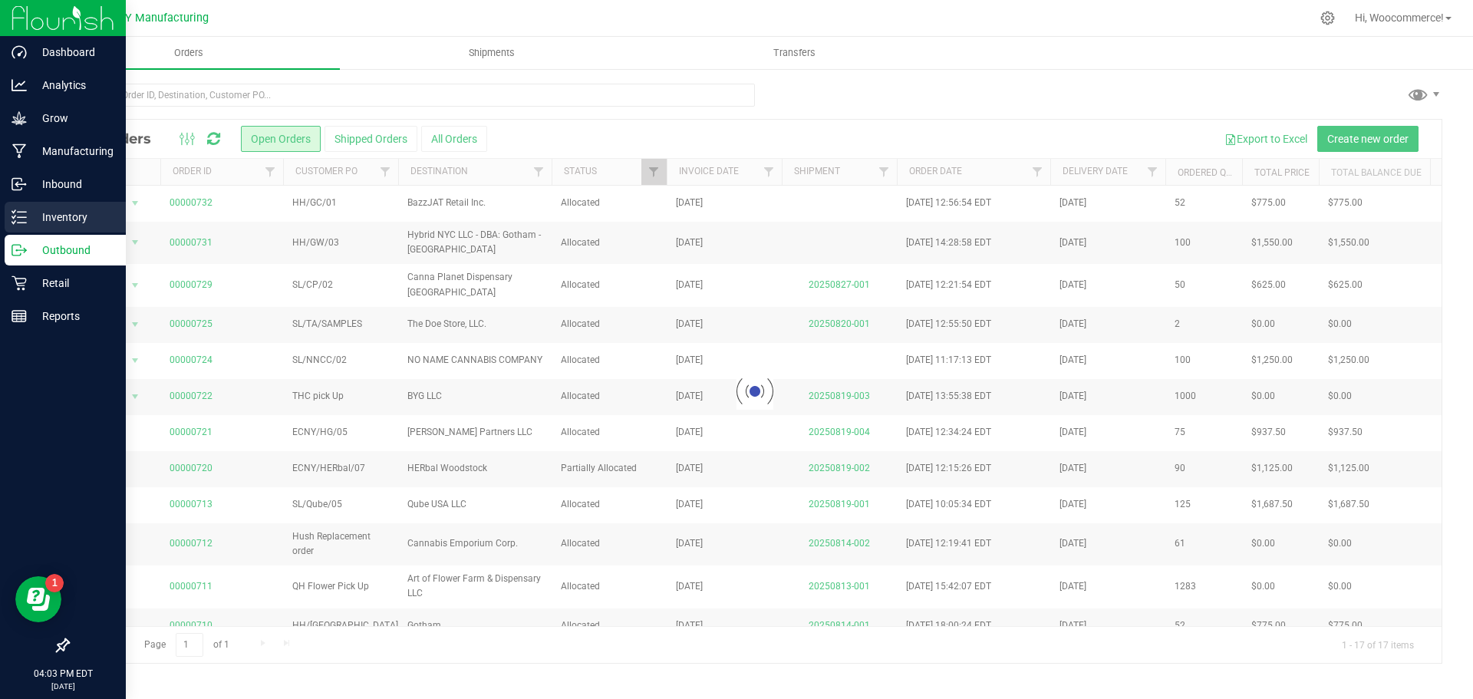
click at [68, 210] on p "Inventory" at bounding box center [73, 217] width 92 height 18
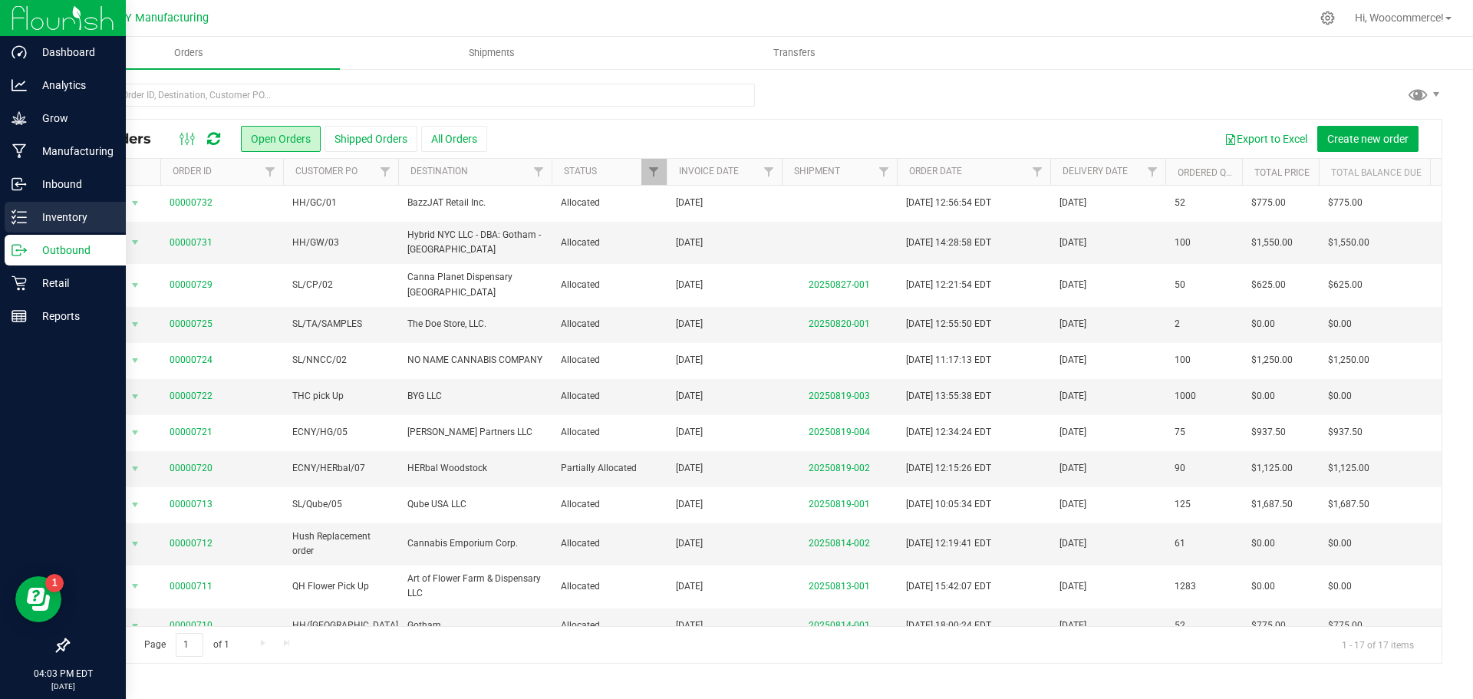
click at [26, 209] on icon at bounding box center [19, 216] width 15 height 15
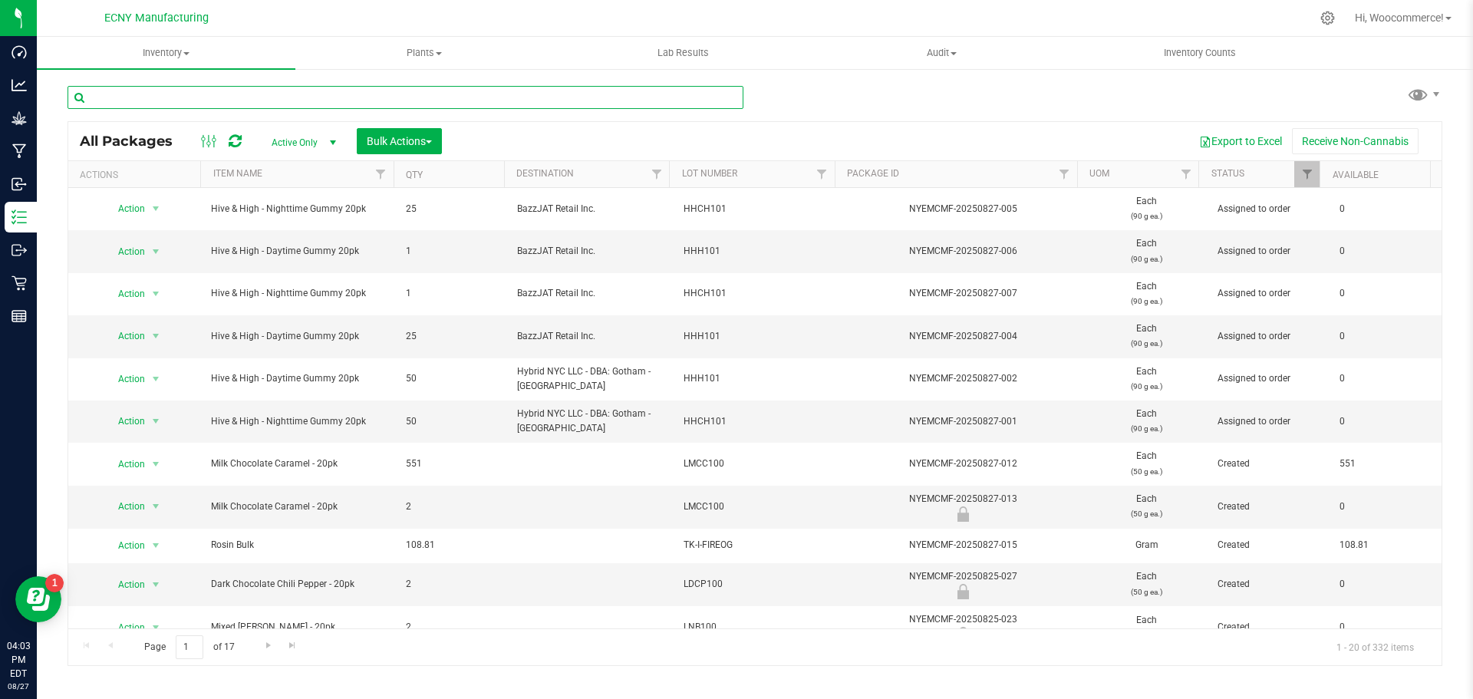
click at [211, 96] on input "text" at bounding box center [406, 97] width 676 height 23
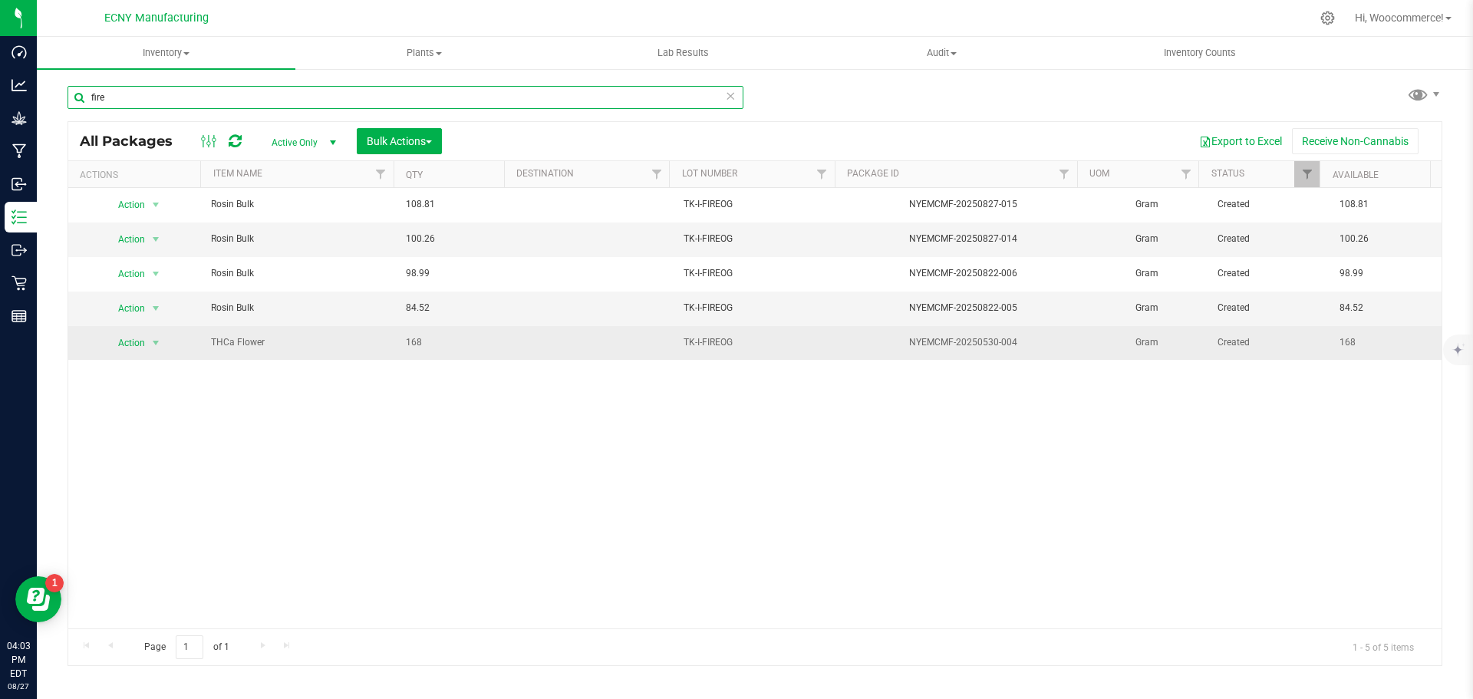
type input "fire"
click at [111, 344] on span "Action" at bounding box center [124, 342] width 41 height 21
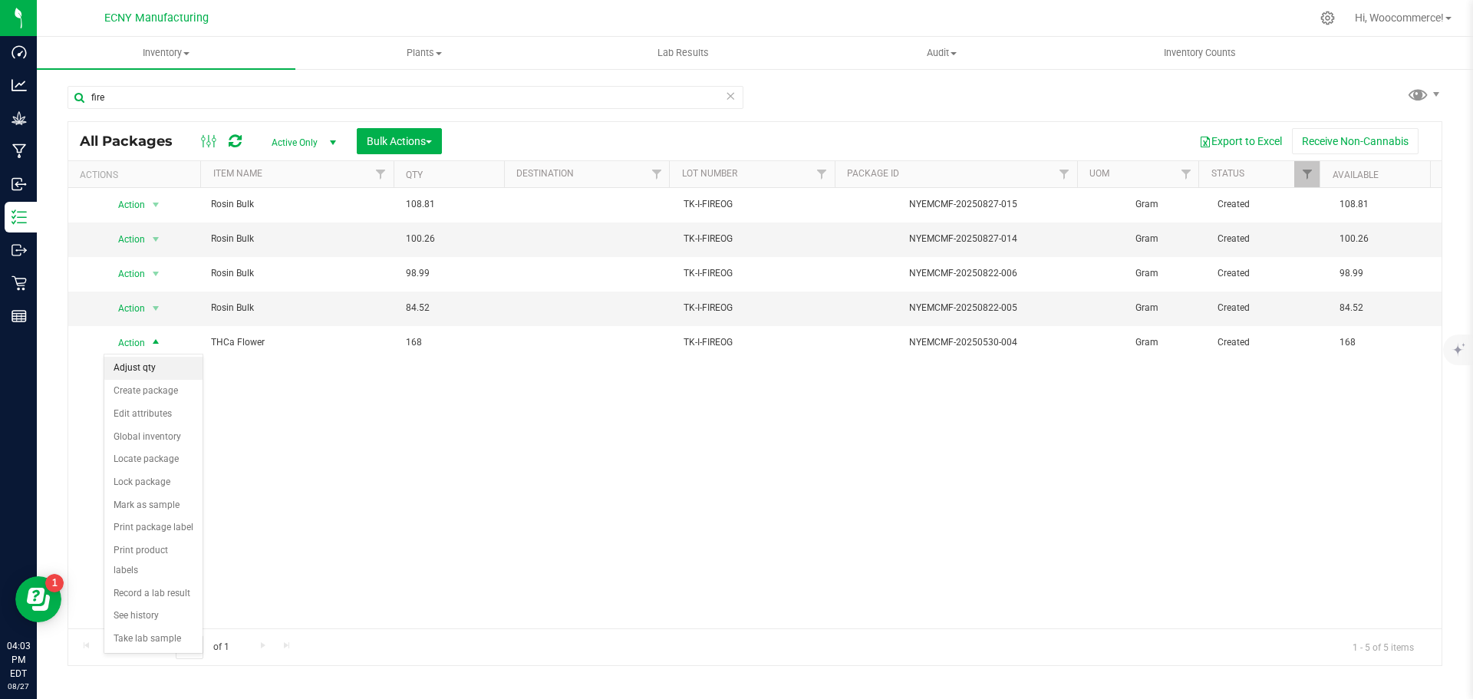
click at [132, 370] on li "Adjust qty" at bounding box center [153, 368] width 98 height 23
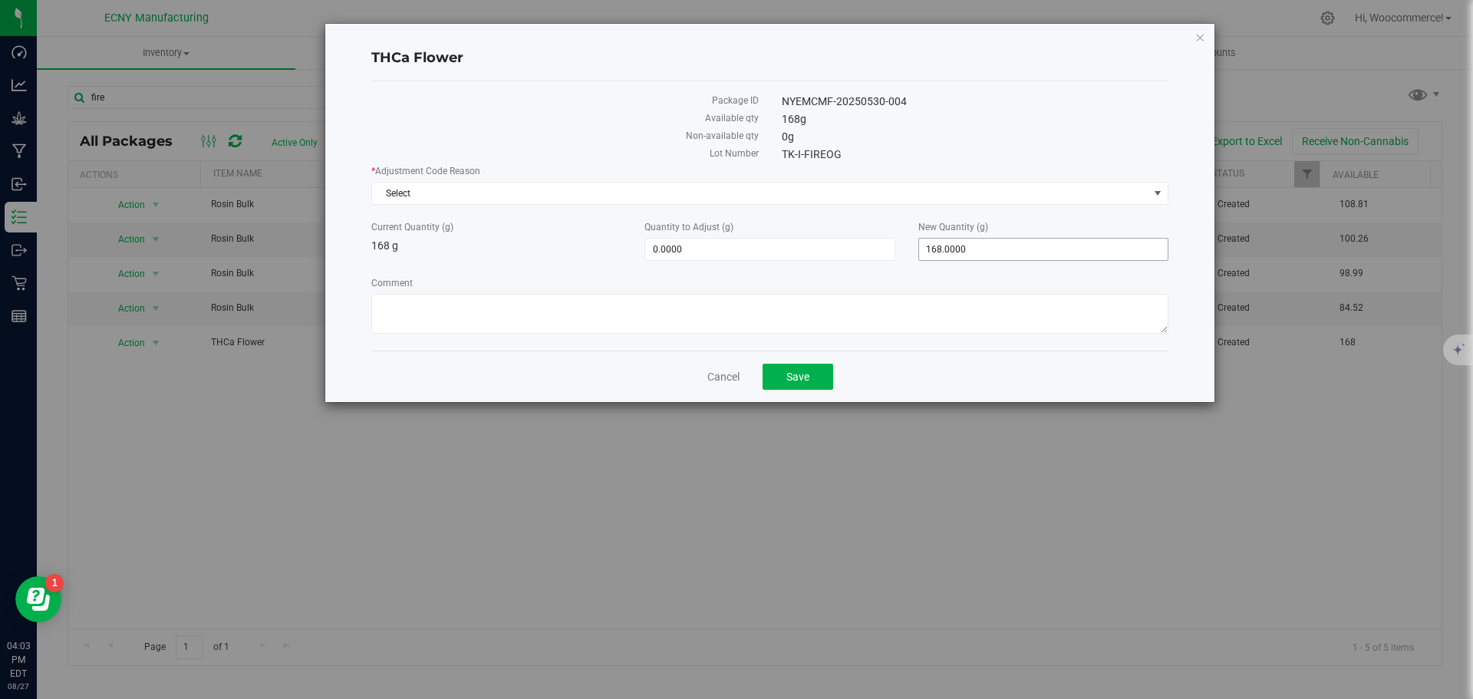
click at [982, 249] on span "168.0000 168" at bounding box center [1043, 249] width 250 height 23
drag, startPoint x: 982, startPoint y: 249, endPoint x: 871, endPoint y: 252, distance: 111.3
click at [871, 252] on div "Current Quantity (g) 168 g Quantity to Adjust (g) 0.0000 0 New Quantity (g) 168…" at bounding box center [770, 240] width 820 height 41
type input "308"
type input "140.0000"
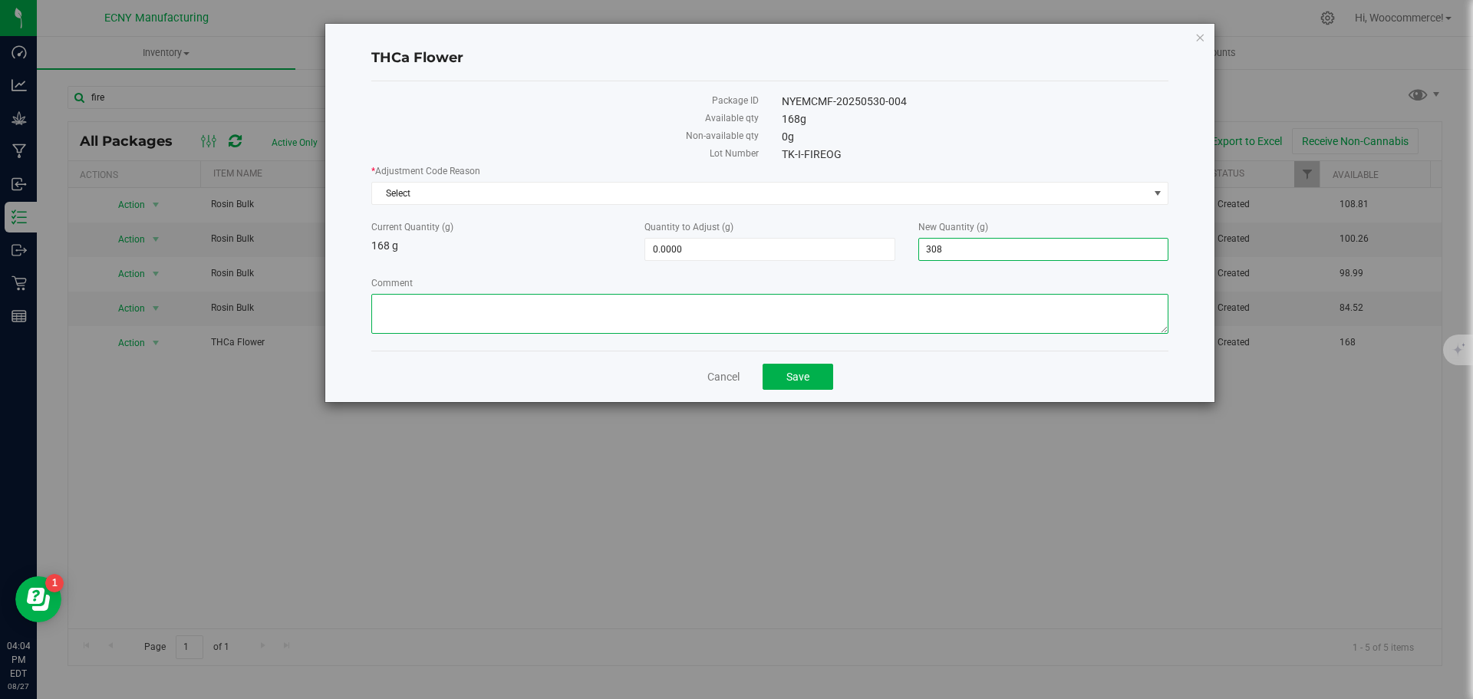
type input "308.0000"
click at [802, 319] on textarea "Comment" at bounding box center [769, 314] width 797 height 40
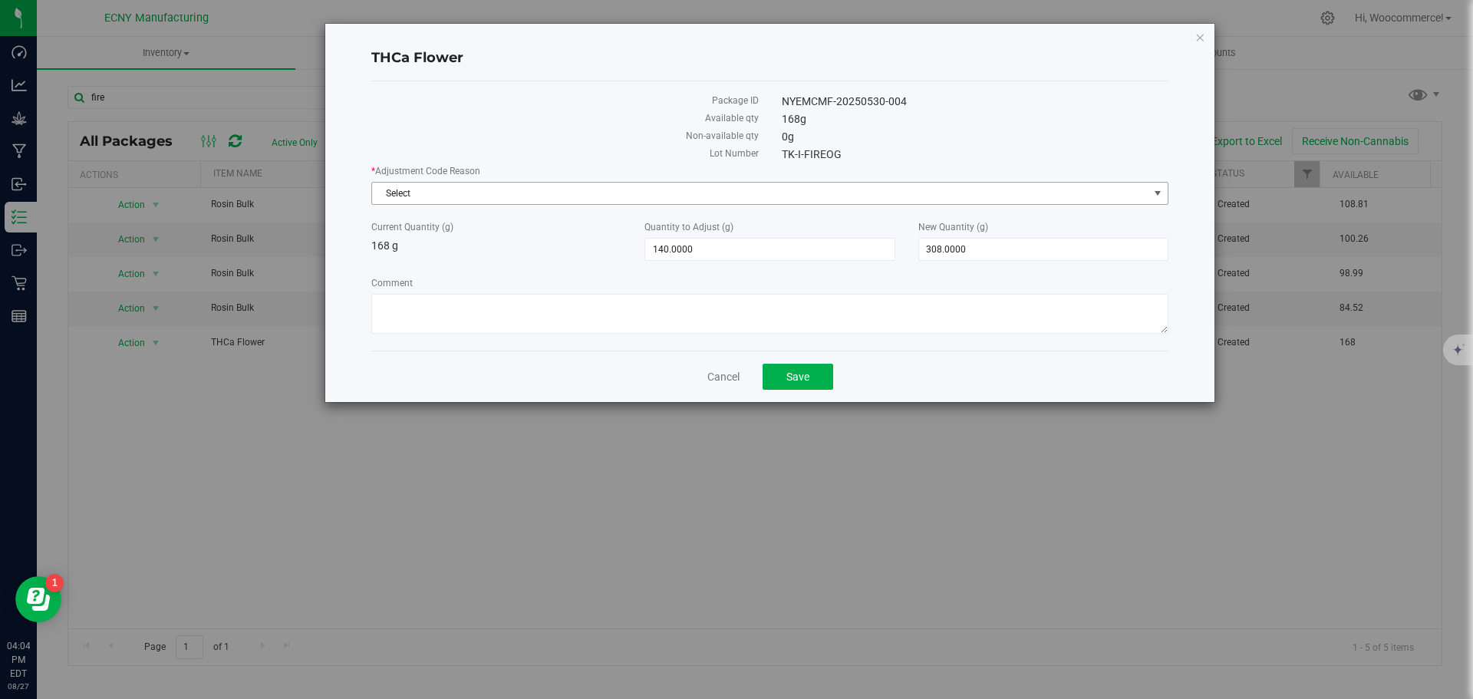
click at [716, 191] on span "Select" at bounding box center [760, 193] width 776 height 21
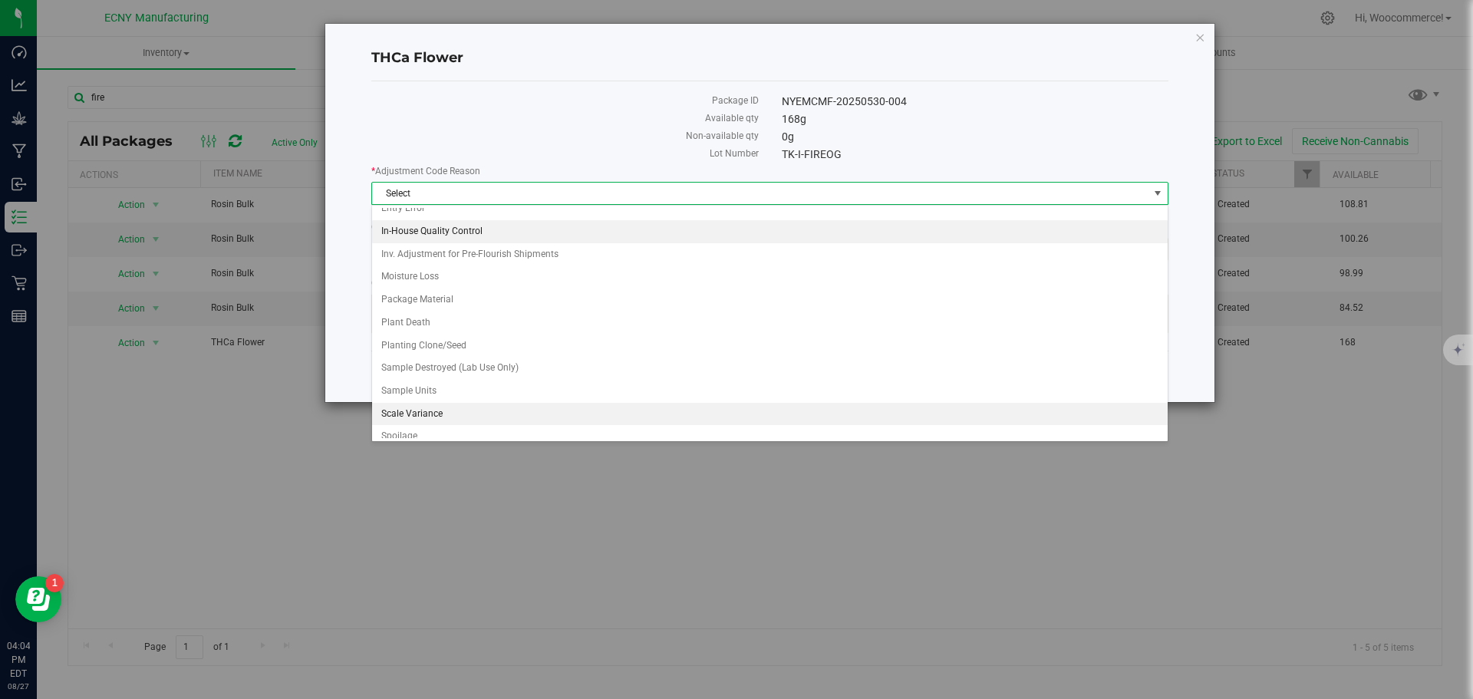
scroll to position [157, 0]
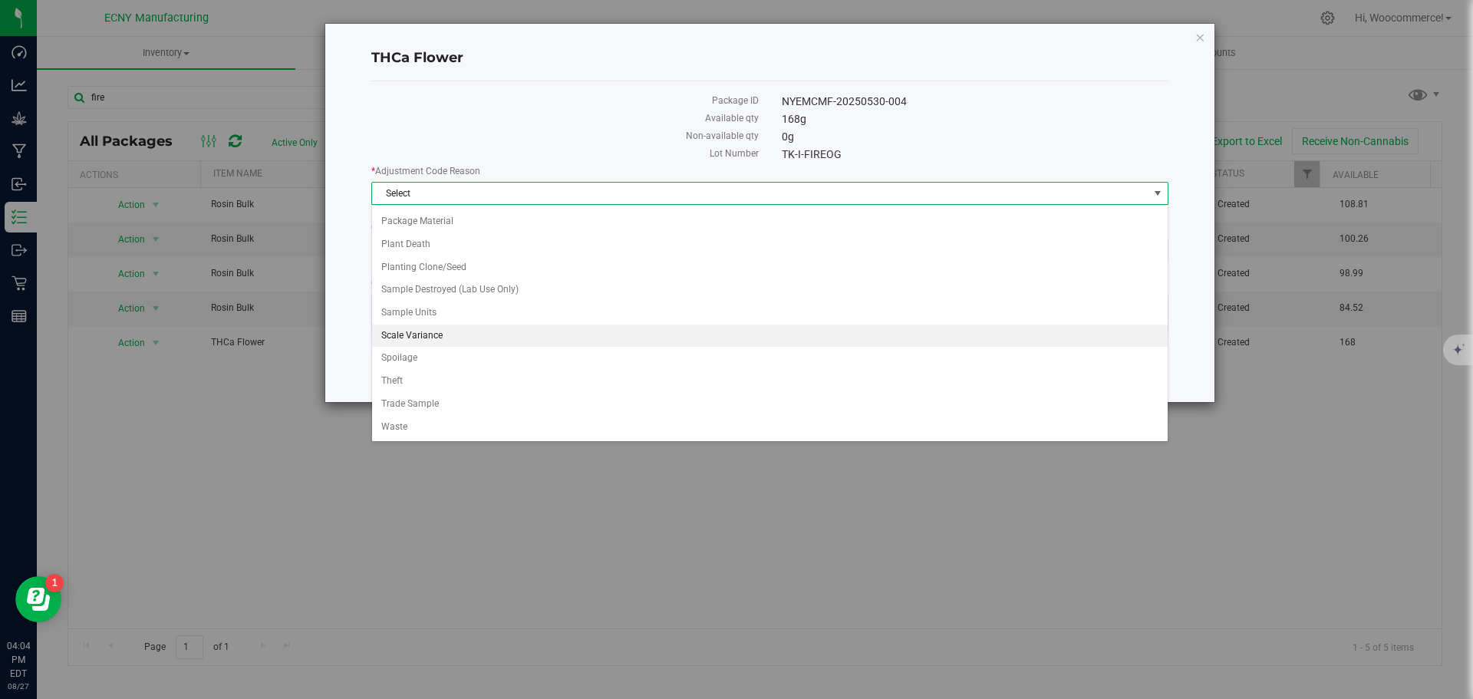
click at [493, 342] on li "Scale Variance" at bounding box center [769, 335] width 795 height 23
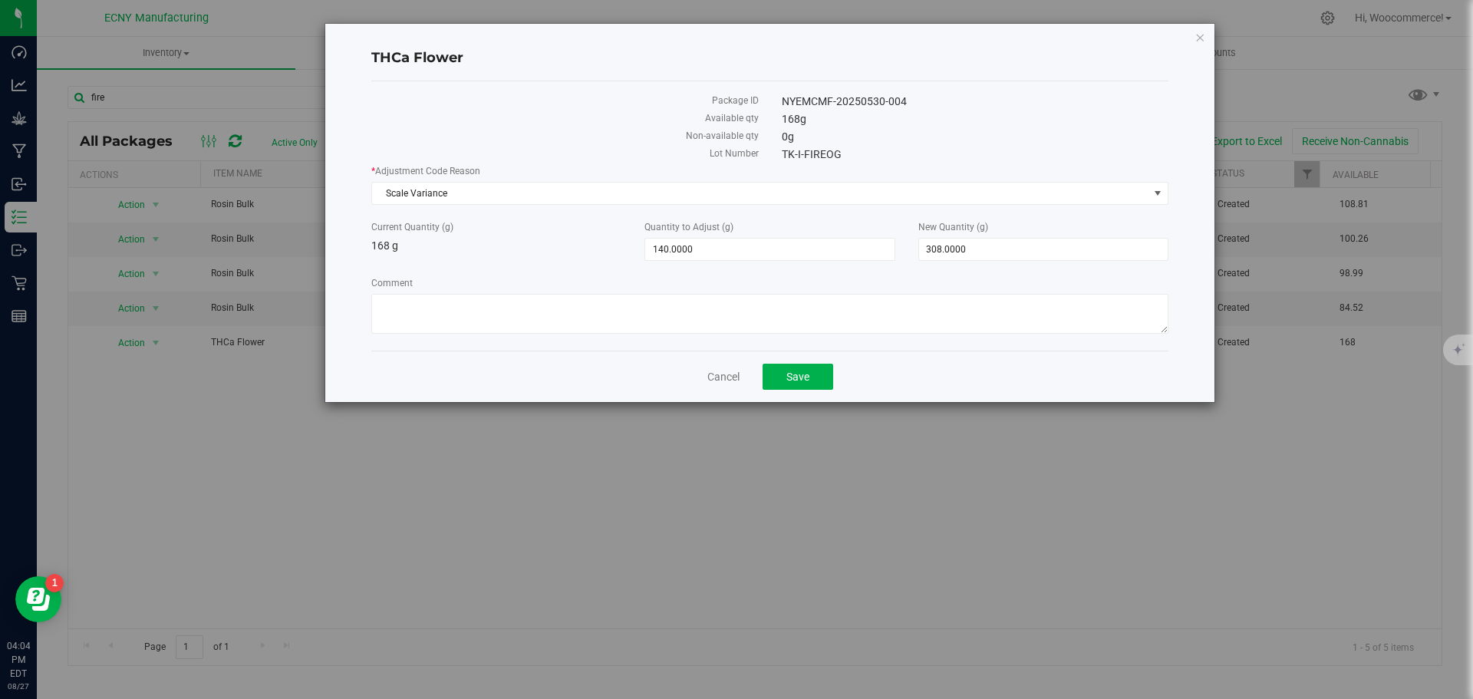
click at [486, 342] on div "Package ID NYEMCMF-20250530-004 Available qty 168 g Non-available qty 0 g Lot N…" at bounding box center [769, 215] width 797 height 269
click at [486, 334] on div "Comment" at bounding box center [769, 307] width 797 height 62
click at [486, 326] on textarea "Comment" at bounding box center [769, 314] width 797 height 40
click at [532, 302] on textarea "Comment" at bounding box center [769, 314] width 797 height 40
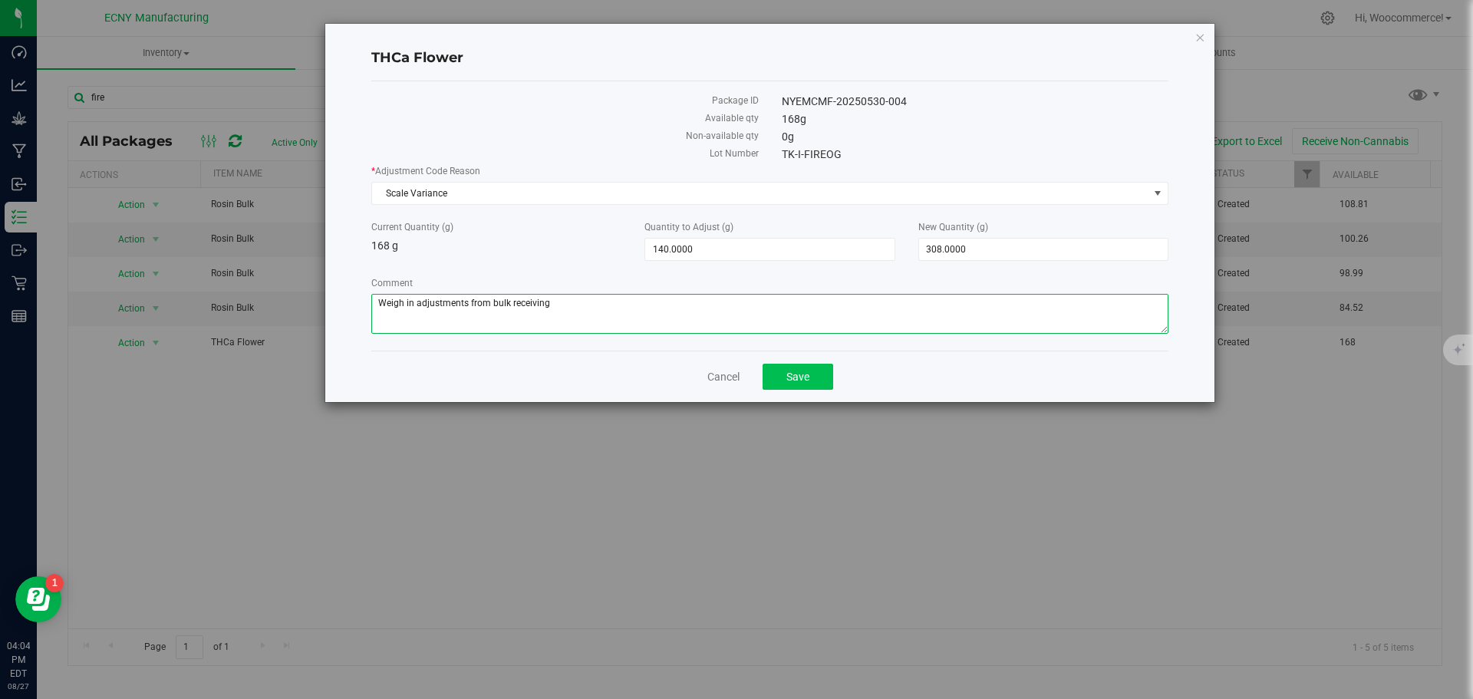
type textarea "Weigh in adjustments from bulk receiving"
click at [791, 370] on span "Save" at bounding box center [797, 376] width 23 height 12
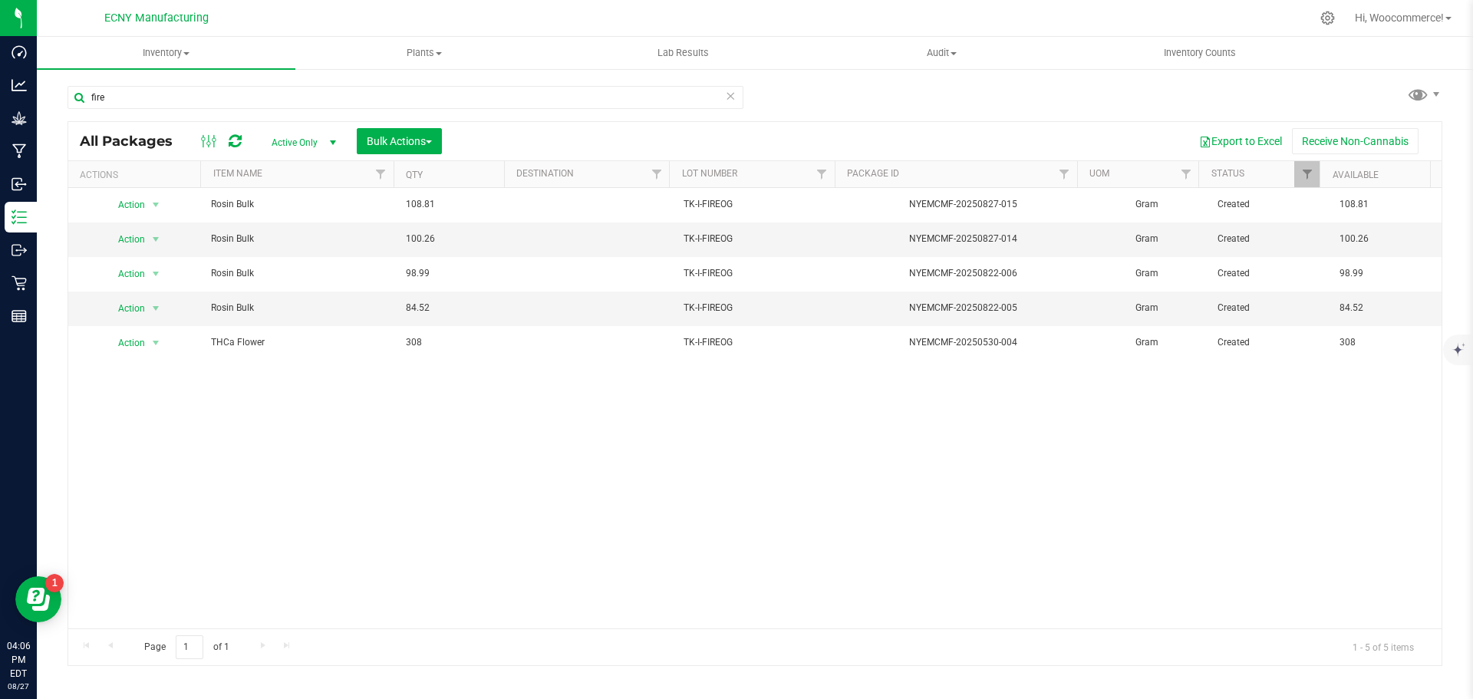
click at [736, 421] on div "Action Action Adjust qty Create package Edit attributes Global inventory Locate…" at bounding box center [754, 408] width 1373 height 440
click at [728, 422] on div "Action Action Adjust qty Create package Edit attributes Global inventory Locate…" at bounding box center [754, 408] width 1373 height 440
click at [650, 626] on div "Action Action Adjust qty Create package Edit attributes Global inventory Locate…" at bounding box center [754, 408] width 1373 height 440
